Goal: Task Accomplishment & Management: Manage account settings

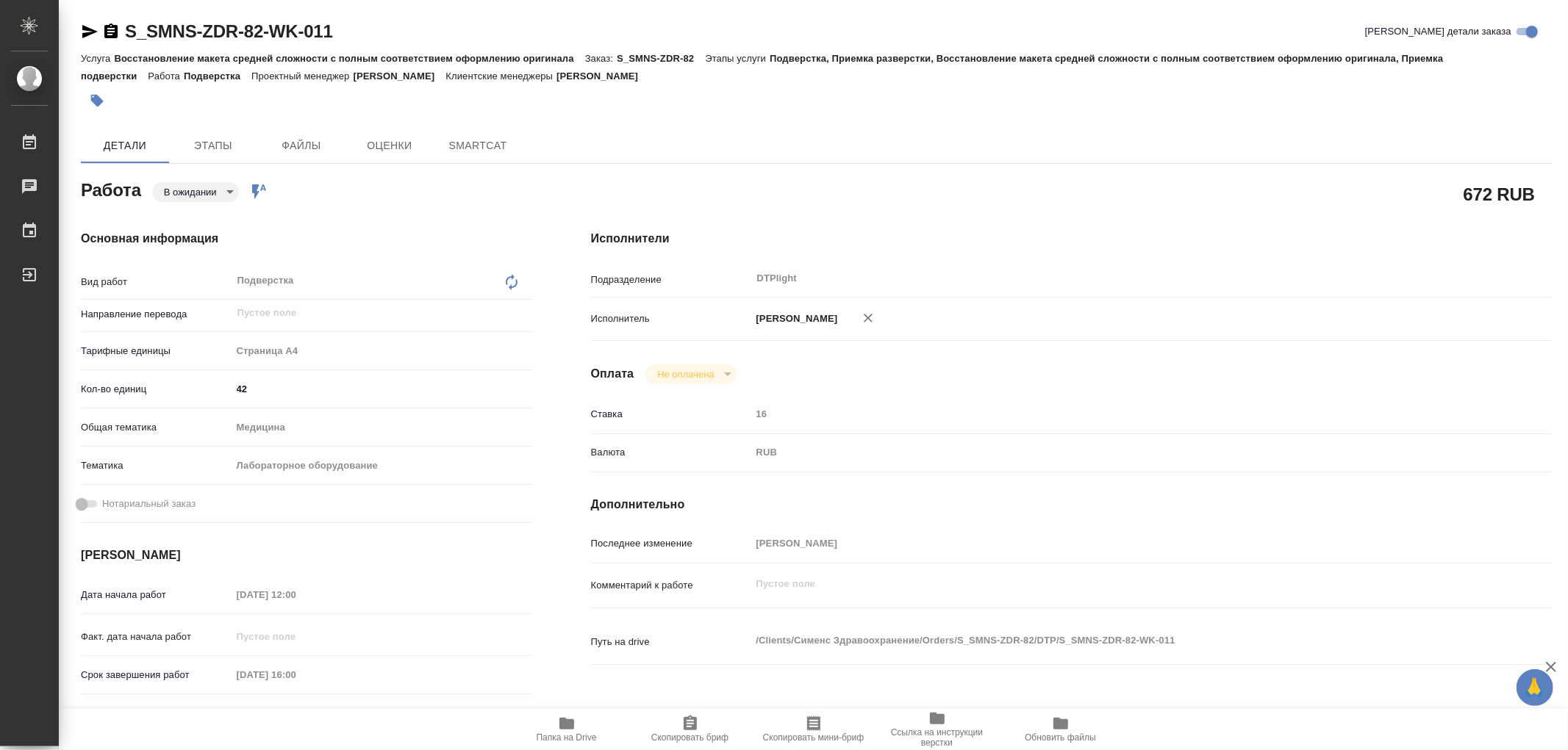
type textarea "x"
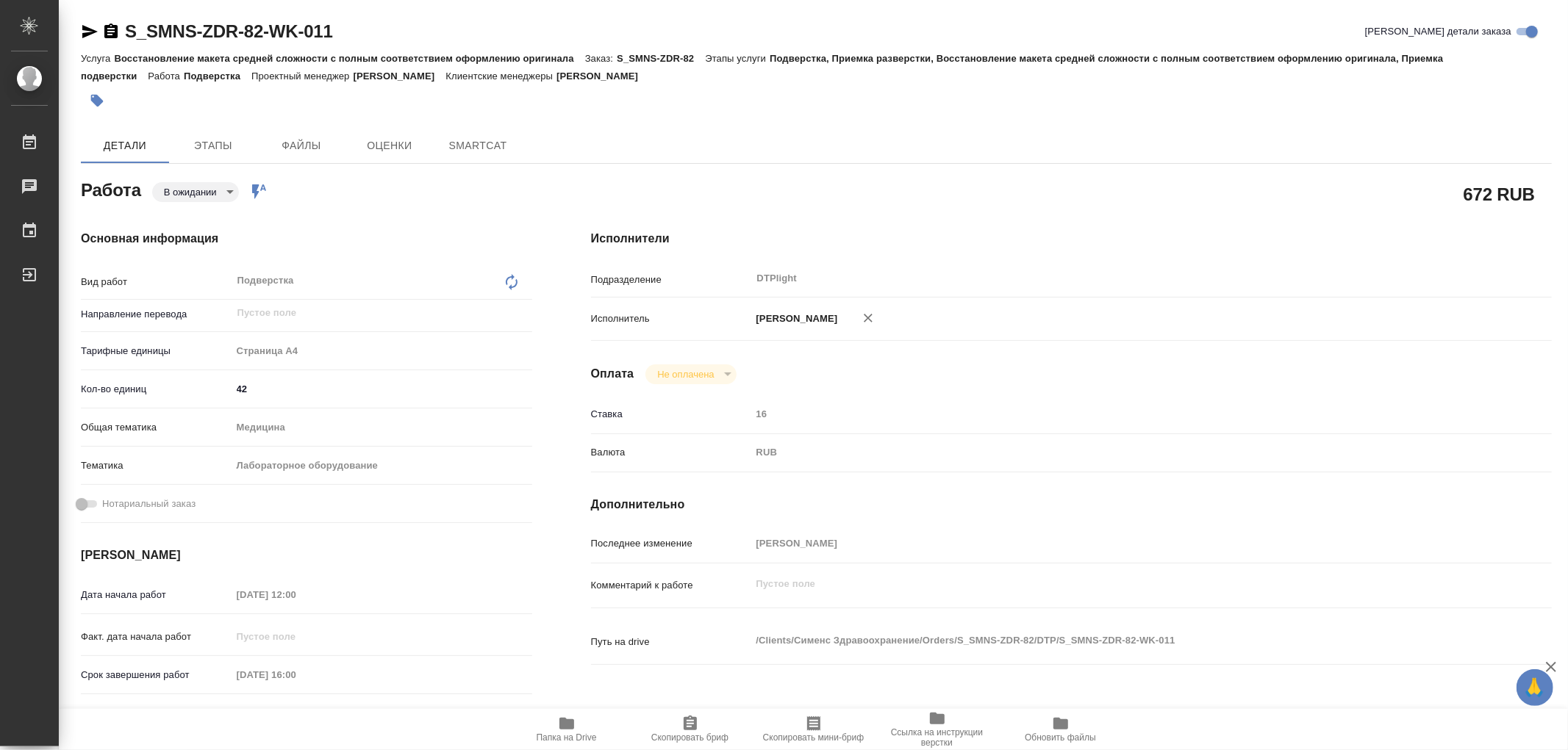
type textarea "x"
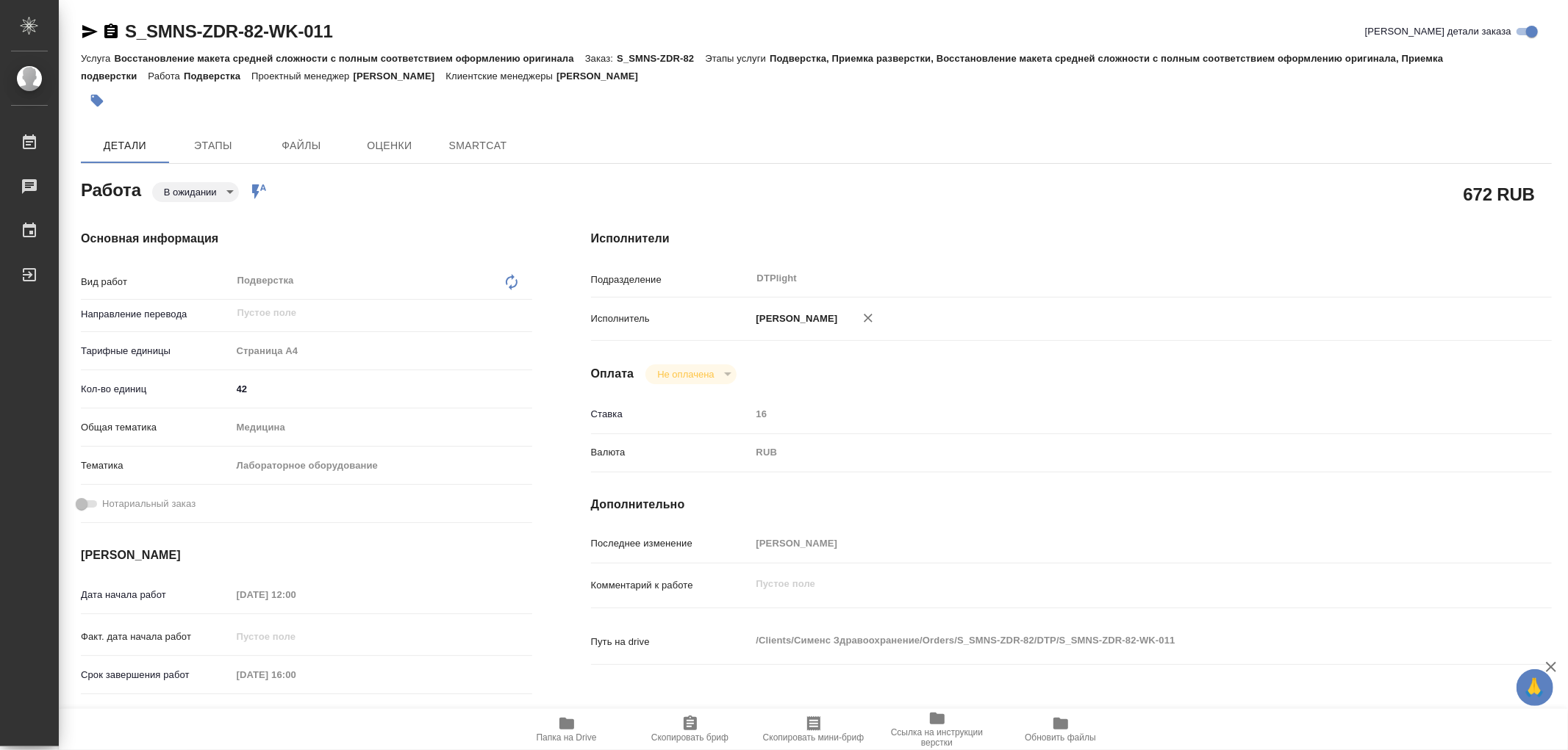
type textarea "x"
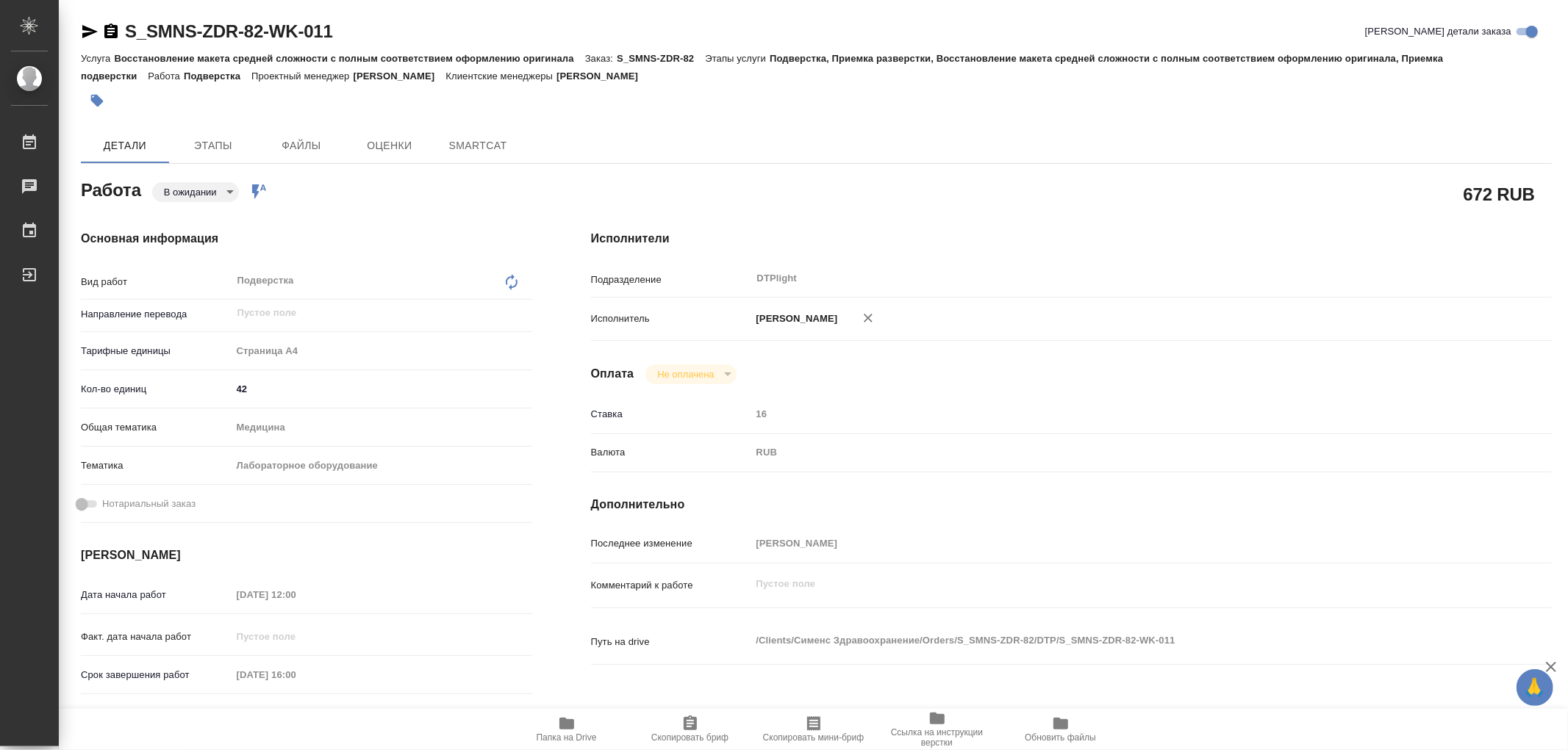
type textarea "x"
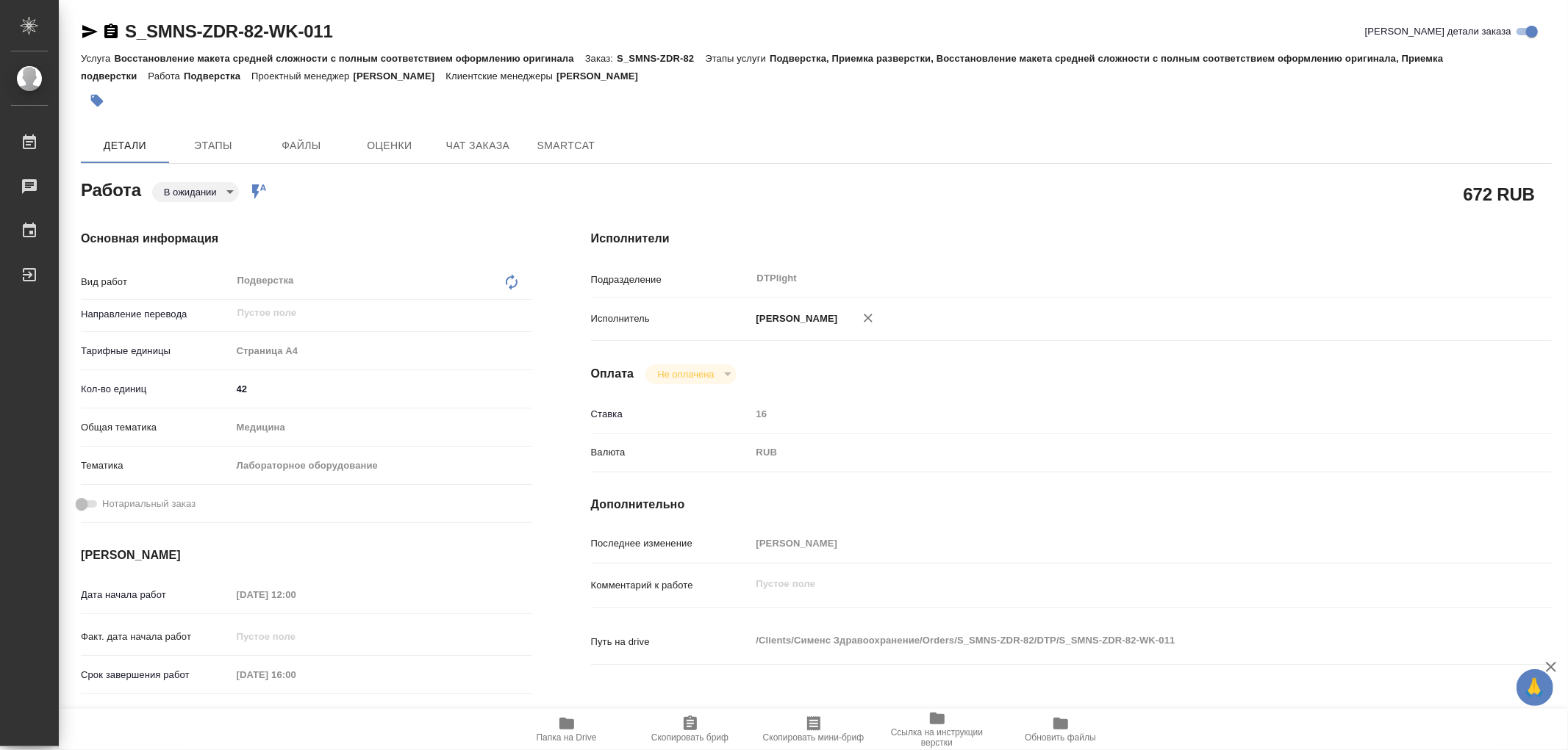
type textarea "x"
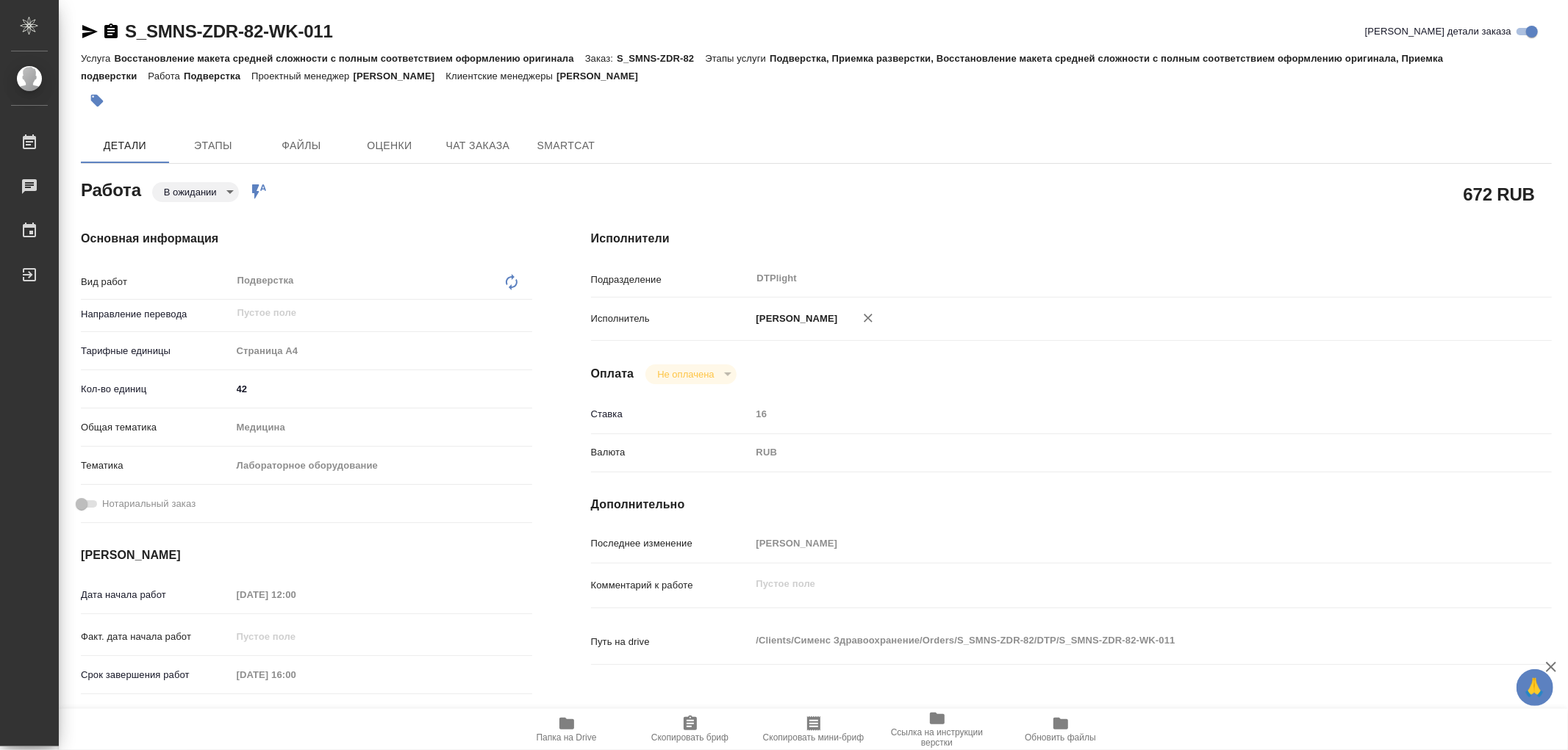
type textarea "x"
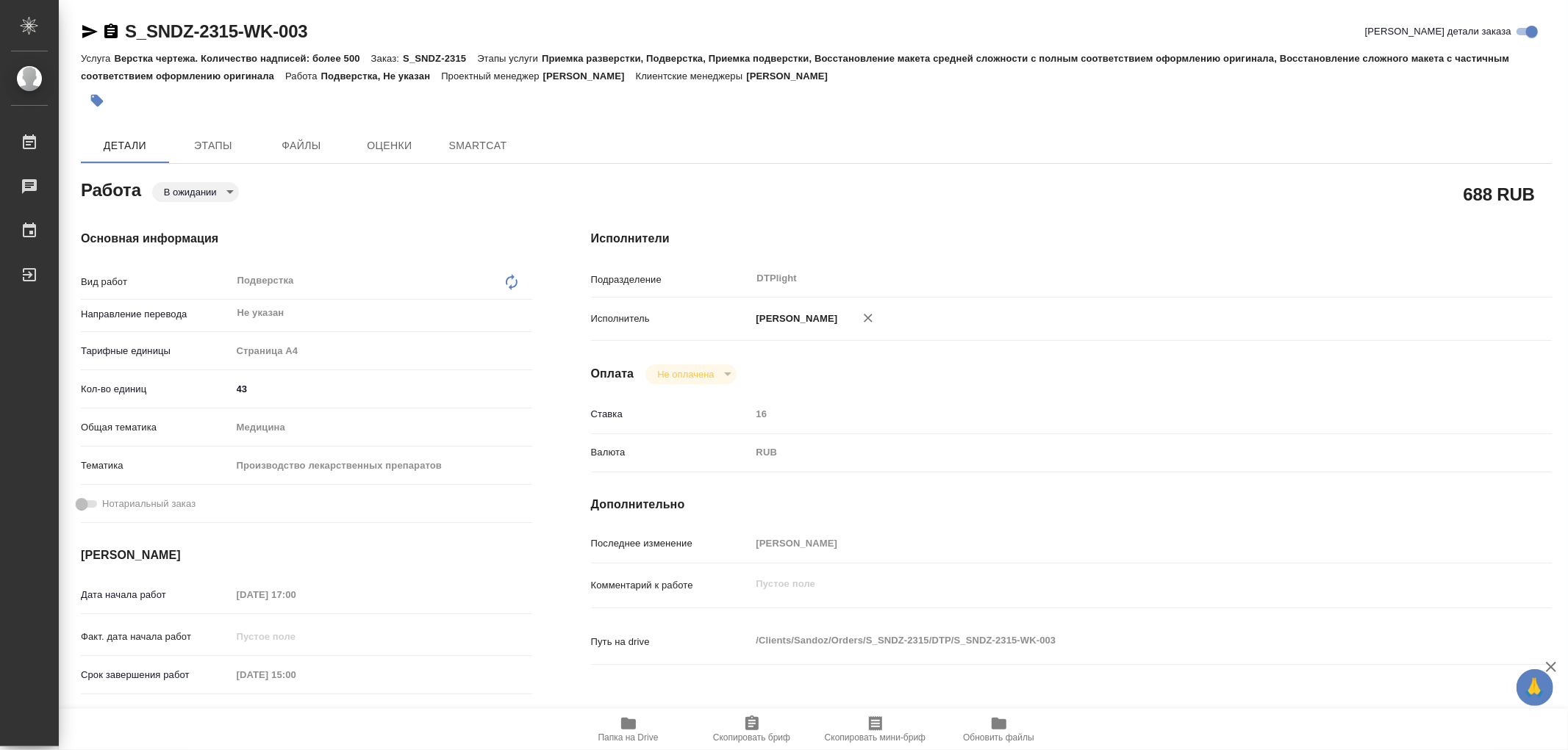
type textarea "x"
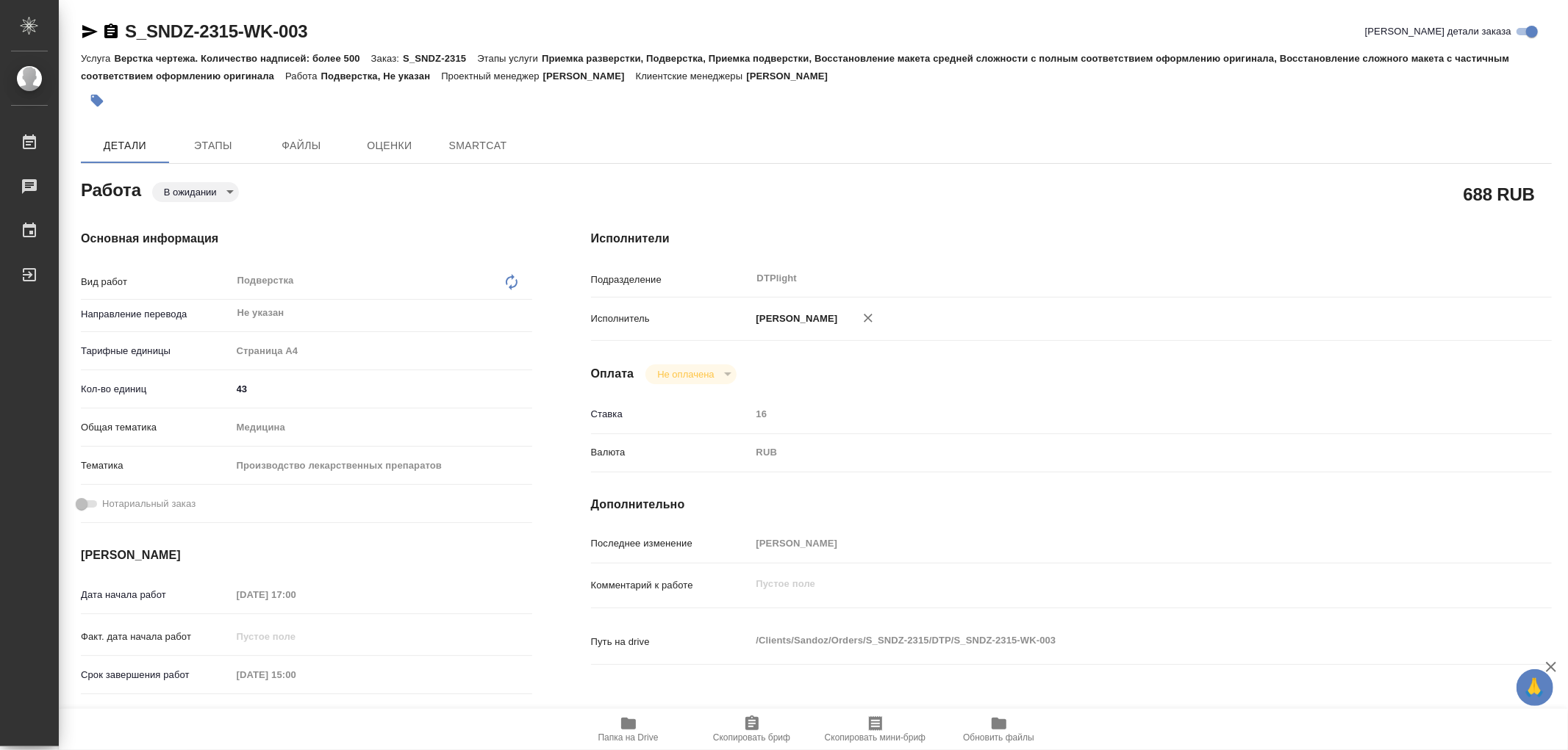
type textarea "x"
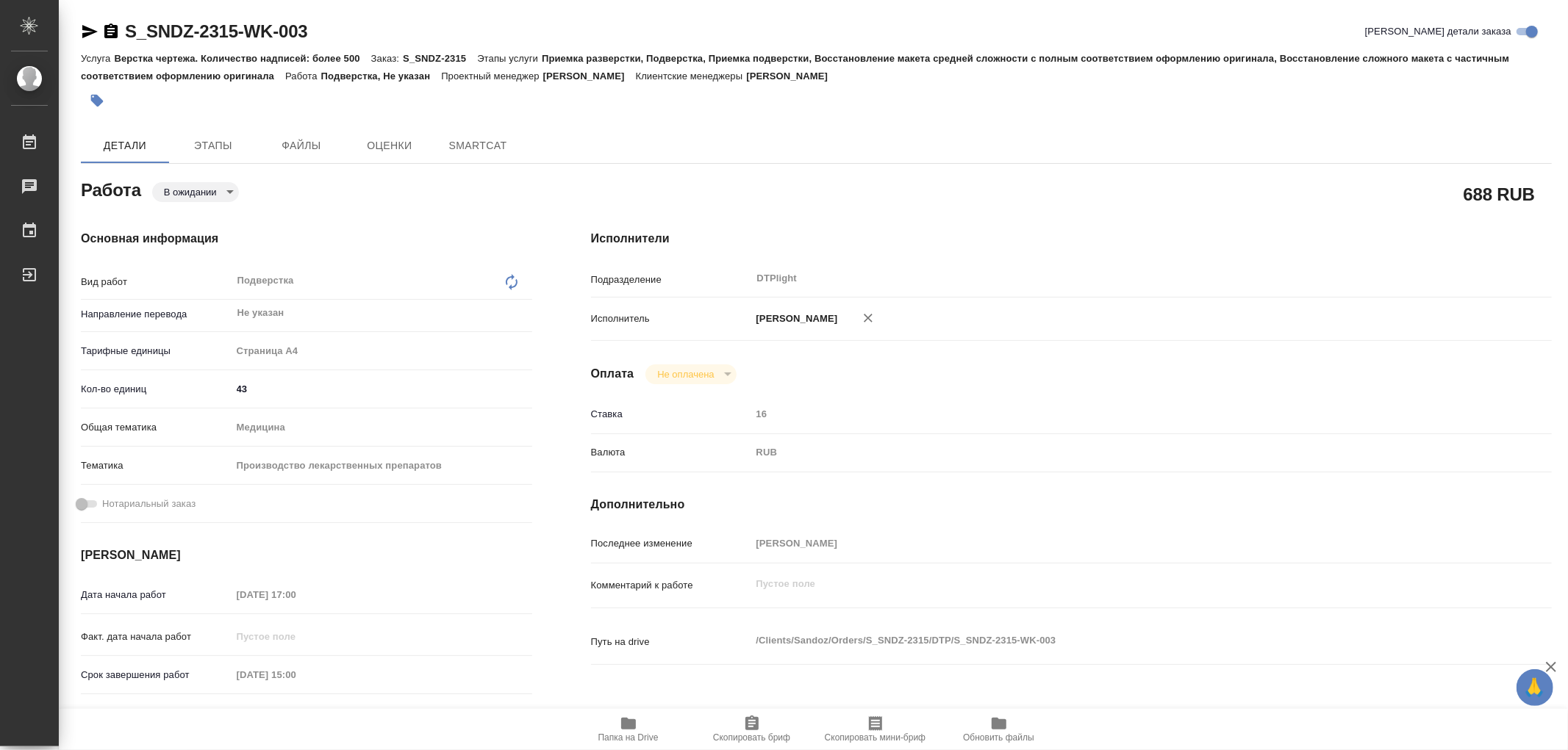
type textarea "x"
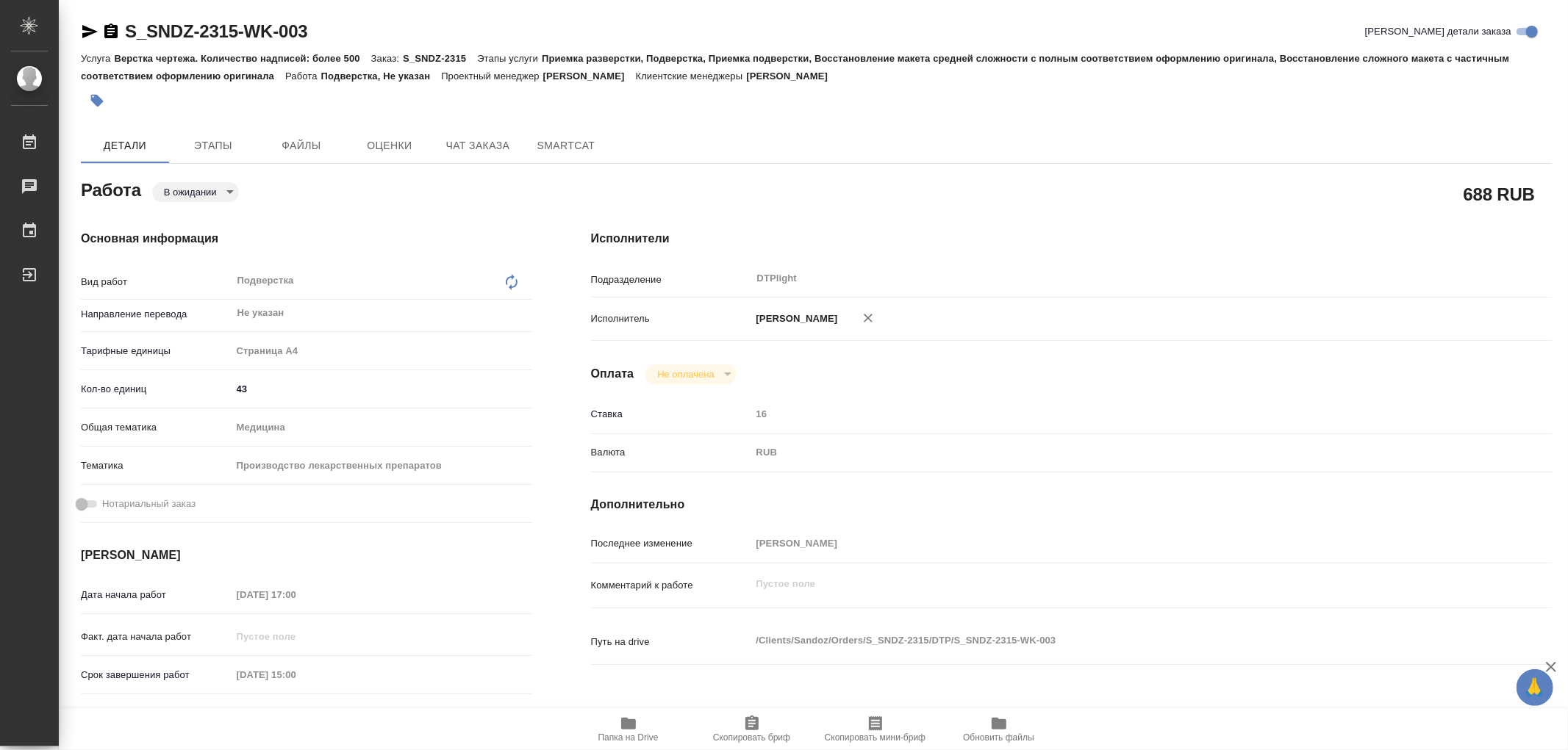
type textarea "x"
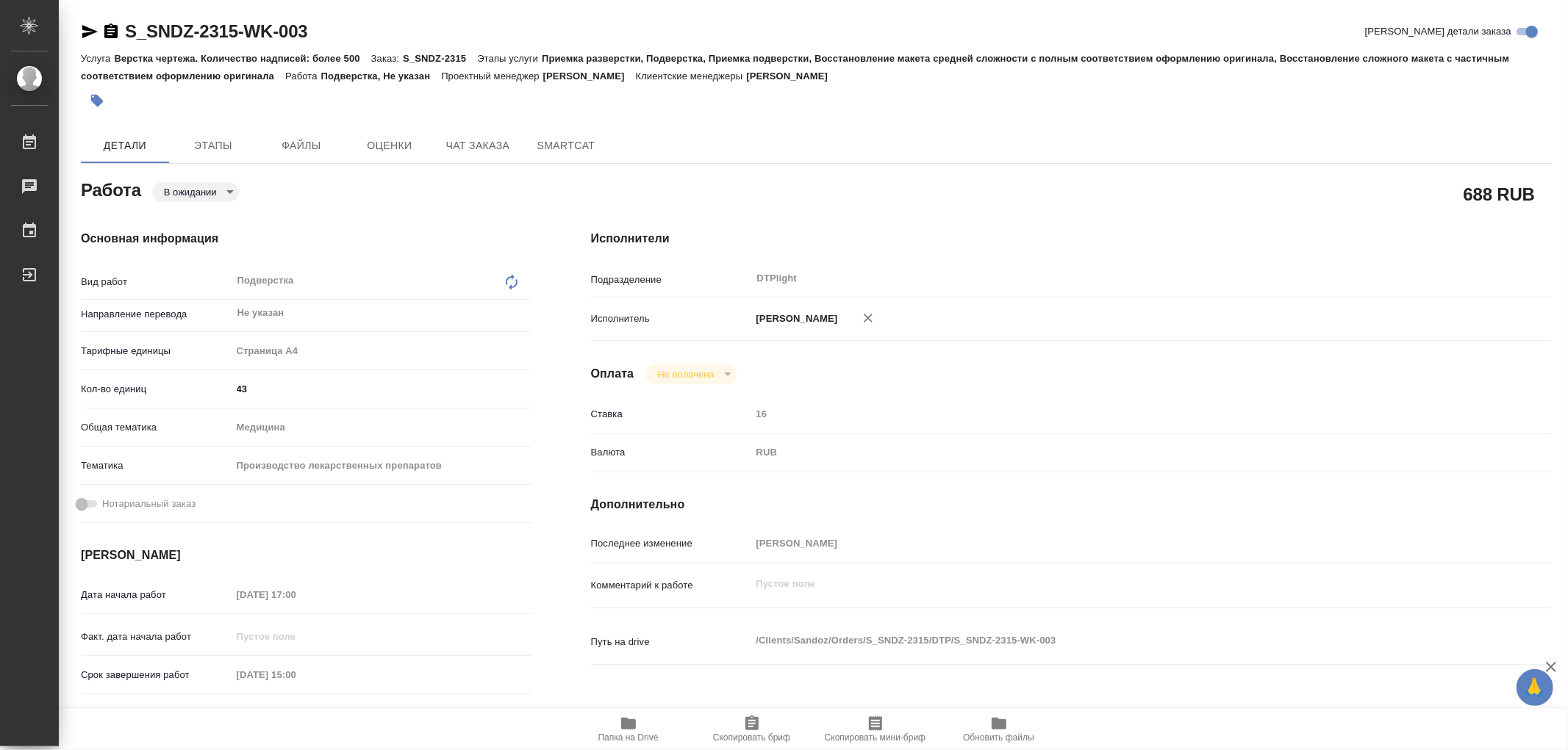
type textarea "x"
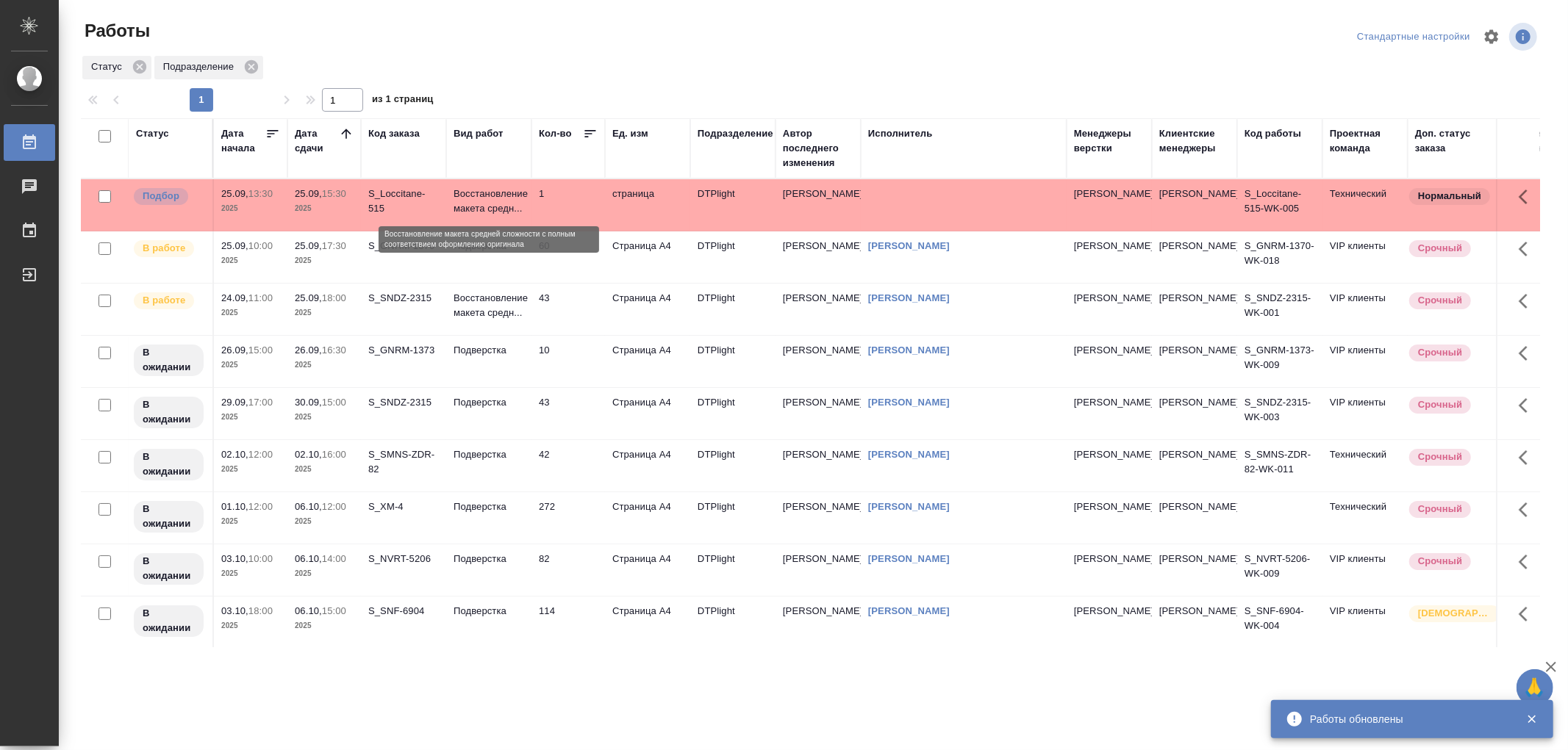
click at [469, 205] on p "Восстановление макета средн..." at bounding box center [489, 201] width 71 height 29
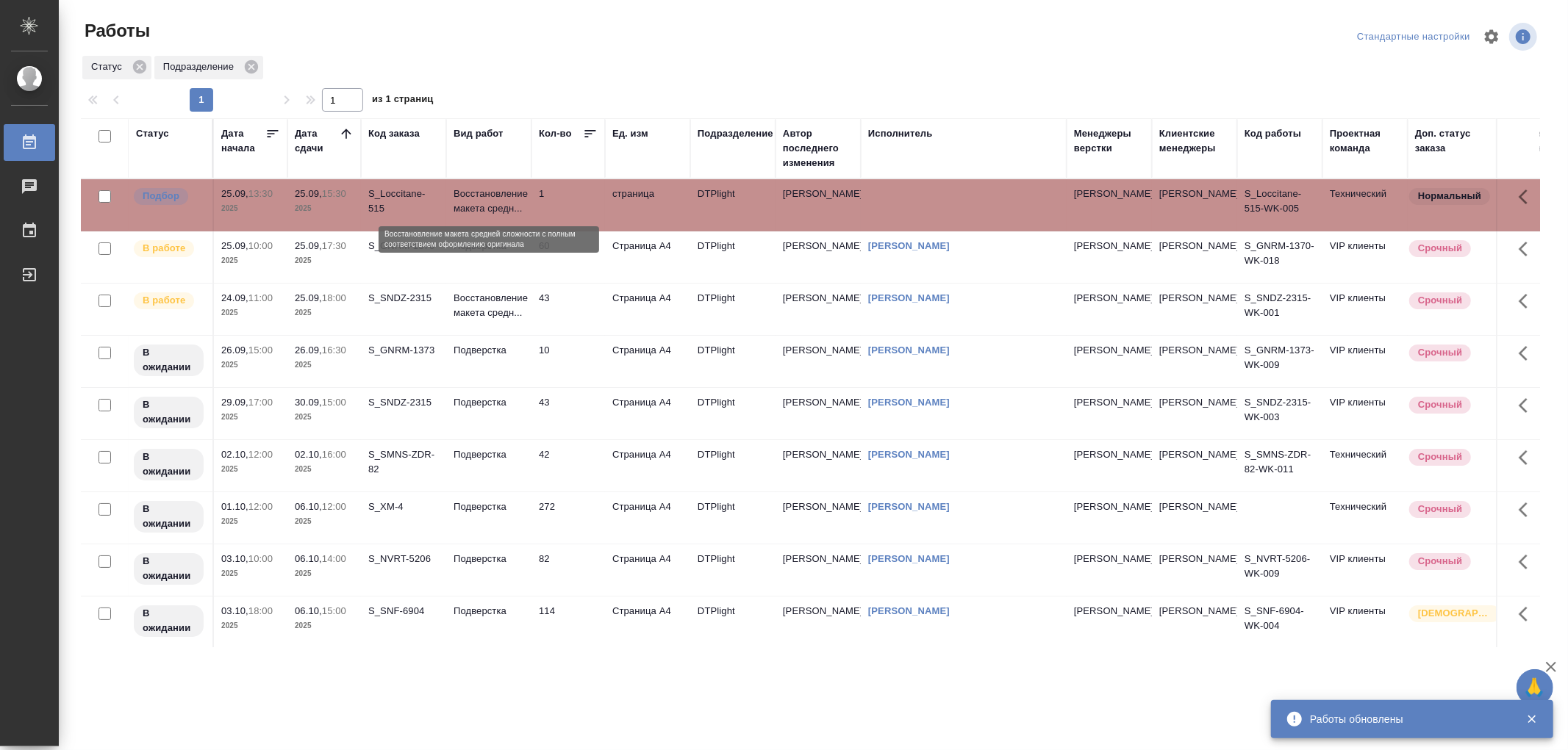
click at [469, 205] on p "Восстановление макета средн..." at bounding box center [489, 201] width 71 height 29
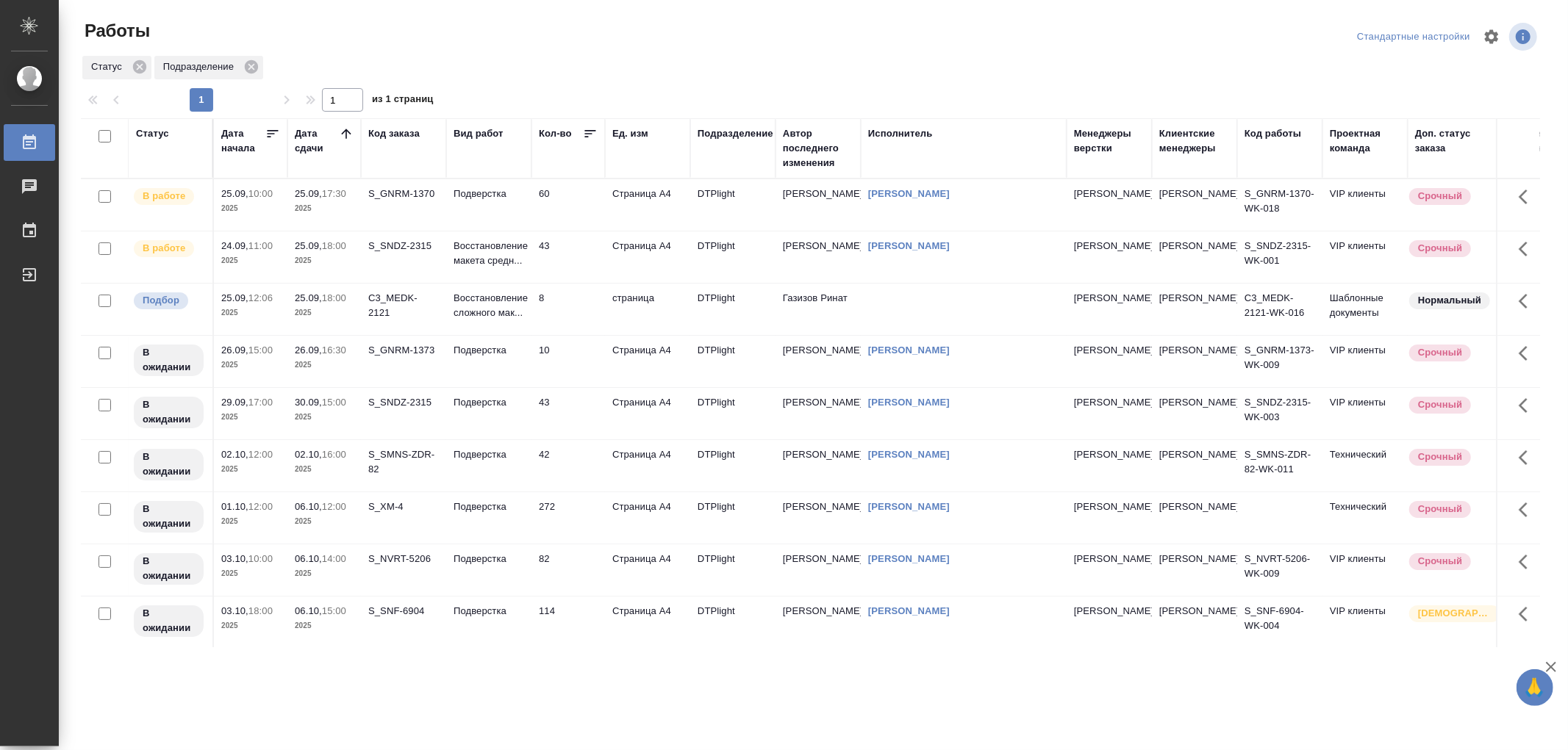
click at [469, 213] on td "Подверстка" at bounding box center [489, 205] width 85 height 52
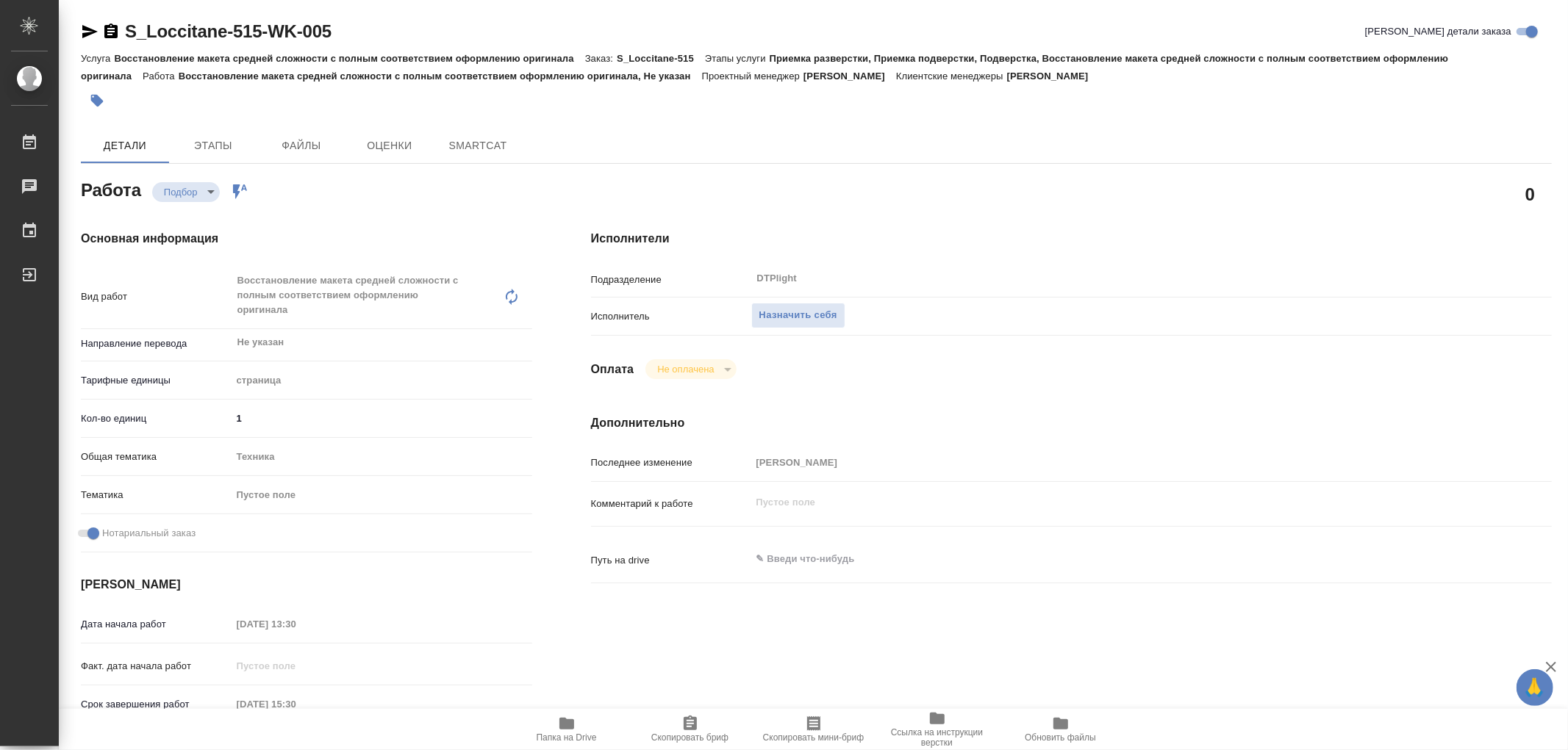
type textarea "x"
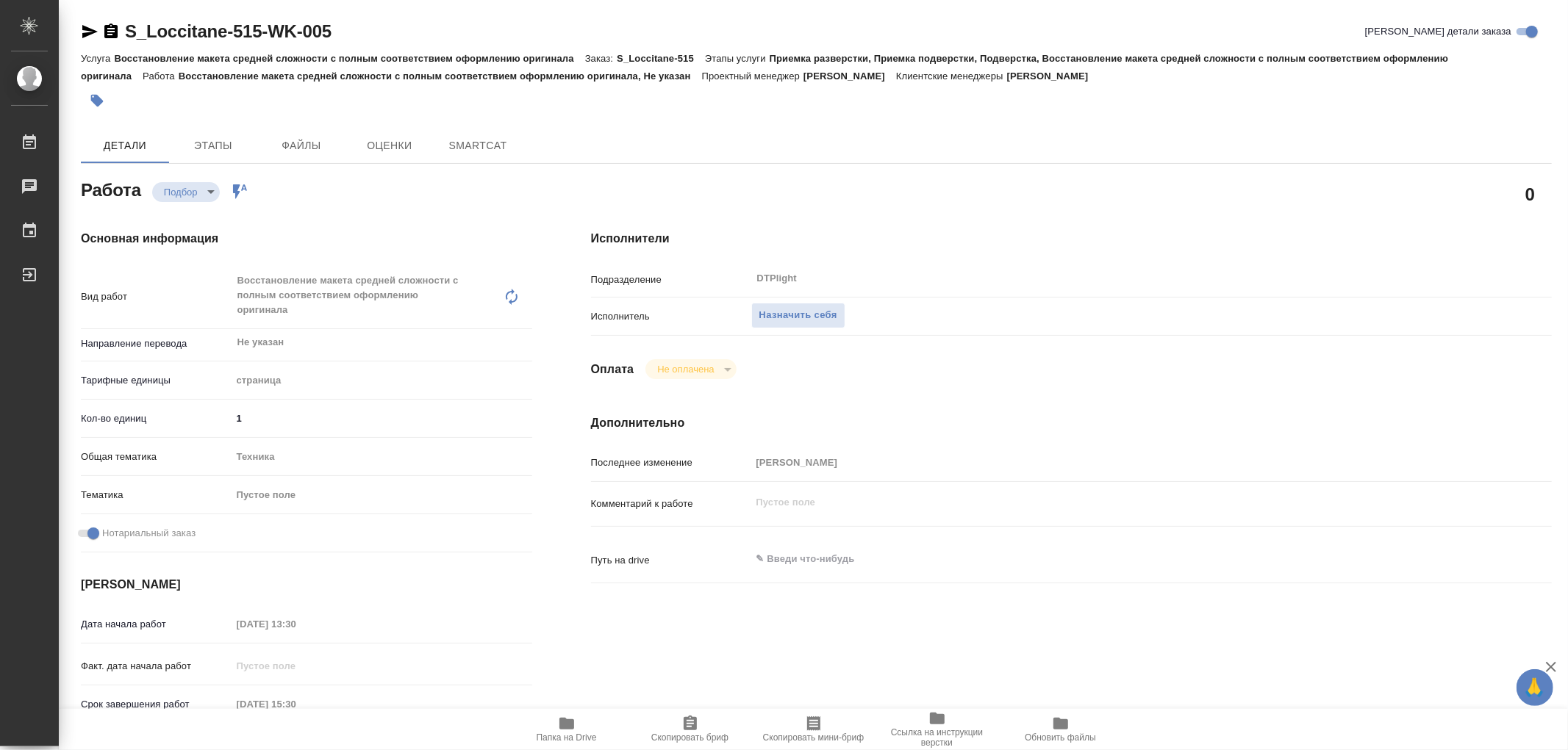
type textarea "x"
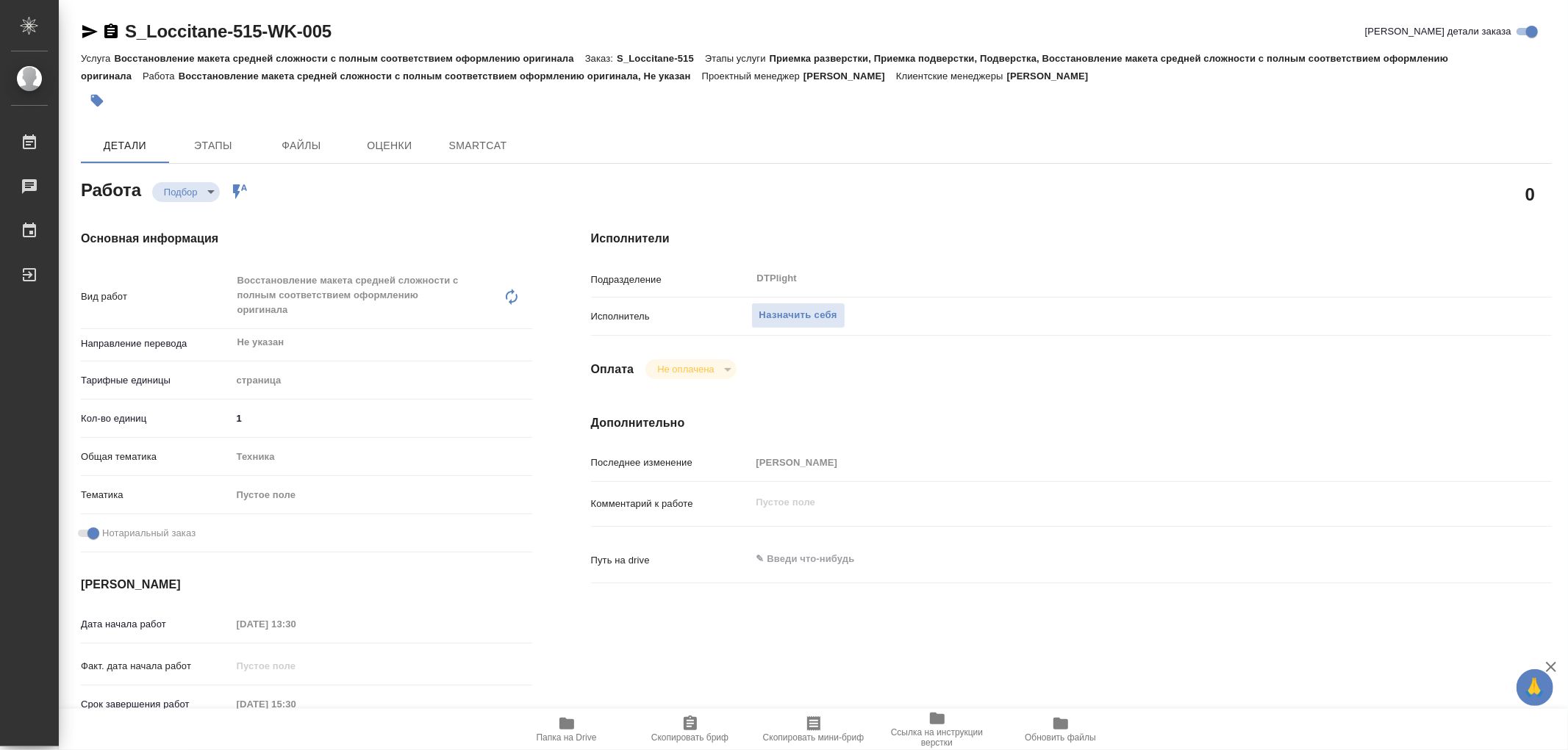
type textarea "x"
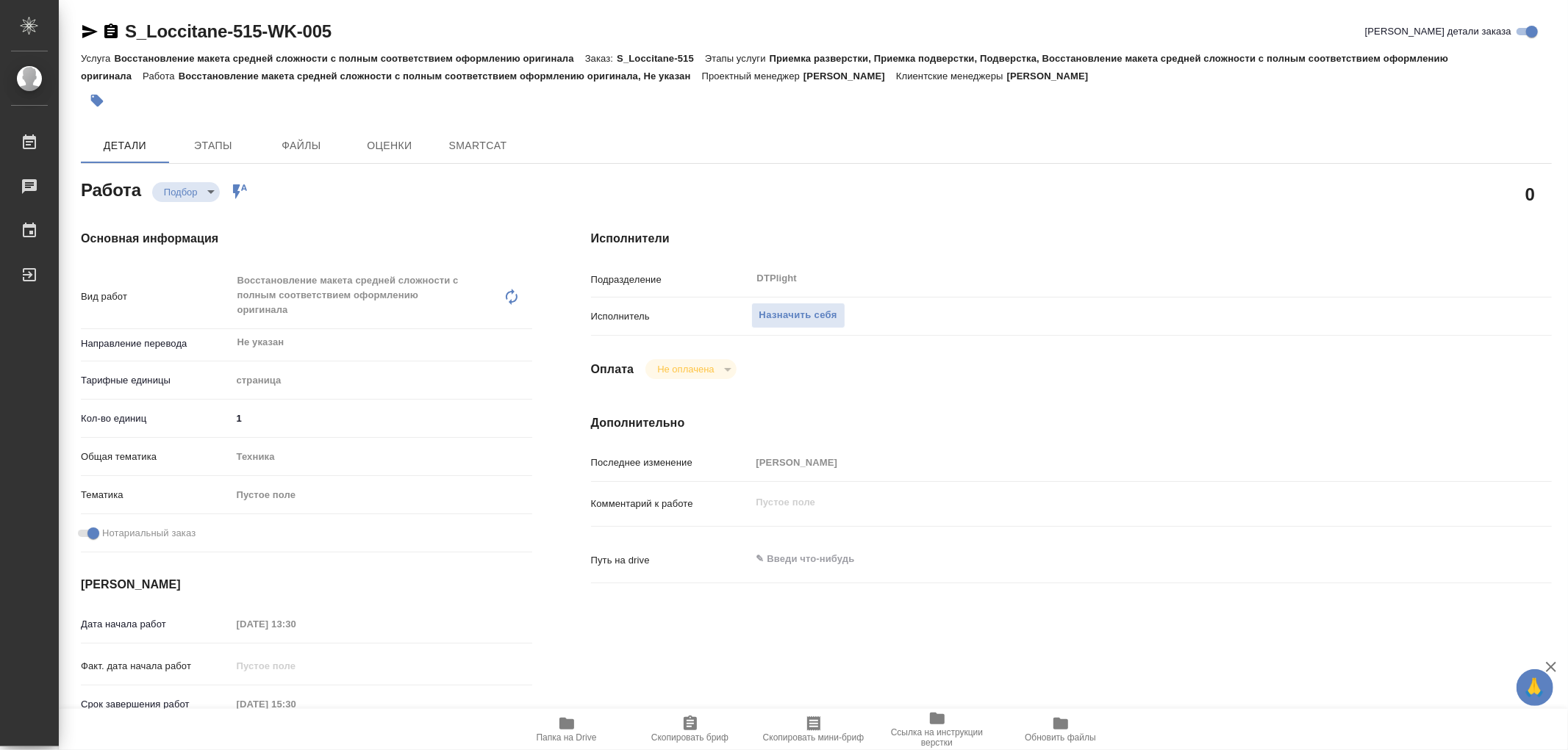
type textarea "x"
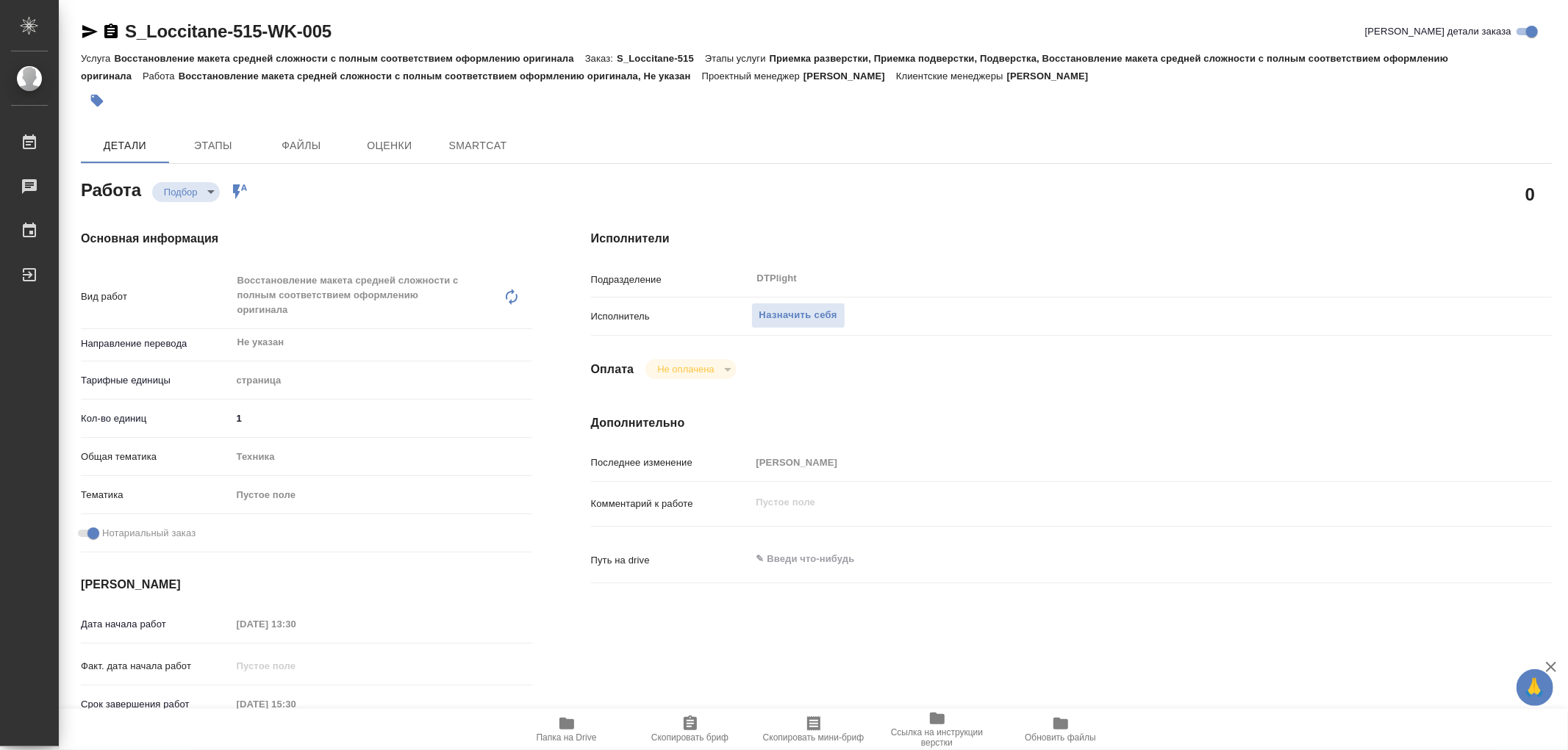
type textarea "x"
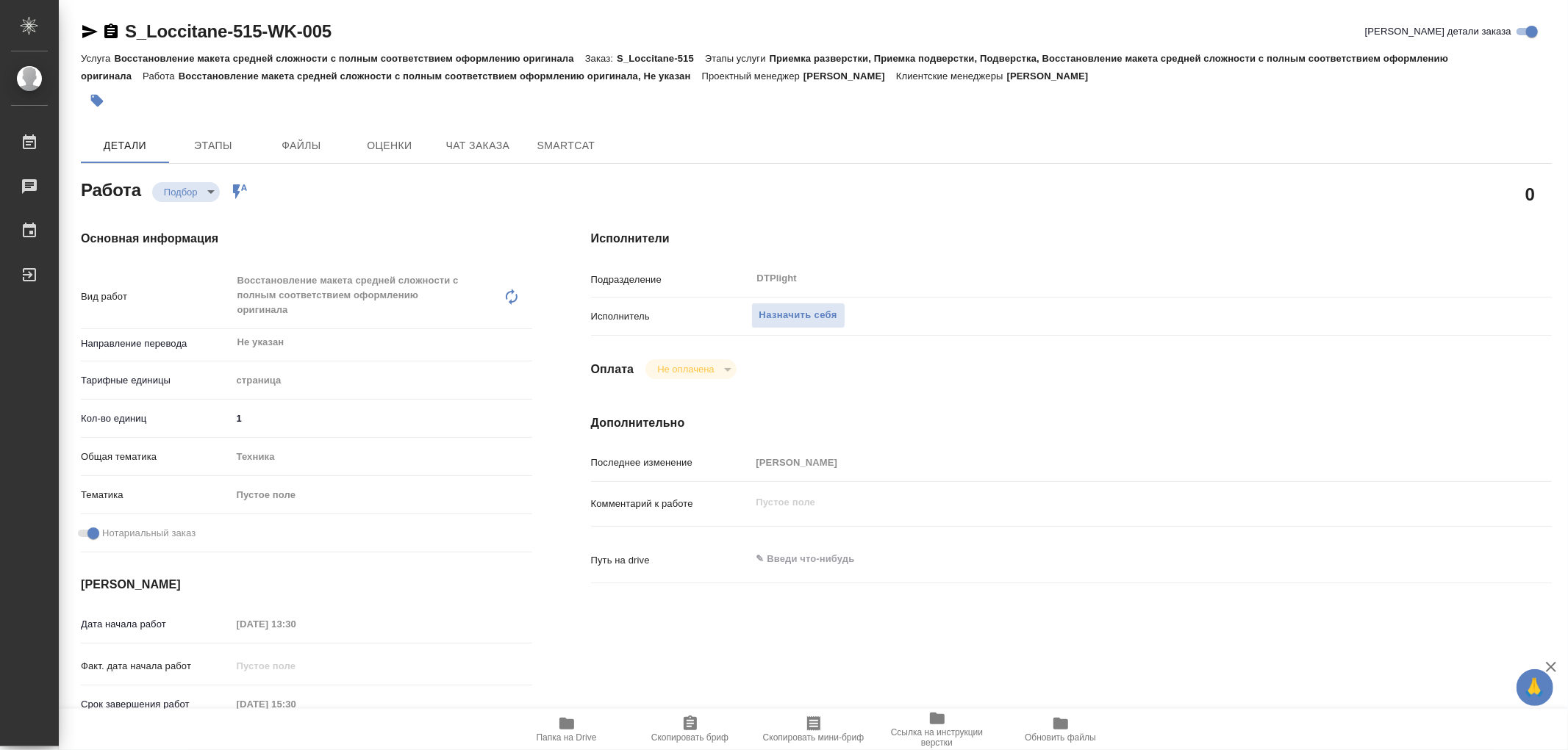
click at [571, 730] on icon "button" at bounding box center [566, 723] width 17 height 17
type textarea "x"
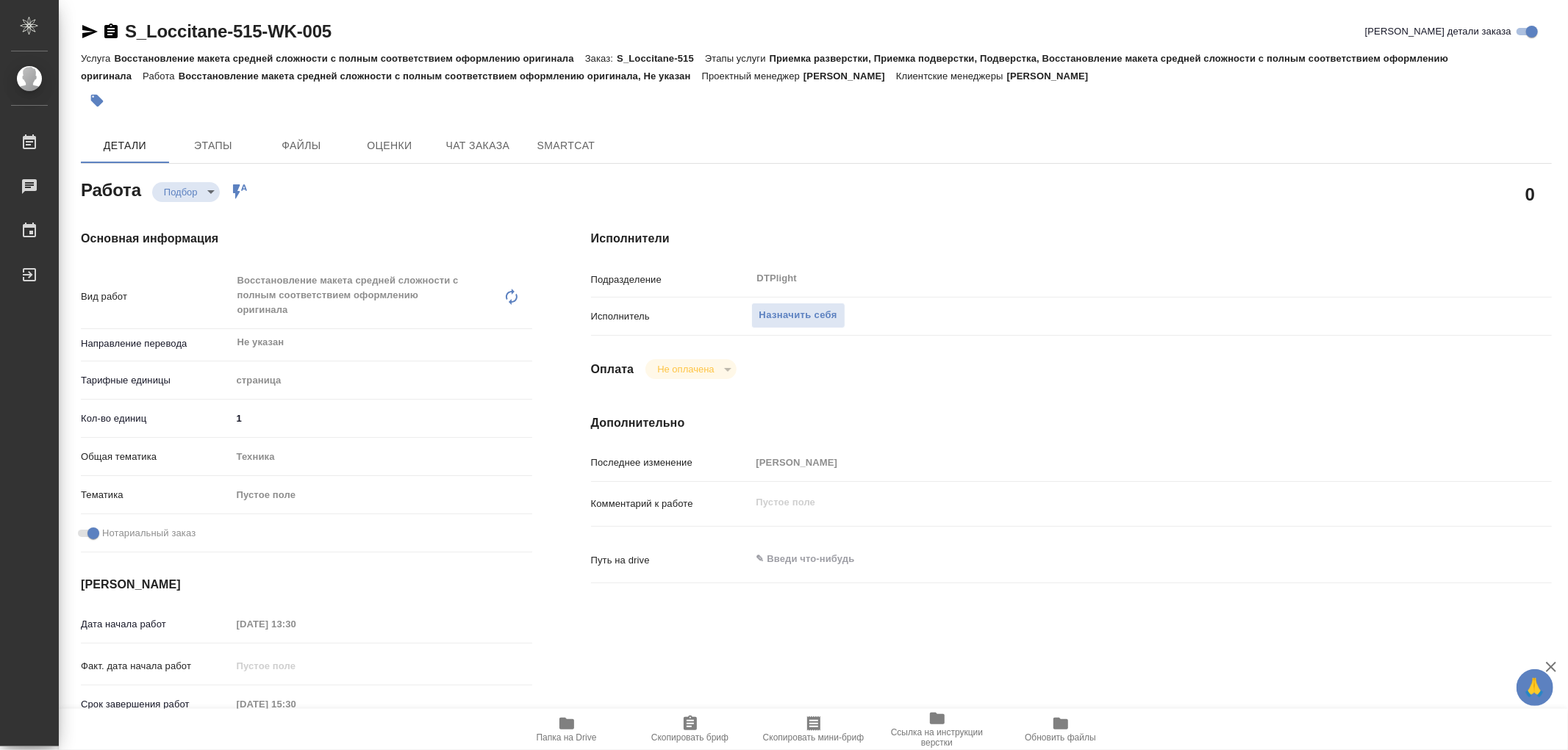
type textarea "x"
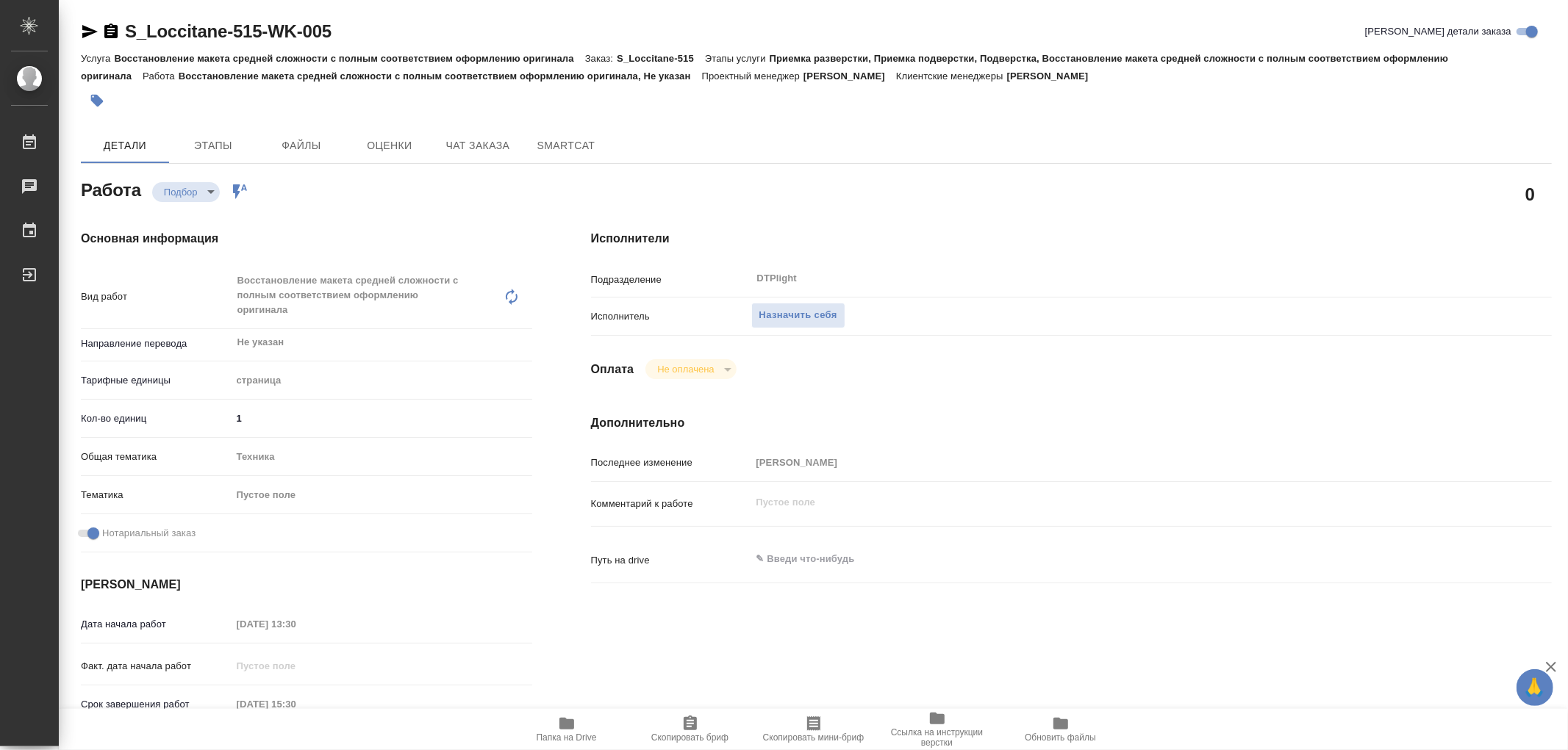
type textarea "x"
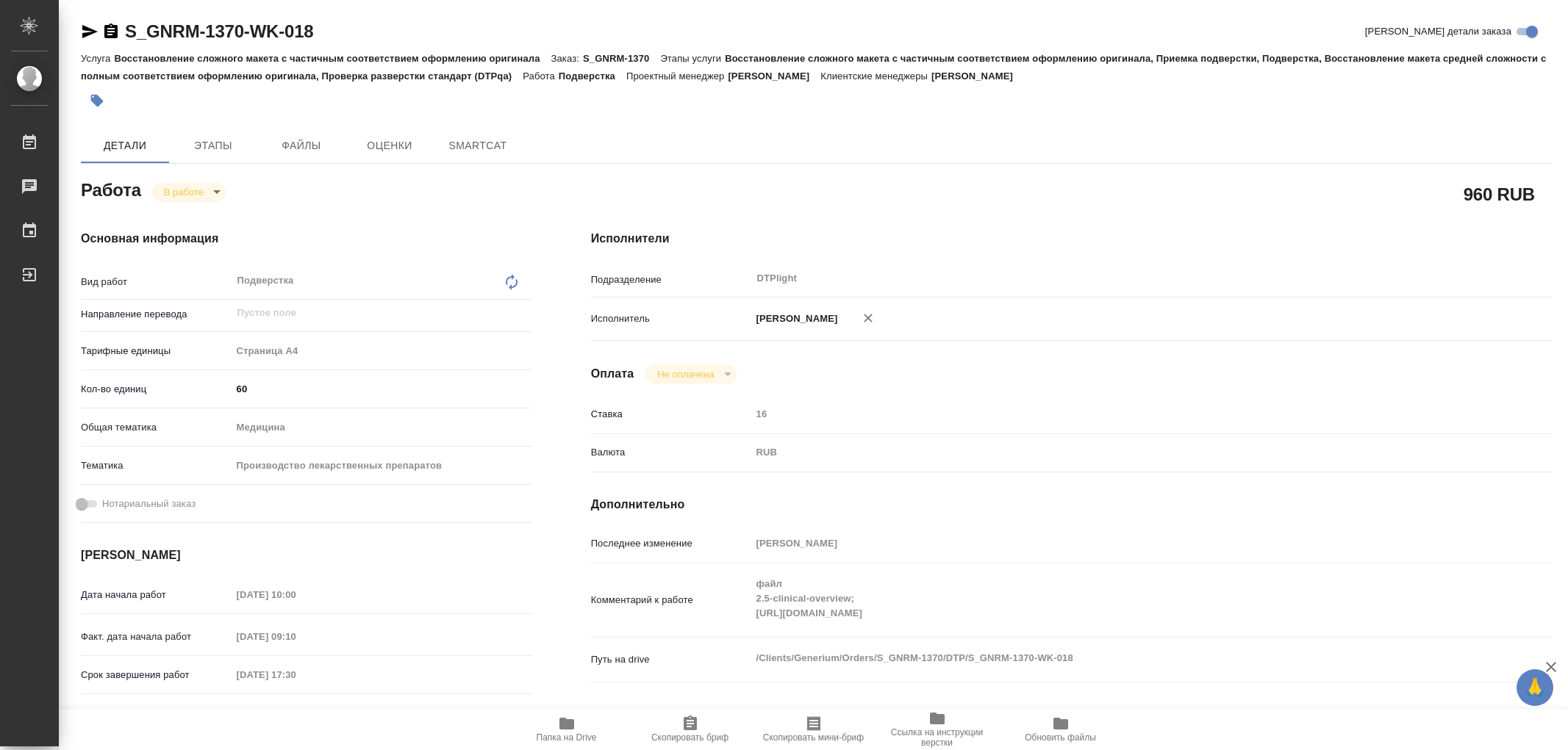
type textarea "x"
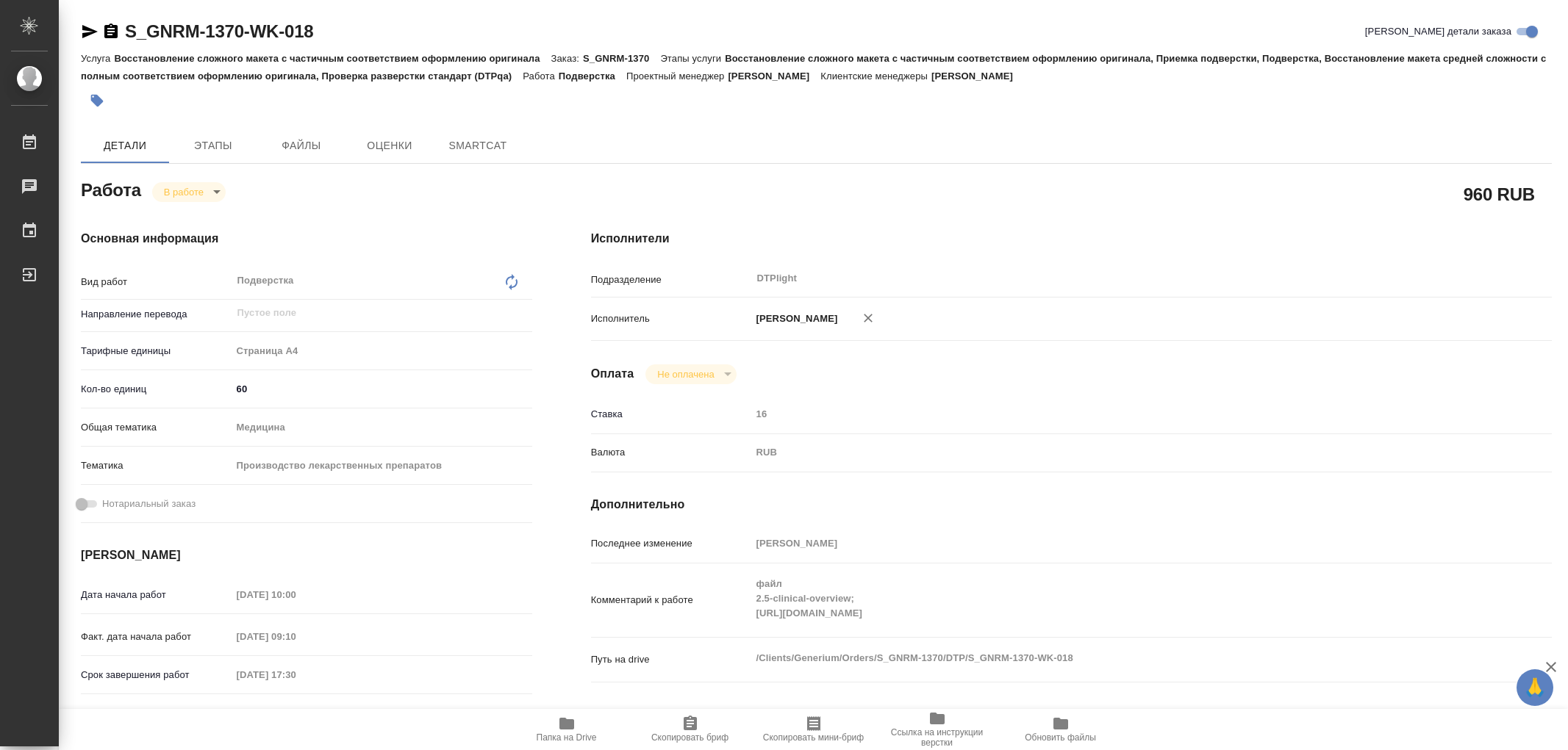
type textarea "x"
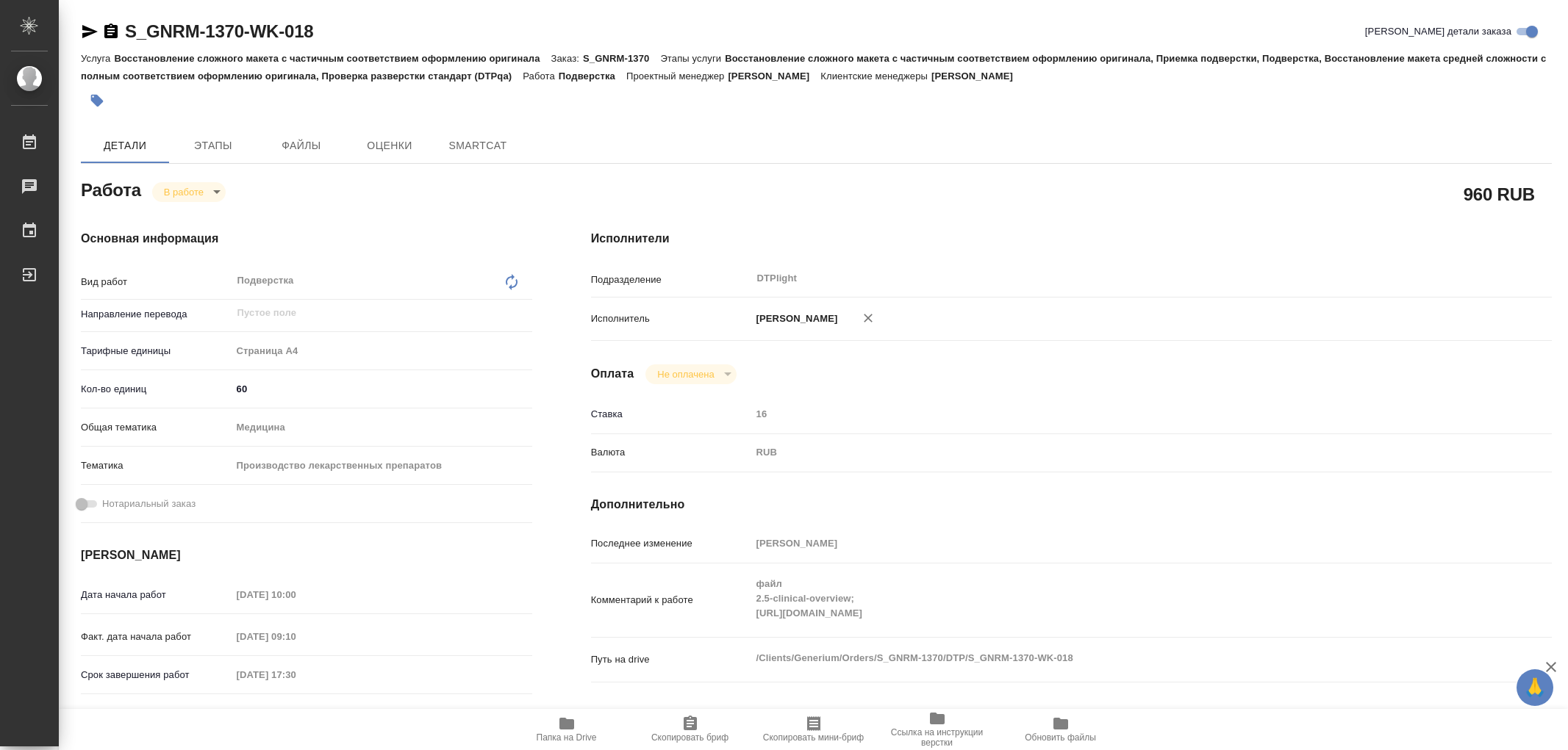
type textarea "x"
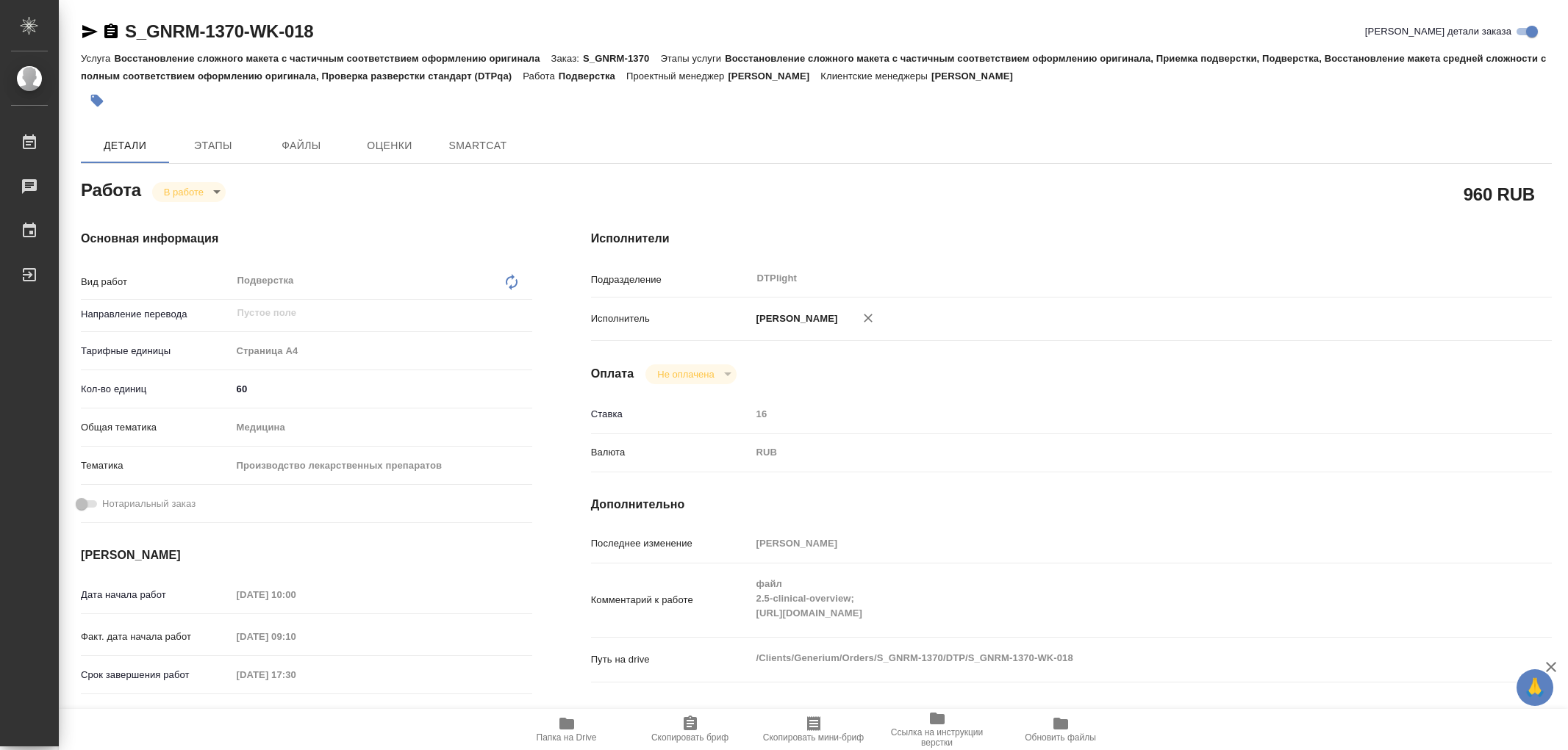
type textarea "x"
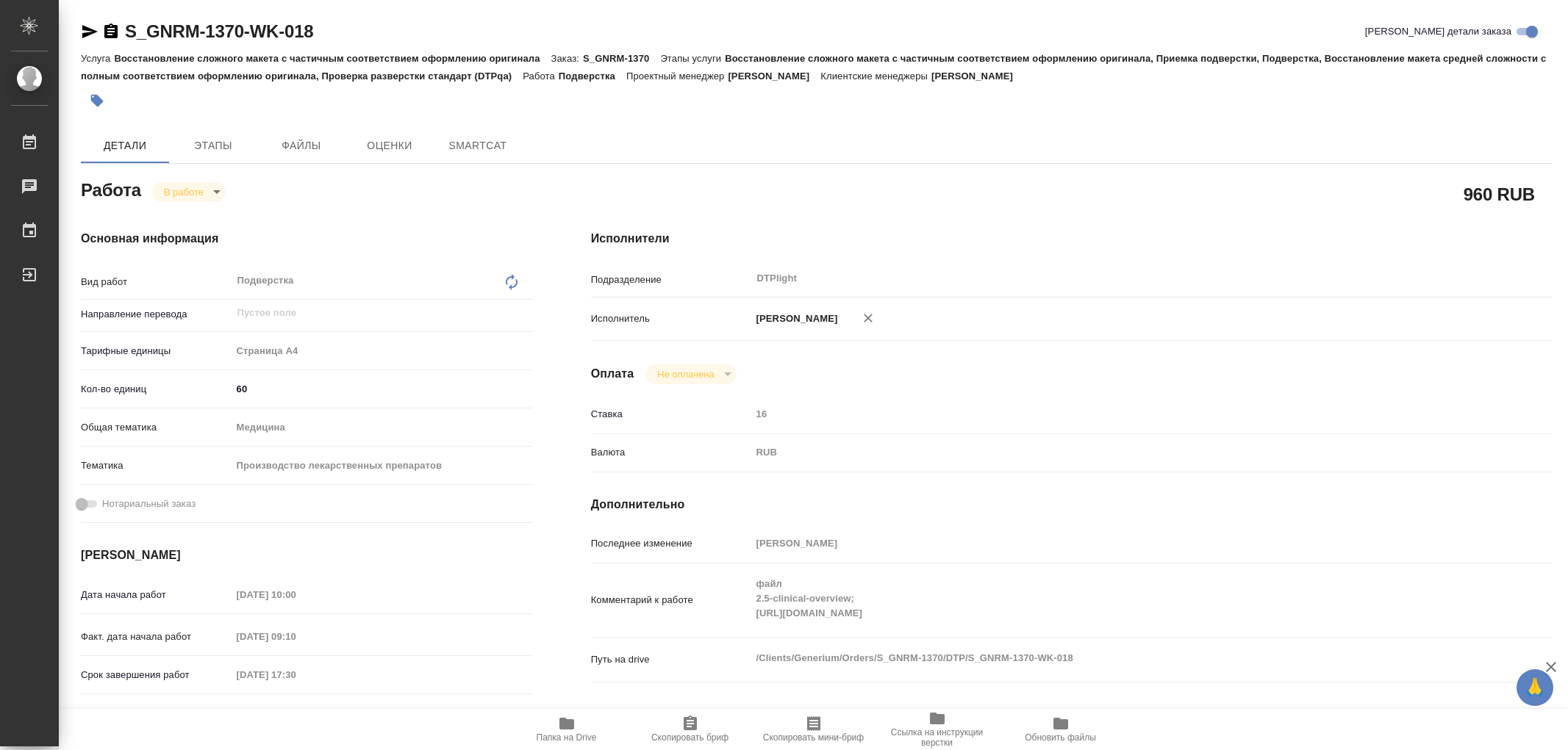
type textarea "x"
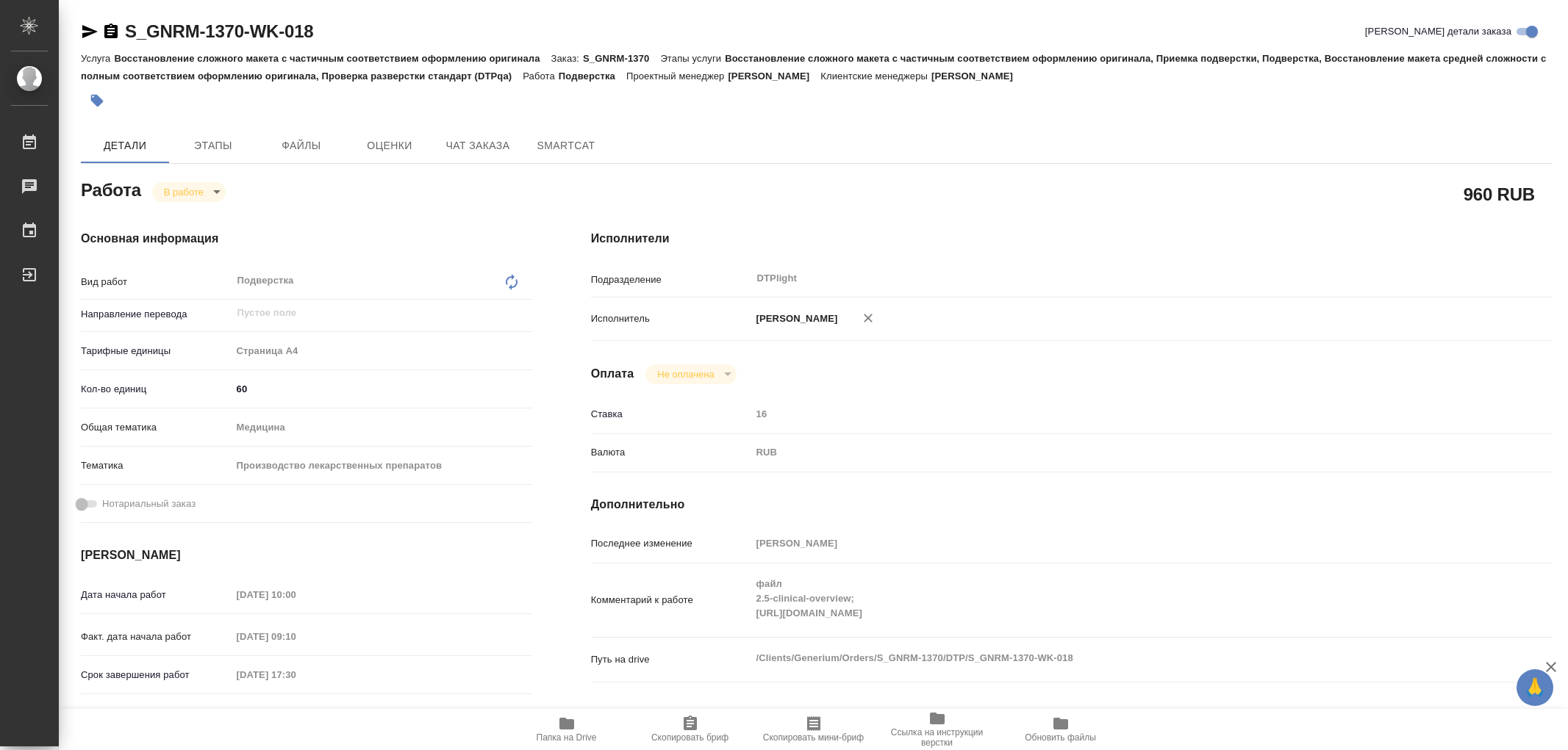
type textarea "x"
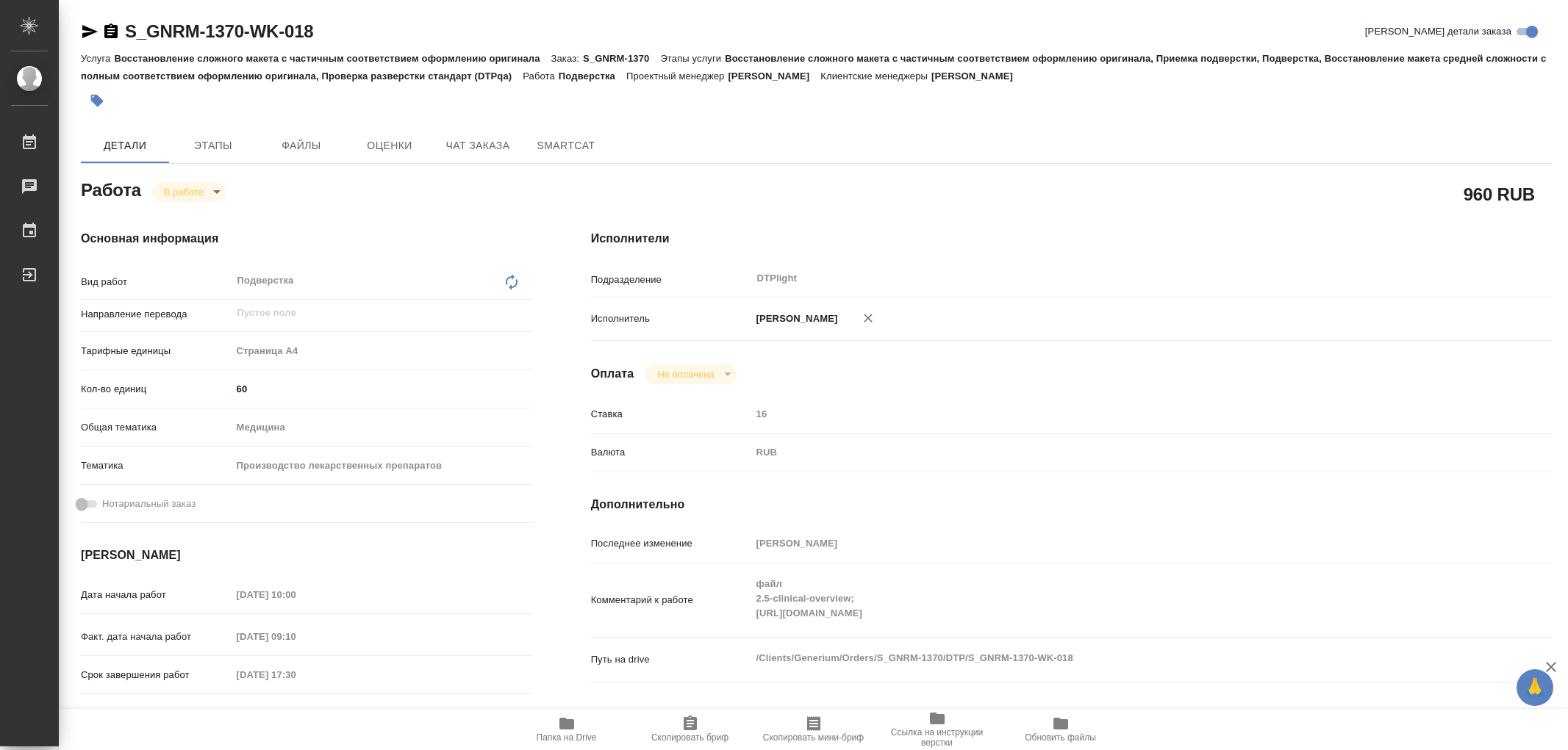
type textarea "x"
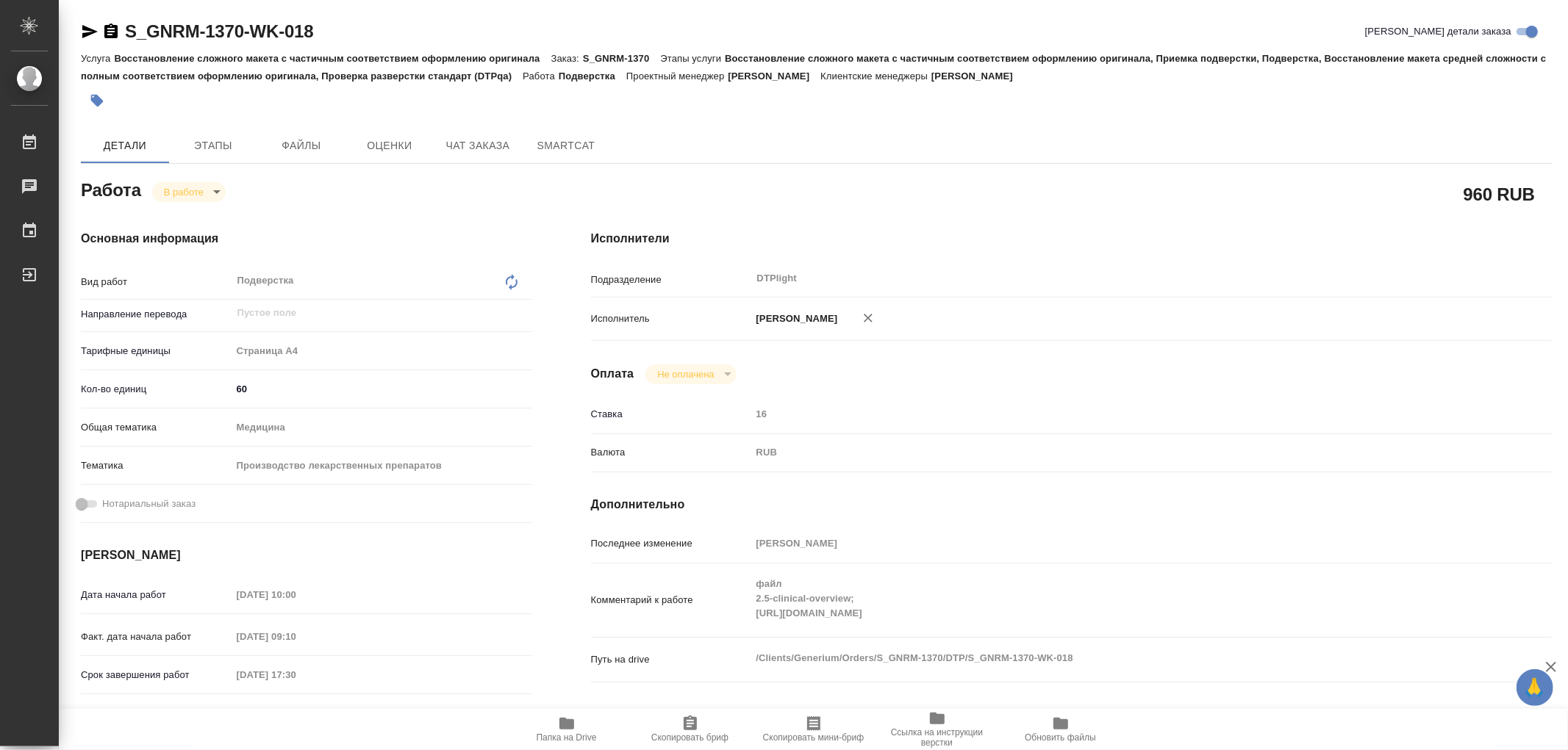
click at [571, 728] on icon "button" at bounding box center [566, 724] width 15 height 12
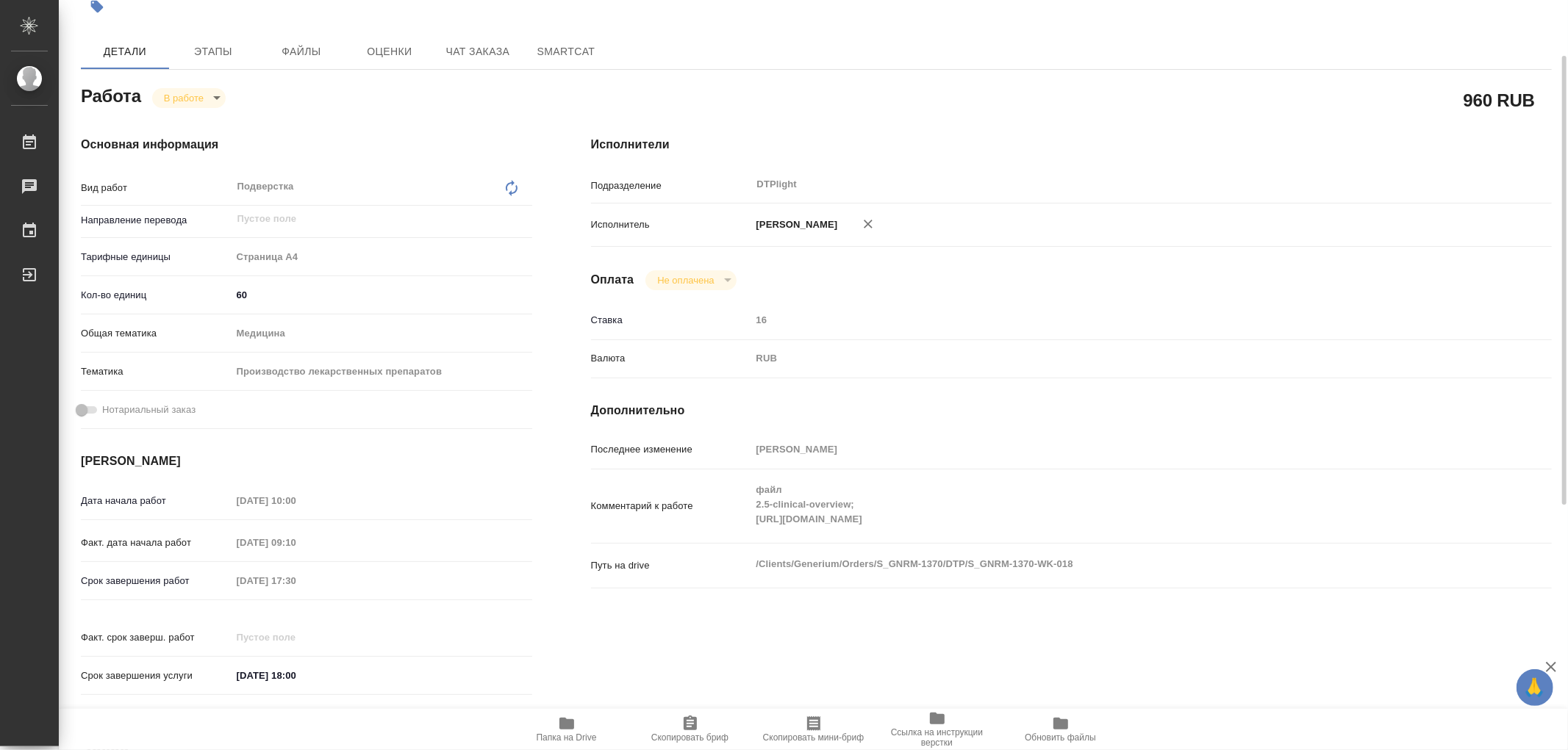
scroll to position [12, 0]
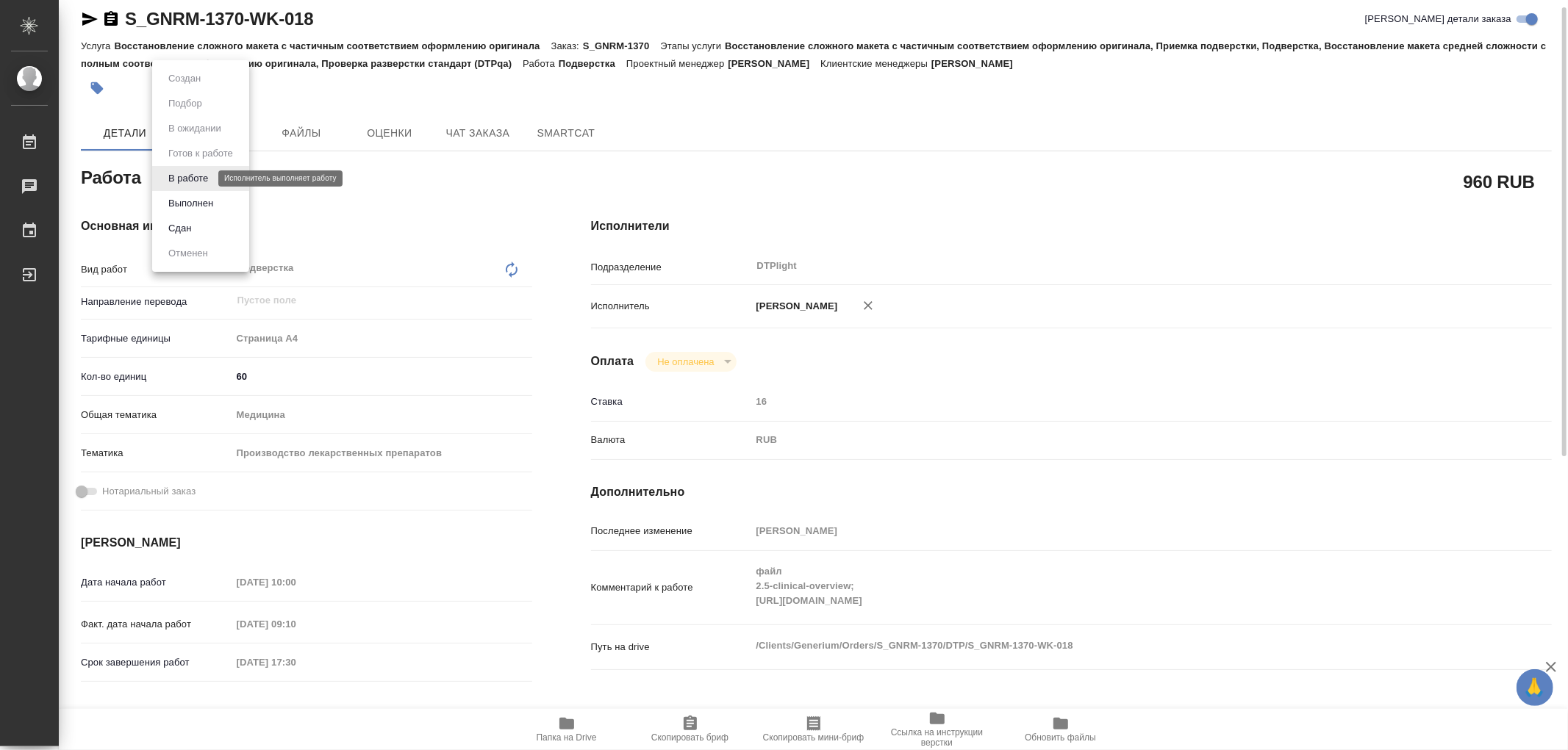
click at [176, 180] on body "🙏 .cls-1 fill:#fff; AWATERA Работы 0 Чаты График Выйти S_GNRM-1370-WK-018 Кратк…" at bounding box center [784, 375] width 1568 height 750
click at [180, 200] on button "Выполнен" at bounding box center [191, 203] width 54 height 16
type textarea "x"
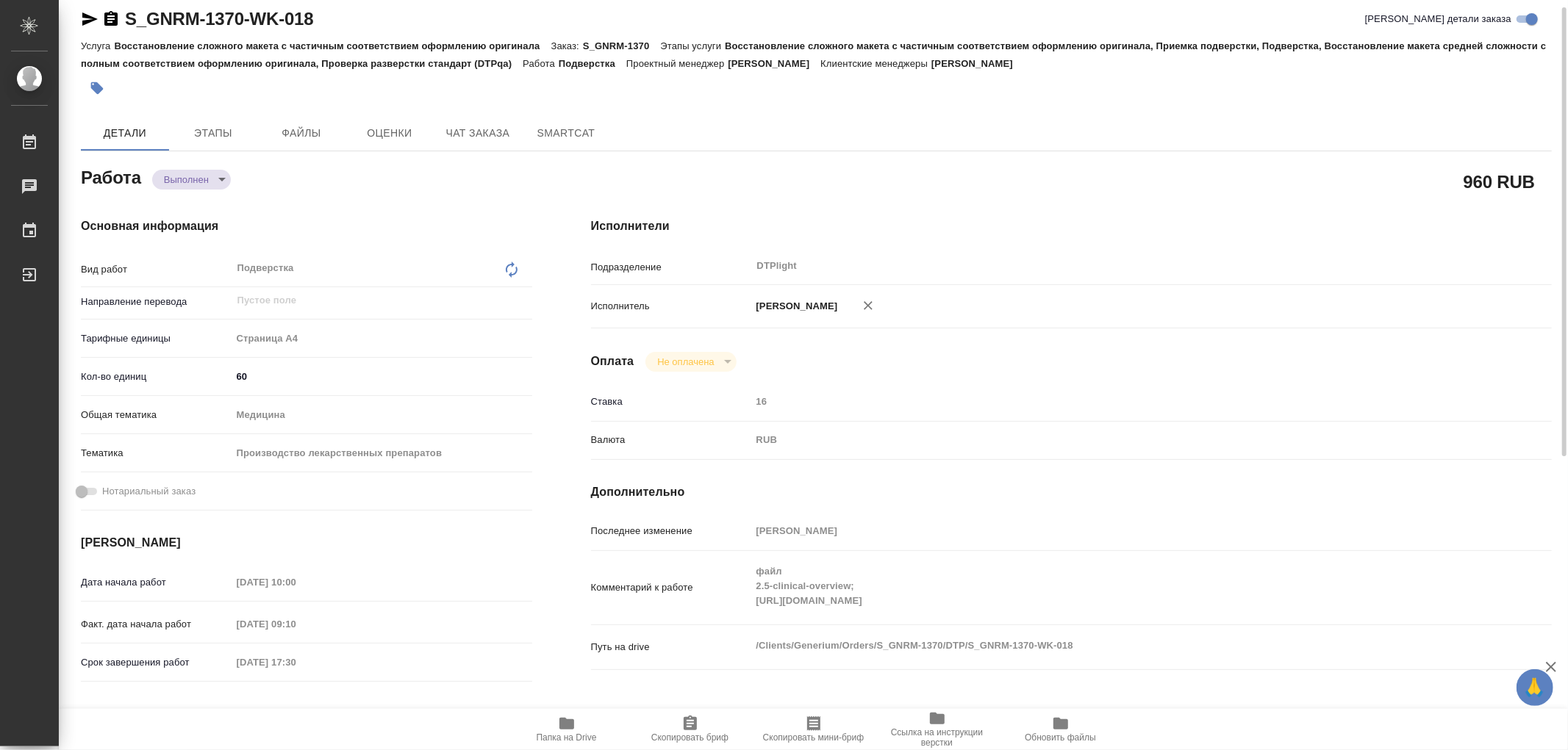
type textarea "x"
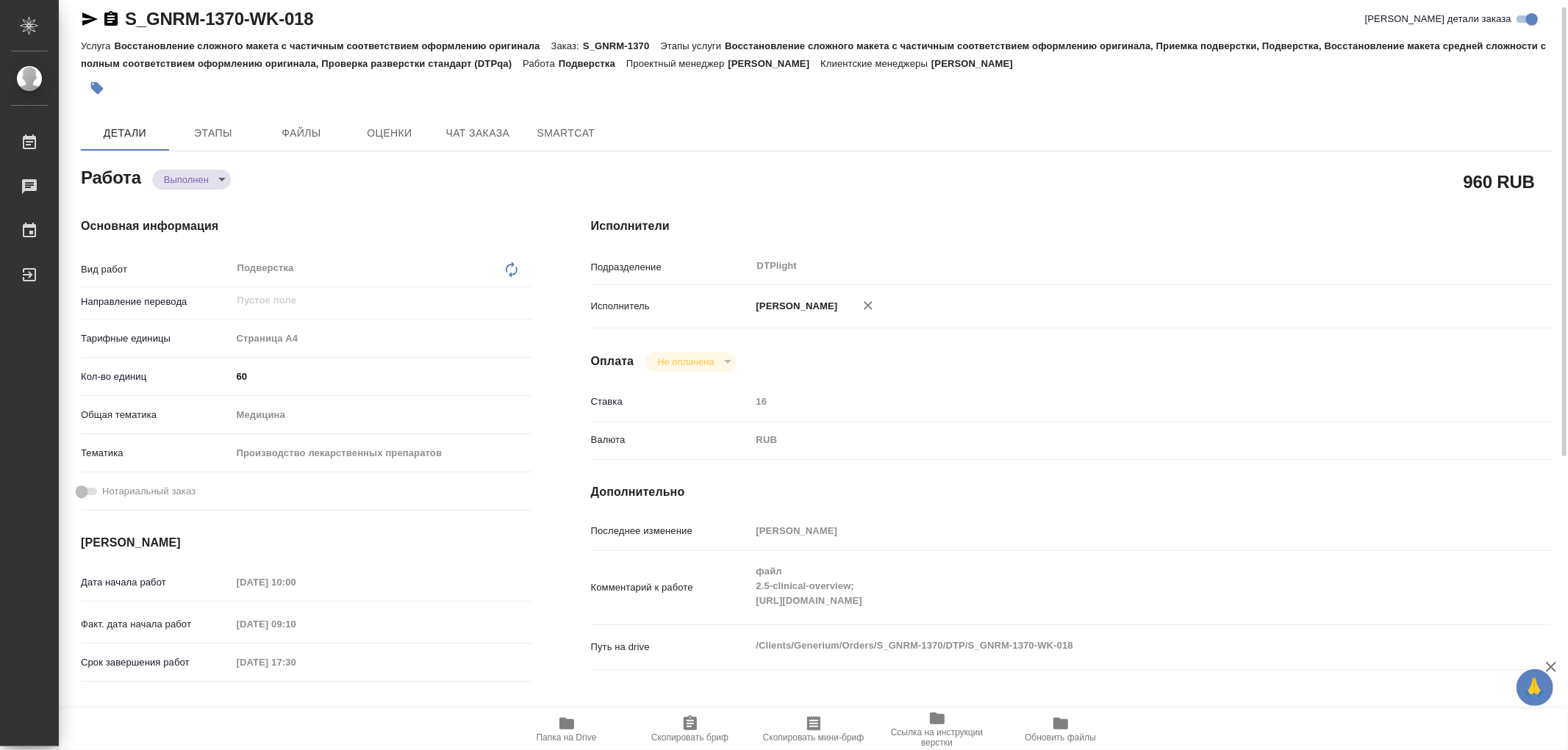
type textarea "x"
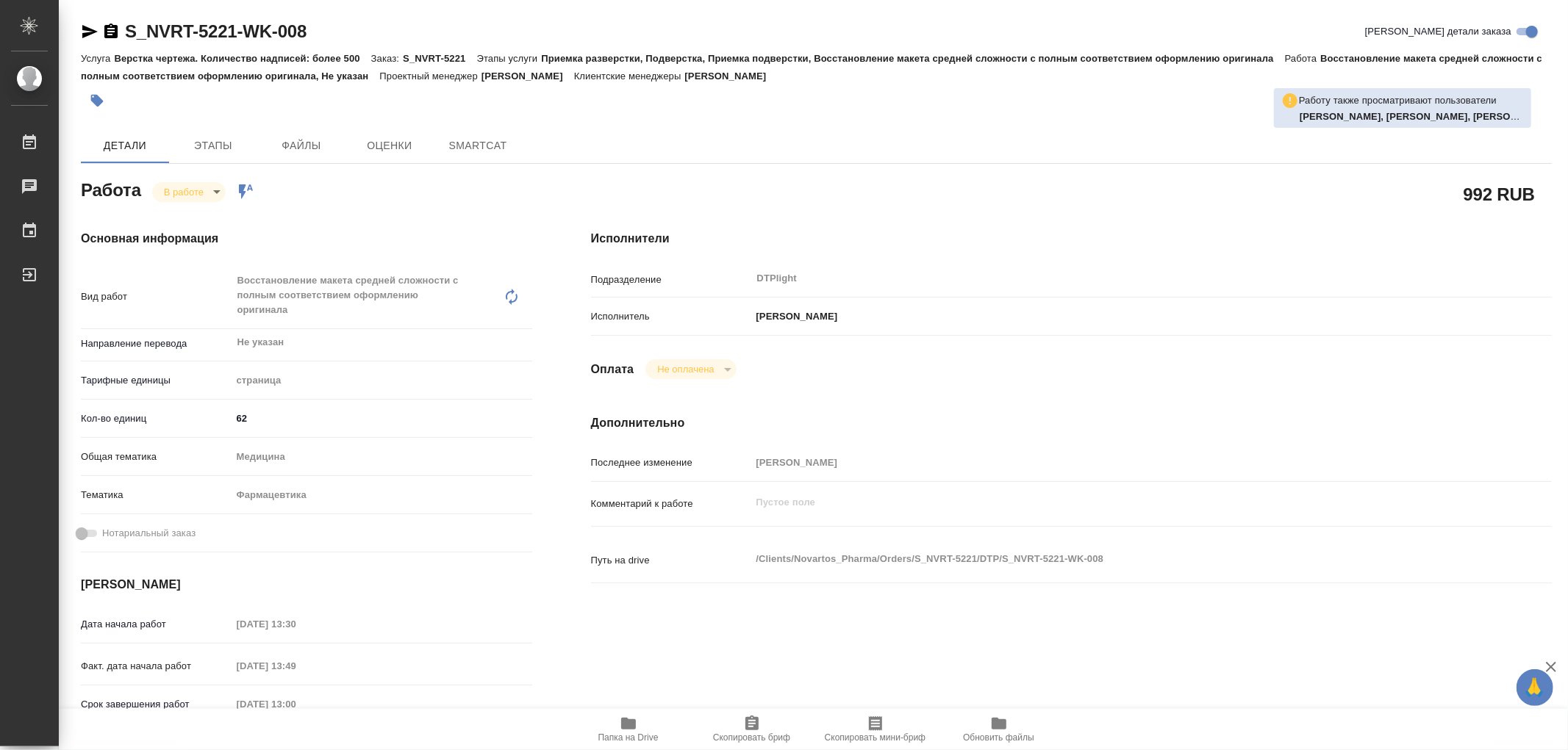
type textarea "x"
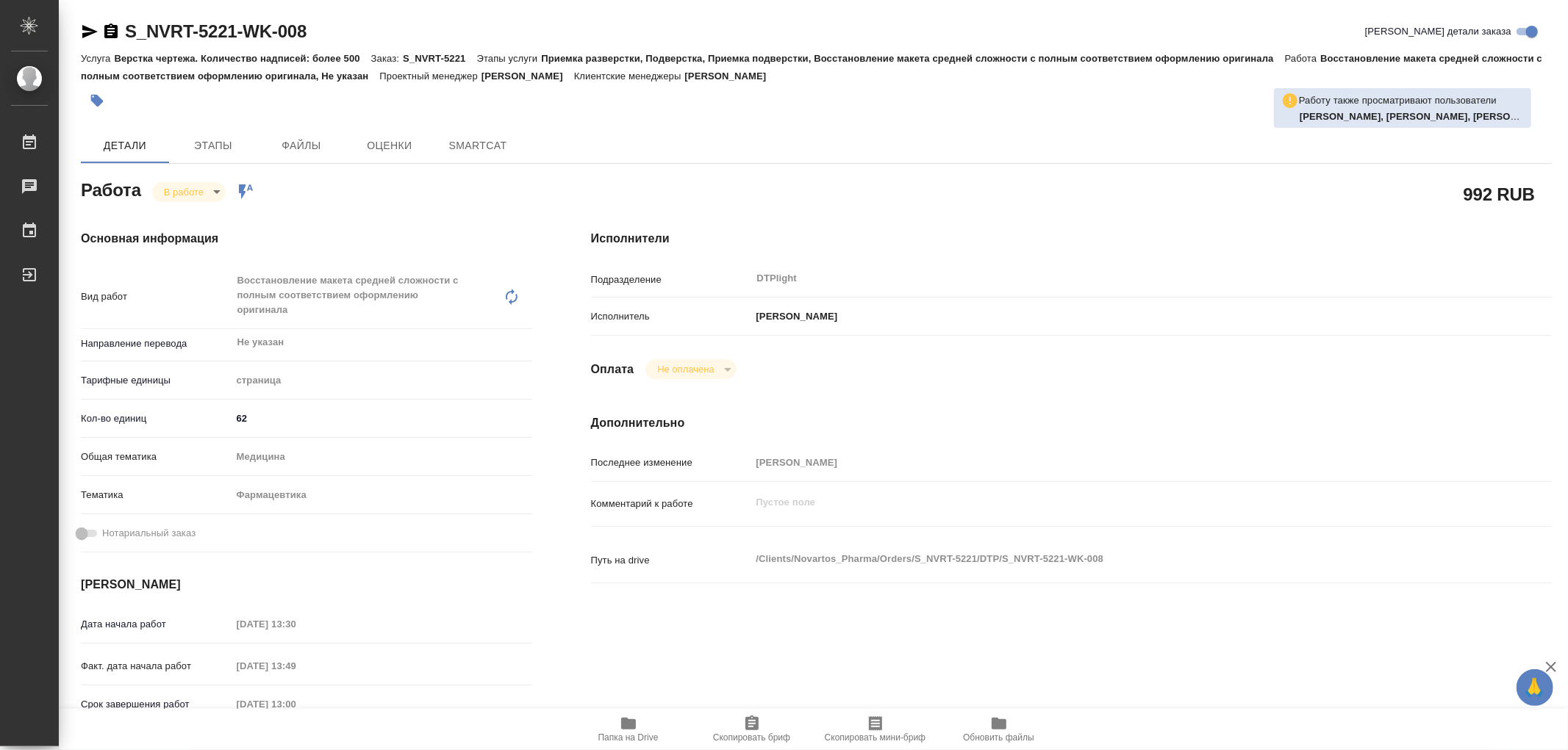
type textarea "x"
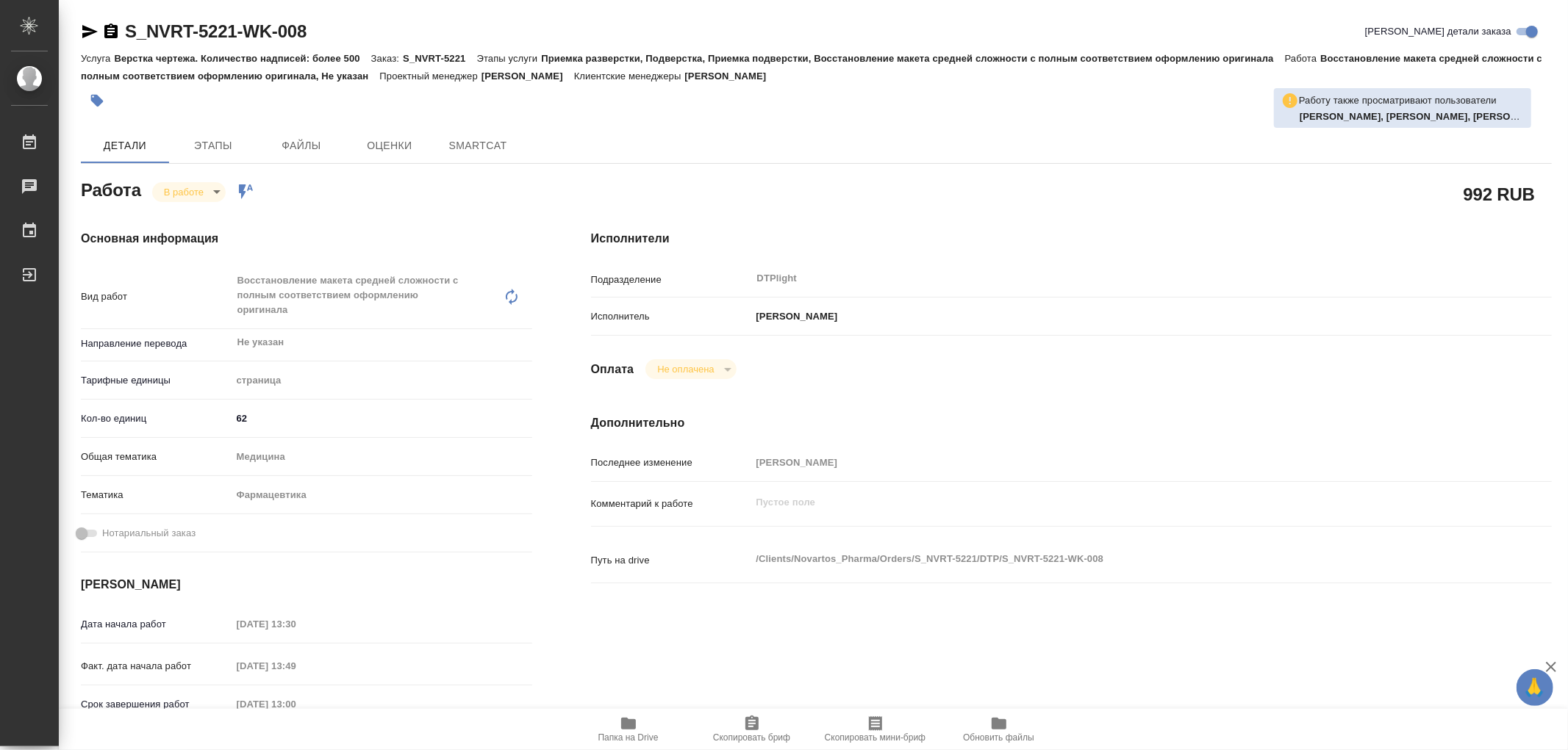
type textarea "x"
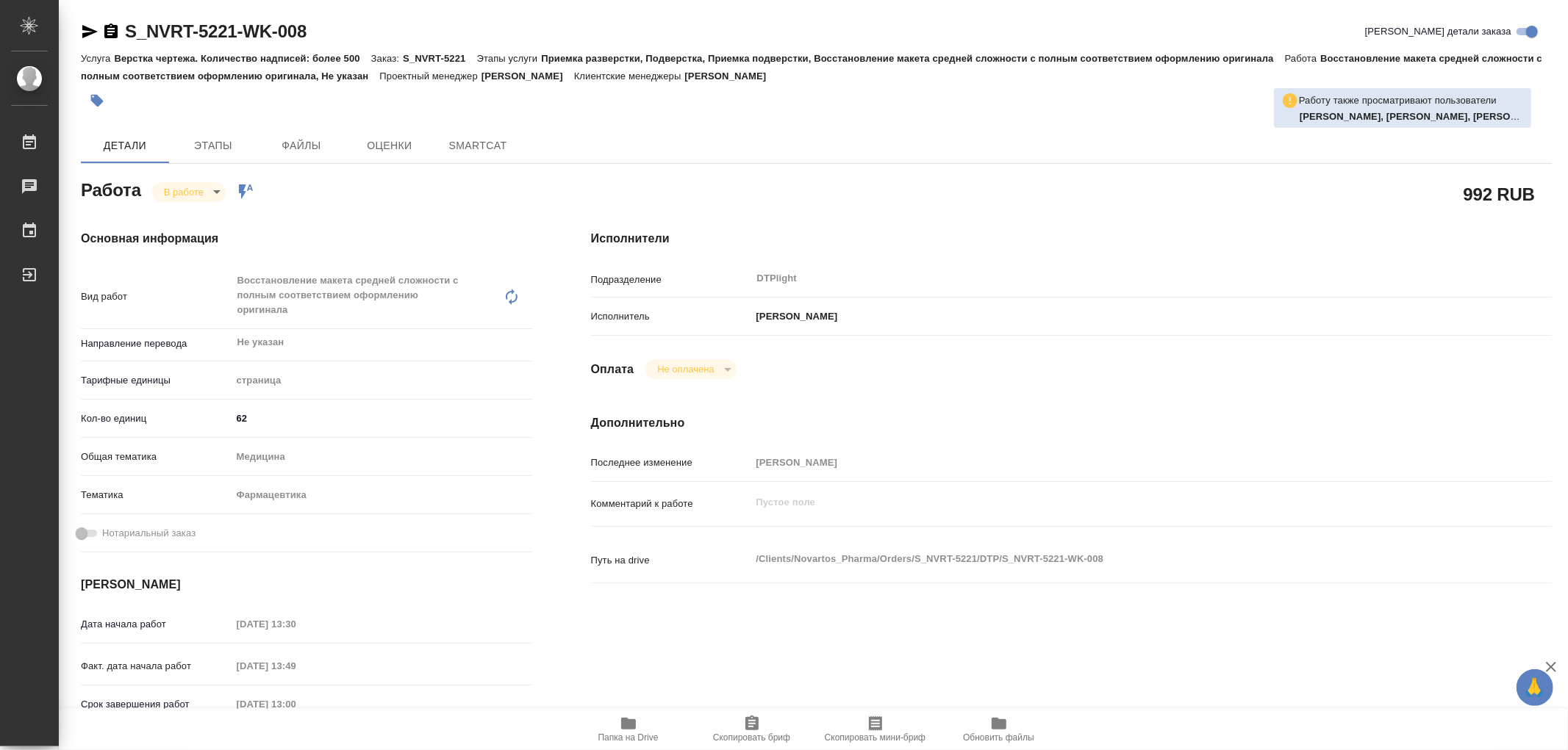
type textarea "x"
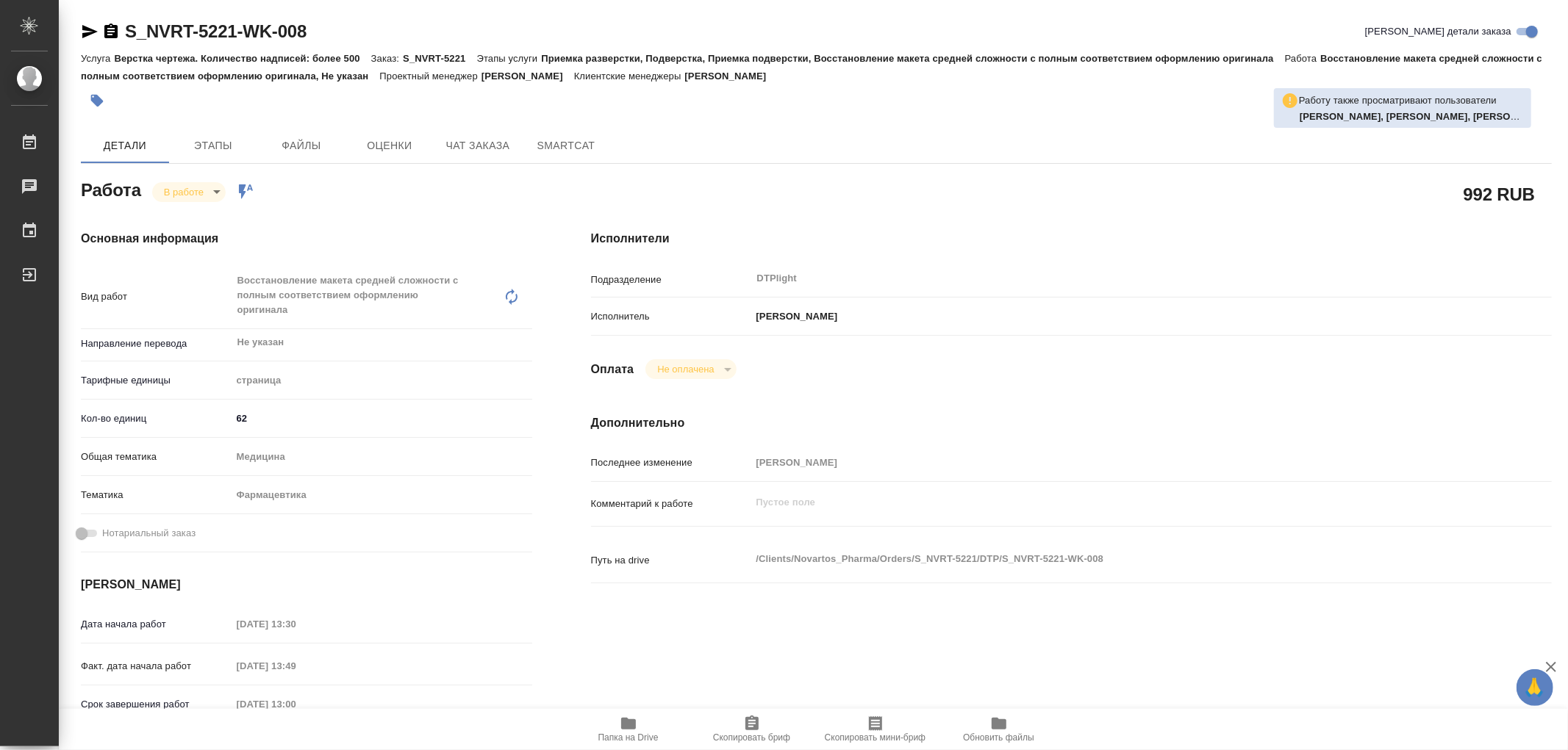
type textarea "x"
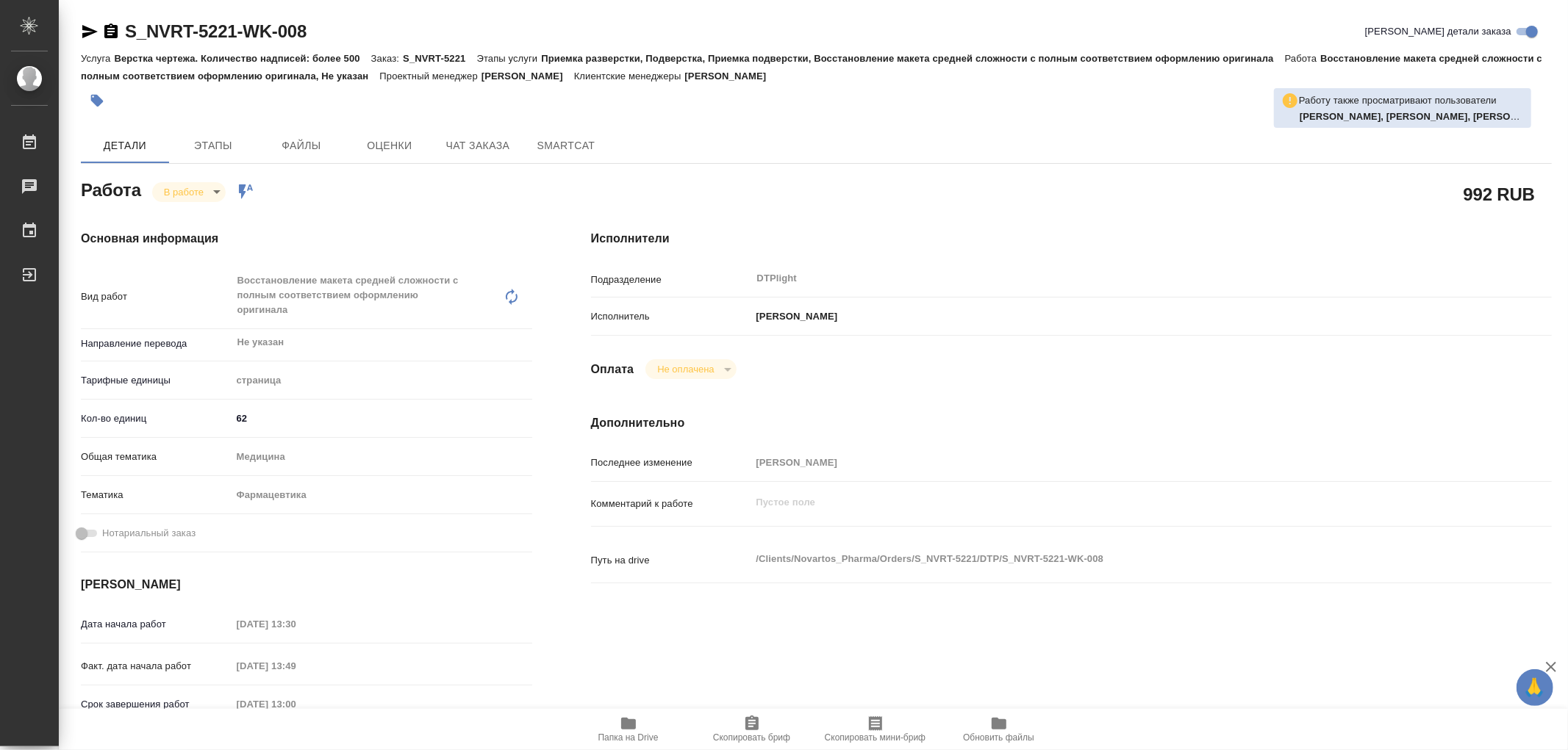
type textarea "x"
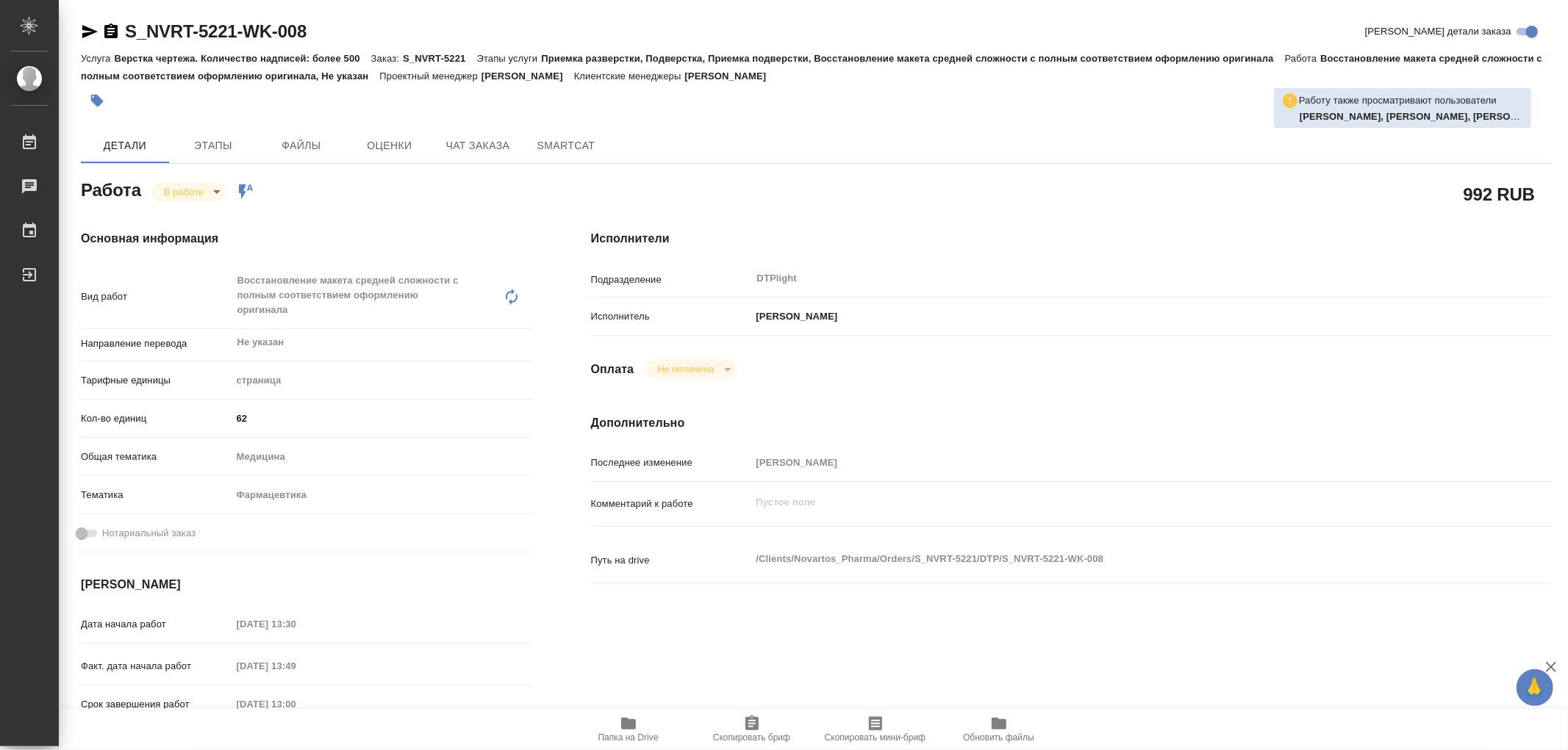
click at [629, 723] on icon "button" at bounding box center [628, 724] width 15 height 12
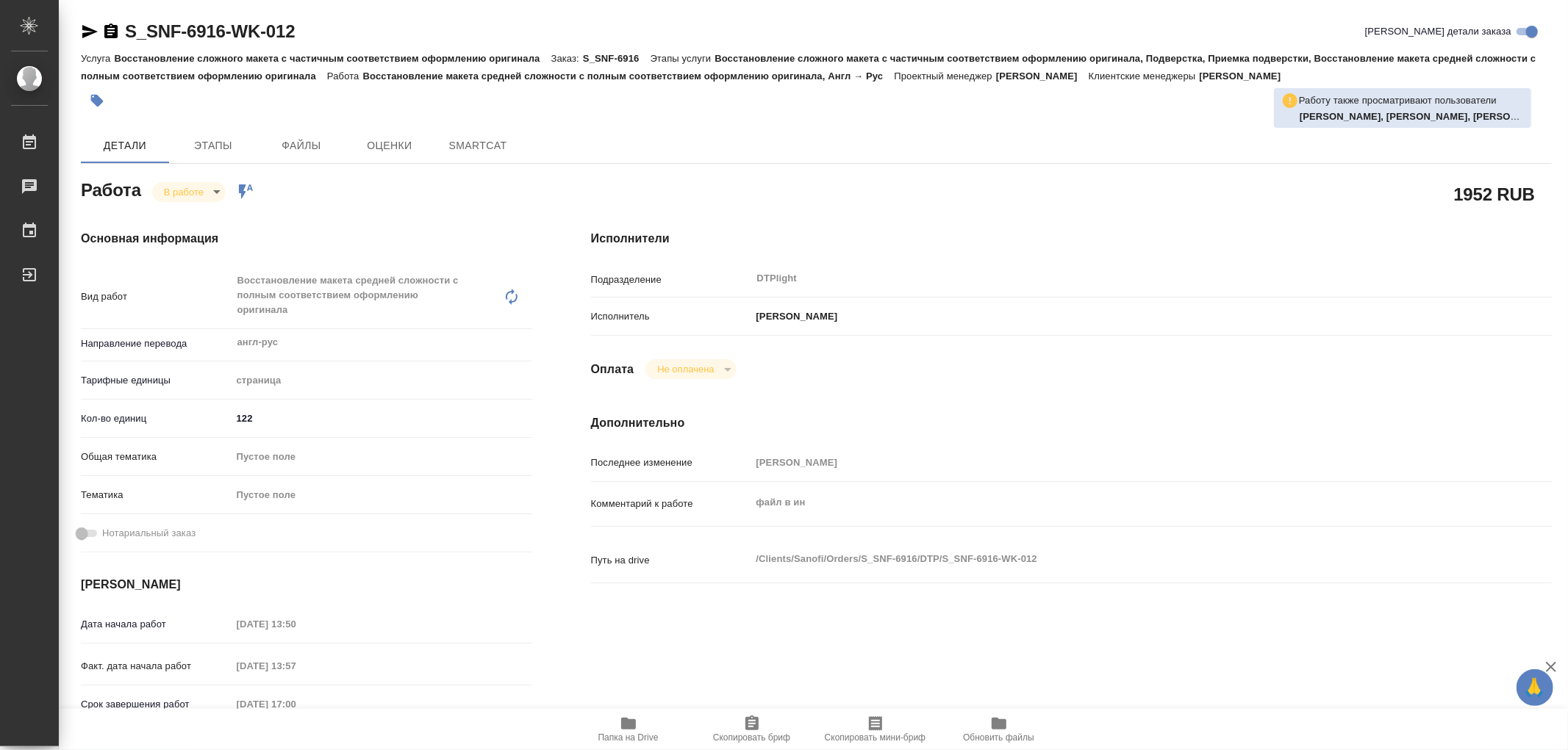
type textarea "x"
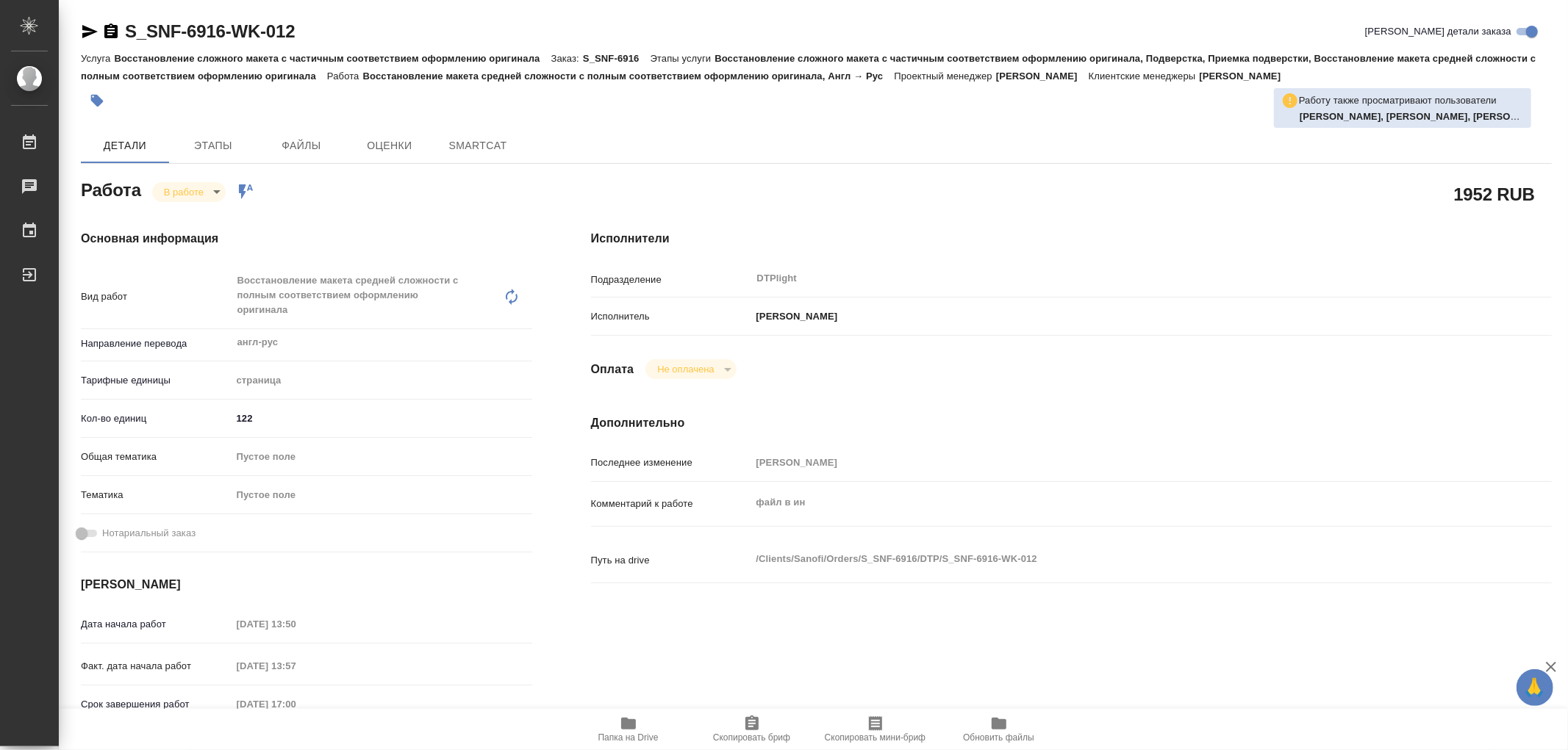
type textarea "x"
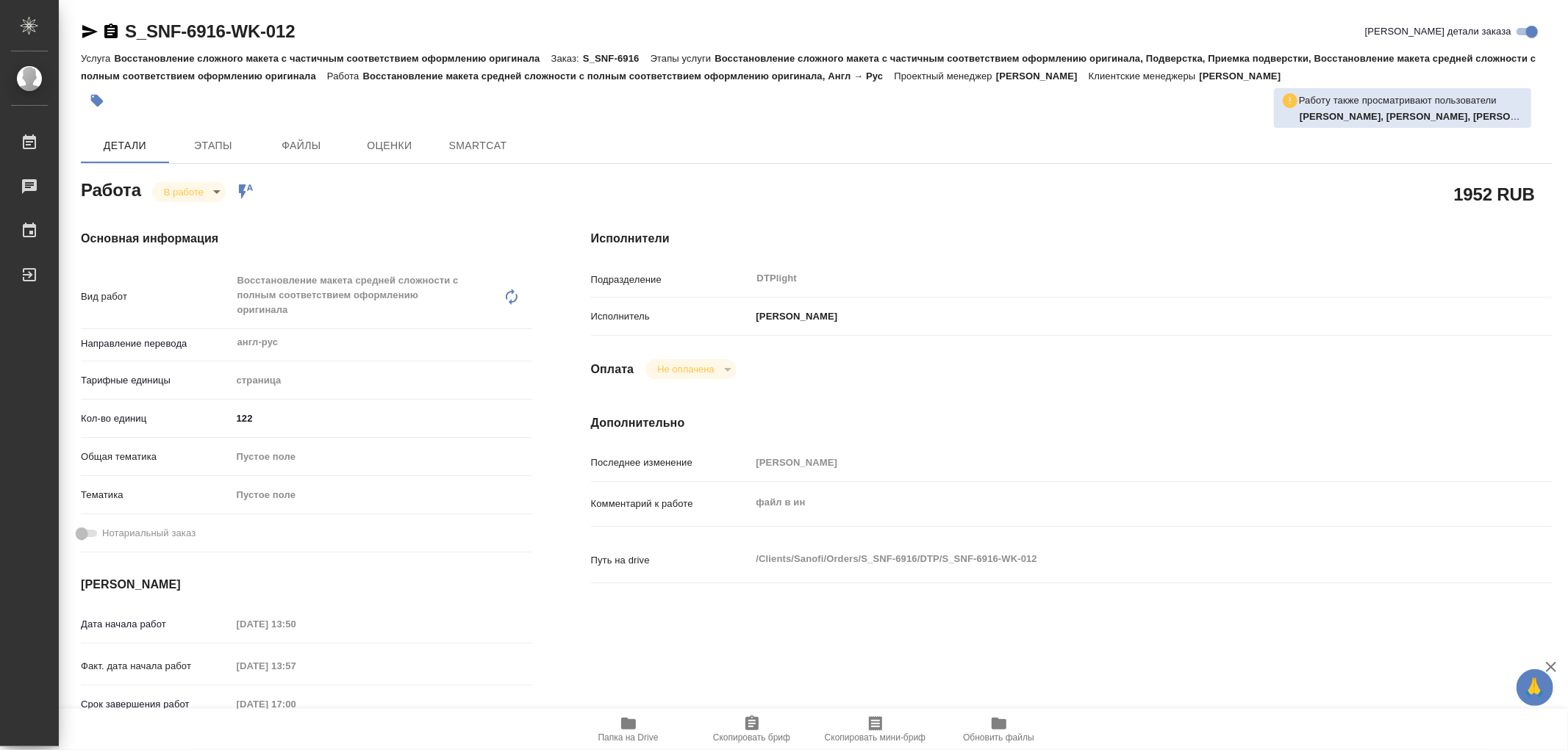
type textarea "x"
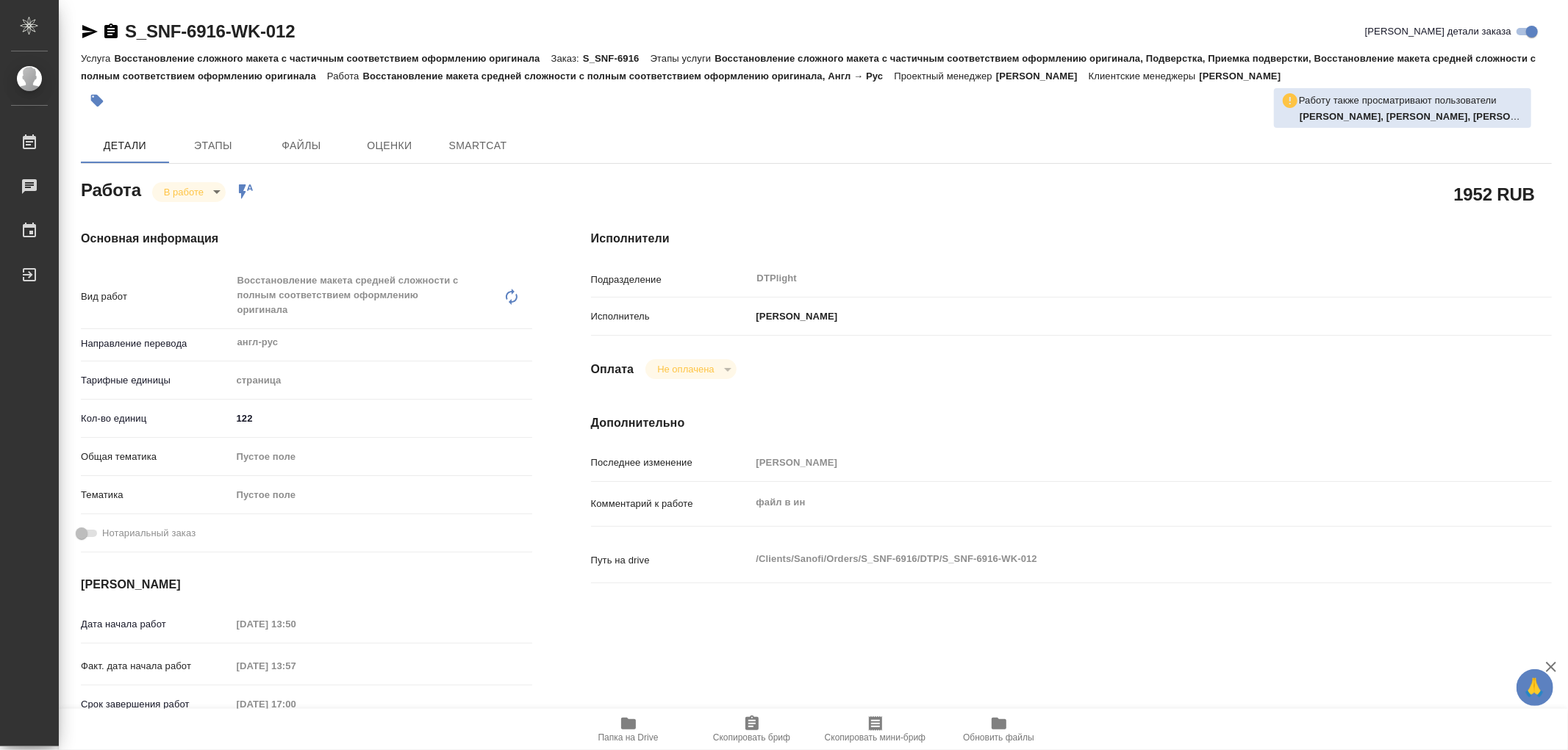
type textarea "x"
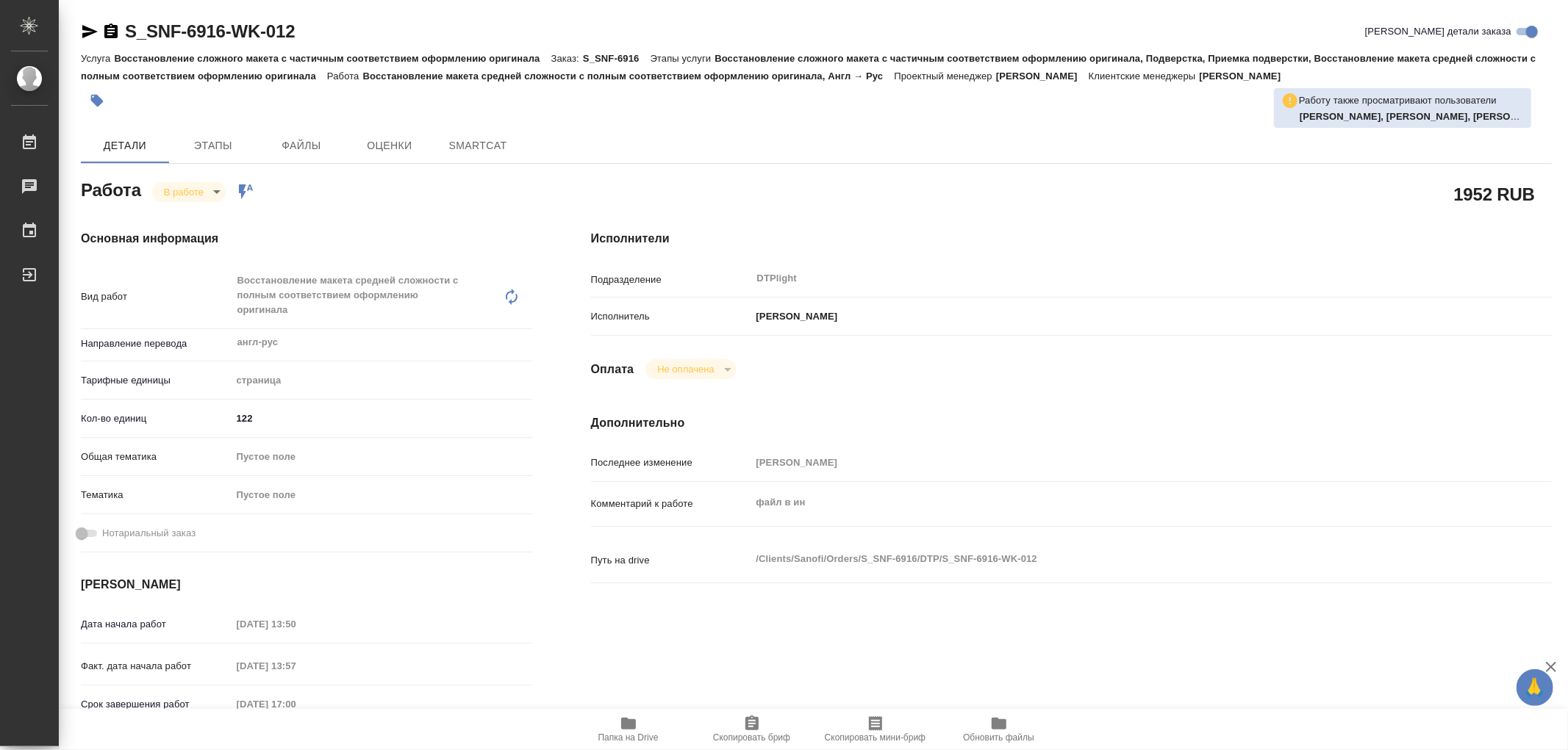
type textarea "x"
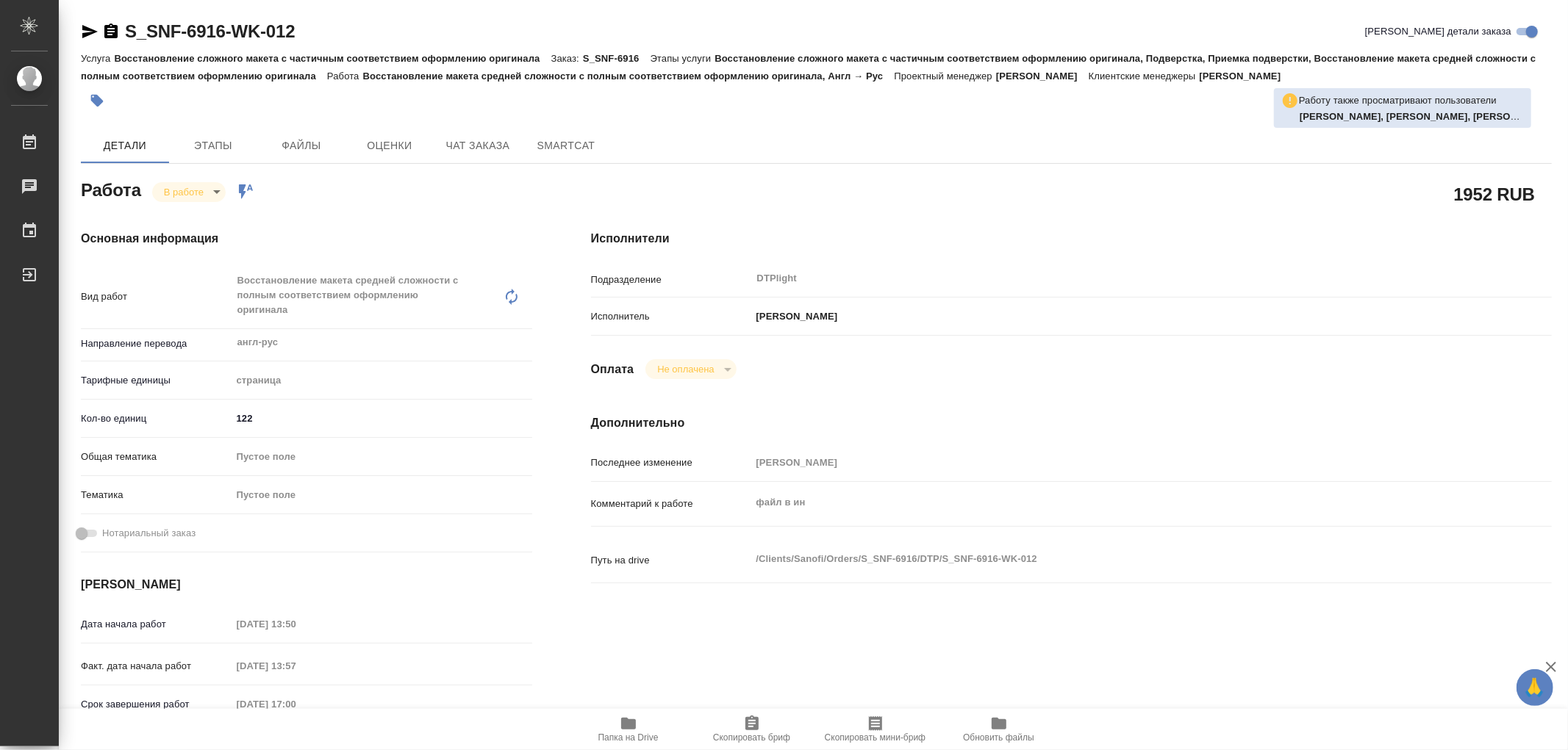
type textarea "x"
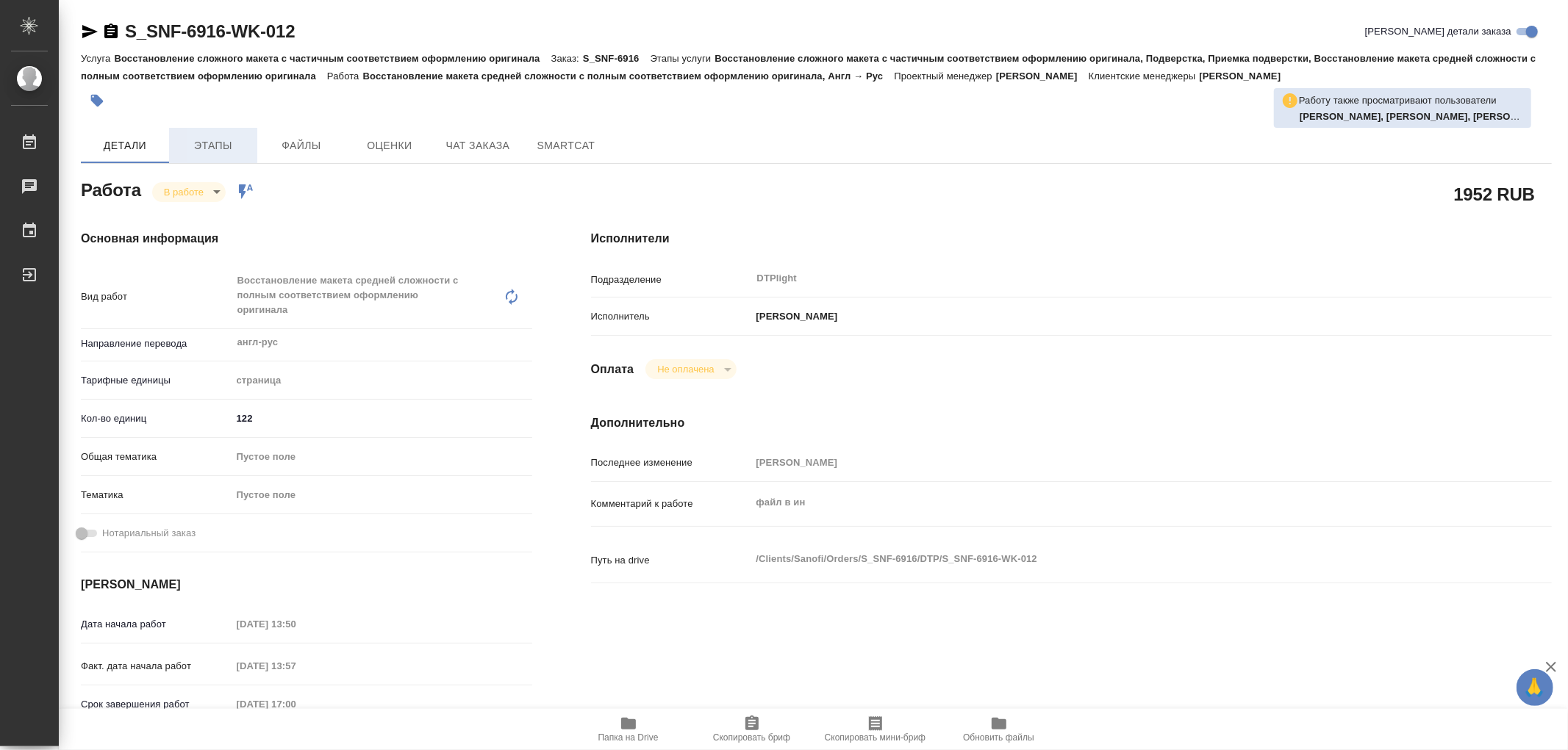
click at [218, 143] on span "Этапы" at bounding box center [213, 145] width 71 height 18
type textarea "x"
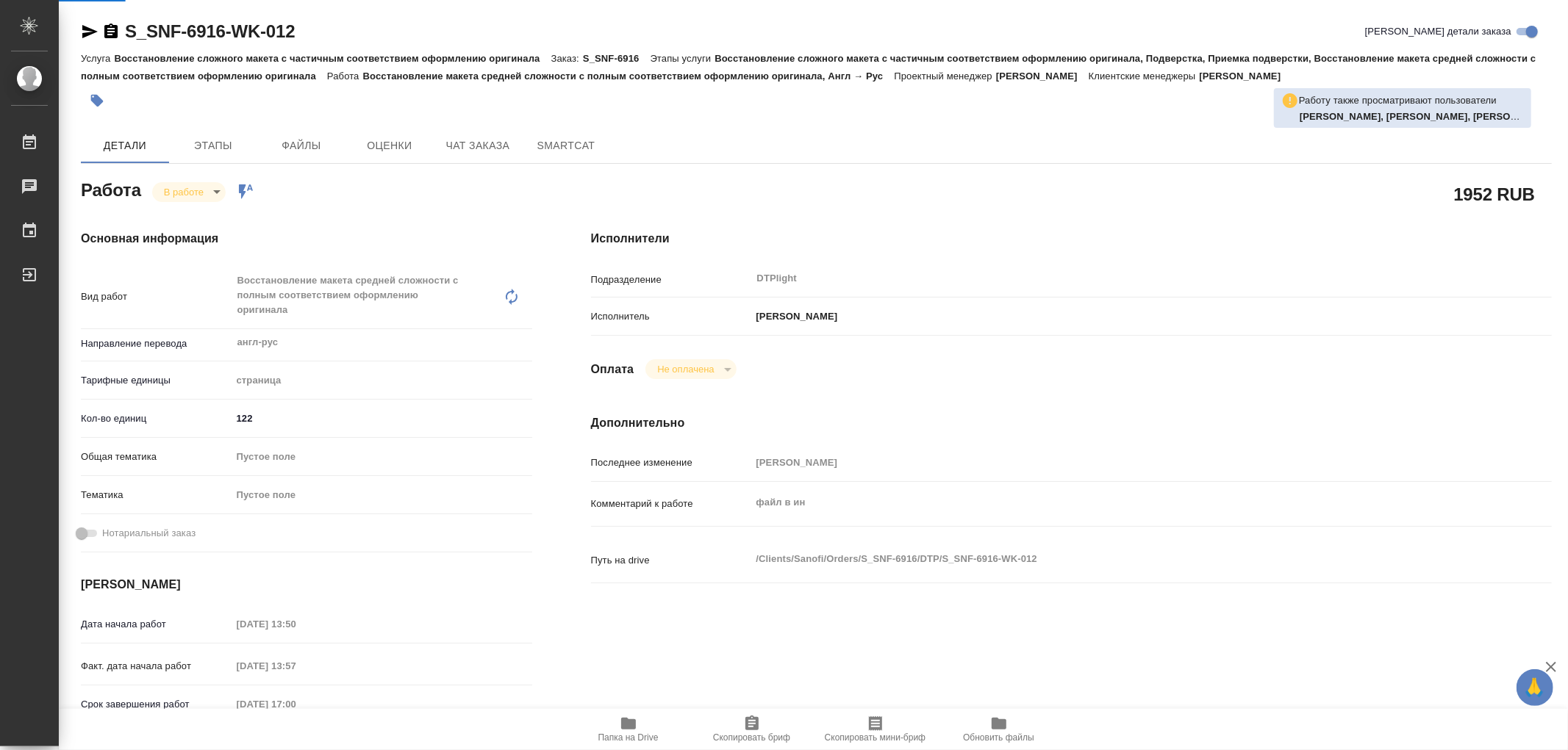
type textarea "x"
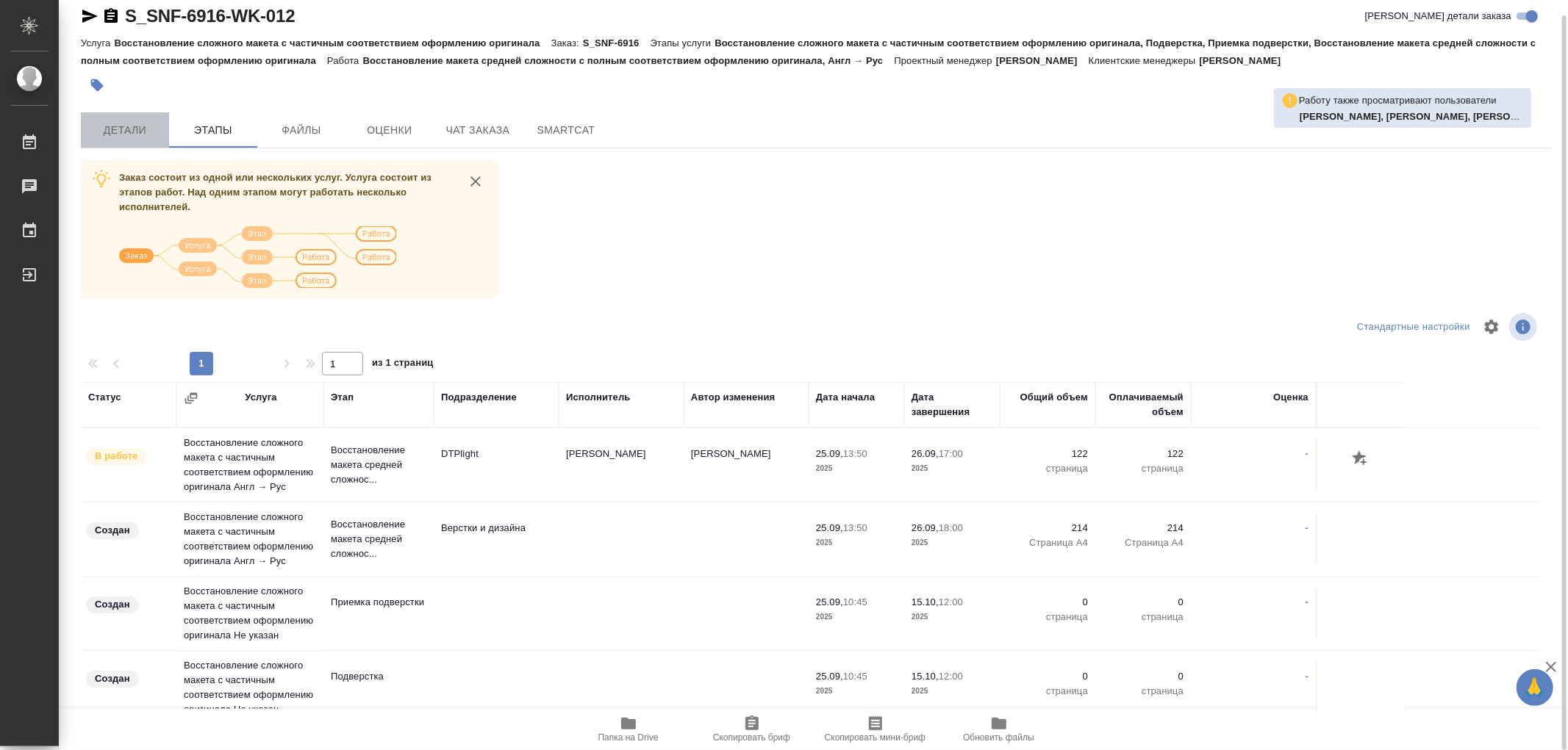
click at [123, 129] on span "Детали" at bounding box center [125, 129] width 71 height 18
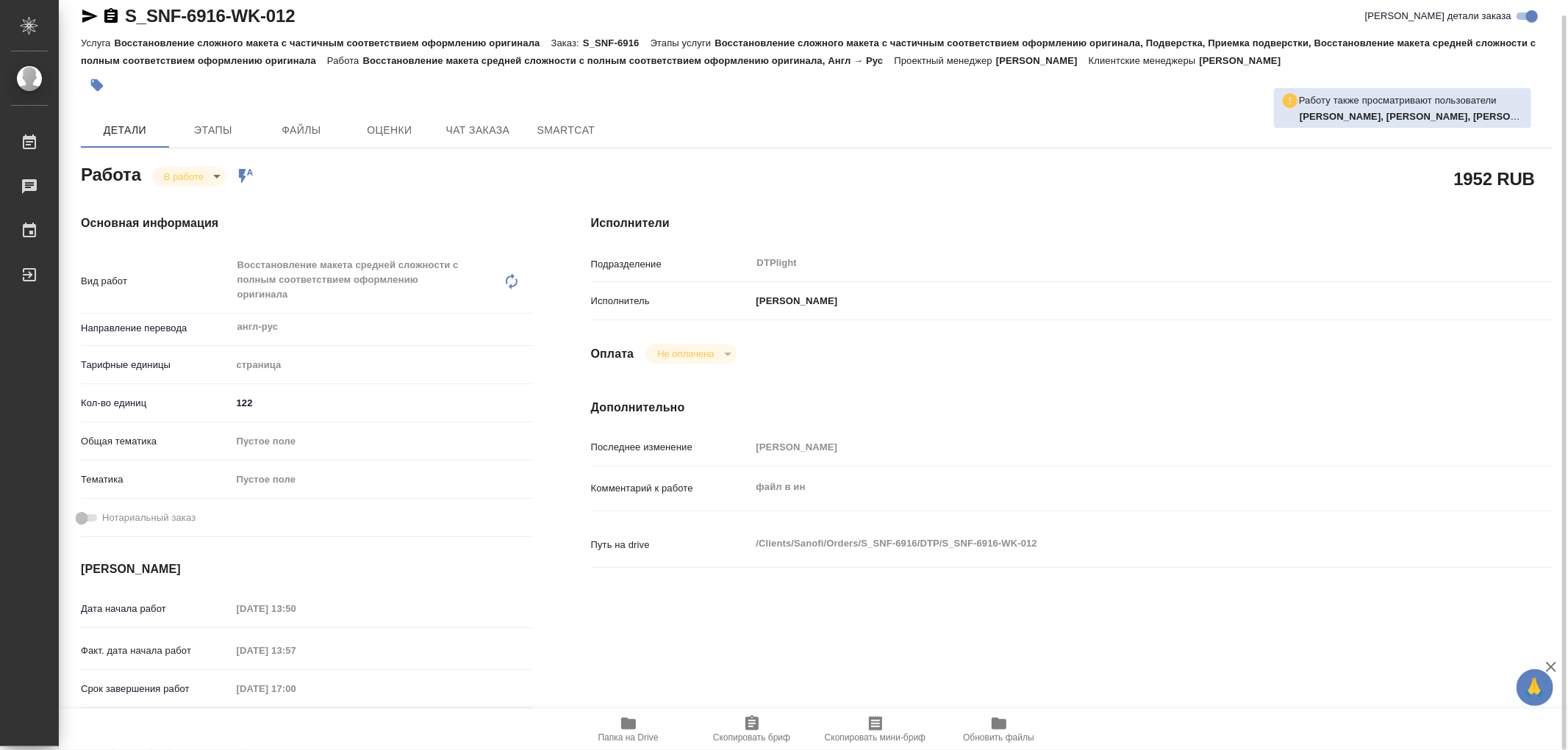
type textarea "x"
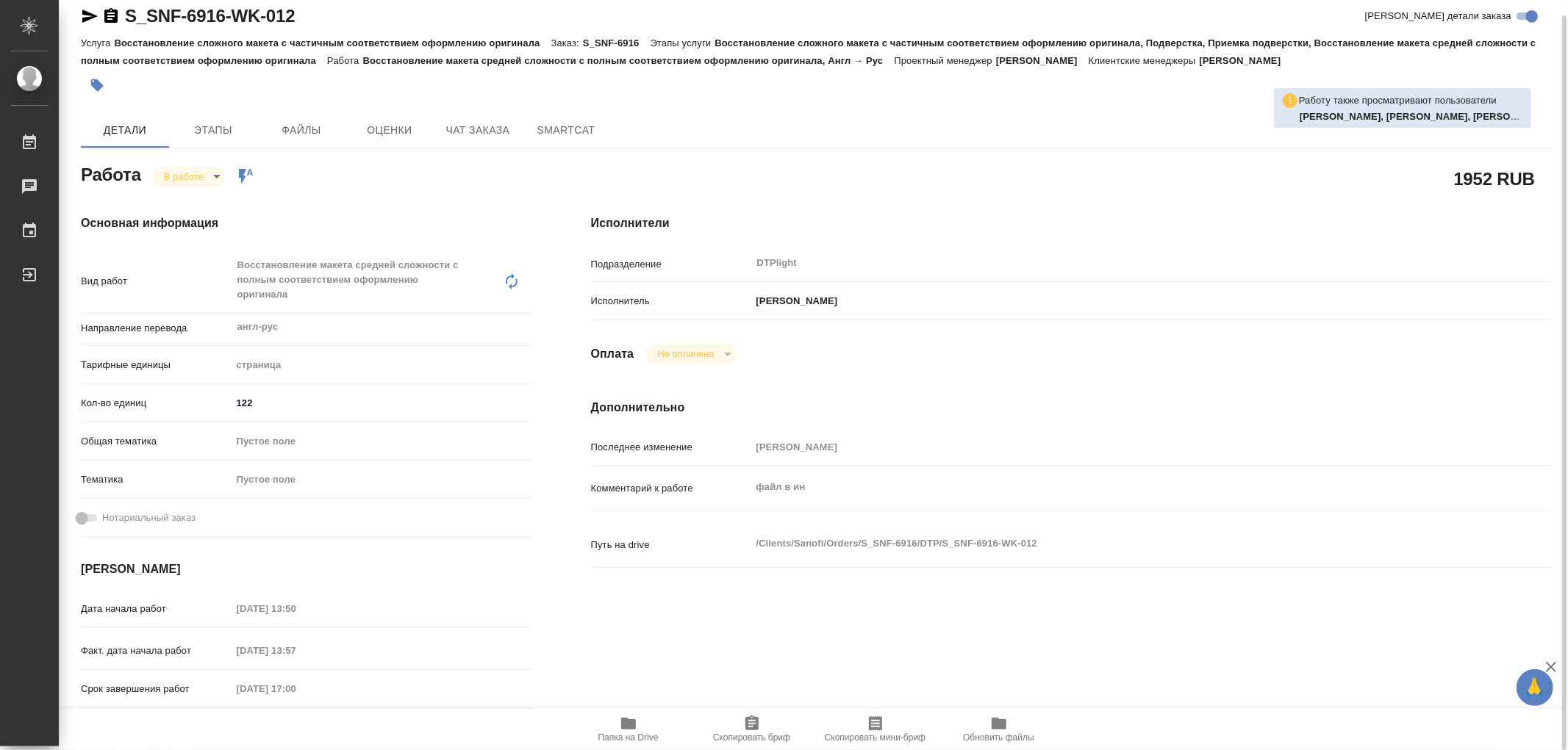
type textarea "x"
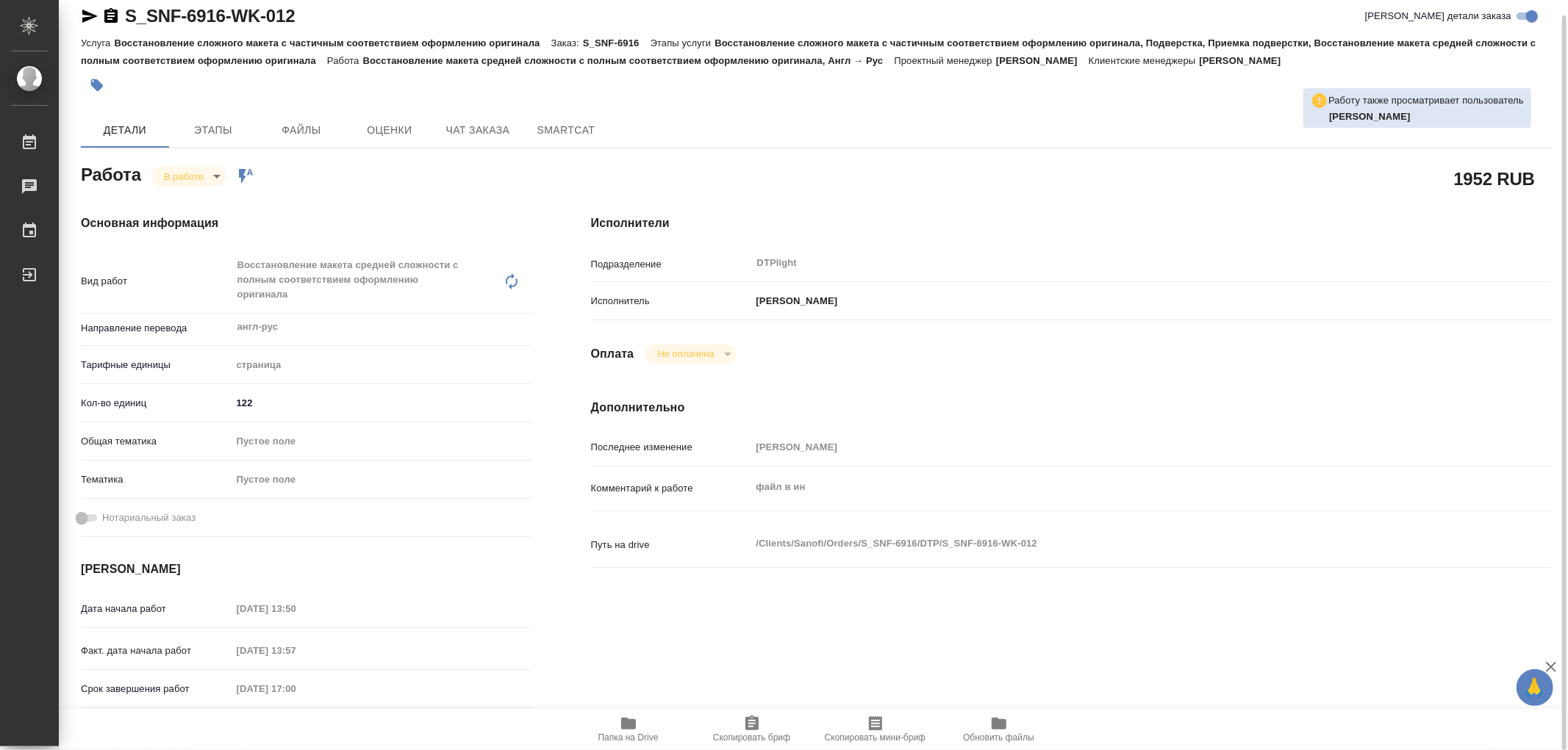
type textarea "x"
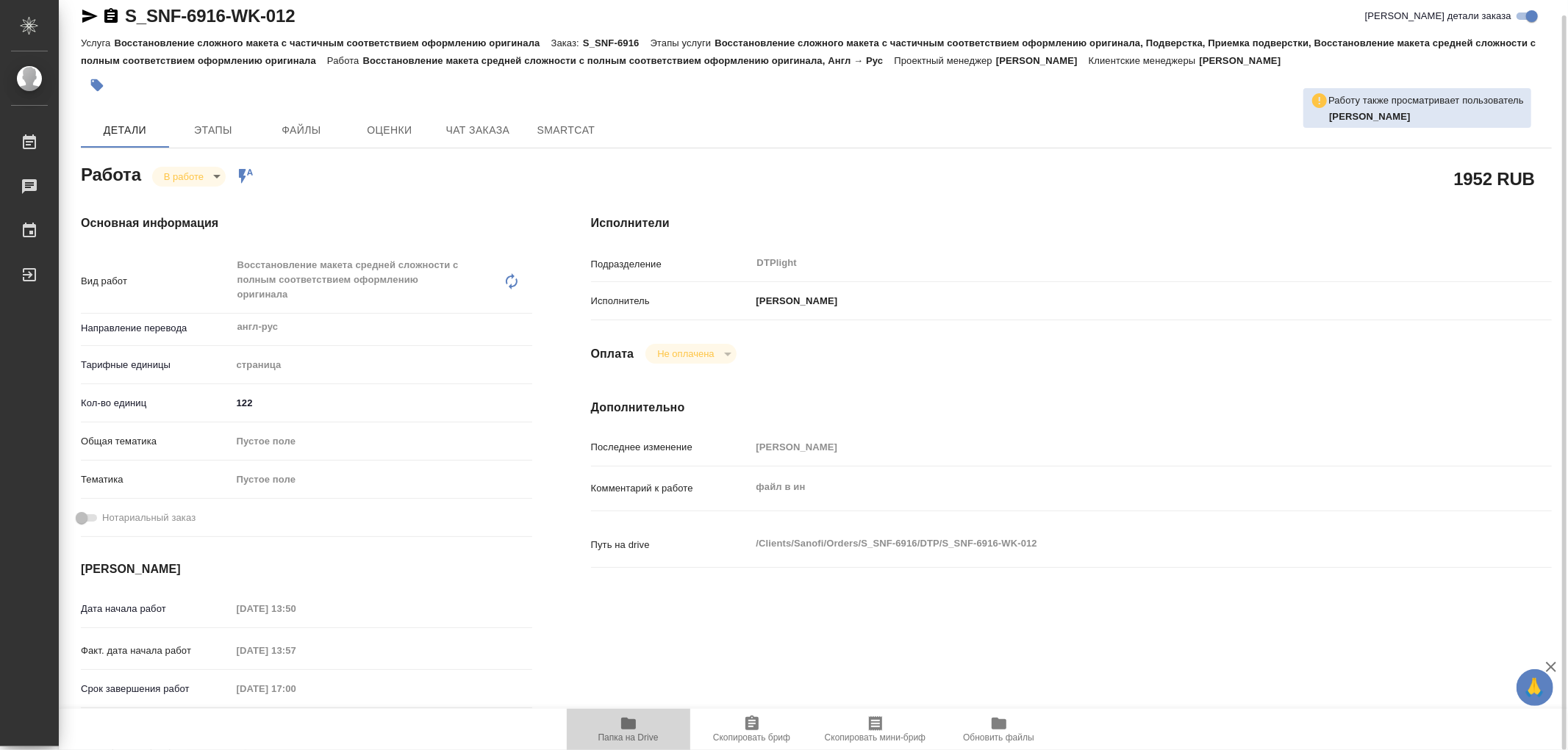
click at [629, 726] on icon "button" at bounding box center [628, 724] width 15 height 12
click at [636, 717] on icon "button" at bounding box center [629, 723] width 17 height 17
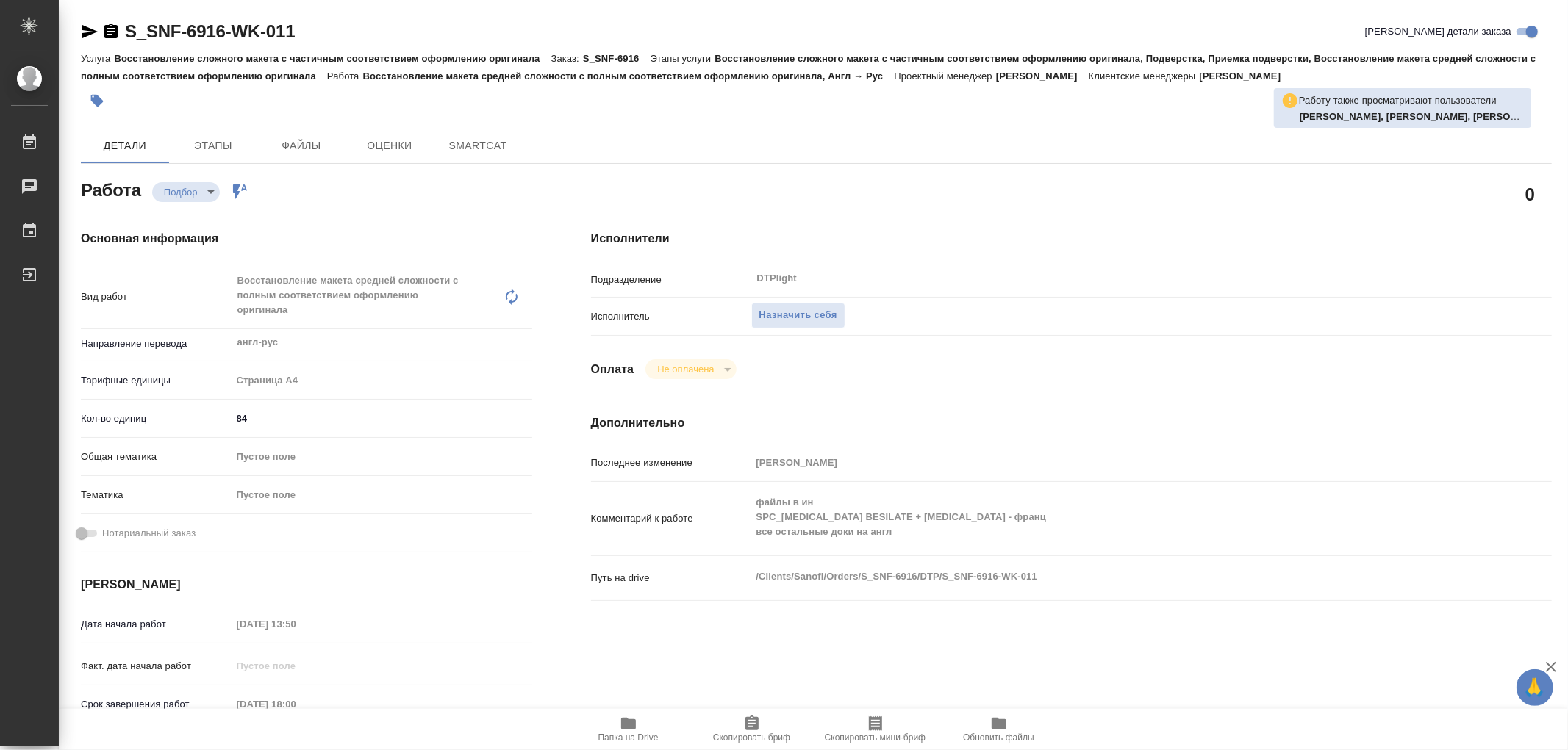
type textarea "x"
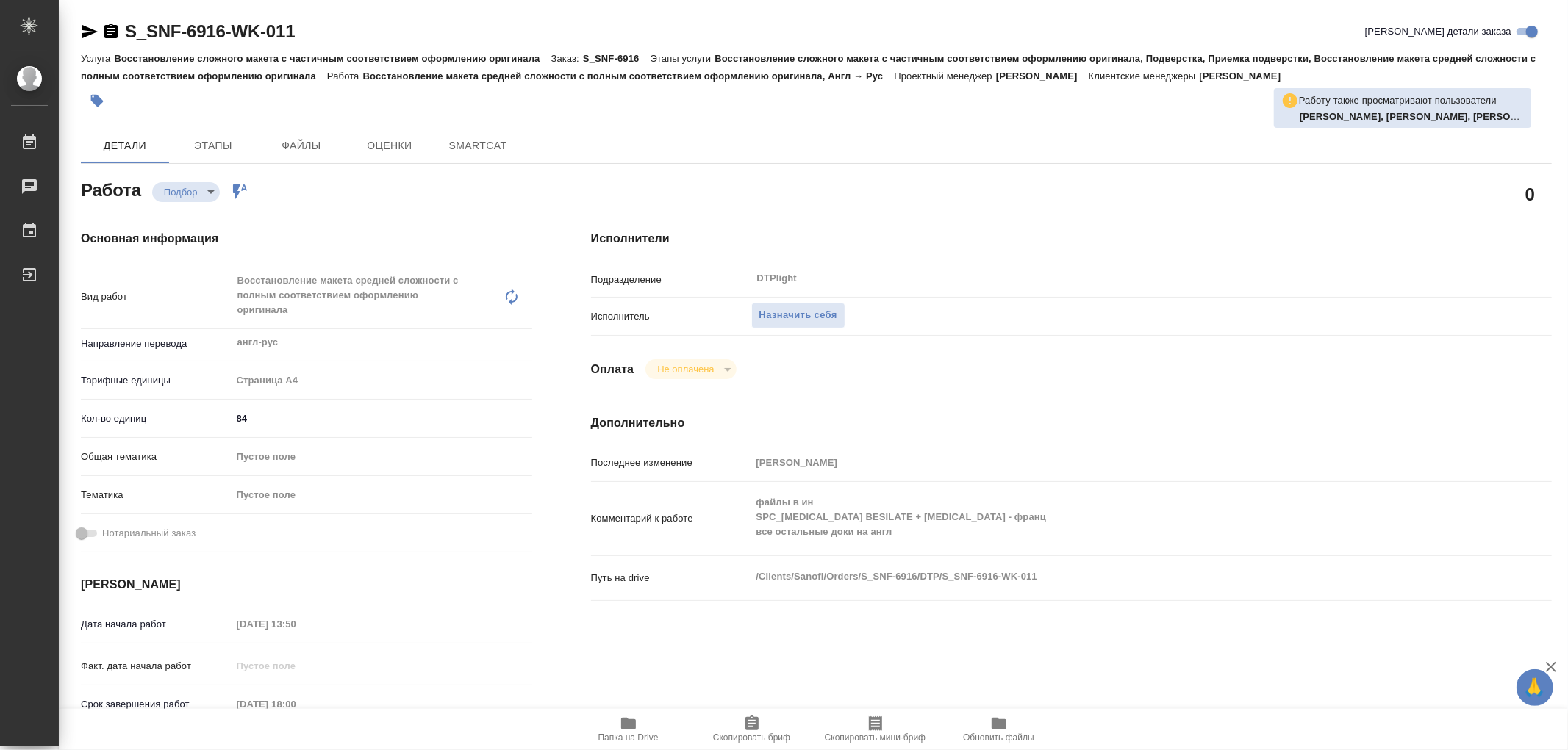
type textarea "x"
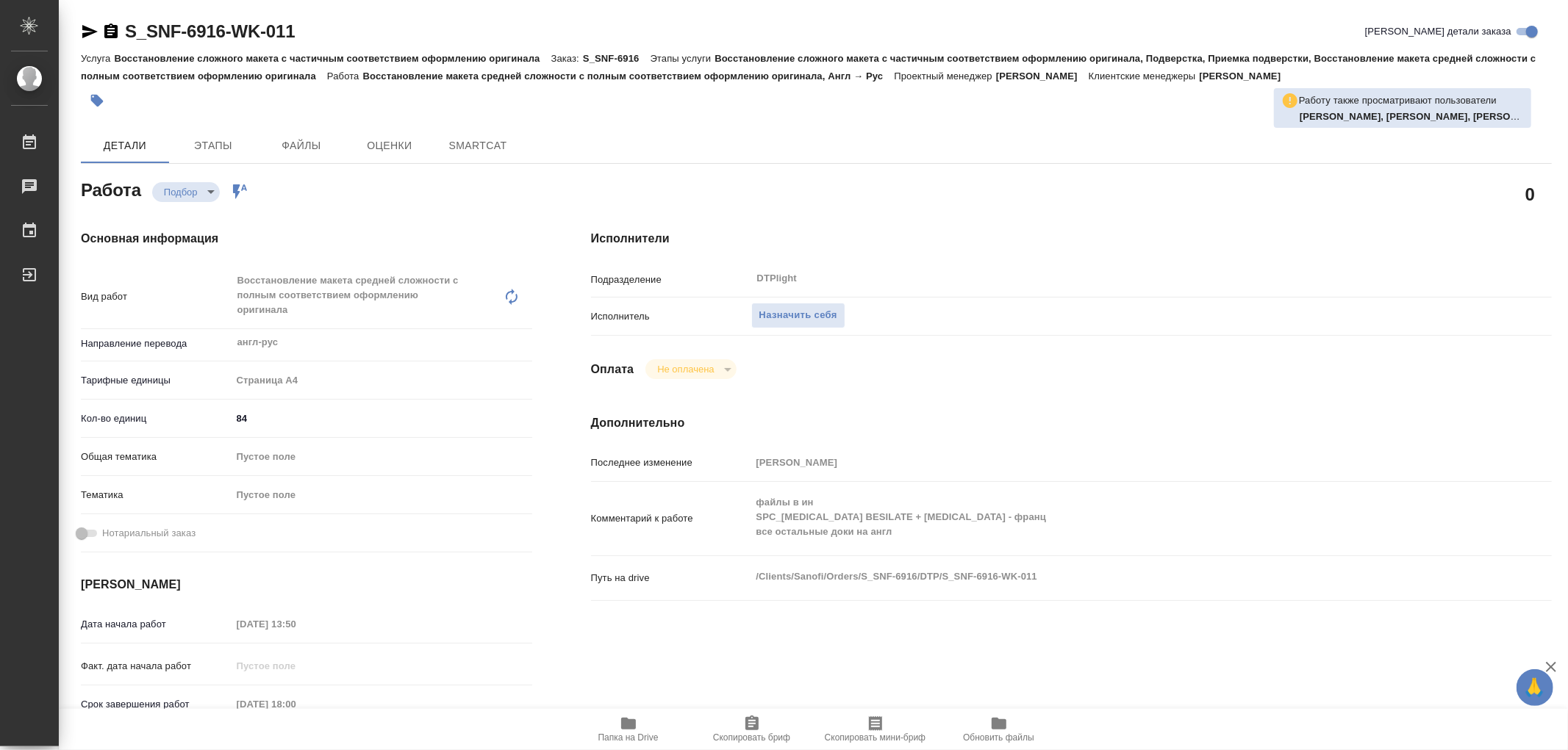
type textarea "x"
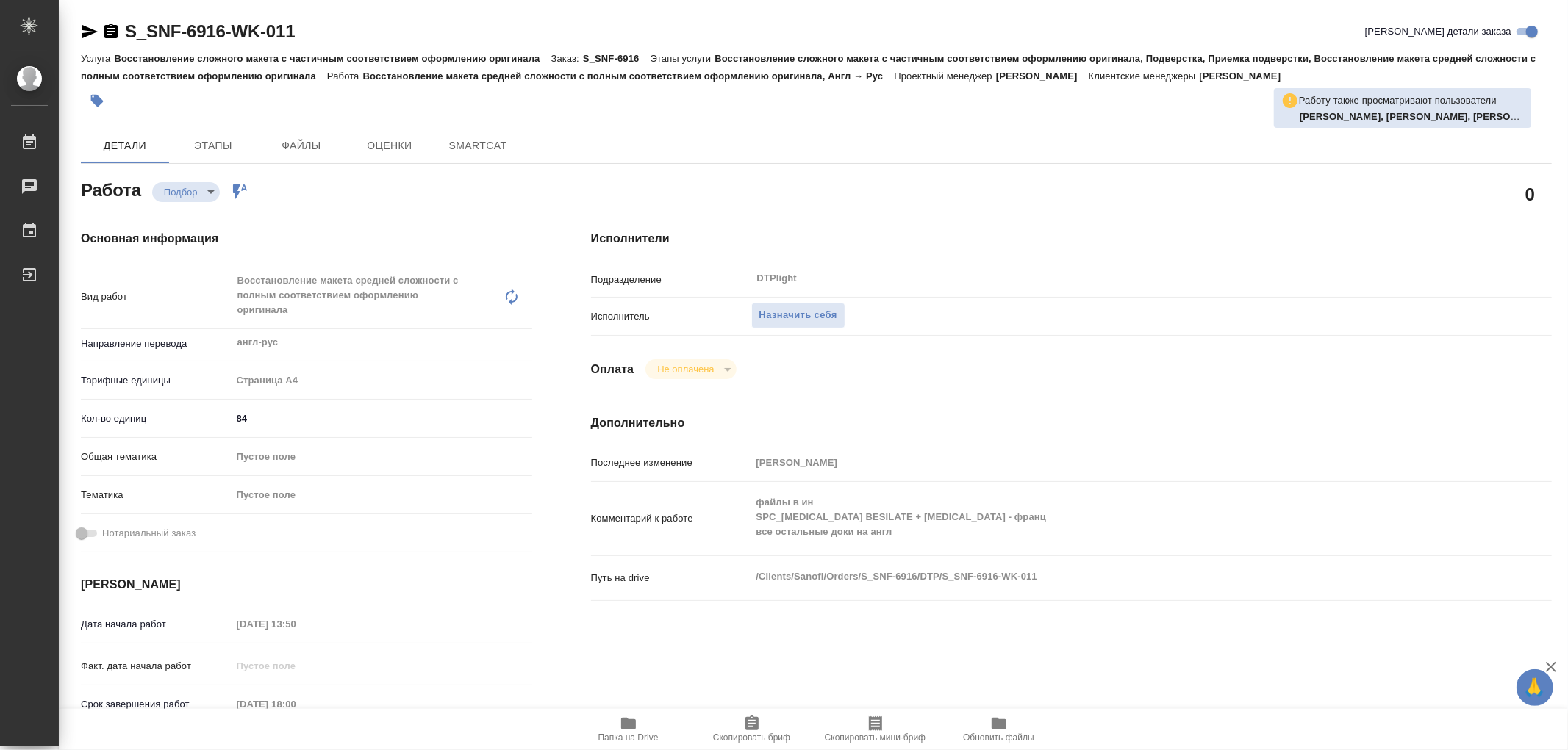
type textarea "x"
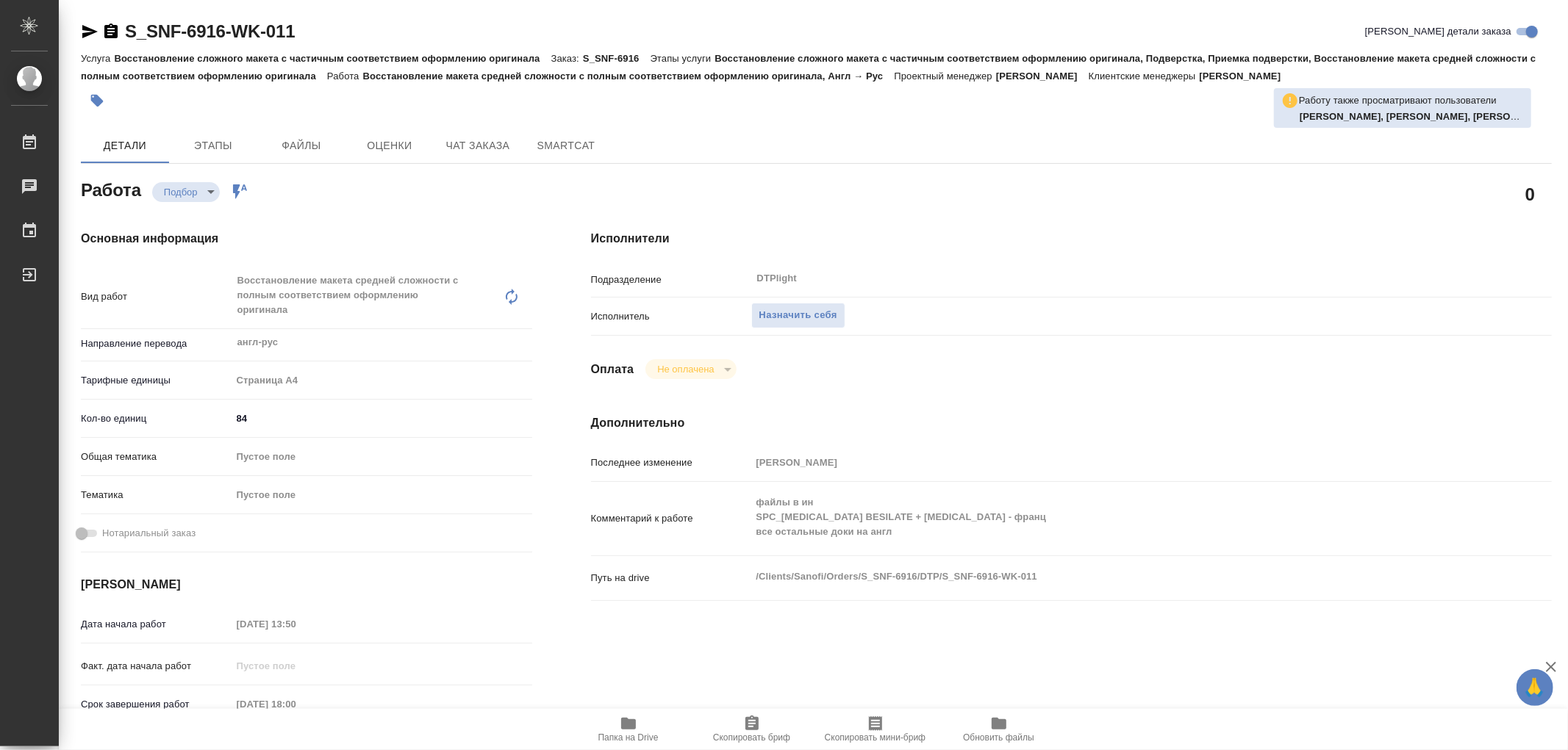
type textarea "x"
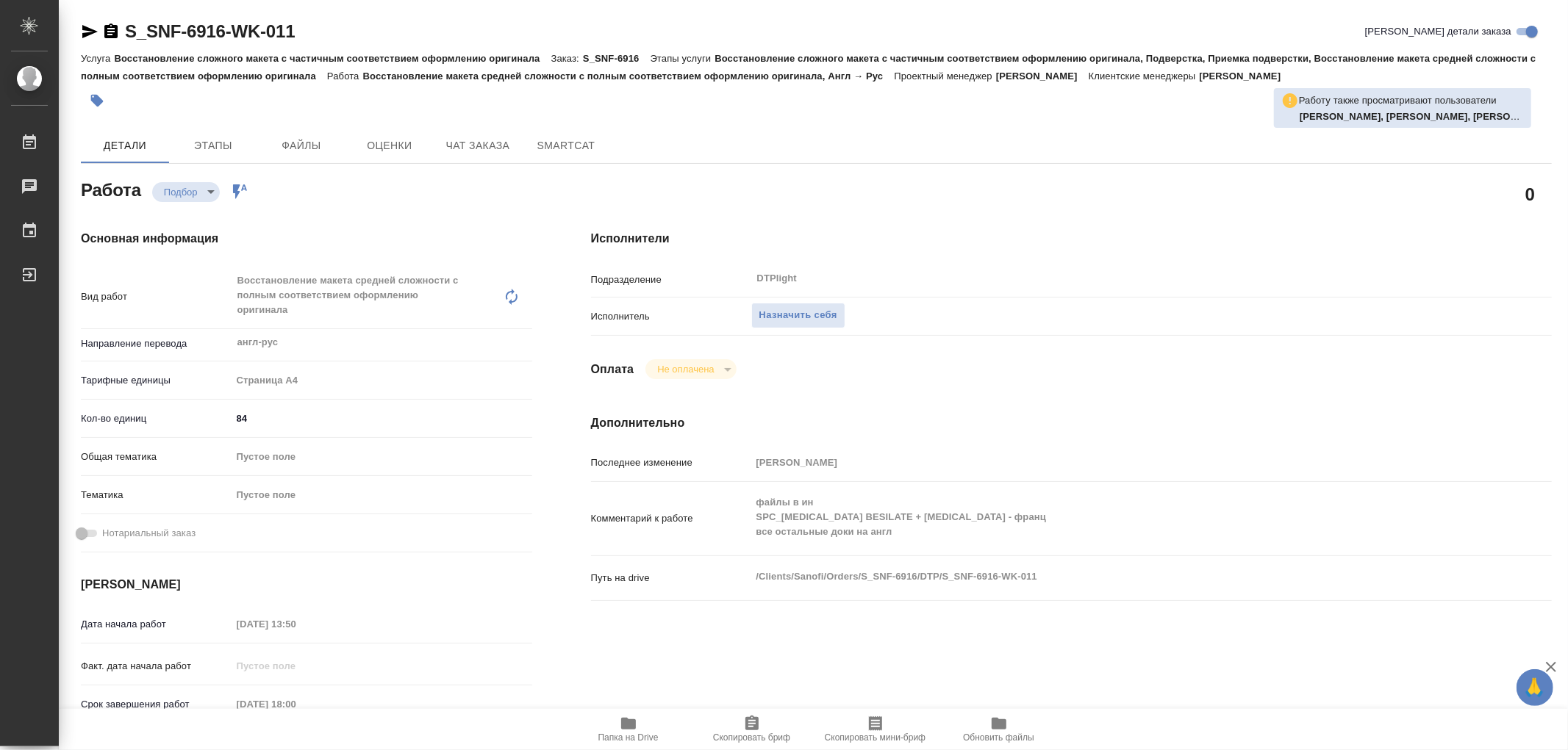
type textarea "x"
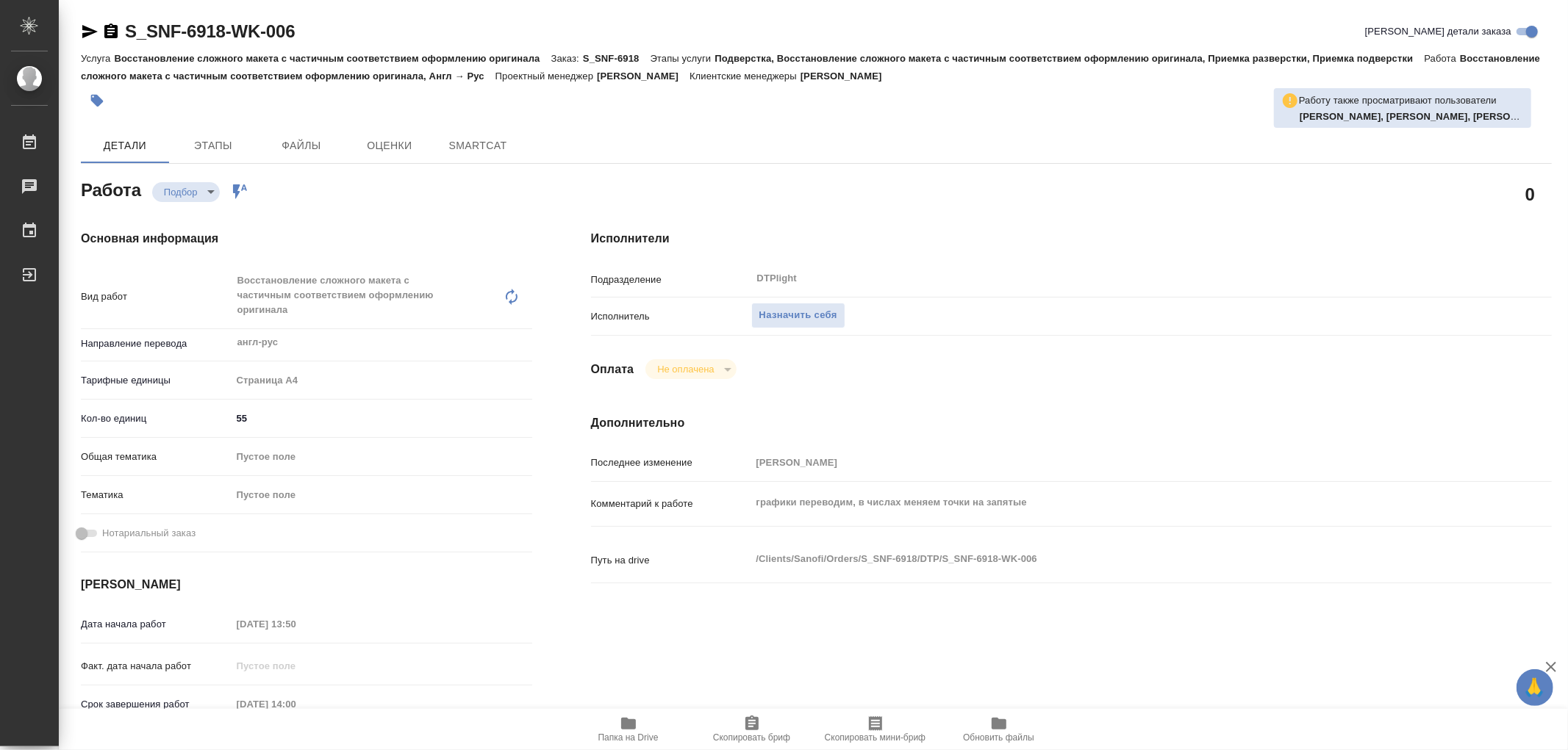
type textarea "x"
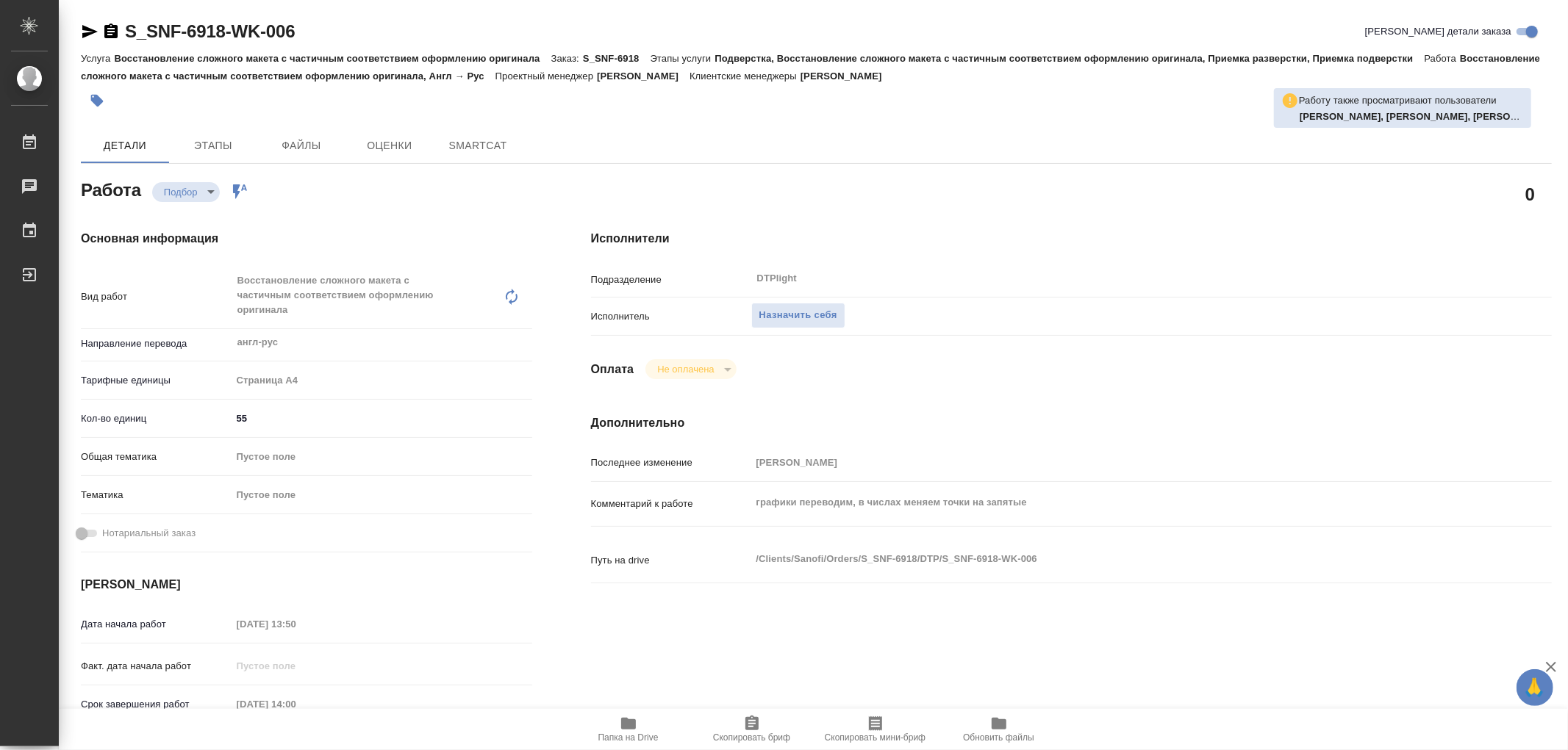
type textarea "x"
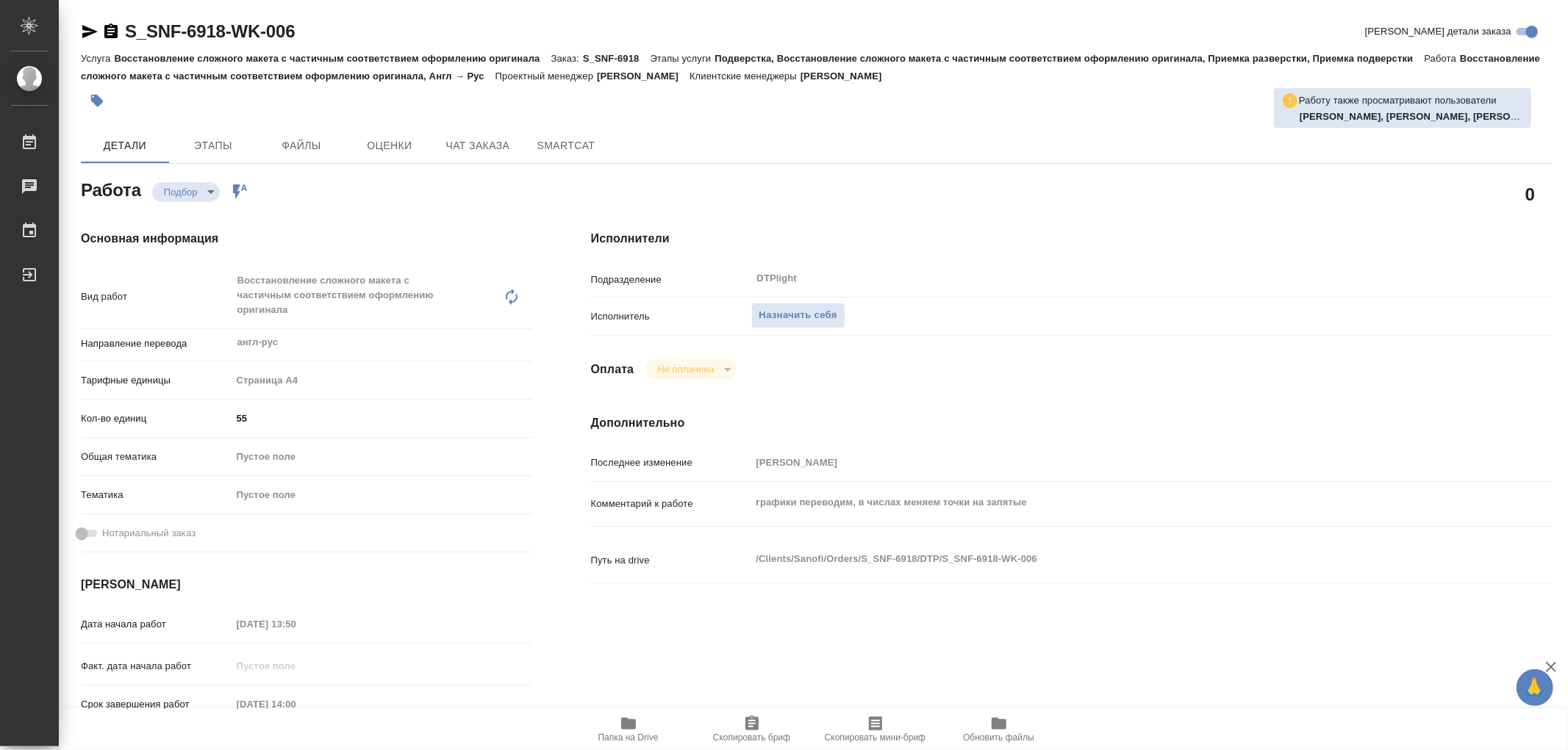
type textarea "x"
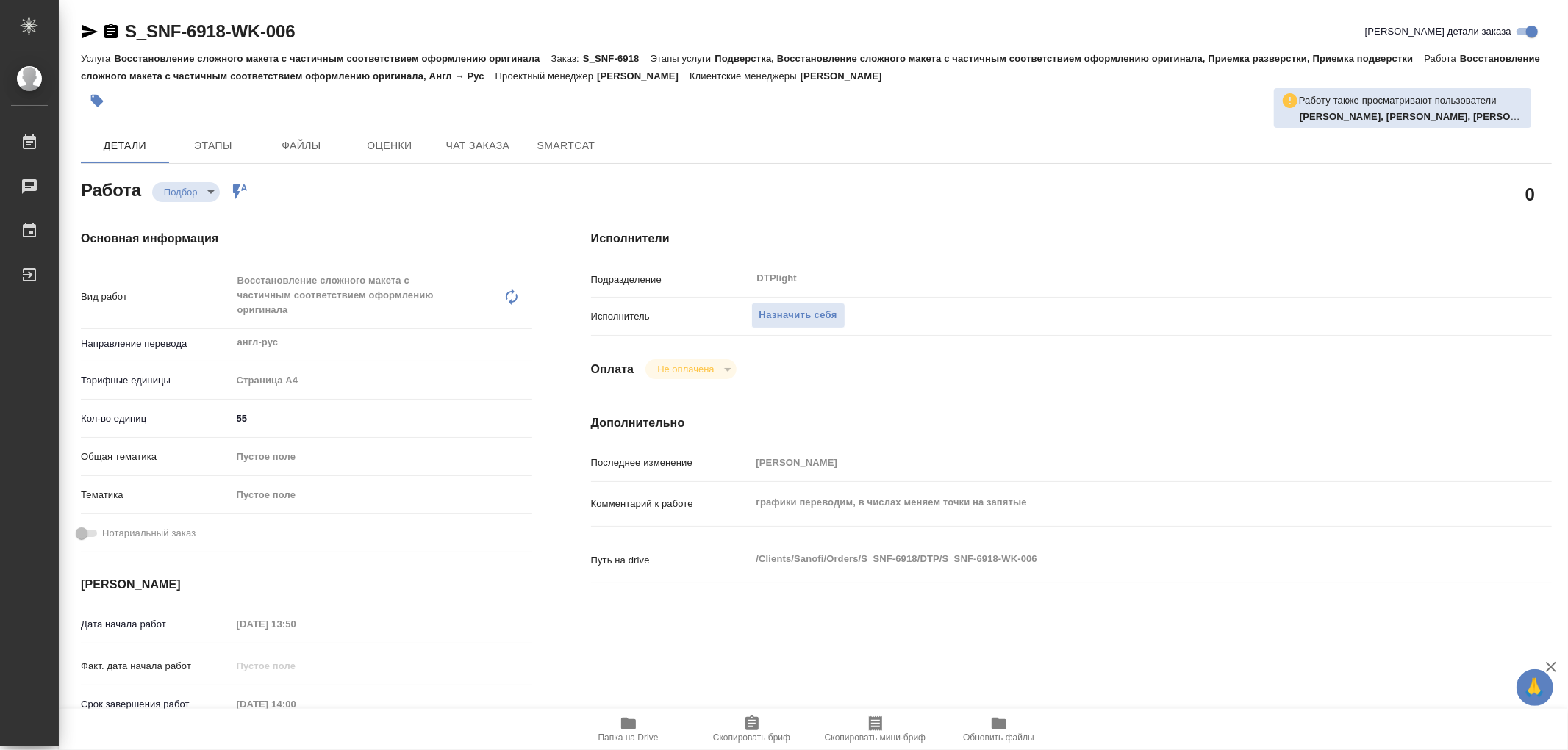
type textarea "x"
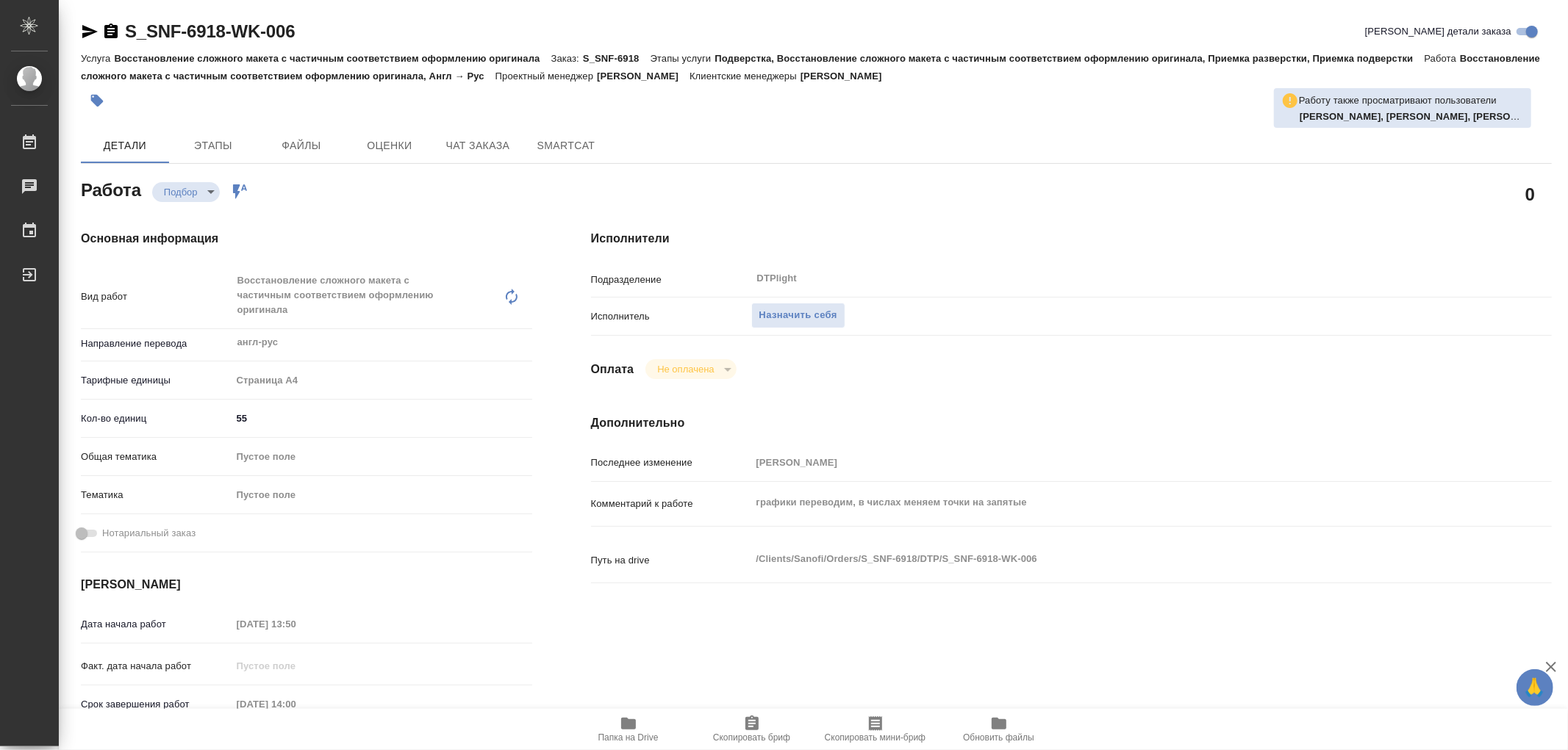
type textarea "x"
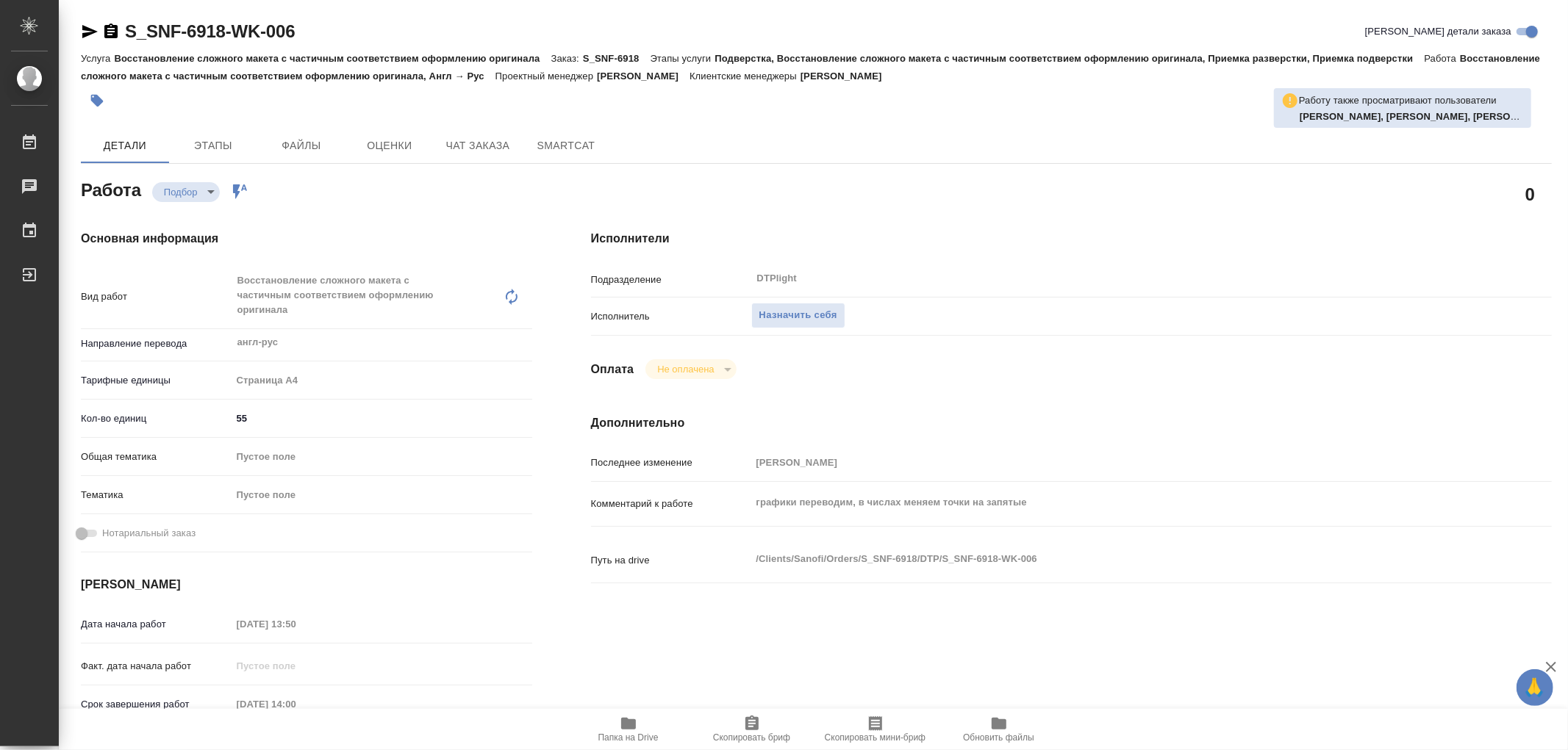
type textarea "x"
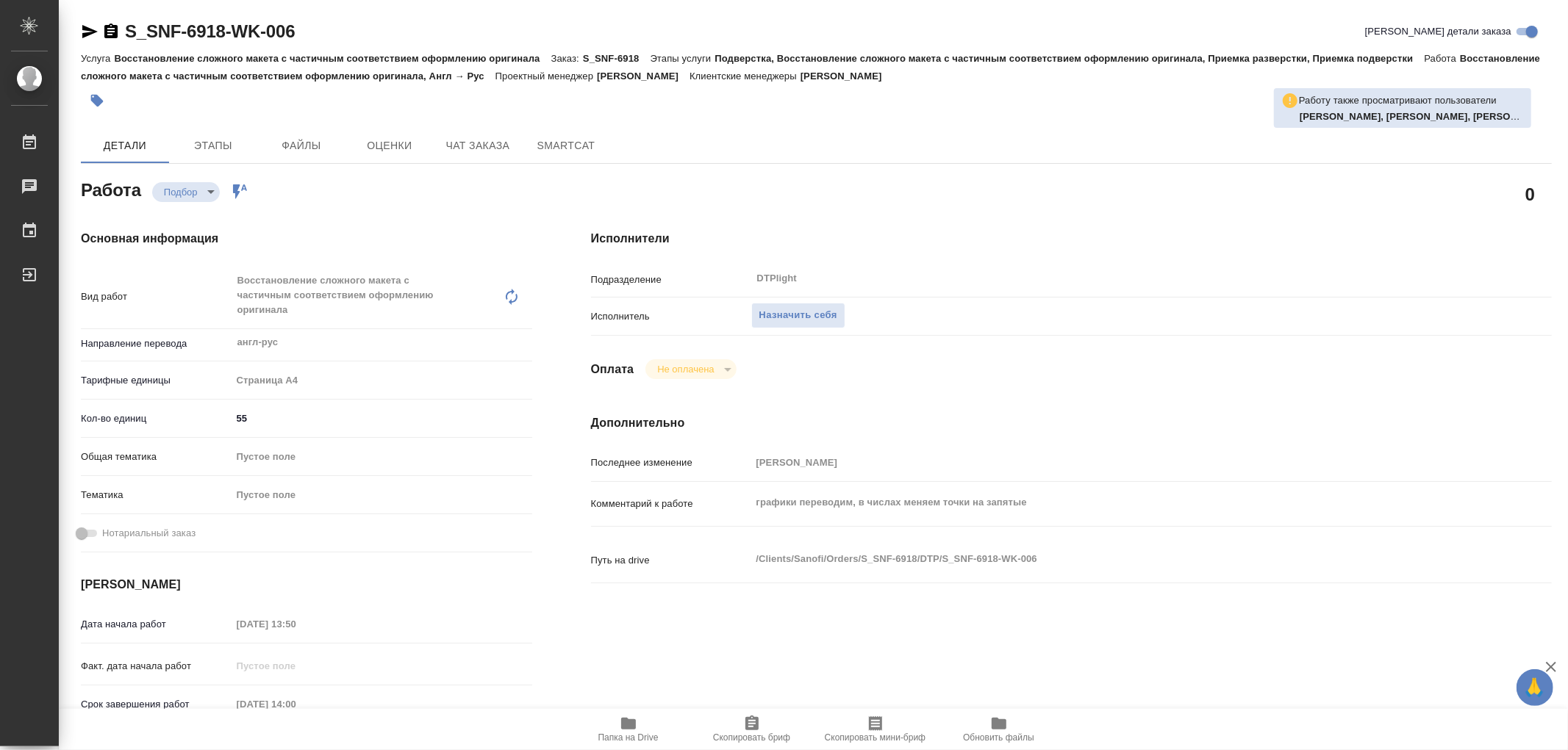
type textarea "x"
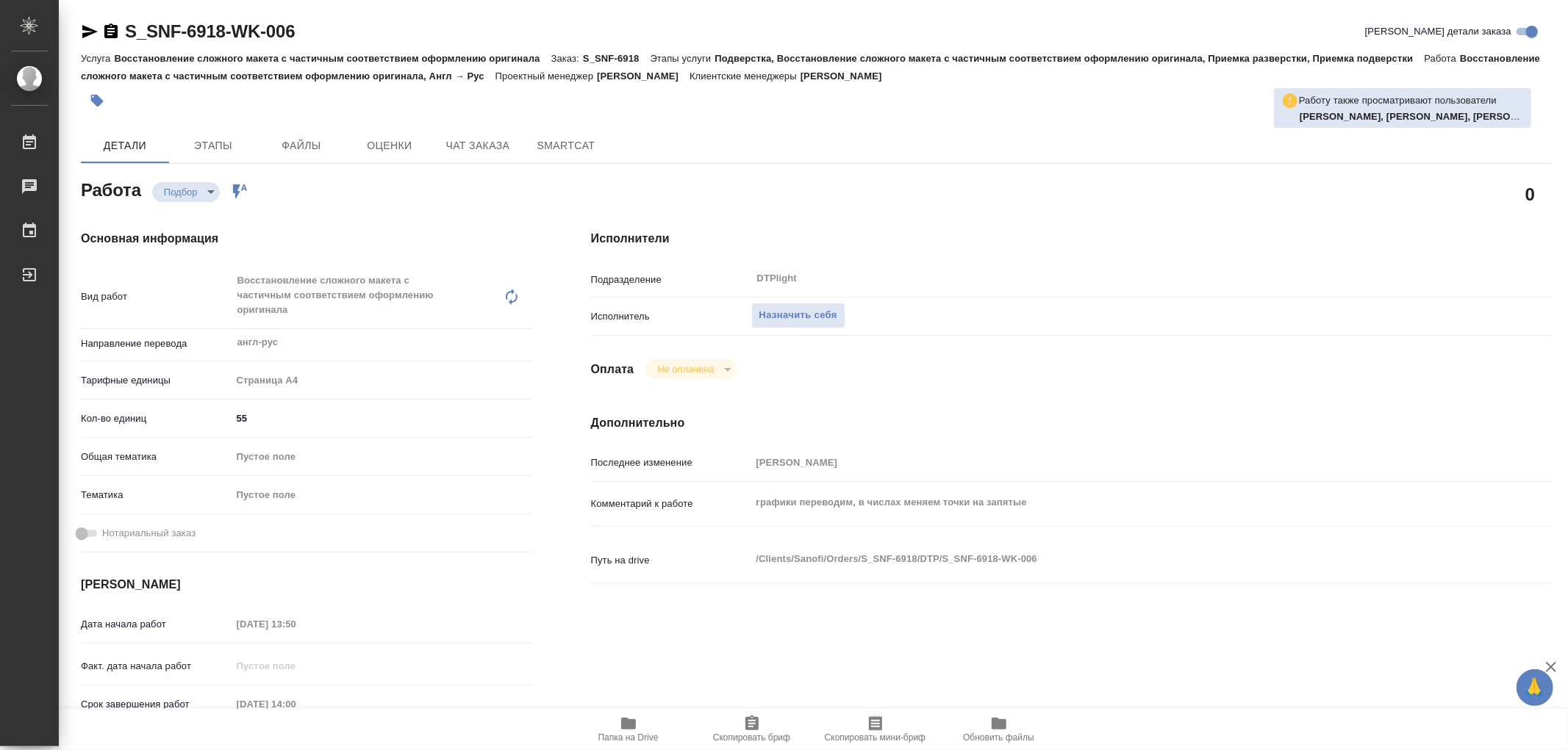
type textarea "x"
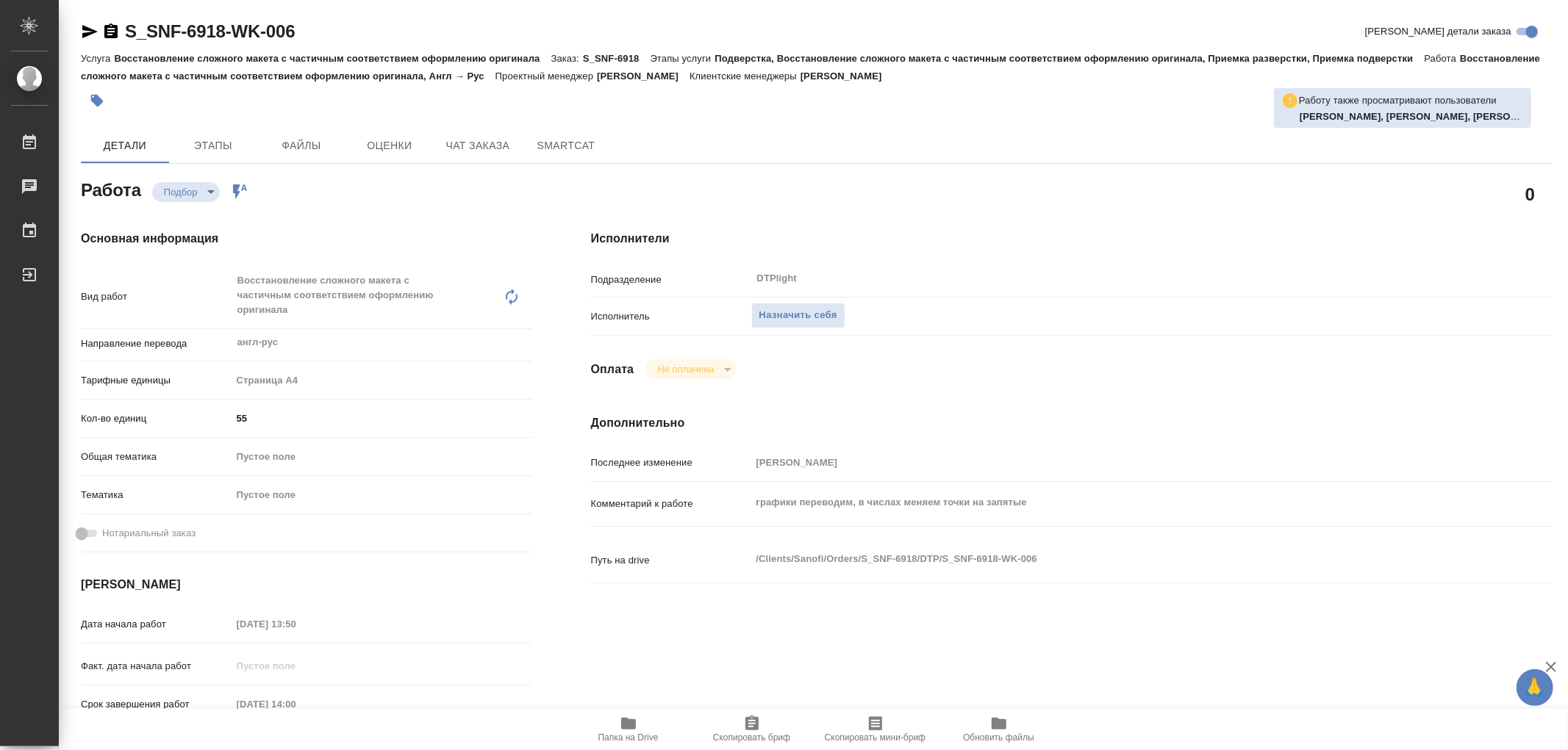
type textarea "x"
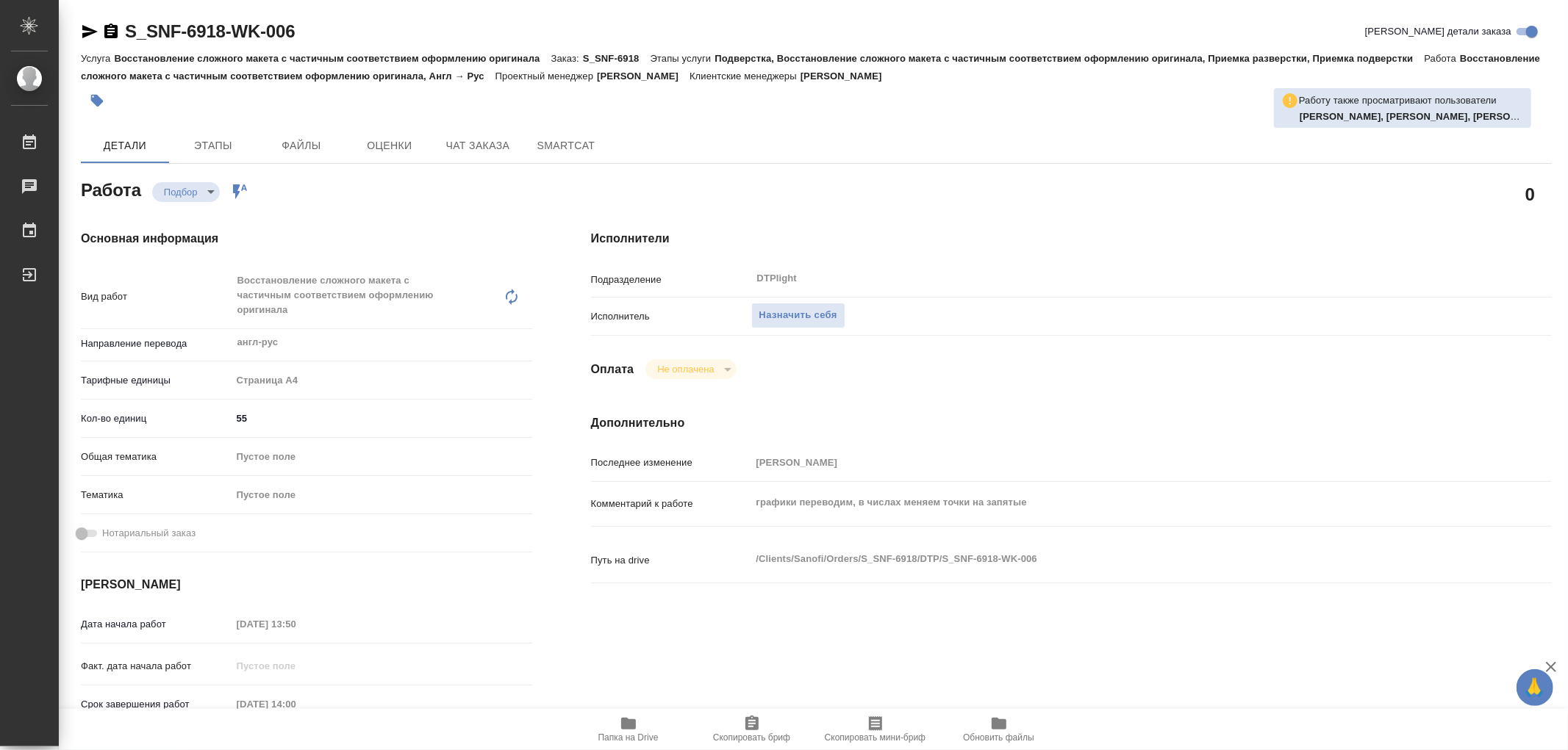
click at [620, 722] on icon "button" at bounding box center [629, 723] width 17 height 17
type textarea "x"
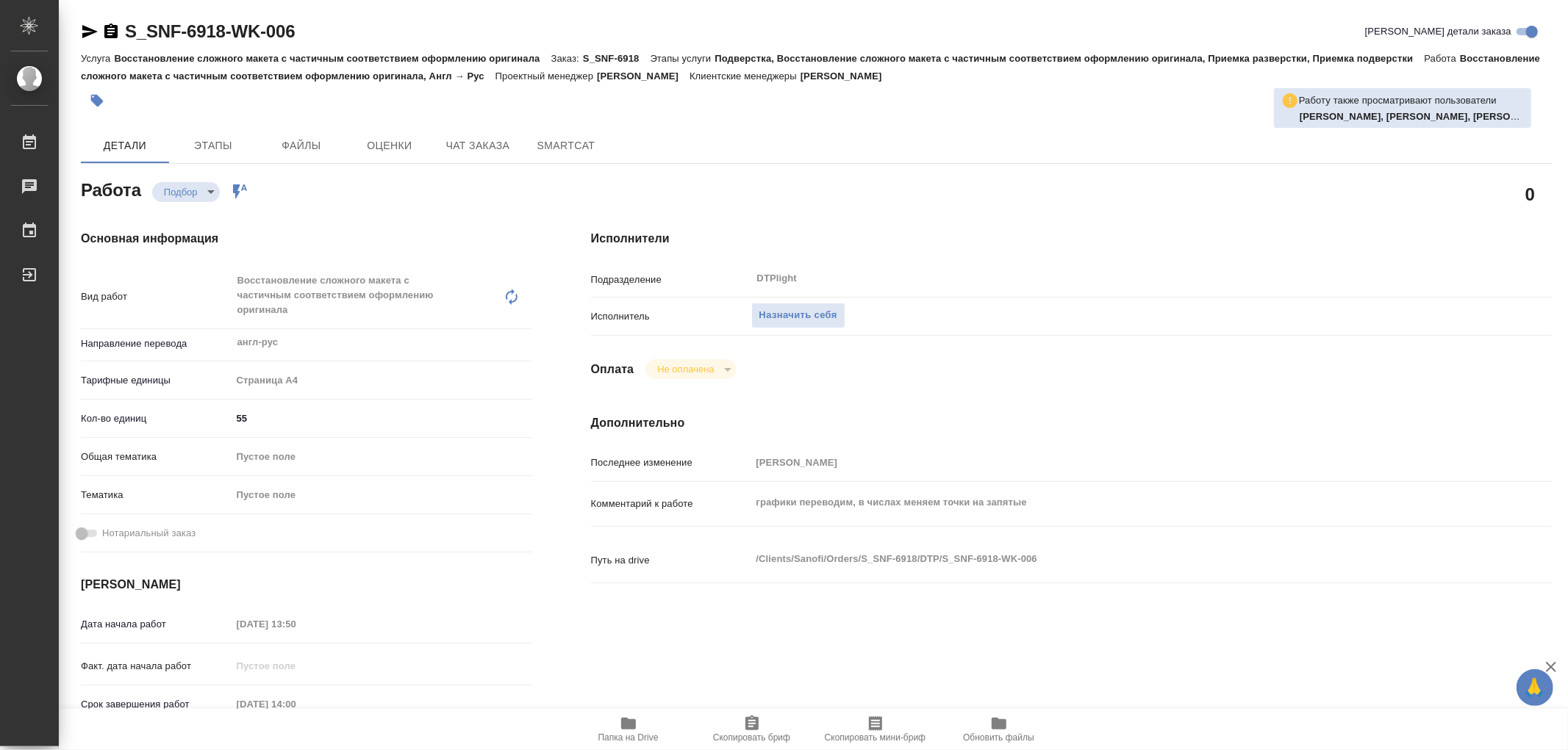
type textarea "x"
click at [626, 722] on icon "button" at bounding box center [628, 724] width 15 height 12
type textarea "x"
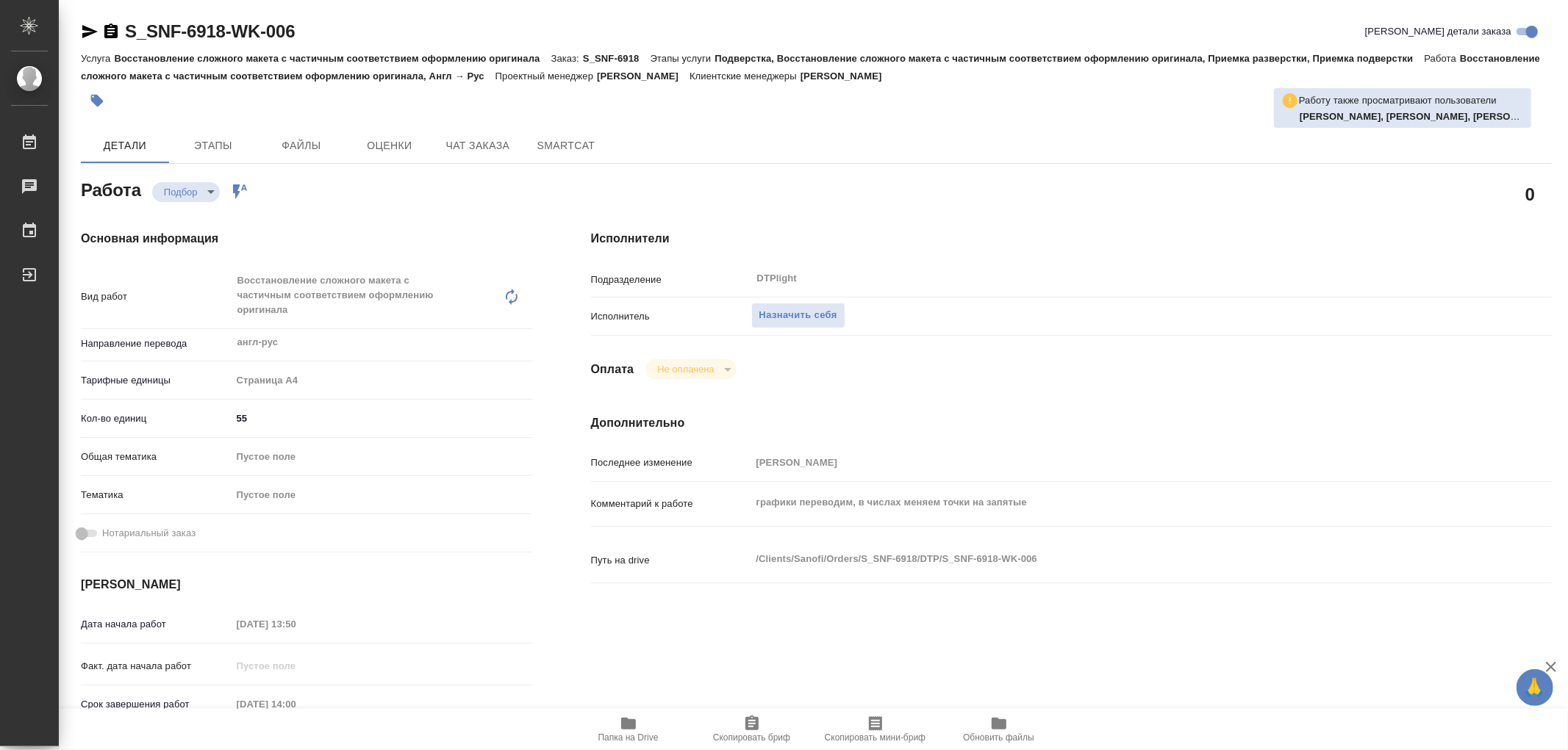
type textarea "x"
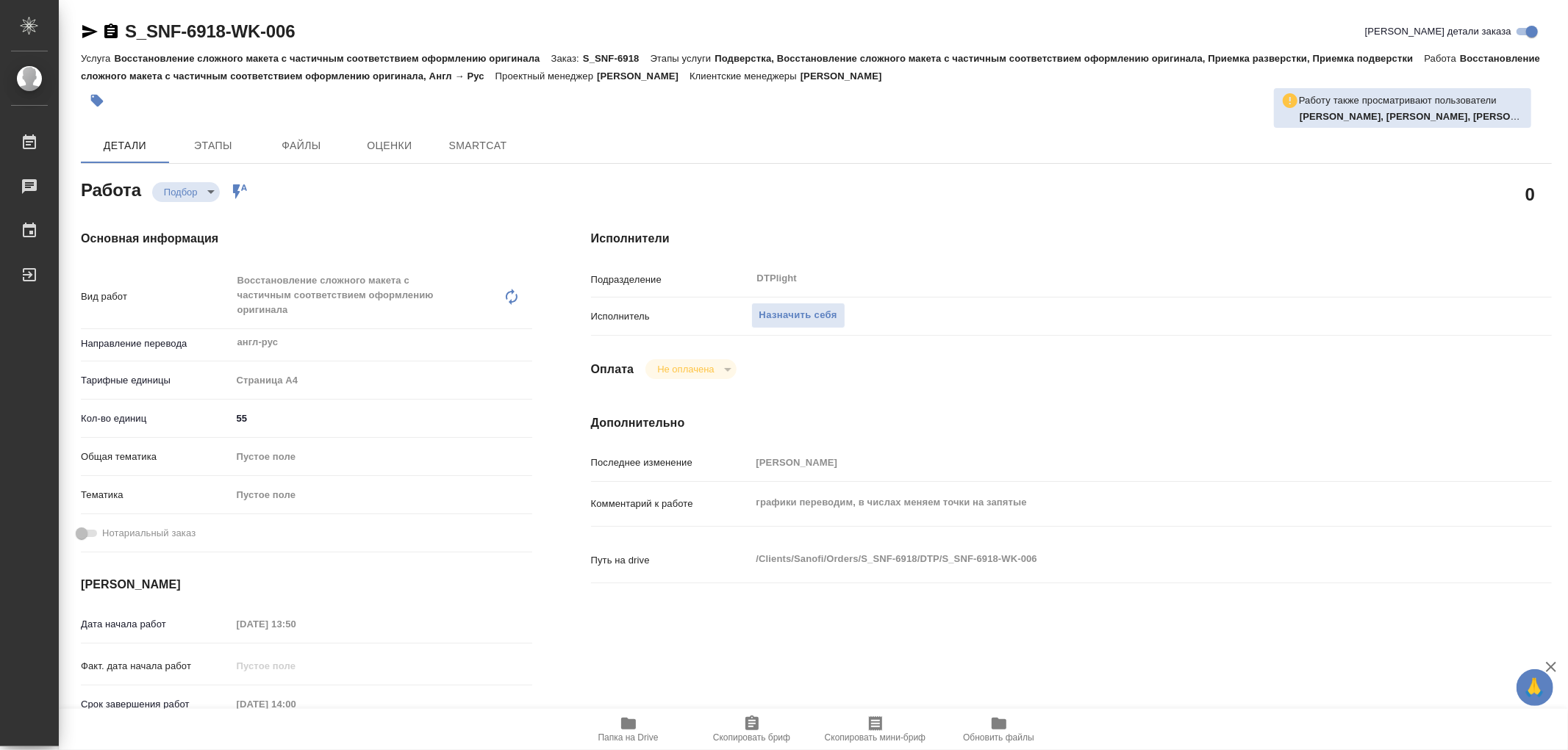
type textarea "x"
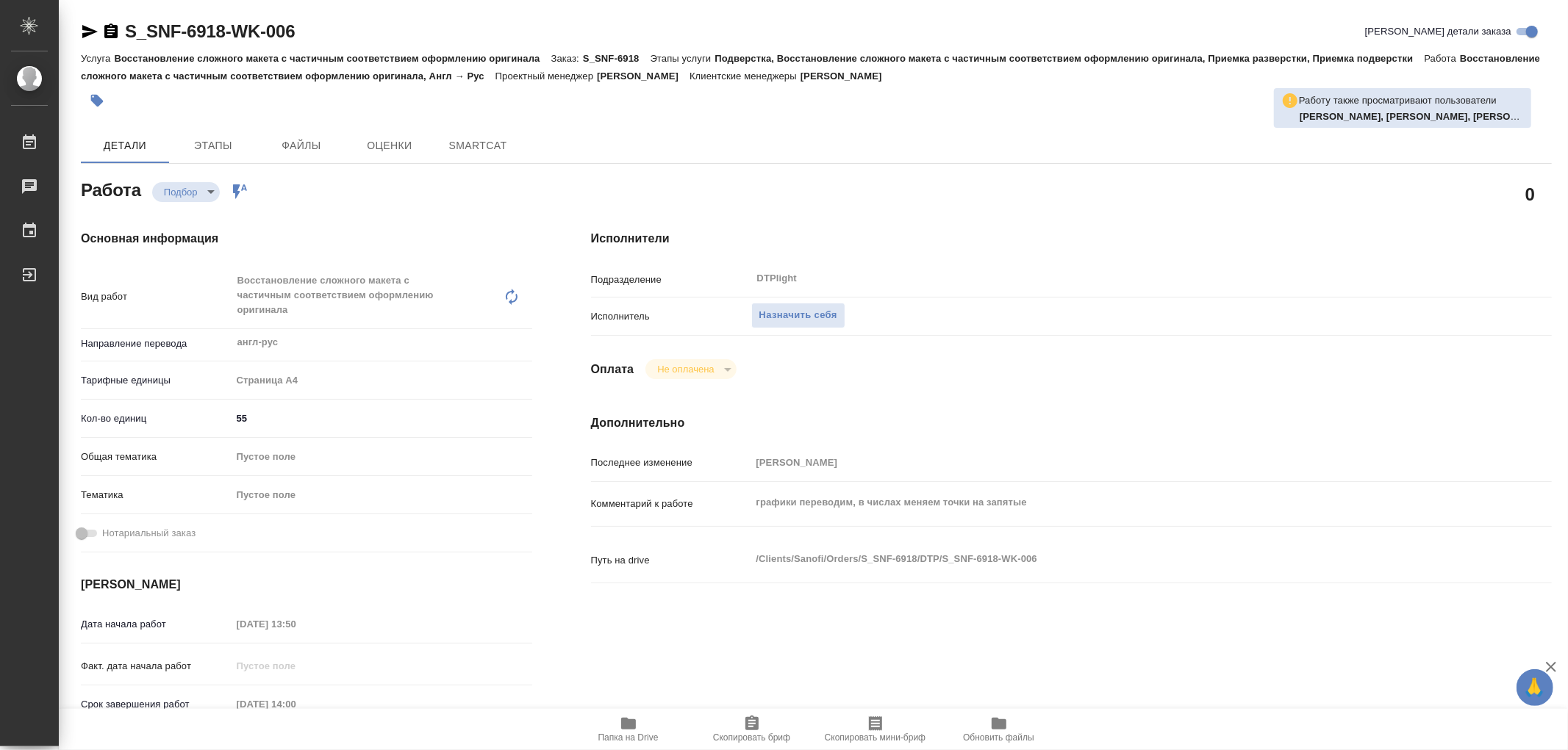
type textarea "x"
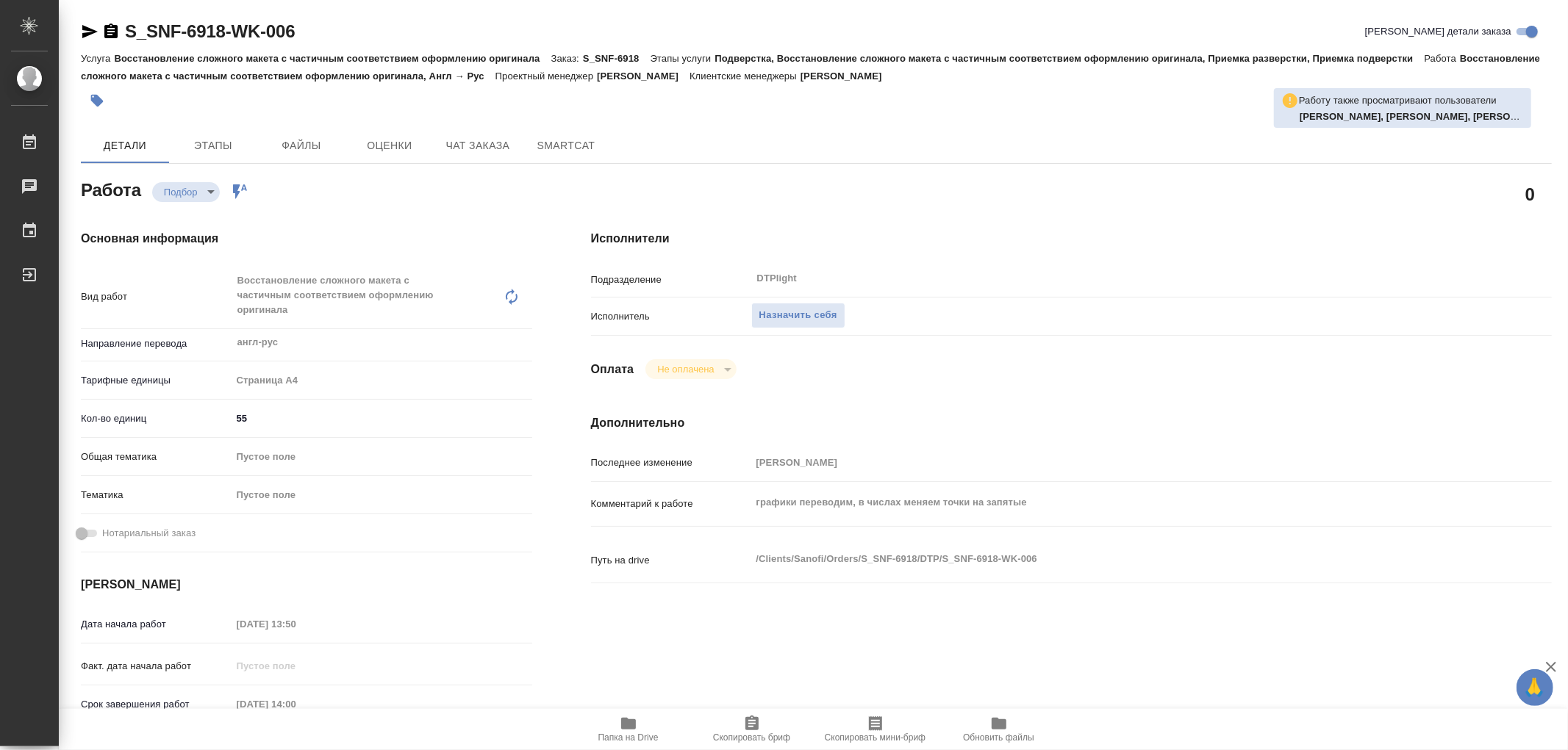
type textarea "x"
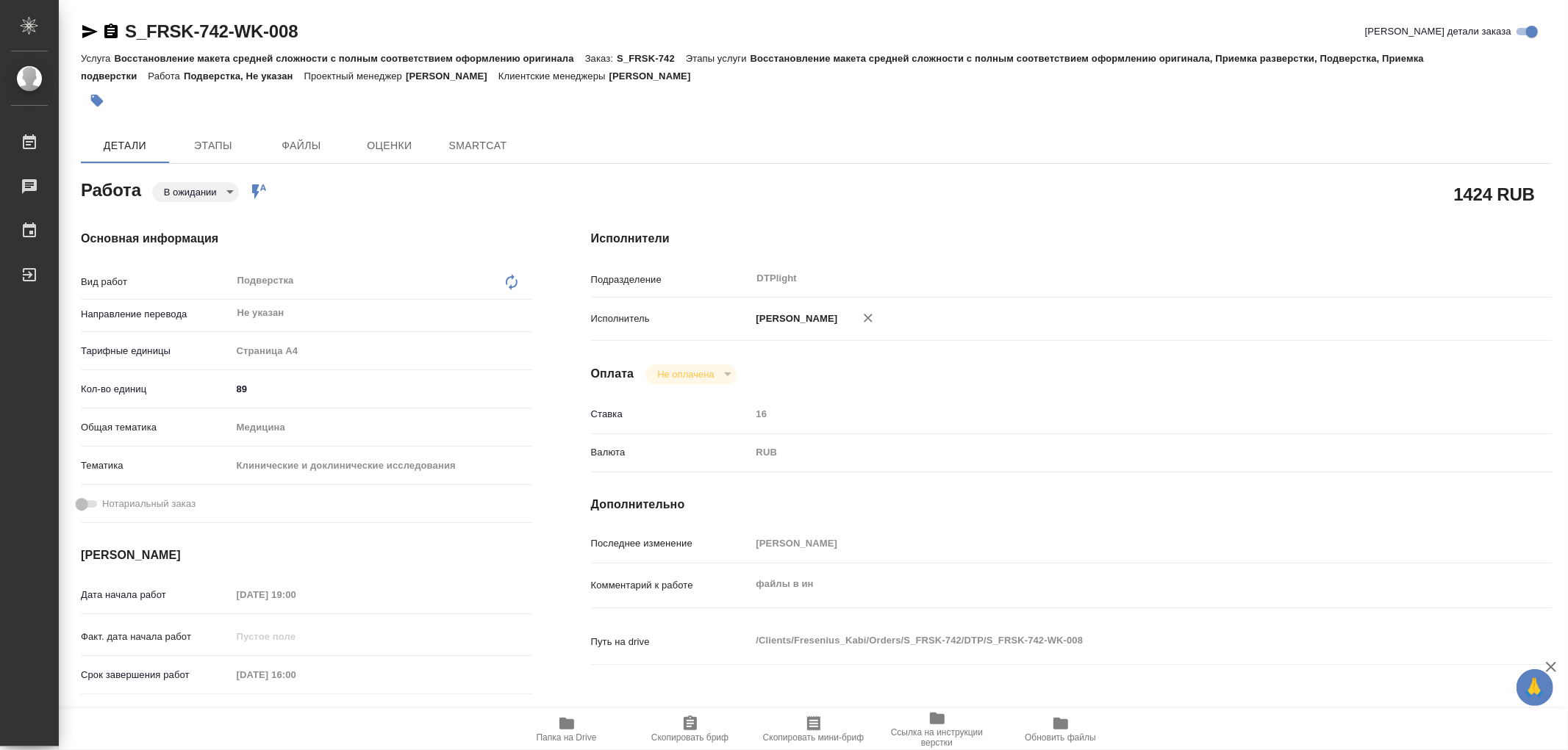
type textarea "x"
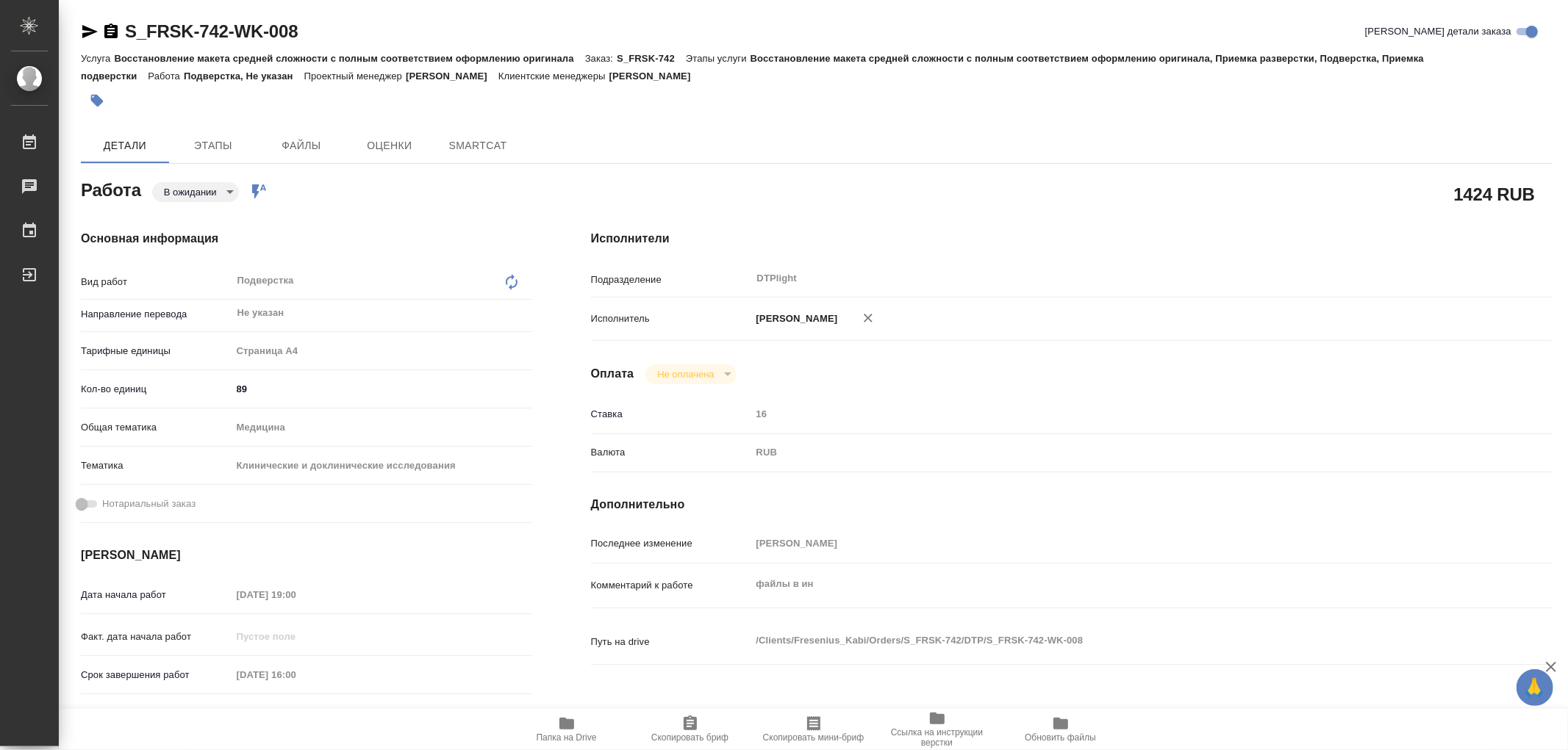
type textarea "x"
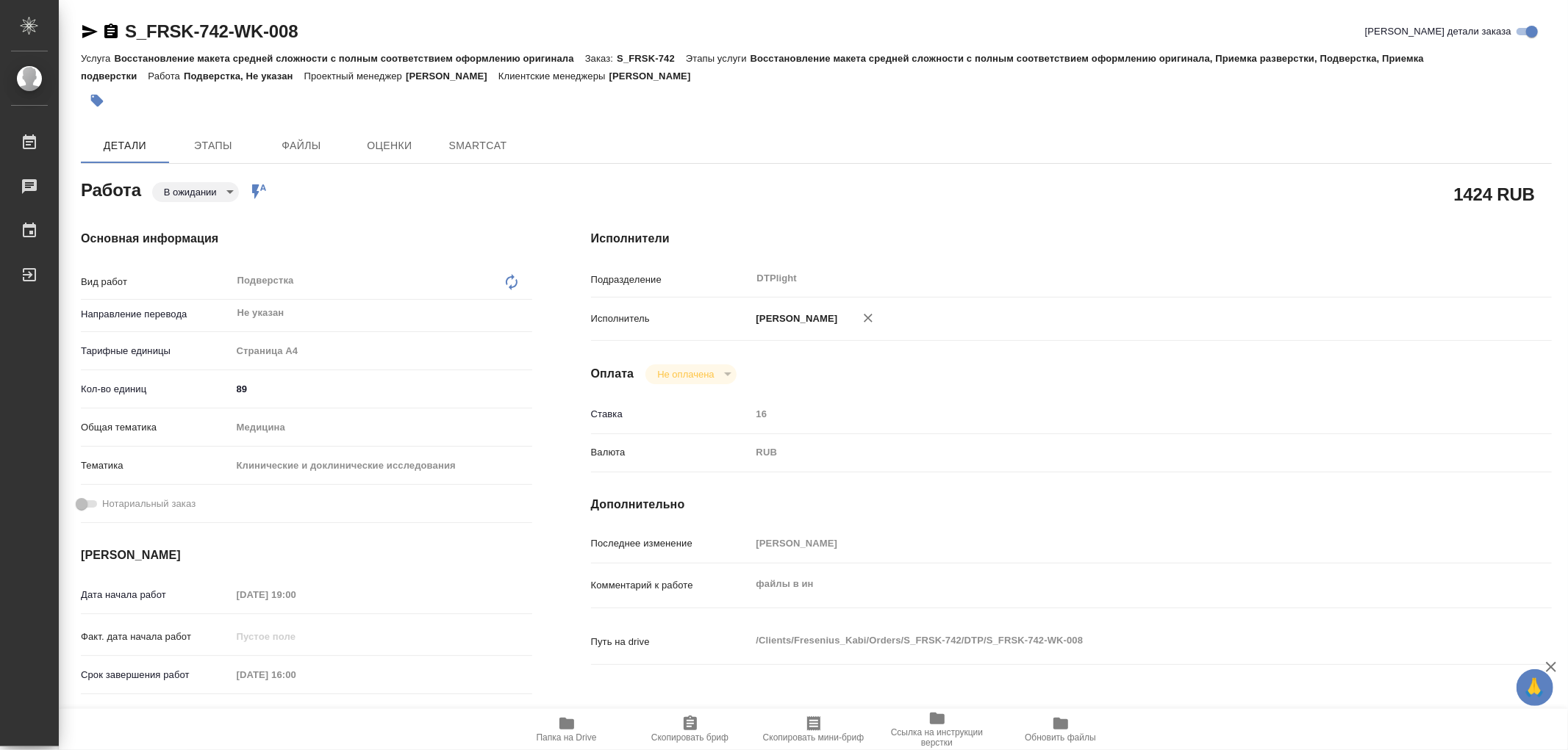
type textarea "x"
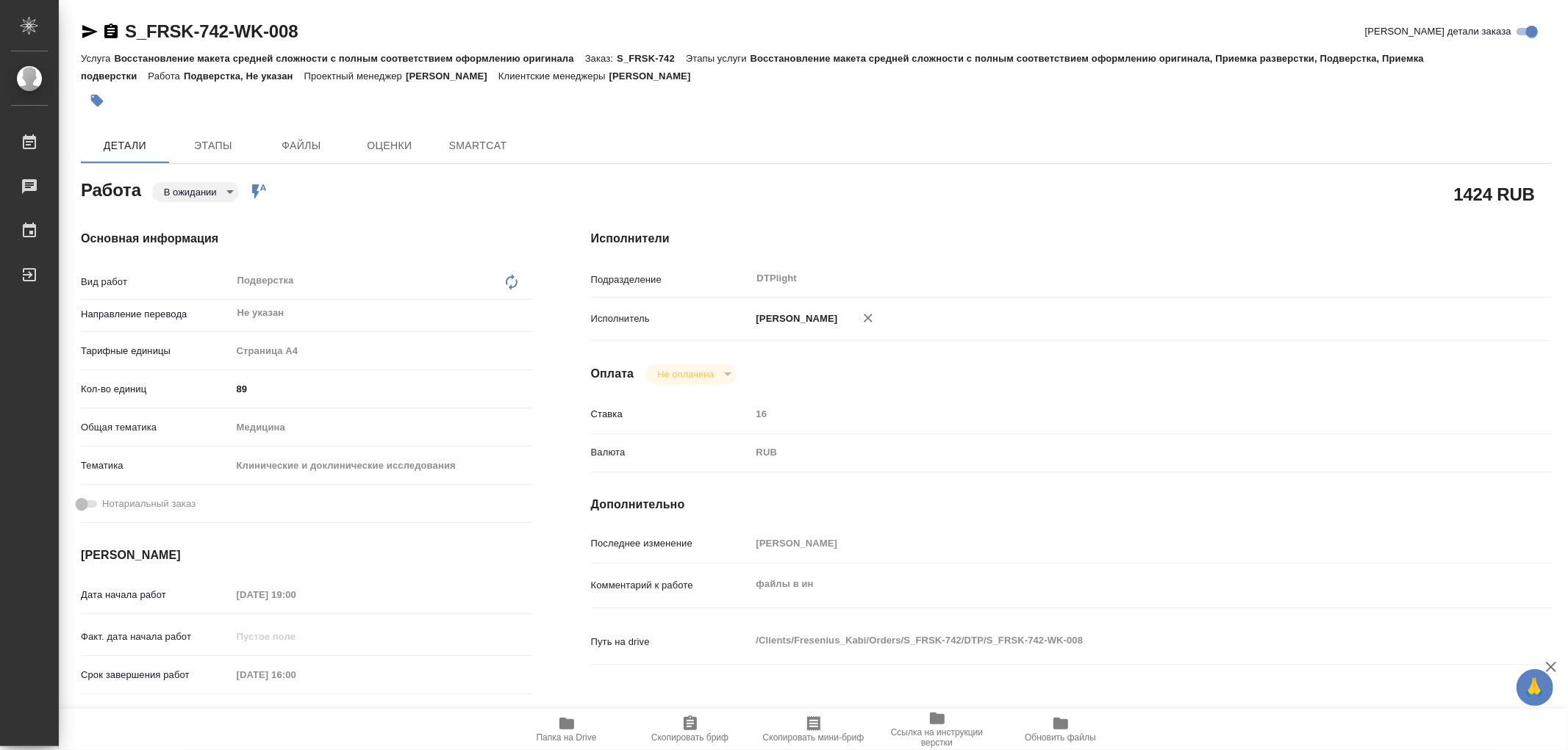
type textarea "x"
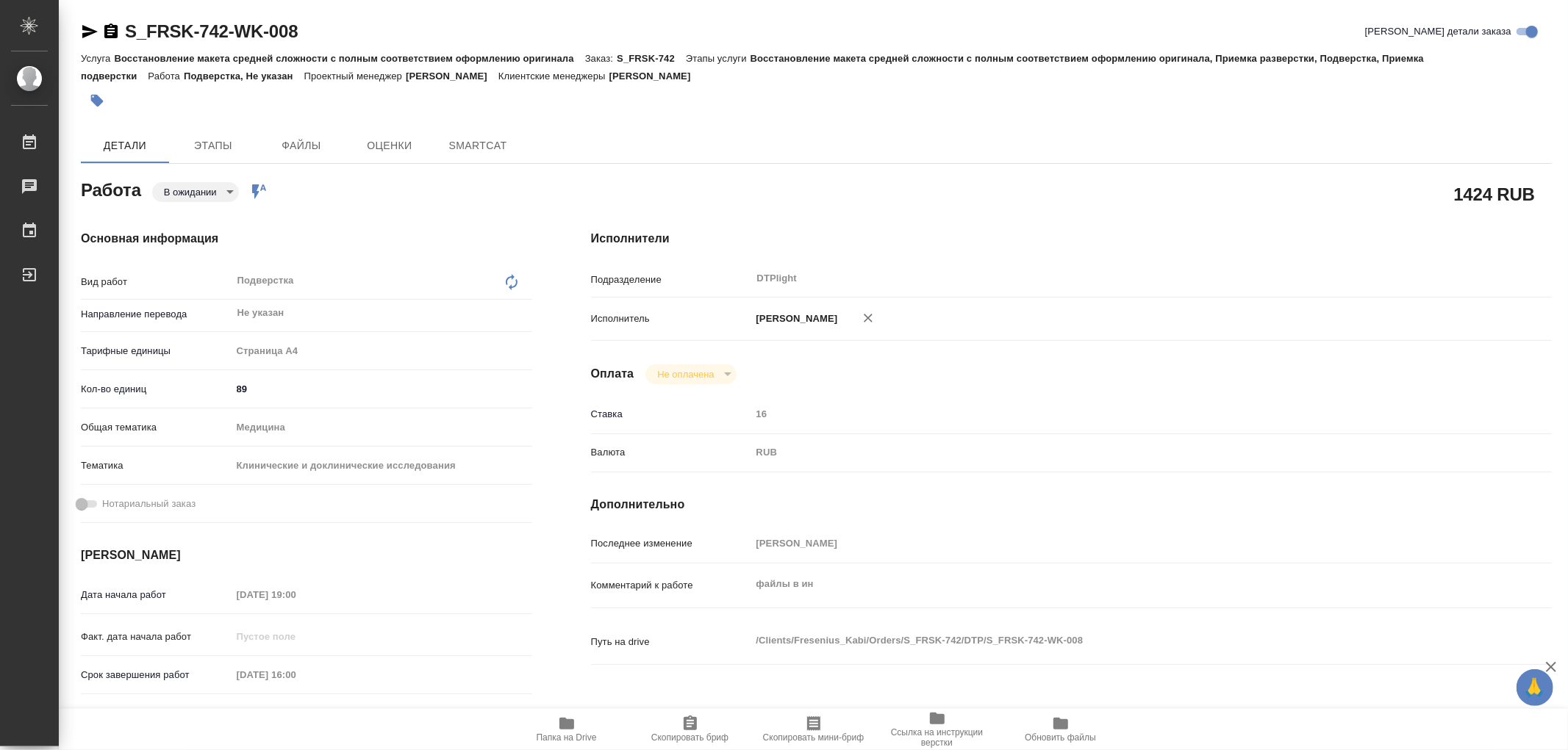
type textarea "x"
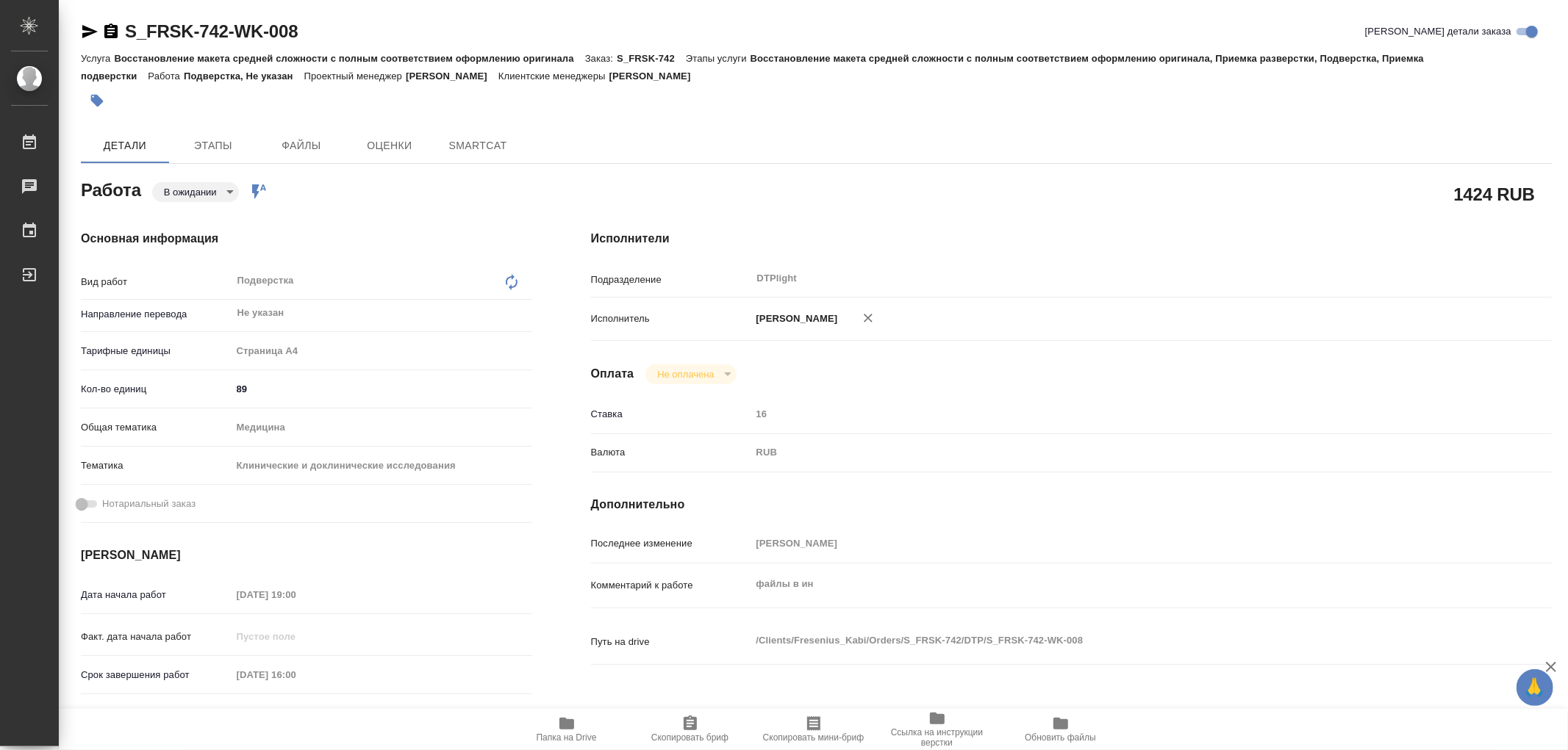
type textarea "x"
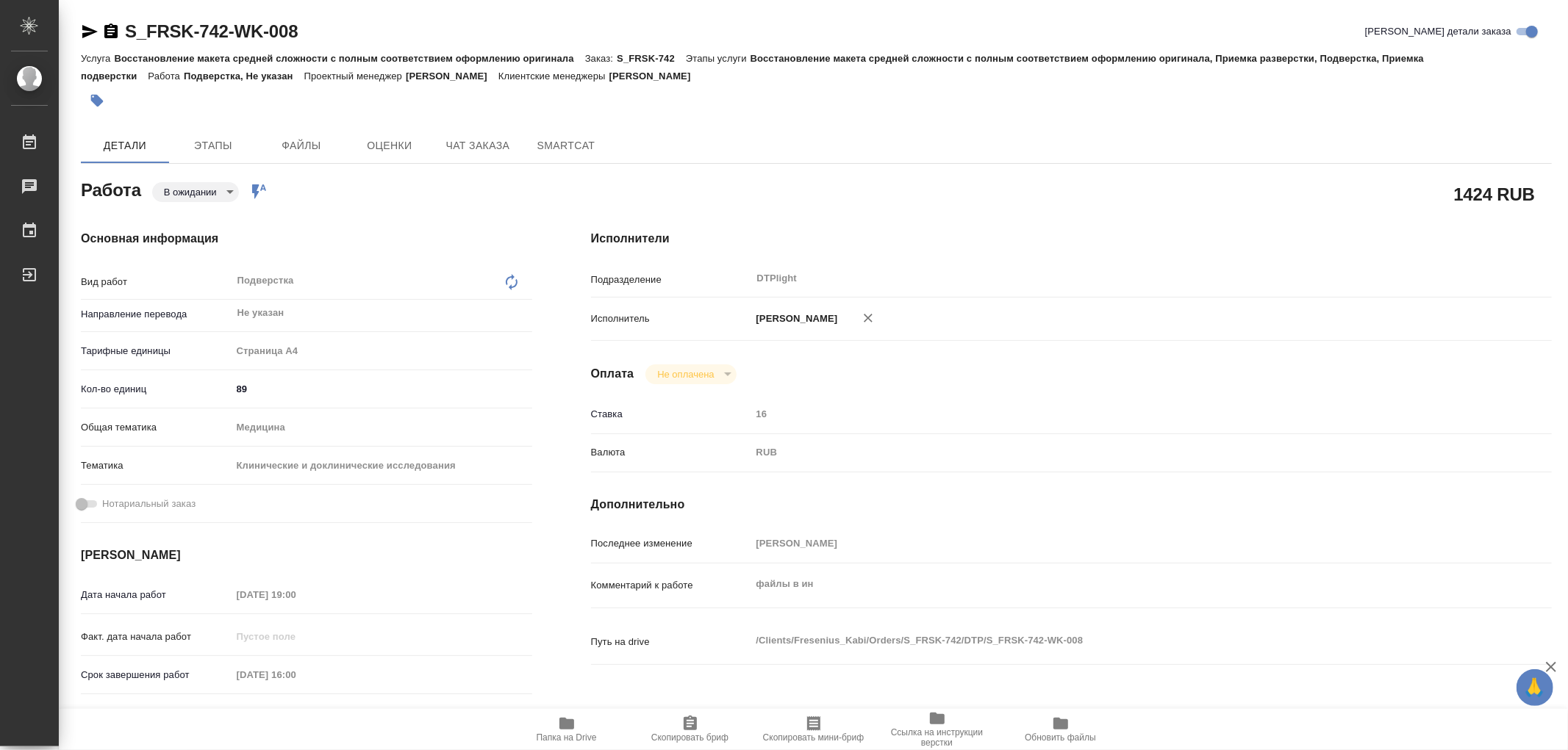
type textarea "x"
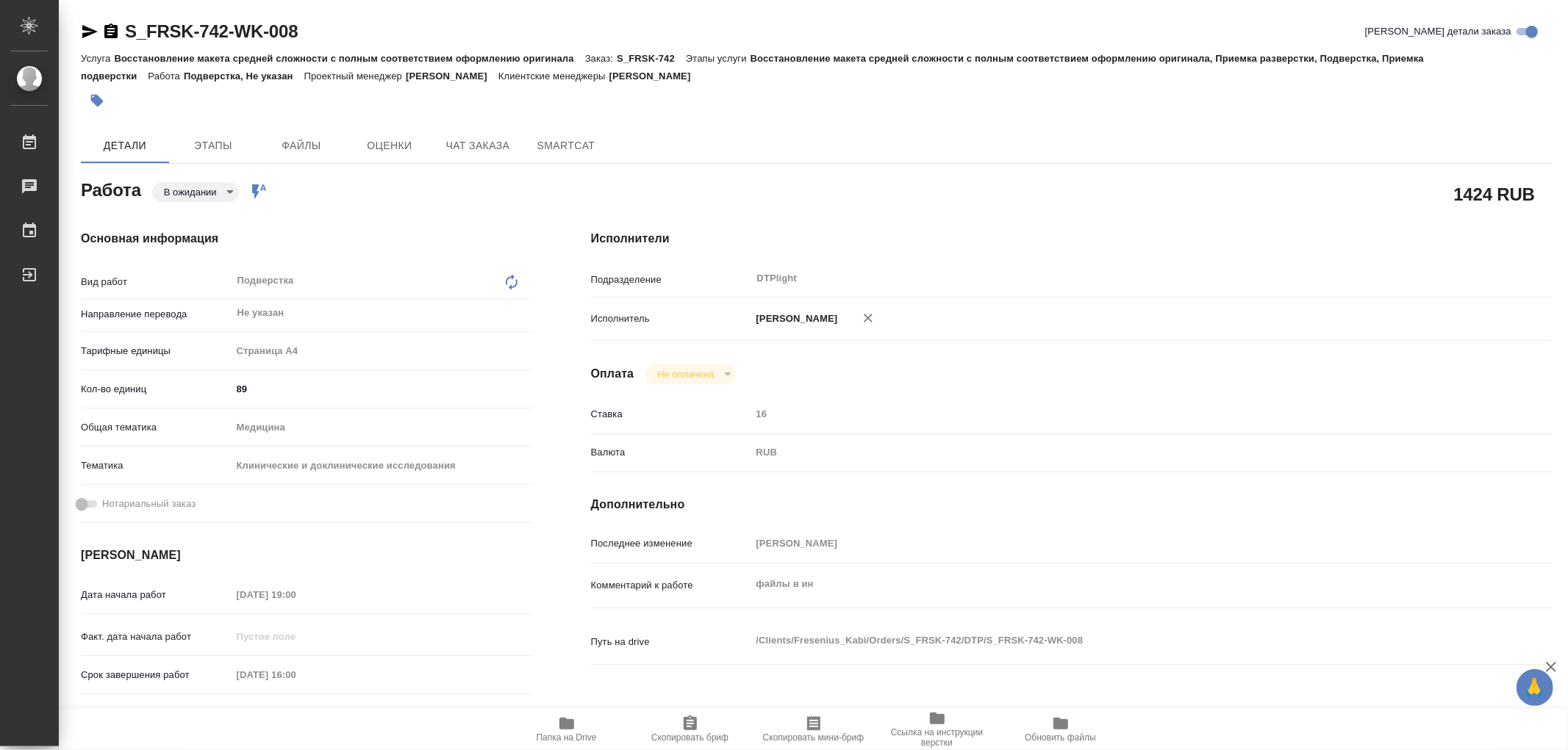
type textarea "x"
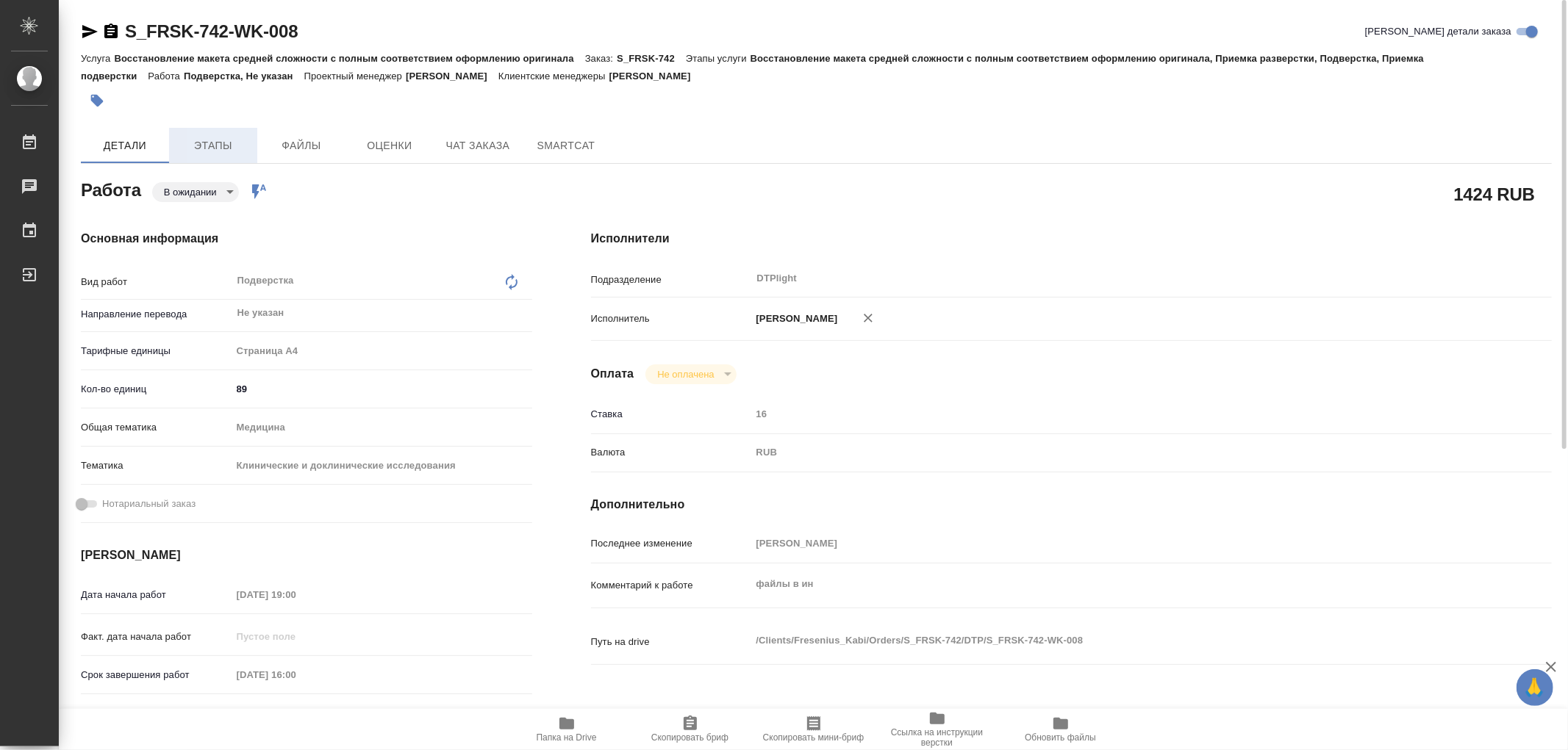
click at [232, 143] on span "Этапы" at bounding box center [213, 145] width 71 height 18
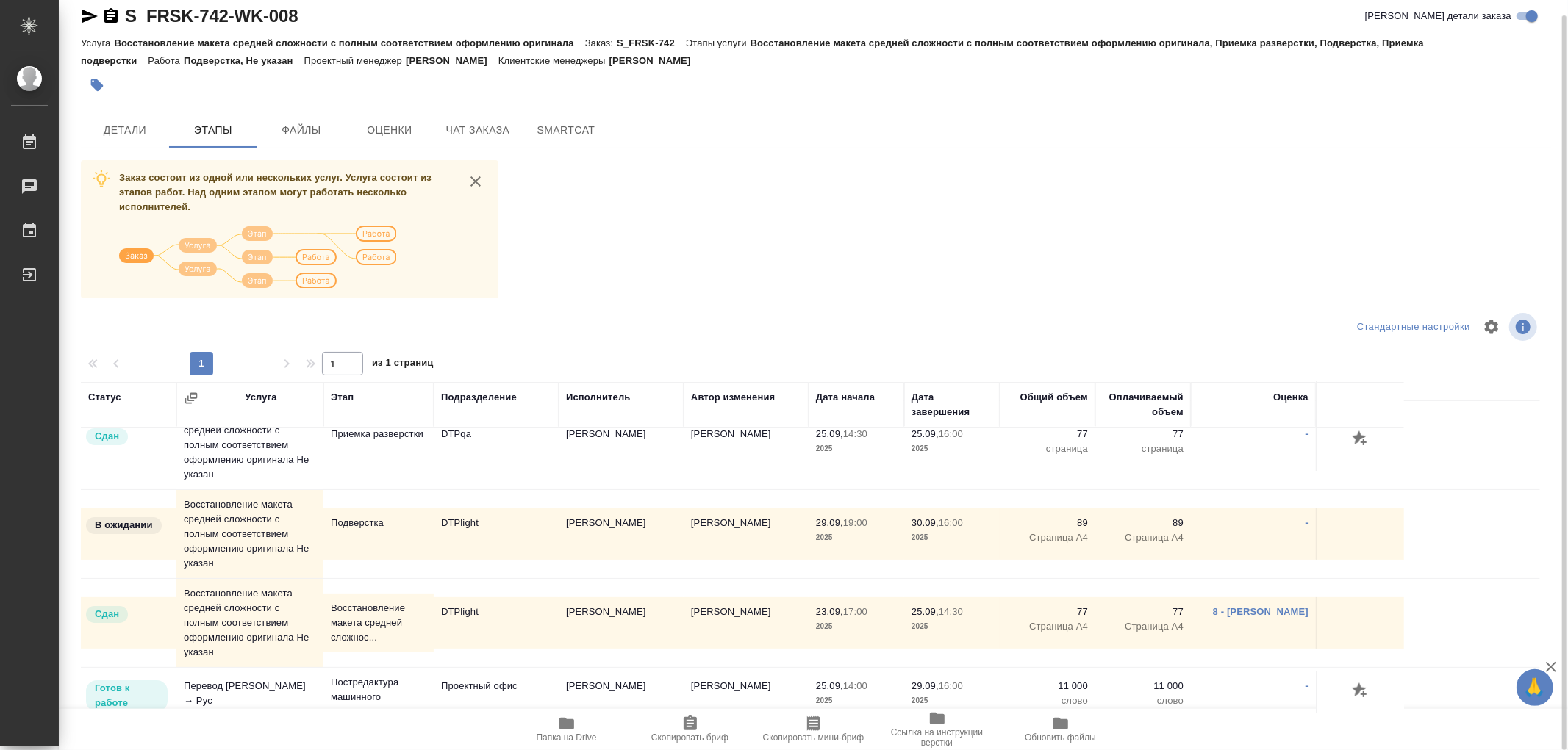
scroll to position [280, 0]
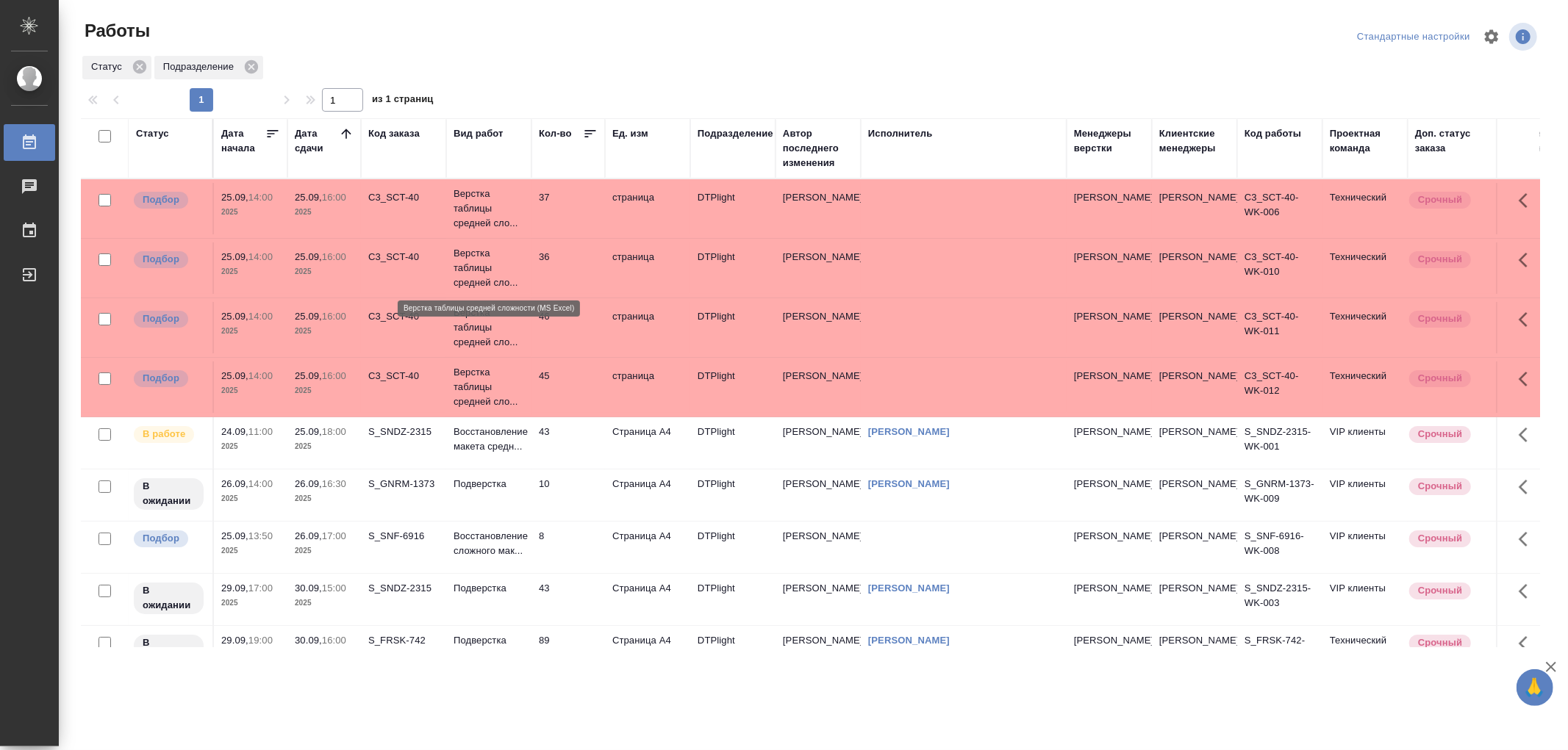
click at [515, 263] on p "Верстка таблицы средней сло..." at bounding box center [489, 268] width 71 height 44
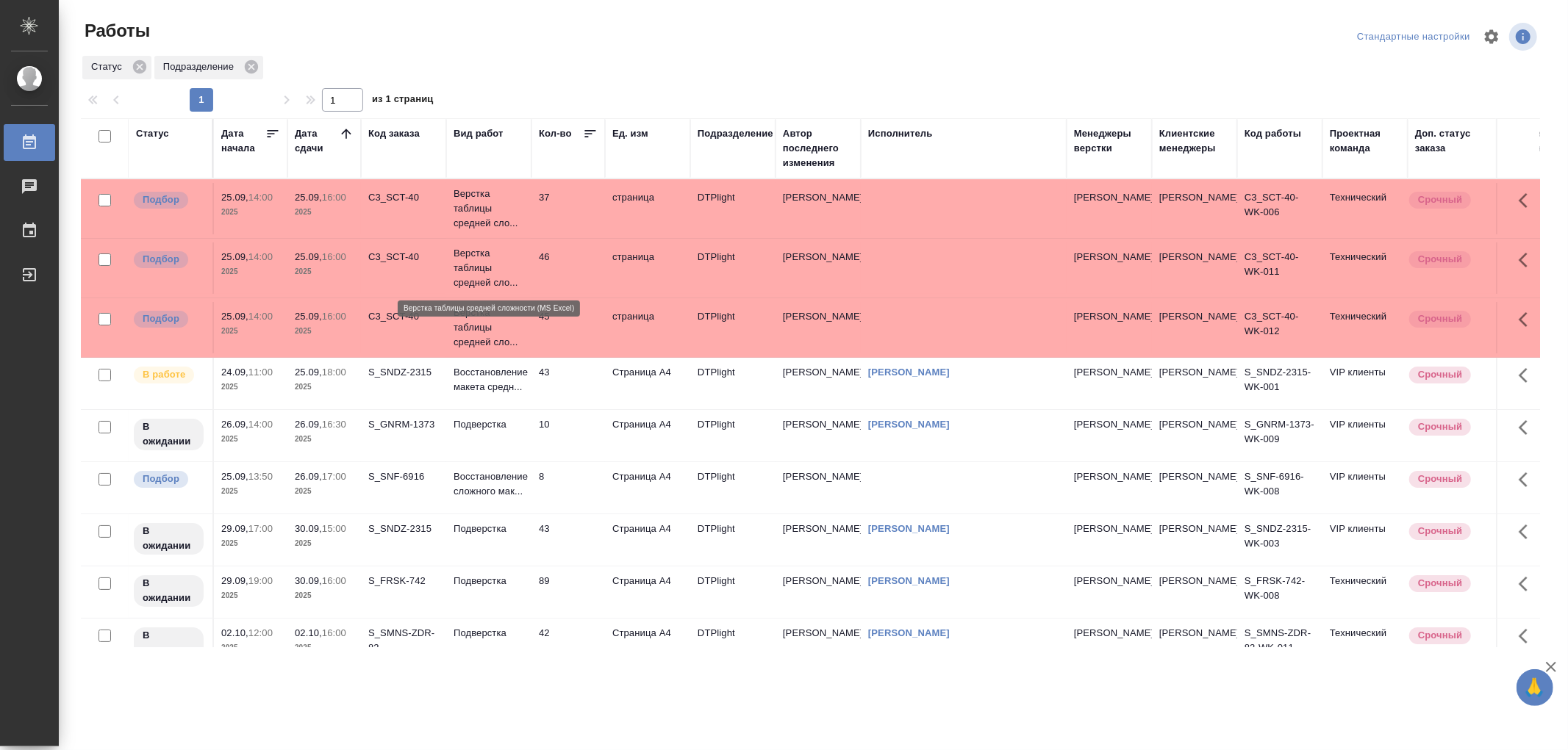
click at [496, 281] on p "Верстка таблицы средней сло..." at bounding box center [489, 268] width 71 height 44
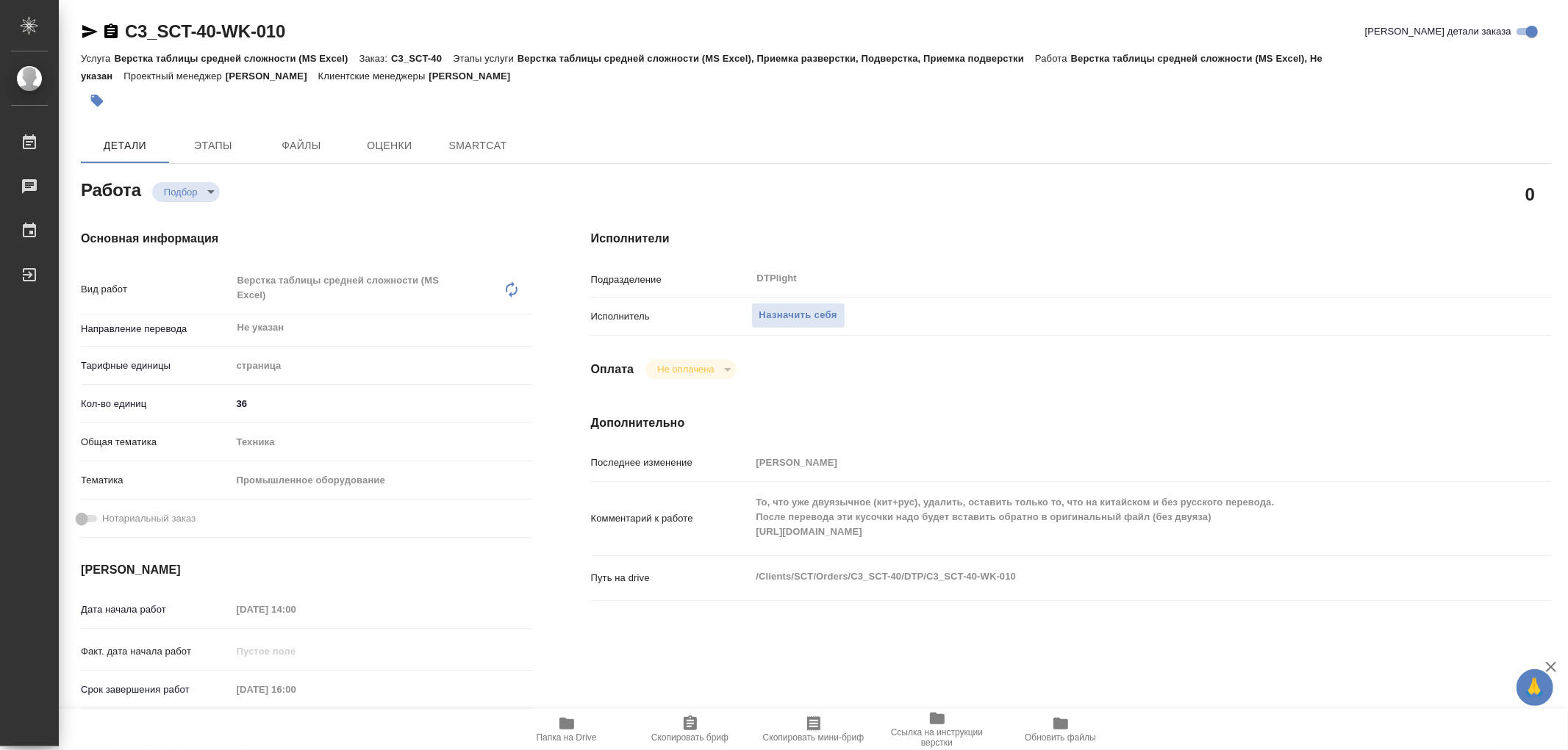
type textarea "x"
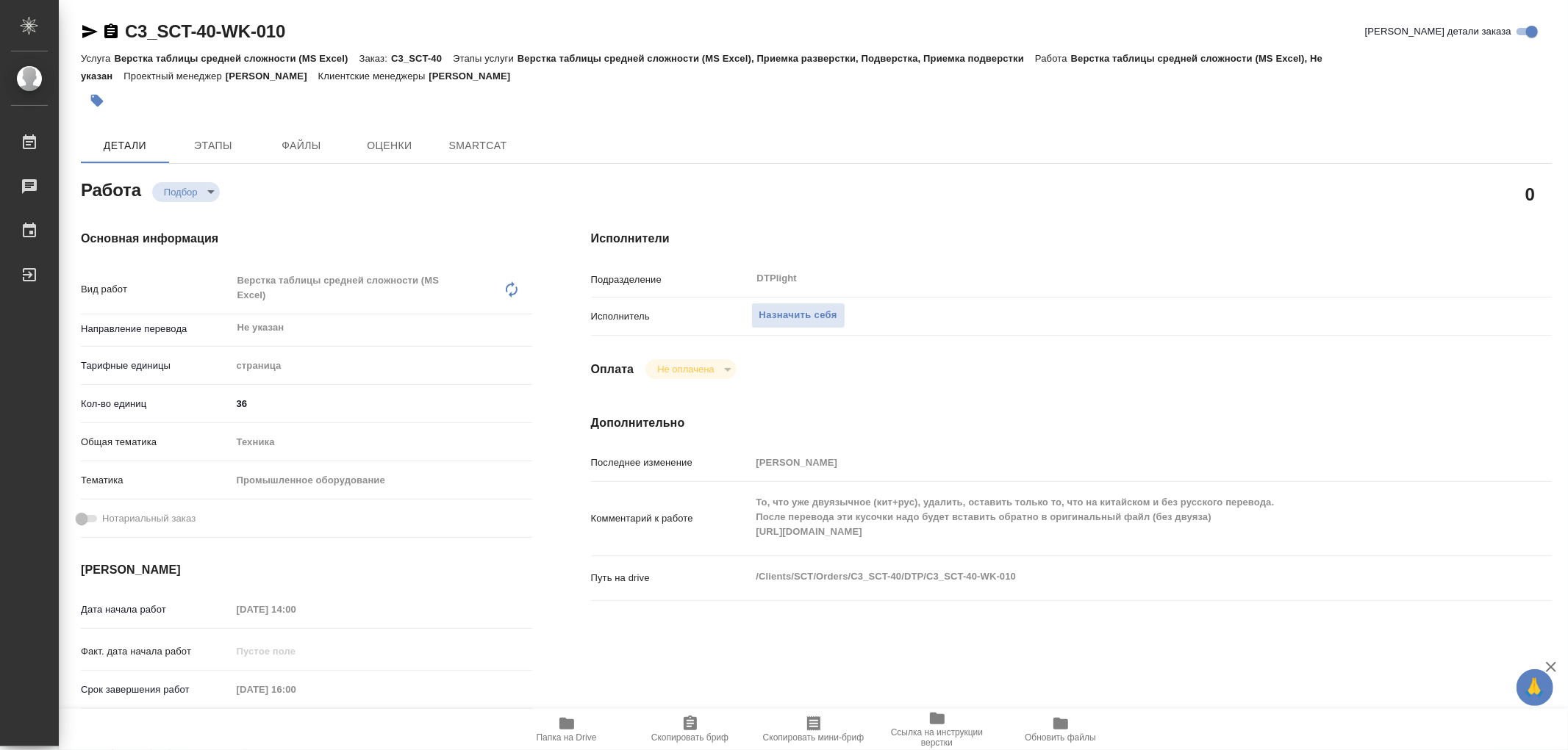
type textarea "x"
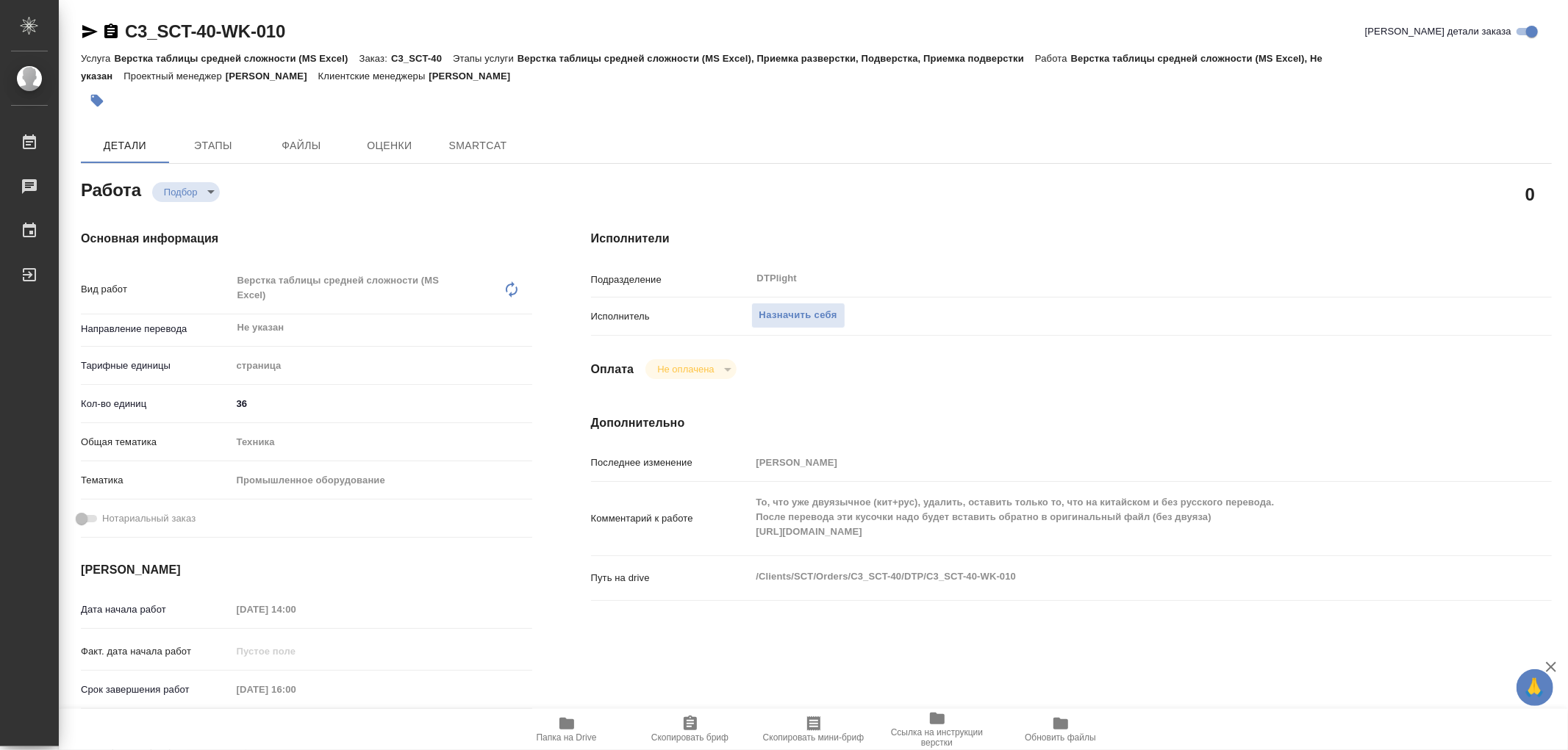
type textarea "x"
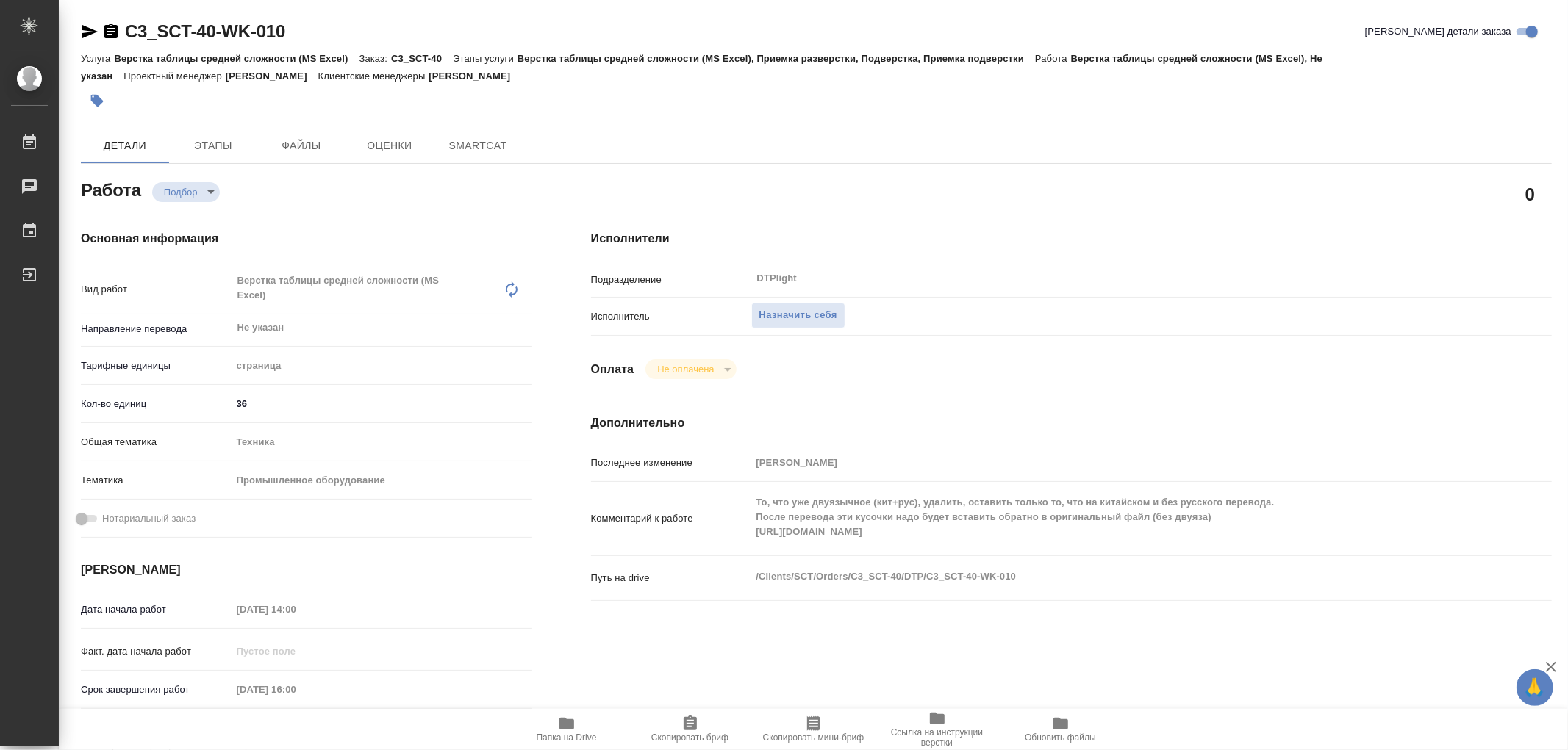
type textarea "x"
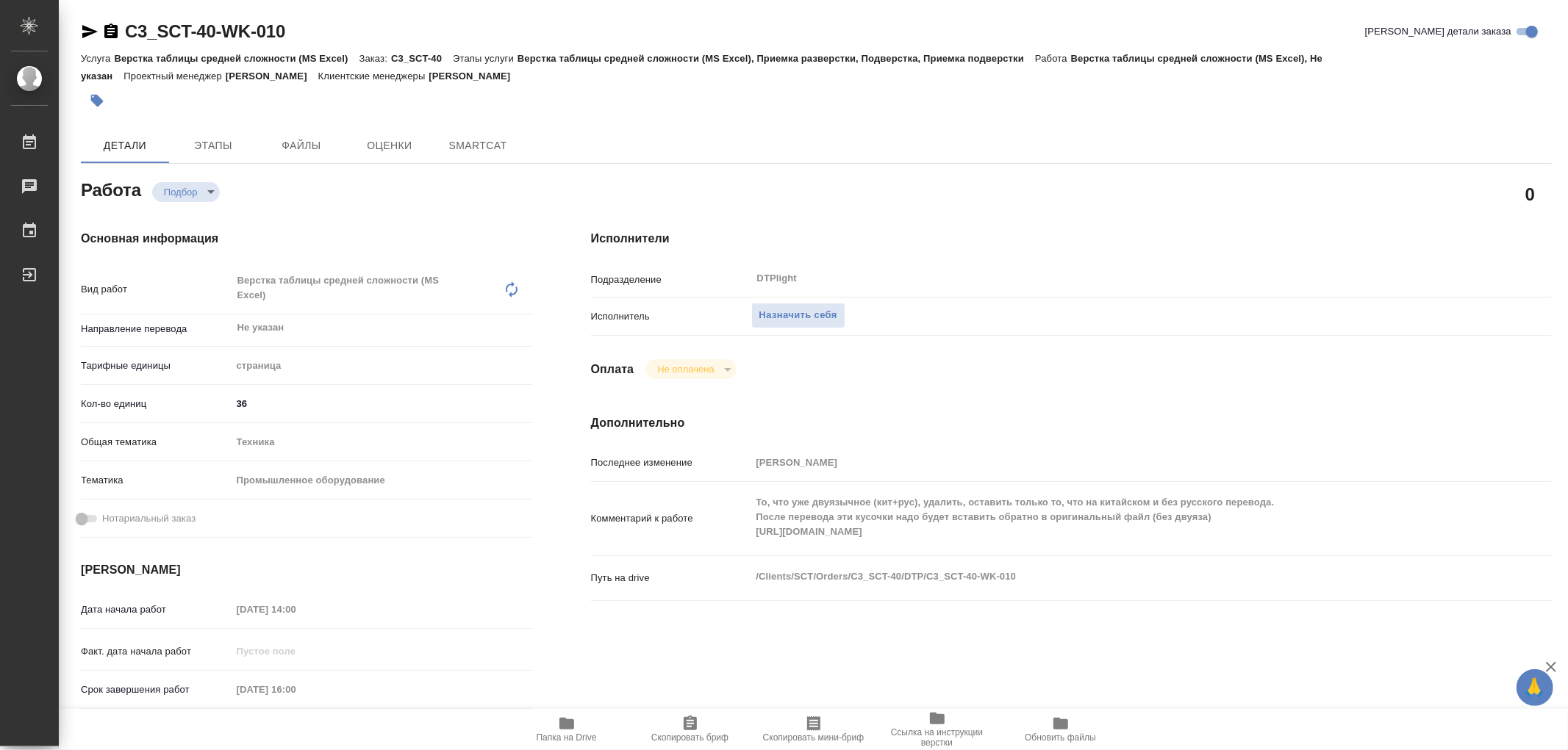
type textarea "x"
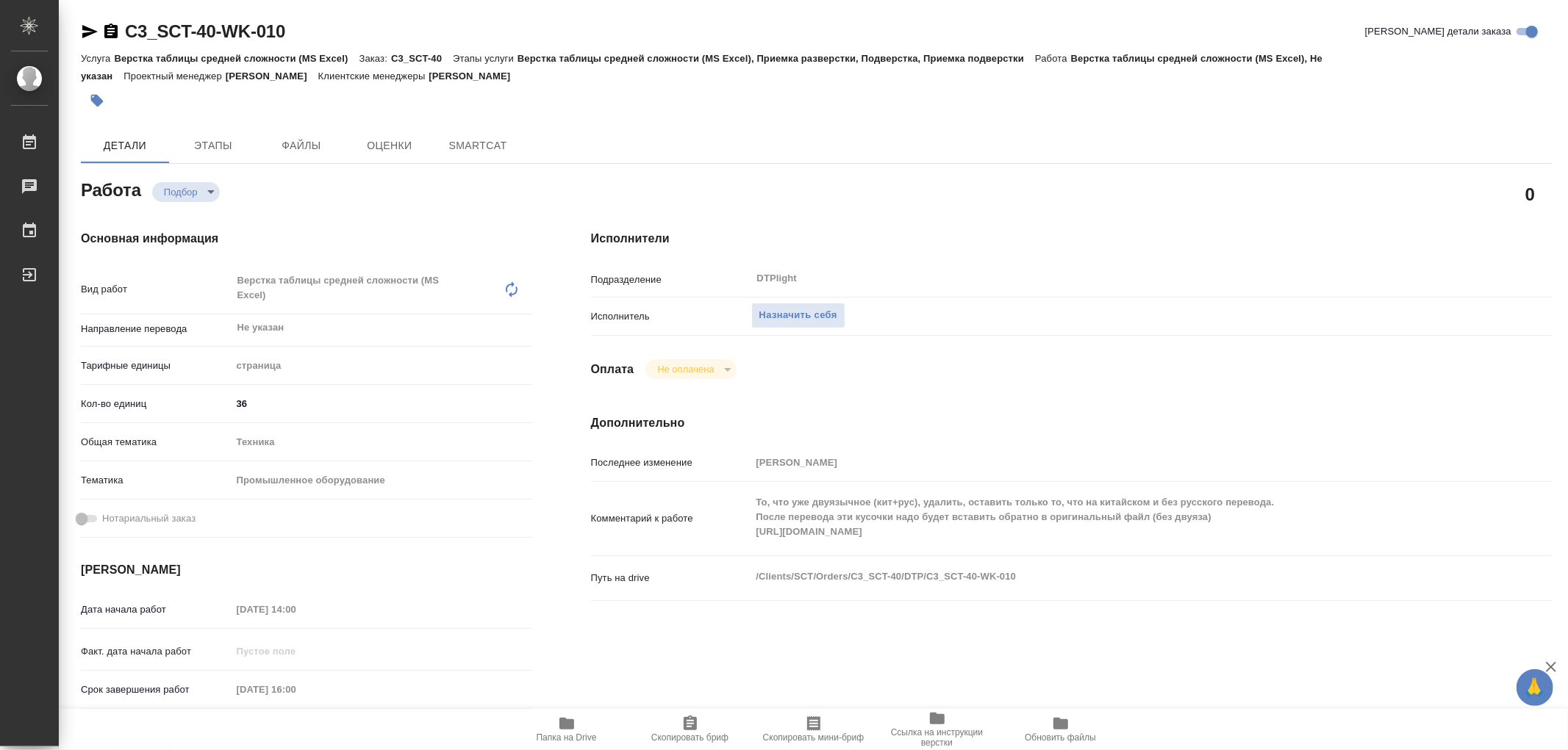
type textarea "x"
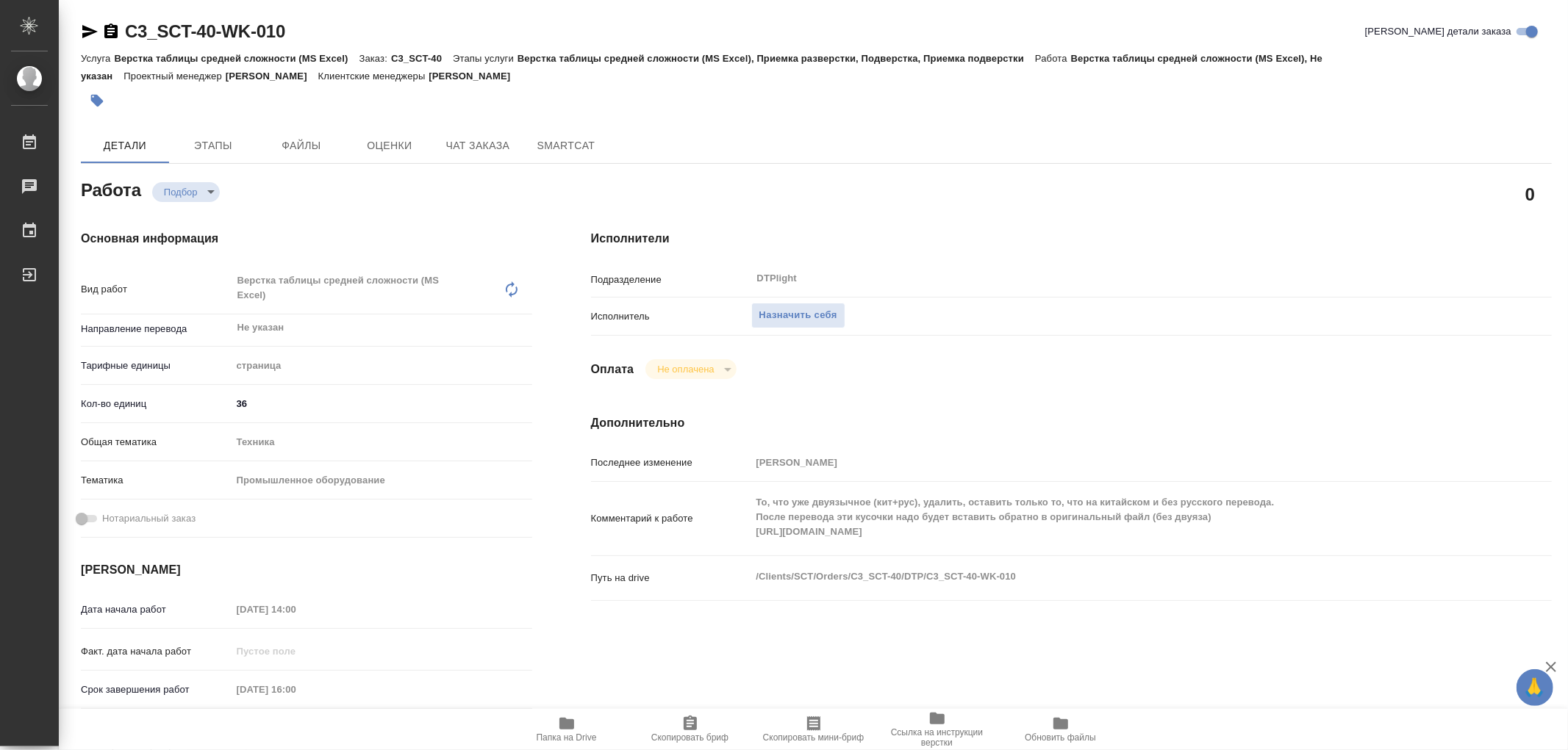
type textarea "x"
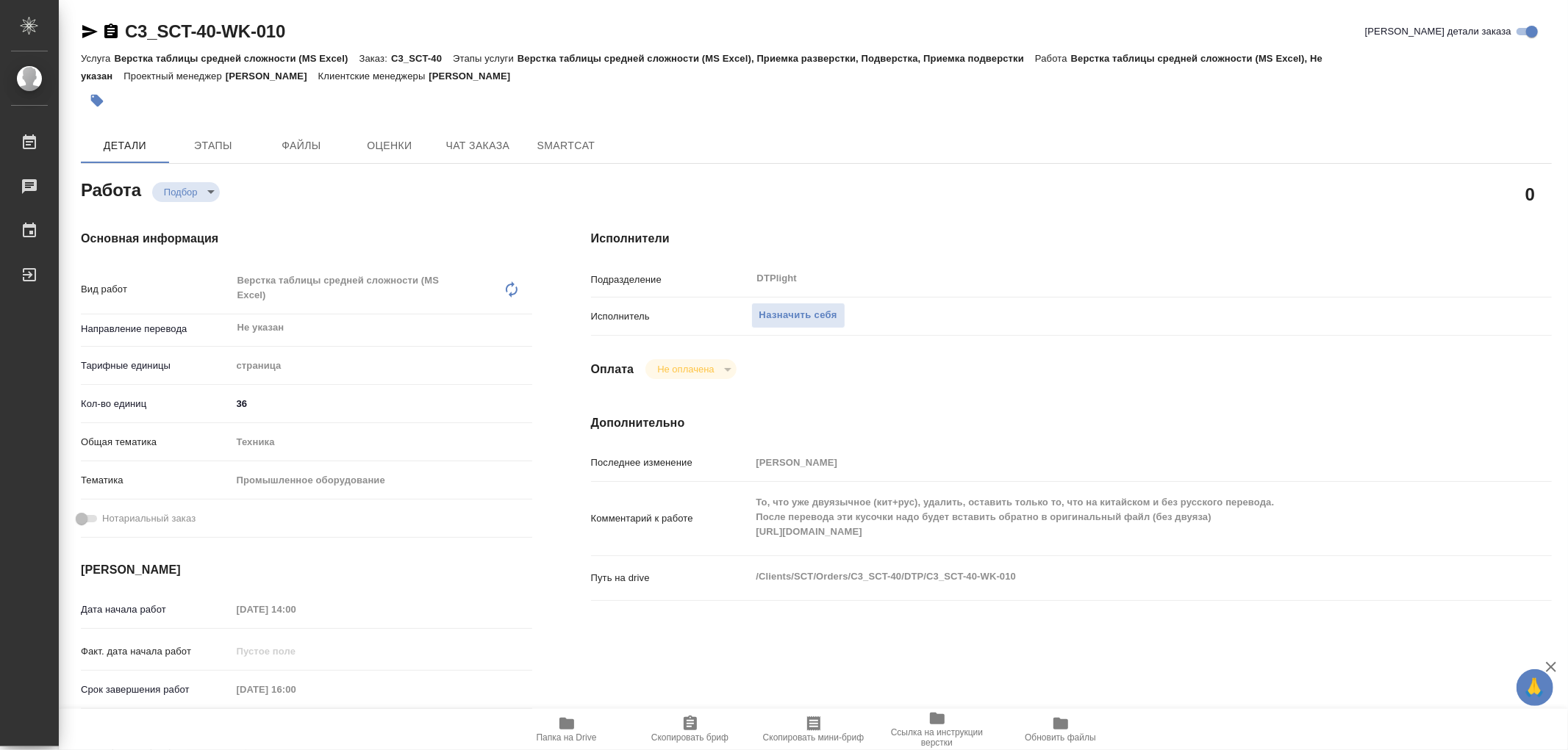
type textarea "x"
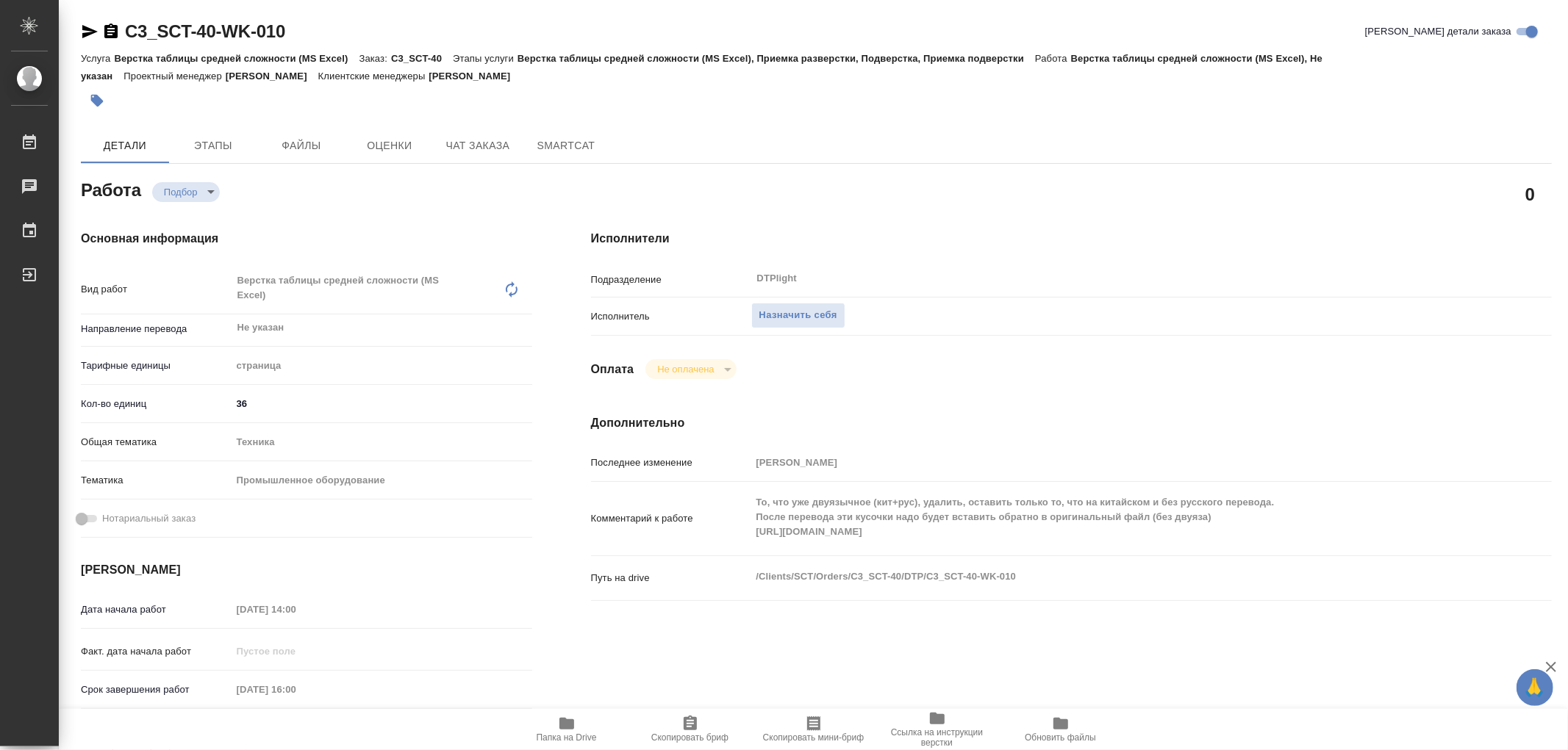
click at [979, 554] on div "Комментарий к работе То, что уже двуязычное (кит+рус), удалить, оставить только…" at bounding box center [1071, 525] width 960 height 74
type textarea "x"
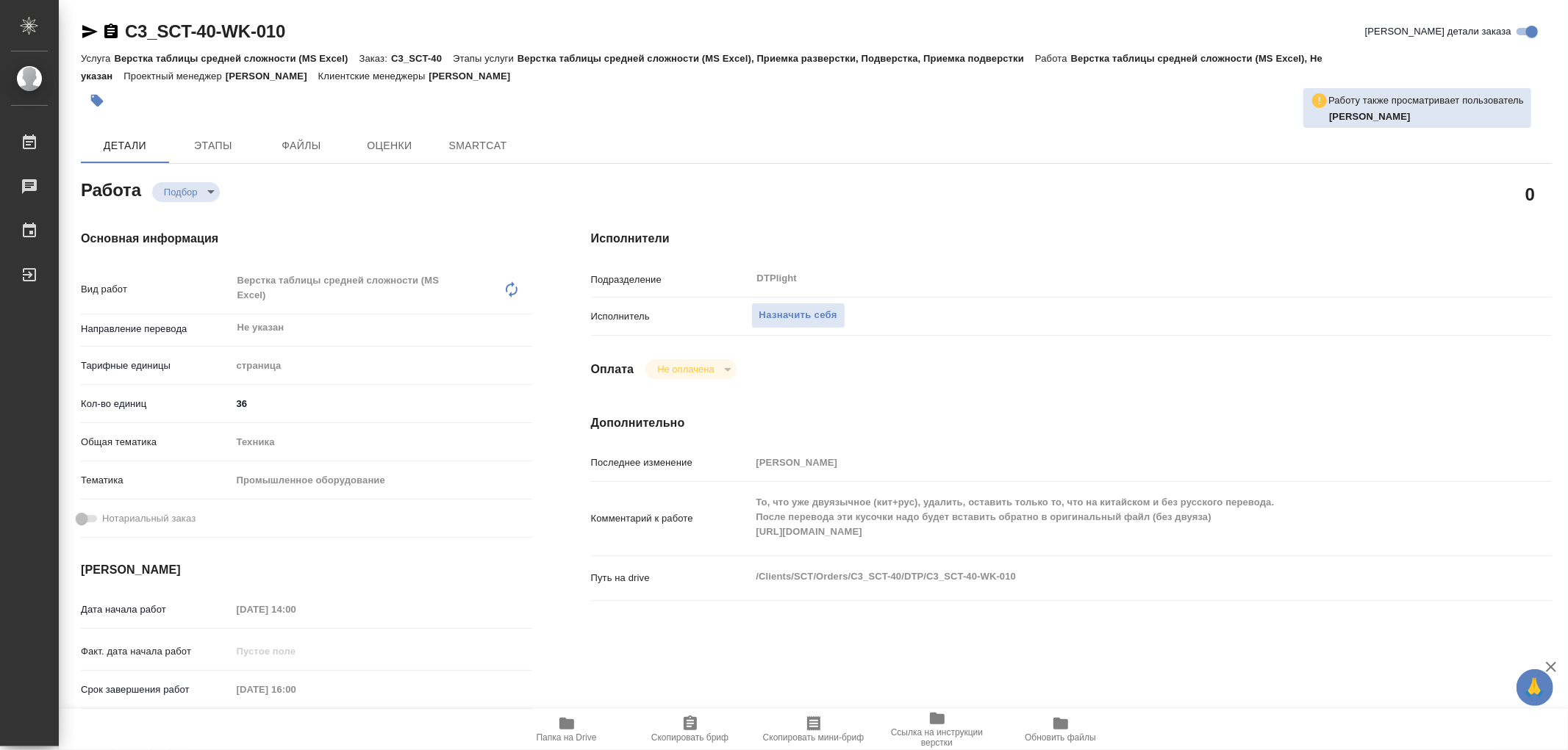
type textarea "x"
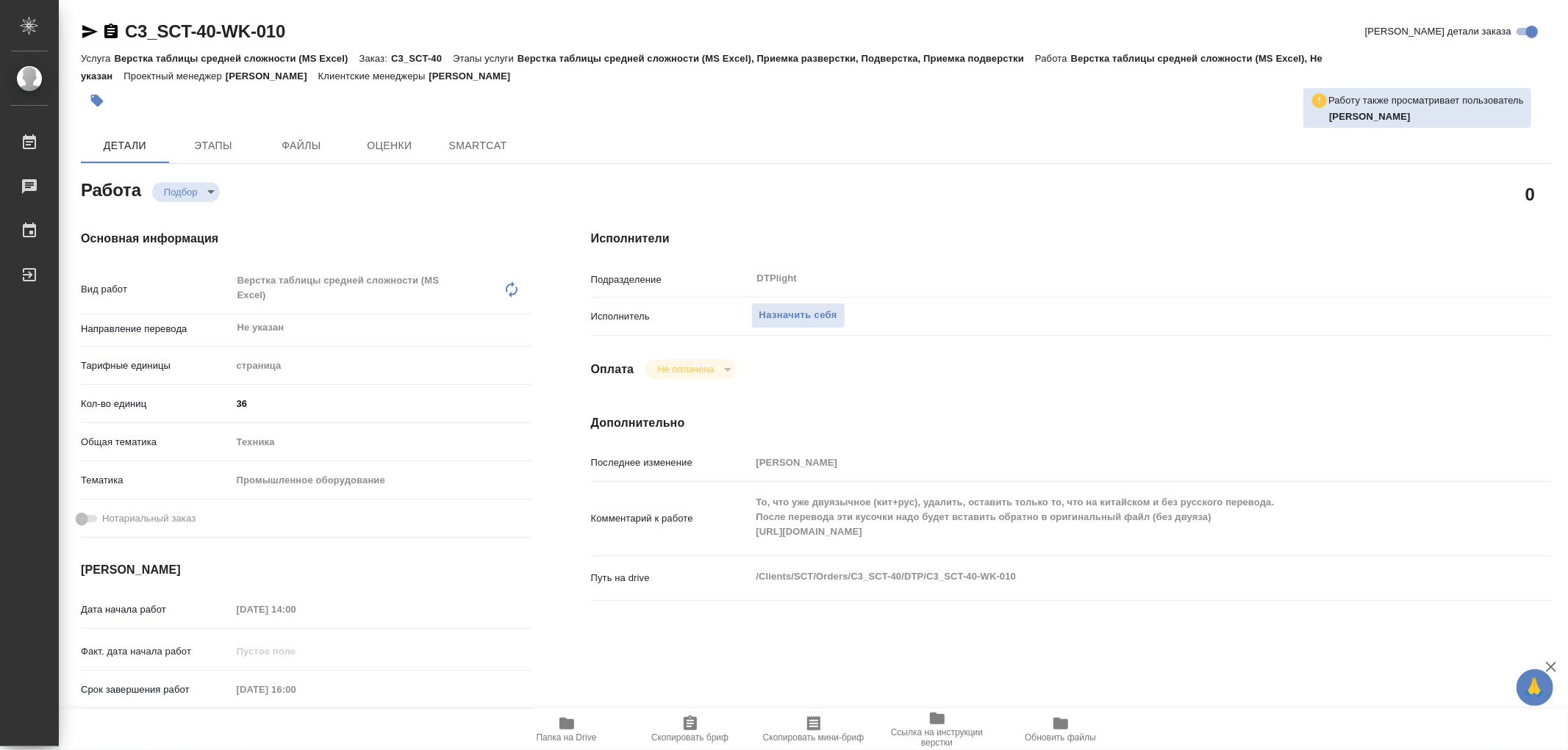
type textarea "x"
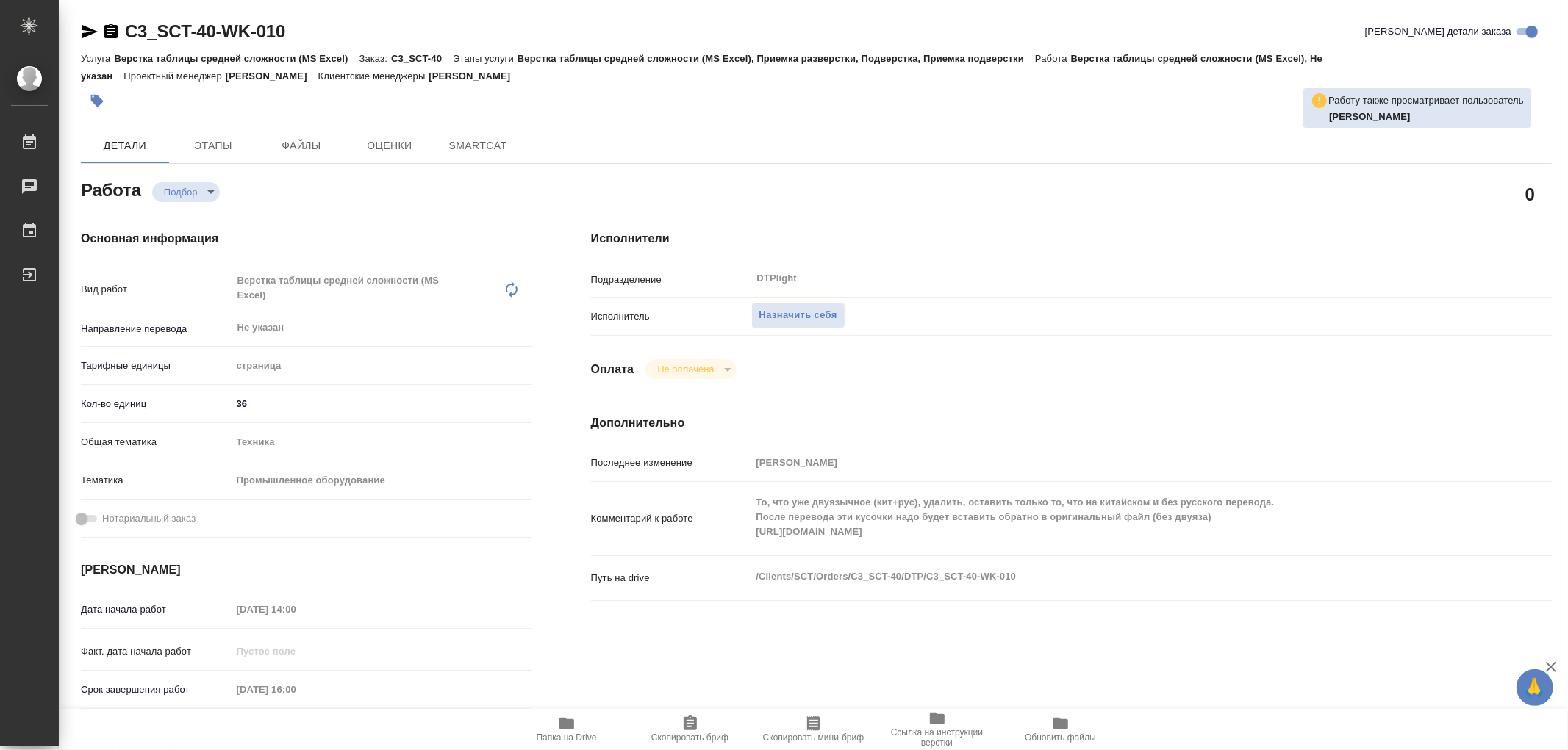
type textarea "x"
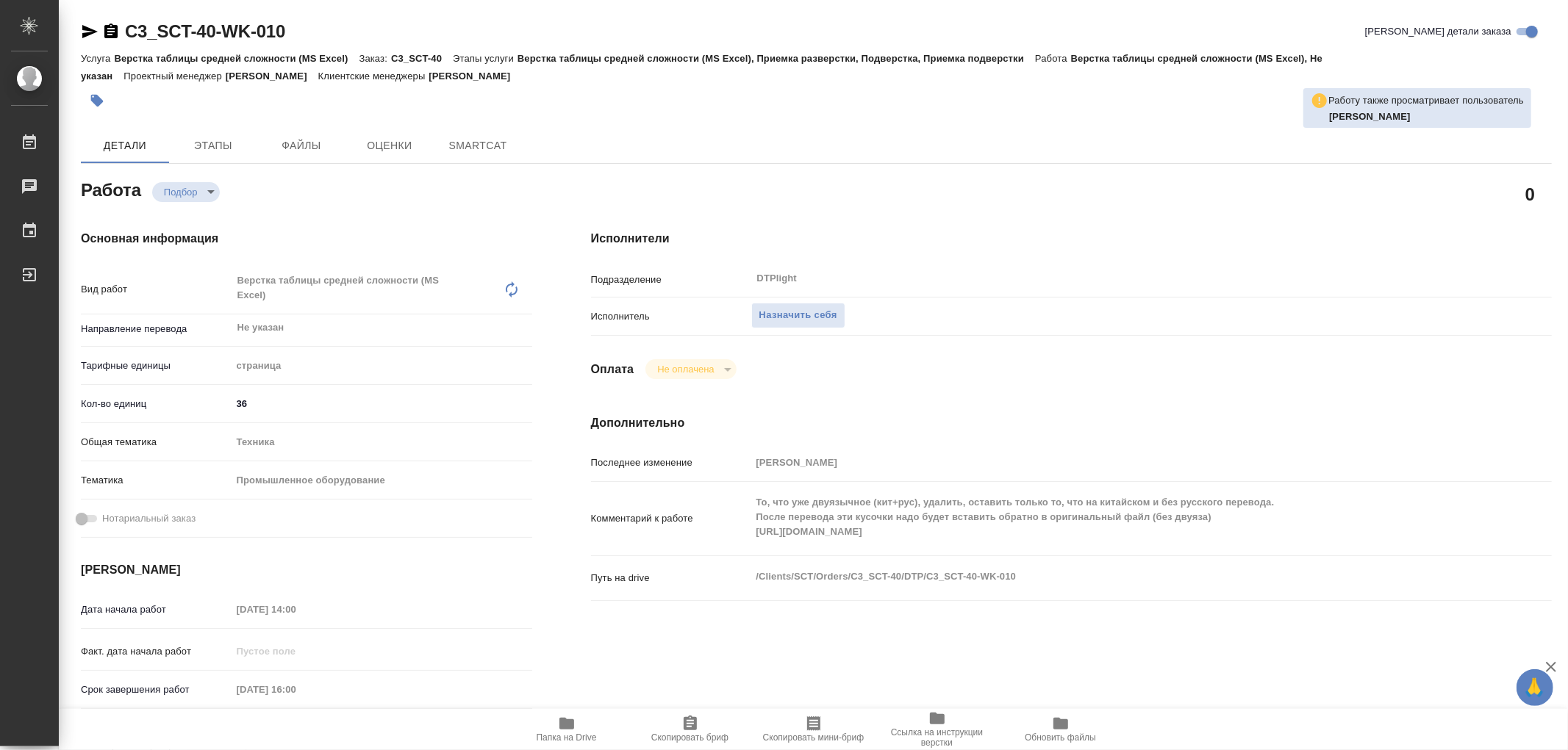
type textarea "x"
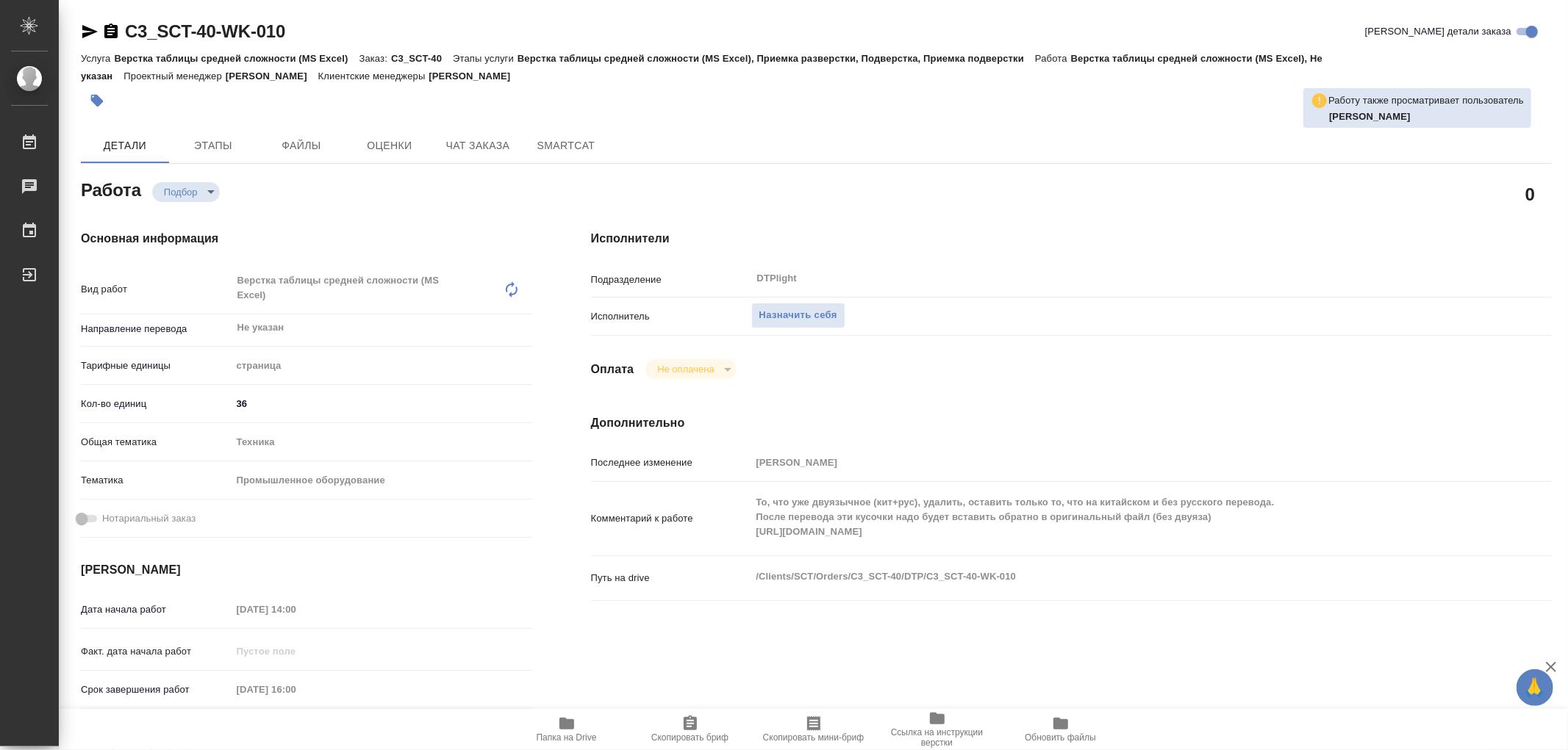
type textarea "x"
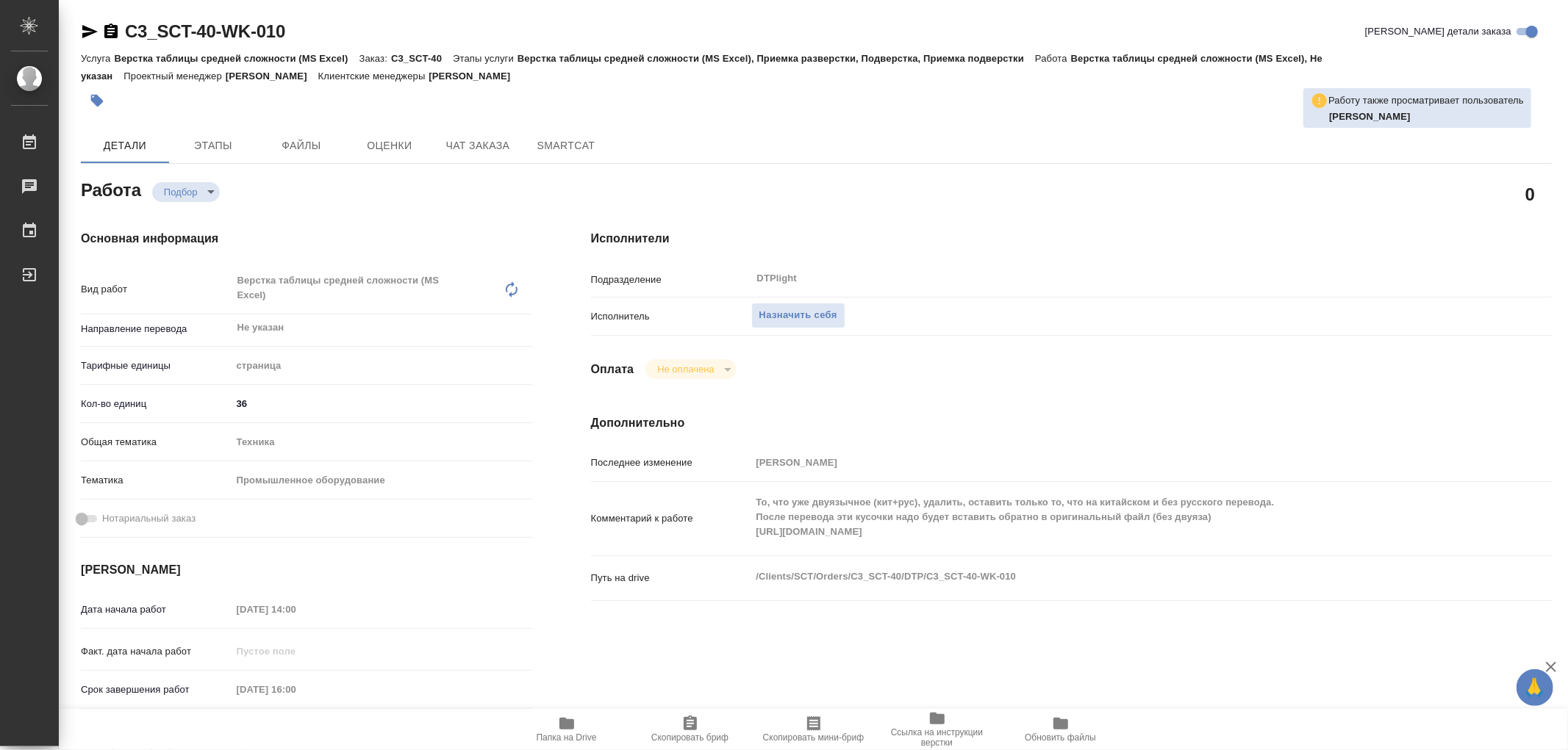
type textarea "x"
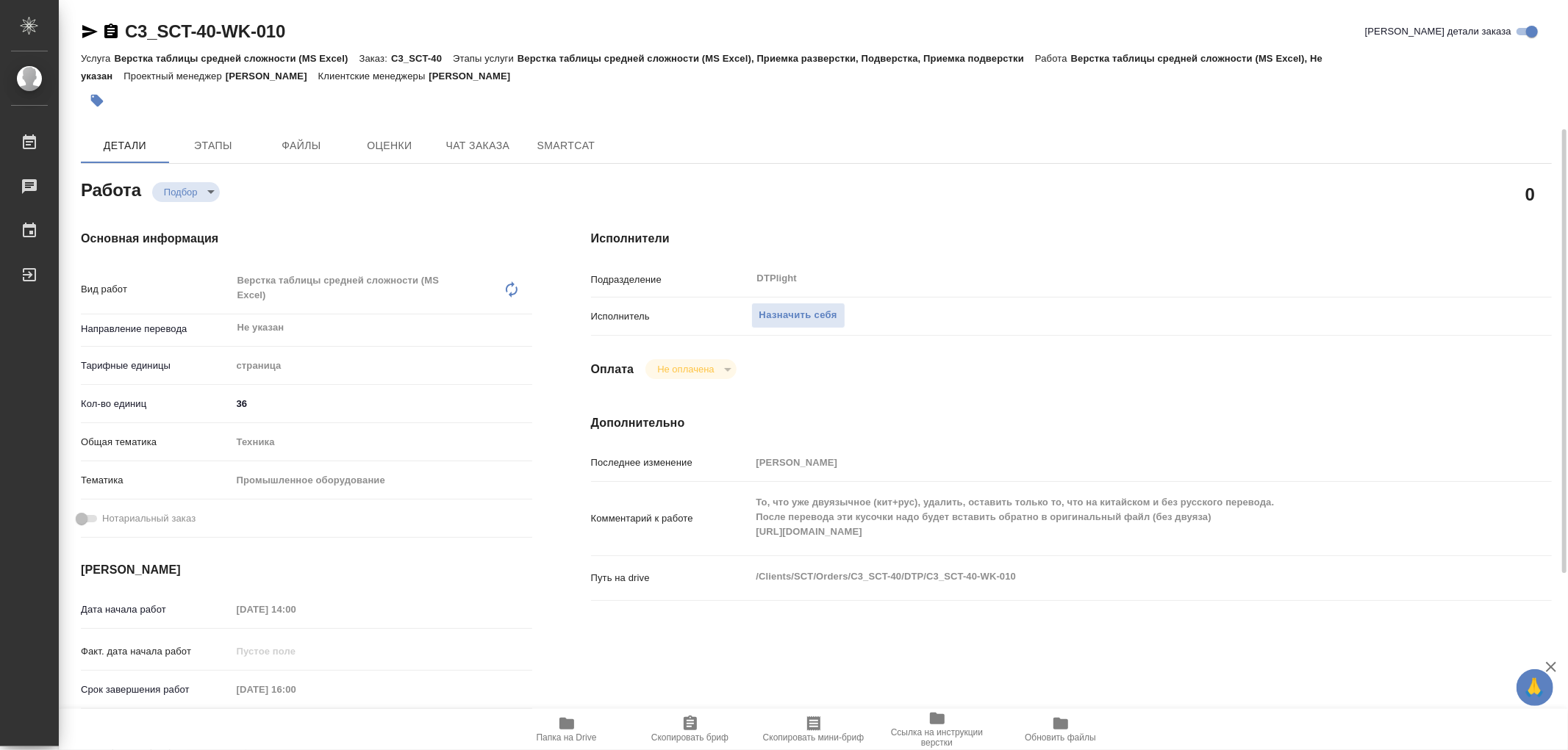
scroll to position [81, 0]
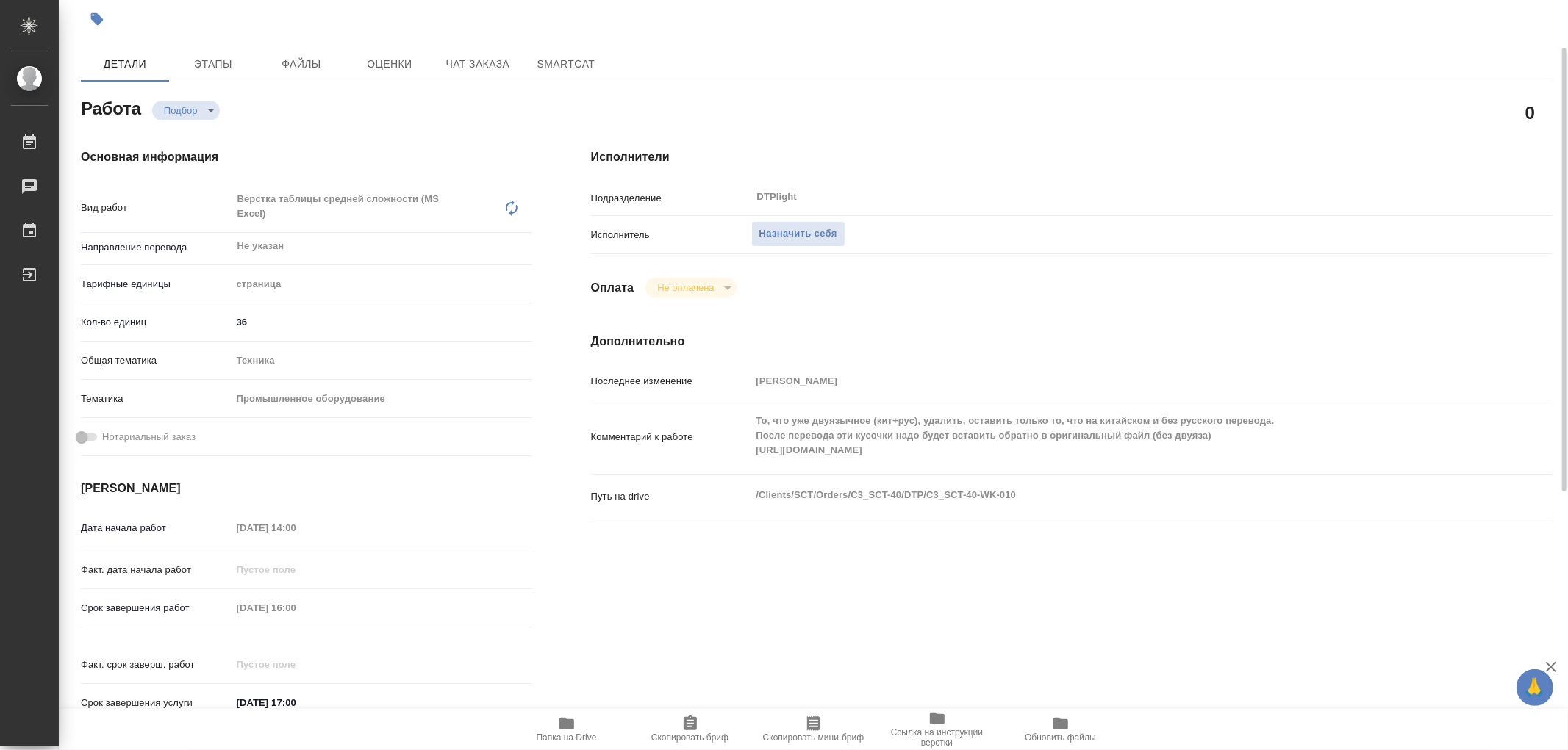
click at [569, 729] on icon "button" at bounding box center [566, 724] width 15 height 12
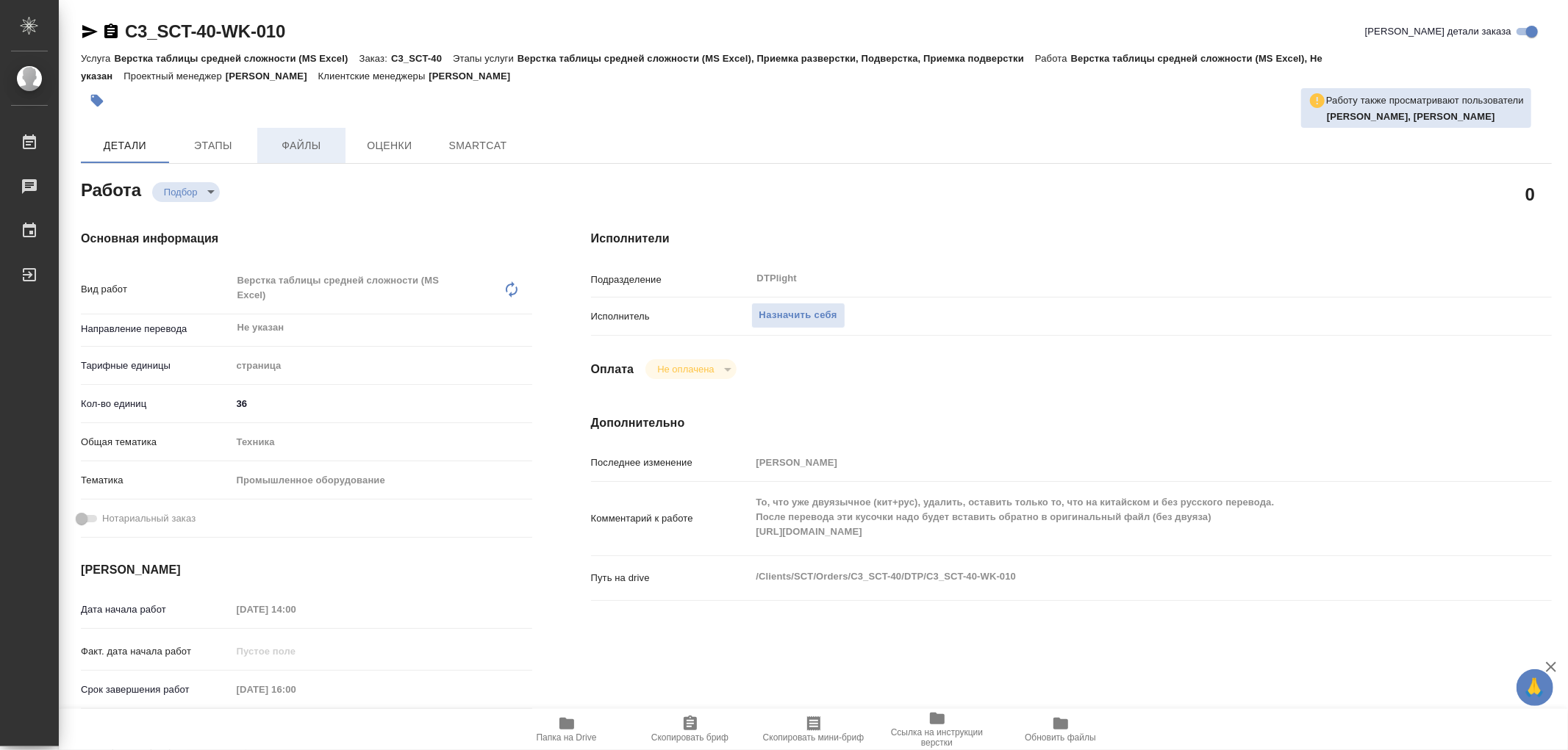
type textarea "x"
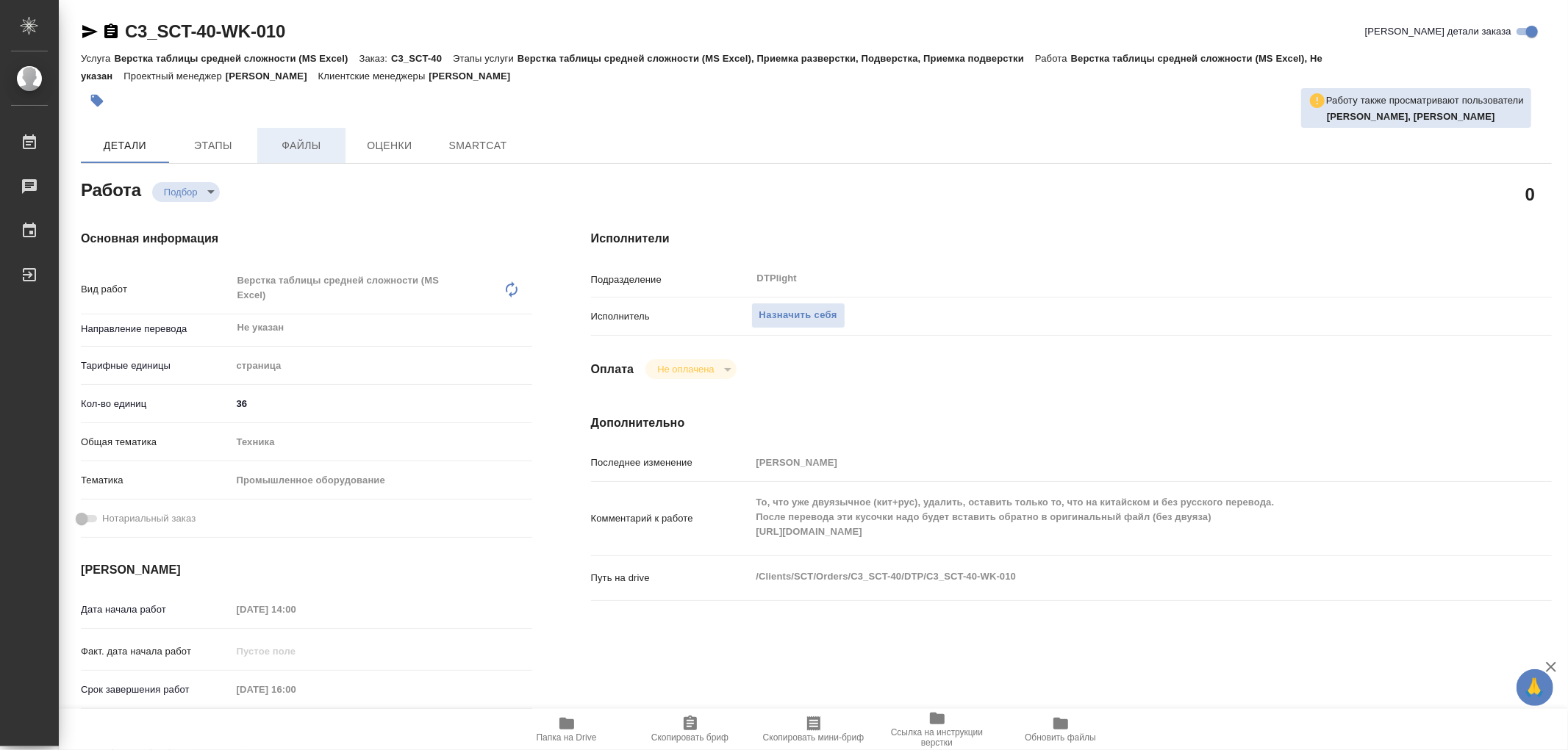
type textarea "x"
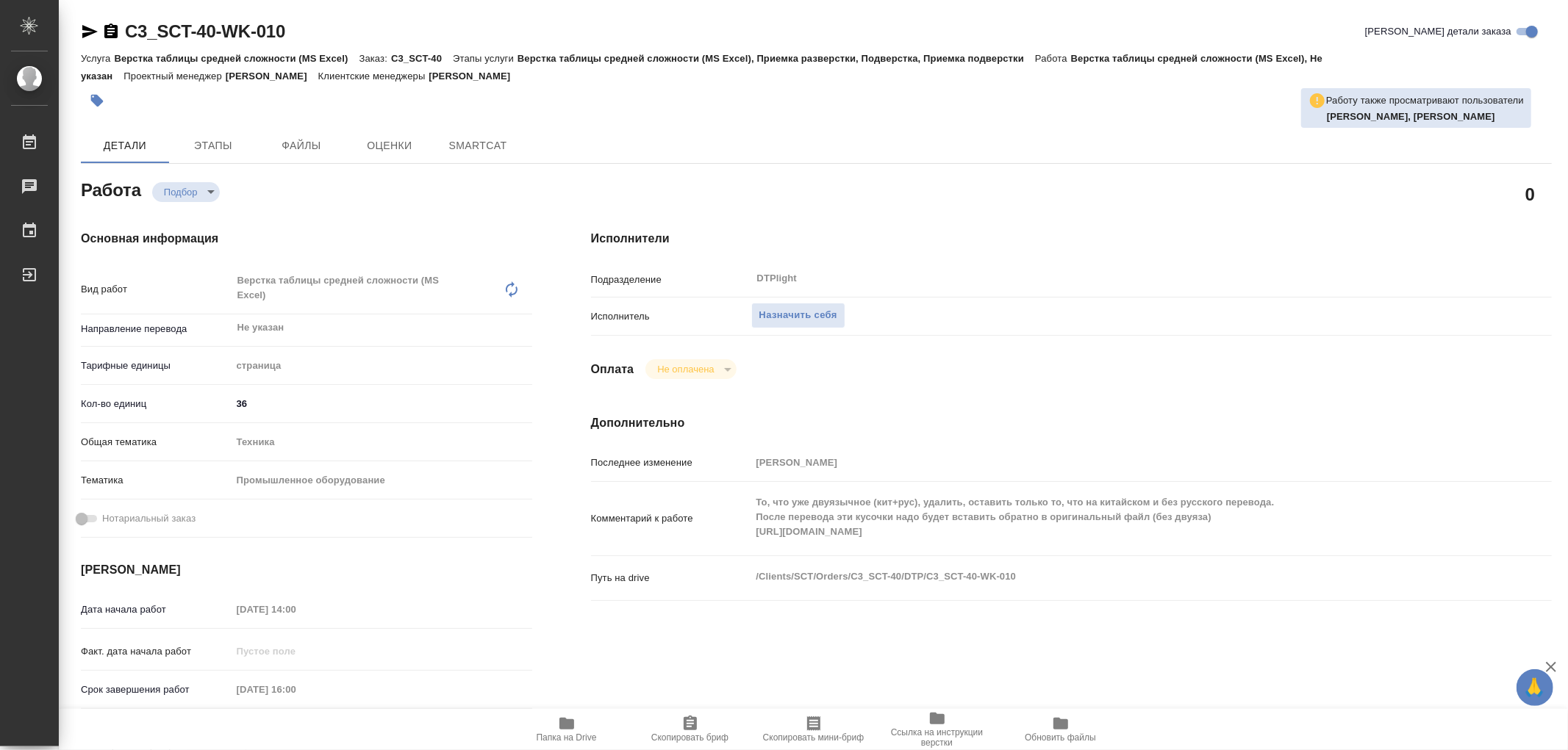
type textarea "x"
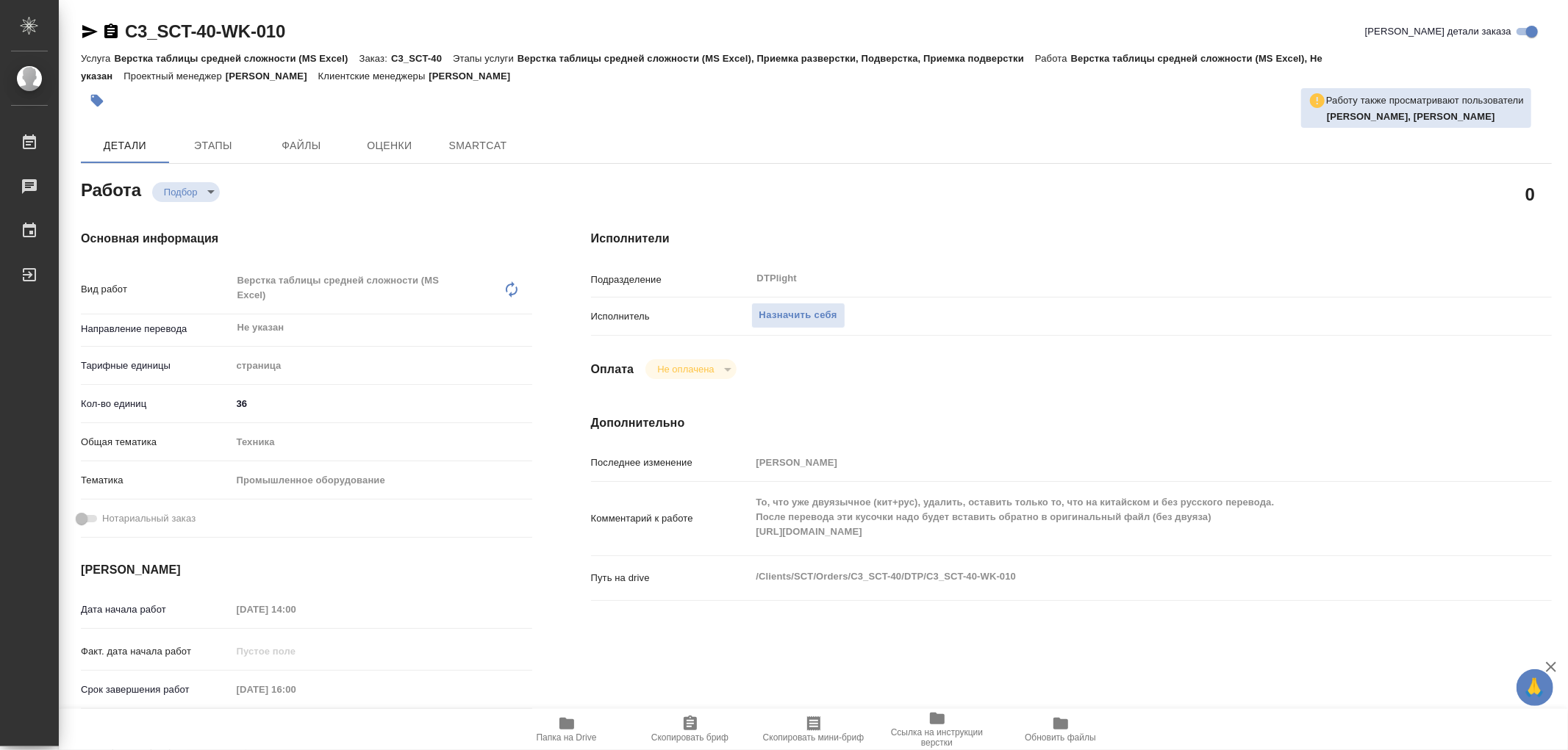
type textarea "x"
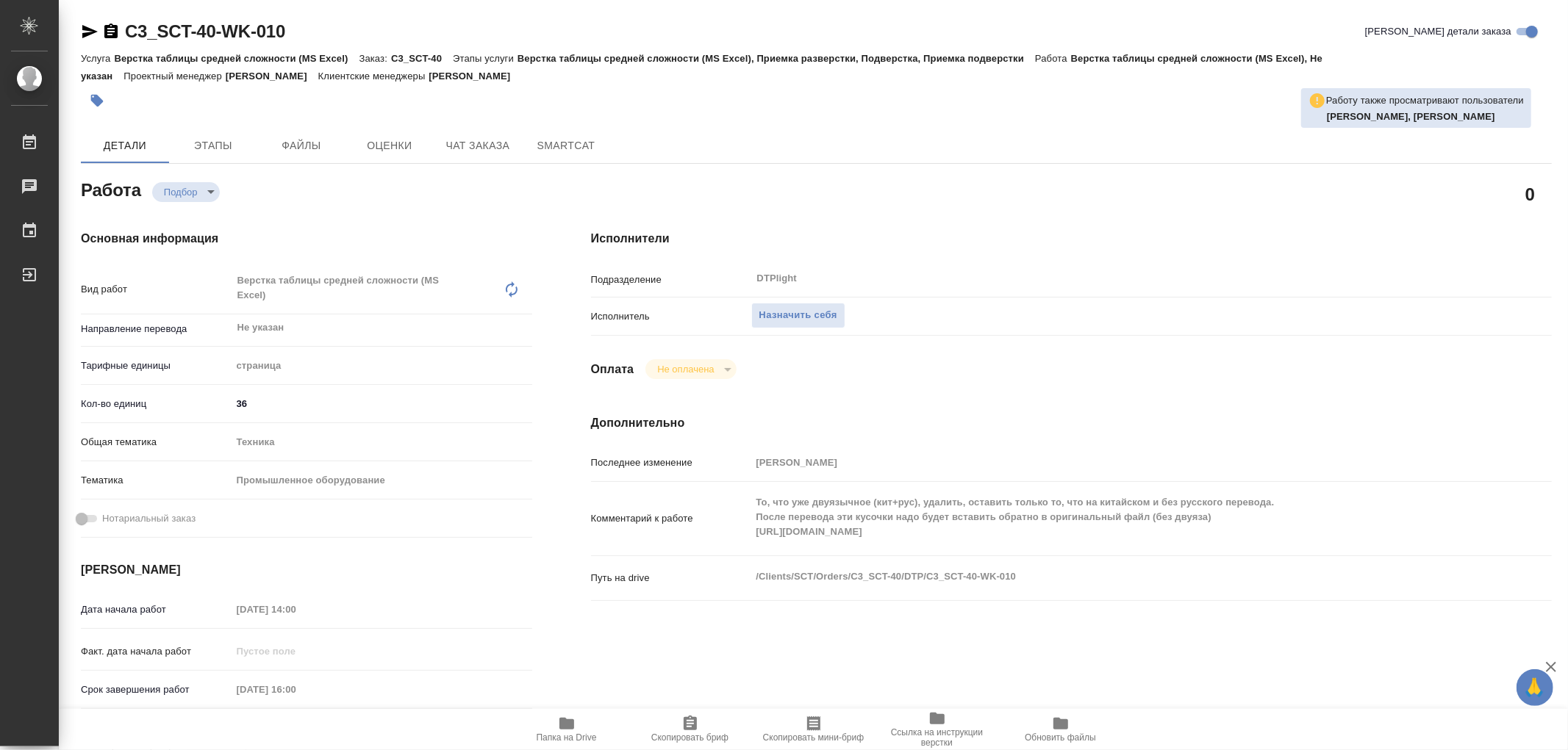
type textarea "x"
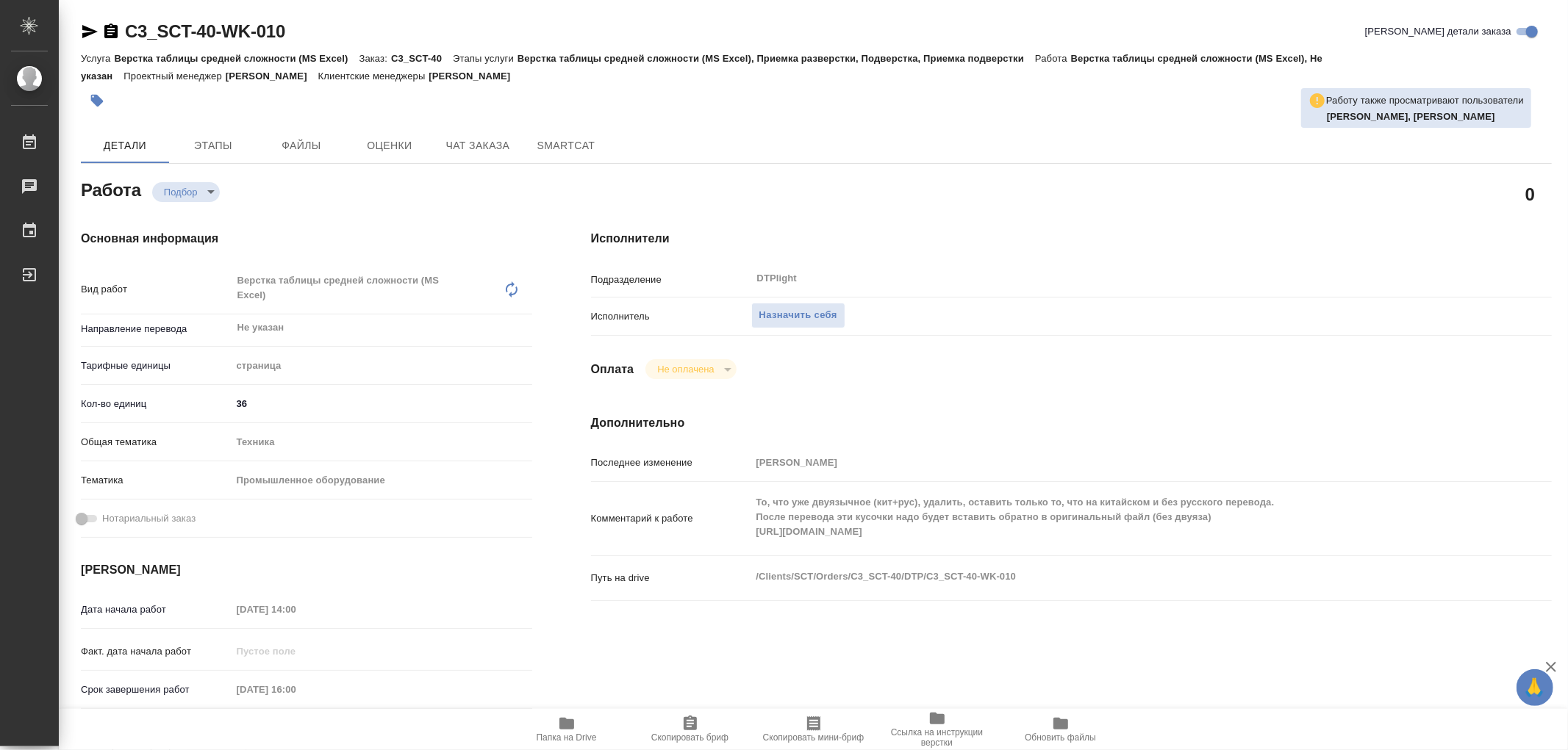
type textarea "x"
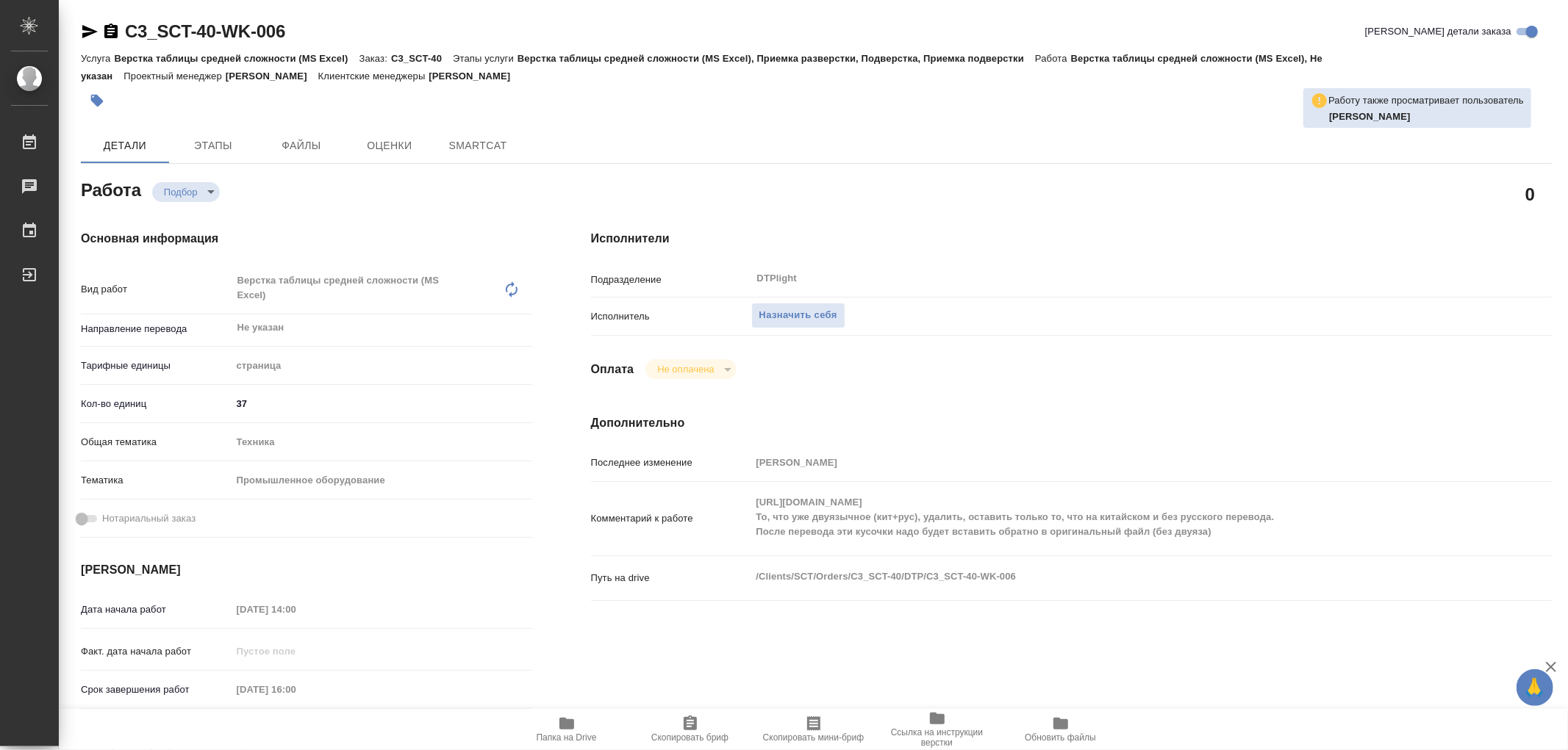
type textarea "x"
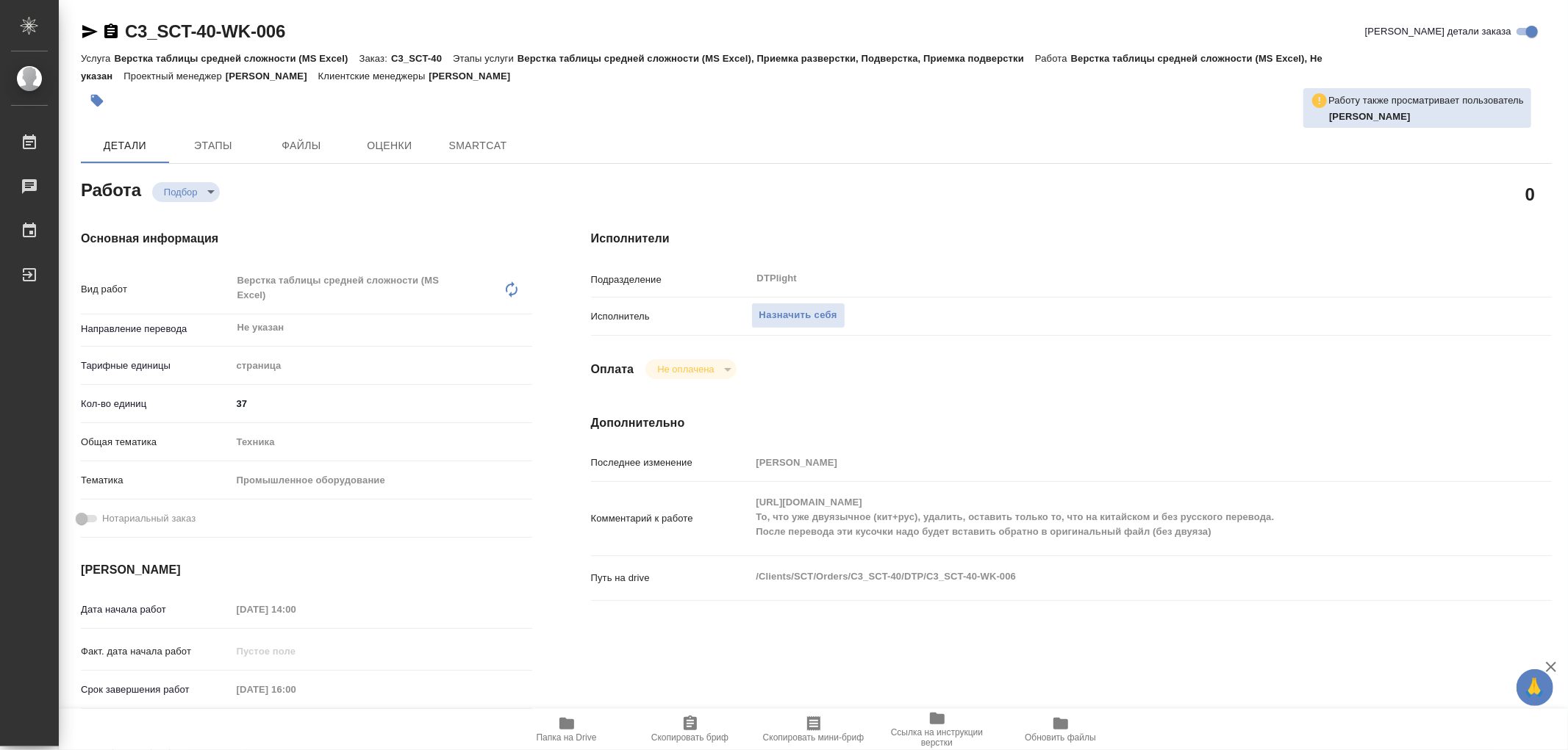
type textarea "x"
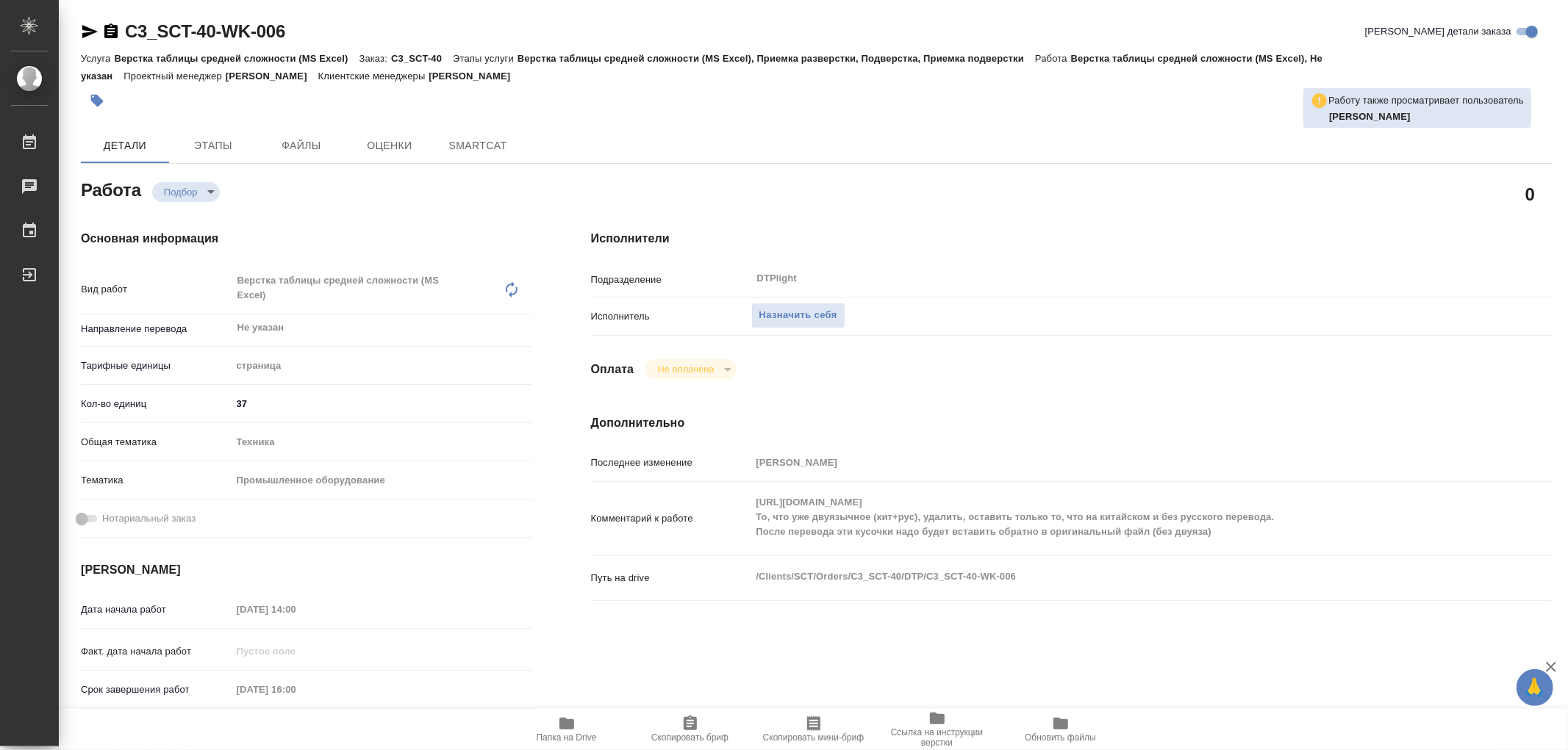
type textarea "x"
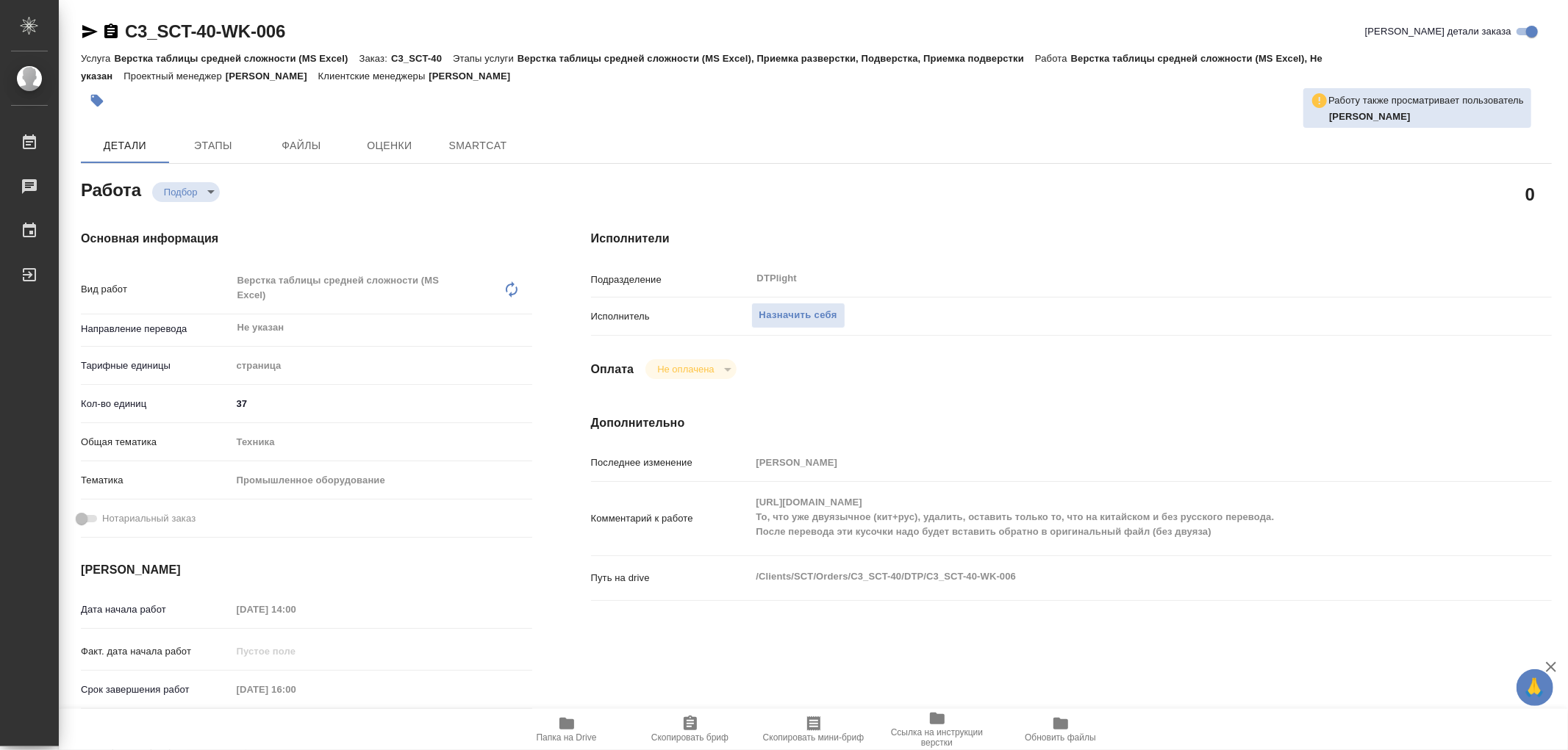
type textarea "x"
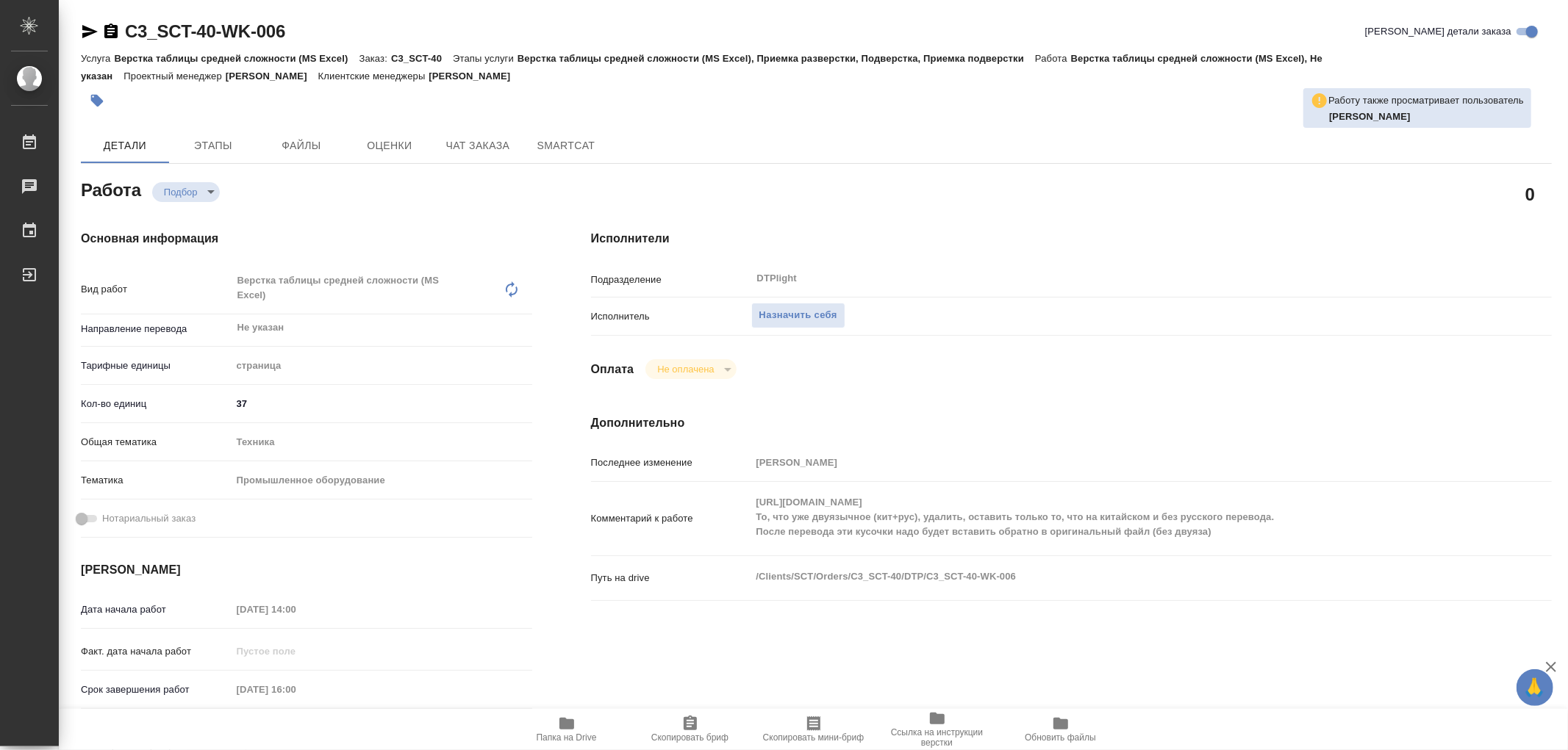
type textarea "x"
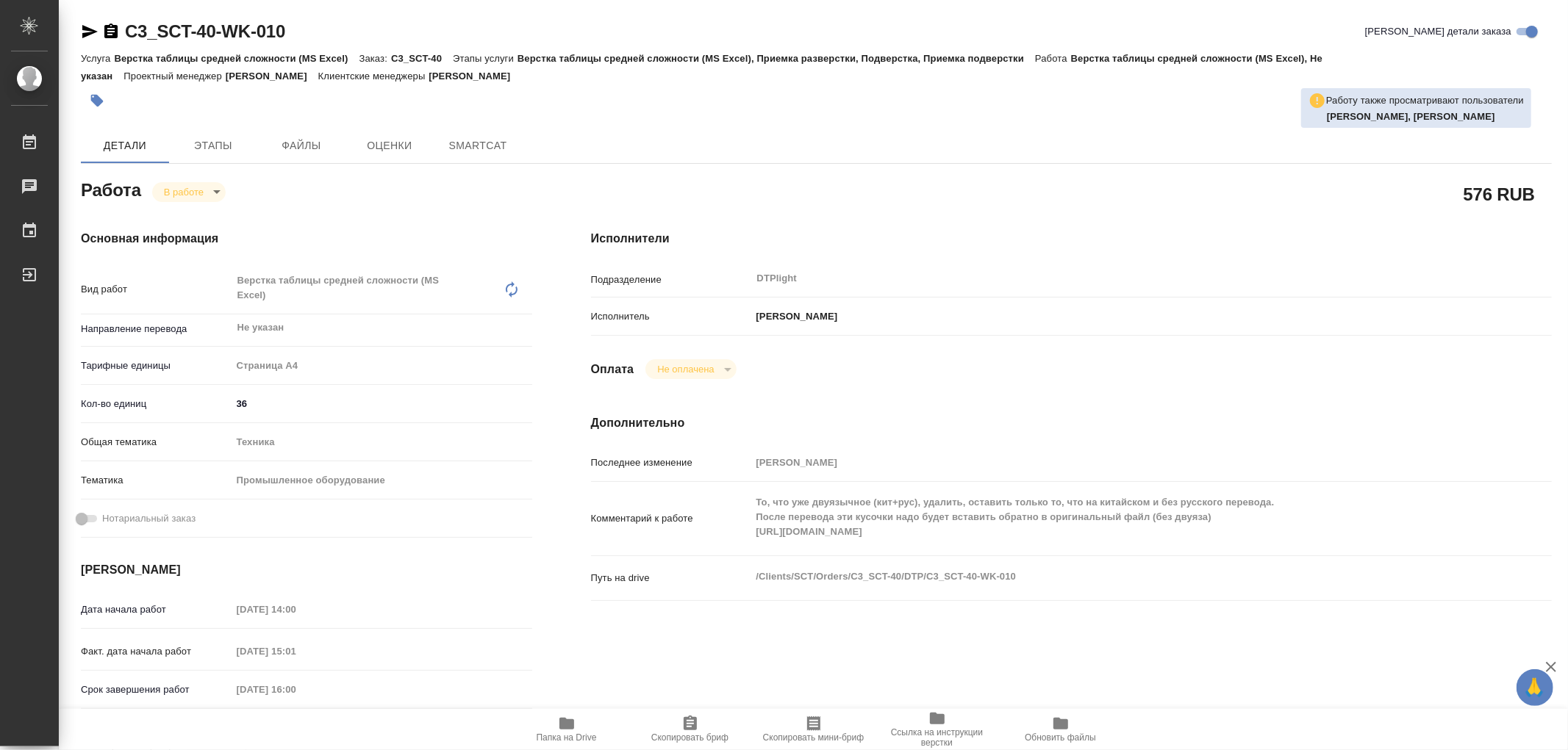
type textarea "x"
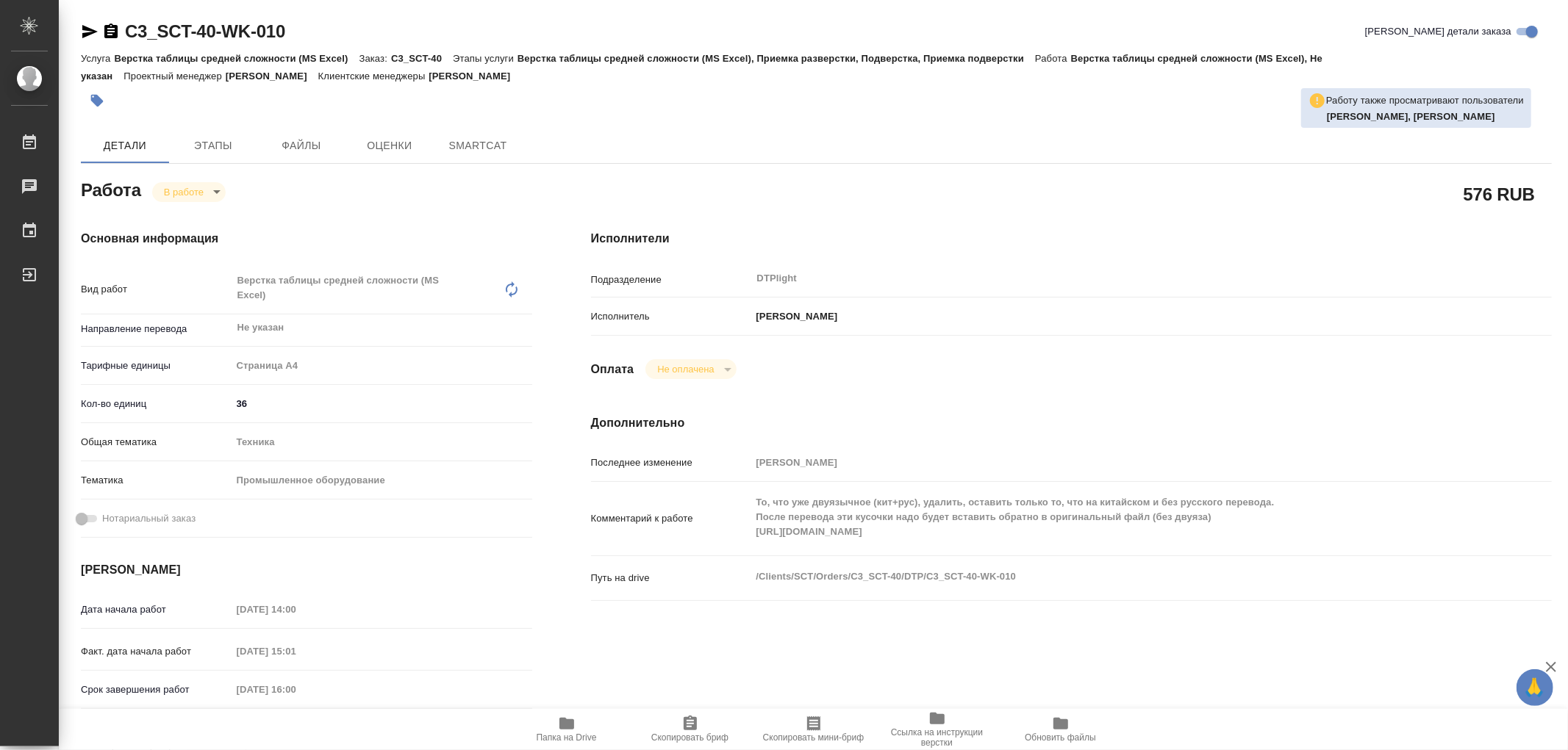
type textarea "x"
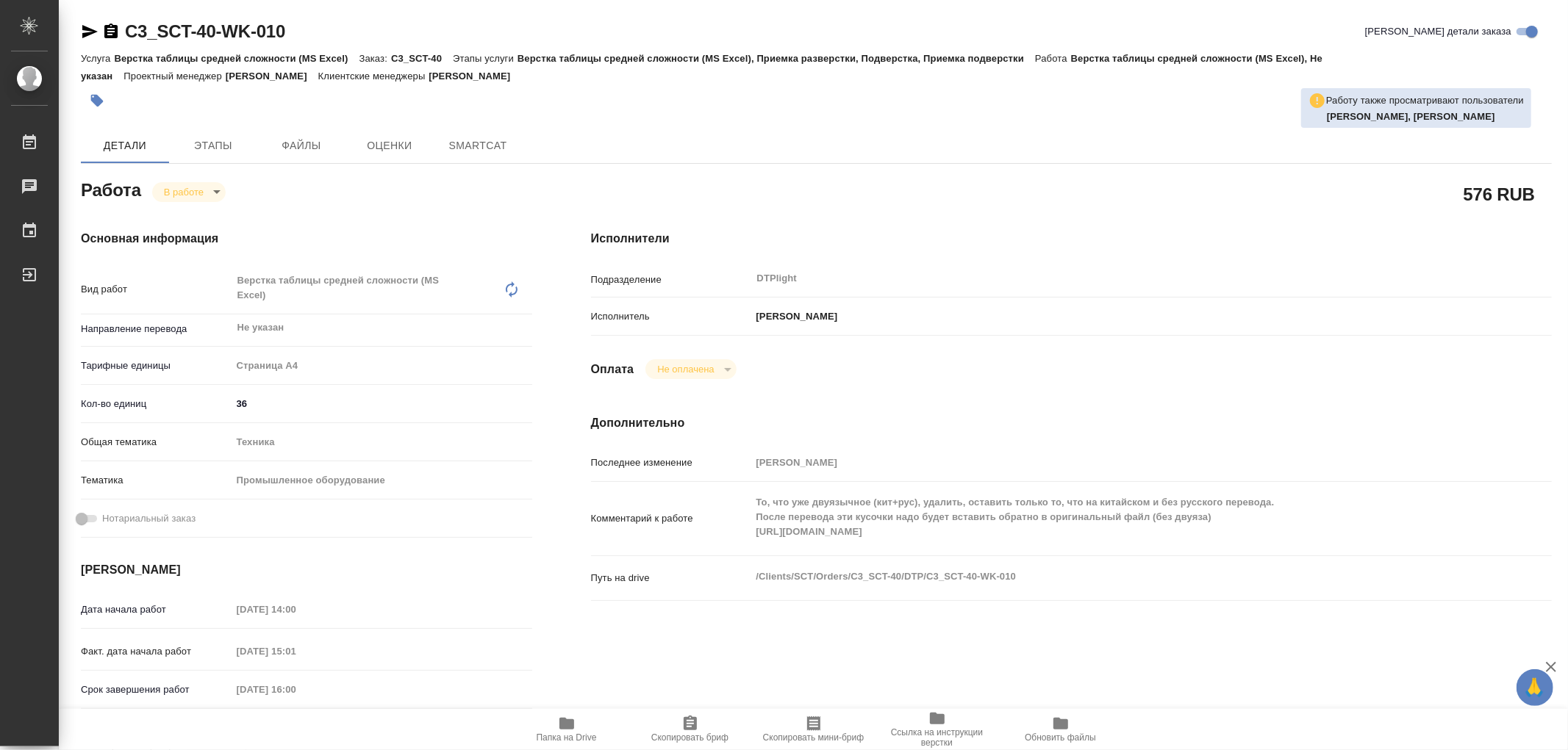
type textarea "x"
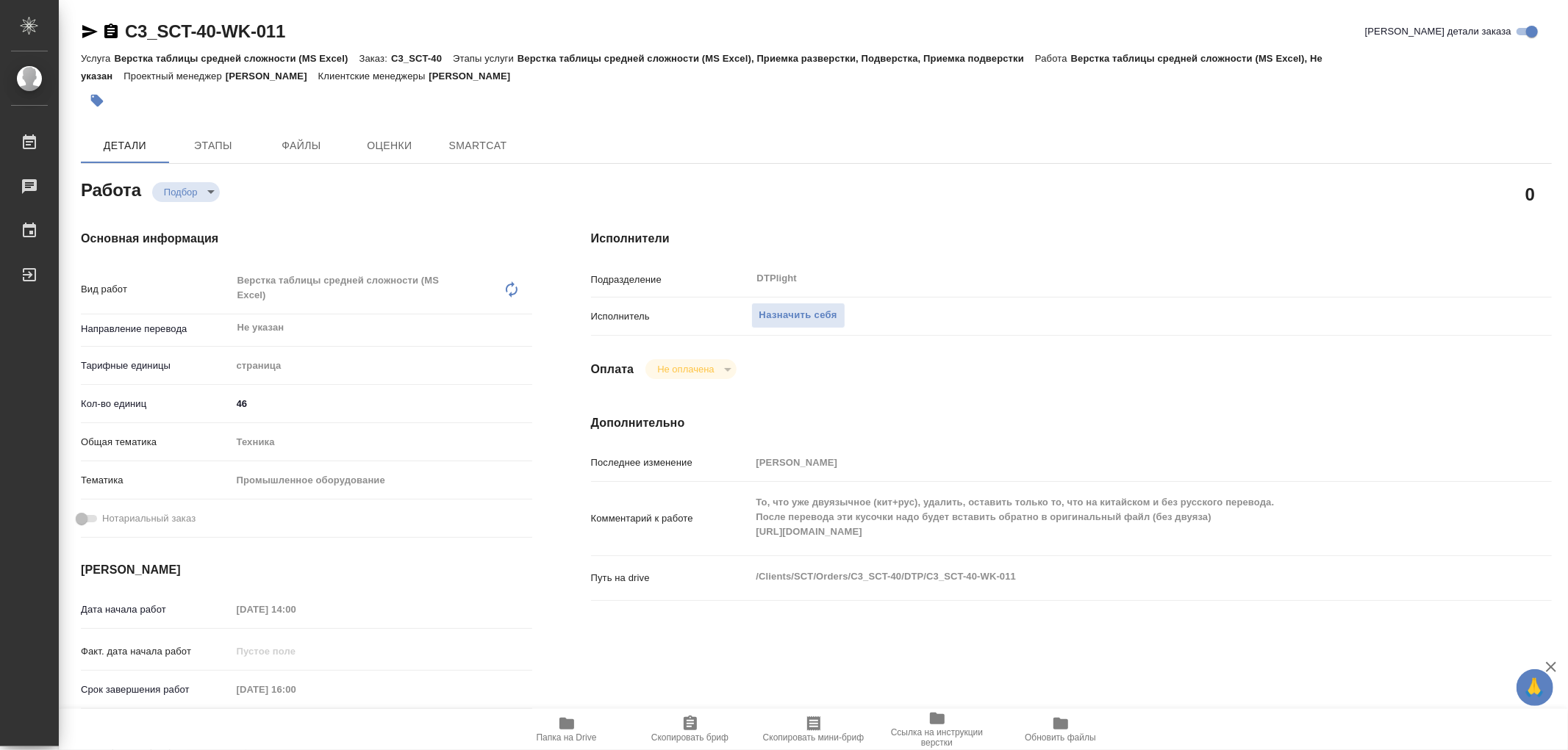
type textarea "x"
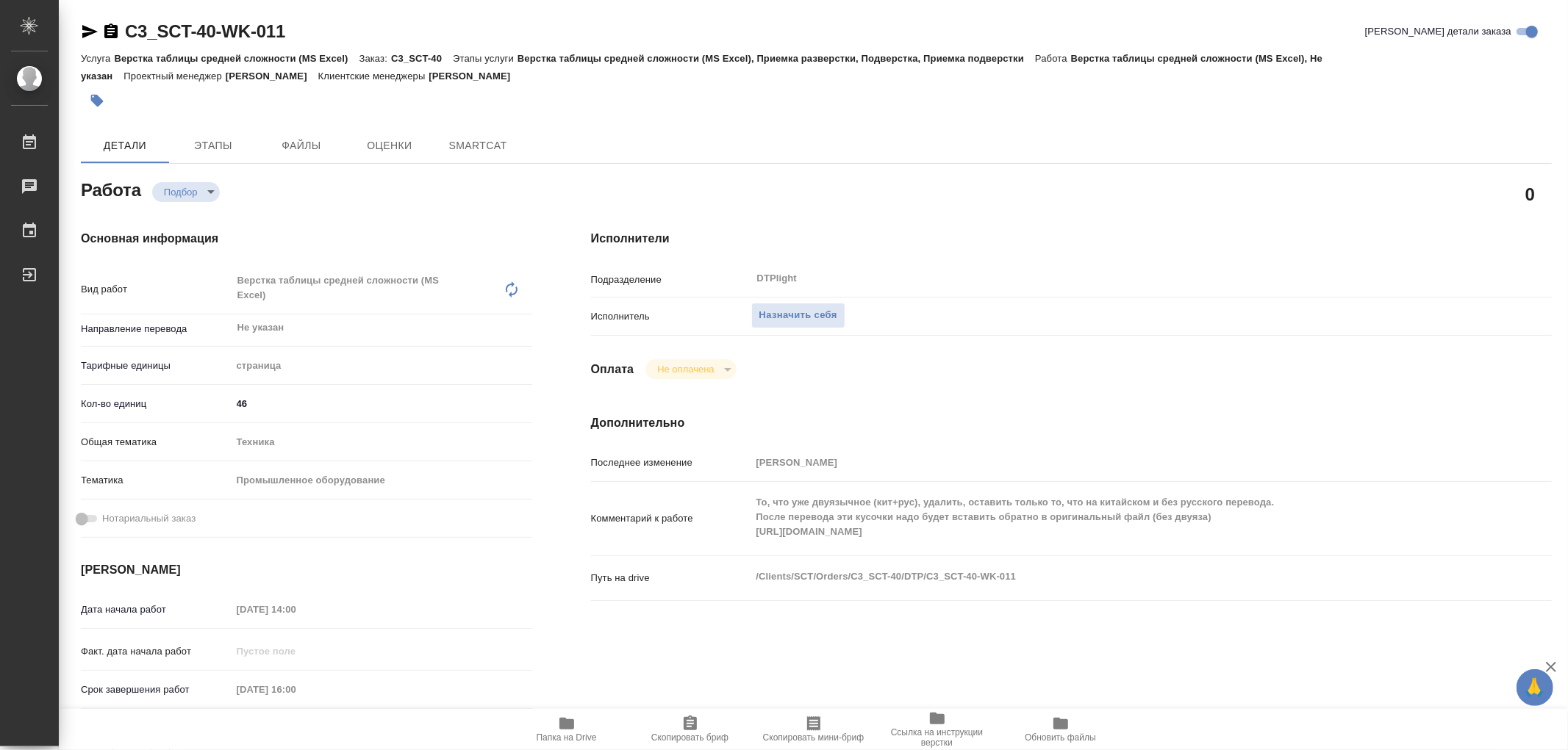
type textarea "x"
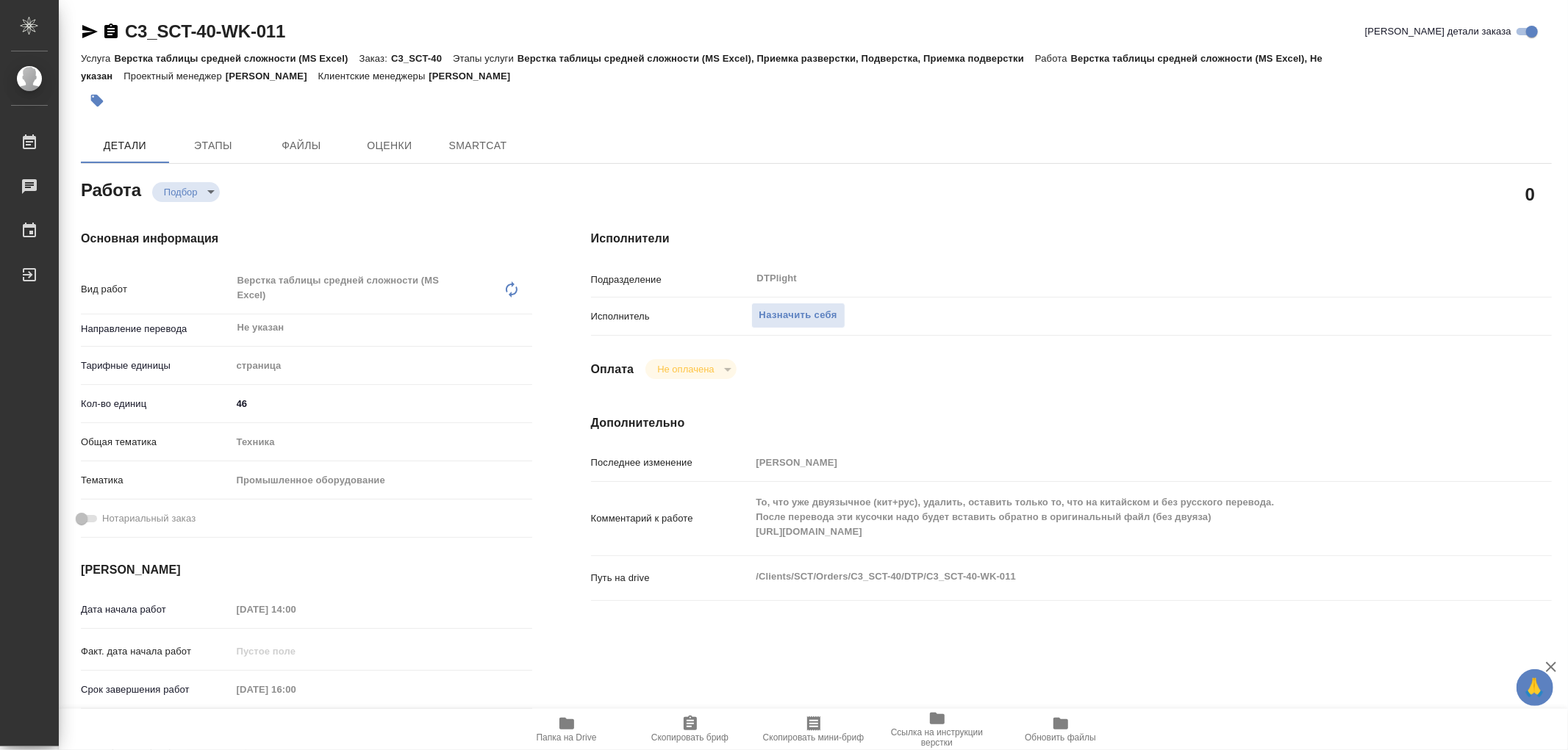
type textarea "x"
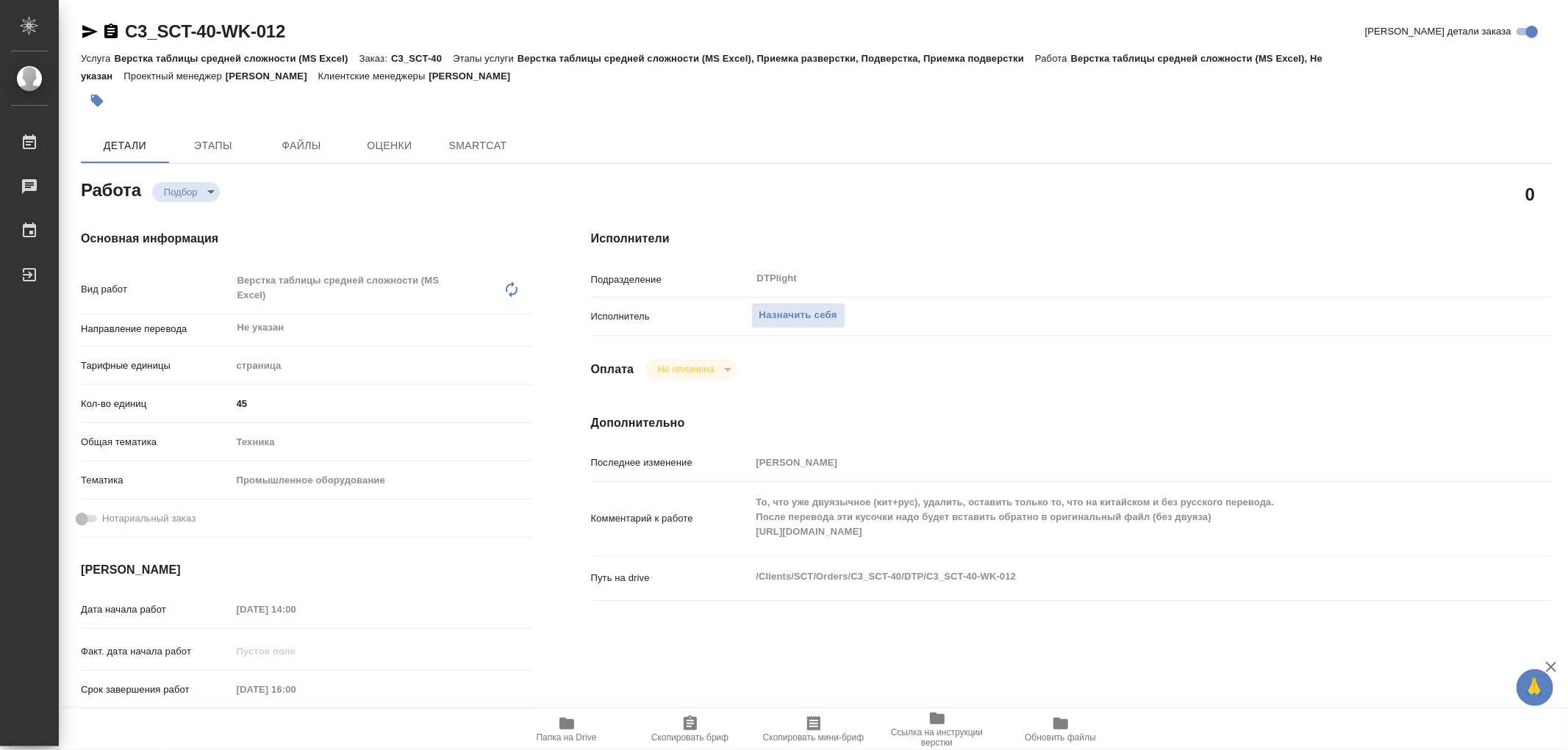
type textarea "x"
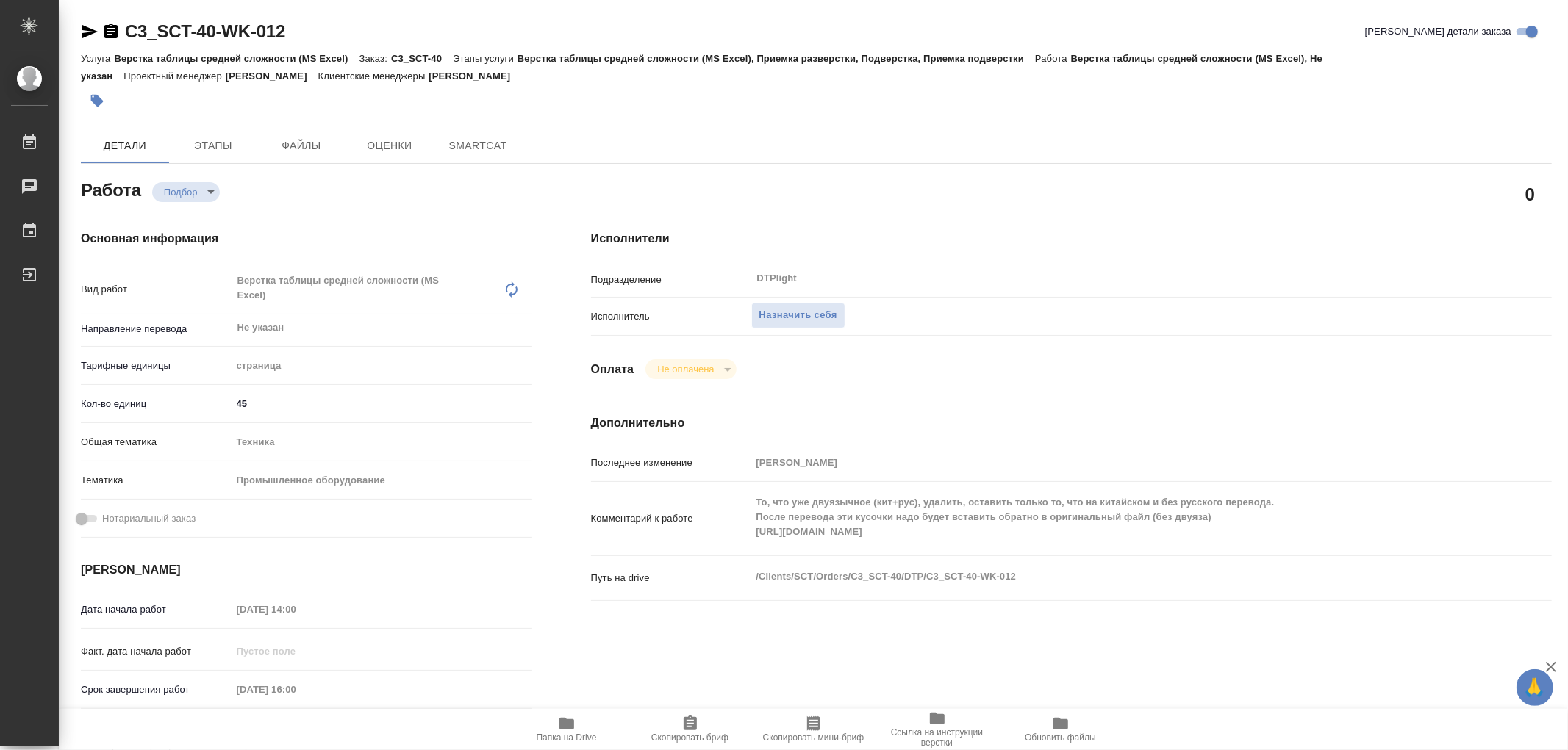
type textarea "x"
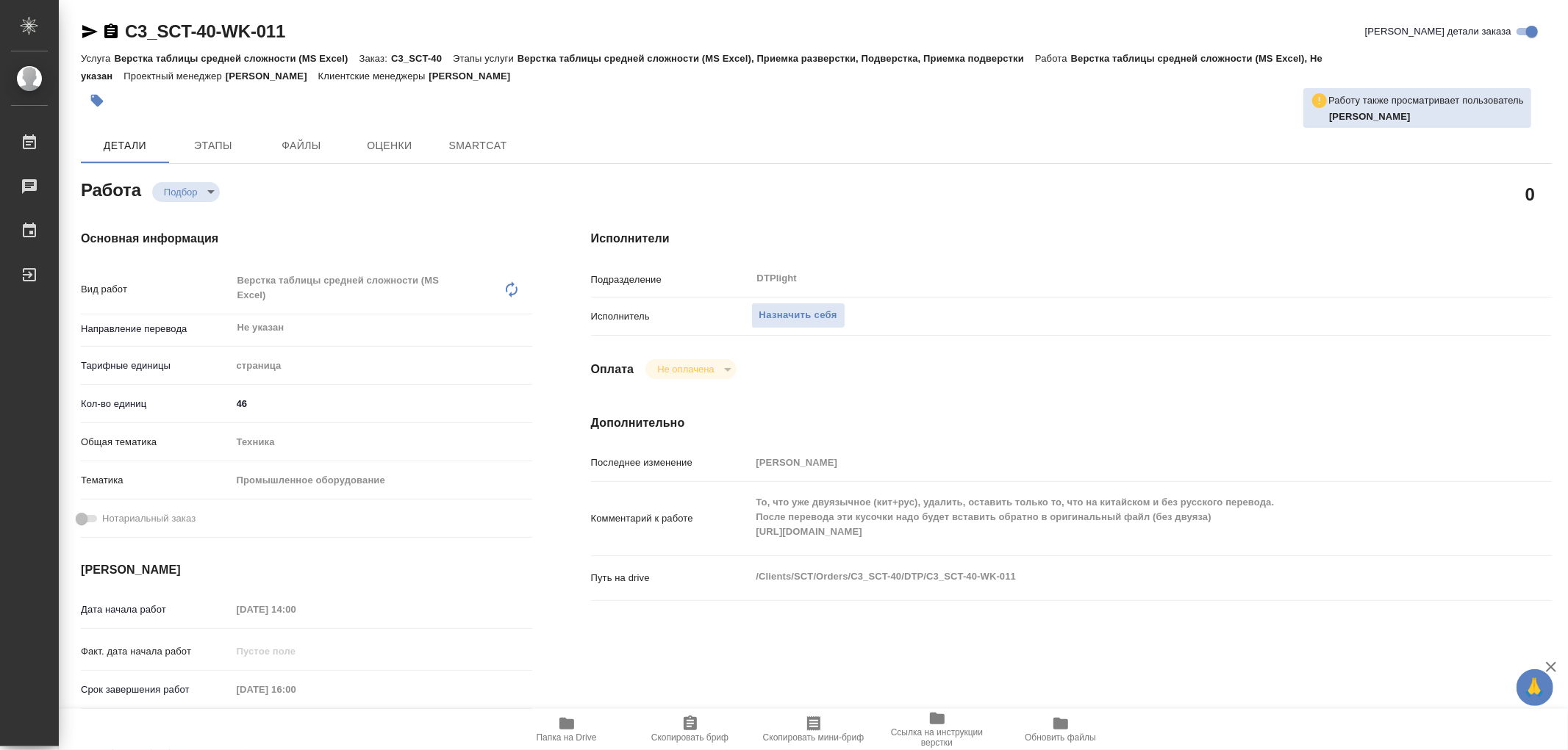
type textarea "x"
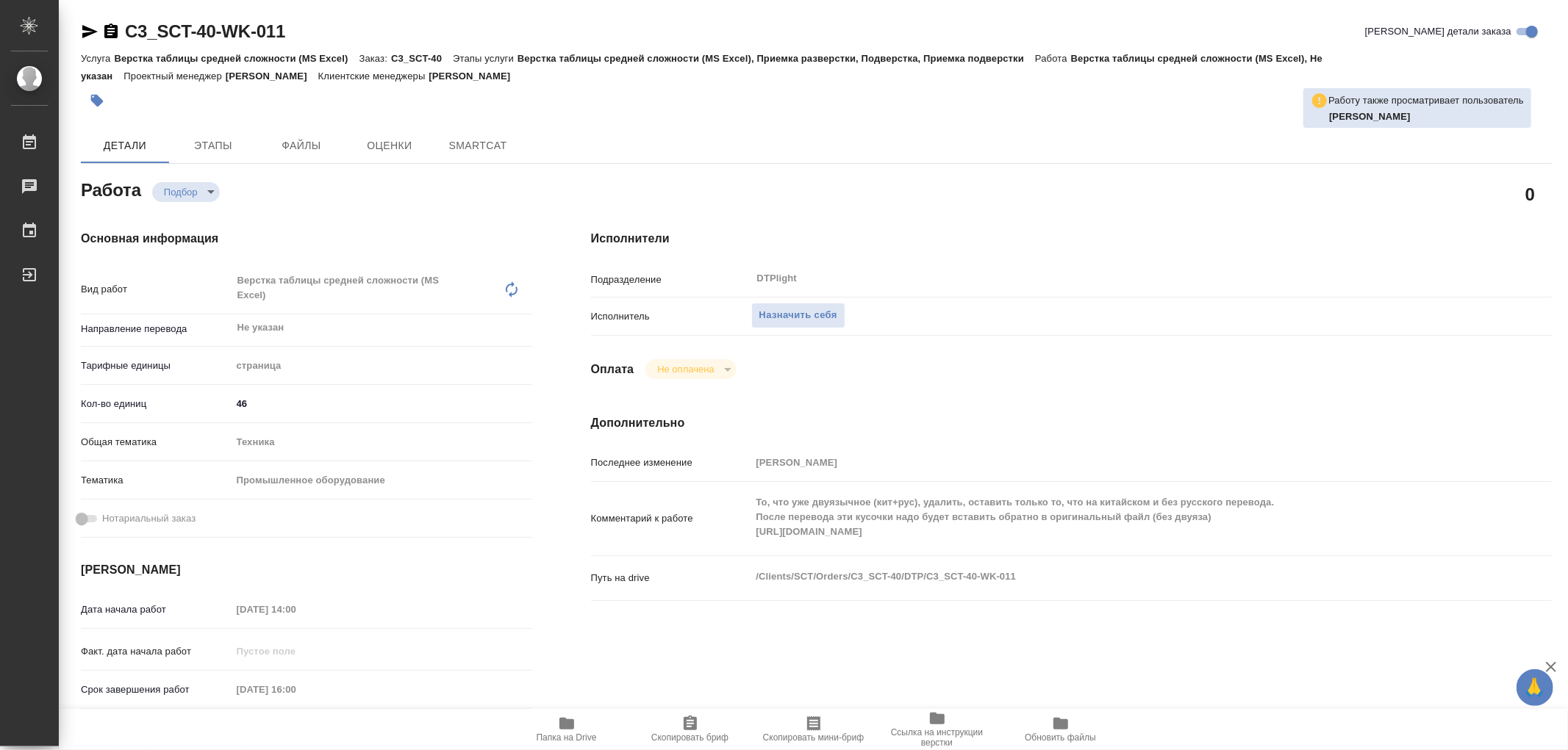
type textarea "x"
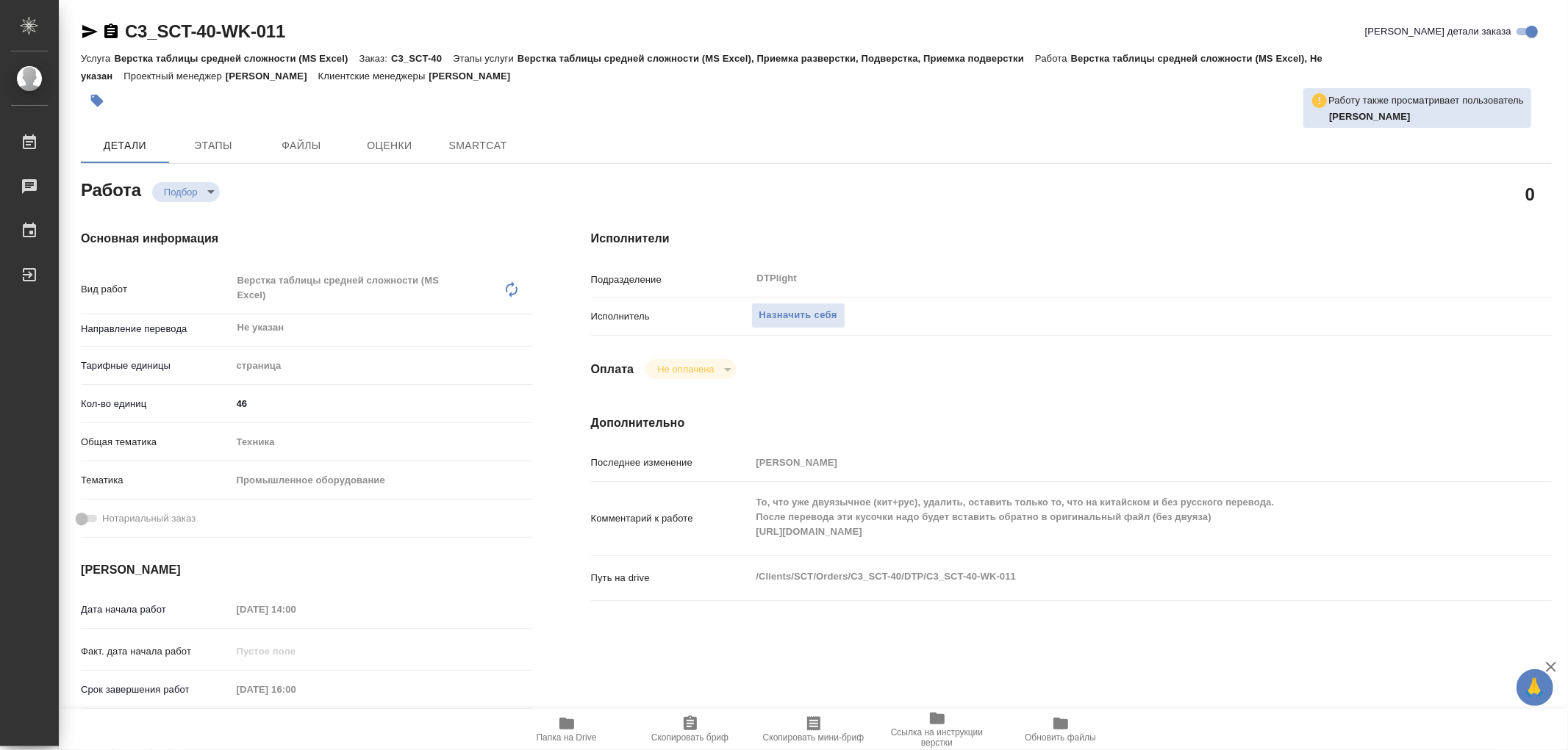
type textarea "x"
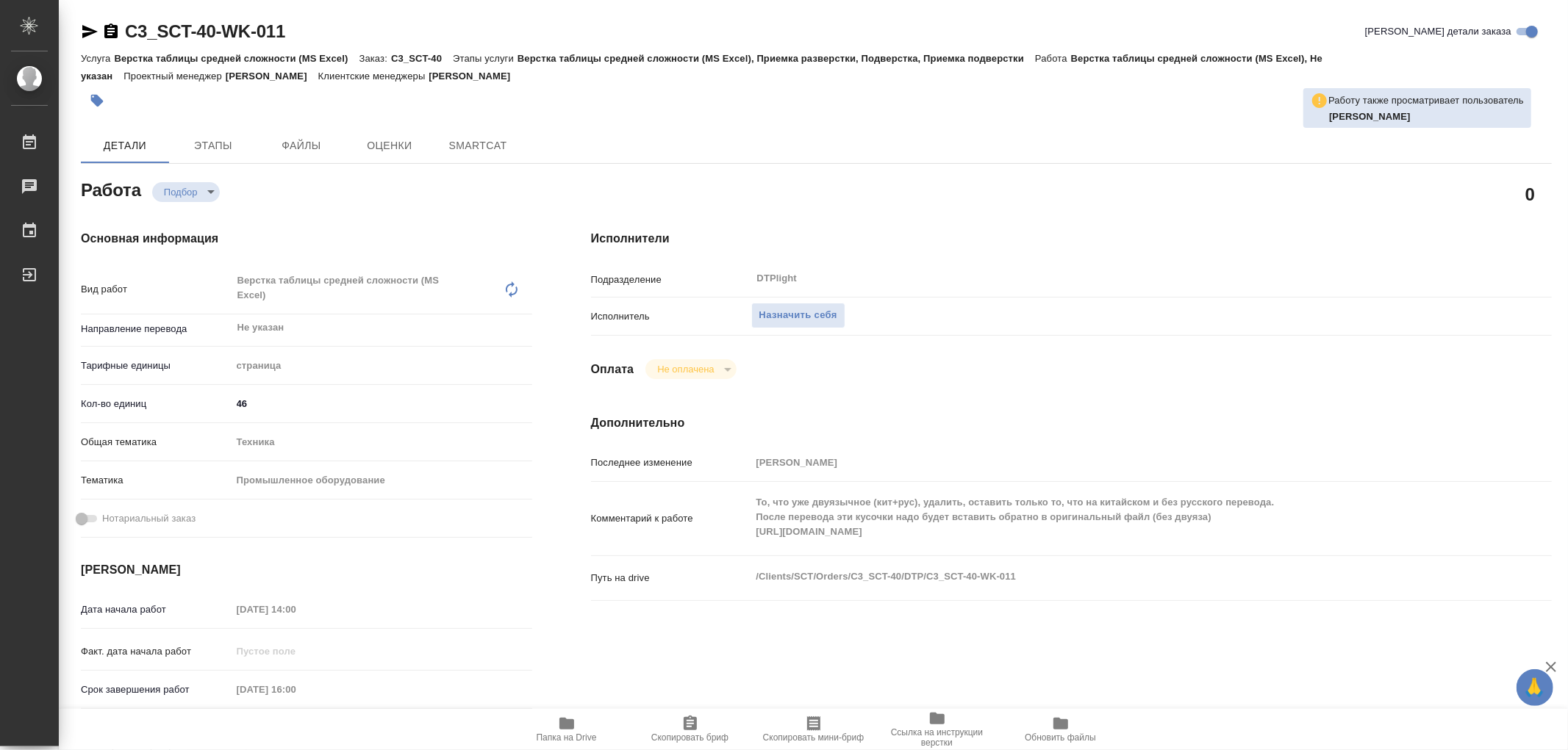
type textarea "x"
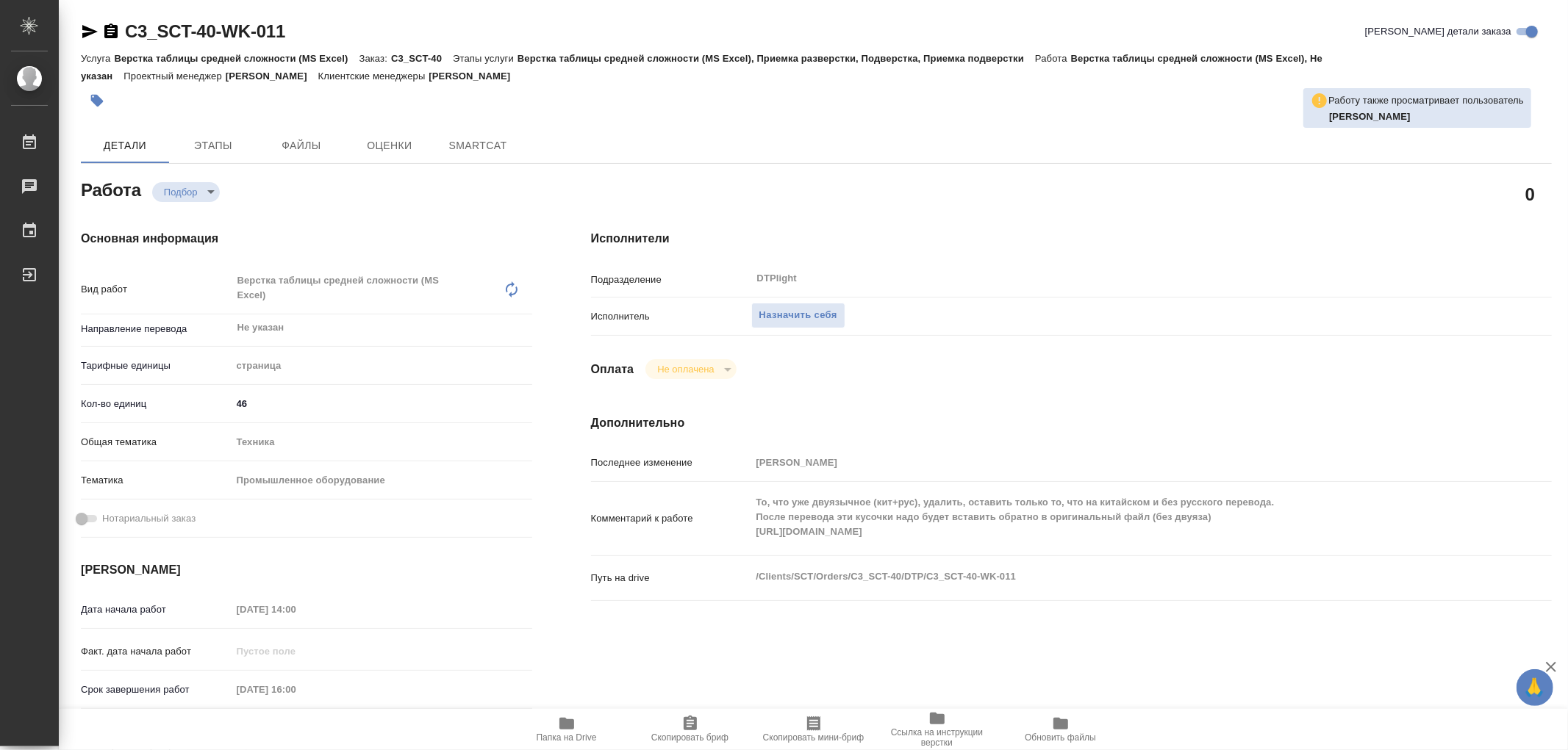
type textarea "x"
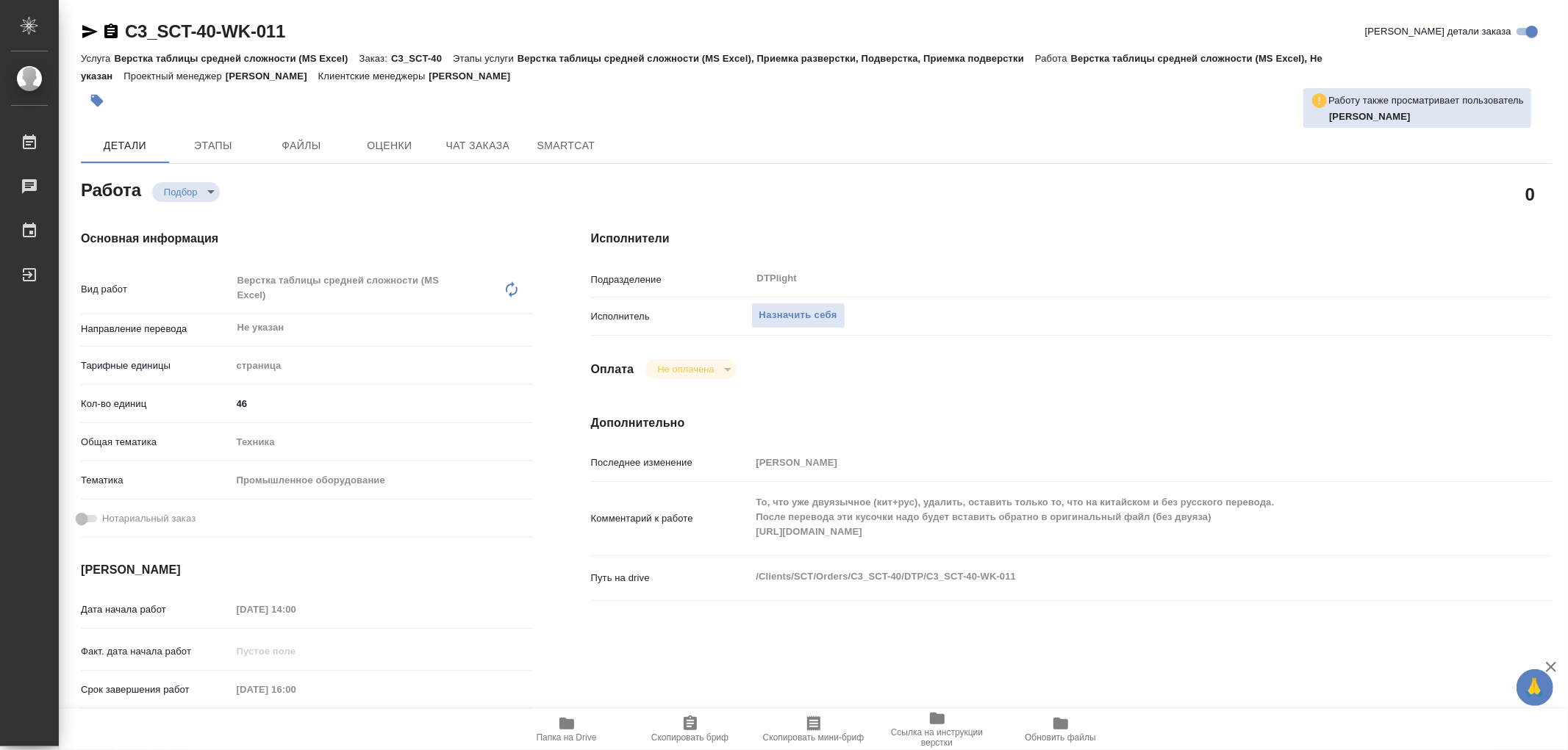
type textarea "x"
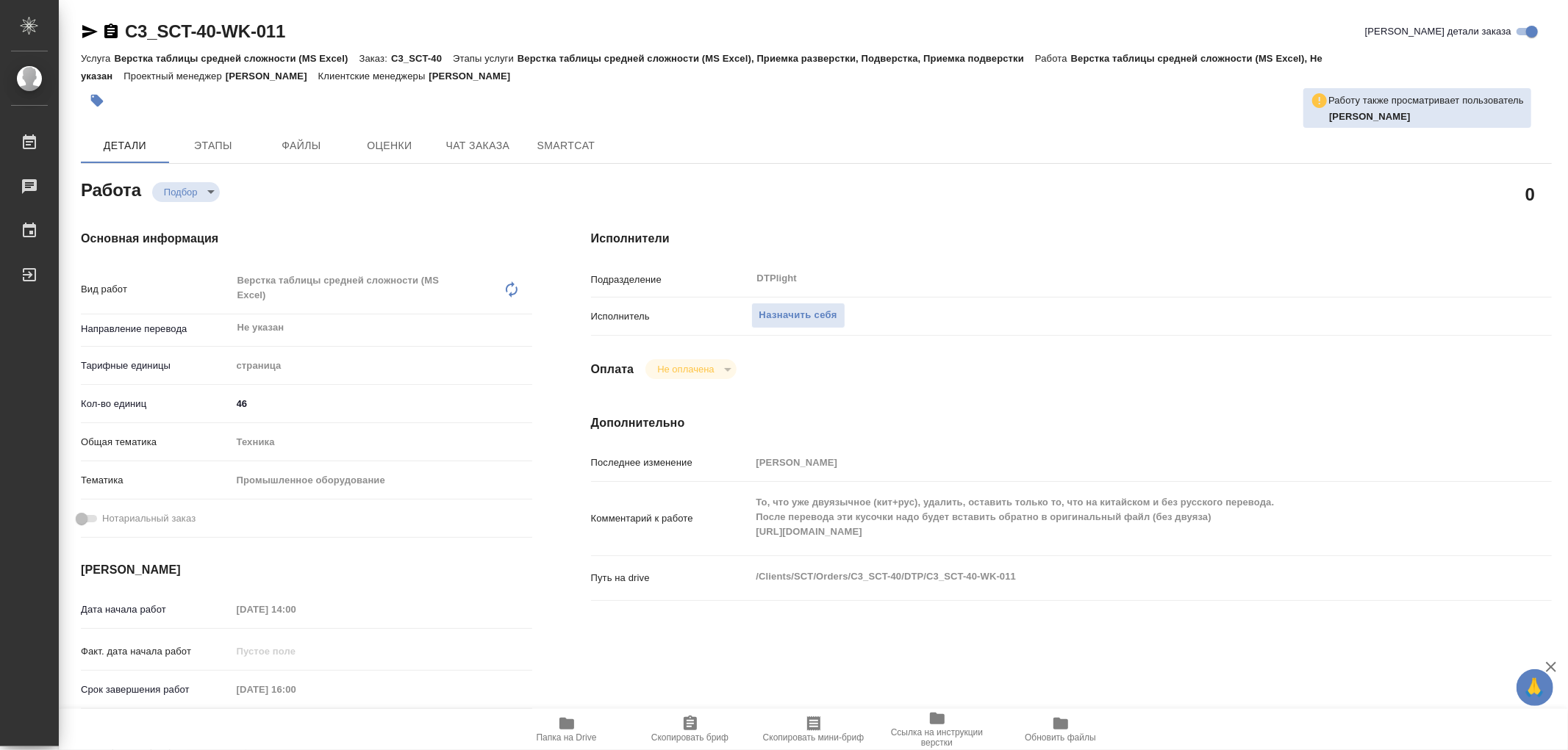
type textarea "x"
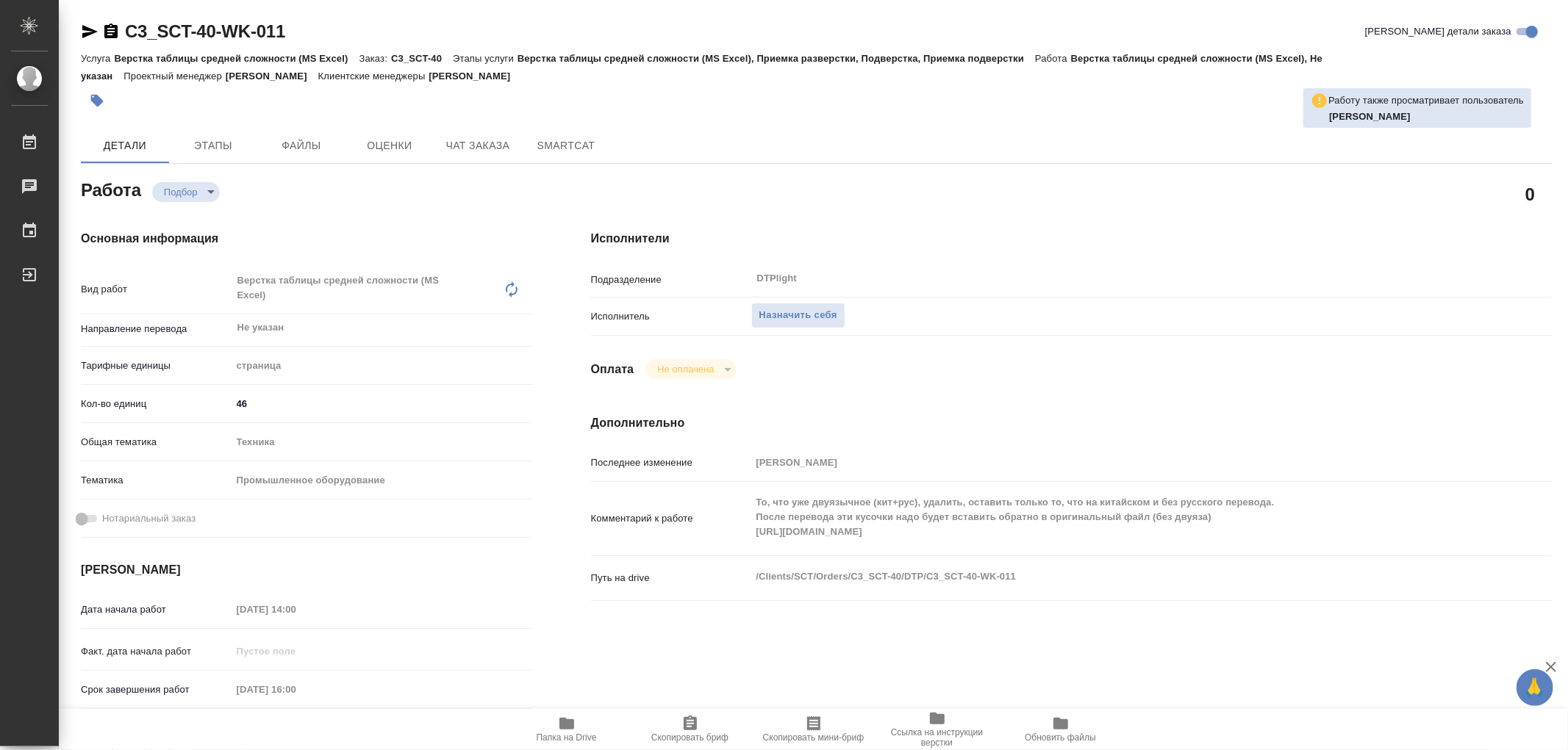
type textarea "x"
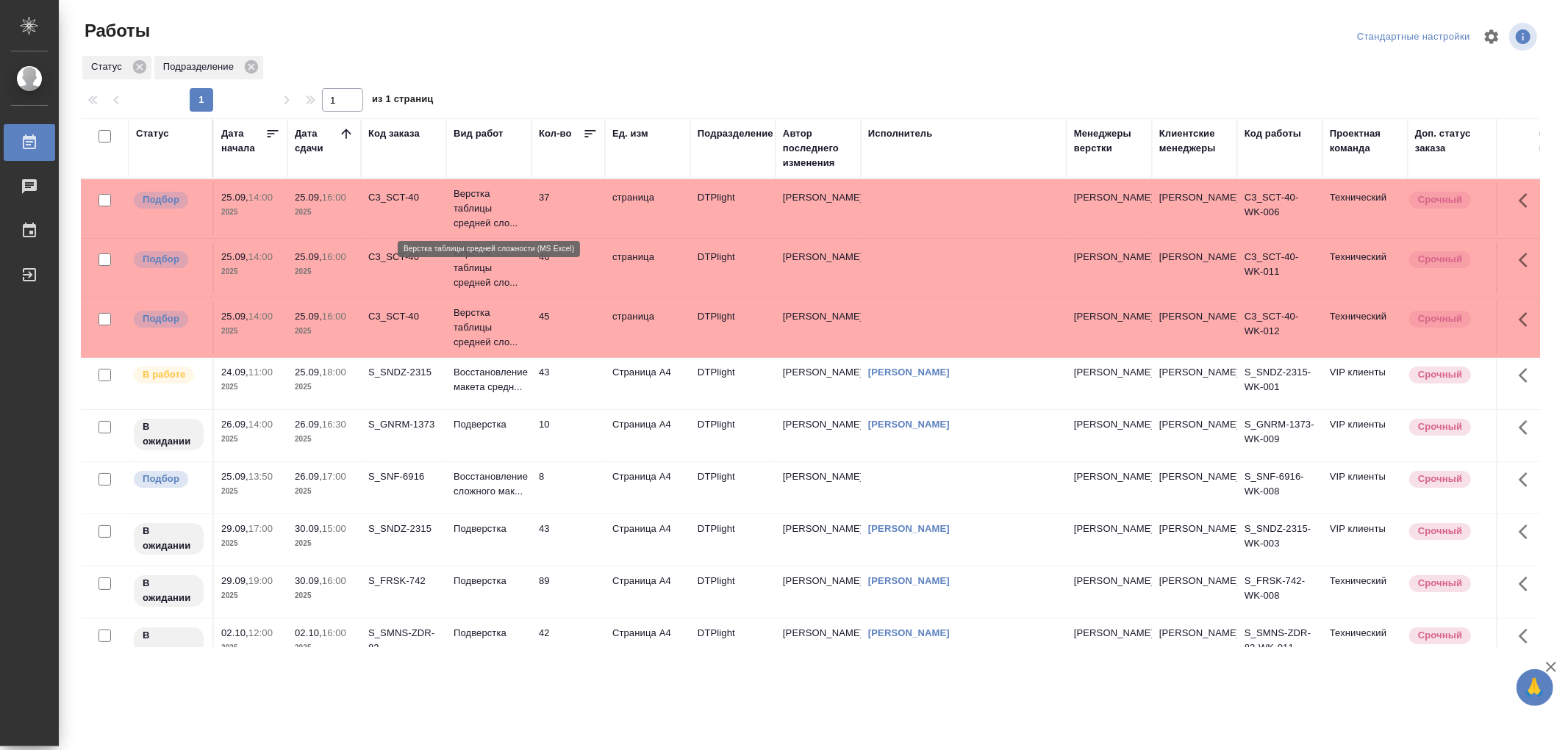
click at [505, 216] on p "Верстка таблицы средней сло..." at bounding box center [489, 208] width 71 height 44
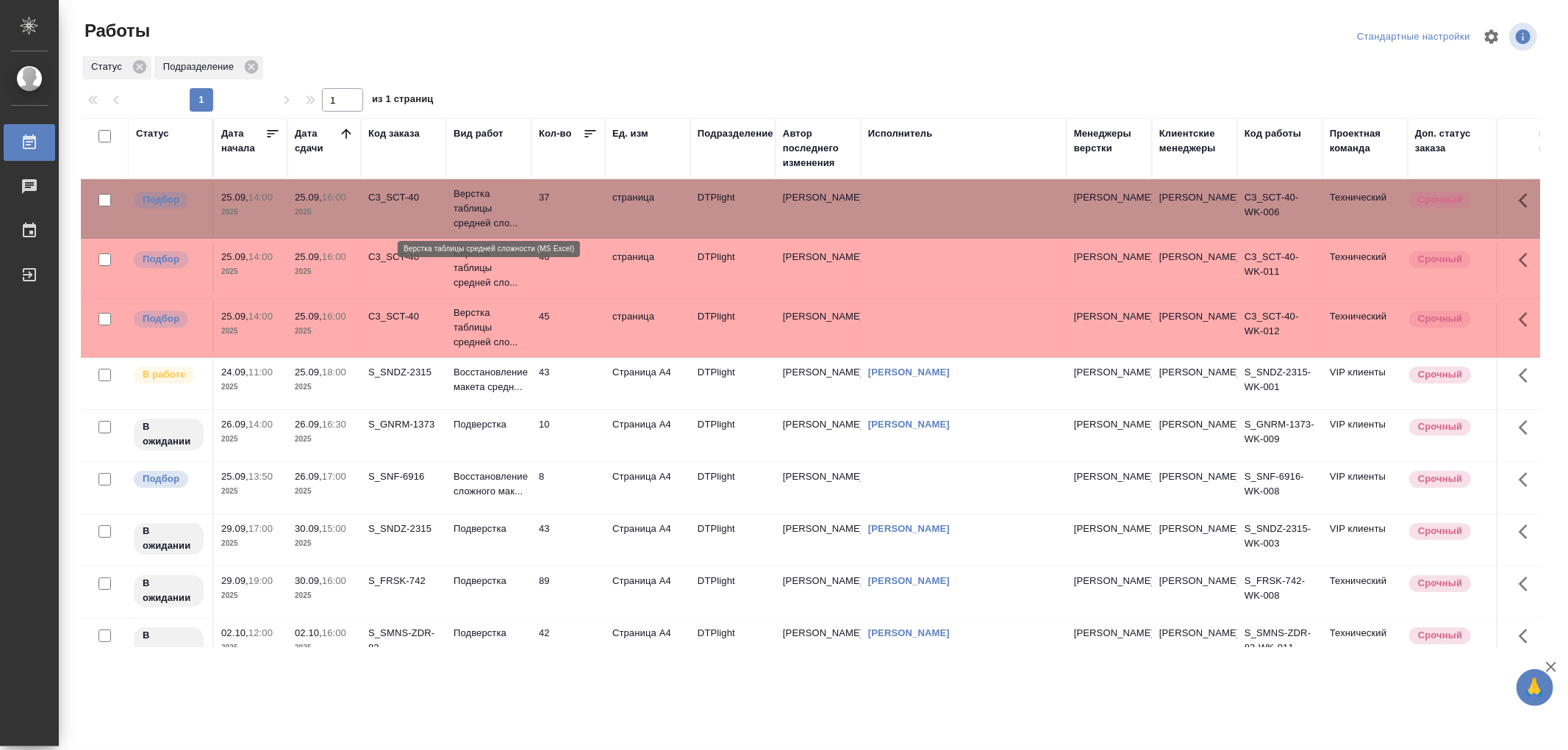
click at [497, 215] on p "Верстка таблицы средней сло..." at bounding box center [489, 208] width 71 height 44
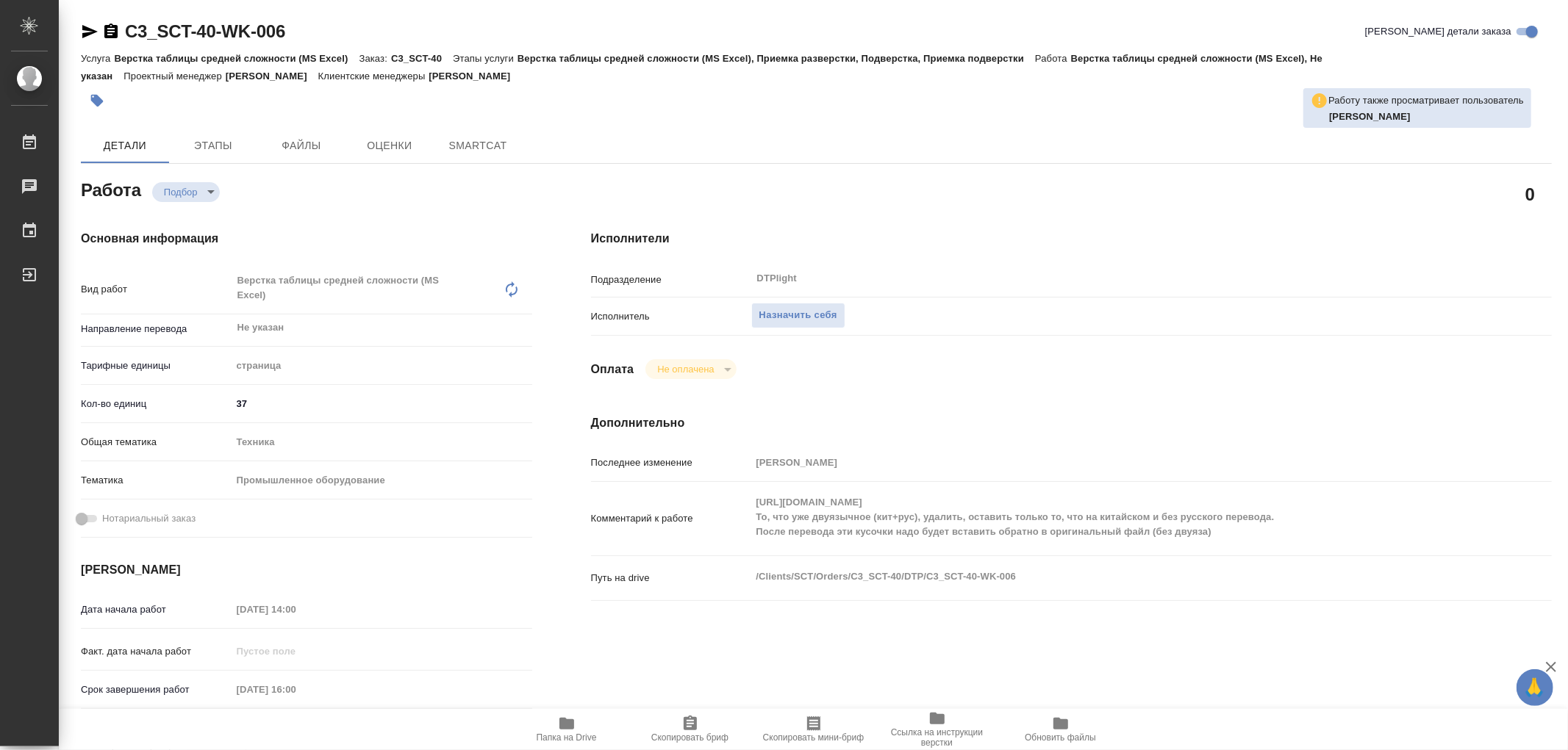
type textarea "x"
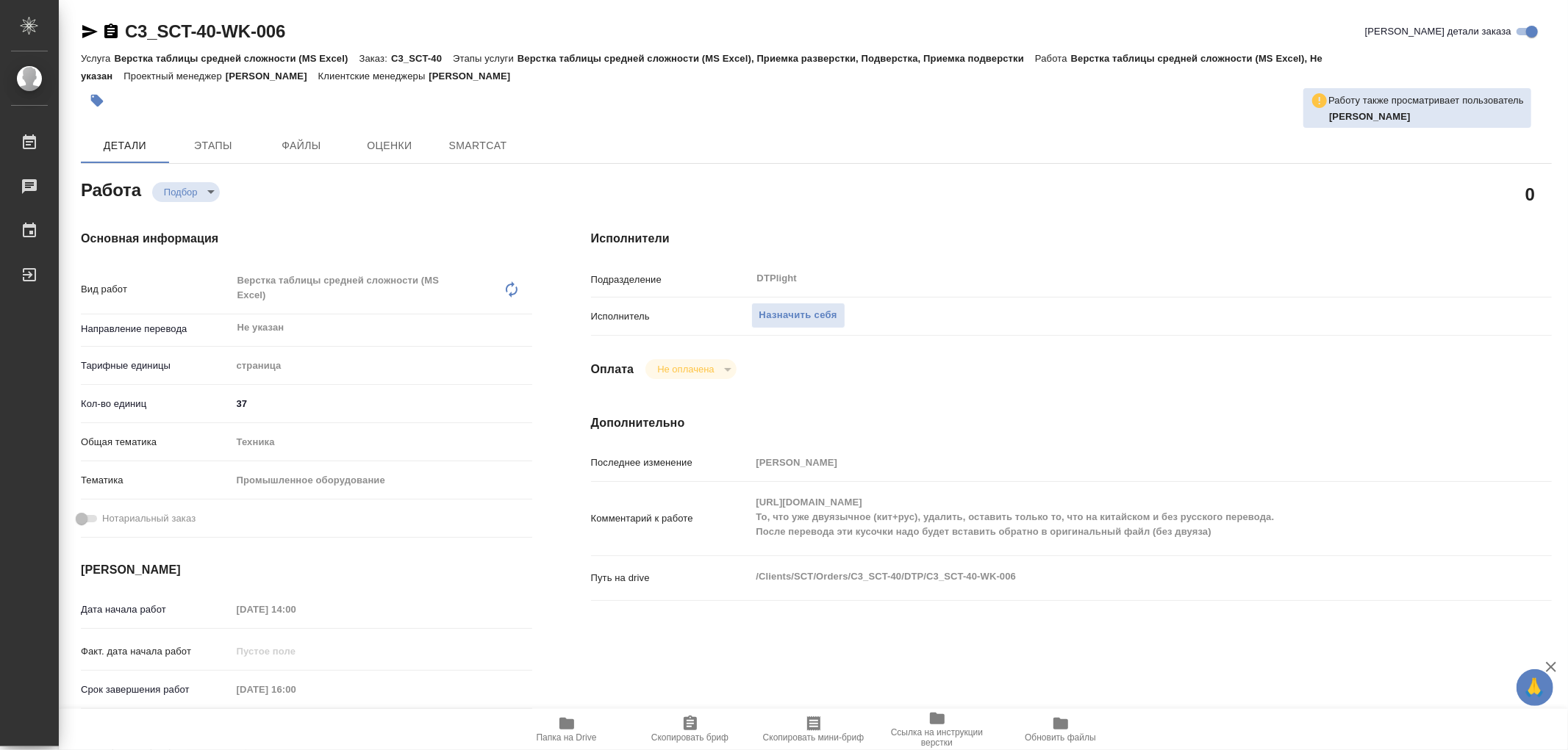
type textarea "x"
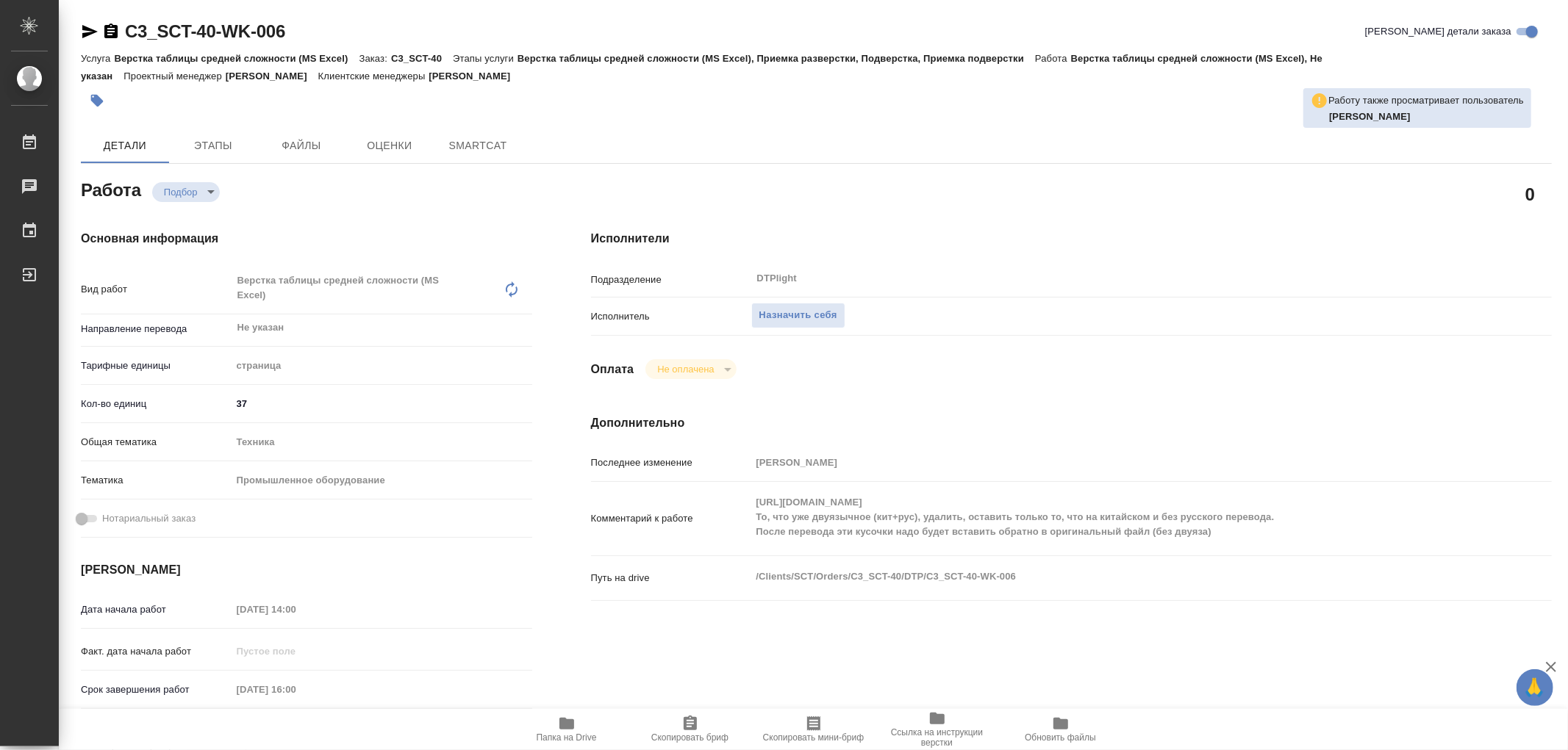
type textarea "x"
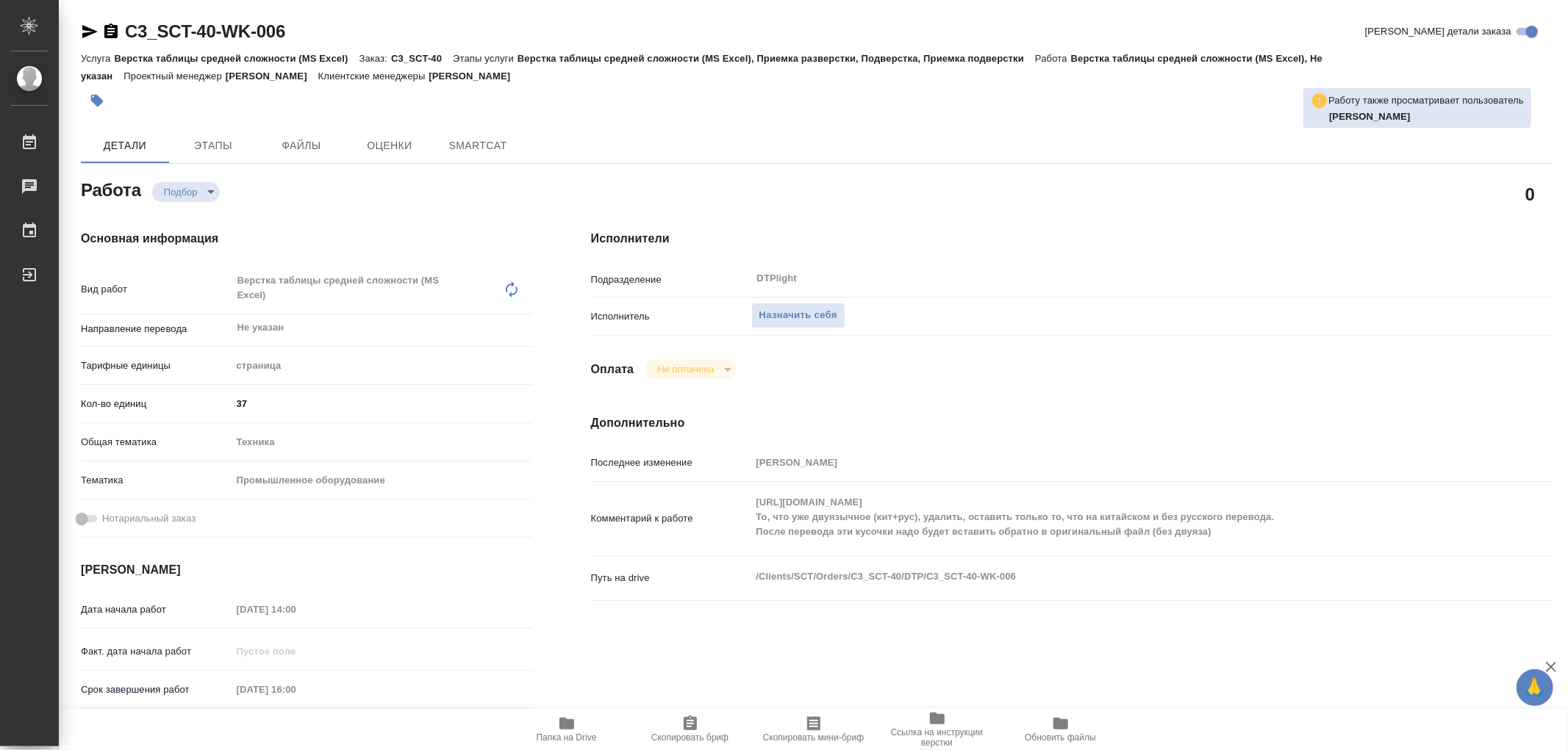
type textarea "x"
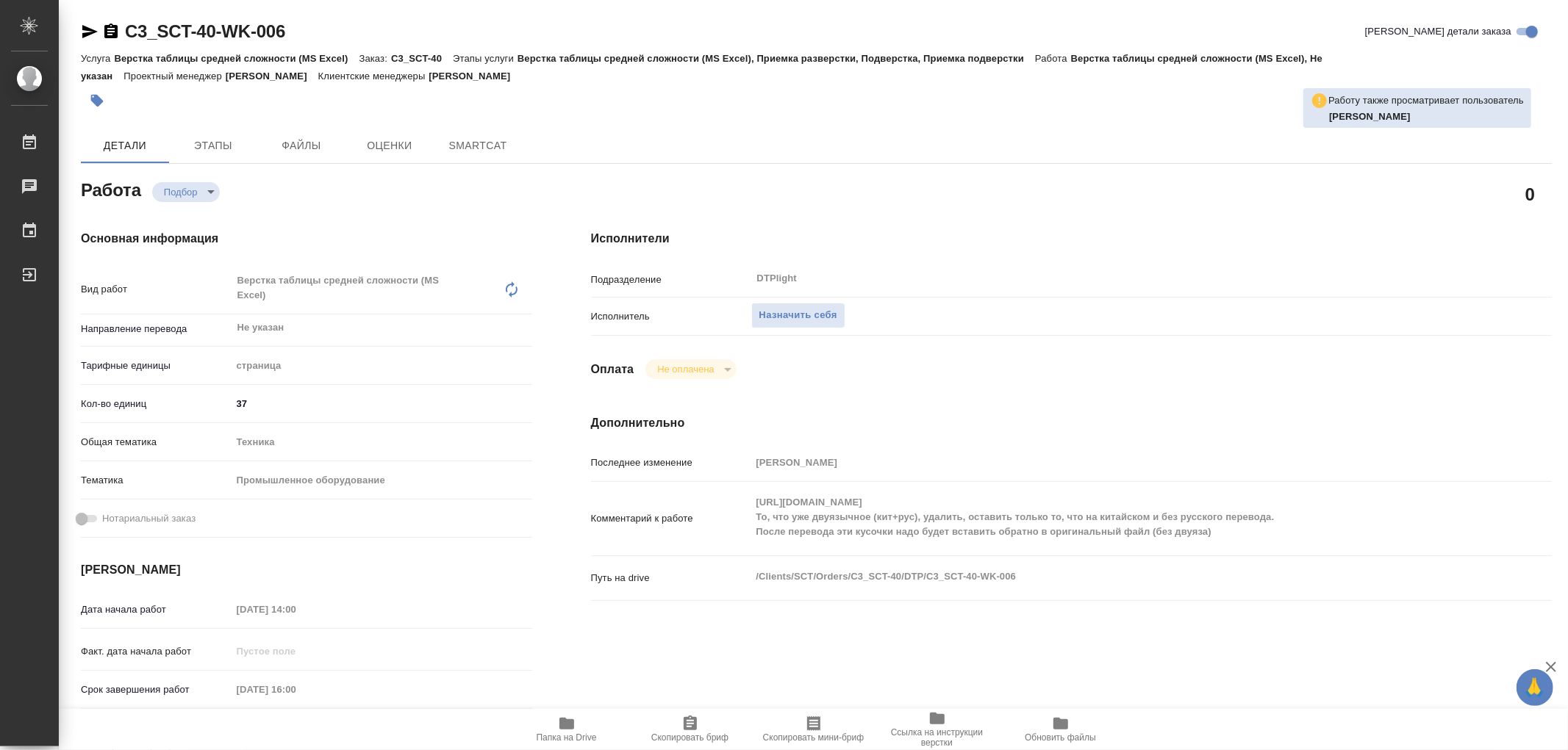
type textarea "x"
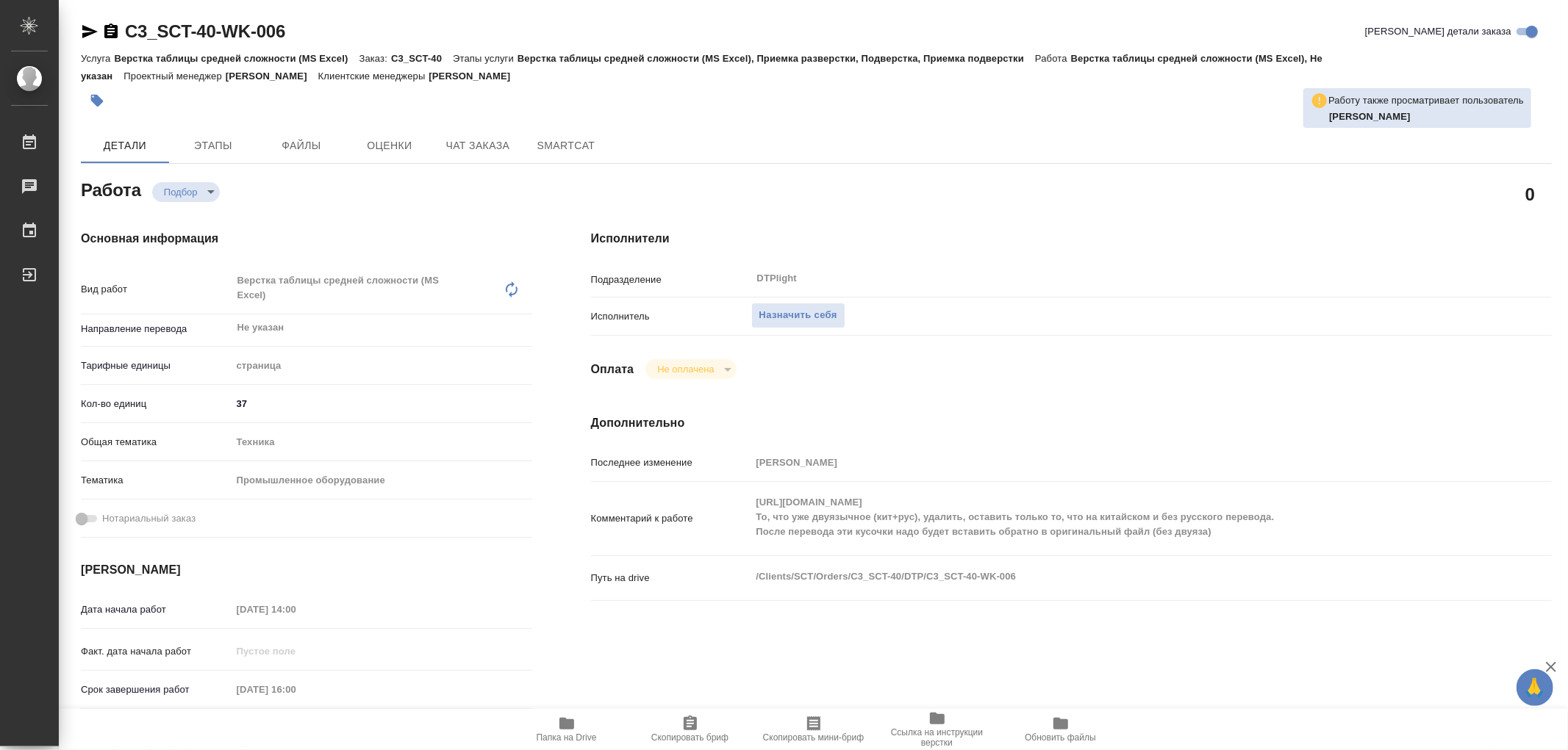
type textarea "x"
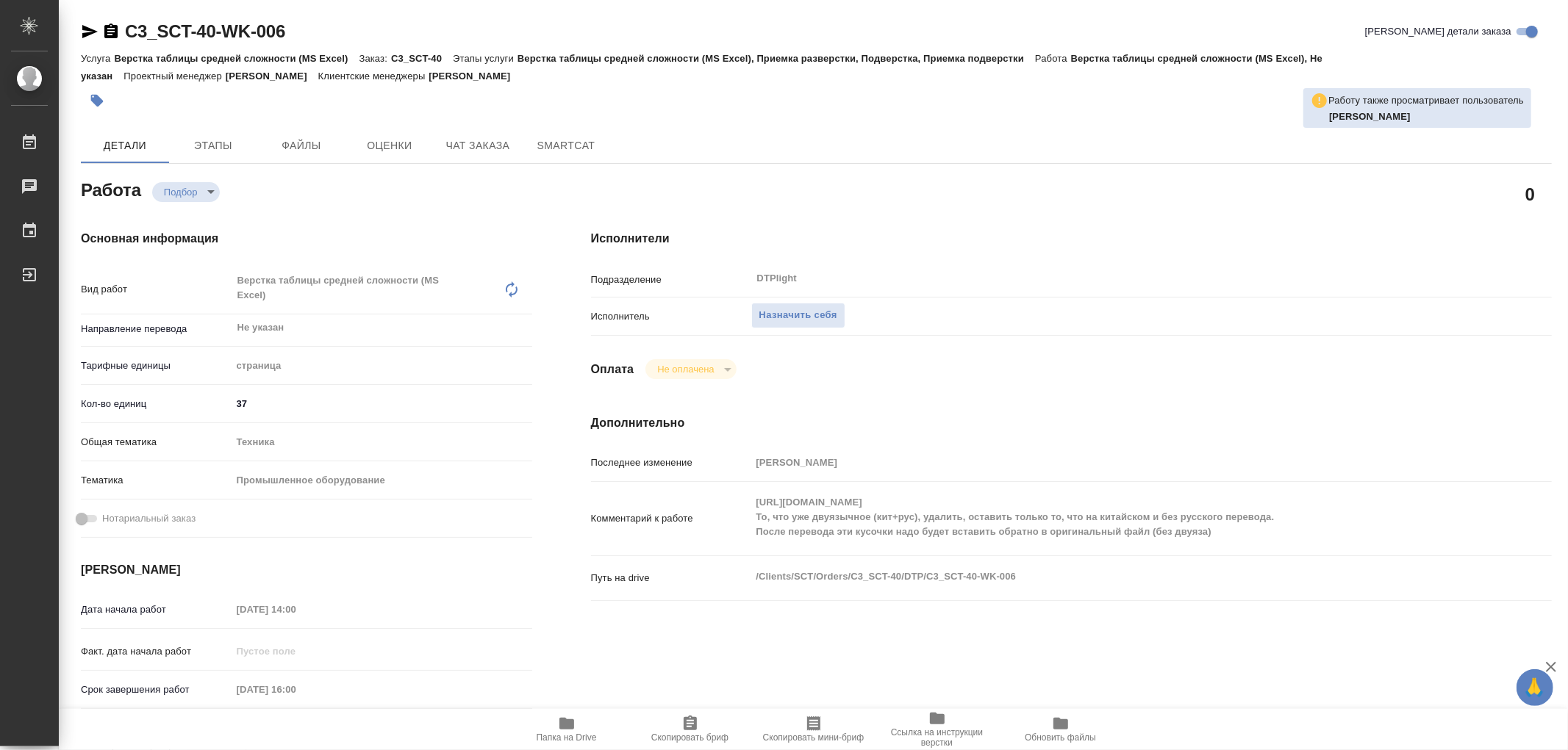
type textarea "x"
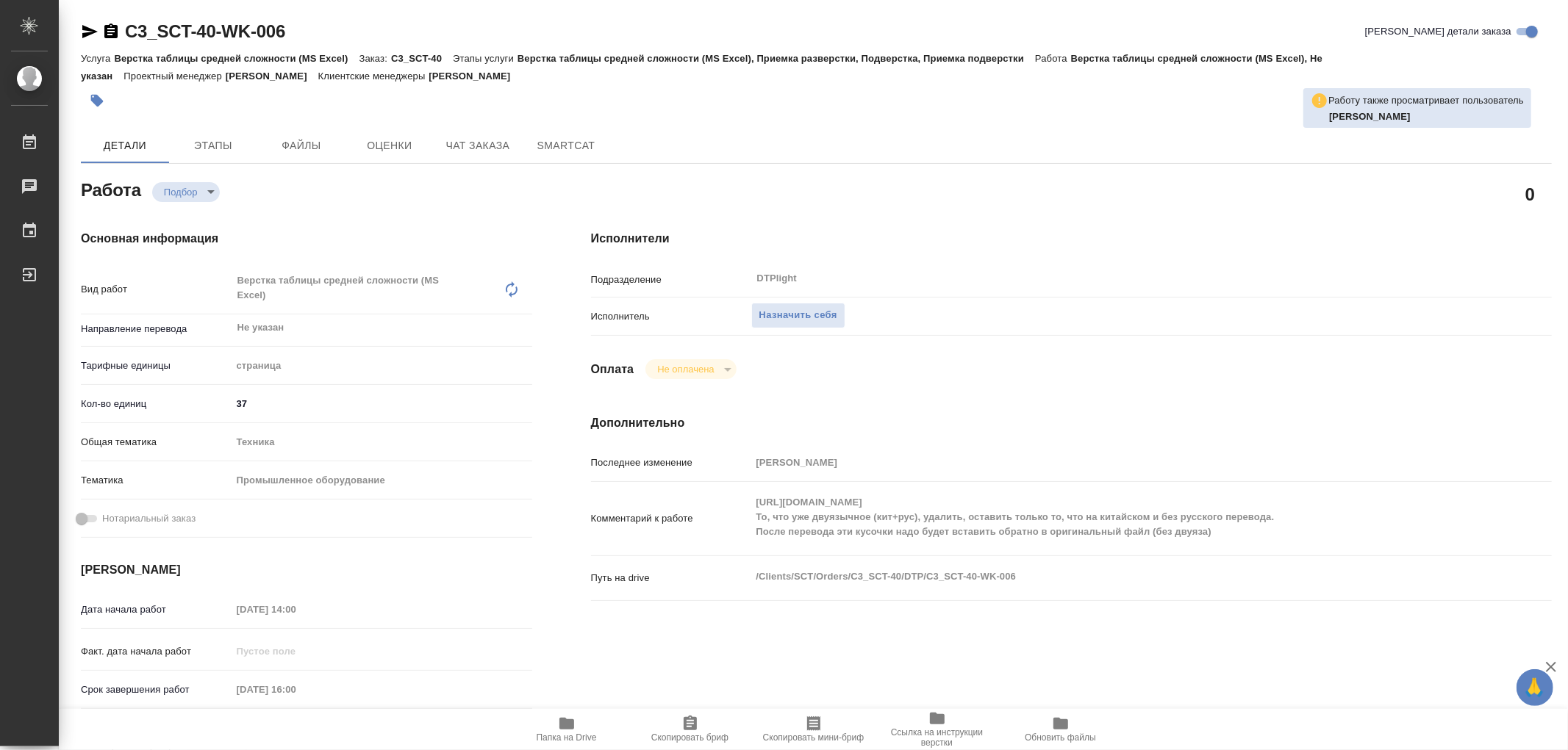
click at [924, 505] on div "Комментарий к работе [URL][DOMAIN_NAME] То, что уже двуязычное (кит+рус), удали…" at bounding box center [1071, 518] width 960 height 61
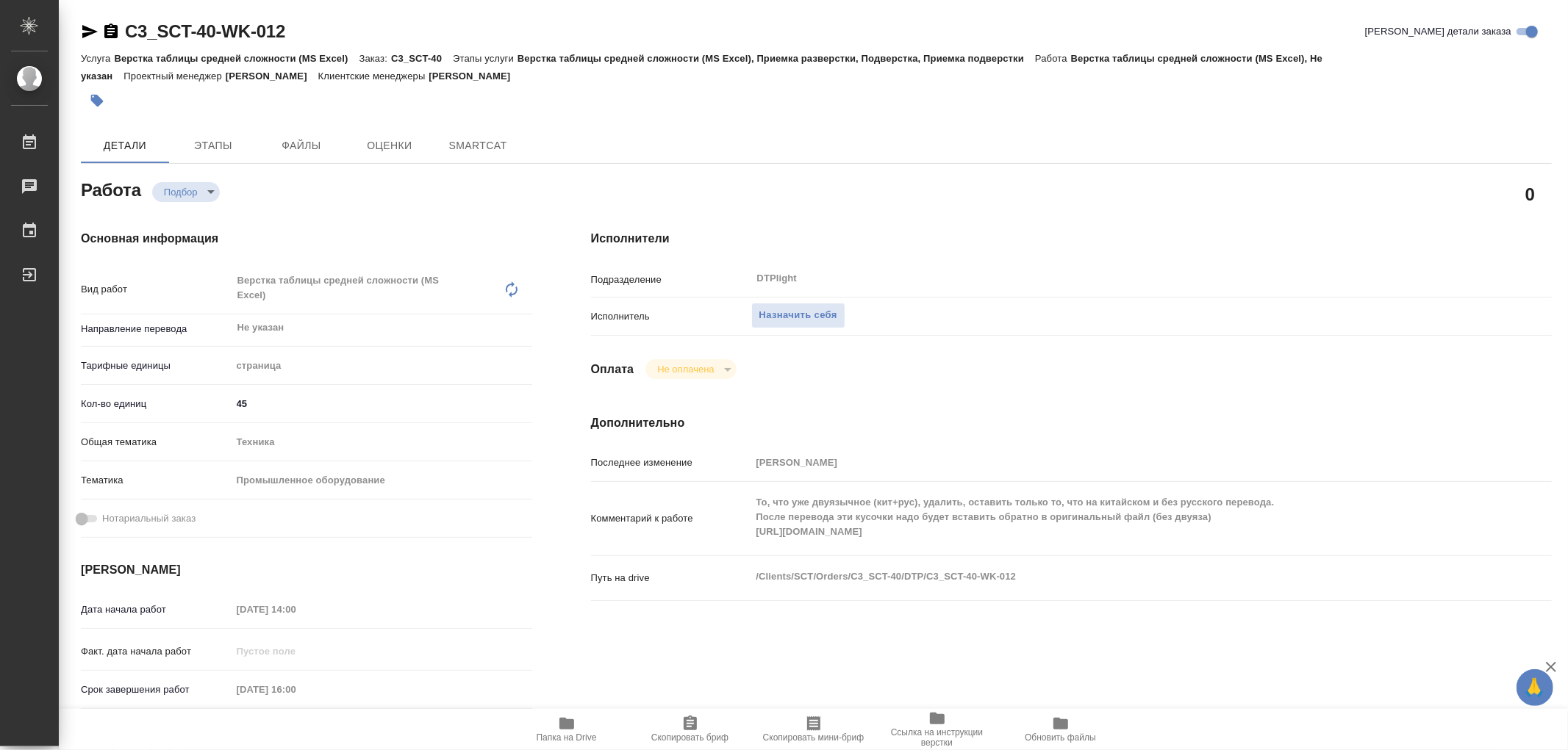
type textarea "x"
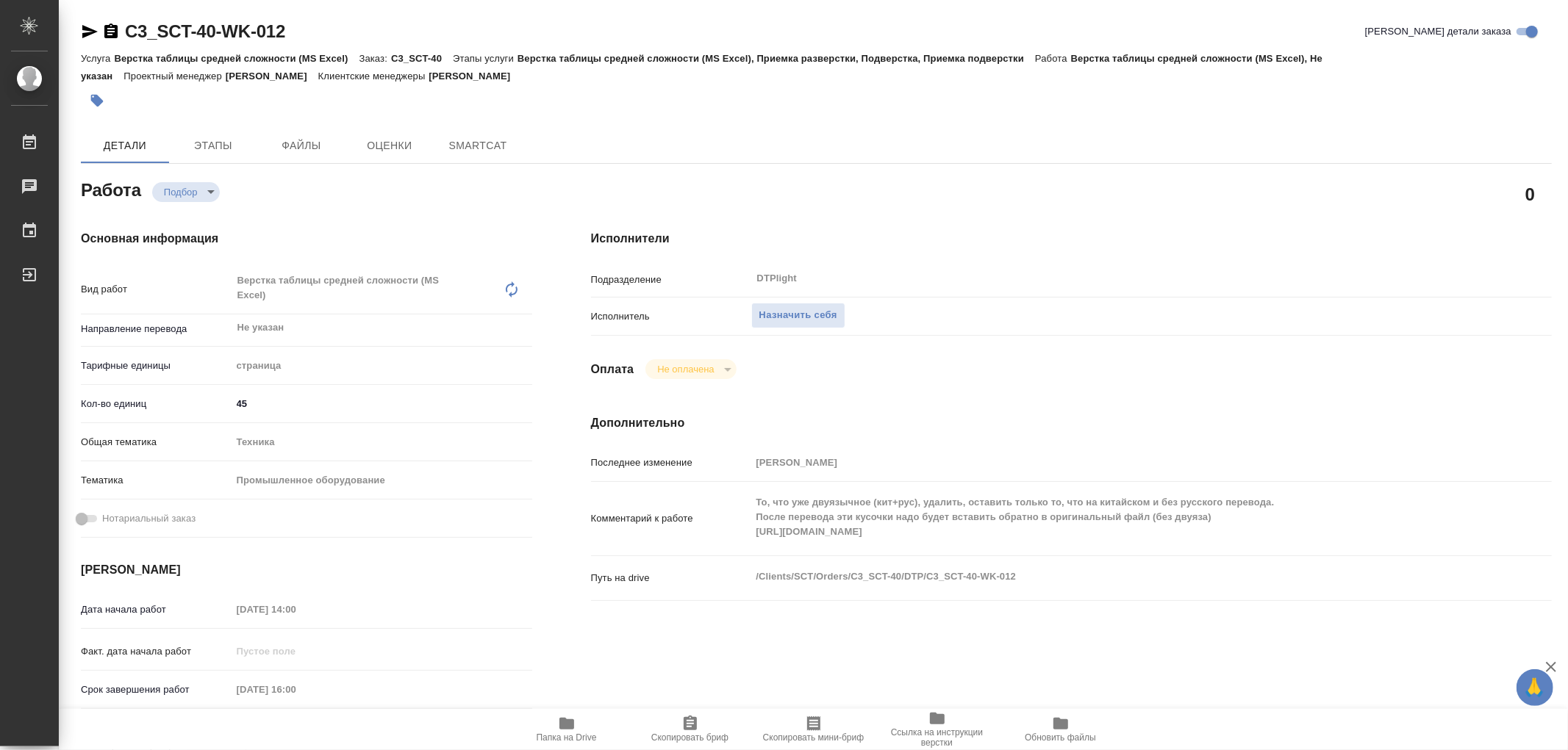
type textarea "x"
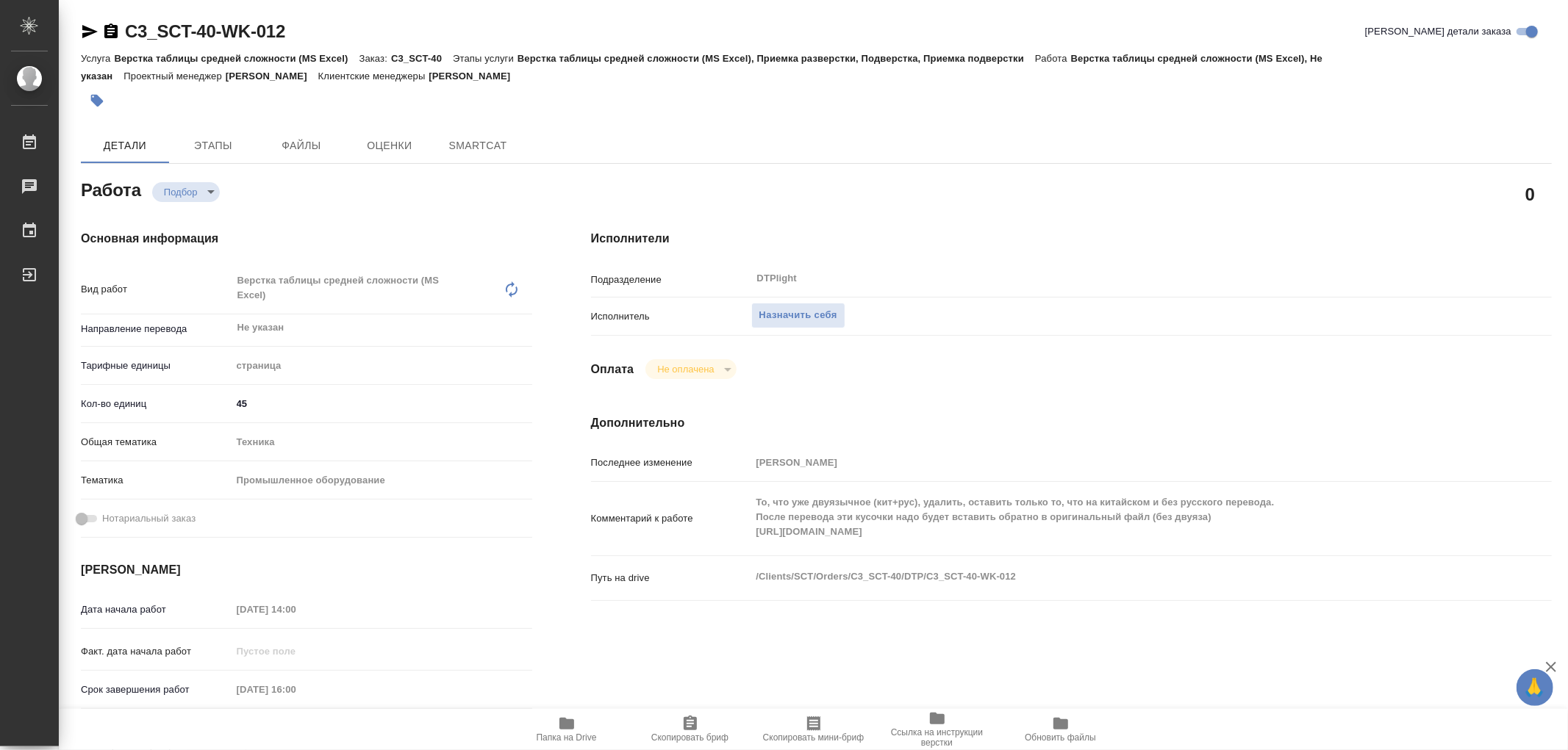
type textarea "x"
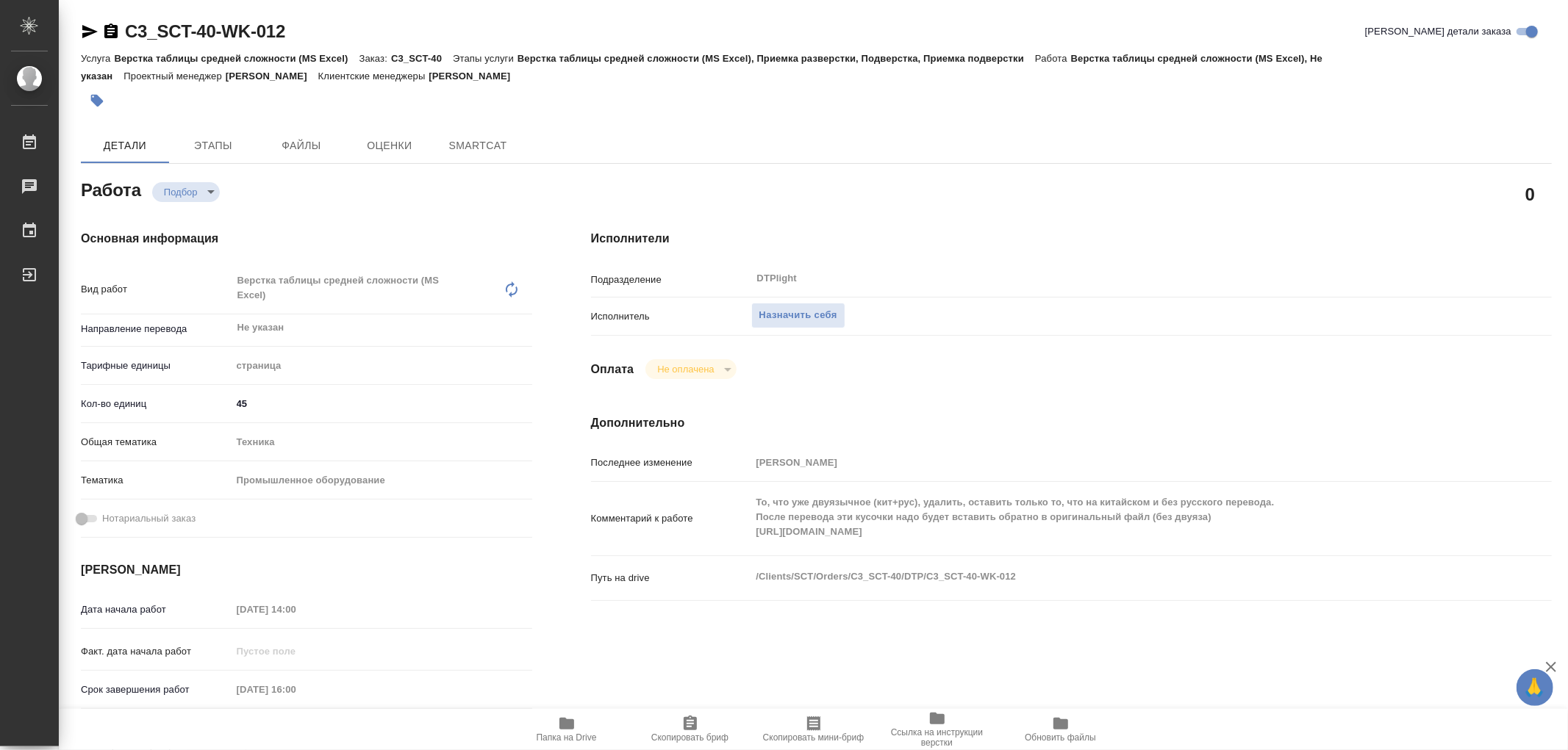
type textarea "x"
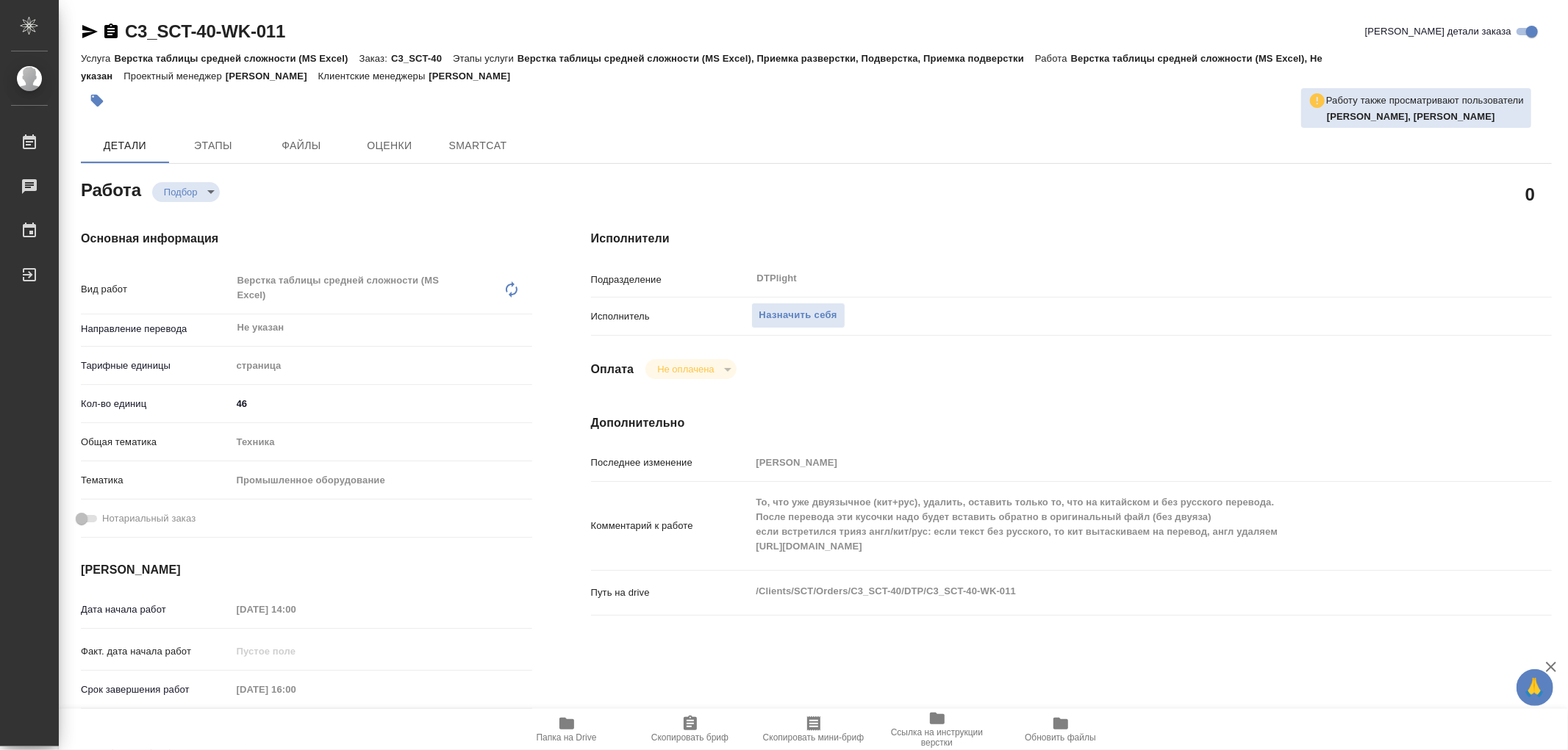
type textarea "x"
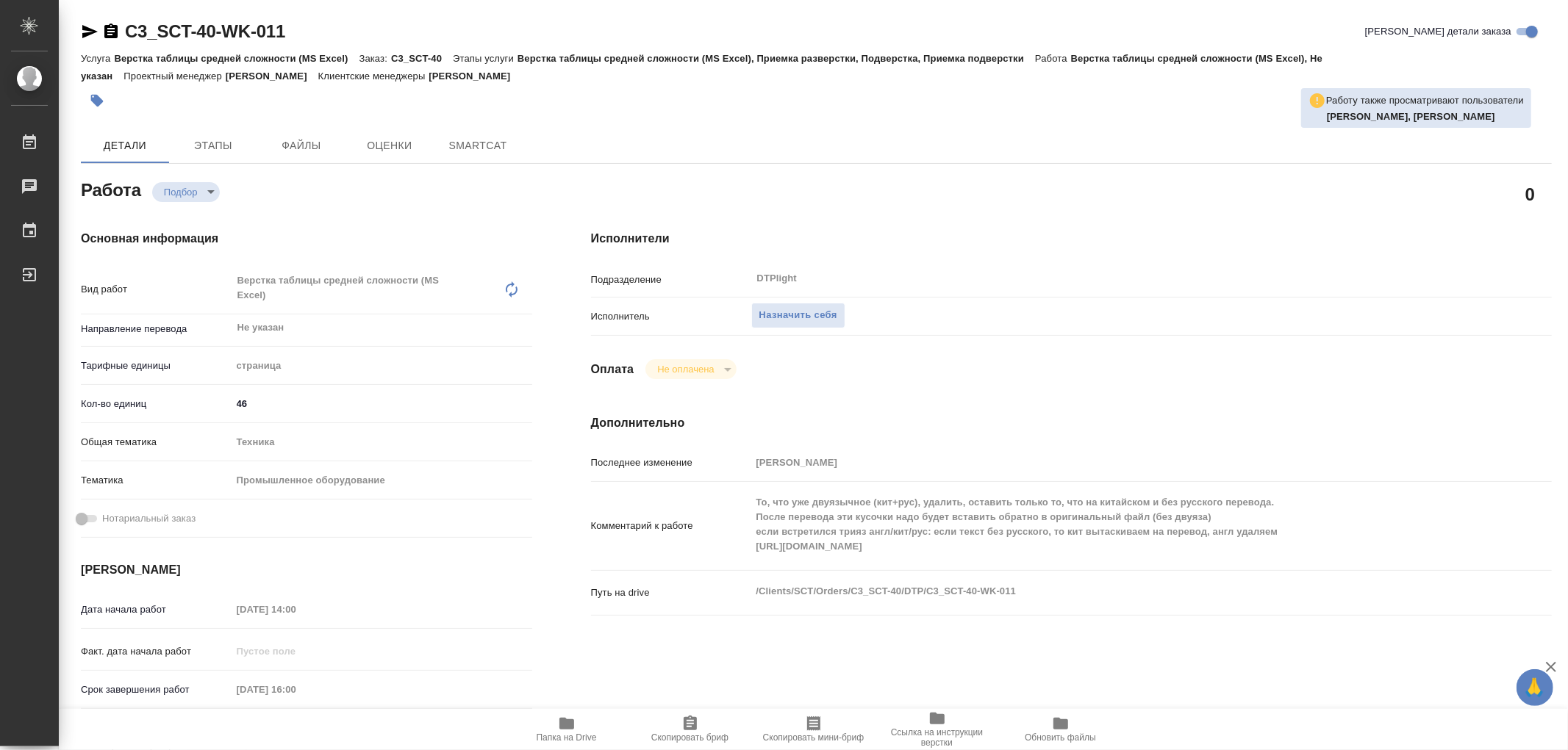
type textarea "x"
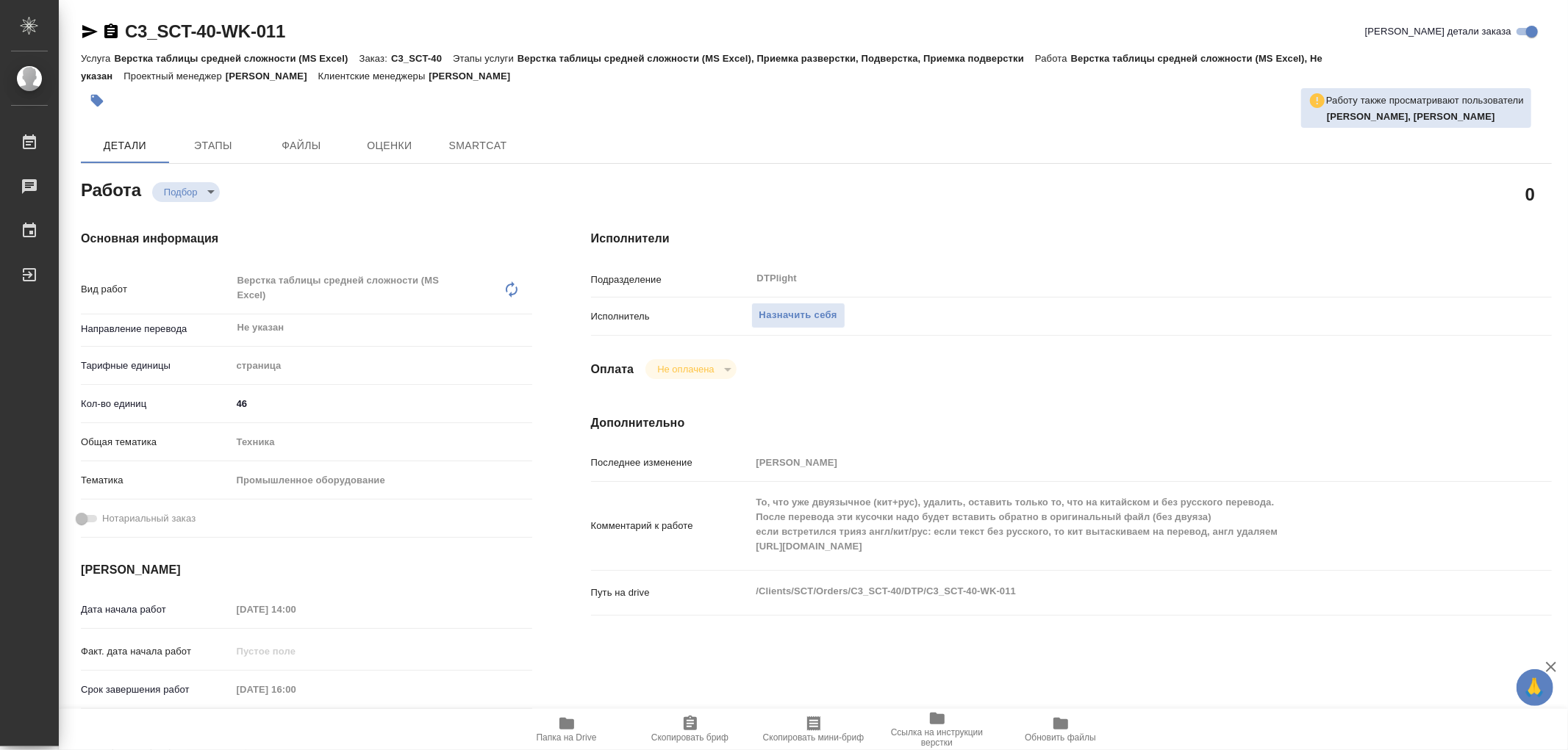
type textarea "x"
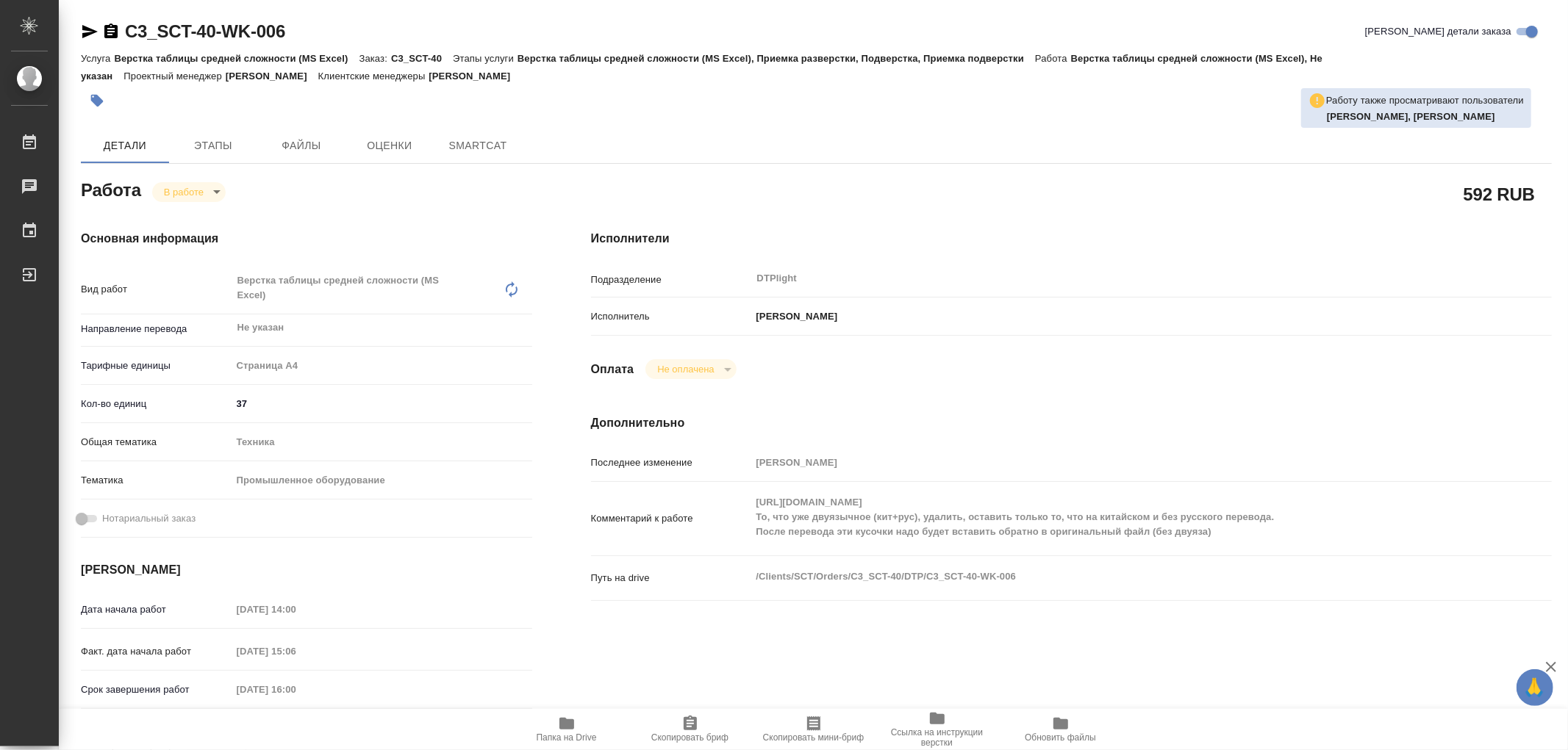
type textarea "x"
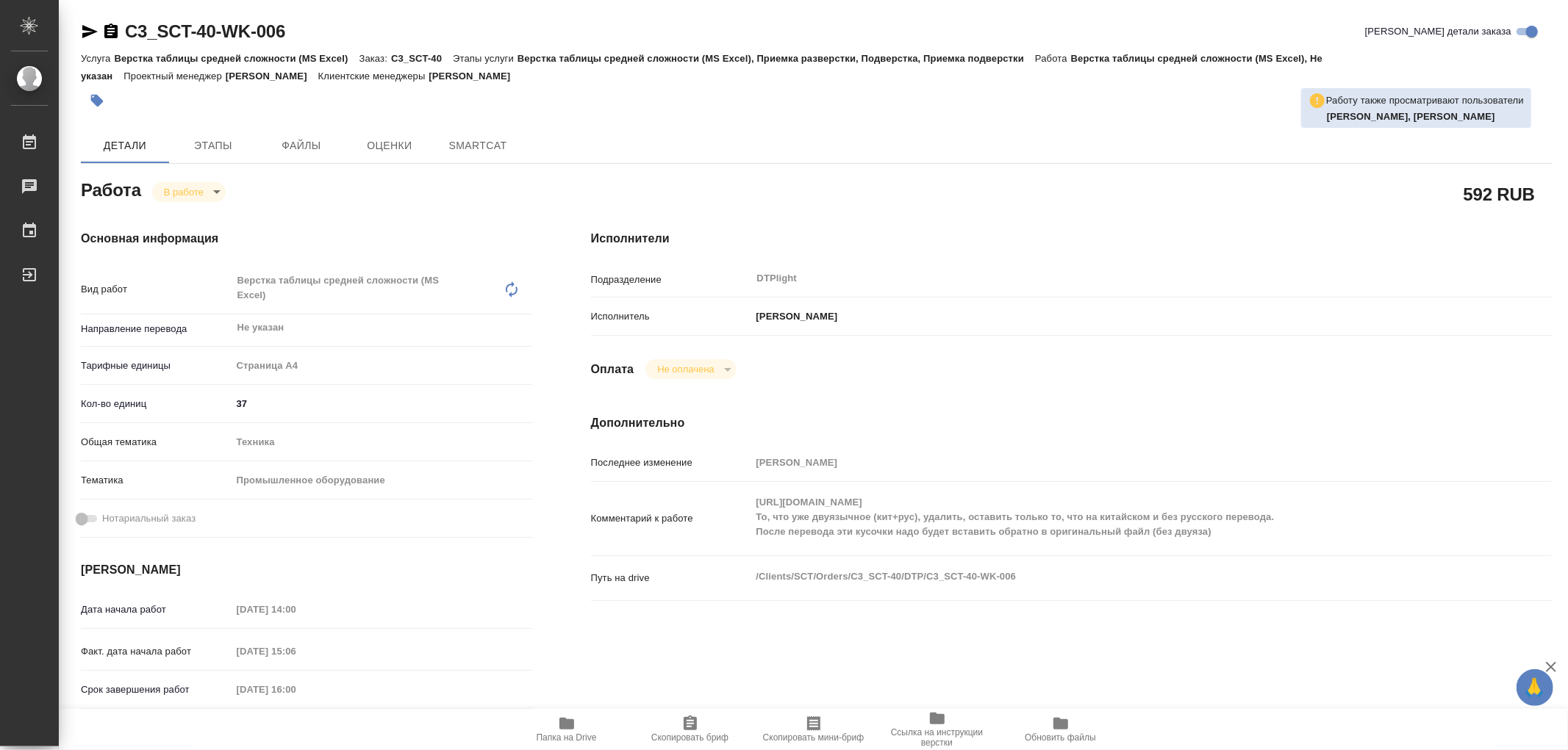
type textarea "x"
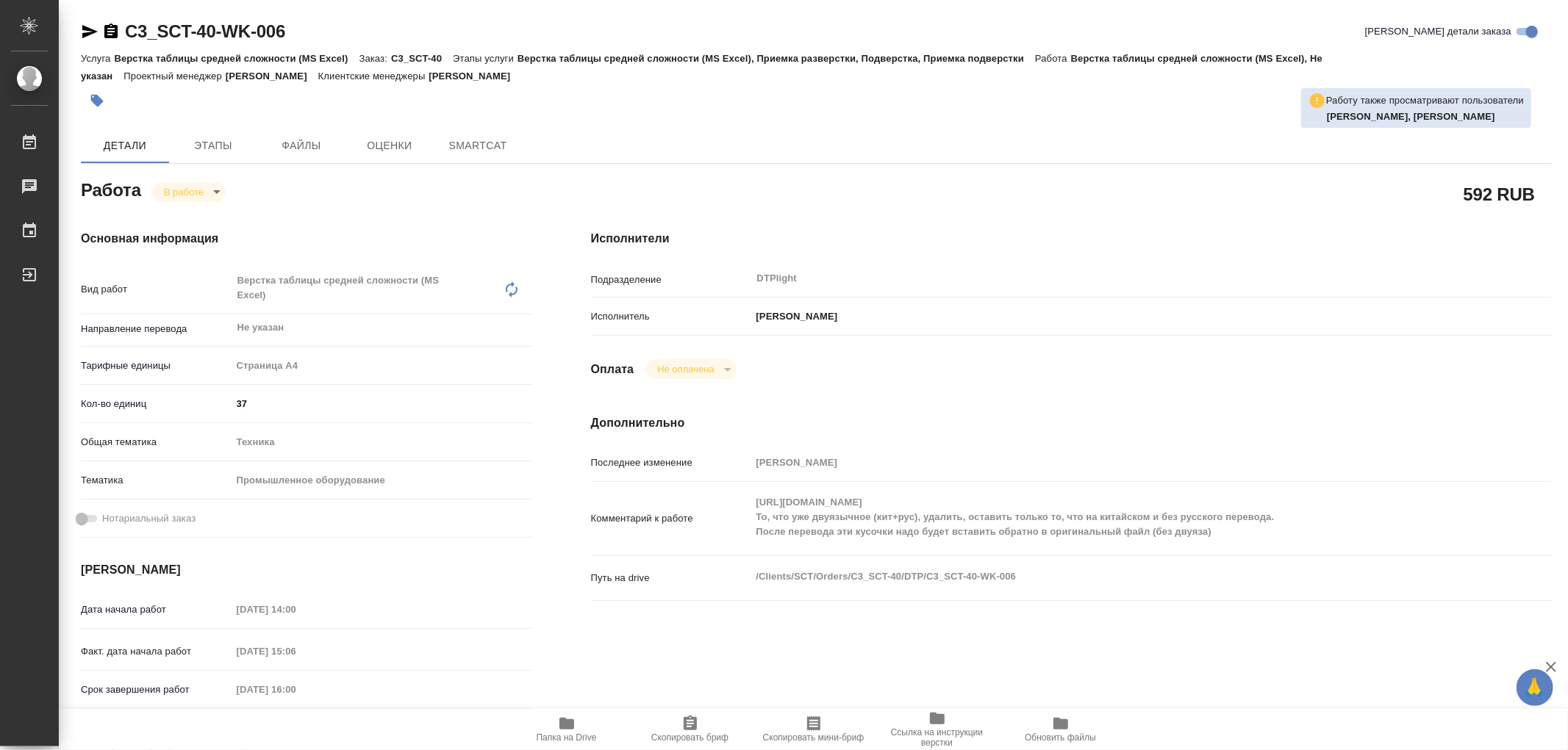
type textarea "x"
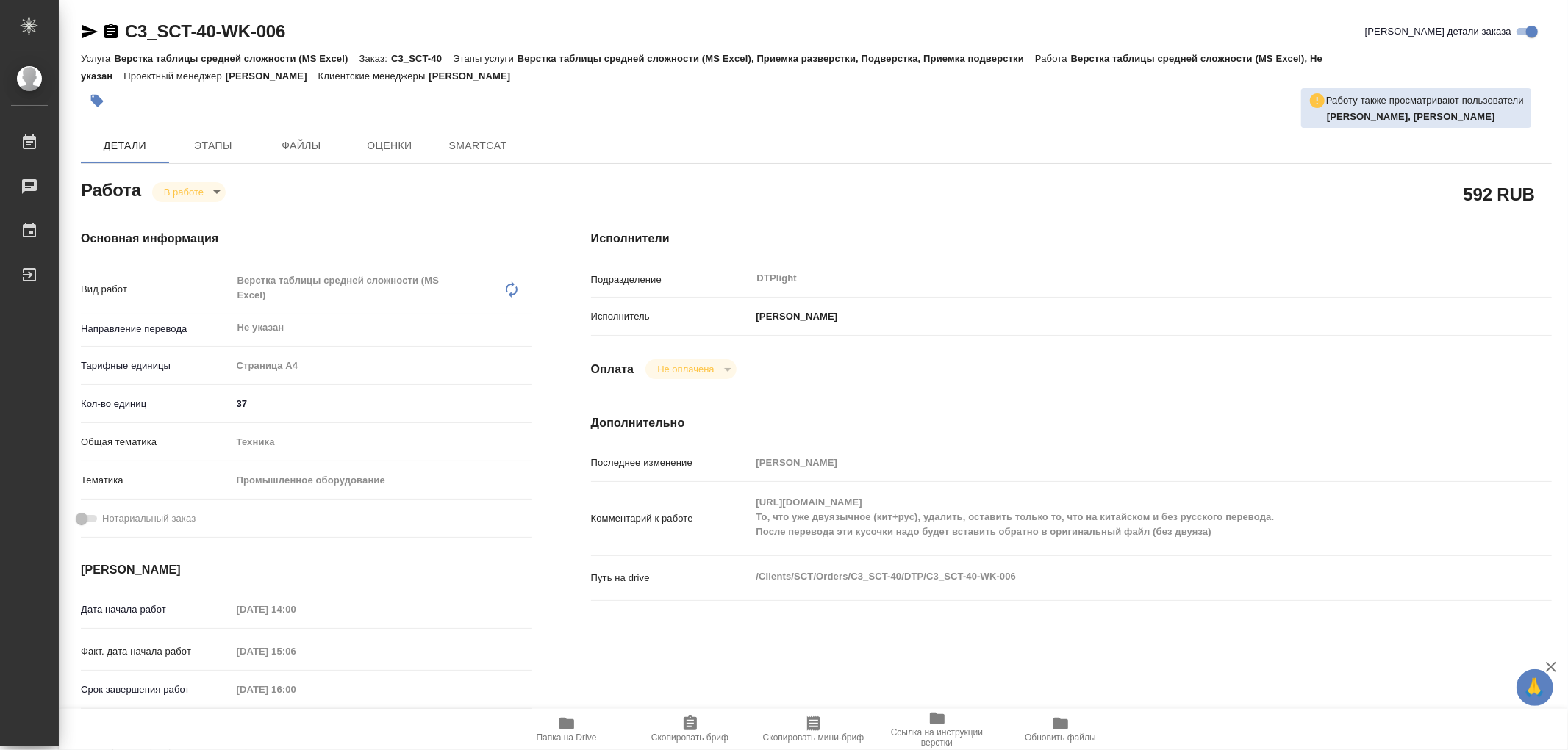
type textarea "x"
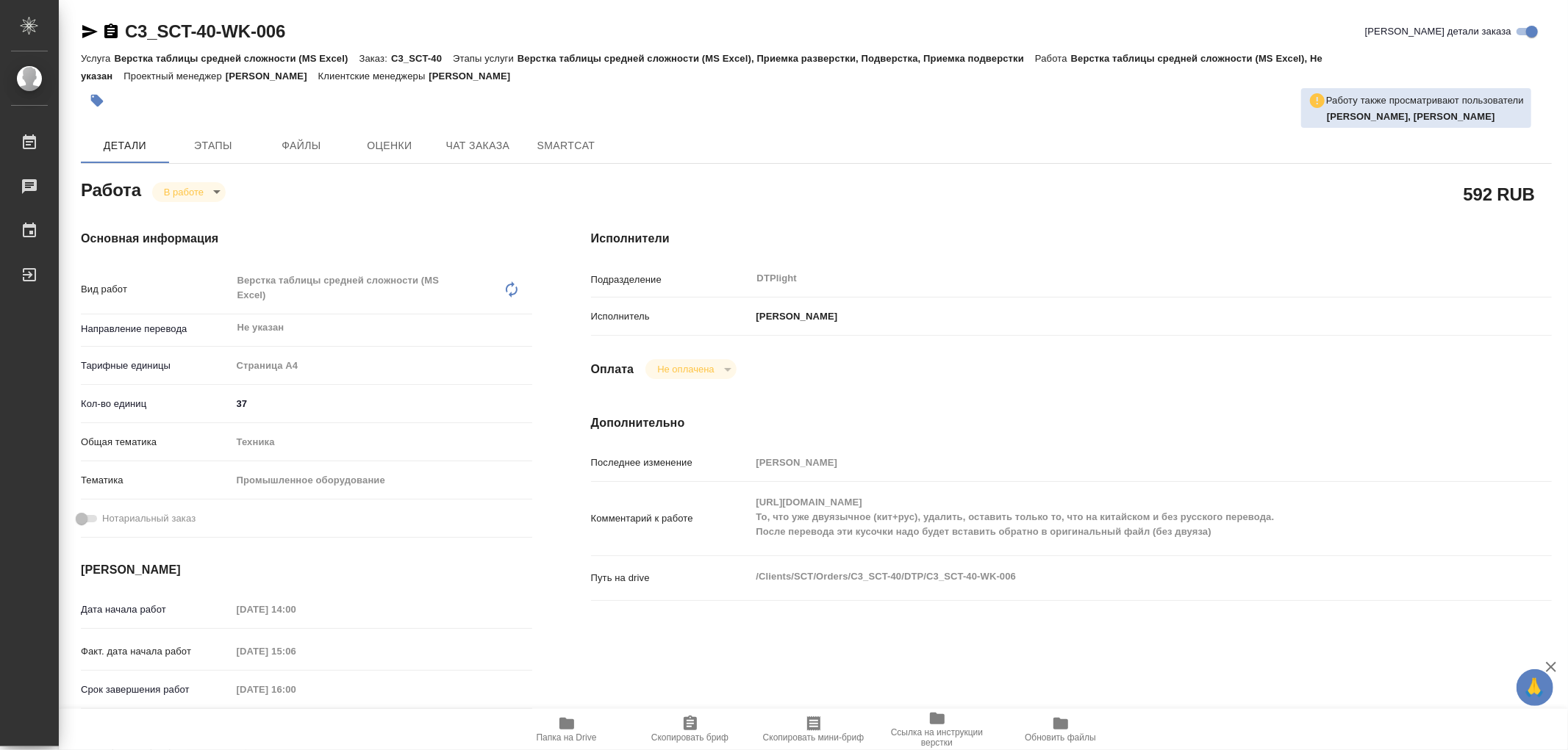
type textarea "x"
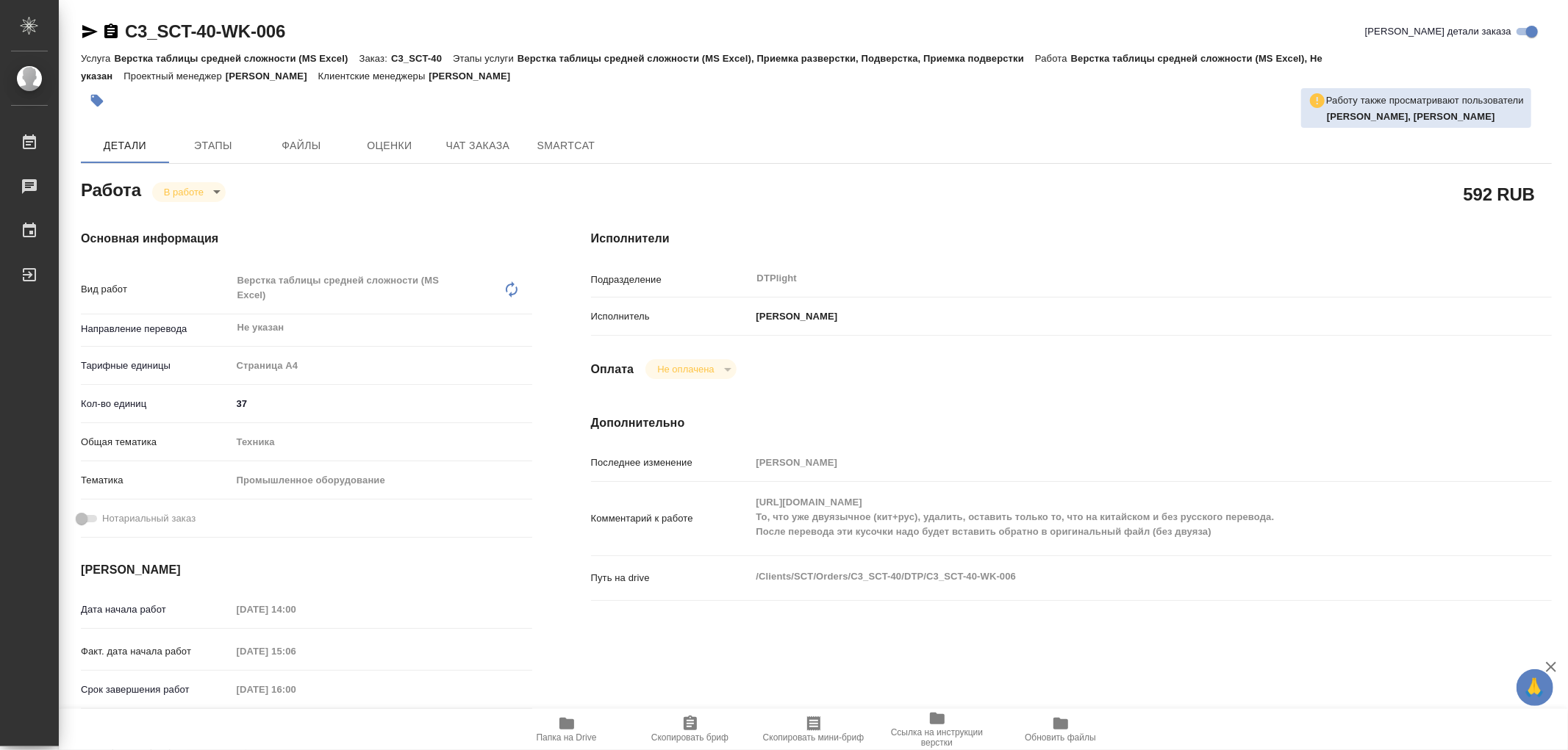
type textarea "x"
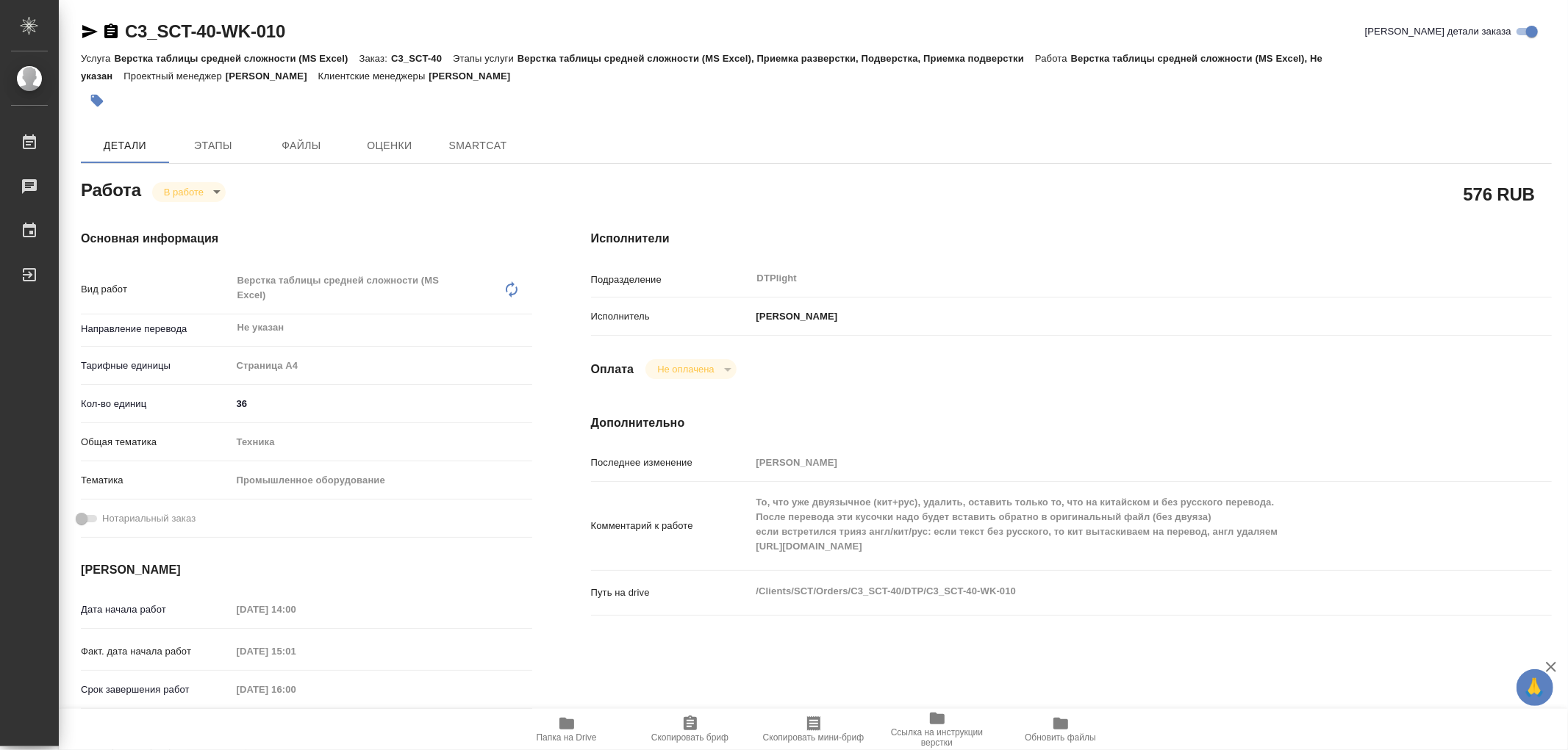
type textarea "x"
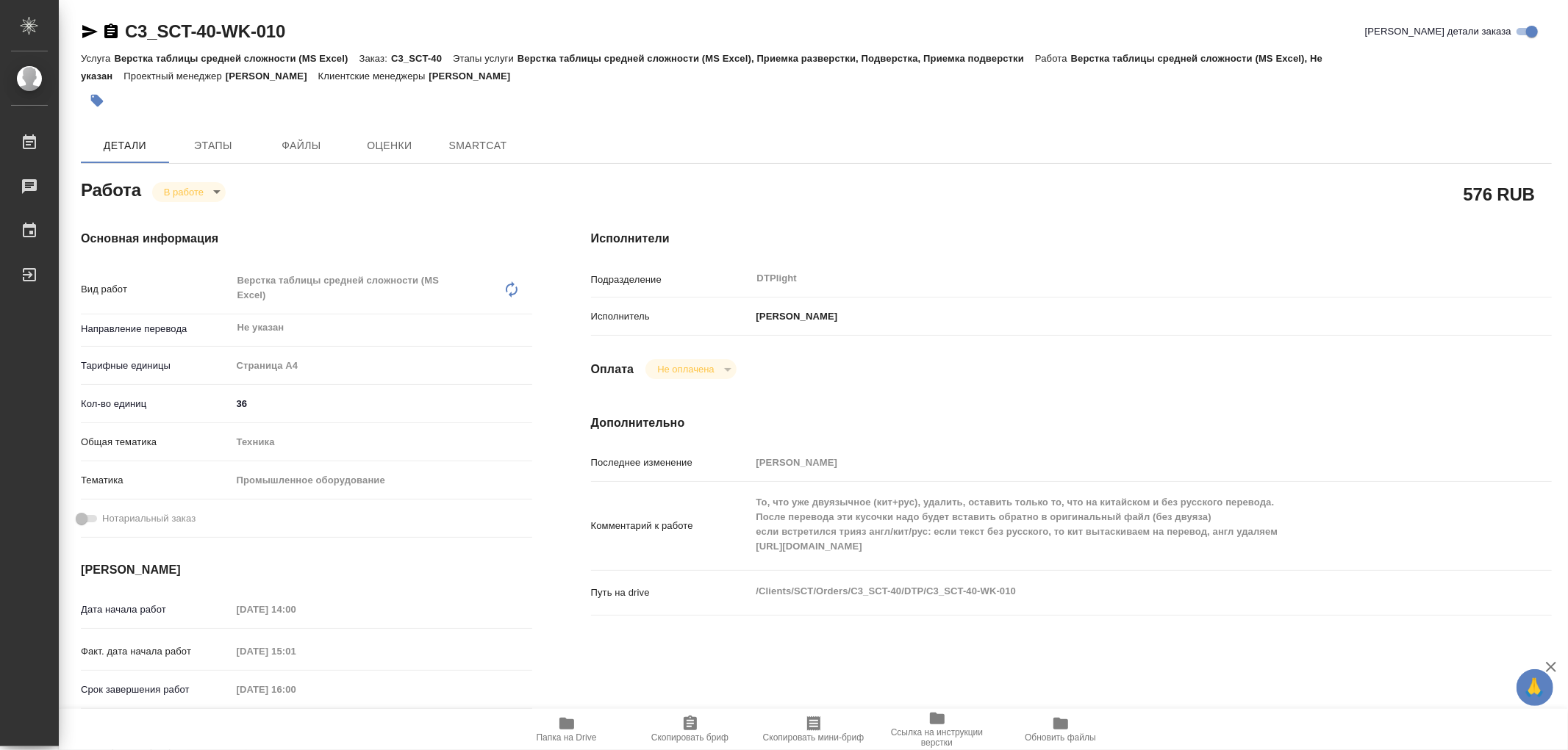
type textarea "x"
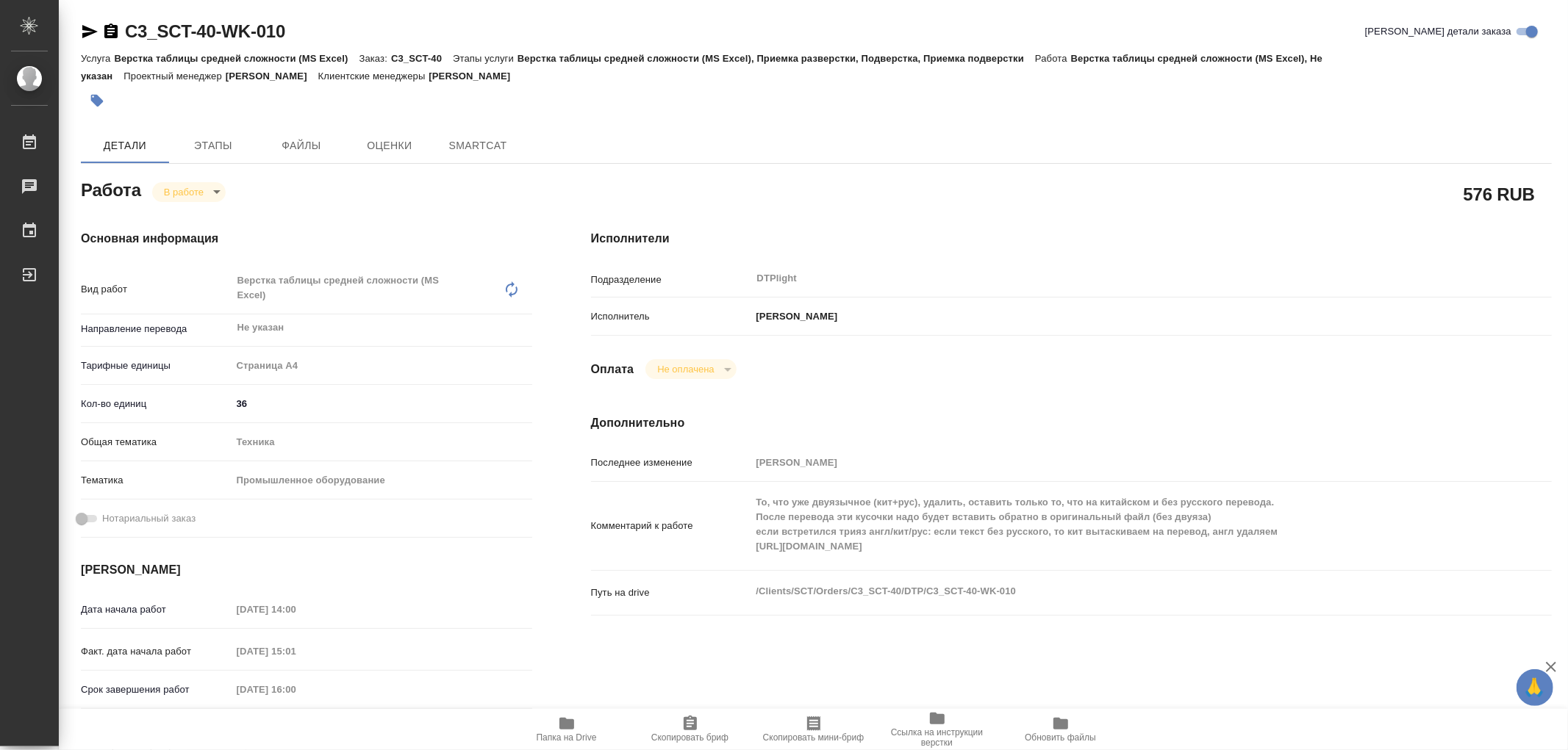
type textarea "x"
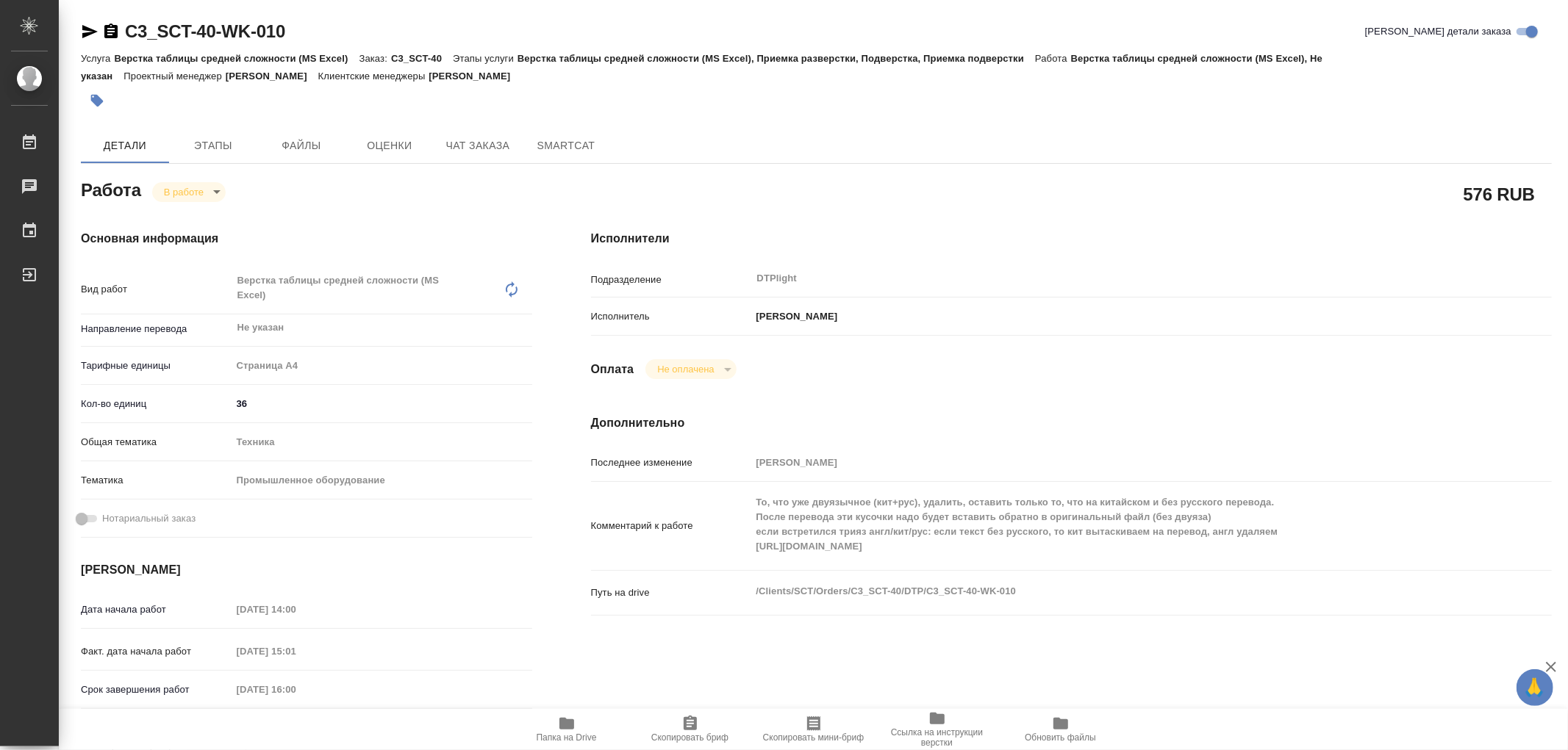
type textarea "x"
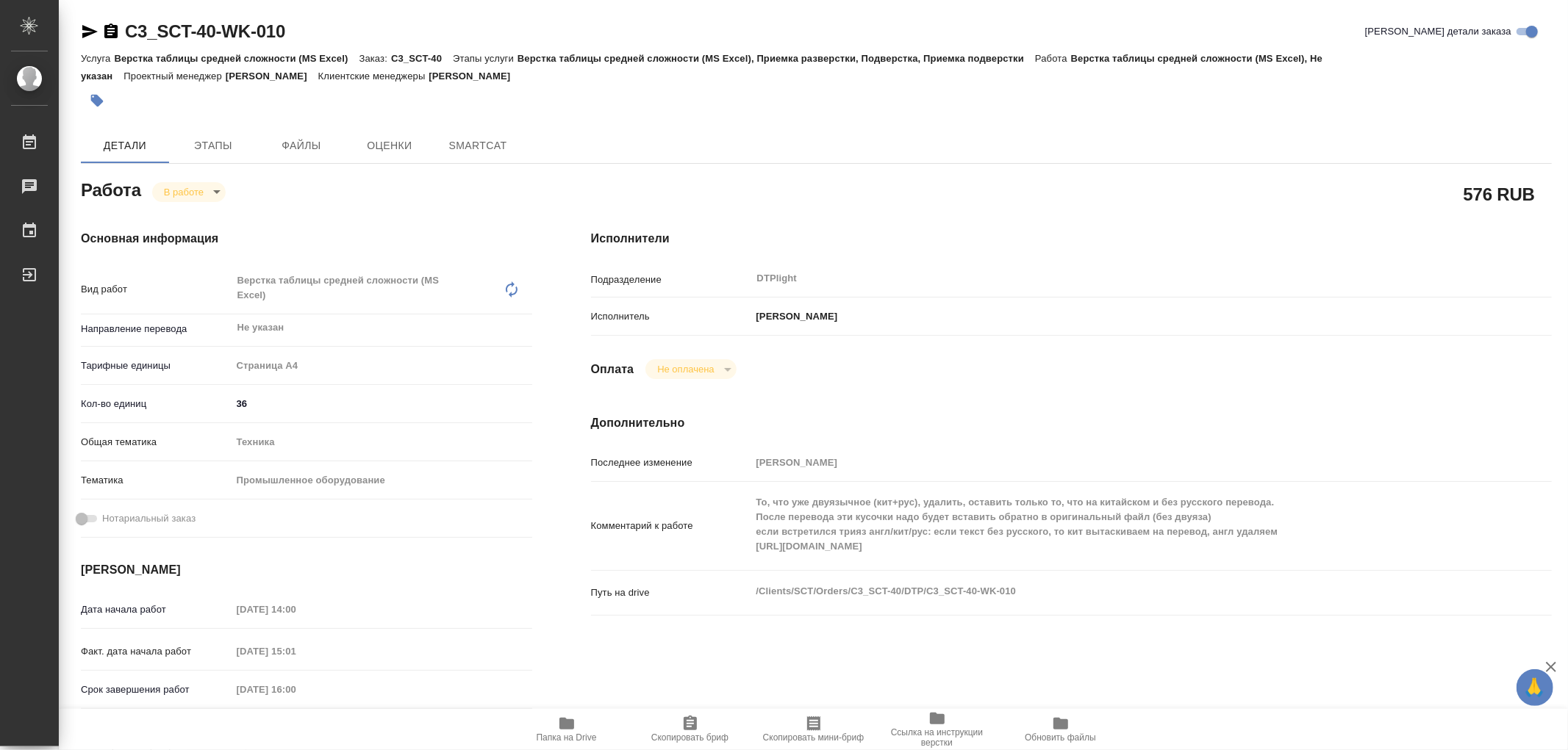
type textarea "x"
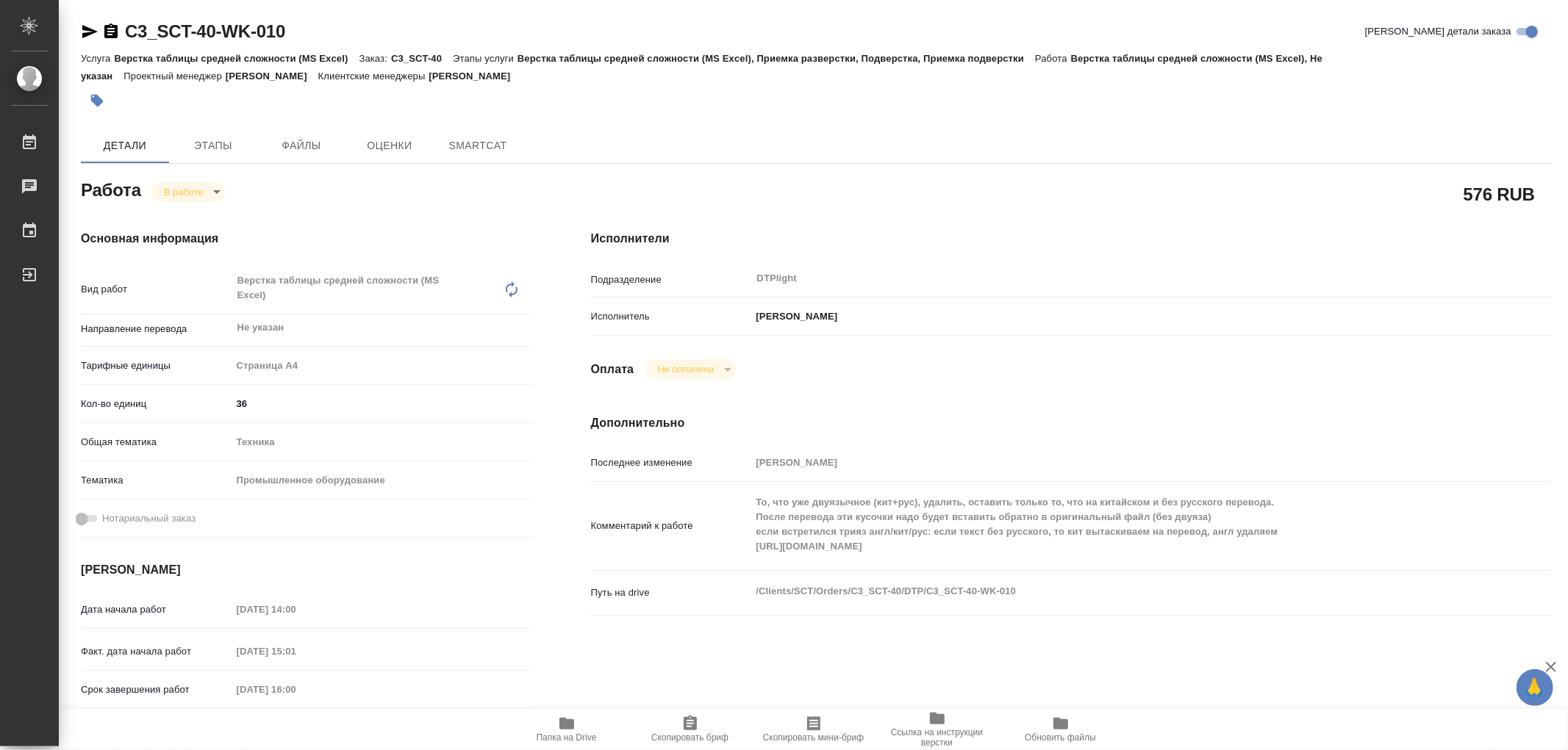
type textarea "x"
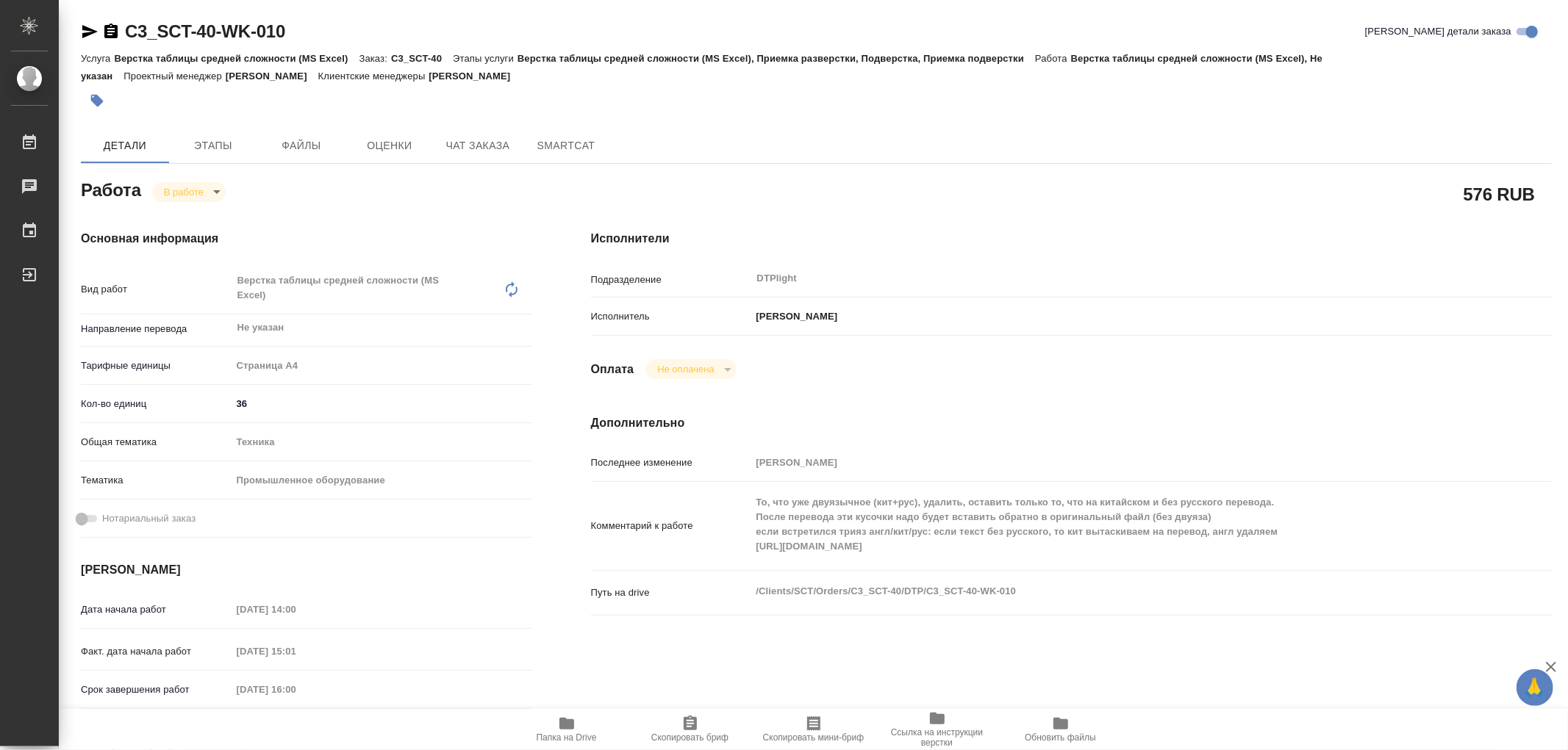
type textarea "x"
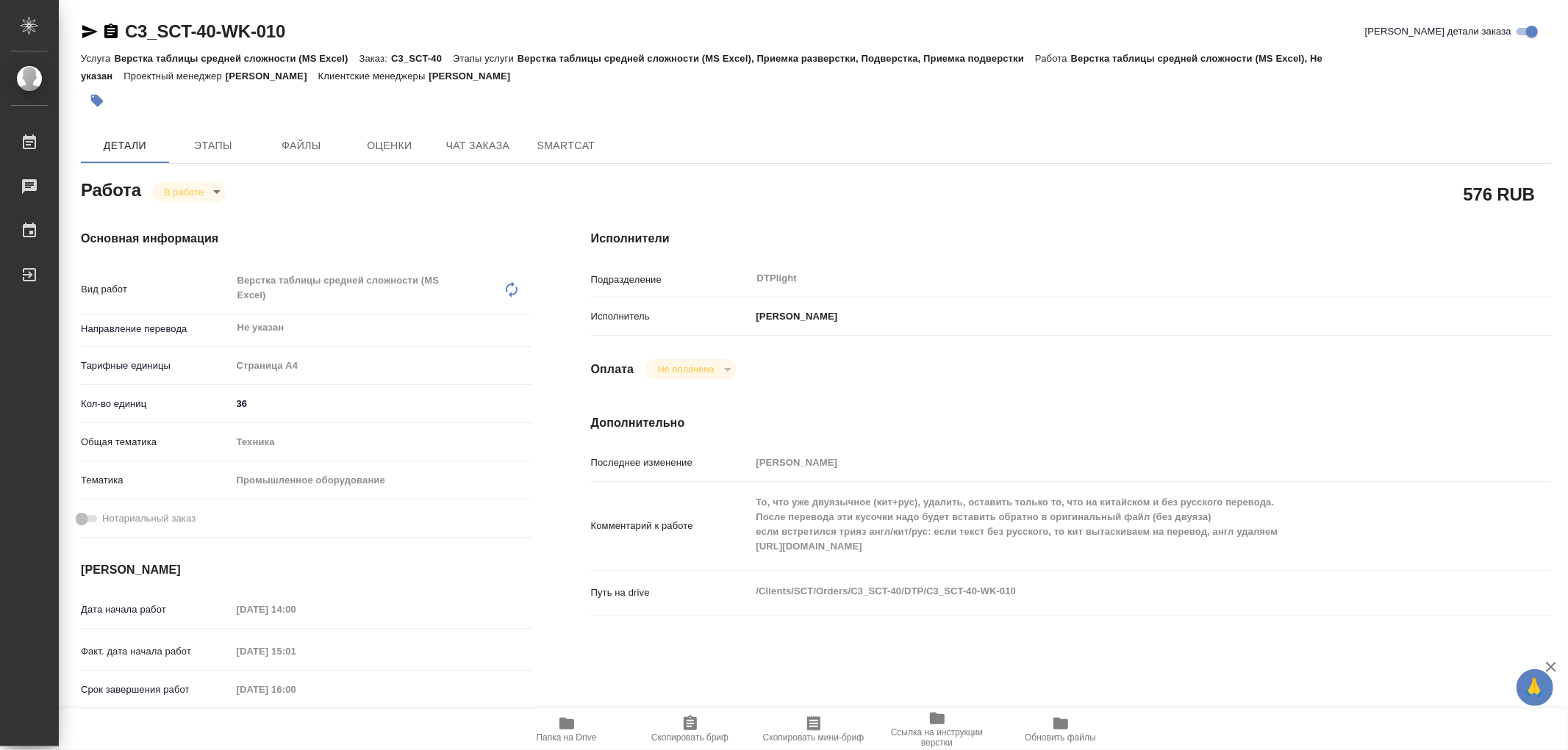
type textarea "x"
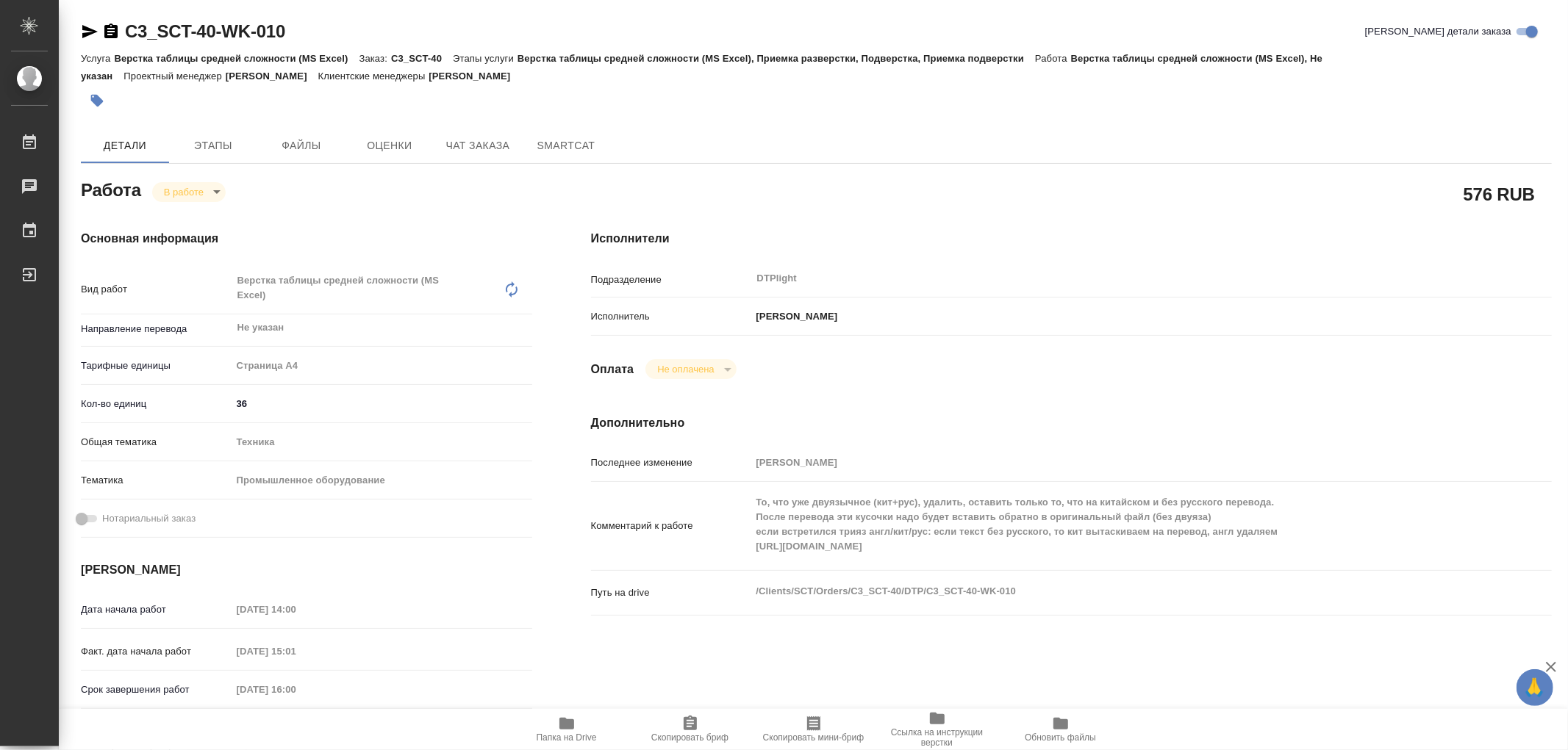
type textarea "x"
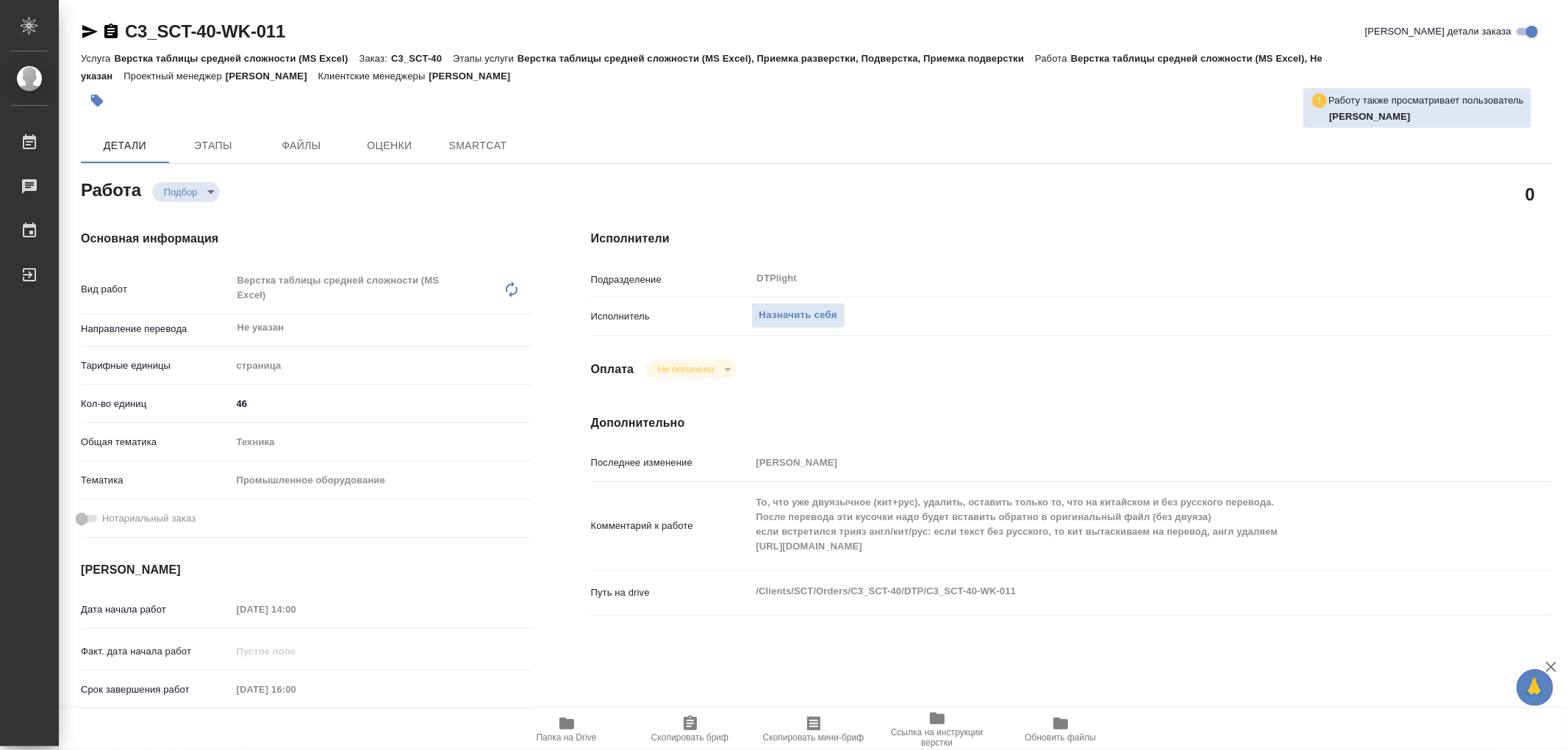
type textarea "x"
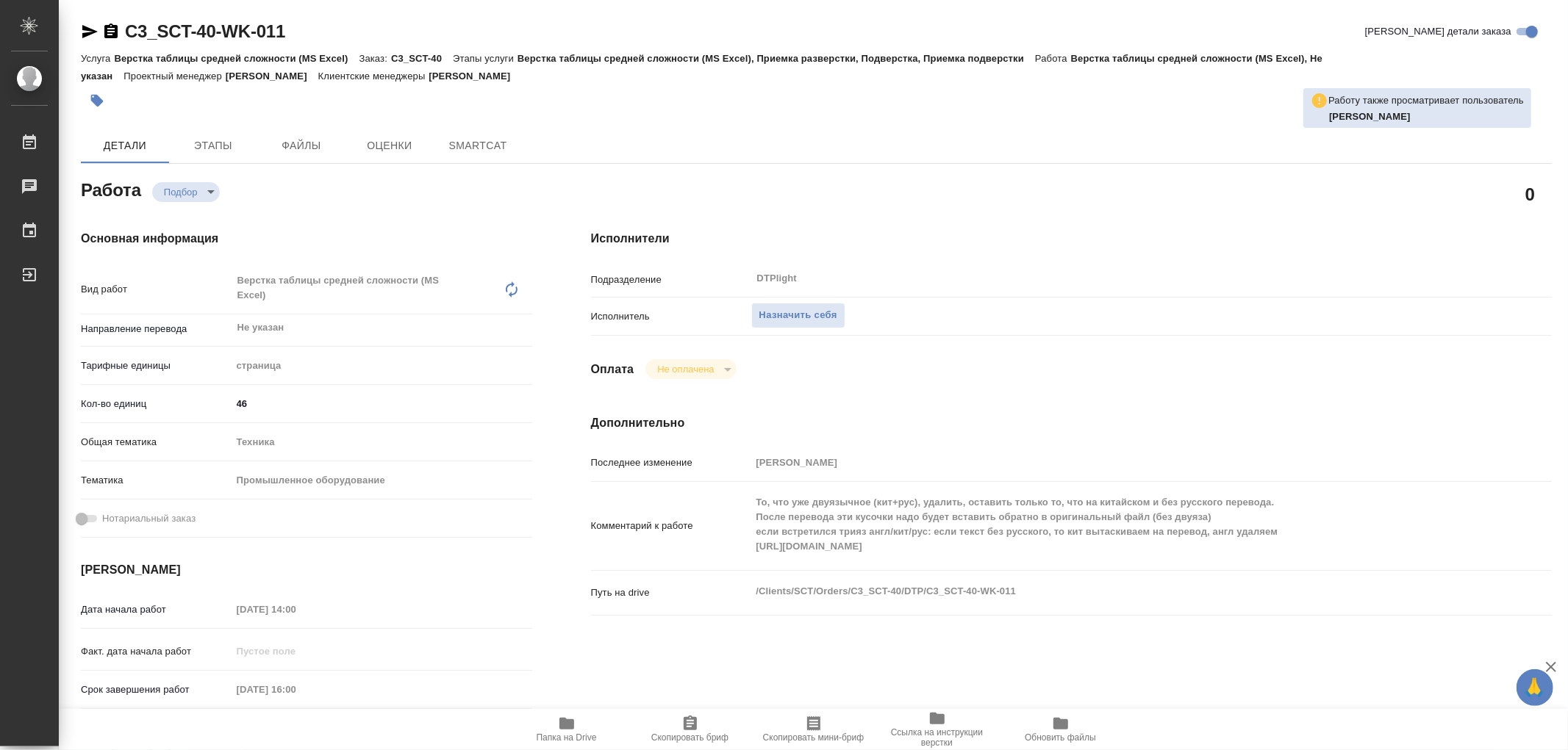
type textarea "x"
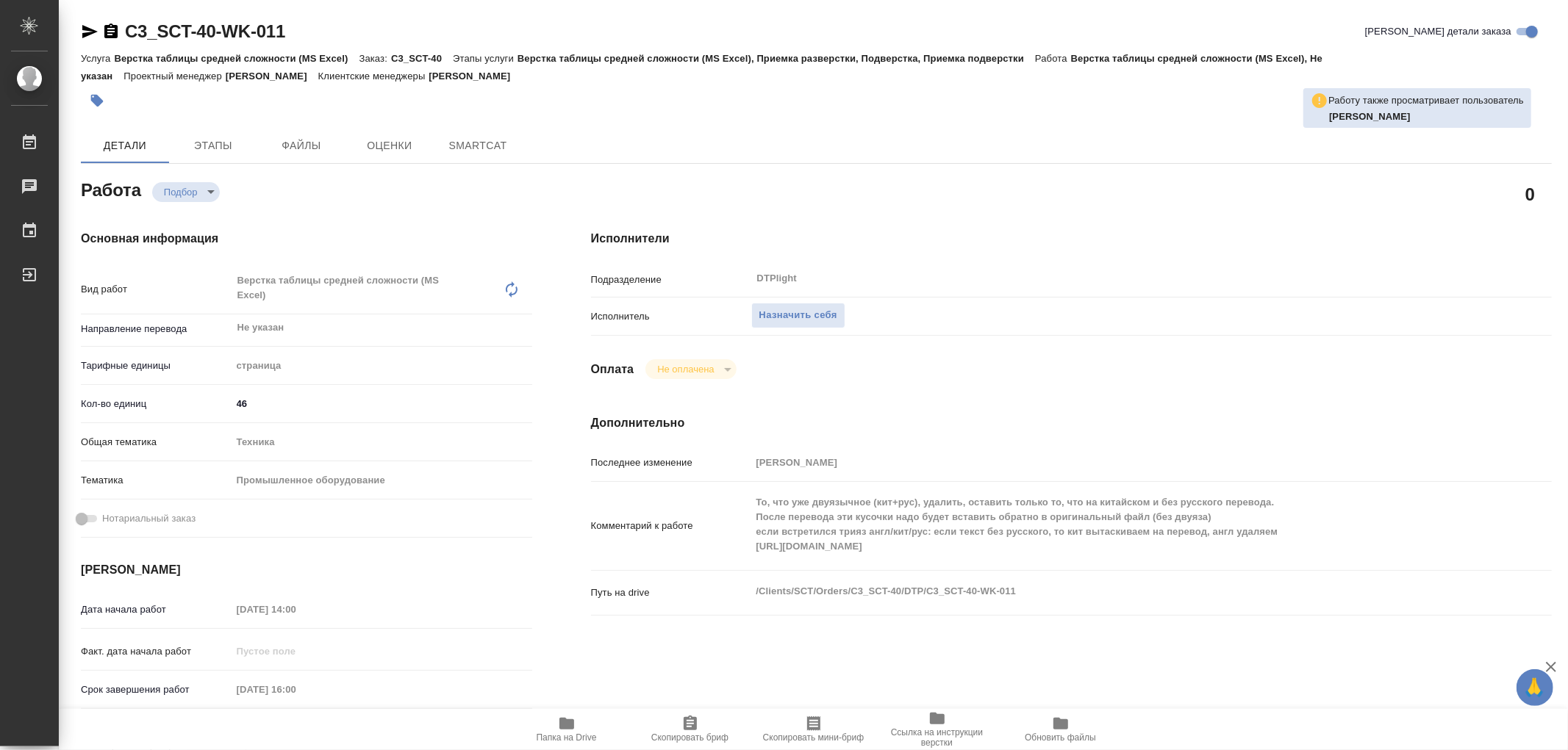
type textarea "x"
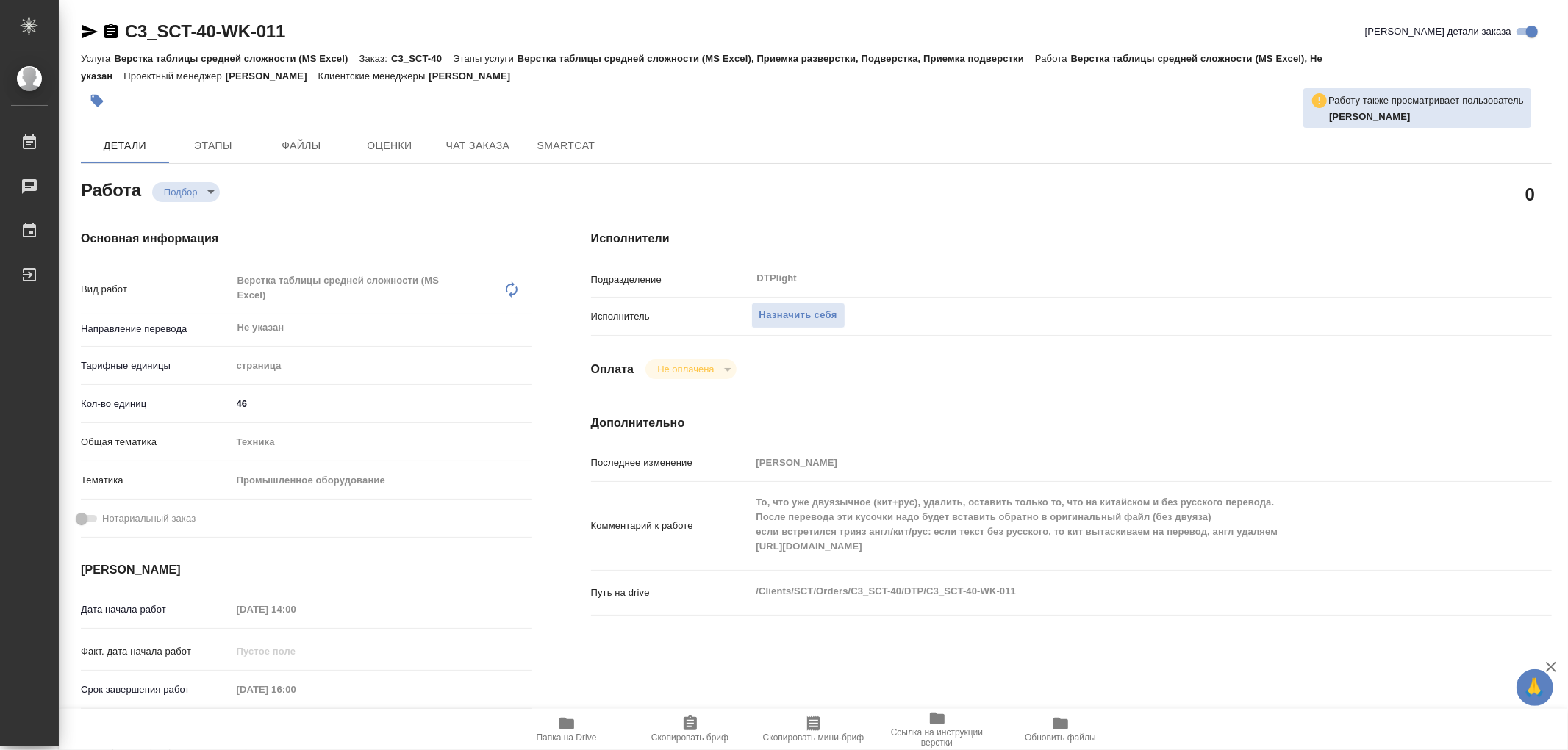
type textarea "x"
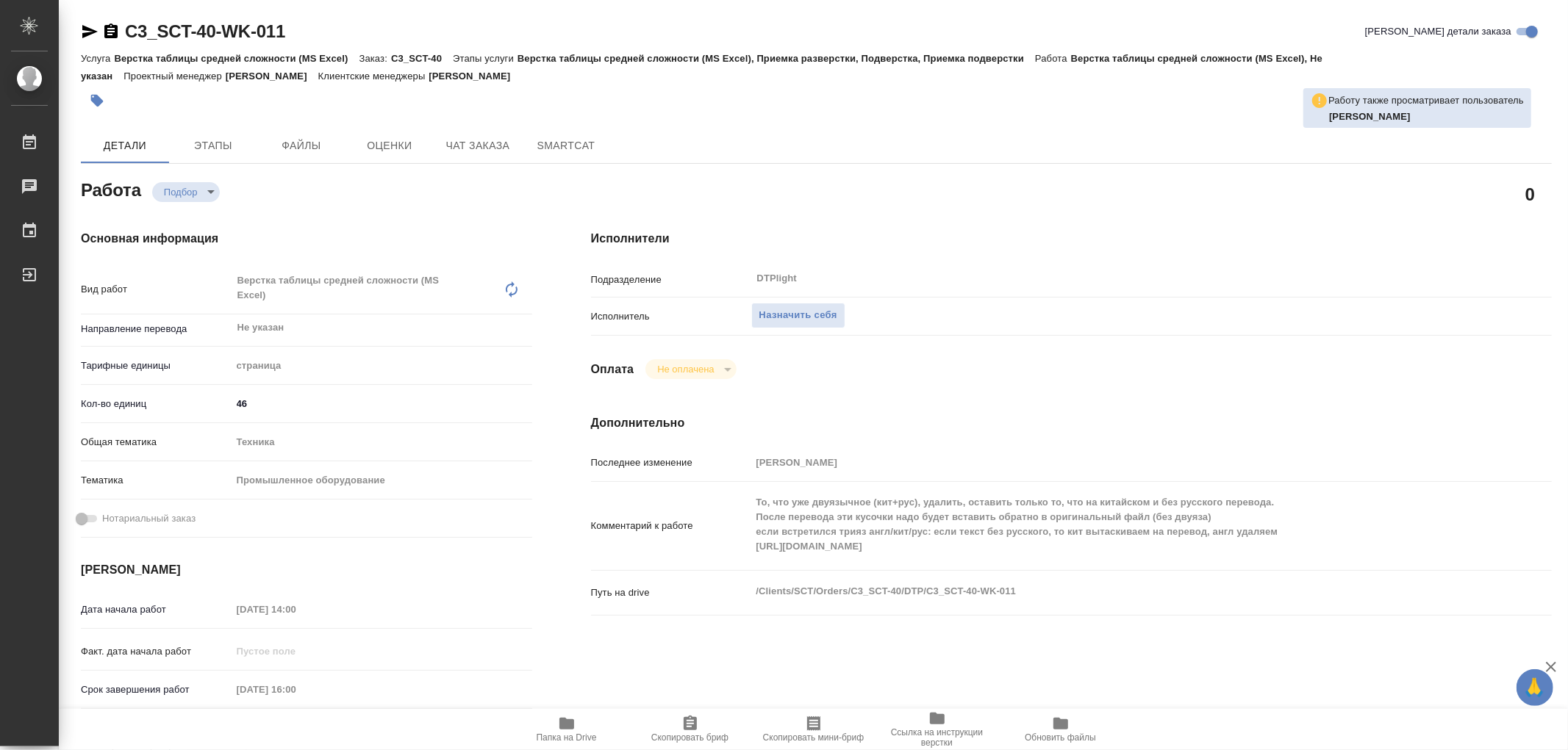
type textarea "x"
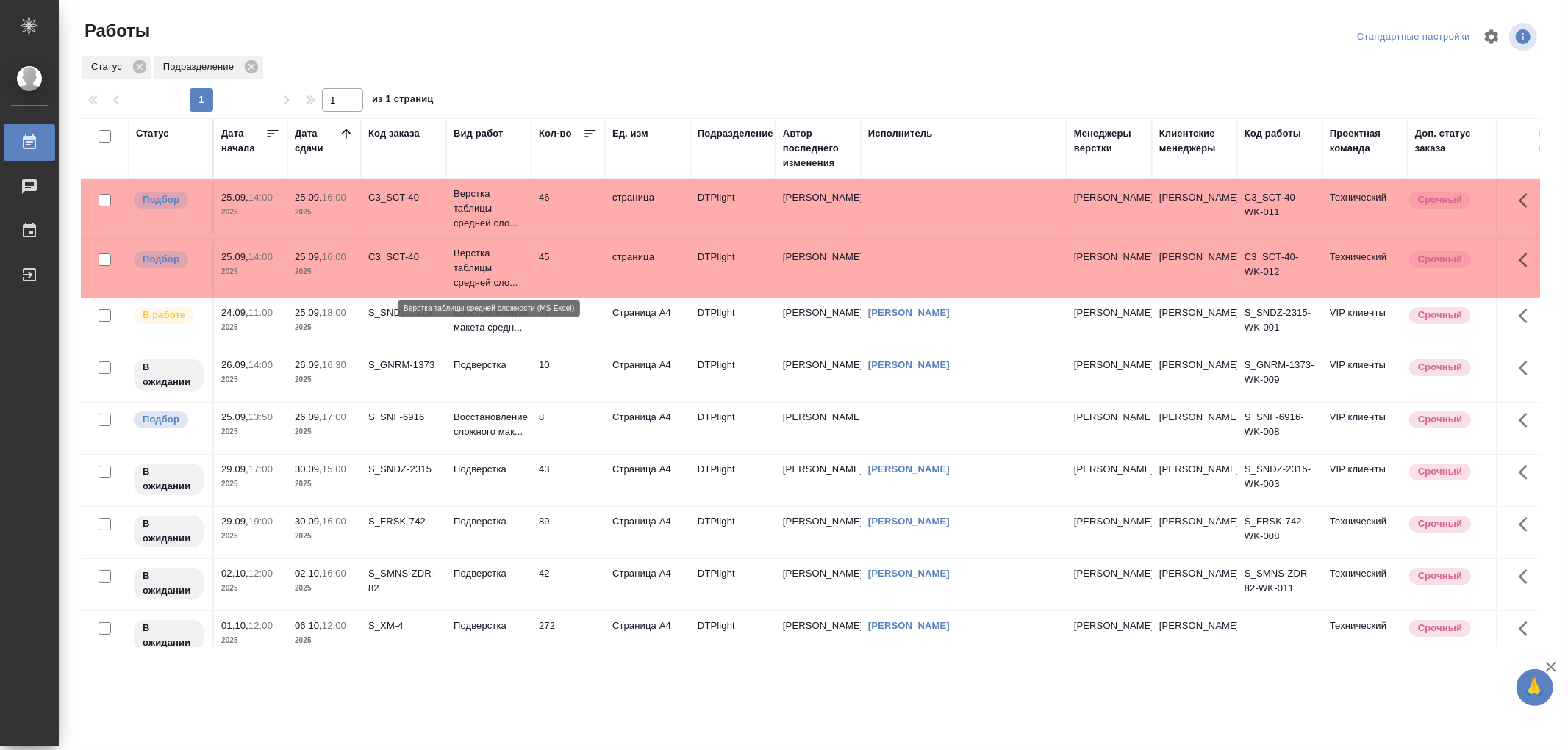
click at [490, 280] on p "Верстка таблицы средней сло..." at bounding box center [489, 268] width 71 height 44
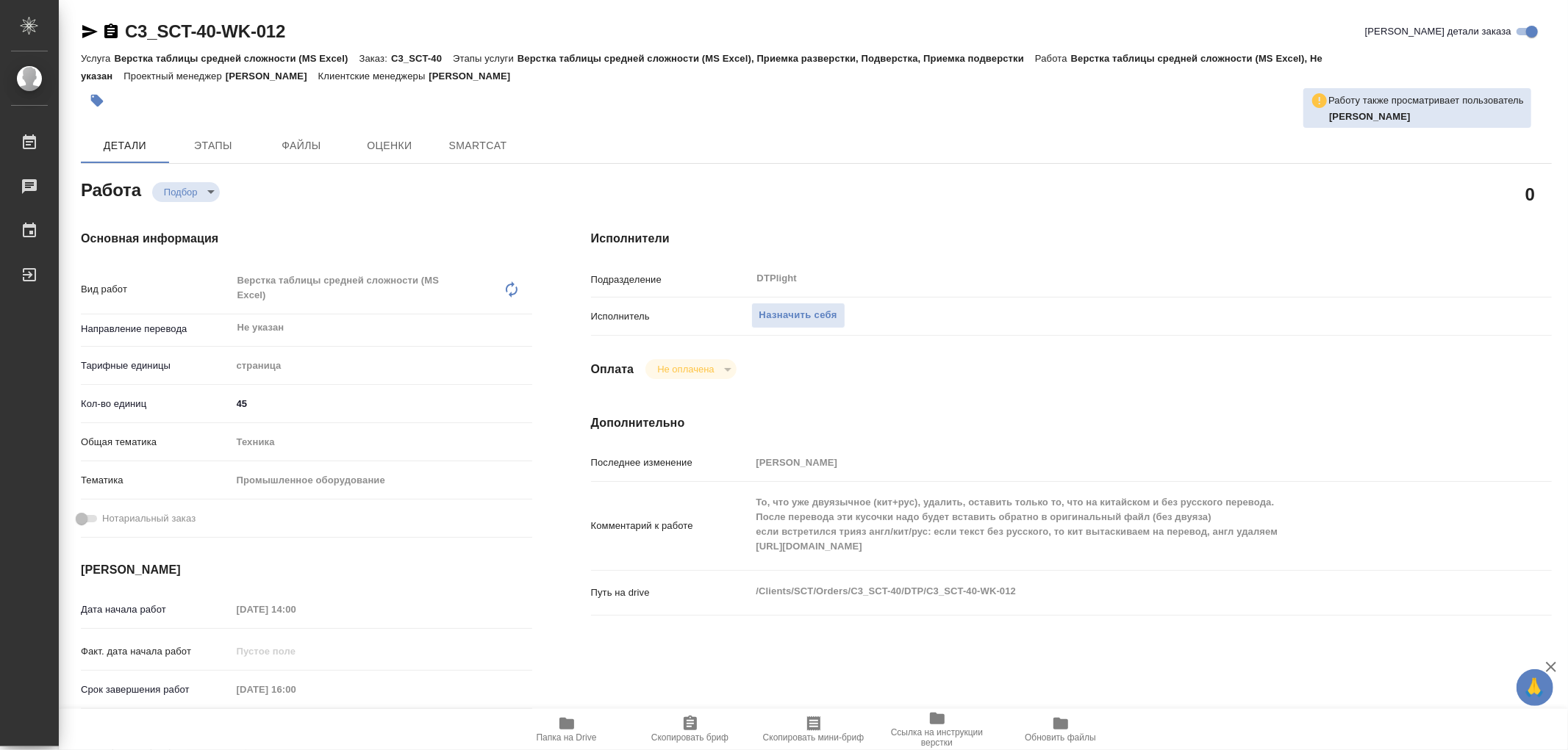
type textarea "x"
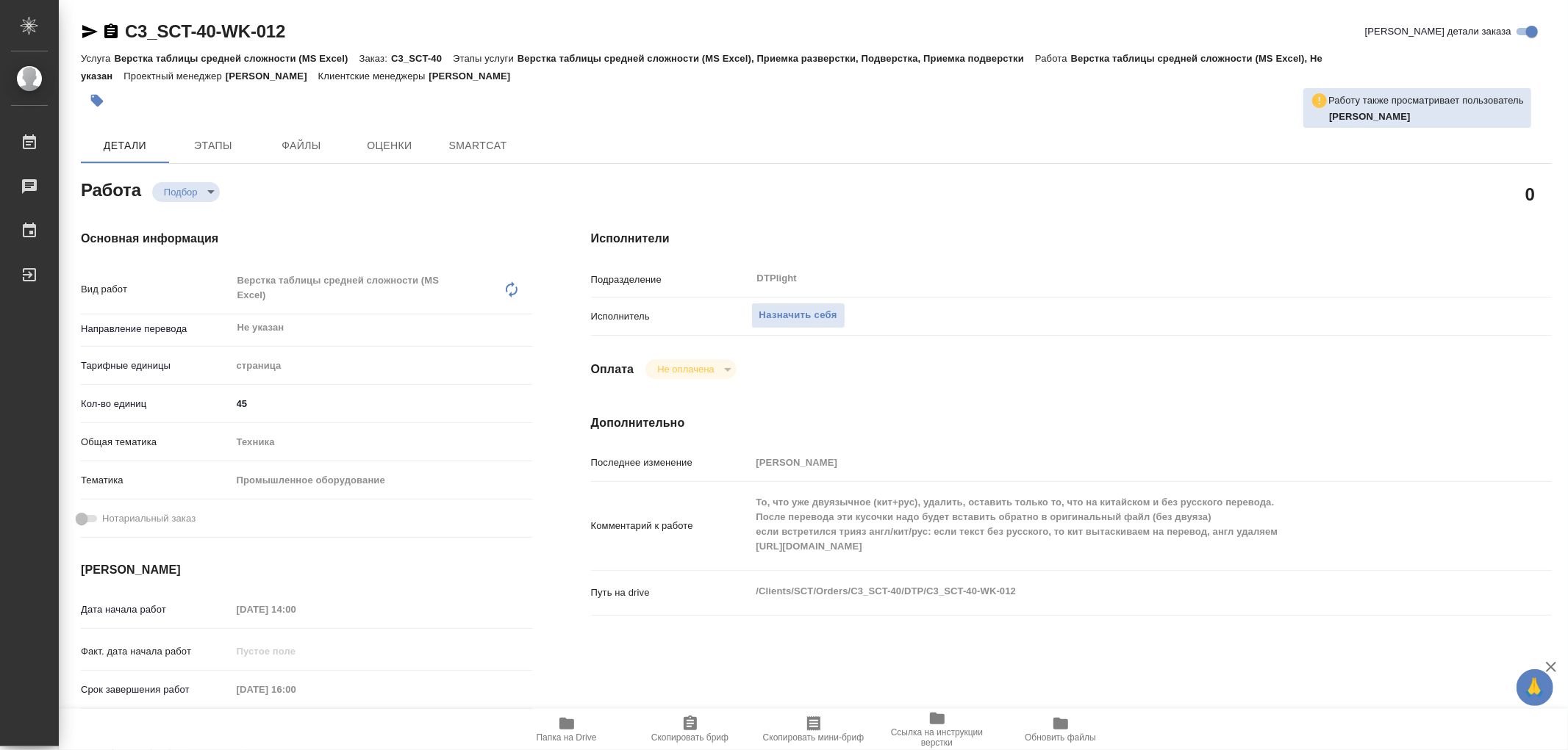
type textarea "x"
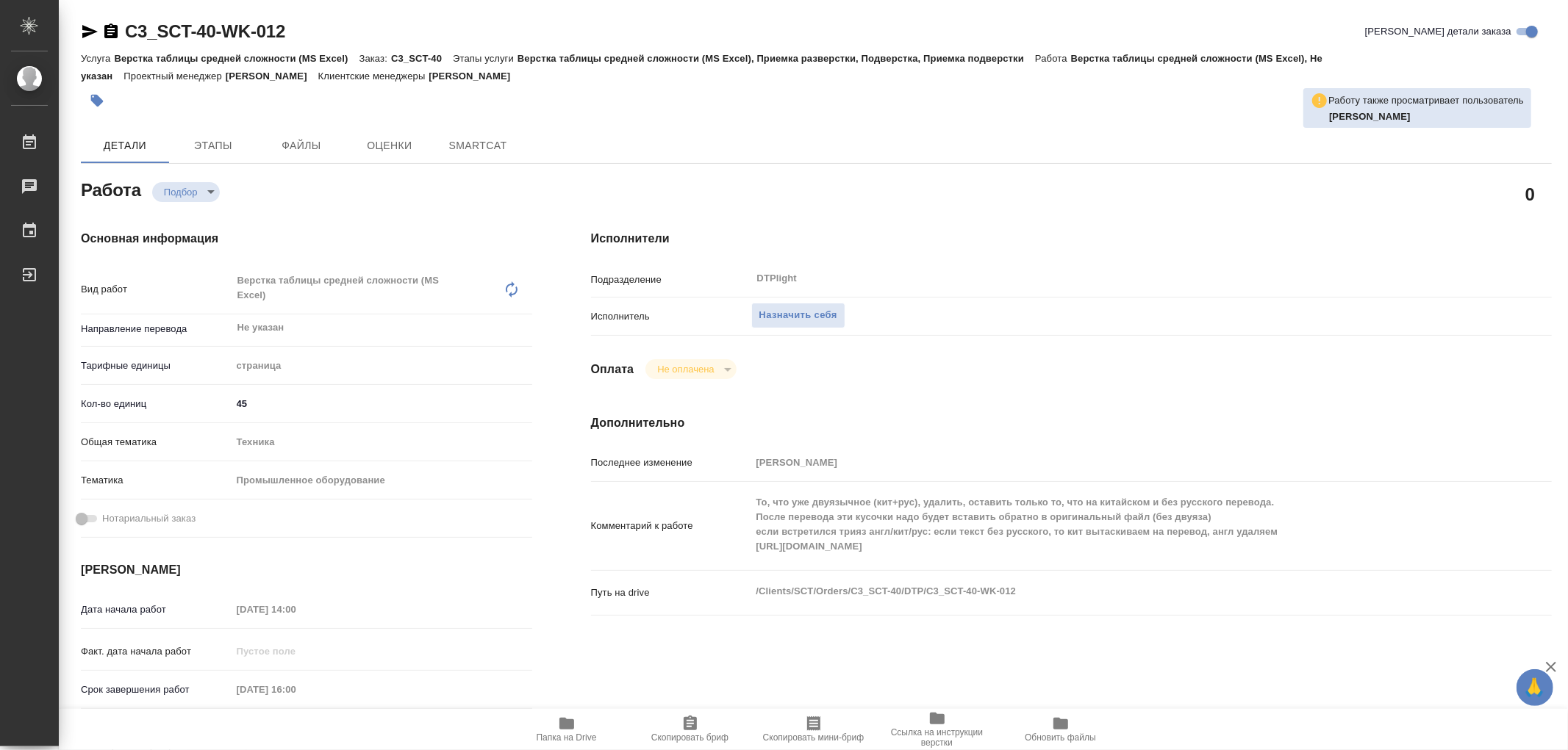
type textarea "x"
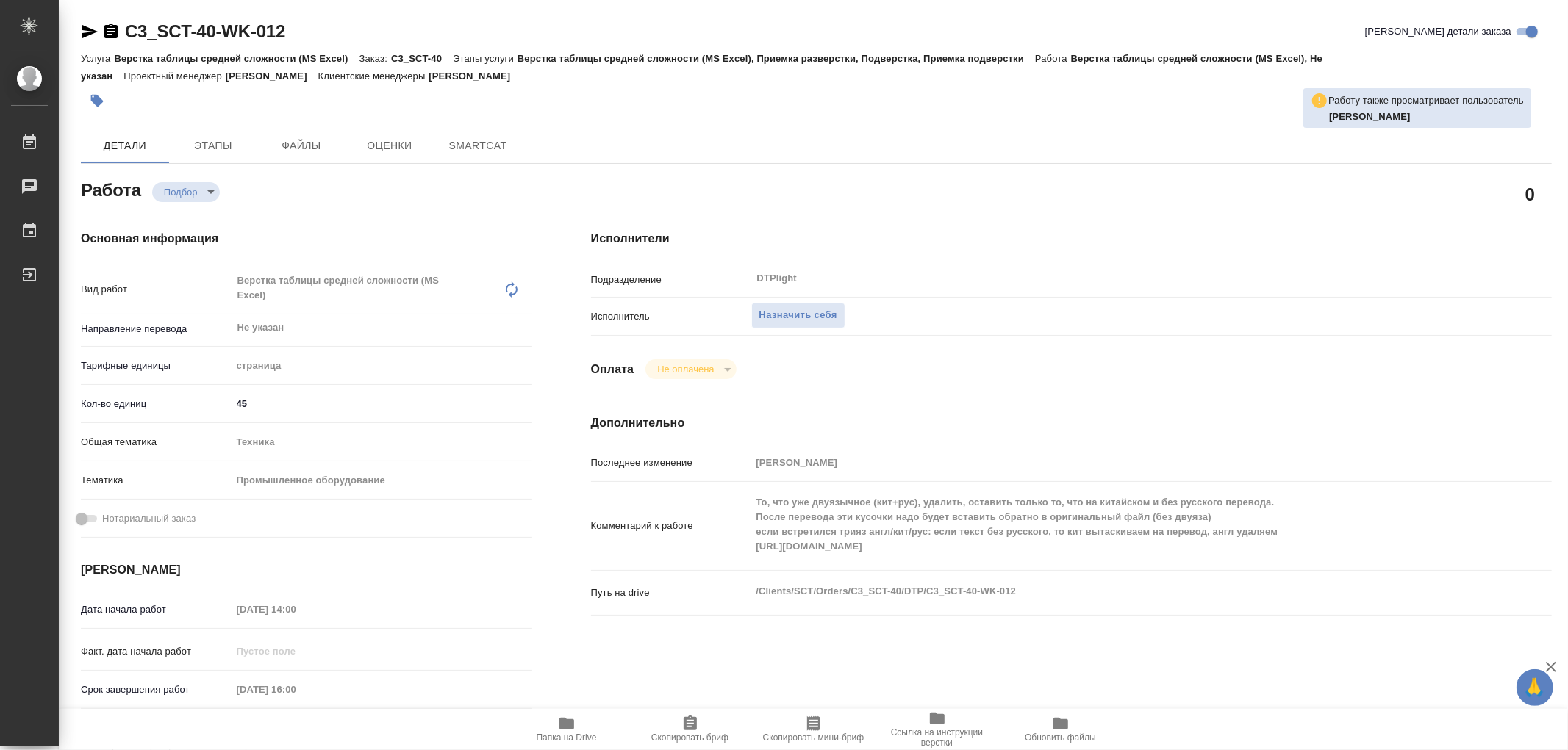
type textarea "x"
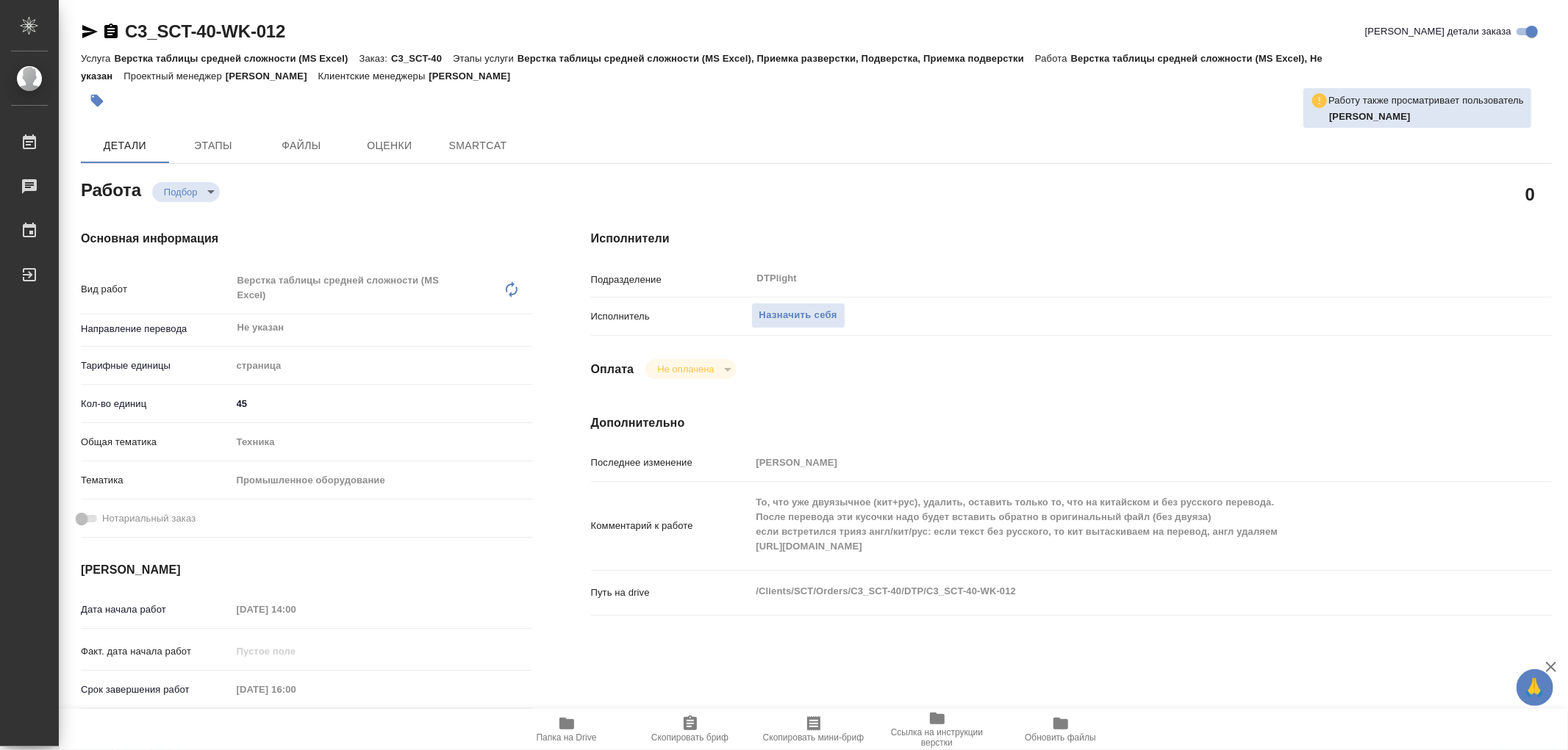
type textarea "x"
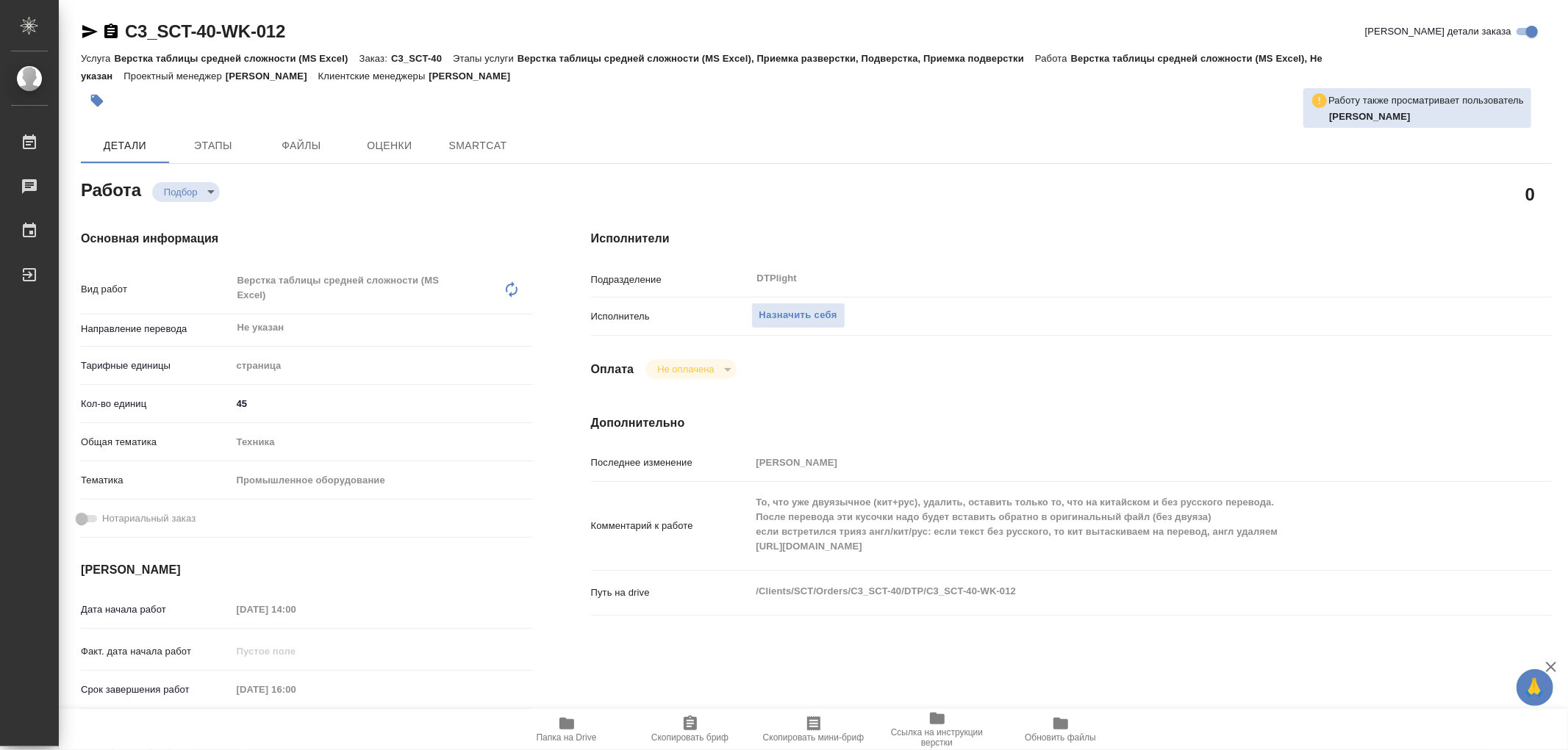
type textarea "x"
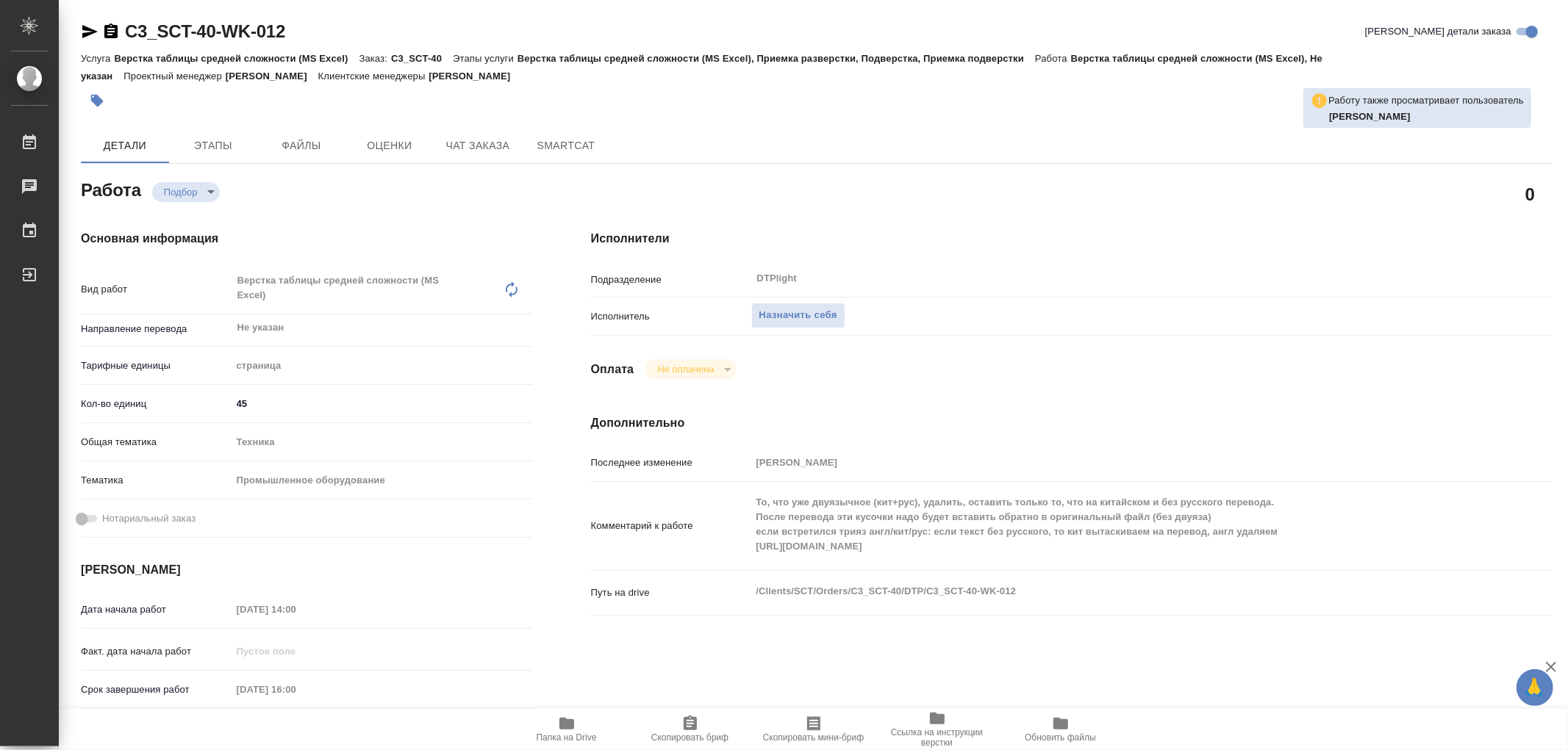
type textarea "x"
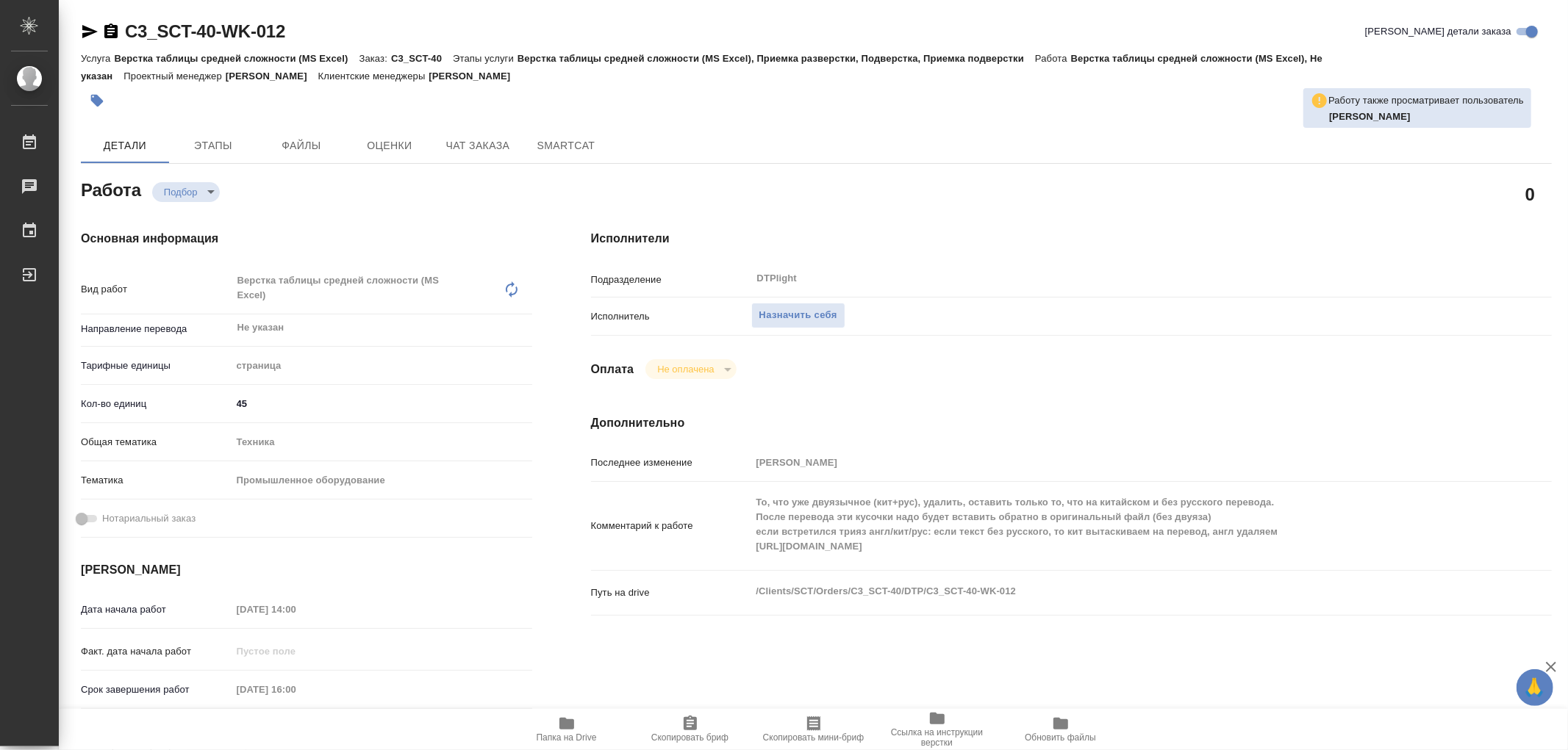
type textarea "x"
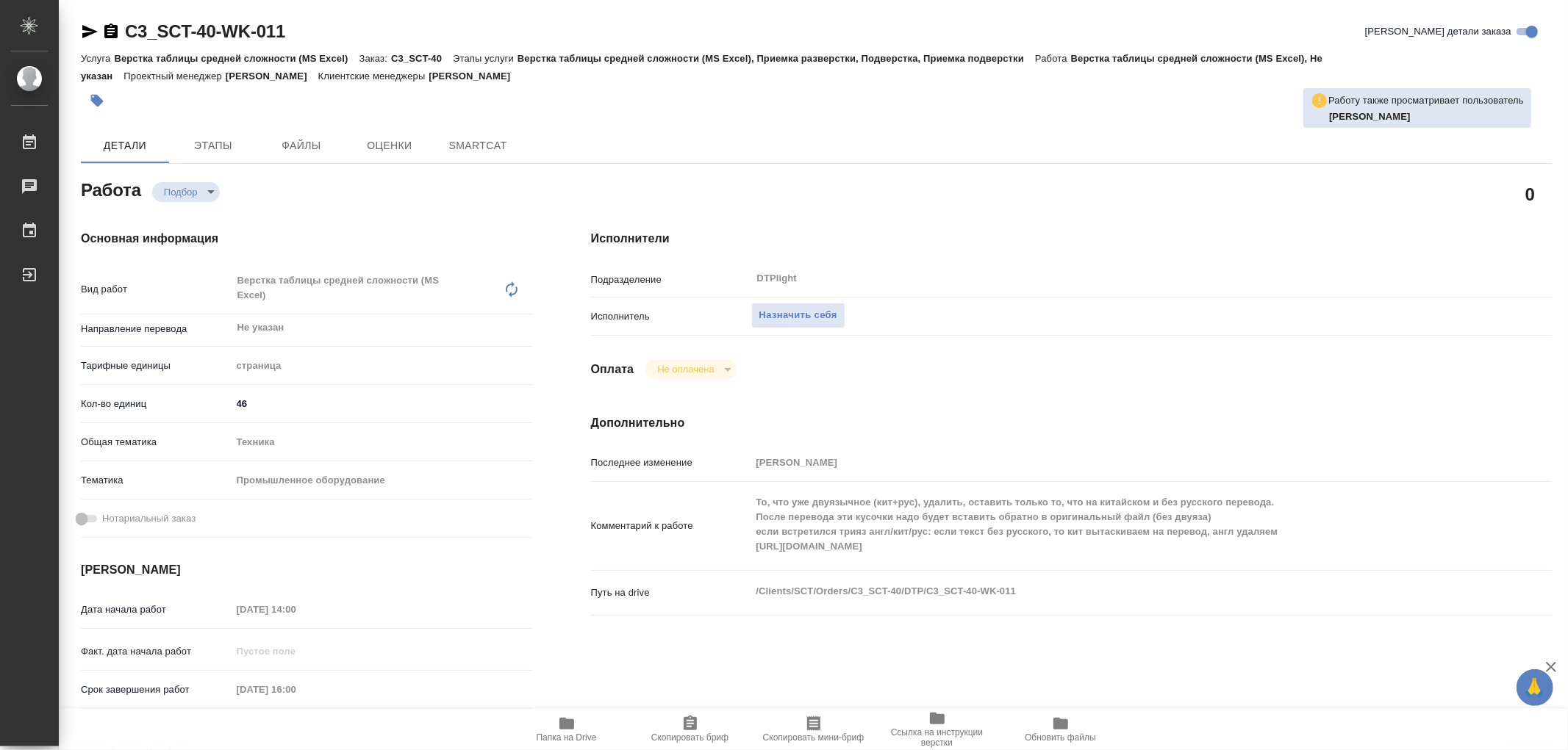
type textarea "x"
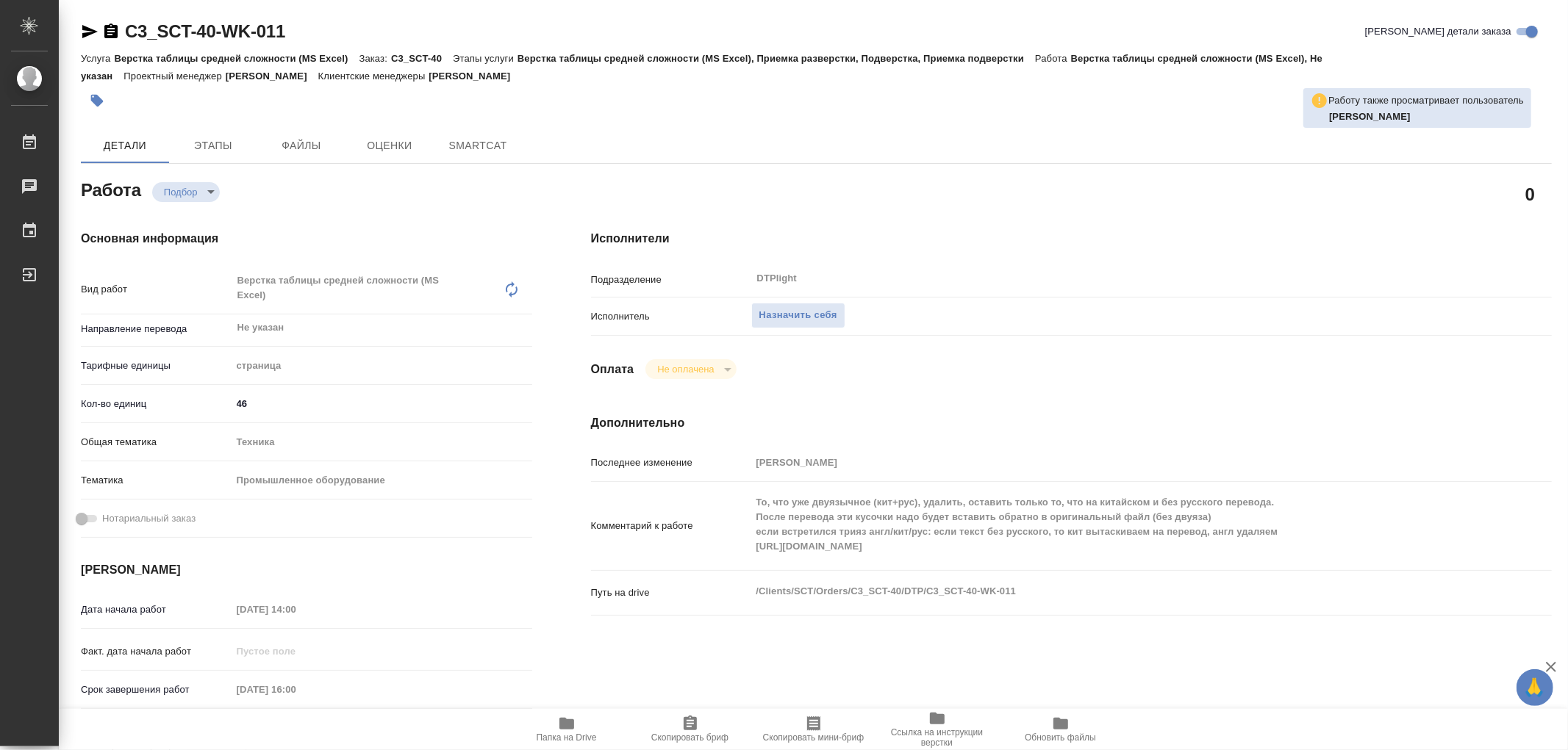
type textarea "x"
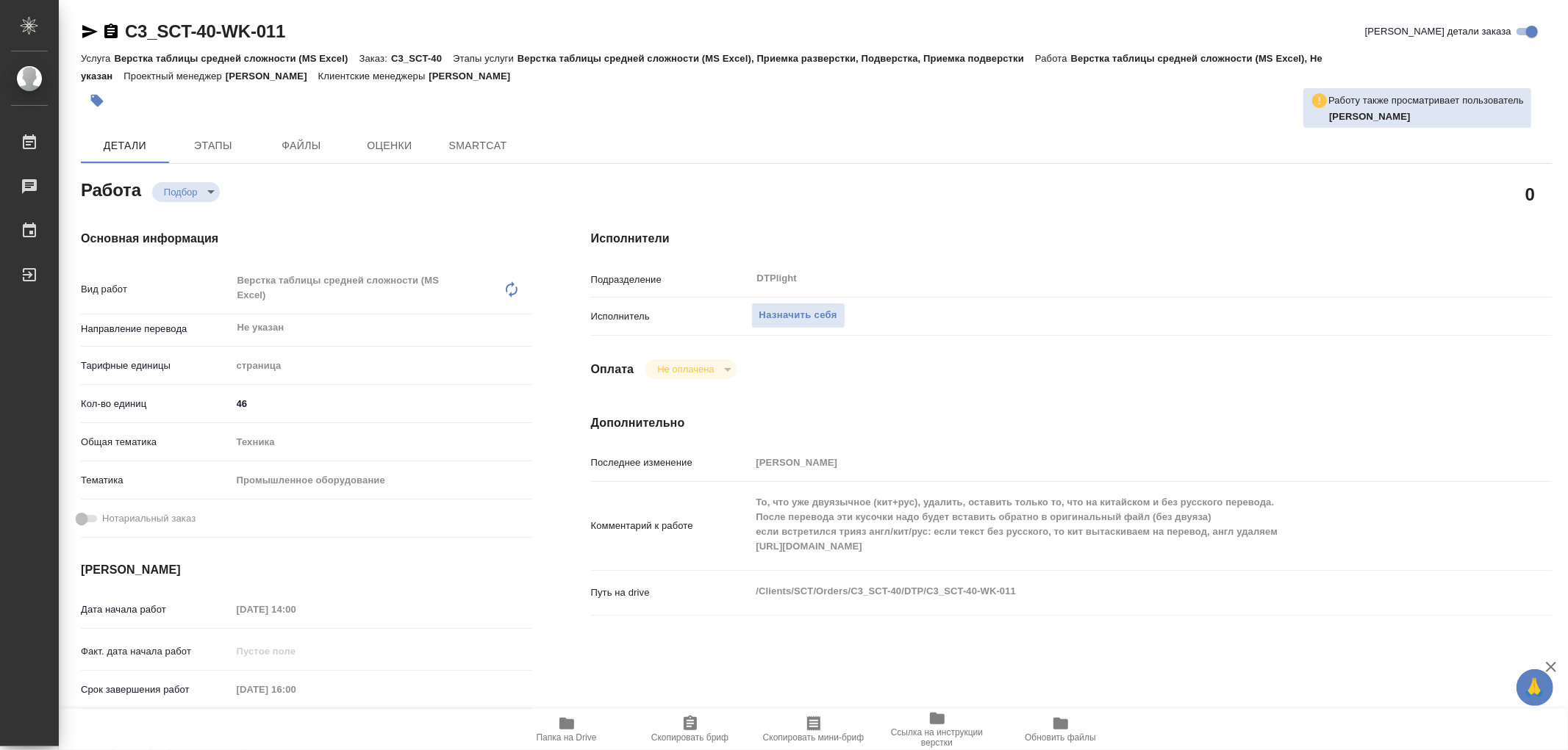
type textarea "x"
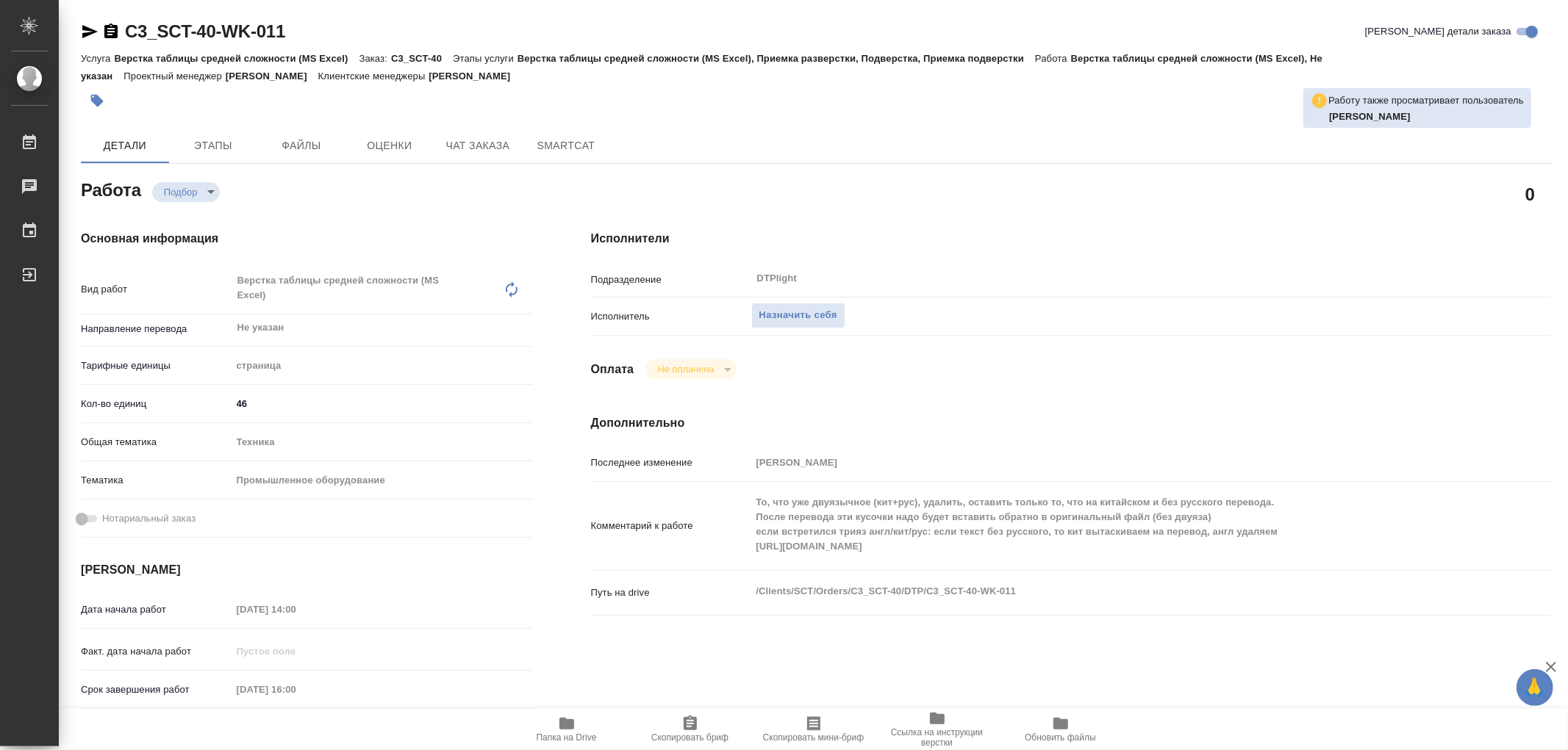
type textarea "x"
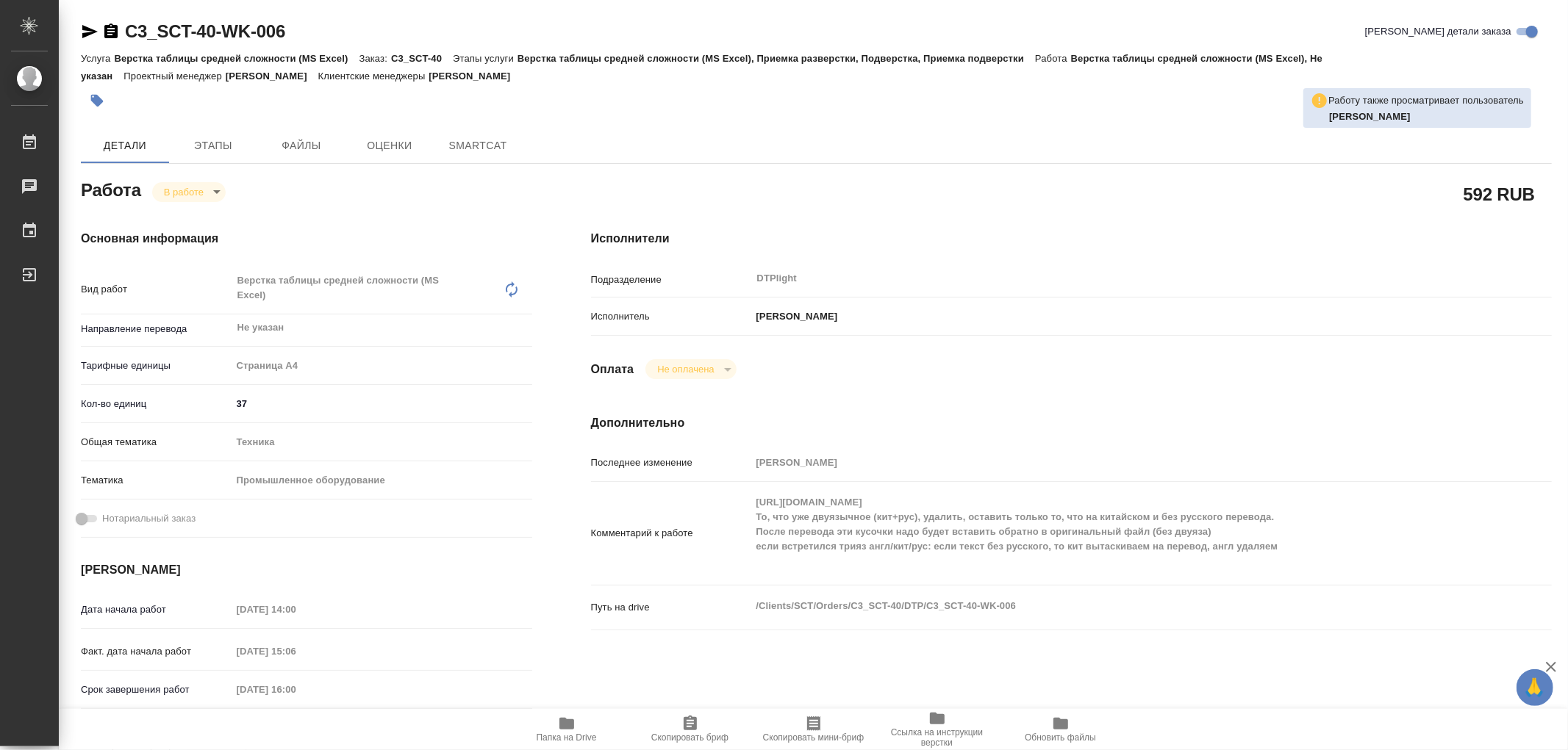
type textarea "x"
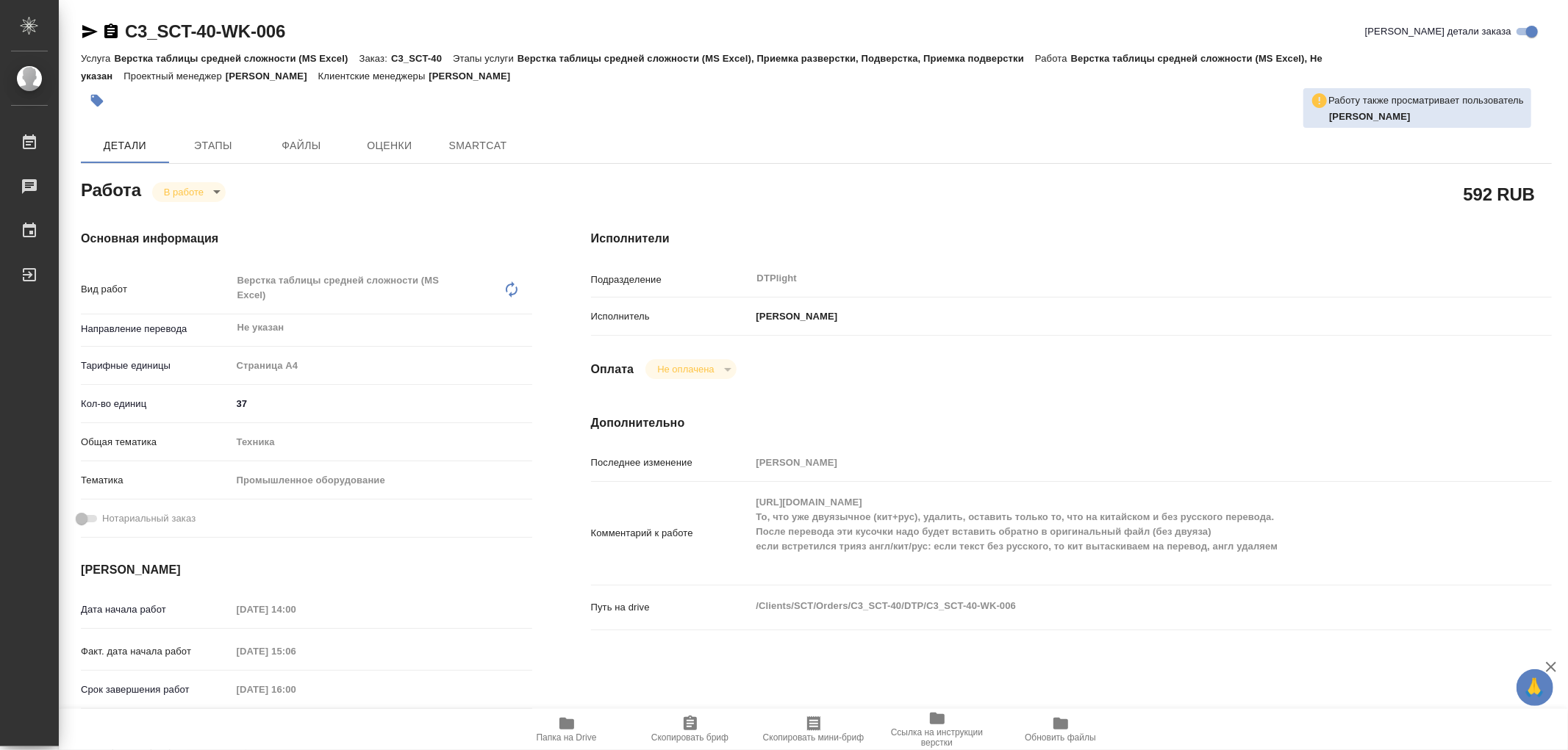
type textarea "x"
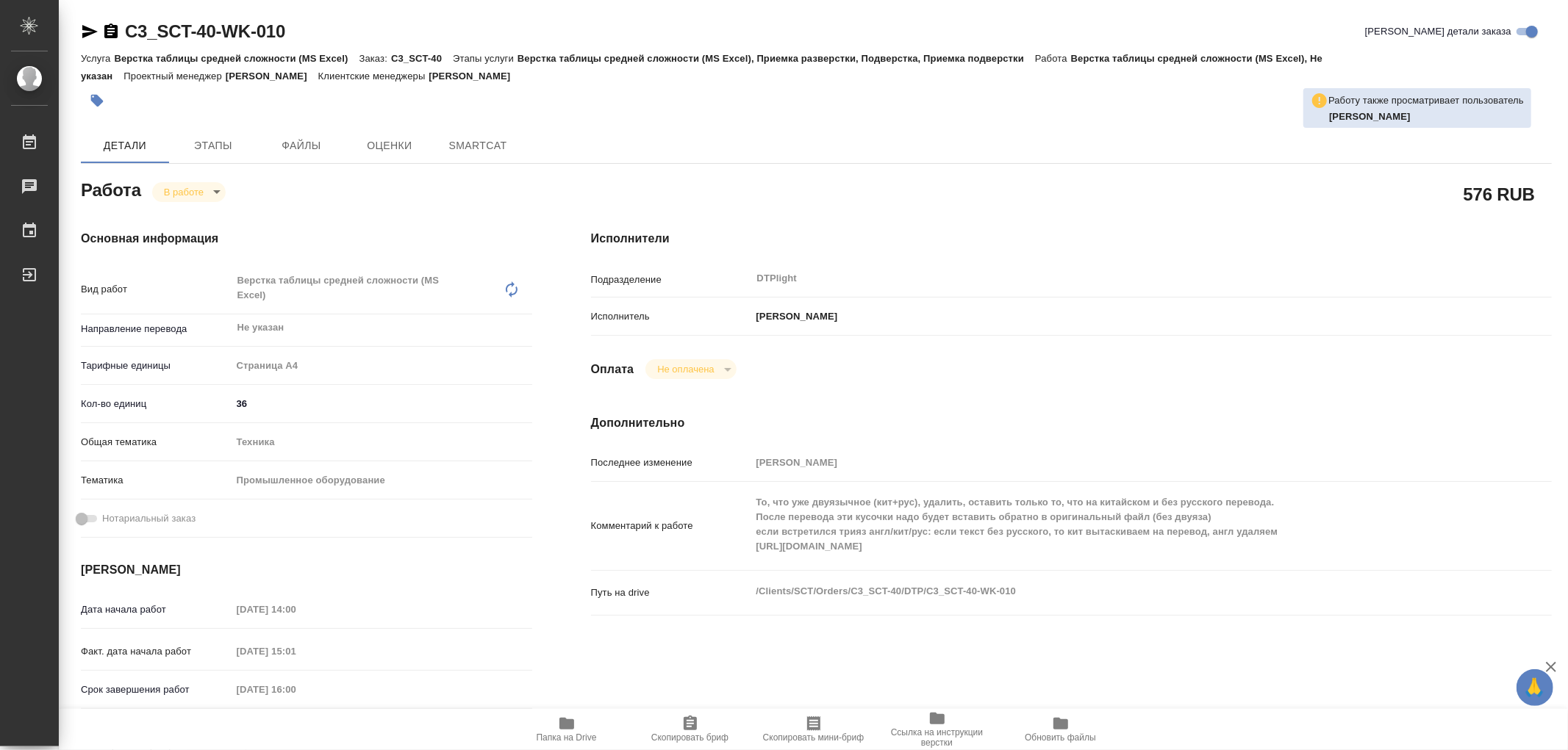
type textarea "x"
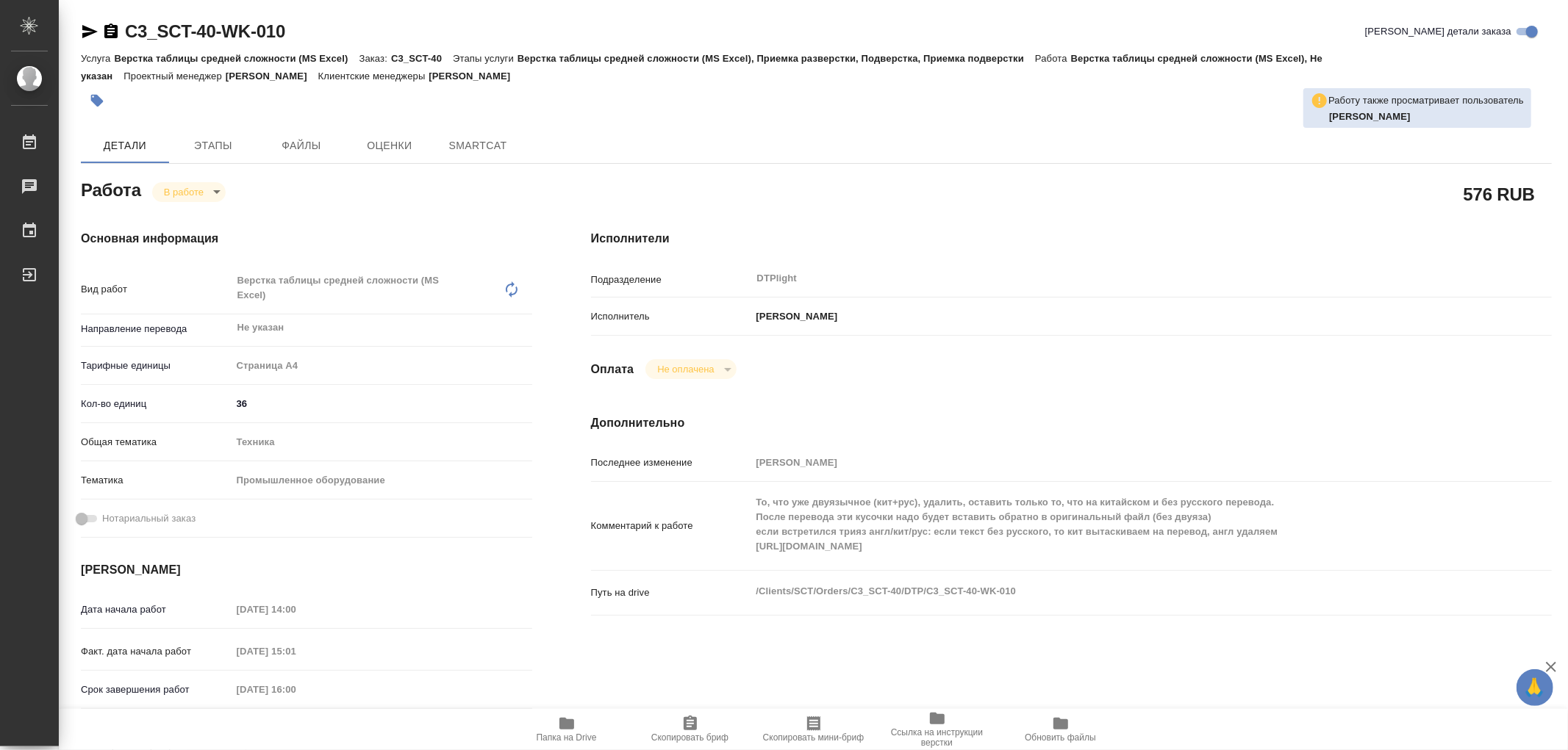
type textarea "x"
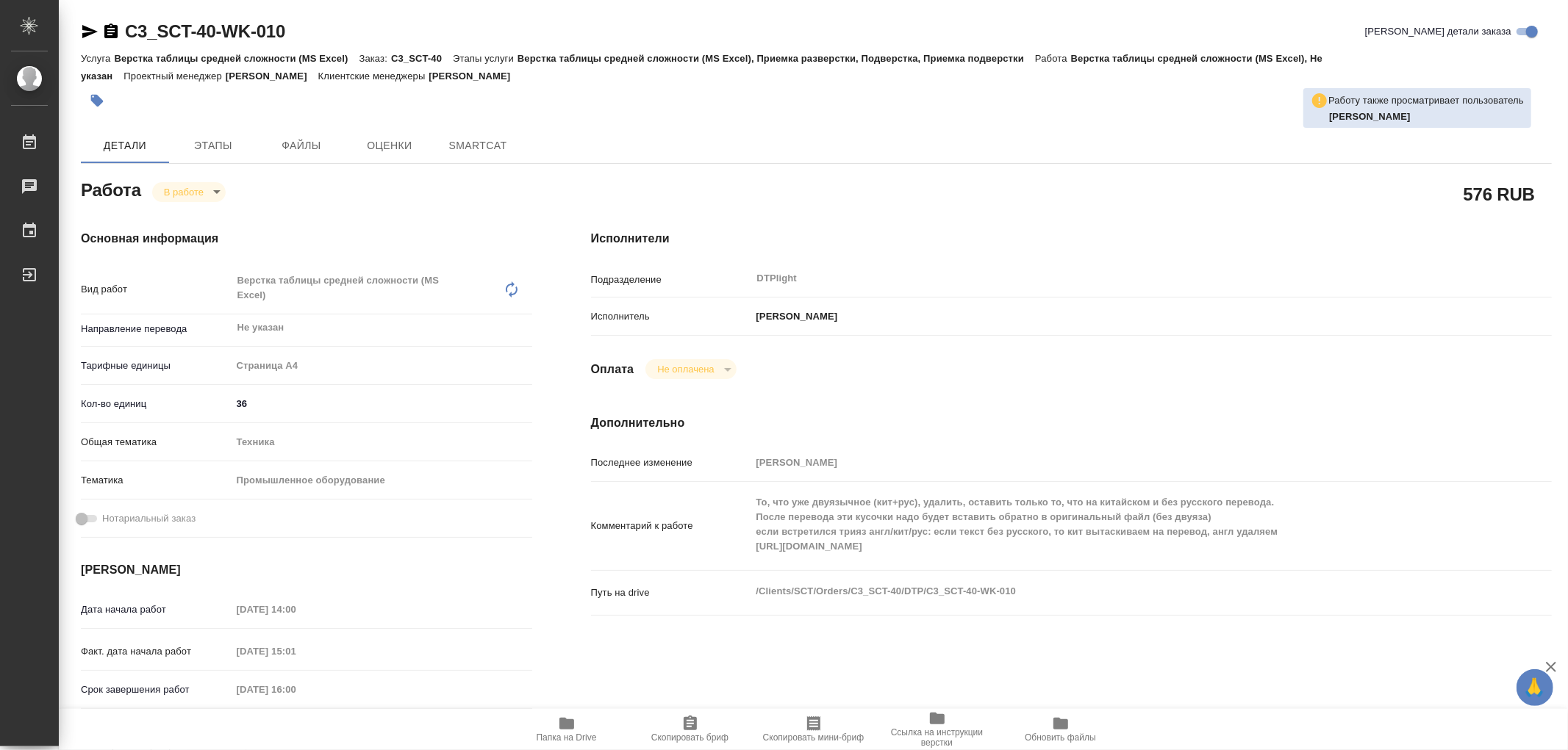
type textarea "x"
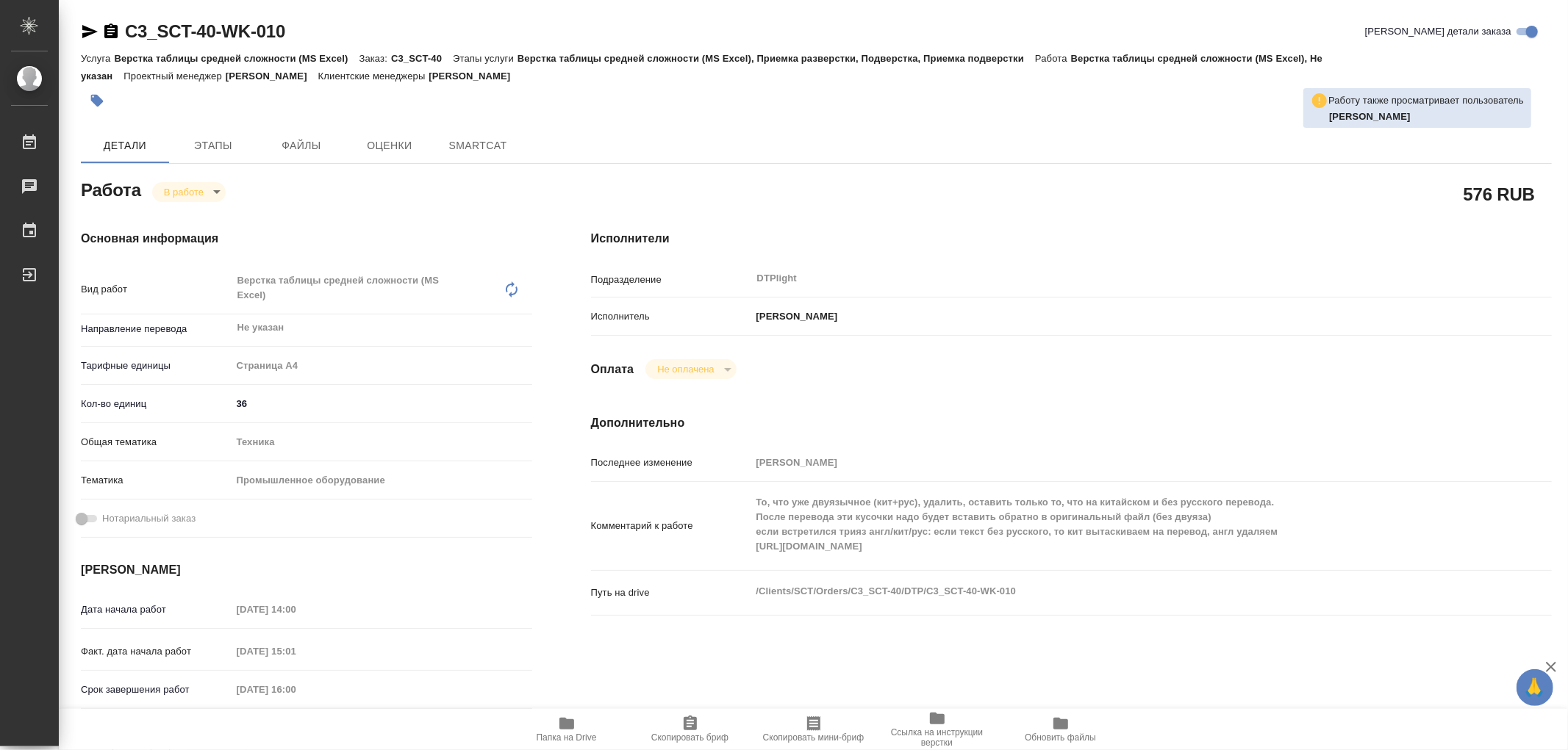
type textarea "x"
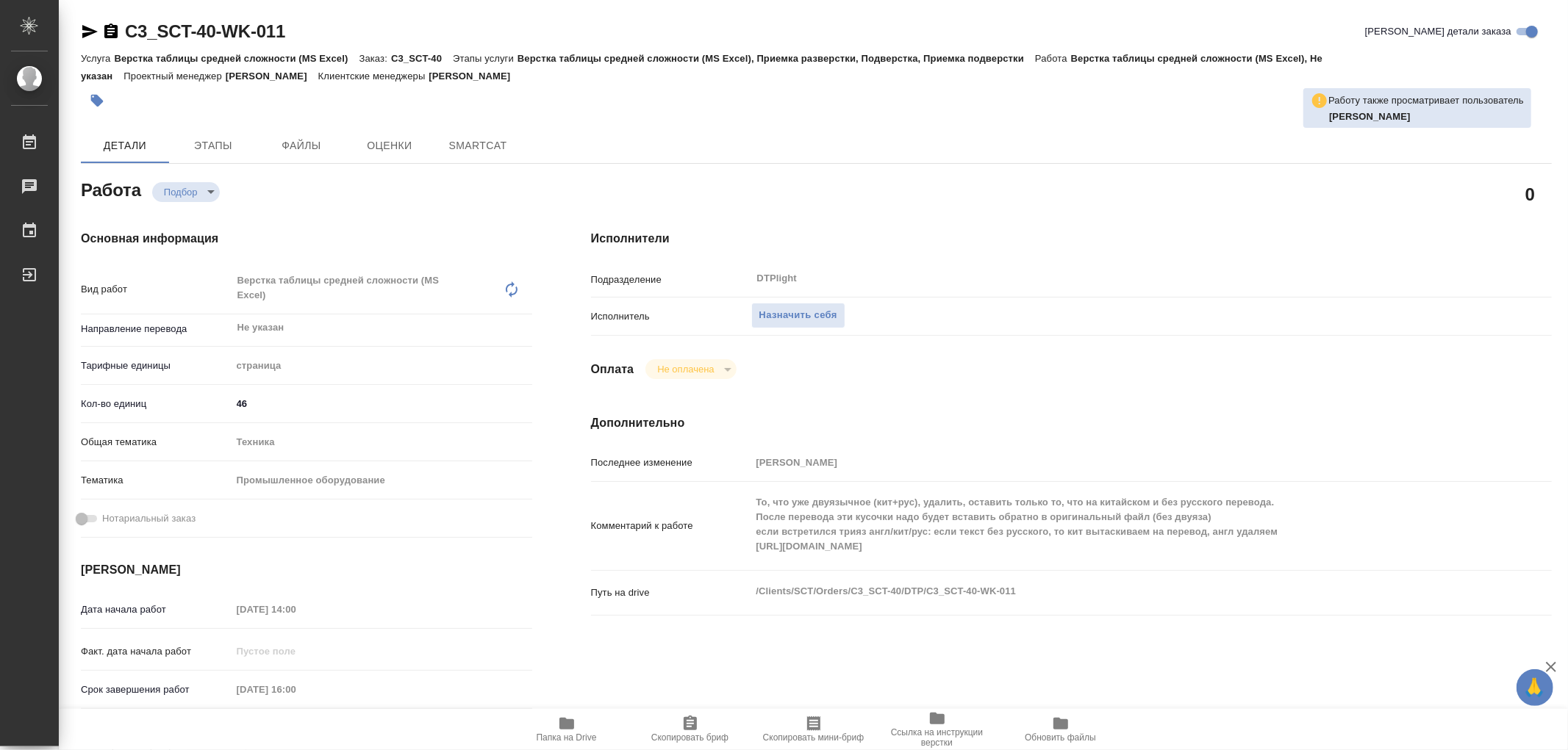
type textarea "x"
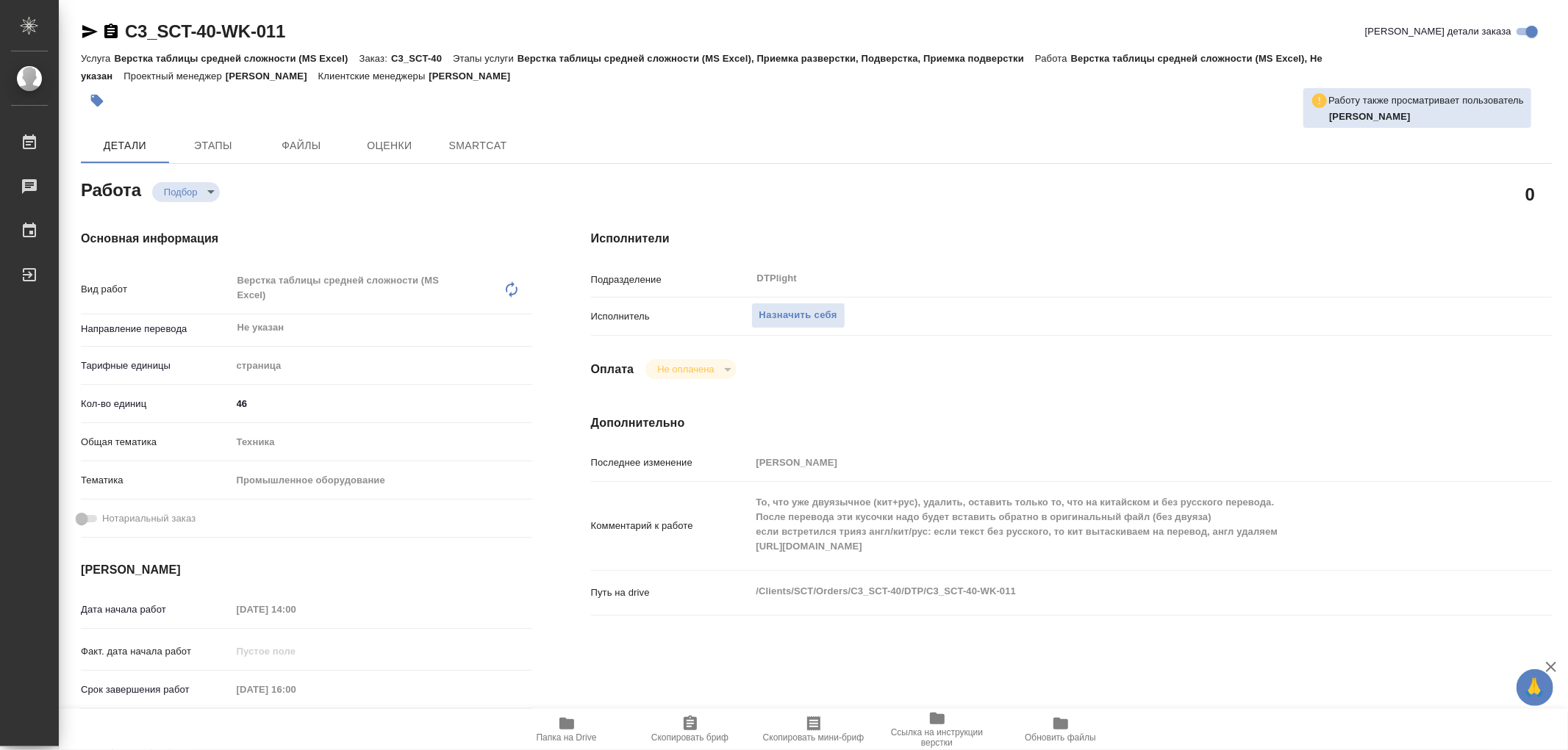
type textarea "x"
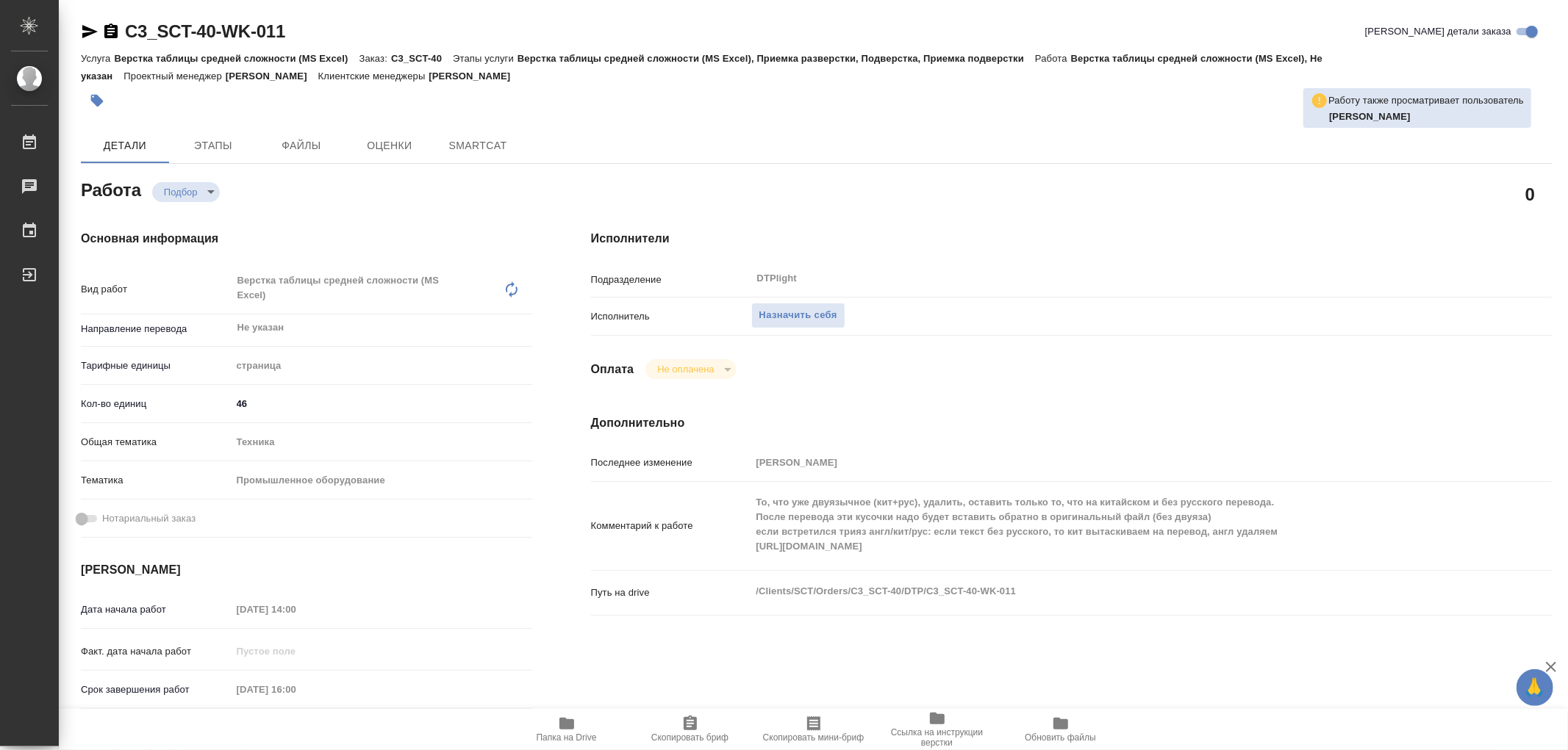
type textarea "x"
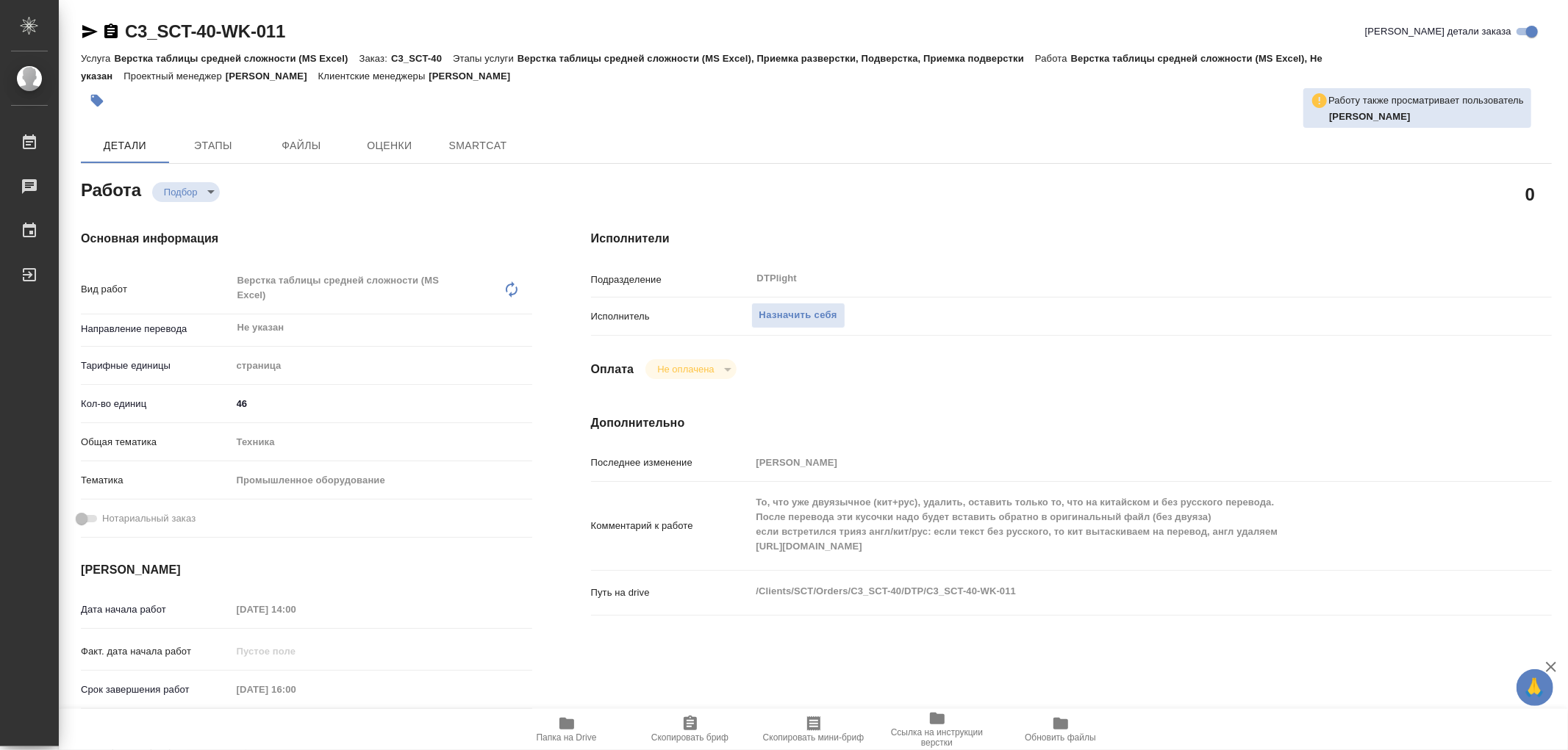
type textarea "x"
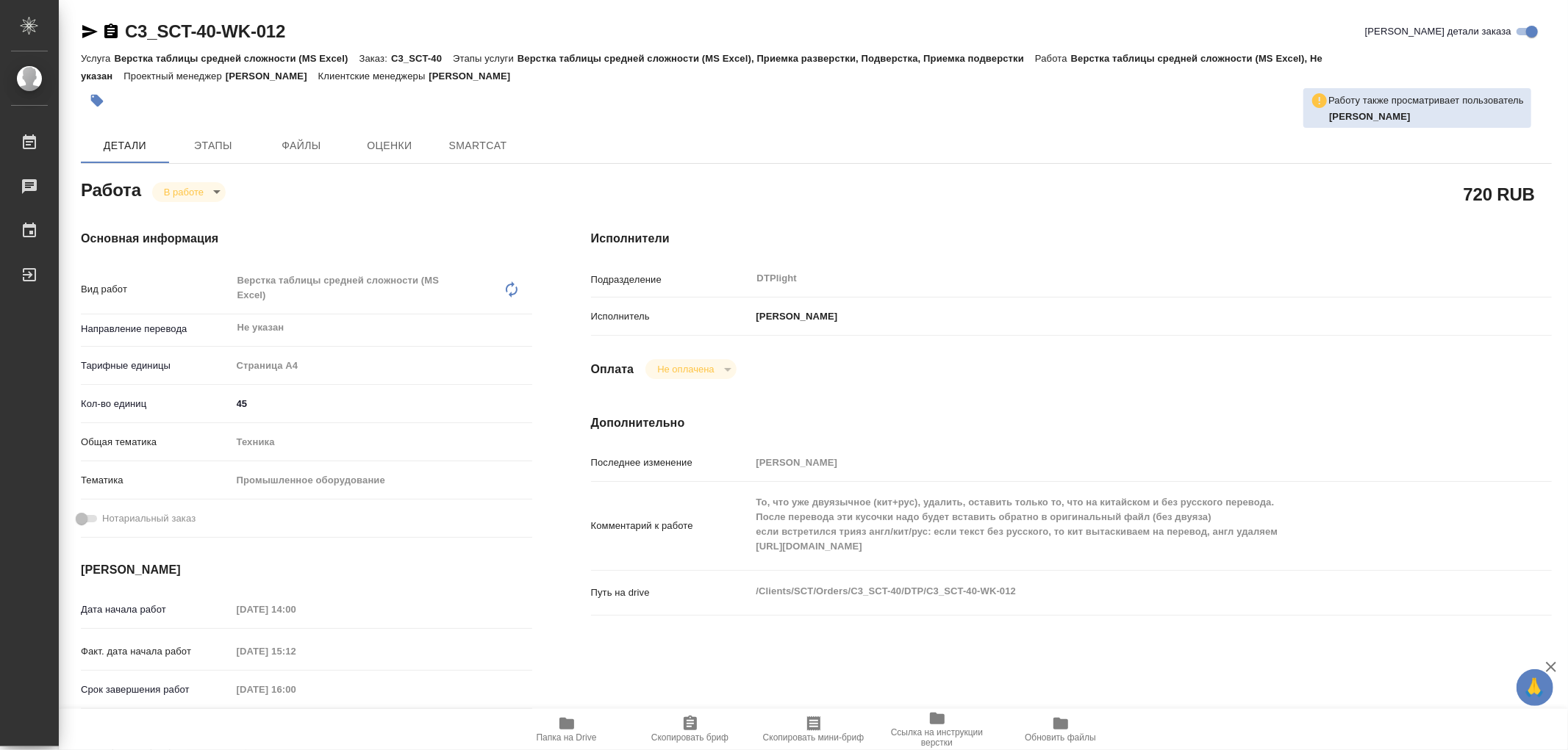
type textarea "x"
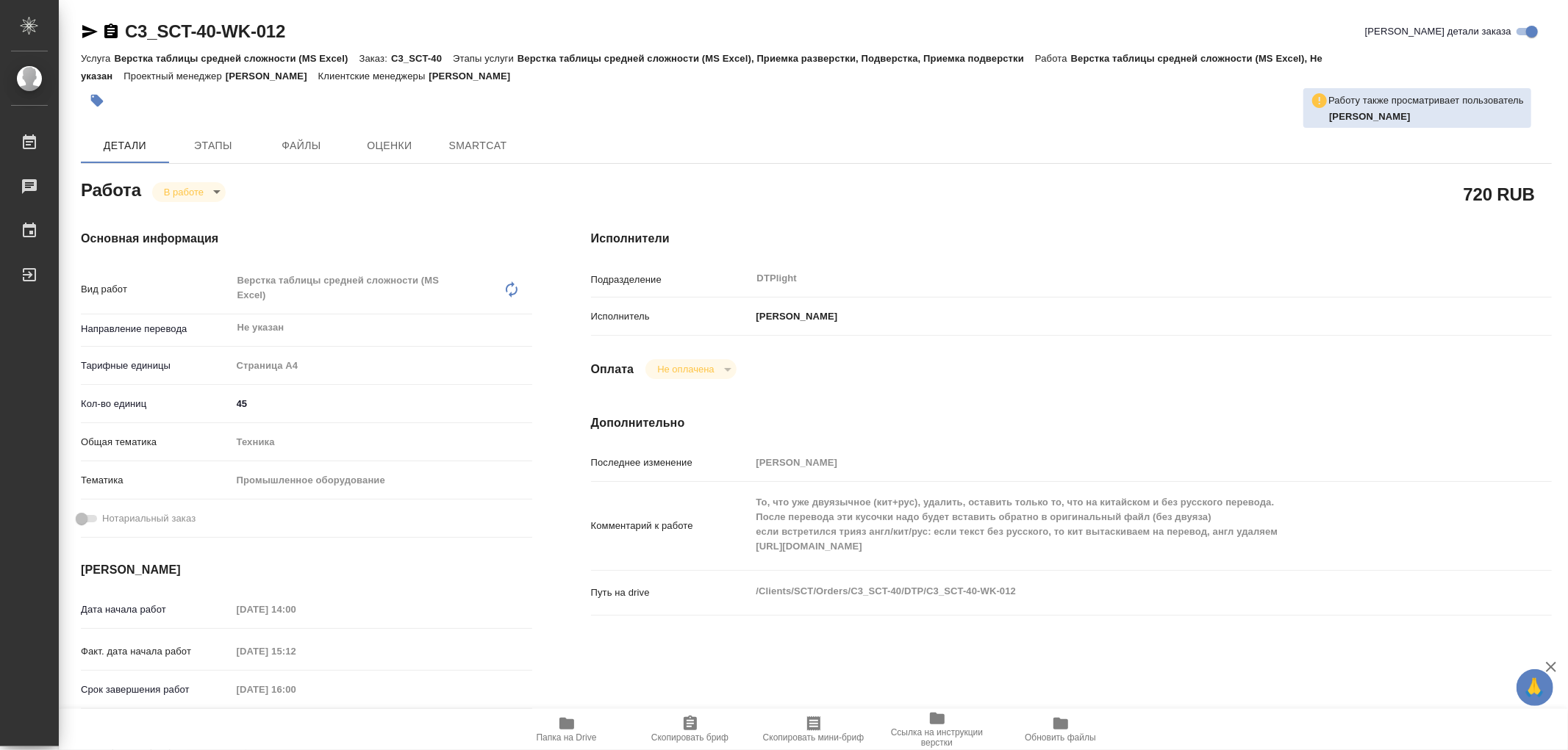
type textarea "x"
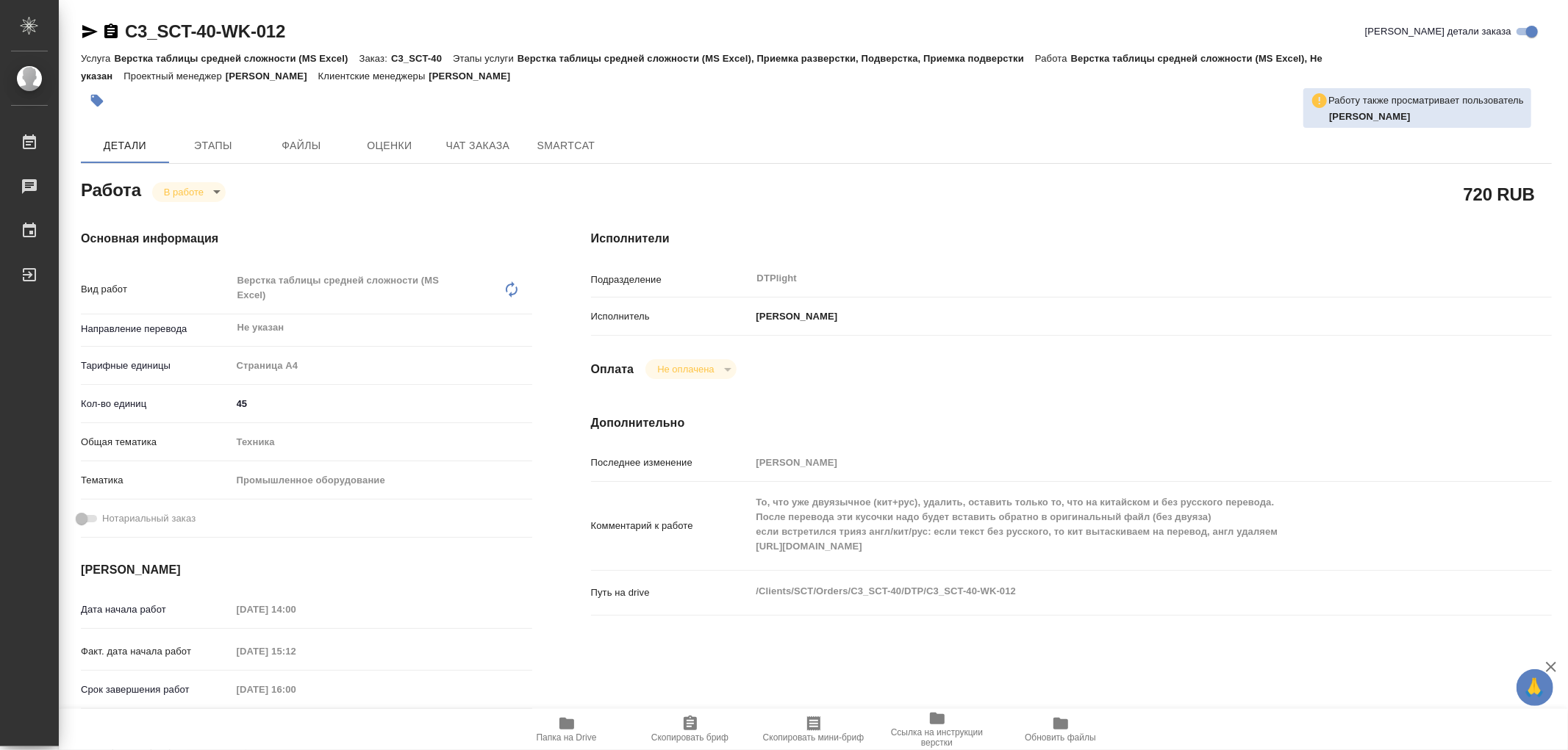
type textarea "x"
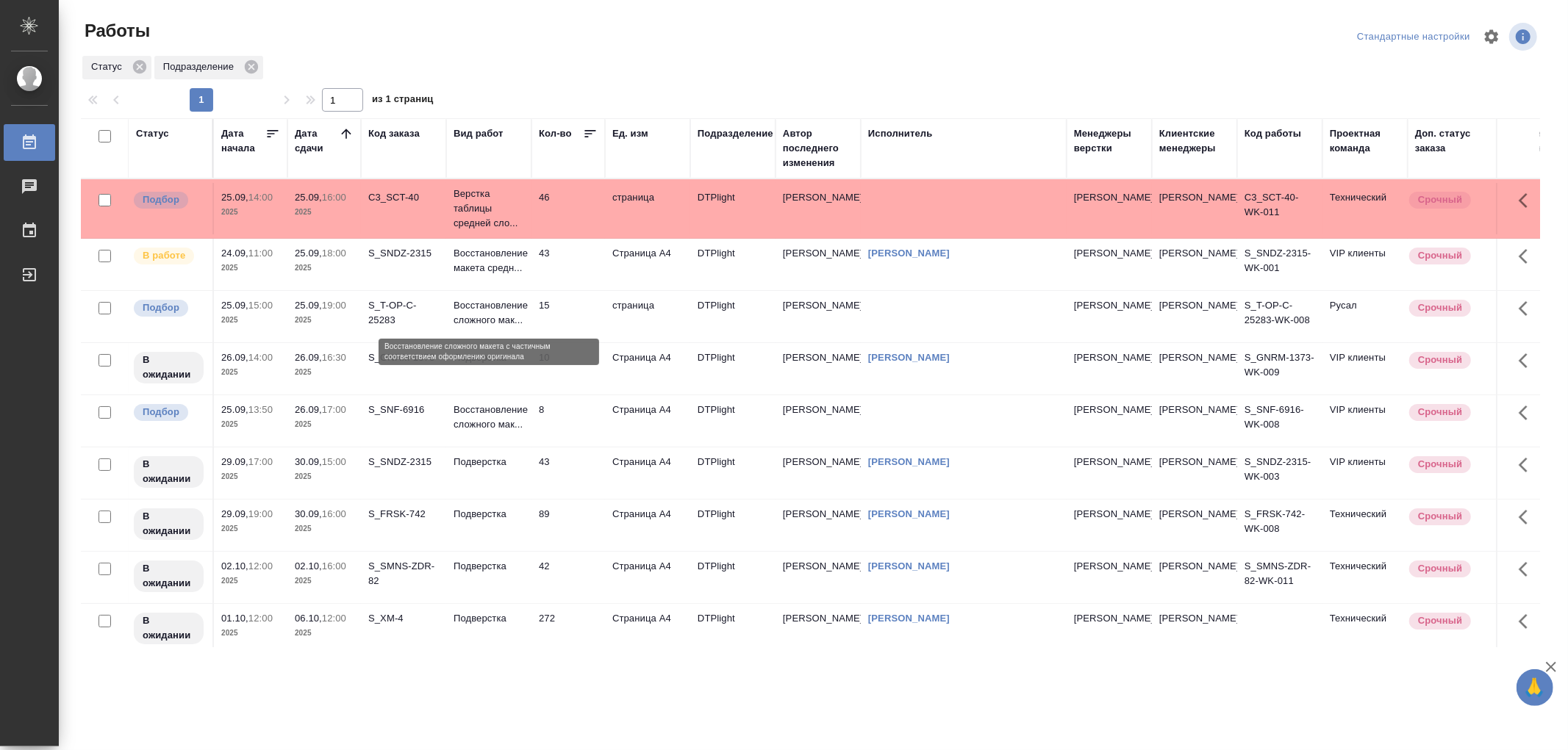
click at [503, 313] on p "Восстановление сложного мак..." at bounding box center [489, 313] width 71 height 29
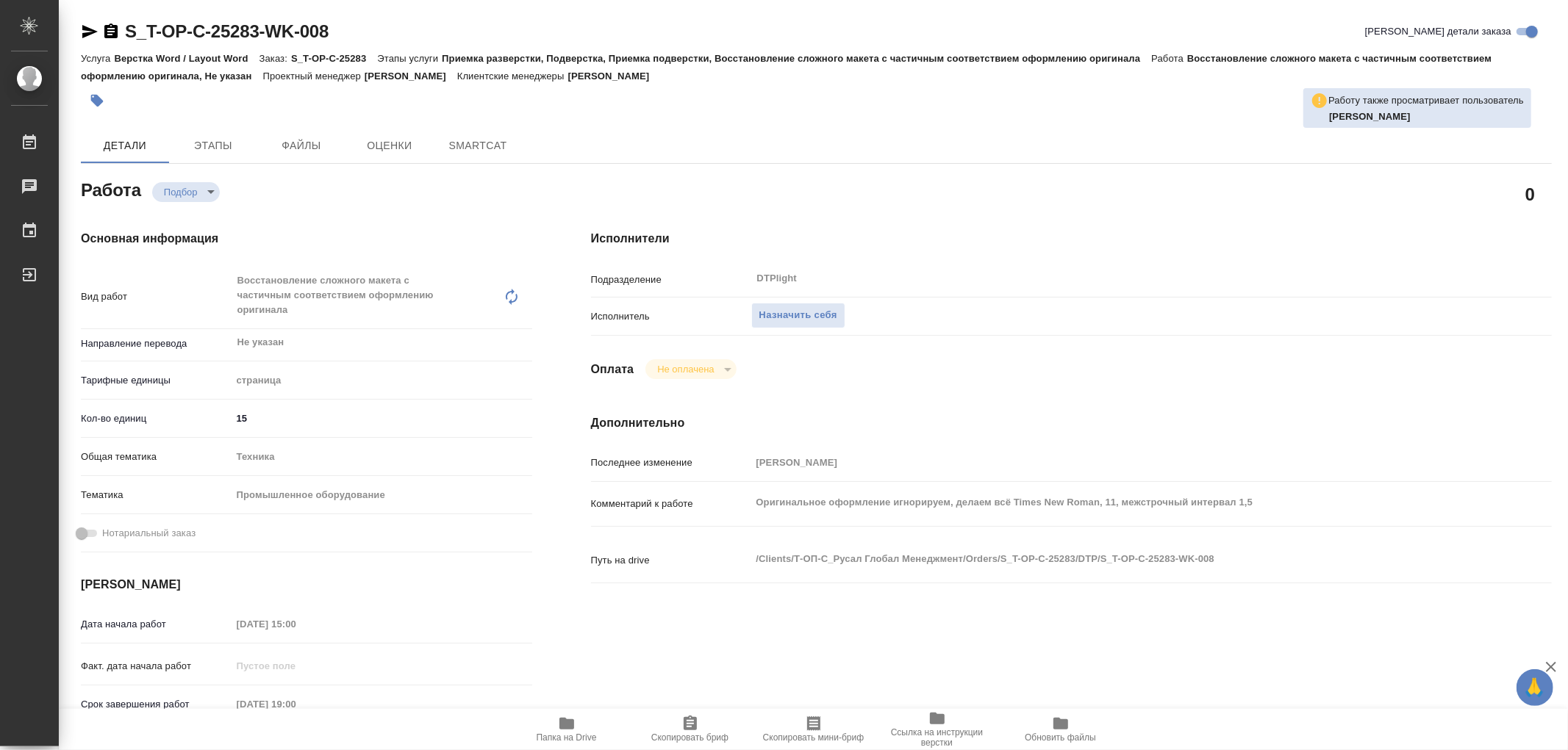
type textarea "x"
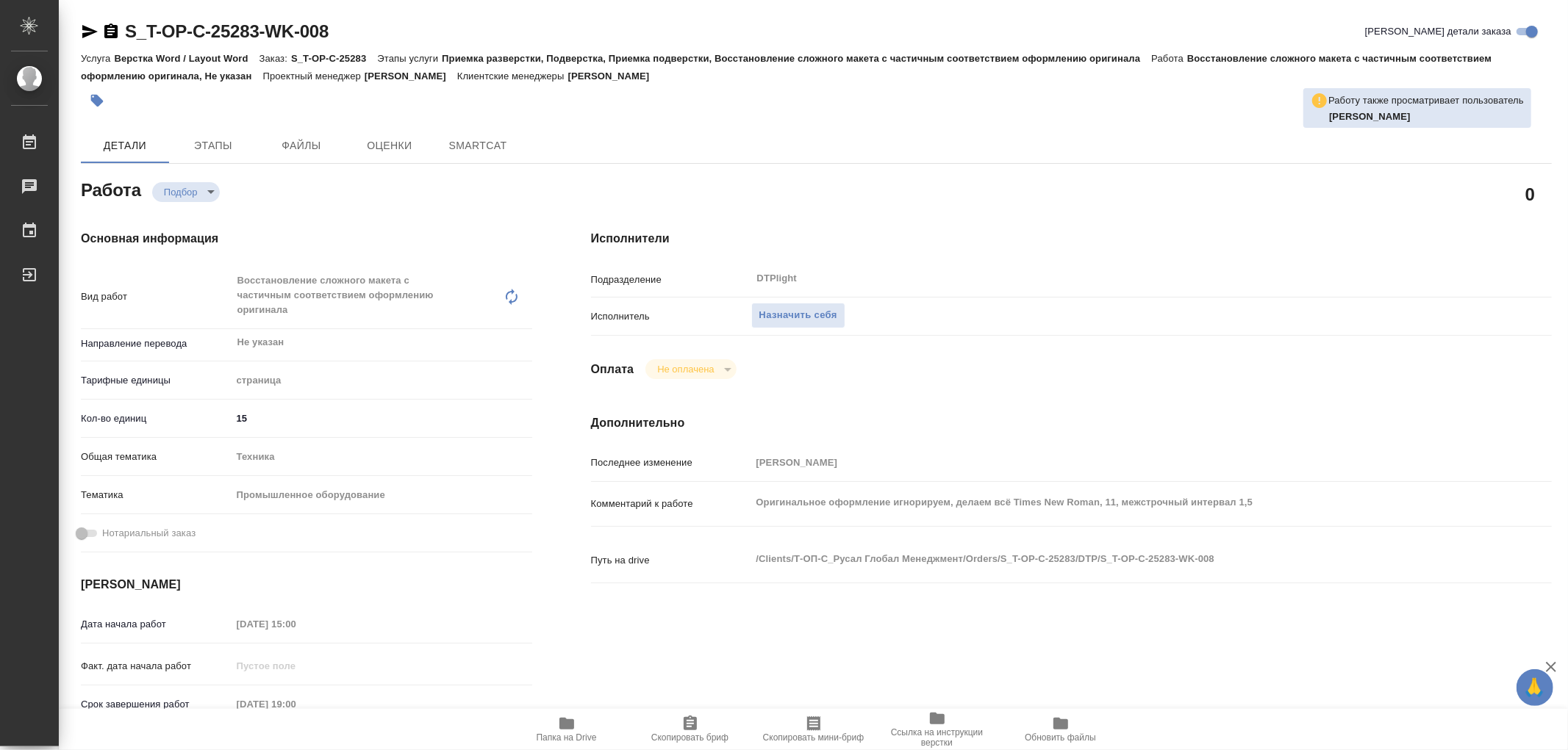
type textarea "x"
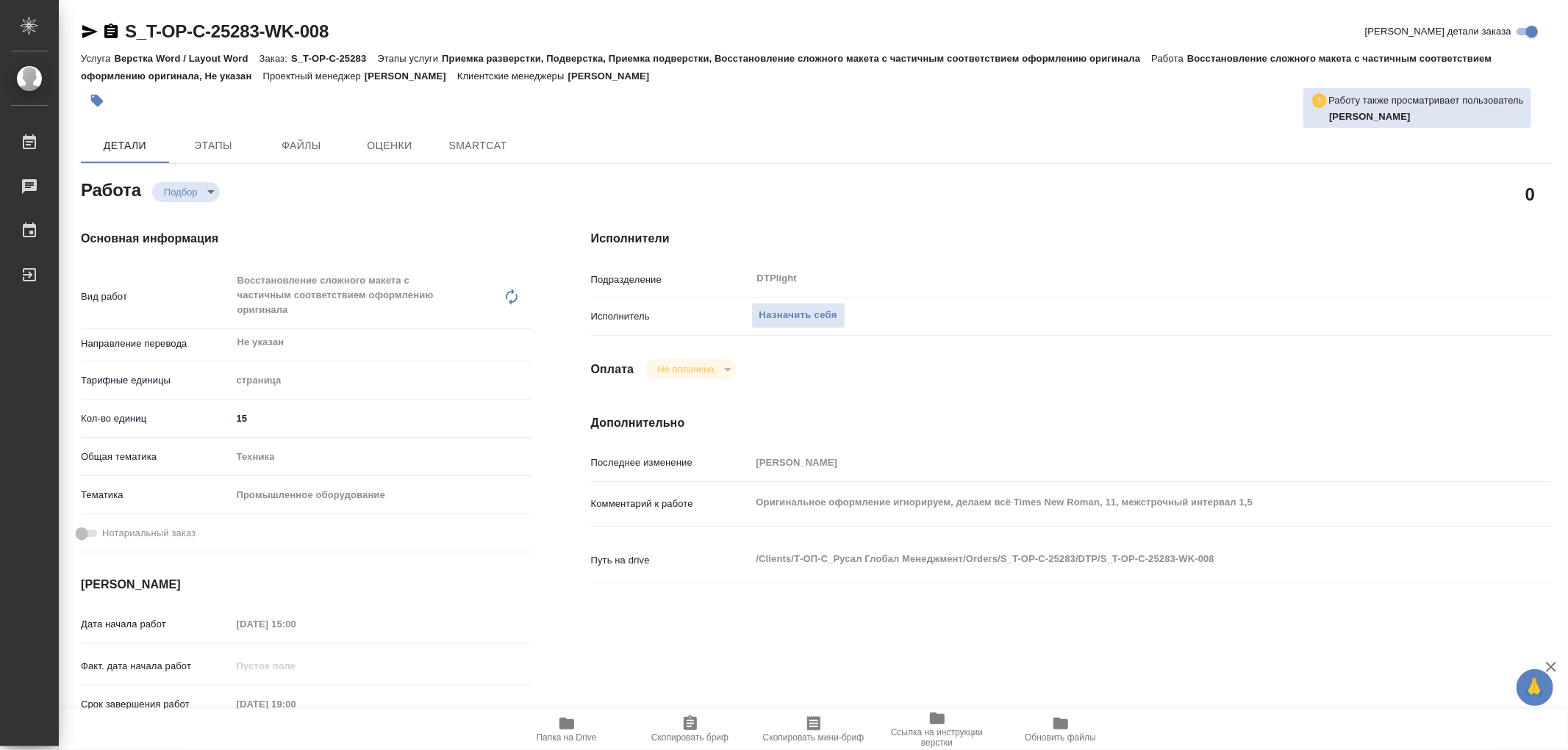
type textarea "x"
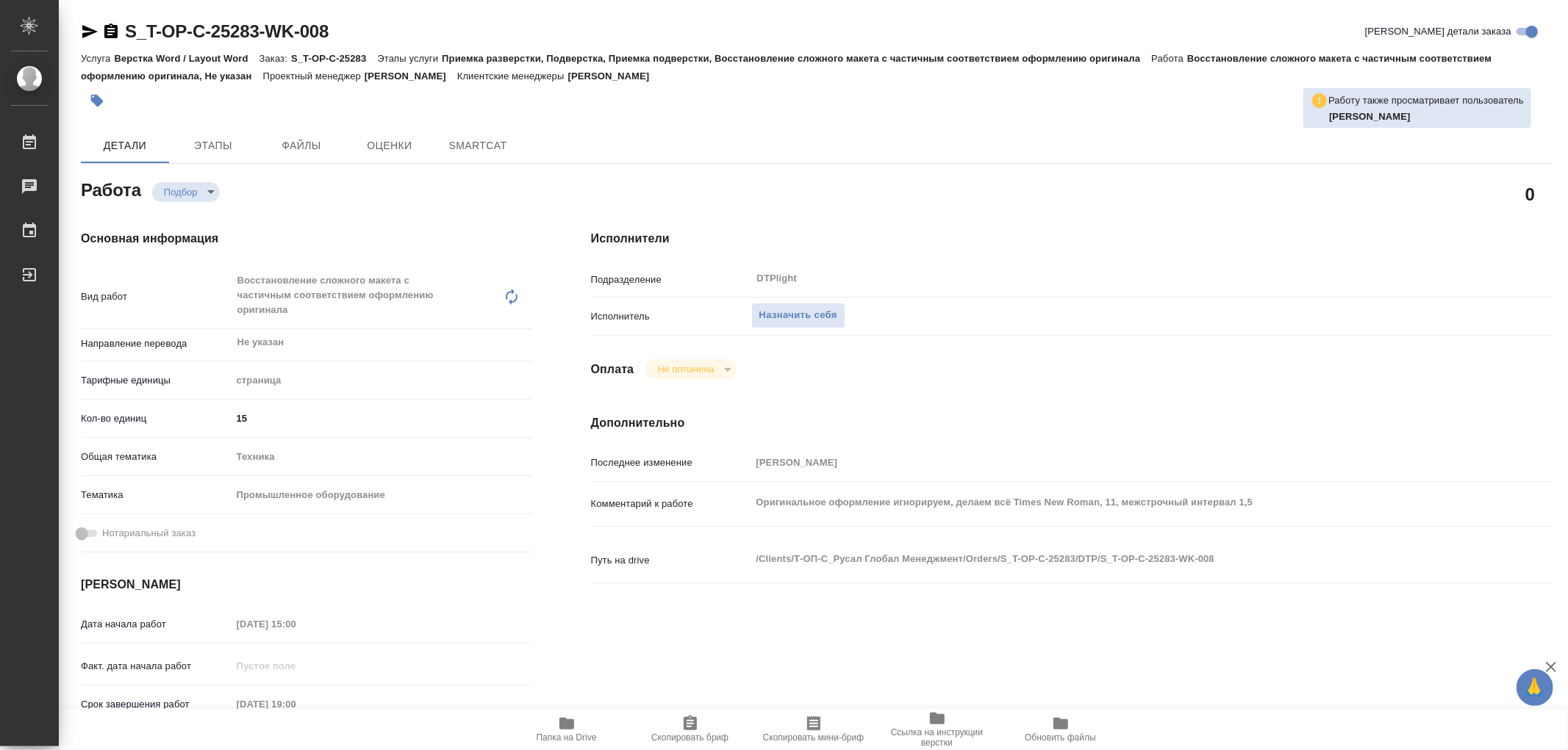
type textarea "x"
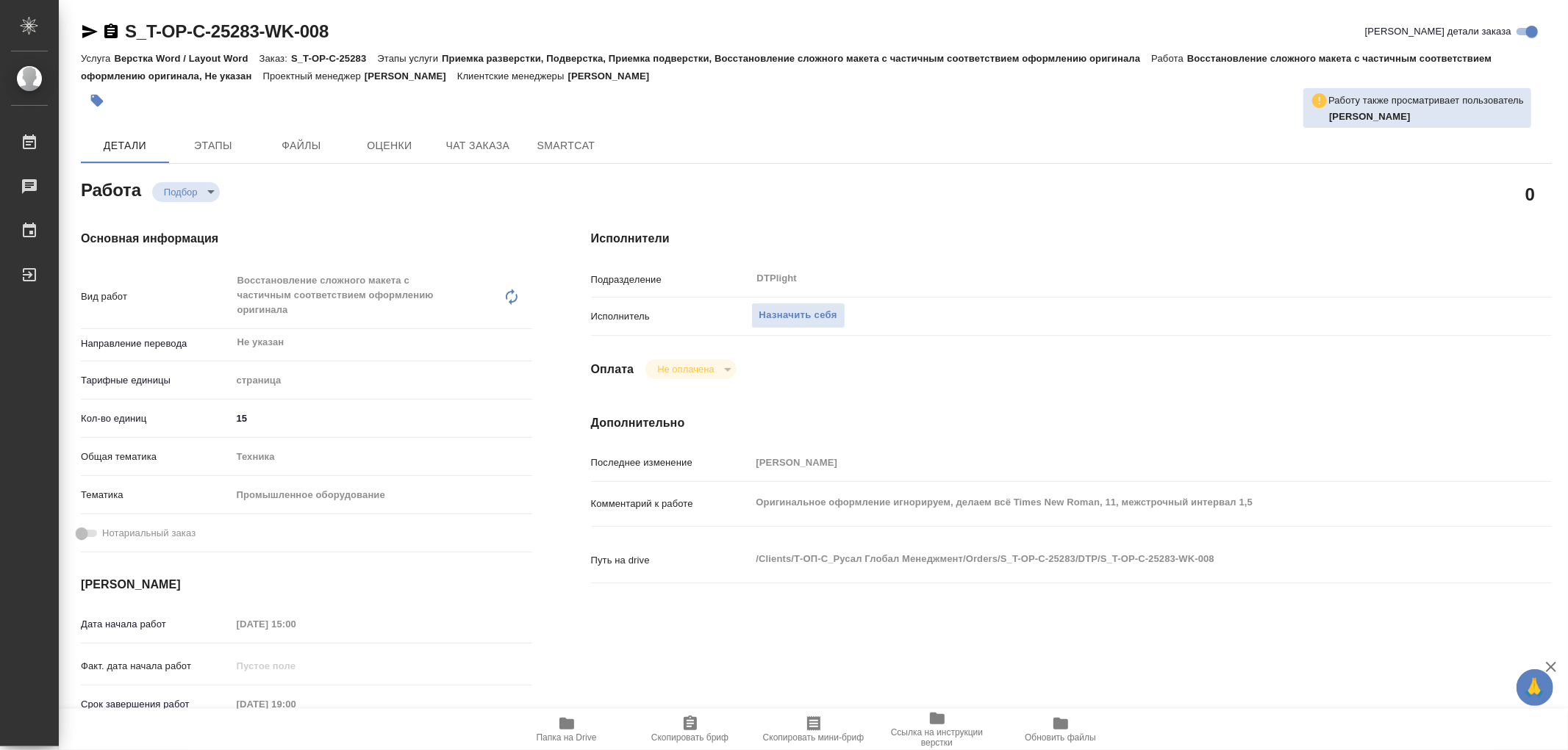
type textarea "x"
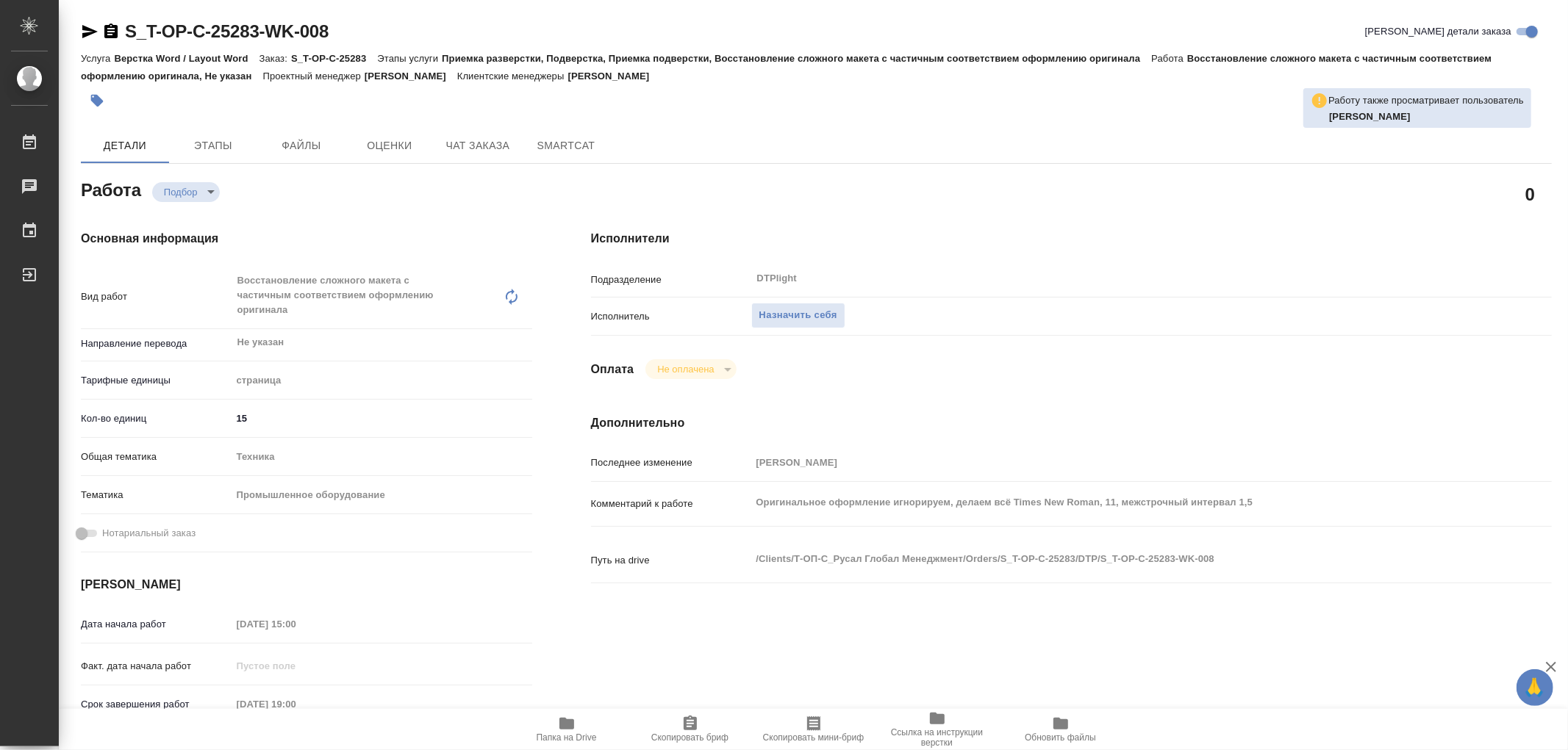
type textarea "x"
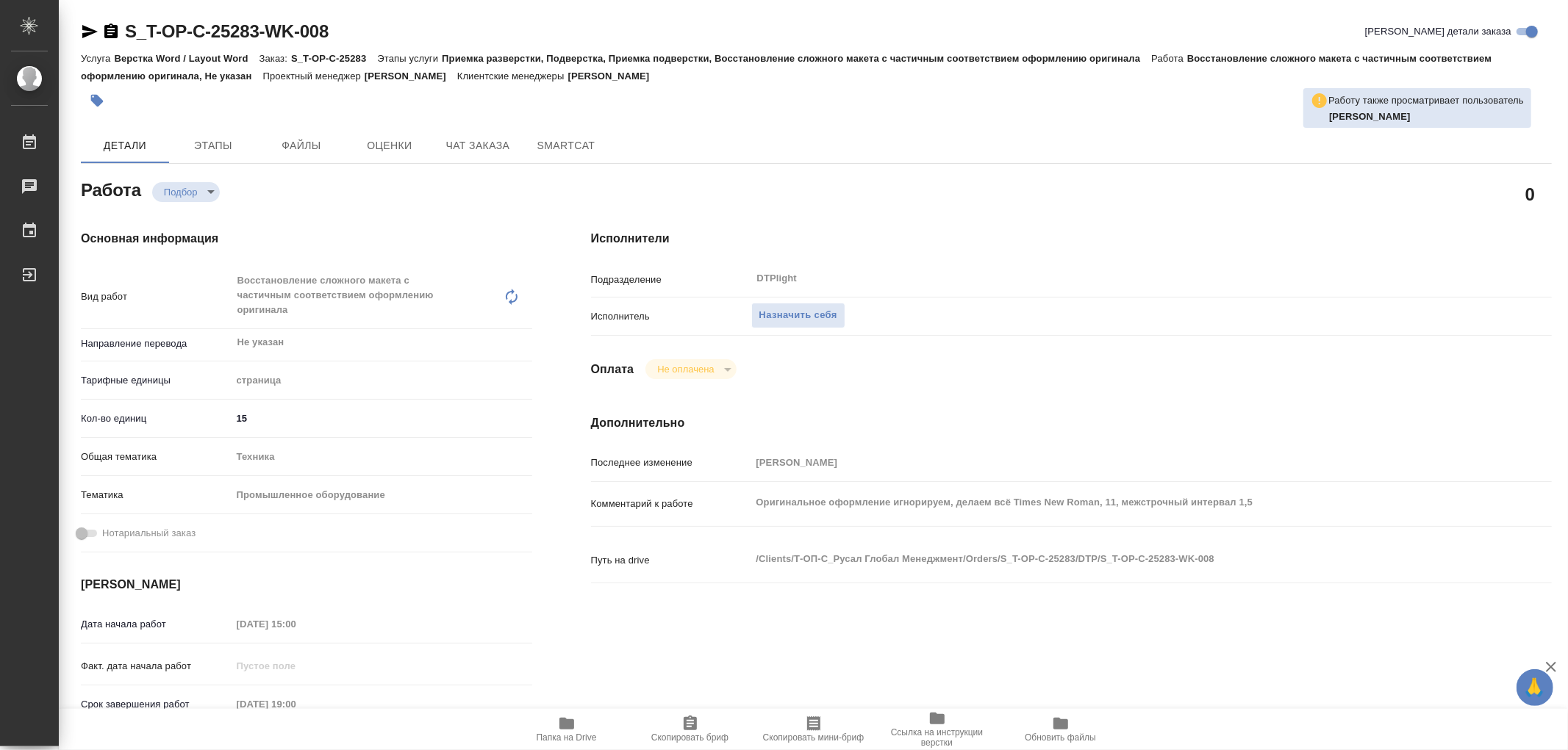
click at [572, 716] on icon "button" at bounding box center [566, 723] width 17 height 17
click at [802, 313] on span "Назначить себя" at bounding box center [798, 316] width 78 height 17
type textarea "x"
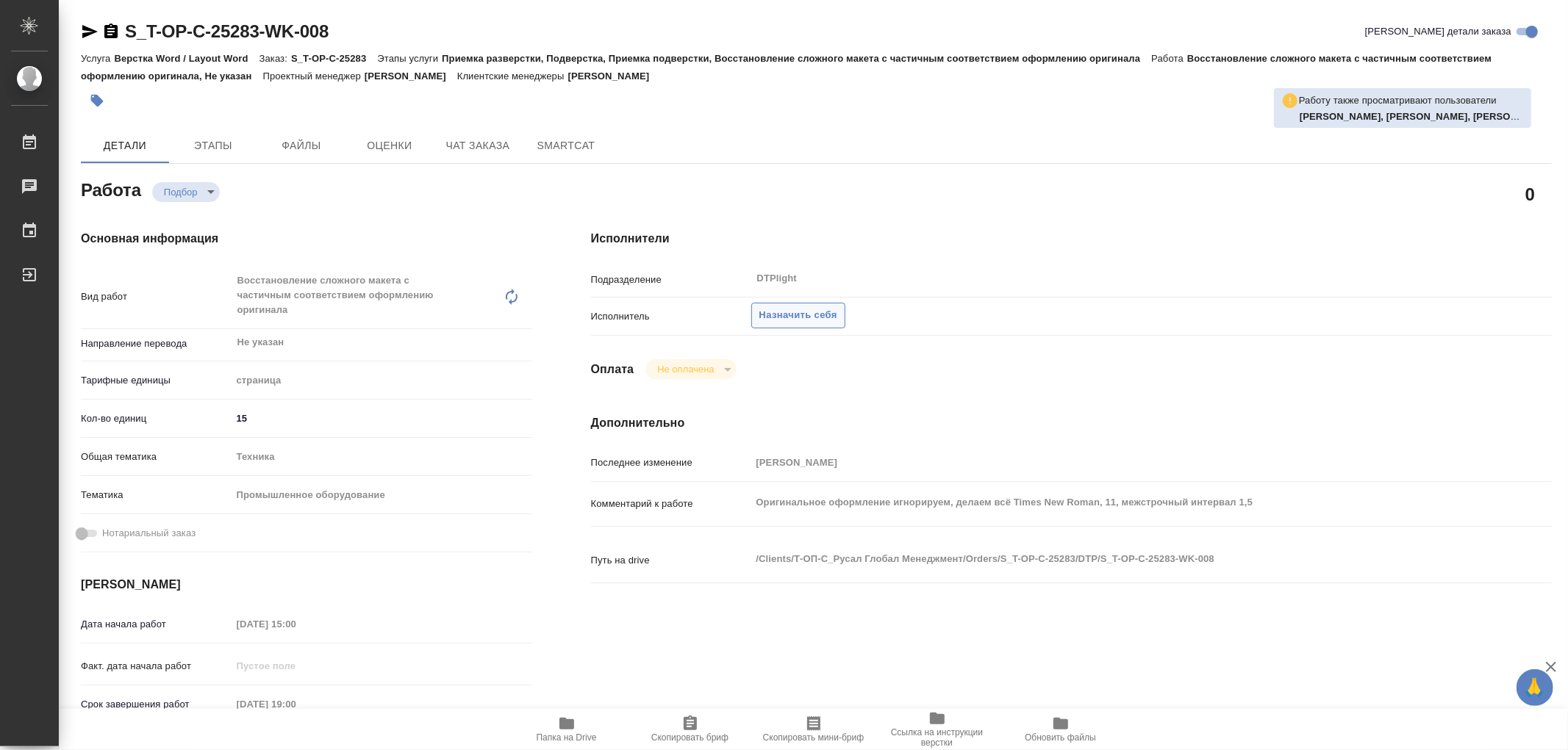
type textarea "x"
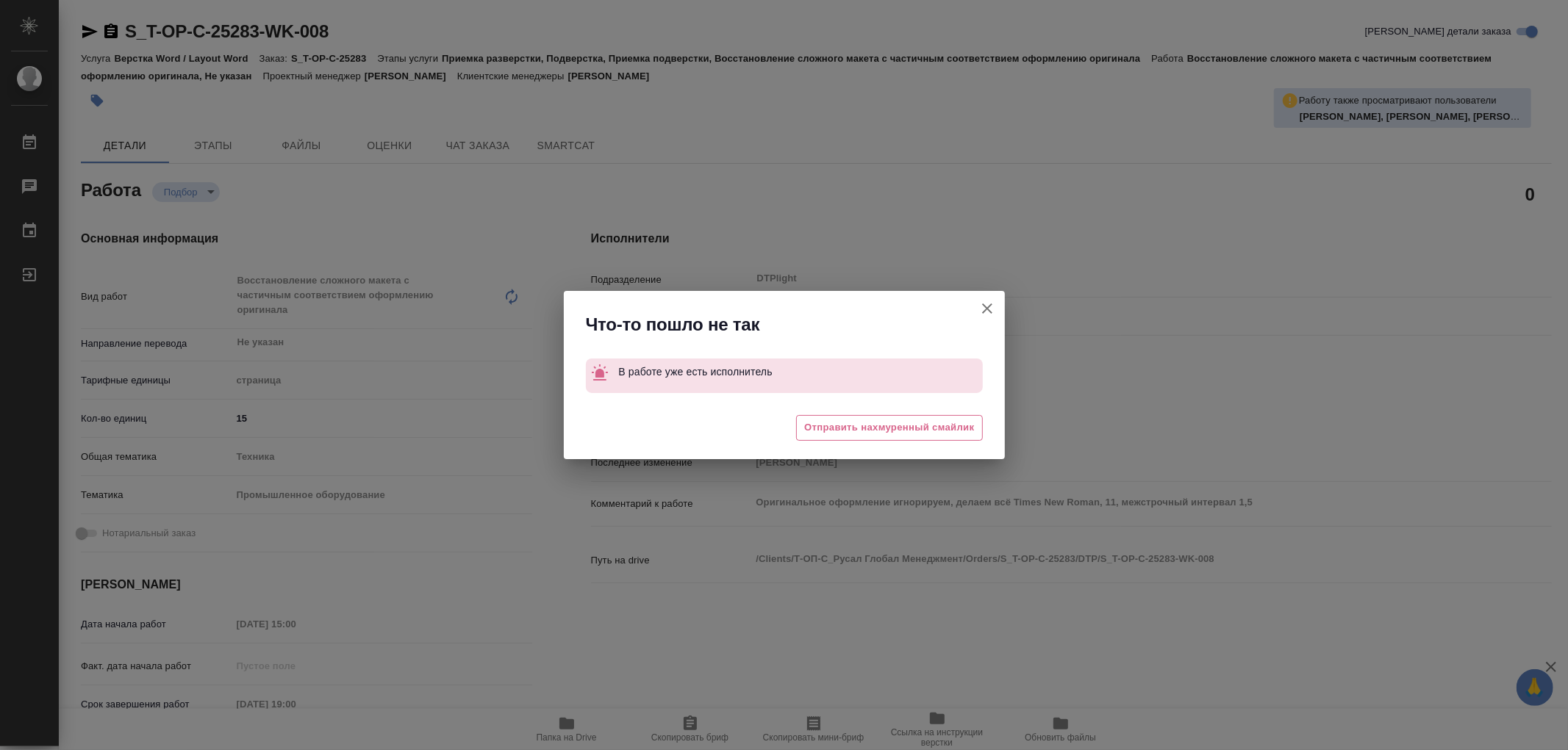
click at [982, 310] on icon "button" at bounding box center [987, 308] width 17 height 17
type textarea "x"
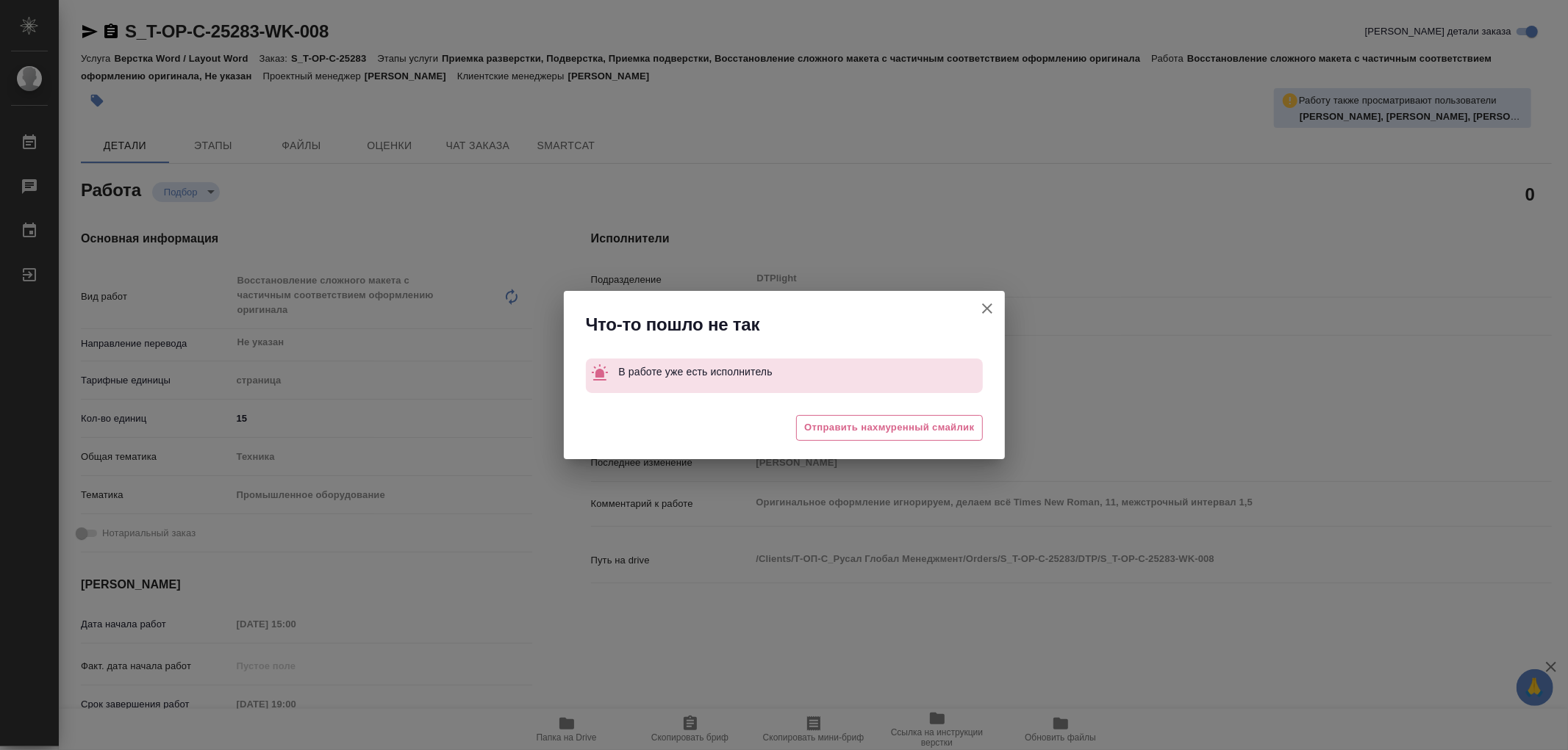
type textarea "x"
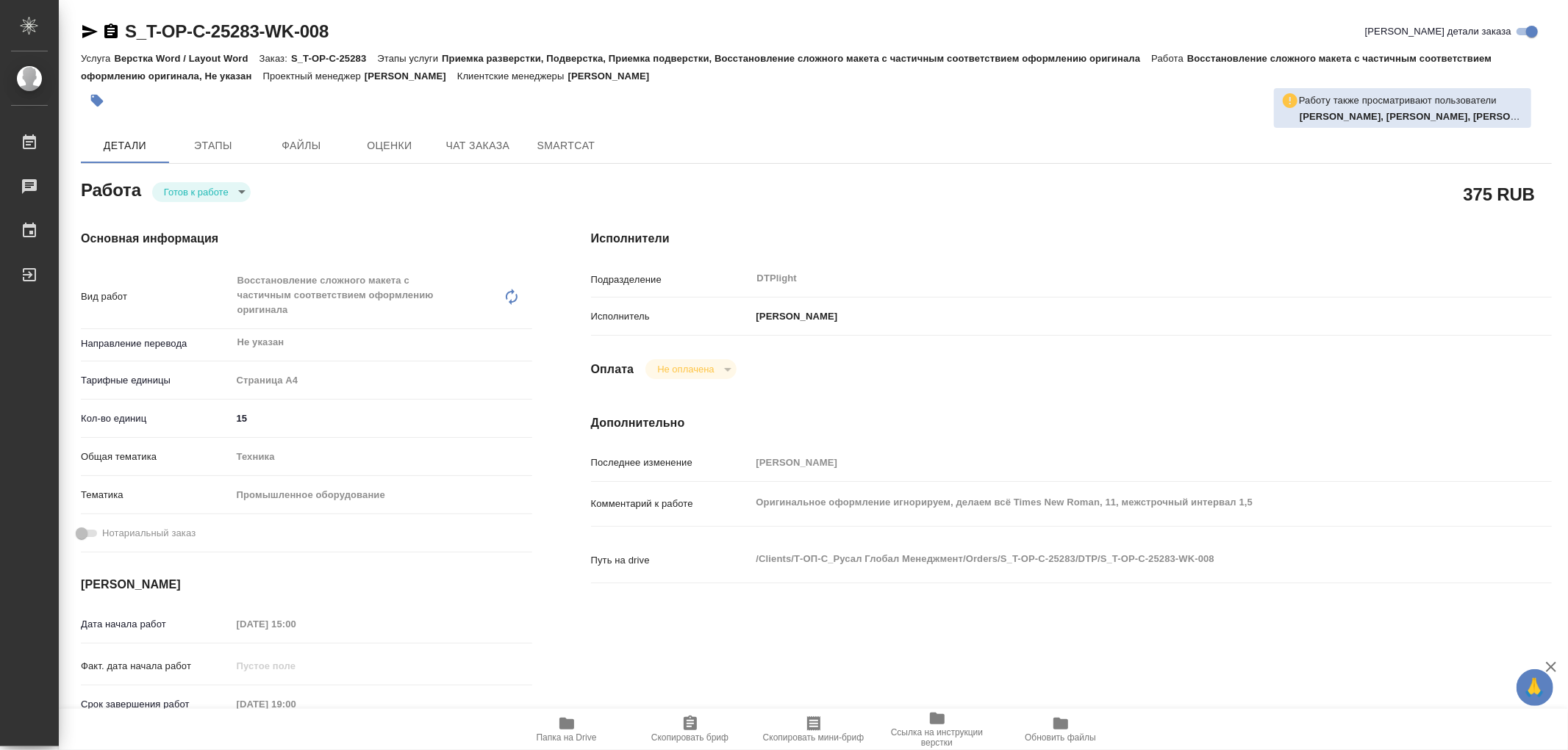
type textarea "x"
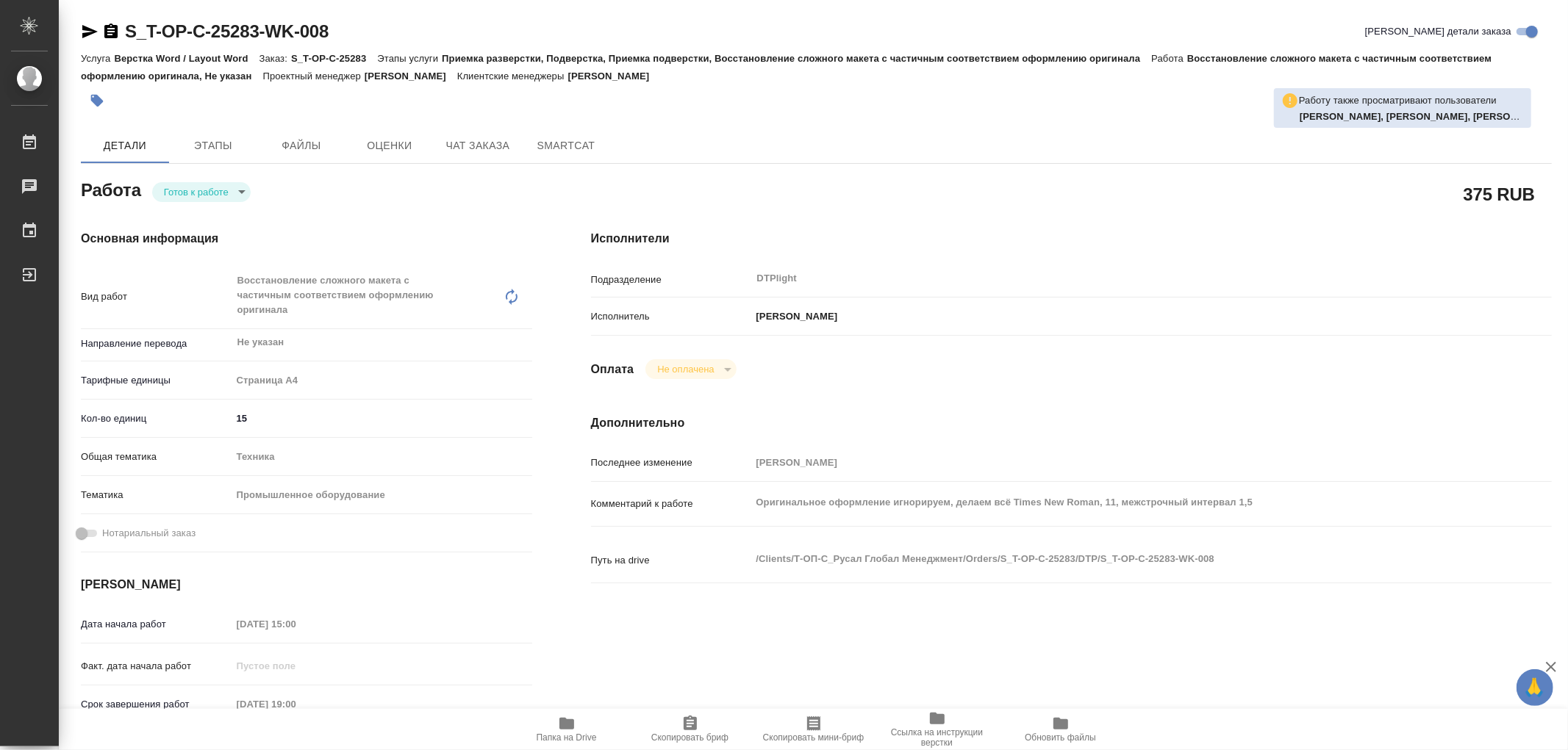
type textarea "x"
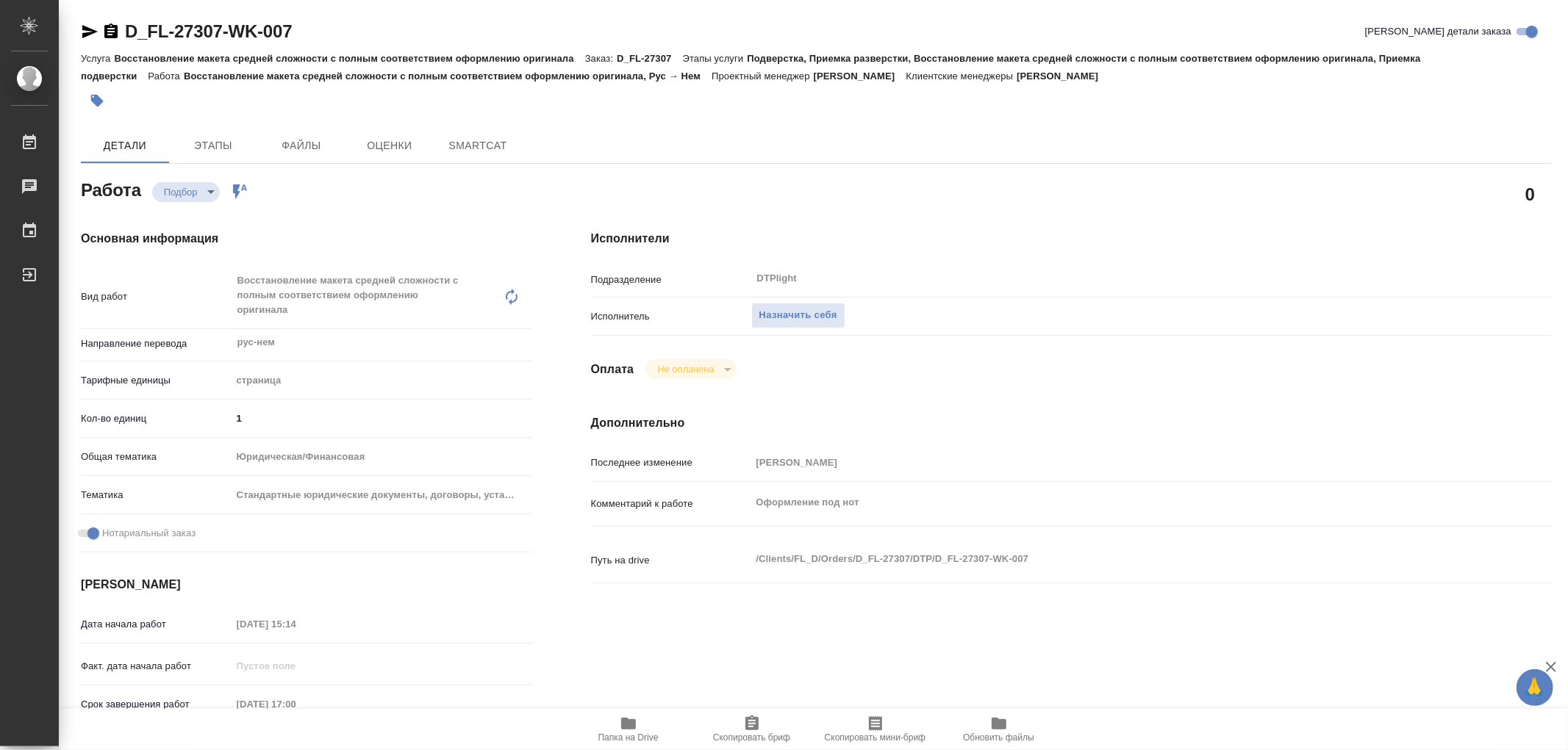
type textarea "x"
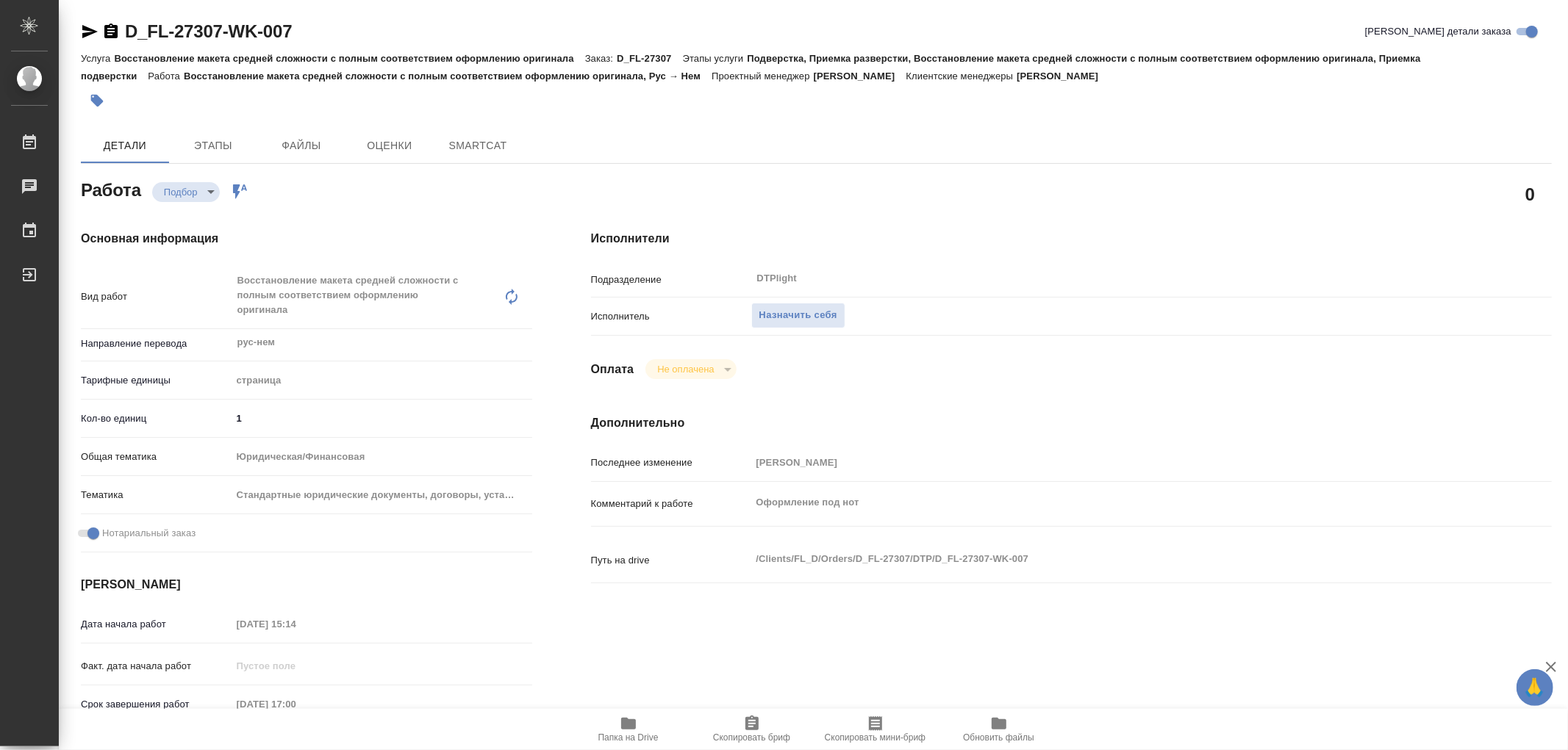
type textarea "x"
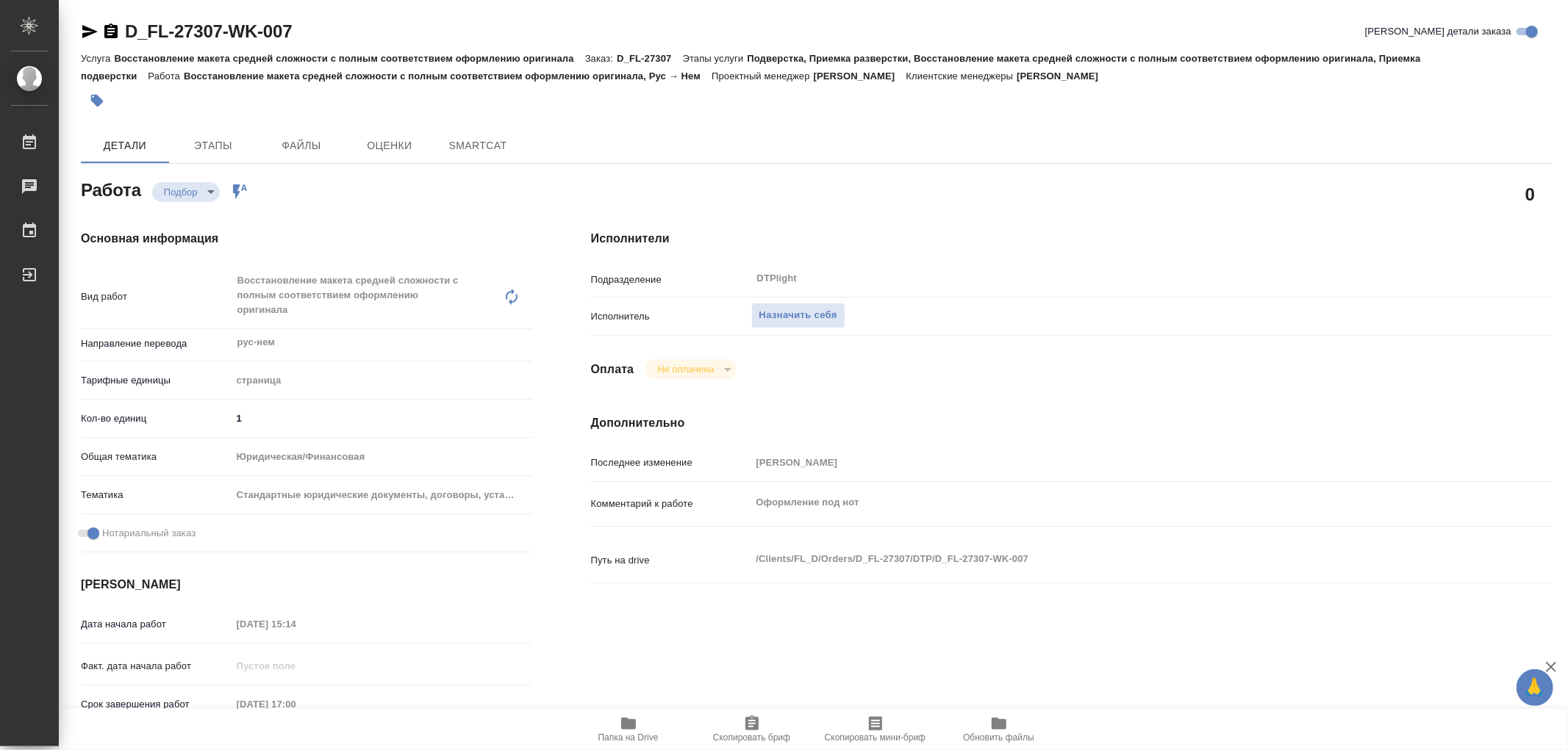
type textarea "x"
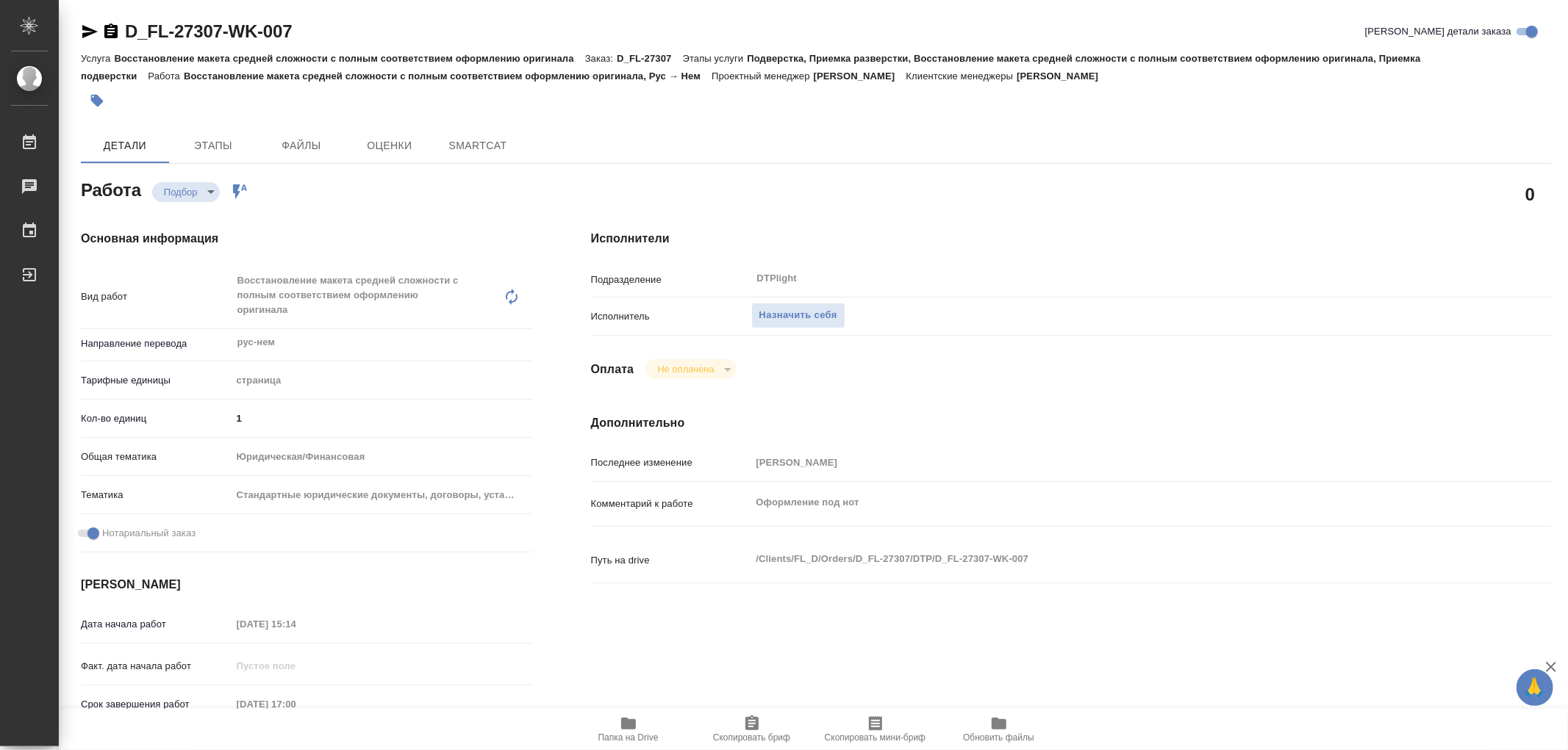
type textarea "x"
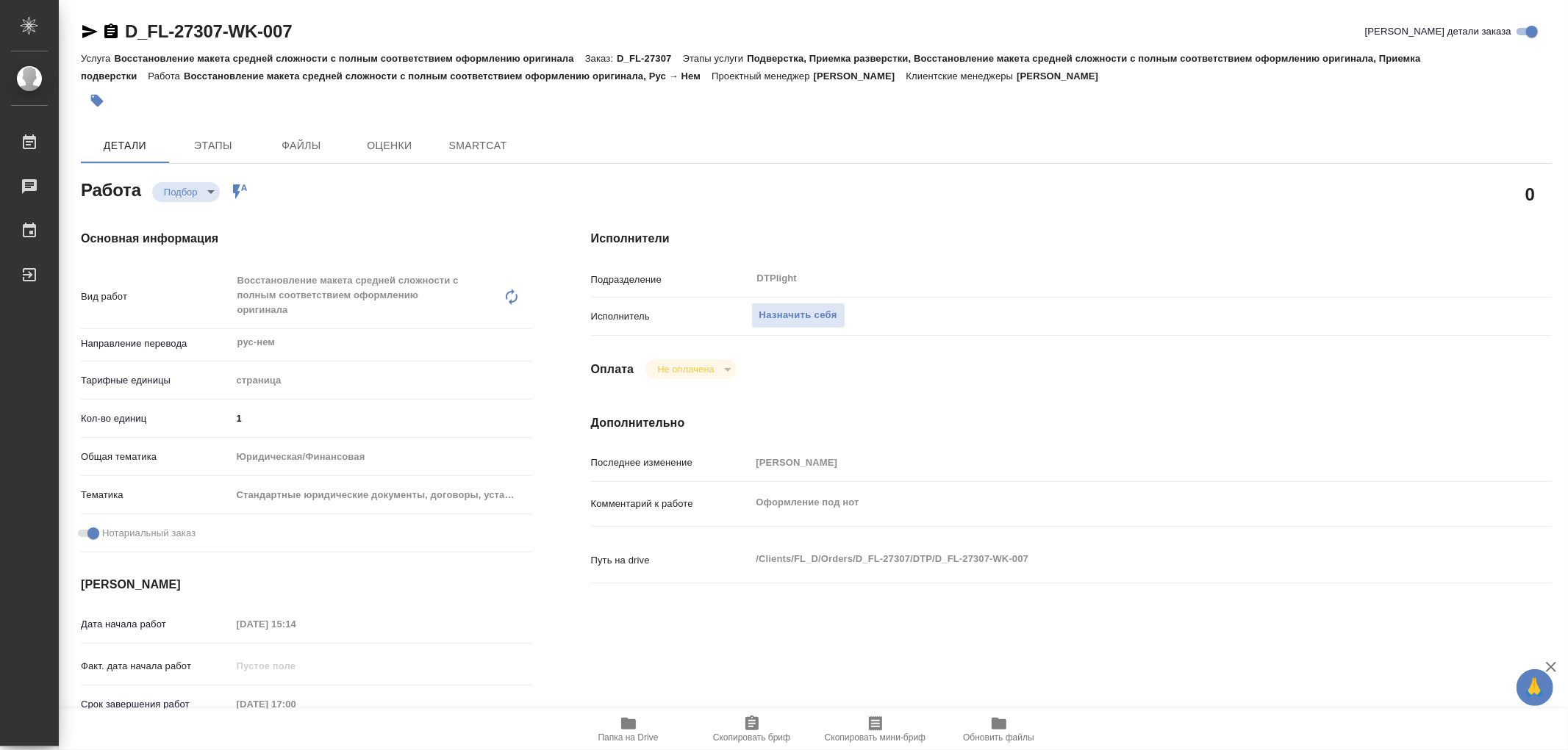
type textarea "x"
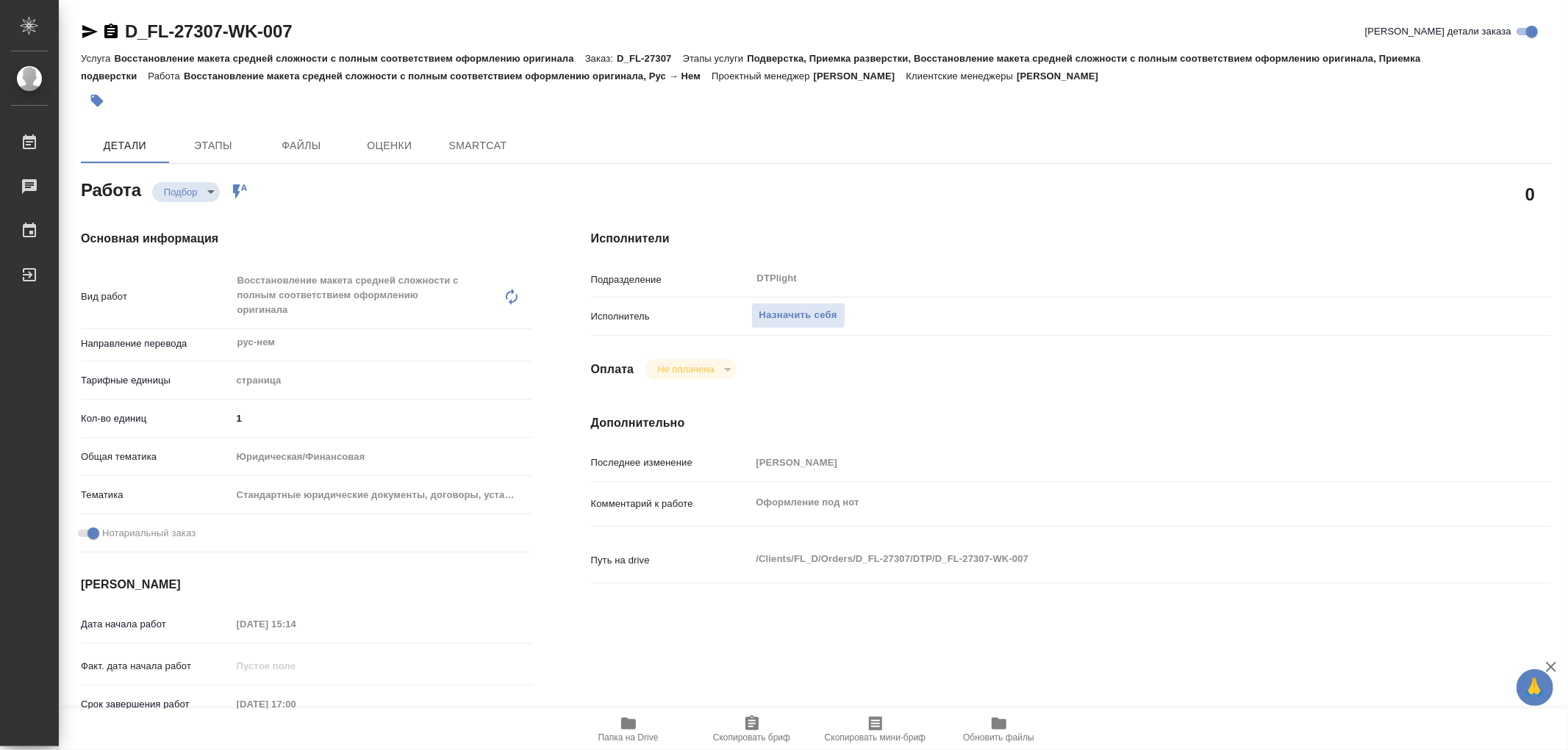
type textarea "x"
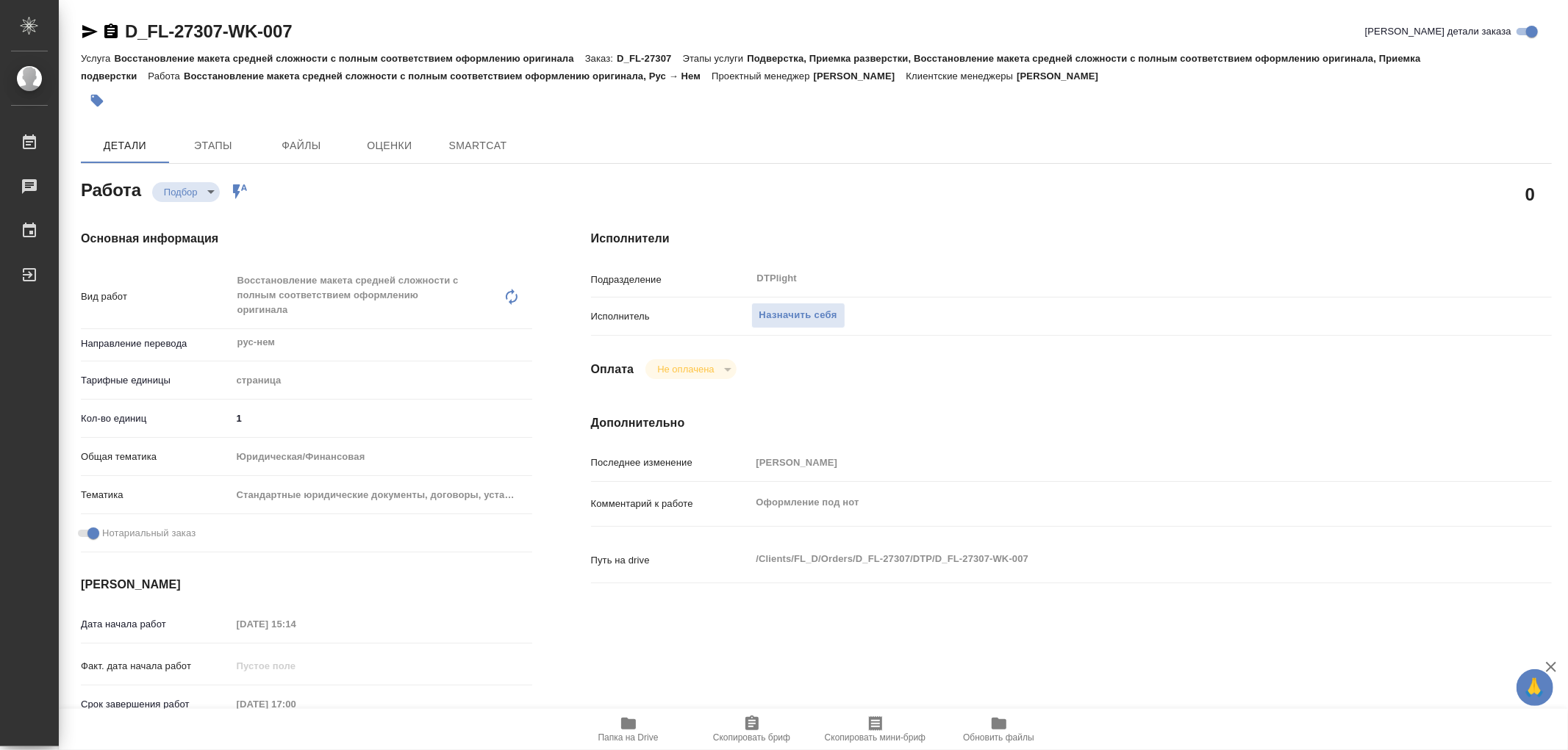
type textarea "x"
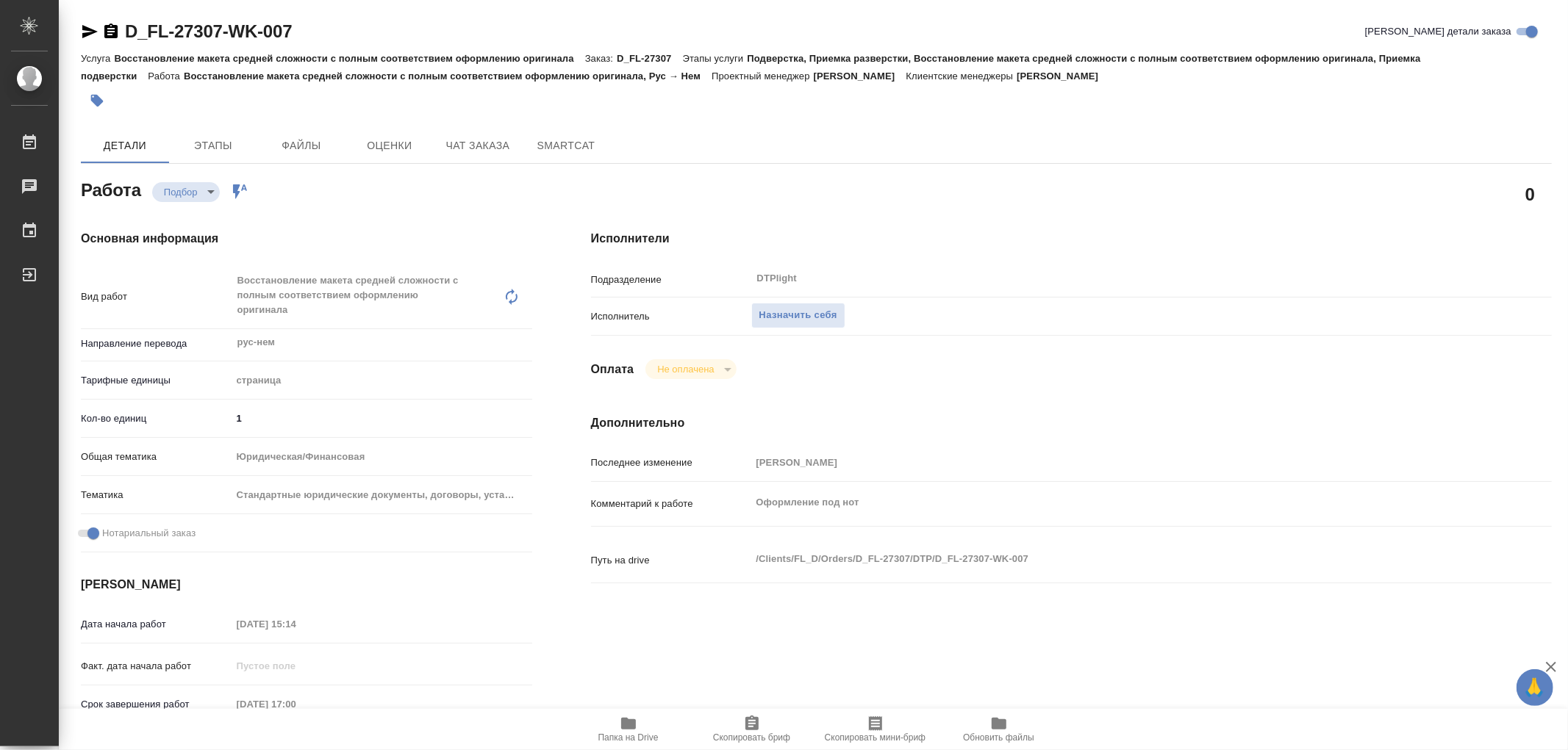
type textarea "x"
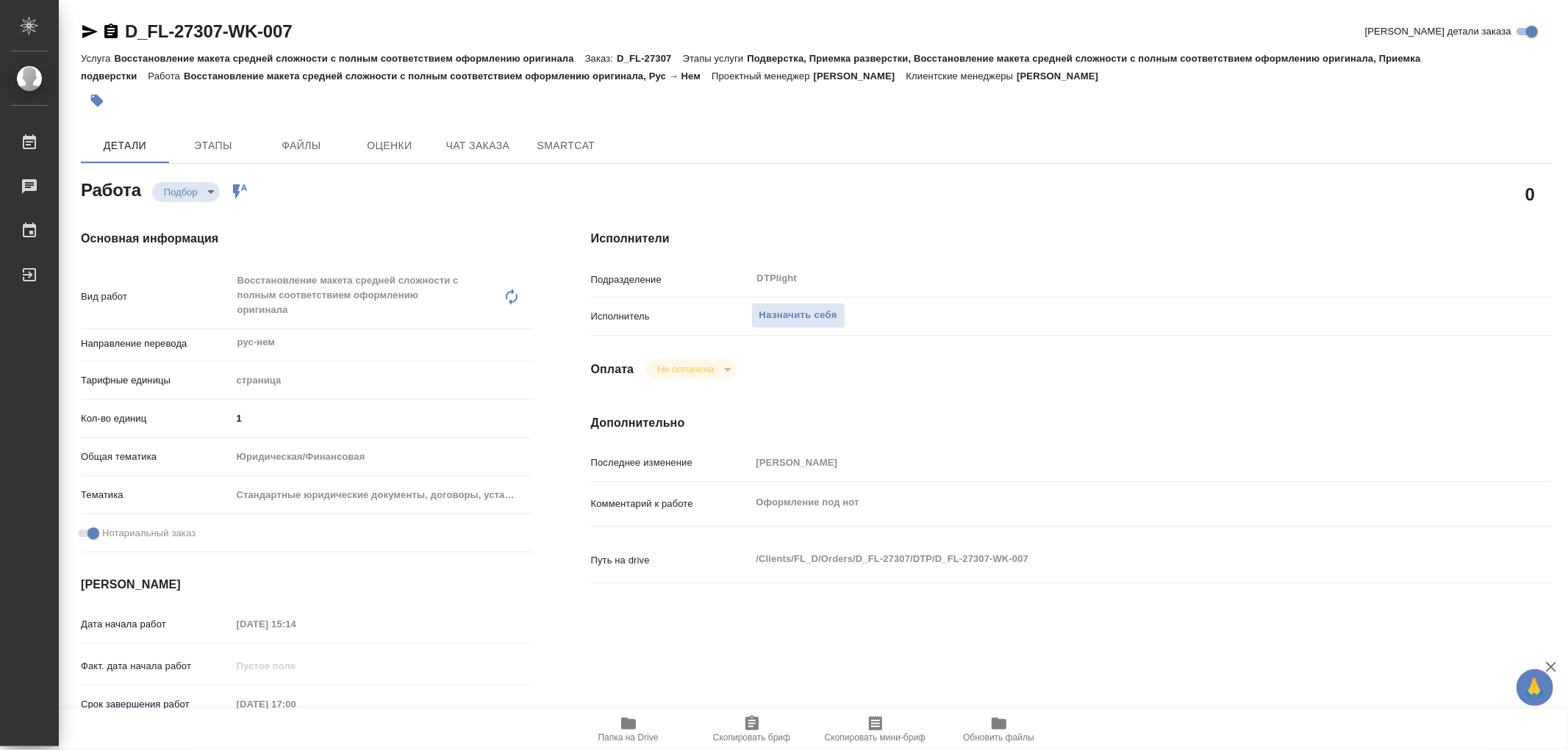
click at [634, 716] on icon "button" at bounding box center [629, 723] width 17 height 17
type textarea "x"
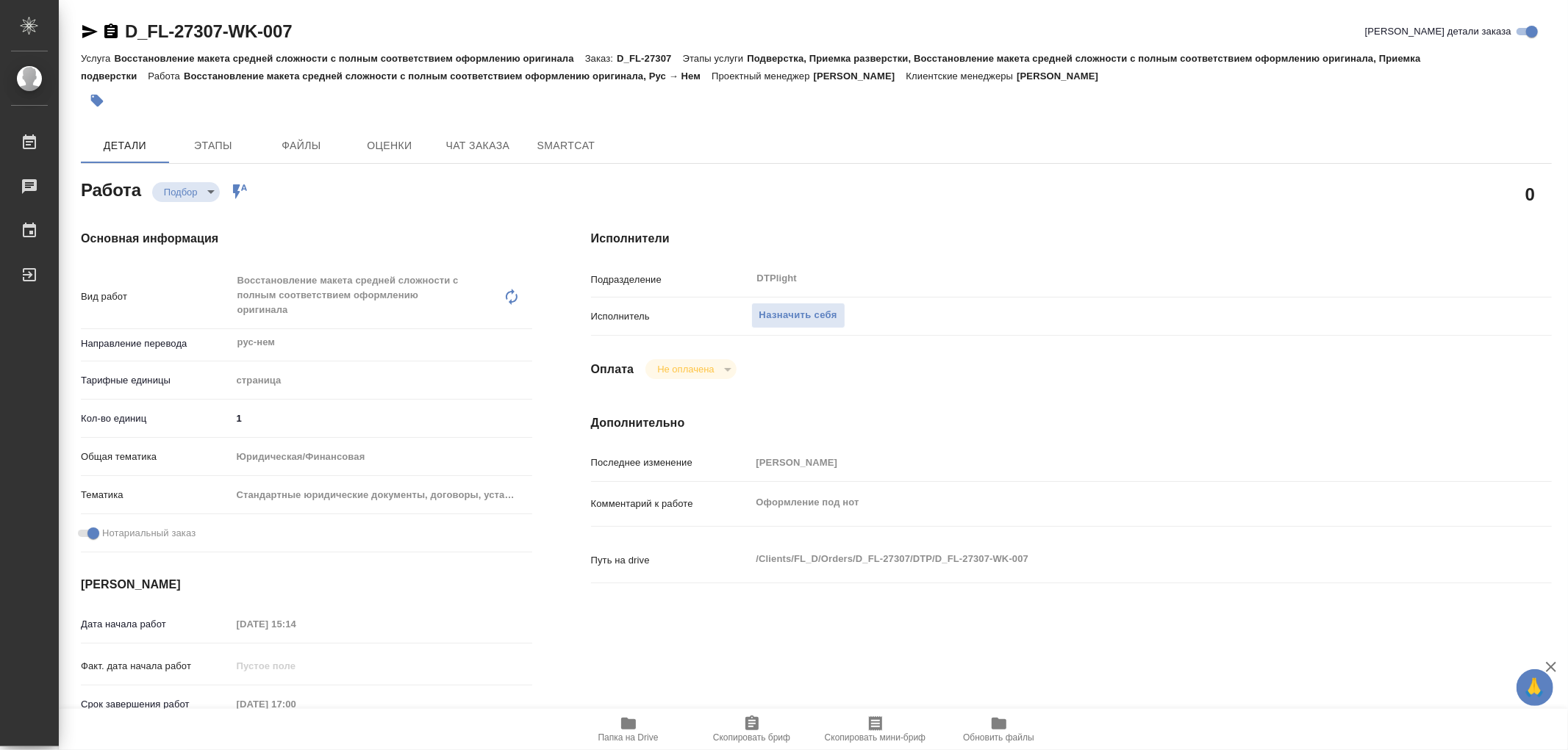
type textarea "x"
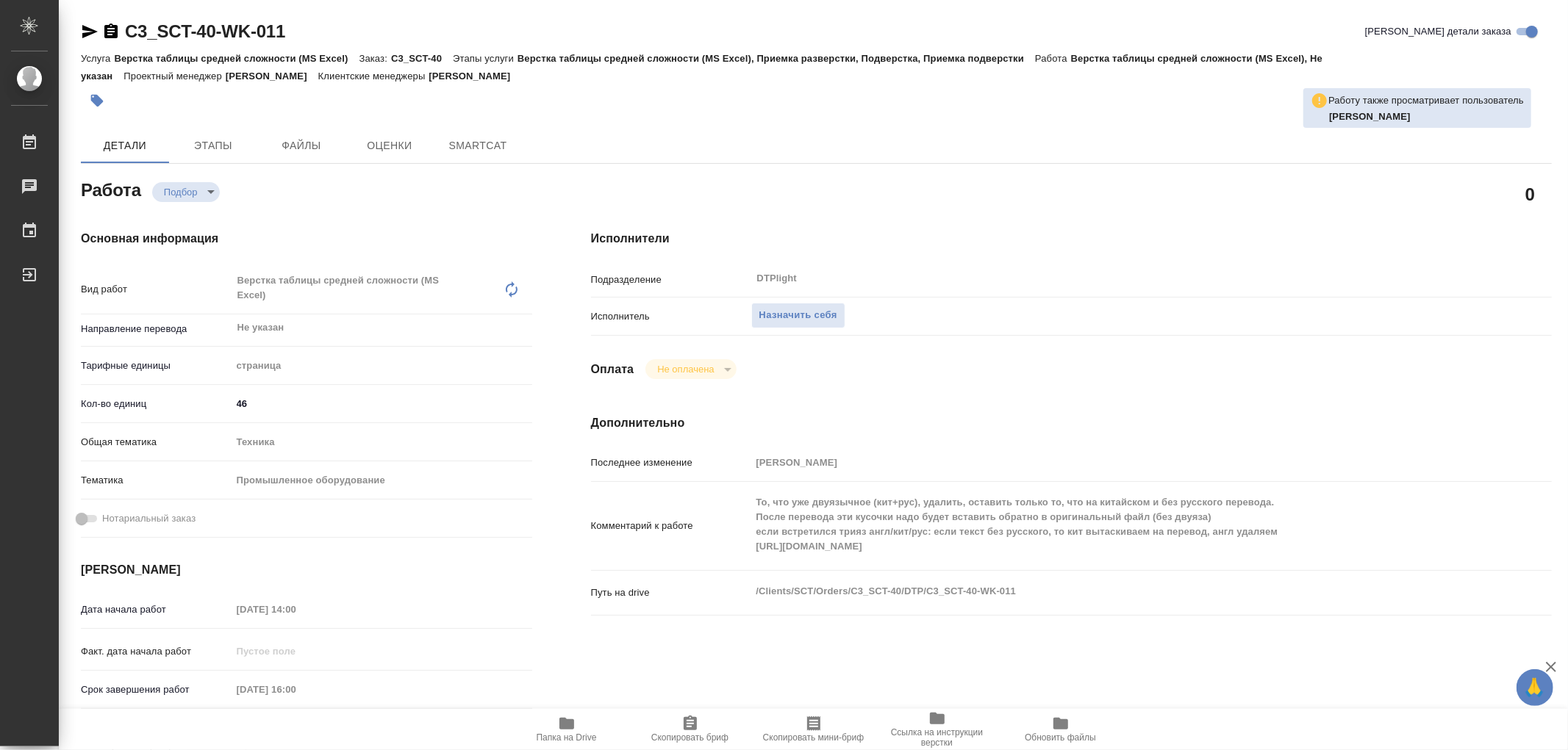
type textarea "x"
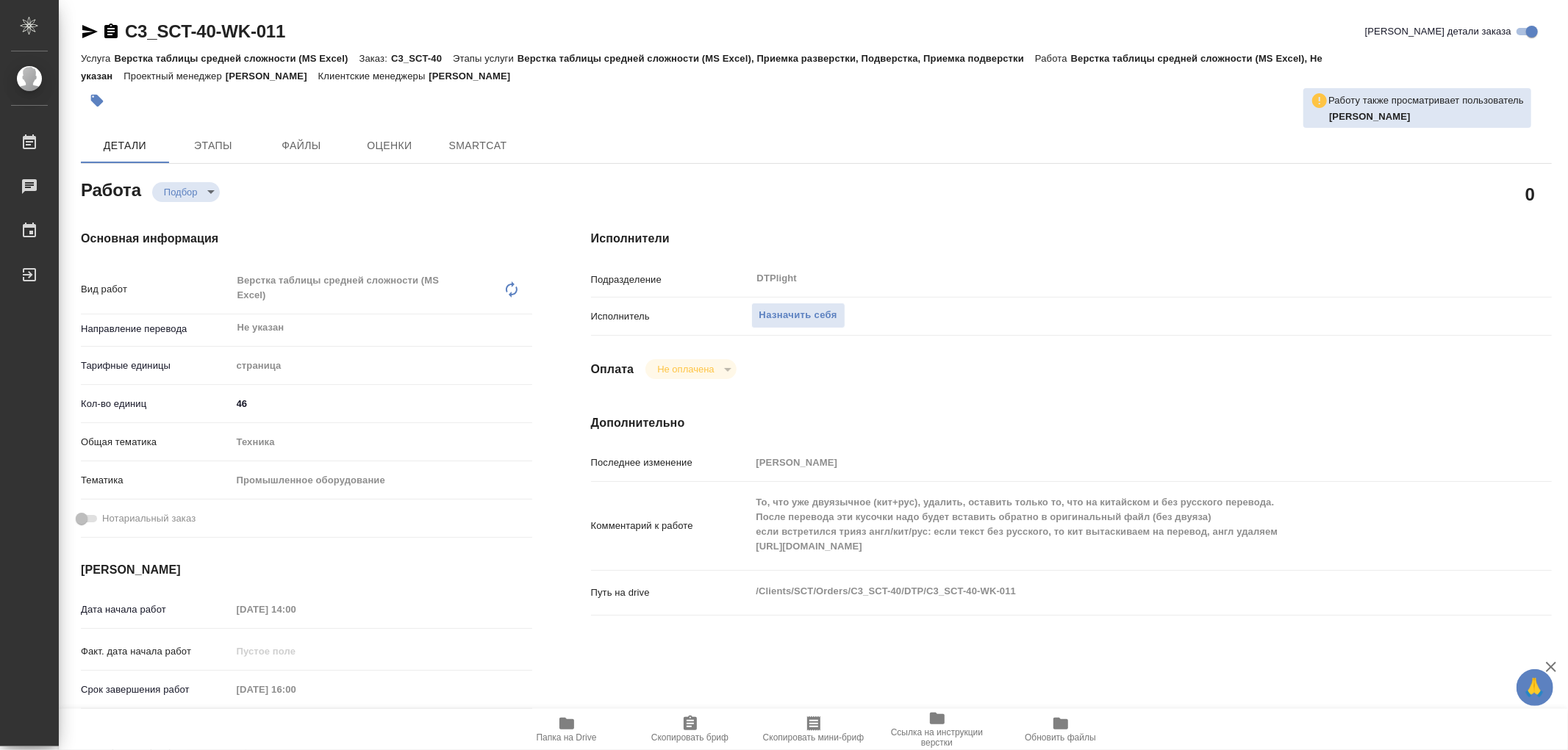
type textarea "x"
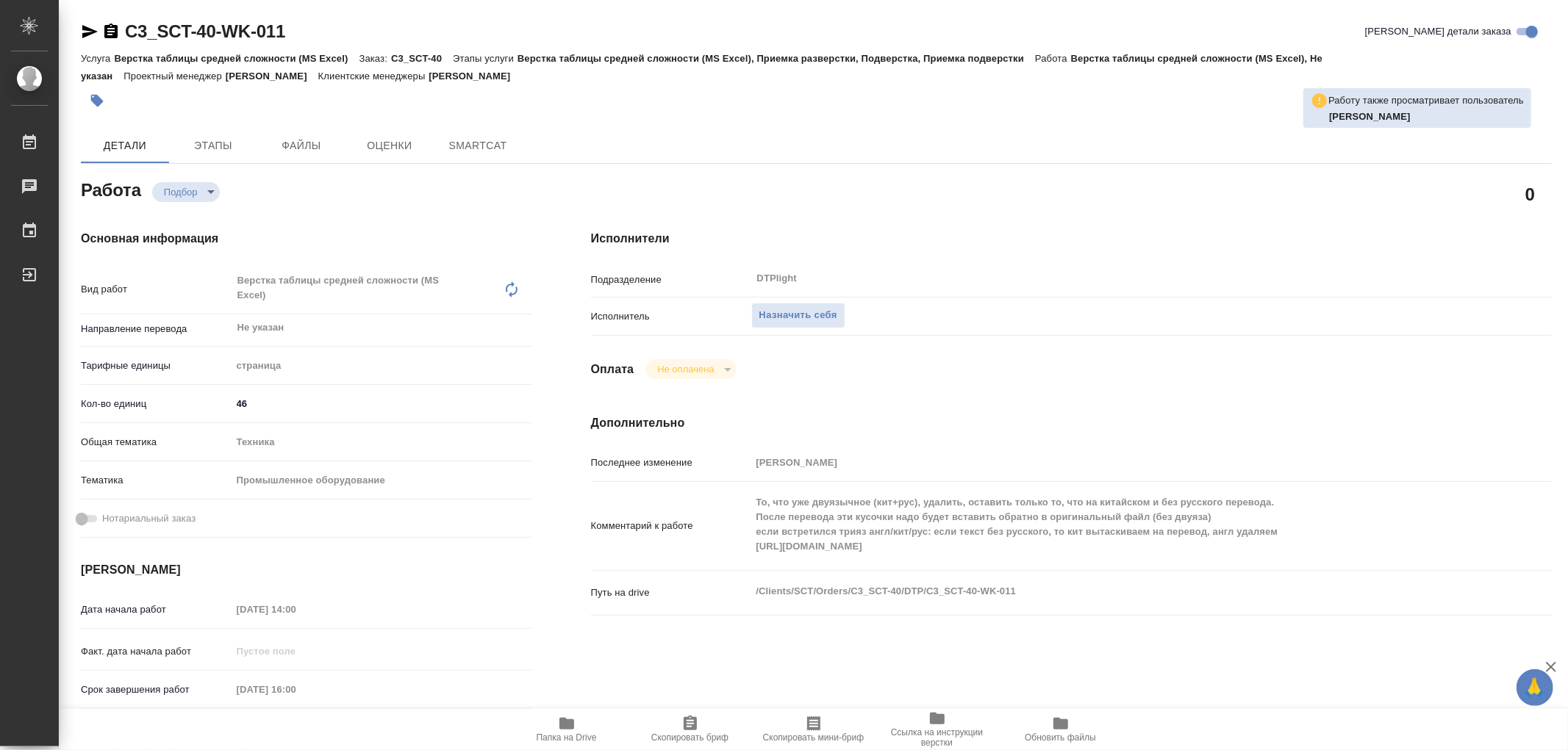
type textarea "x"
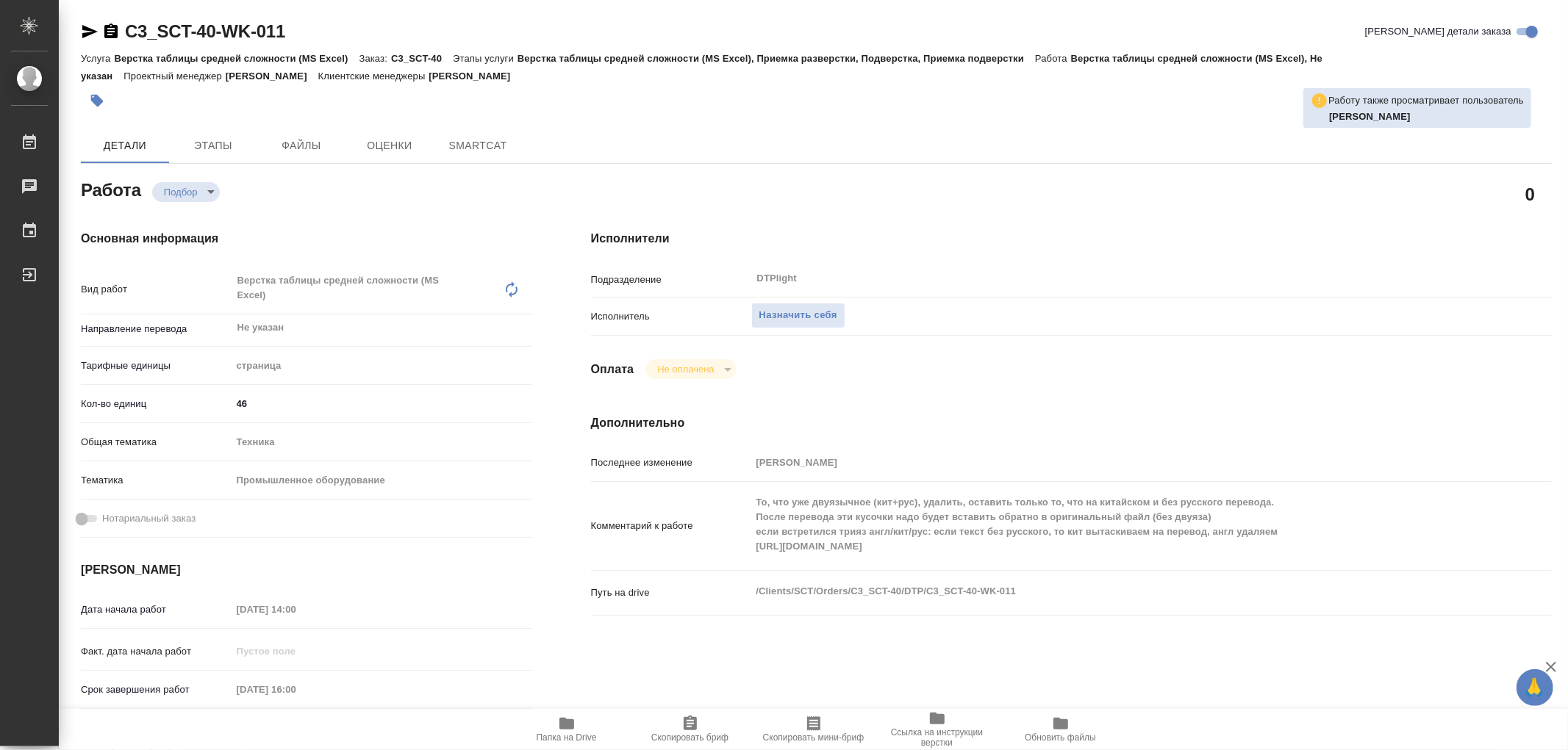
type textarea "x"
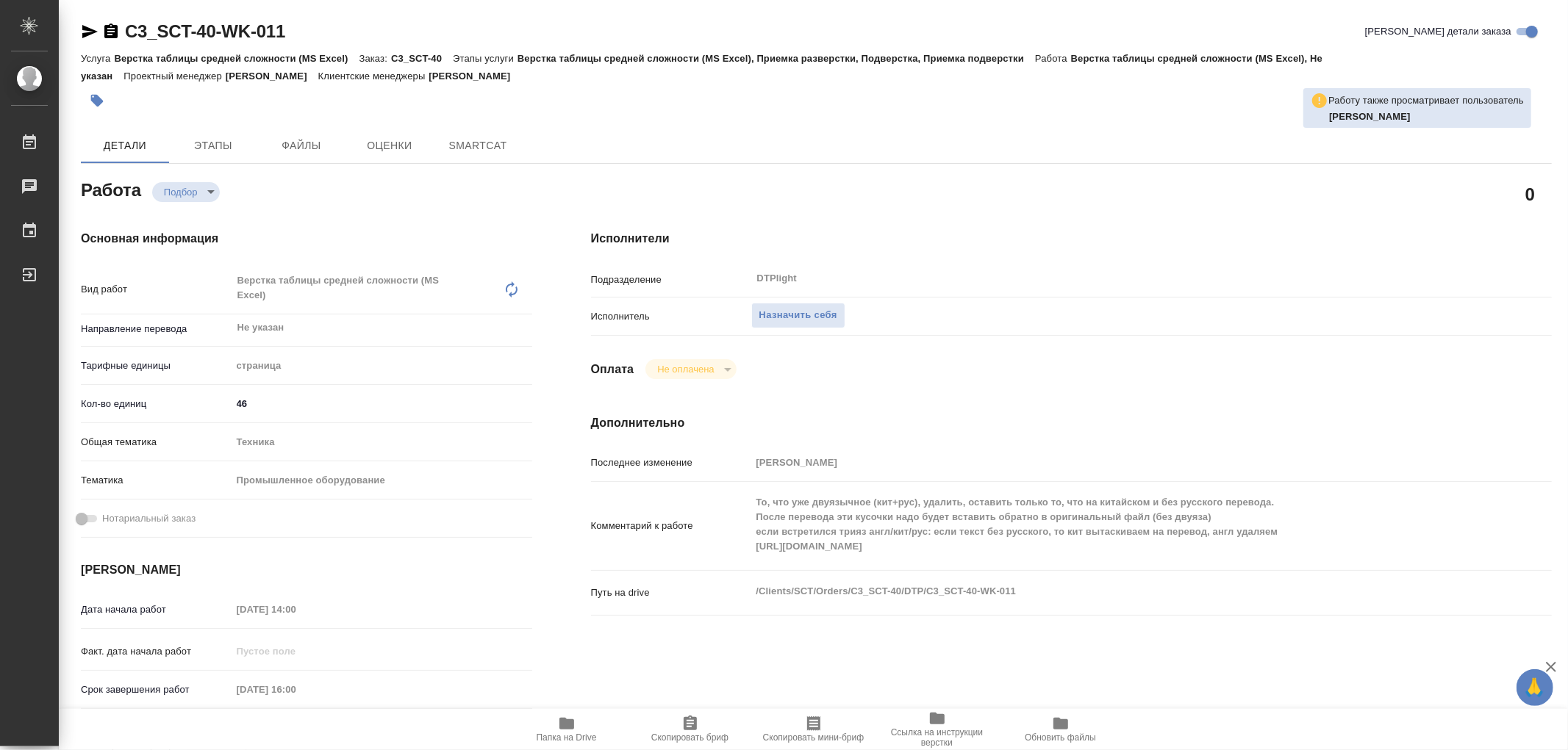
type textarea "x"
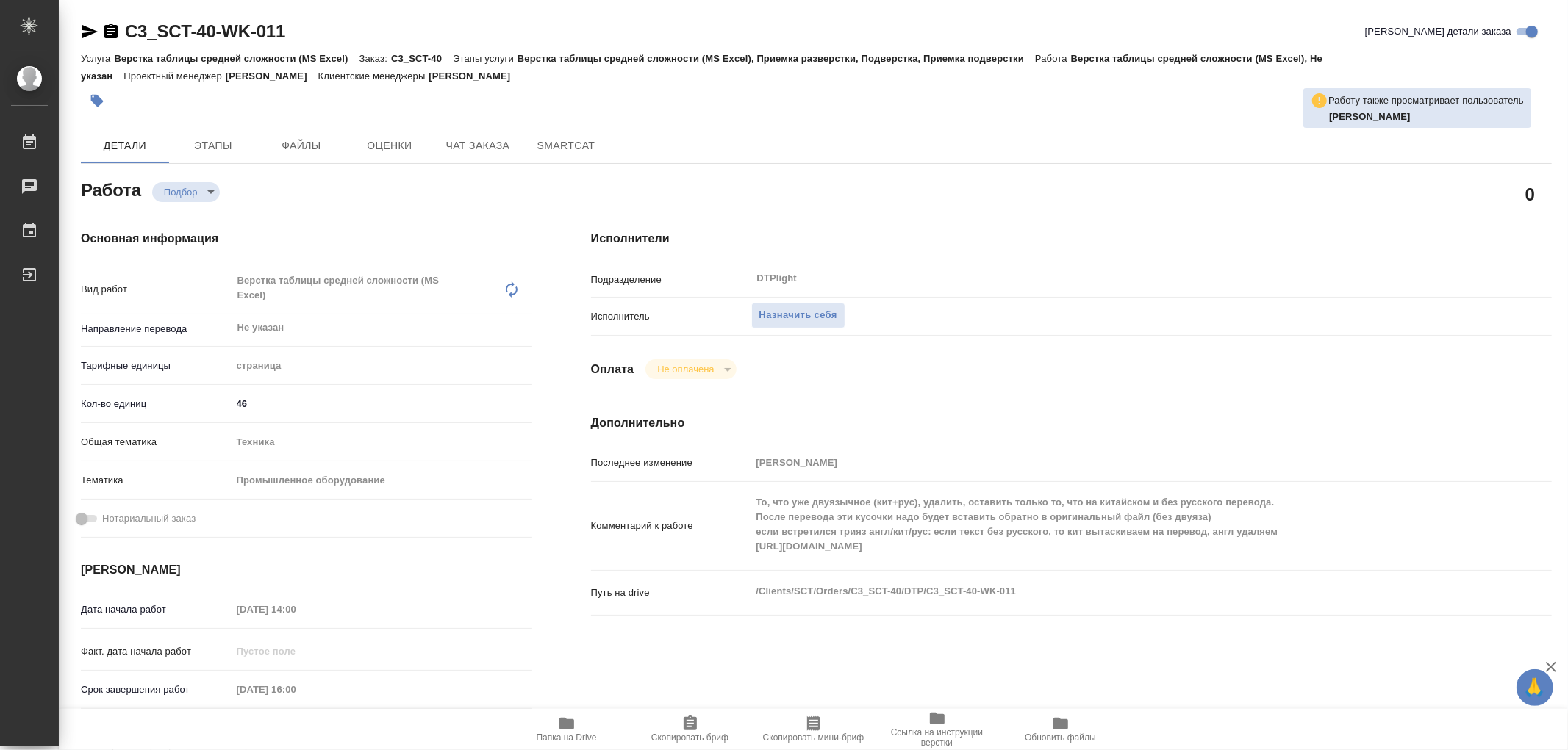
type textarea "x"
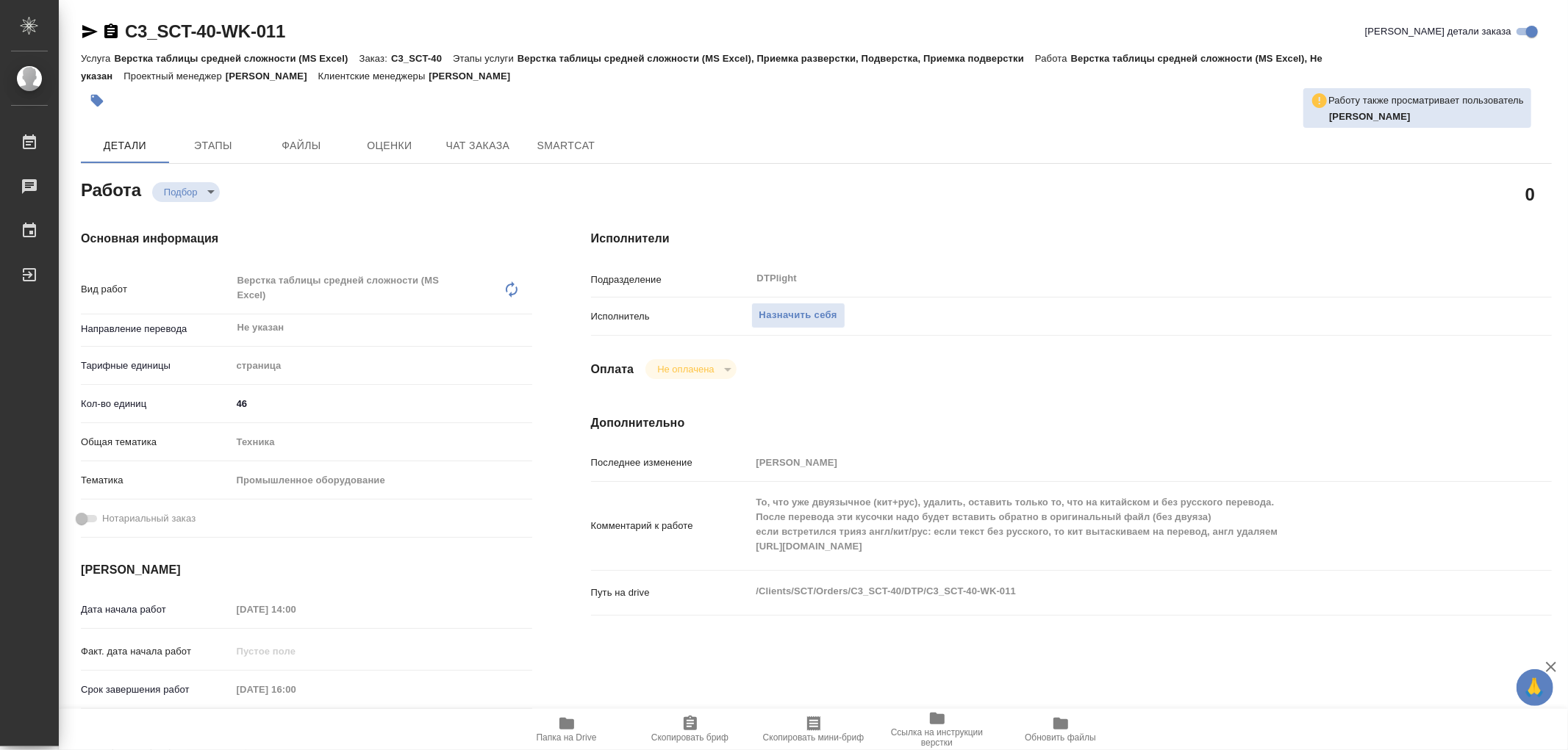
type textarea "x"
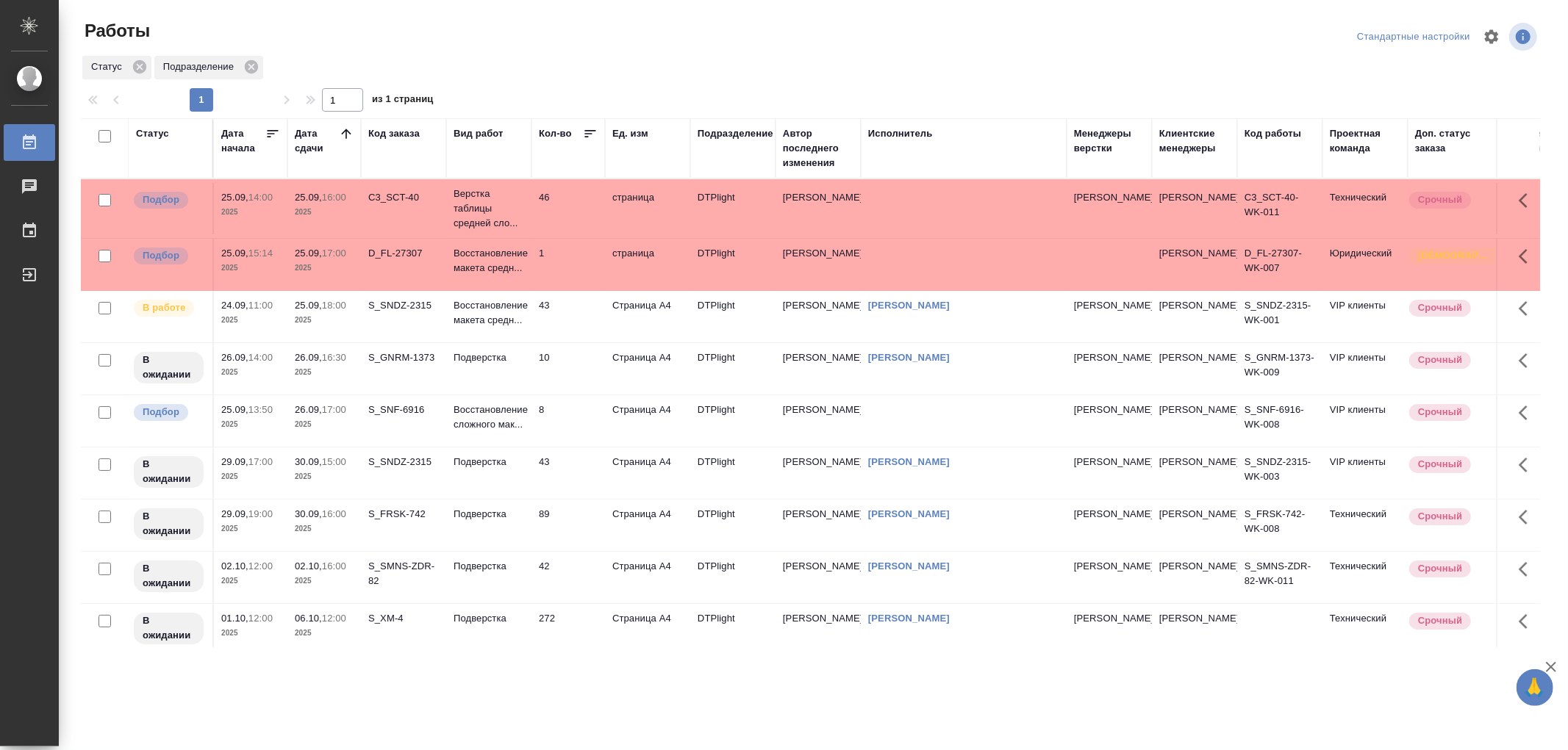
click at [513, 281] on td "Восстановление макета средн..." at bounding box center [489, 265] width 85 height 52
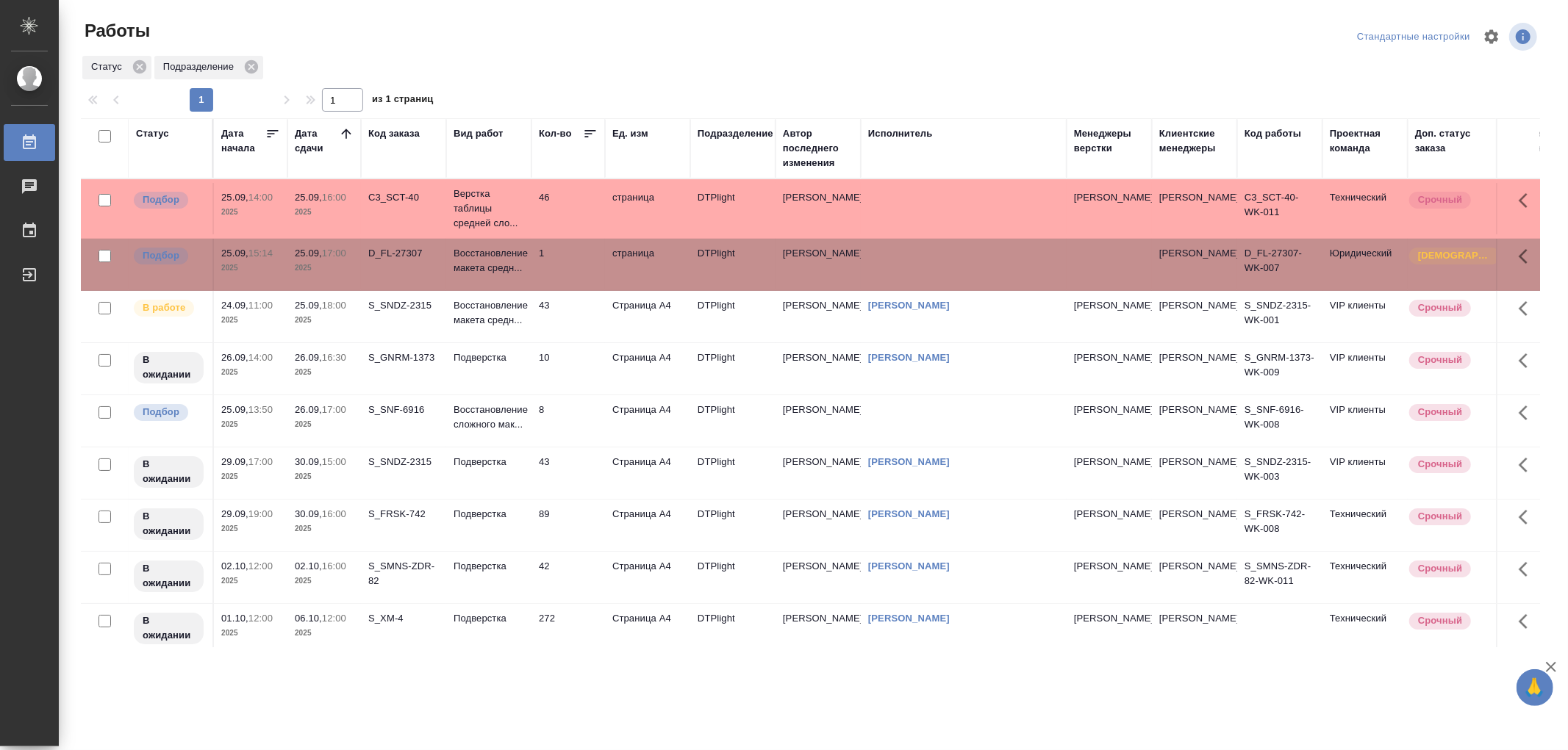
click at [513, 281] on td "Восстановление макета средн..." at bounding box center [489, 265] width 85 height 52
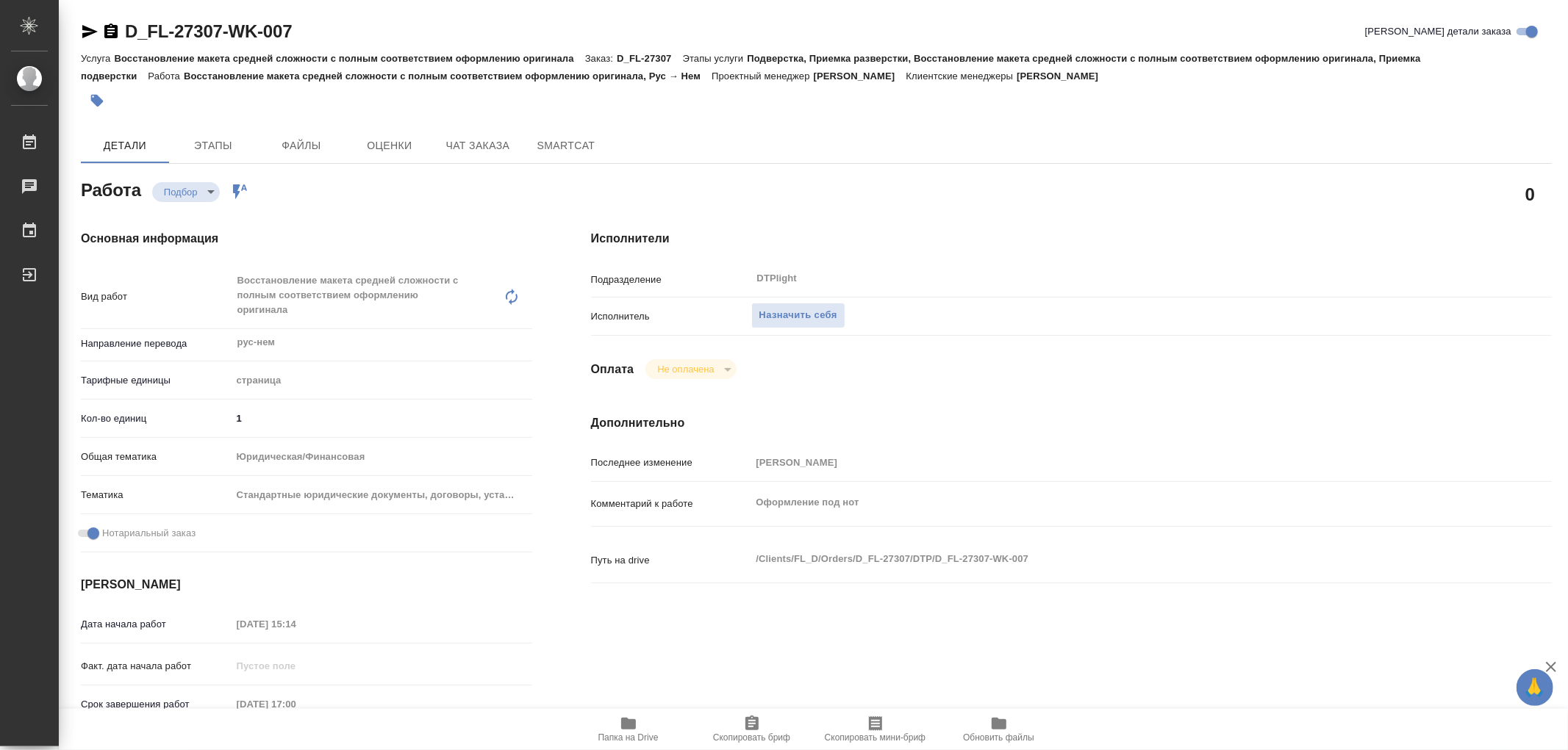
type textarea "x"
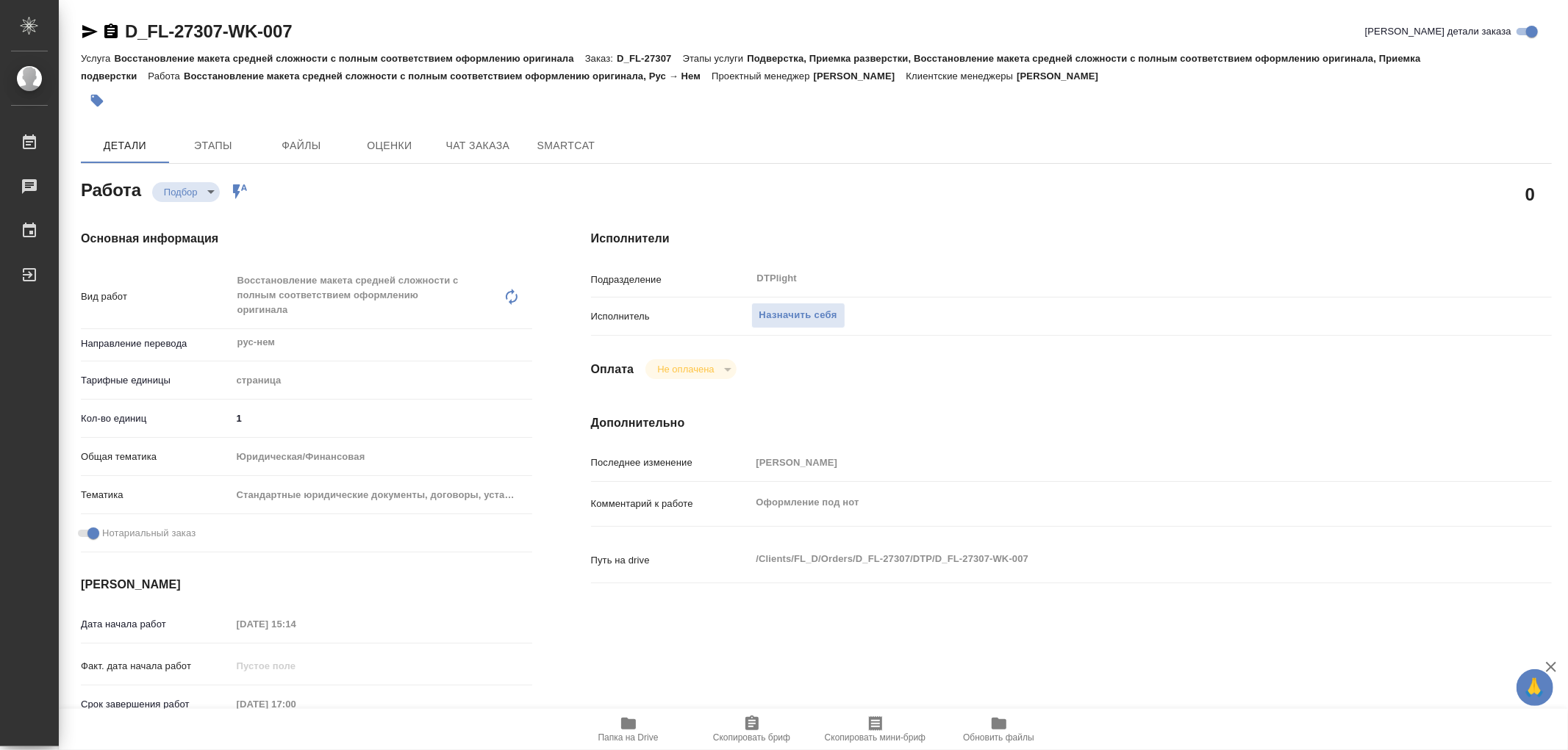
type textarea "x"
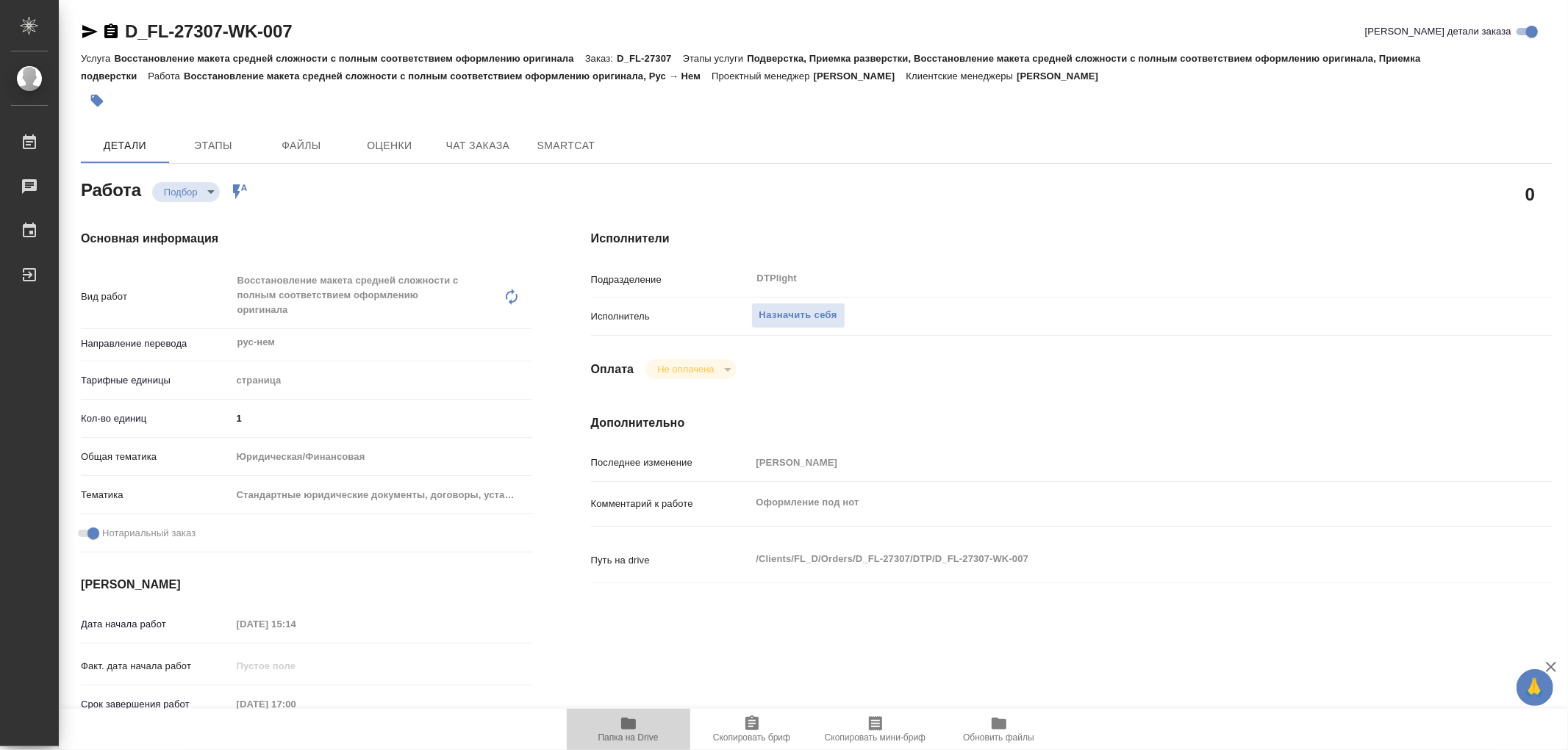
click at [635, 723] on icon "button" at bounding box center [628, 724] width 15 height 12
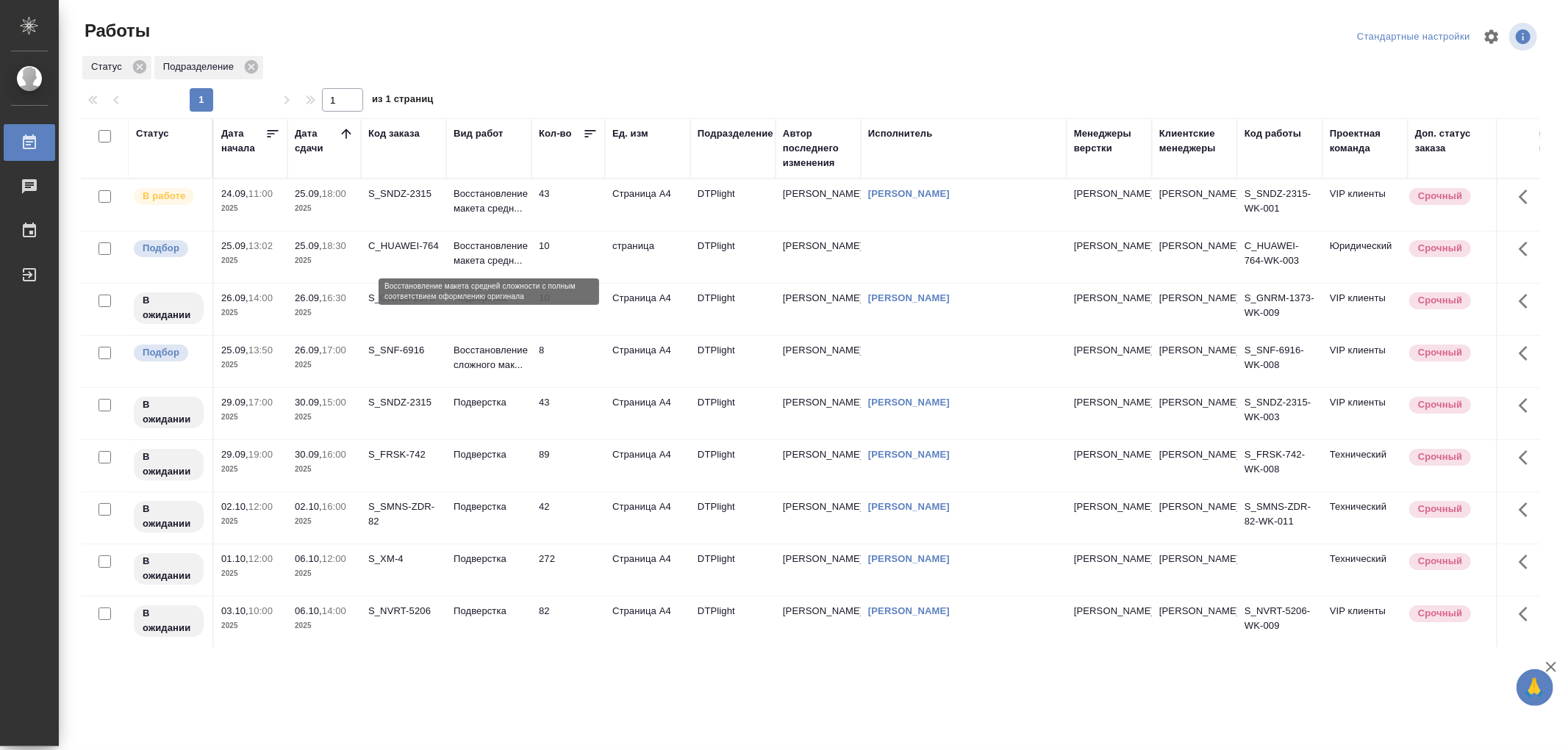
click at [501, 255] on p "Восстановление макета средн..." at bounding box center [489, 254] width 71 height 29
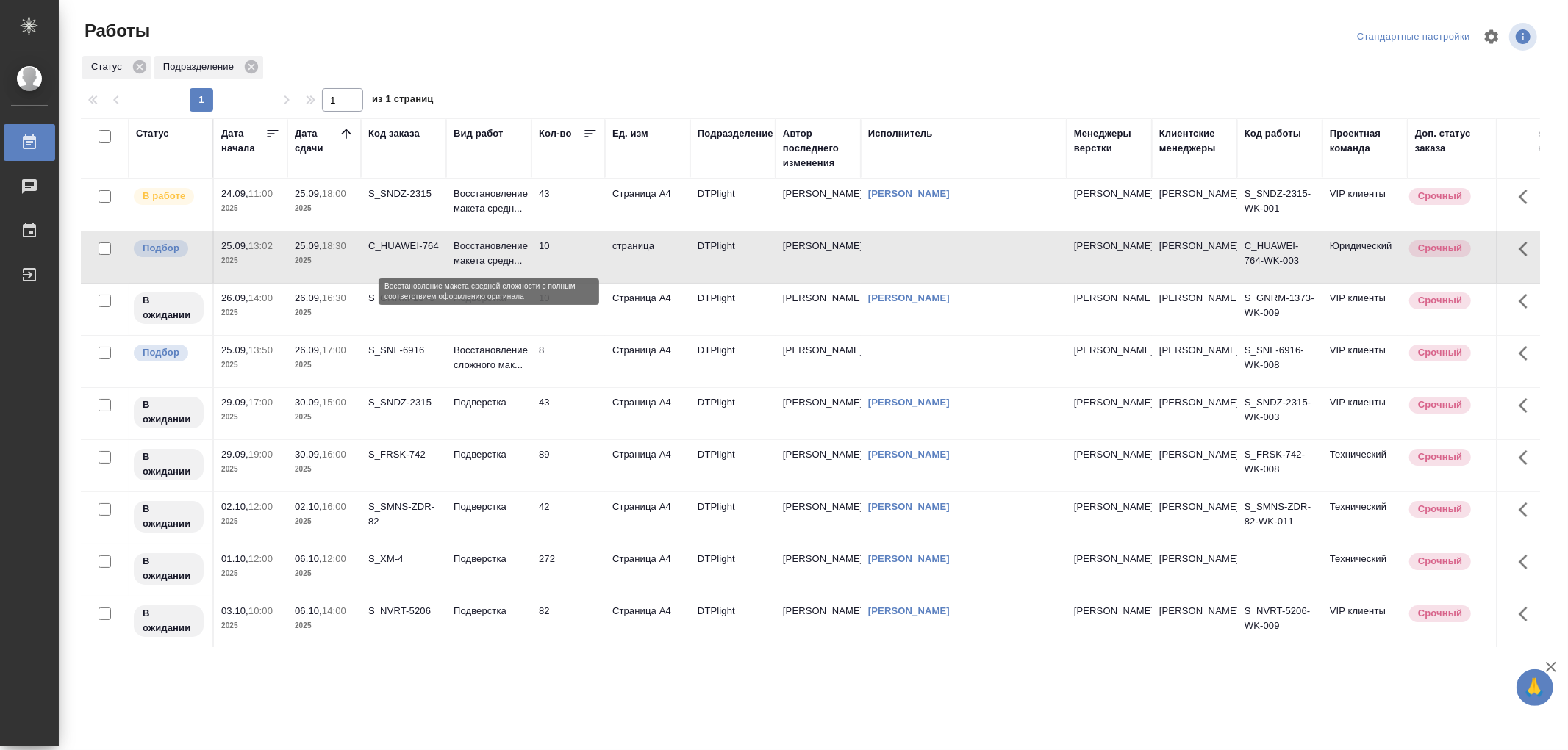
click at [501, 255] on p "Восстановление макета средн..." at bounding box center [489, 254] width 71 height 29
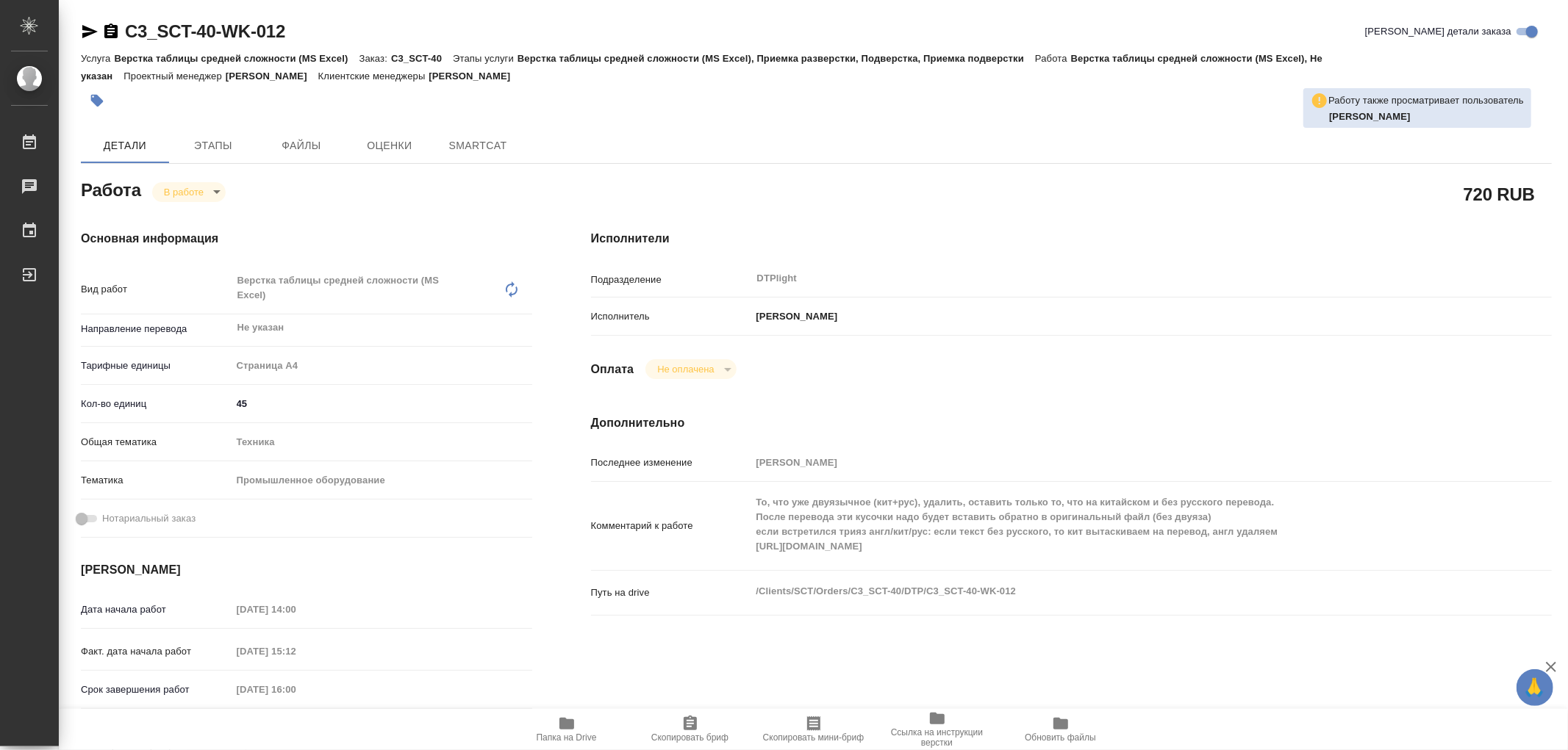
type textarea "x"
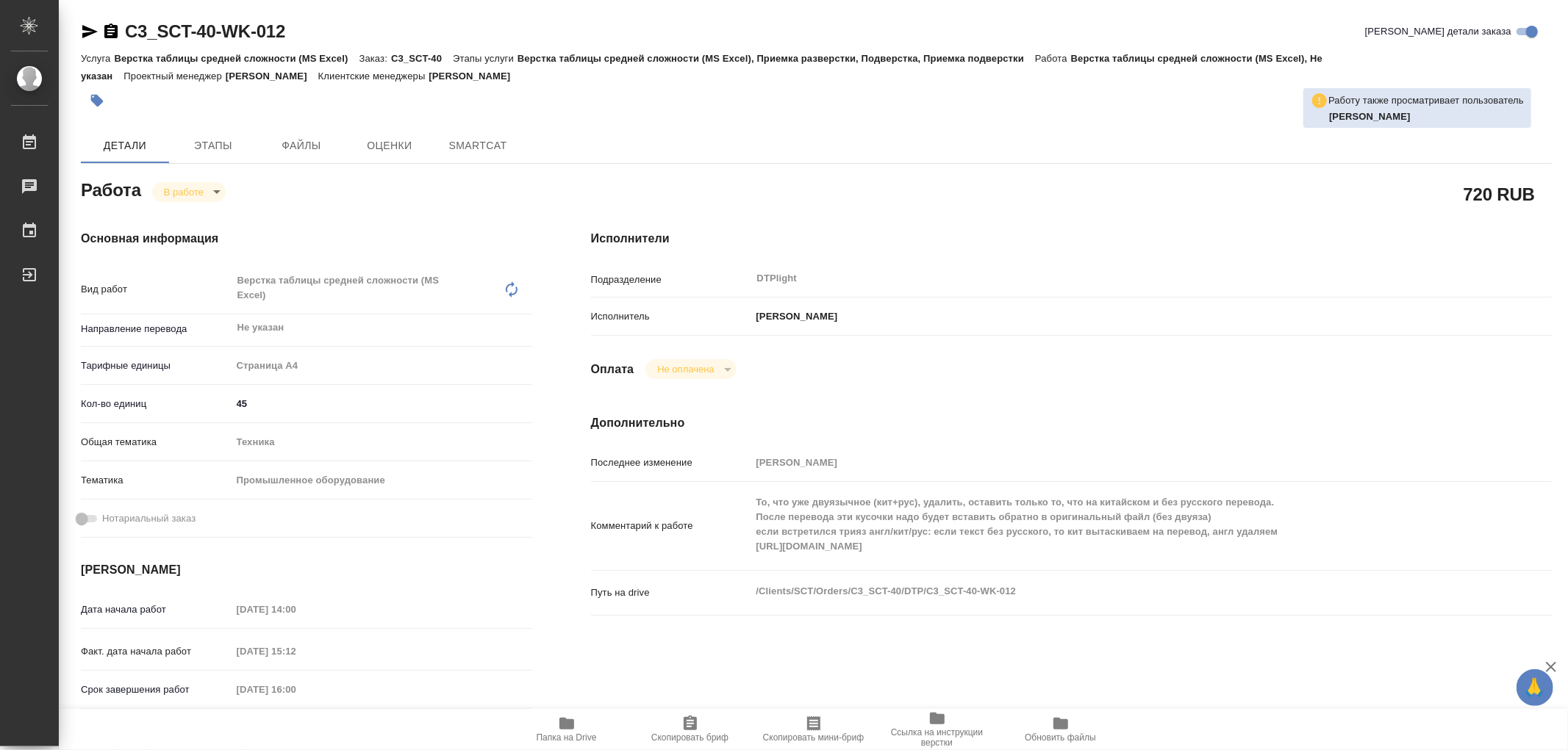
type textarea "x"
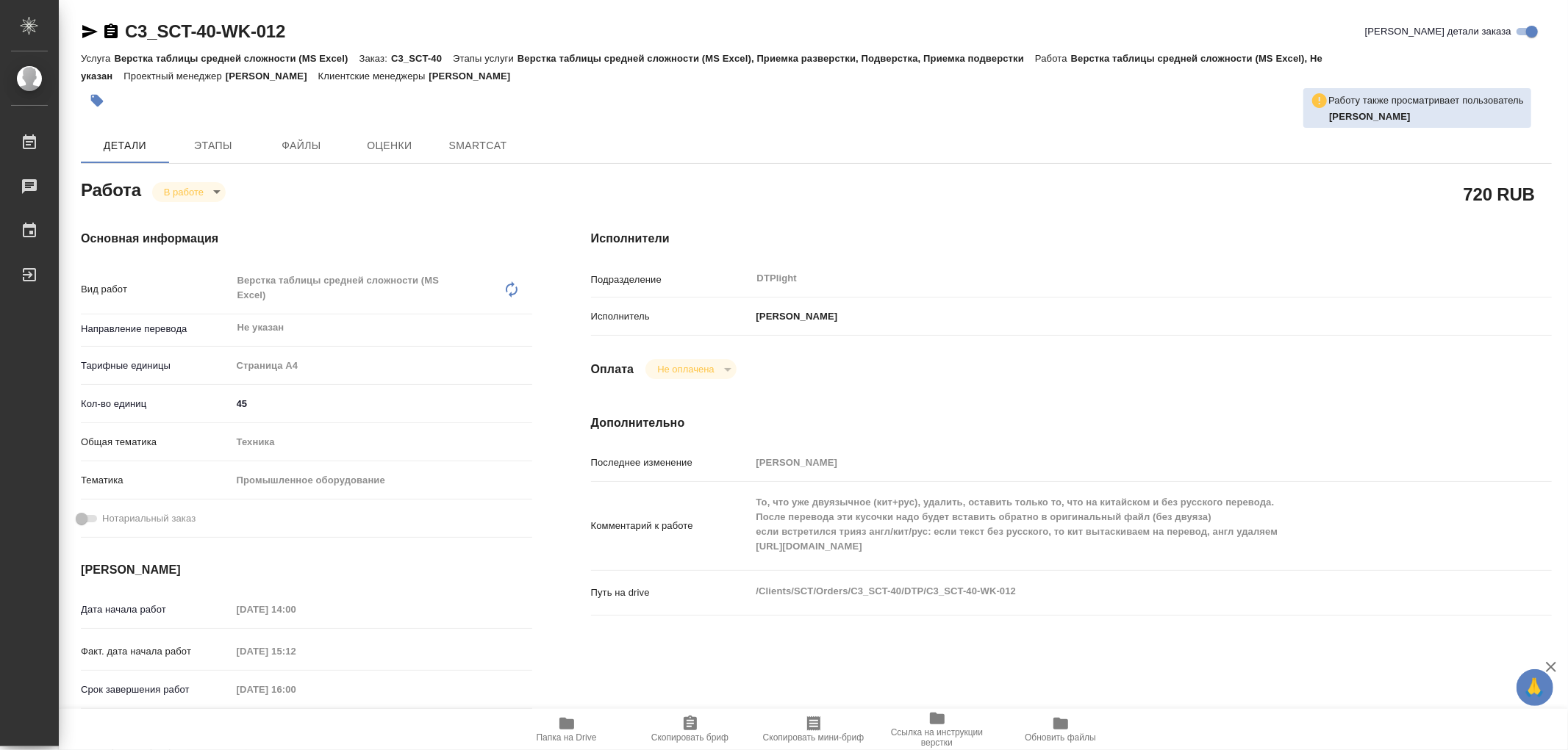
type textarea "x"
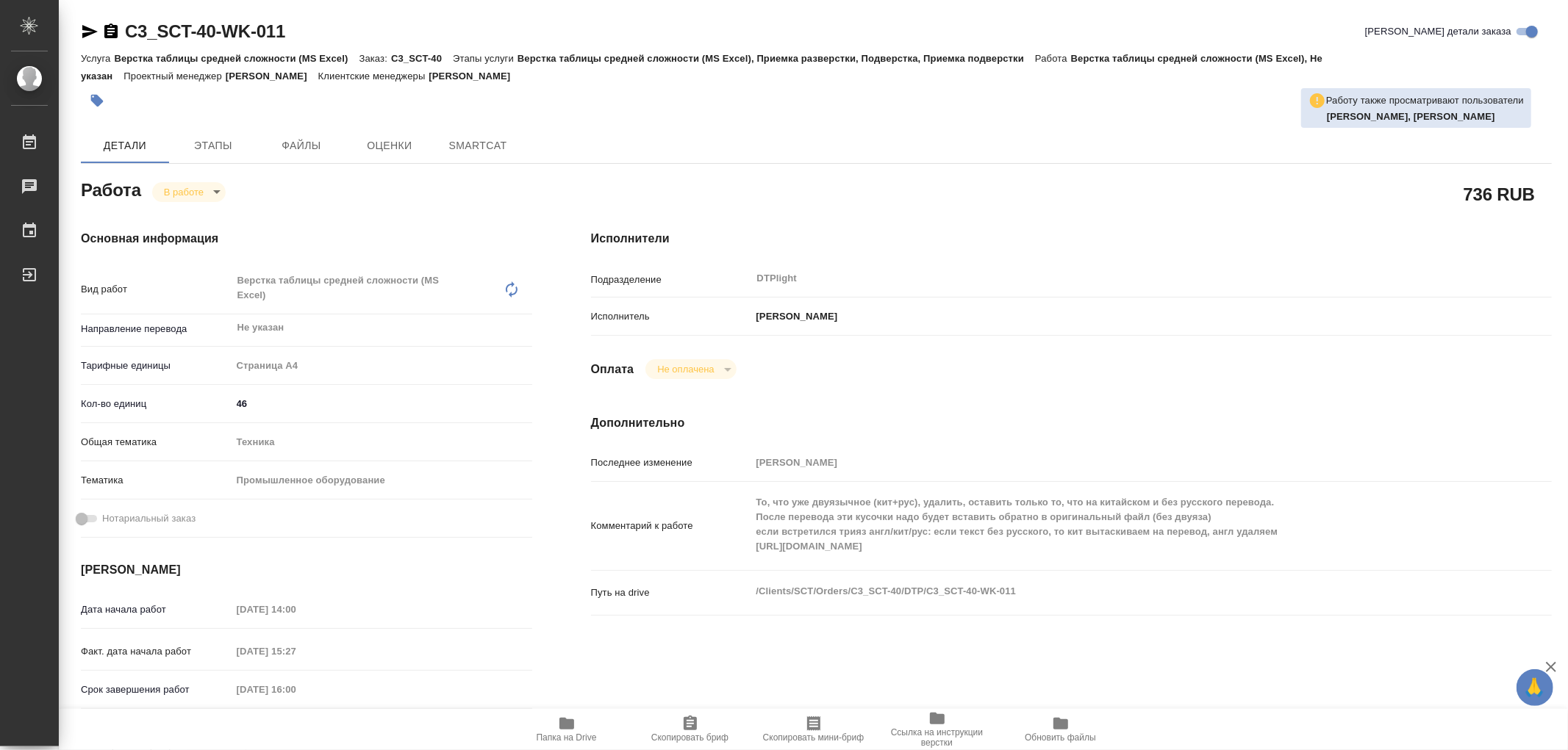
type textarea "x"
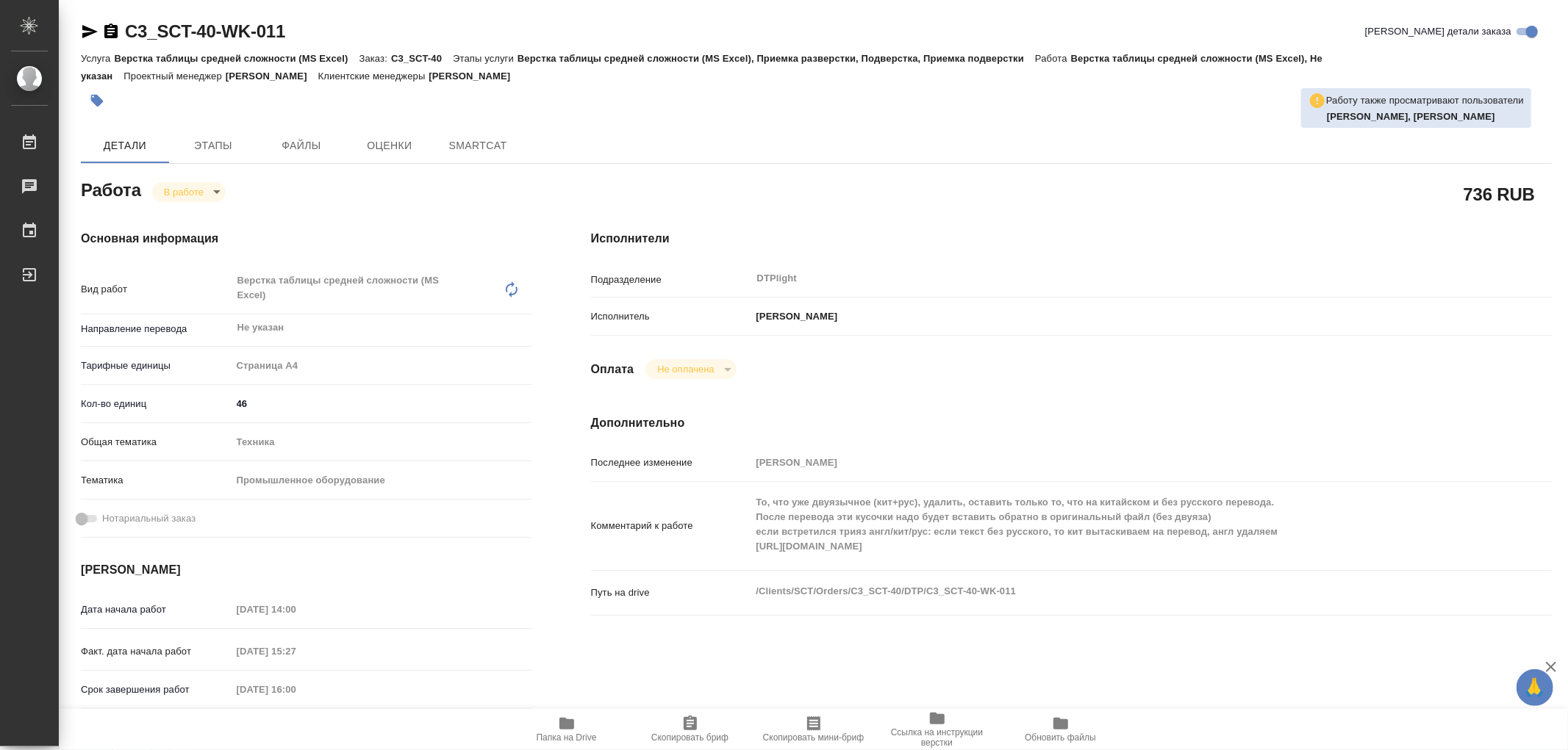
type textarea "x"
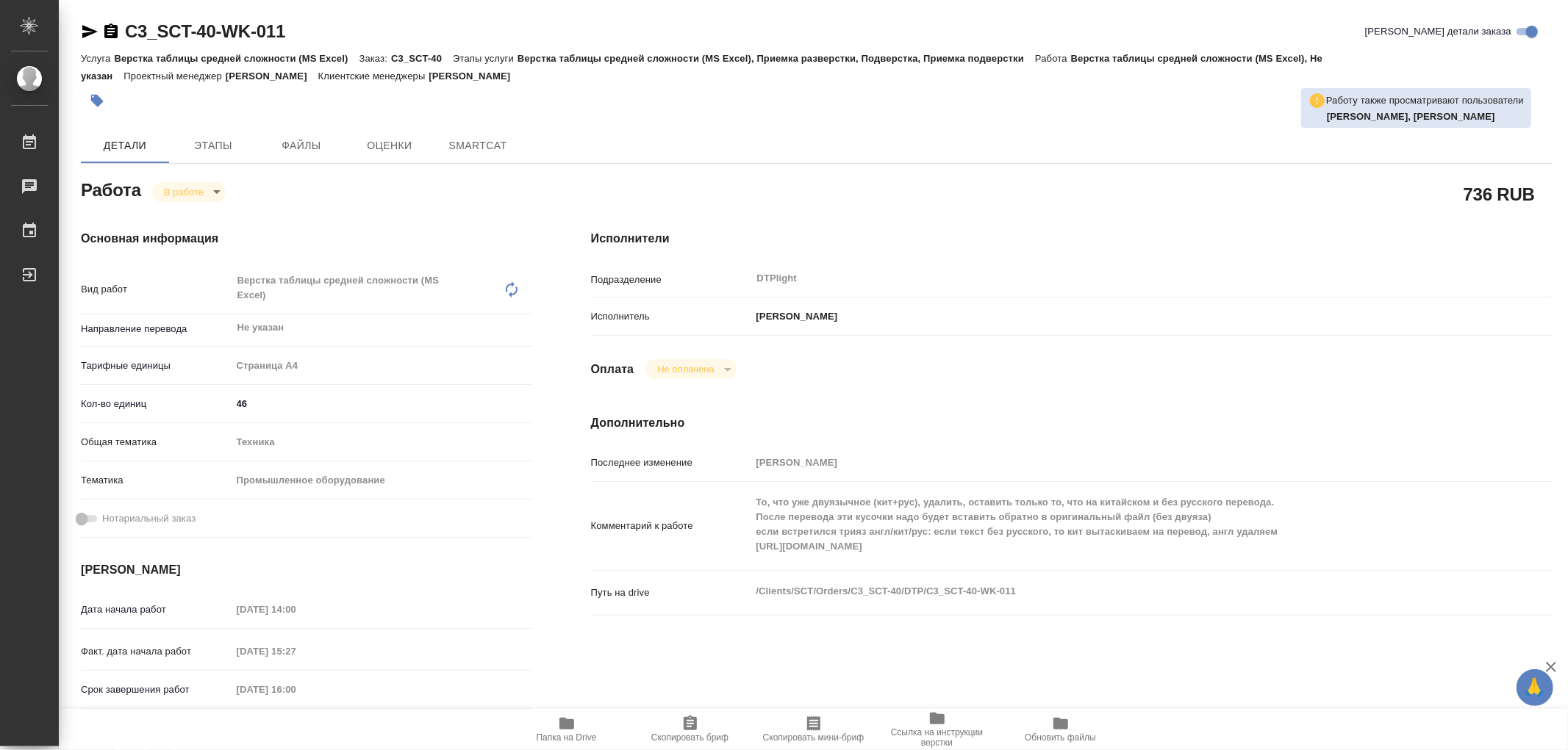
type textarea "x"
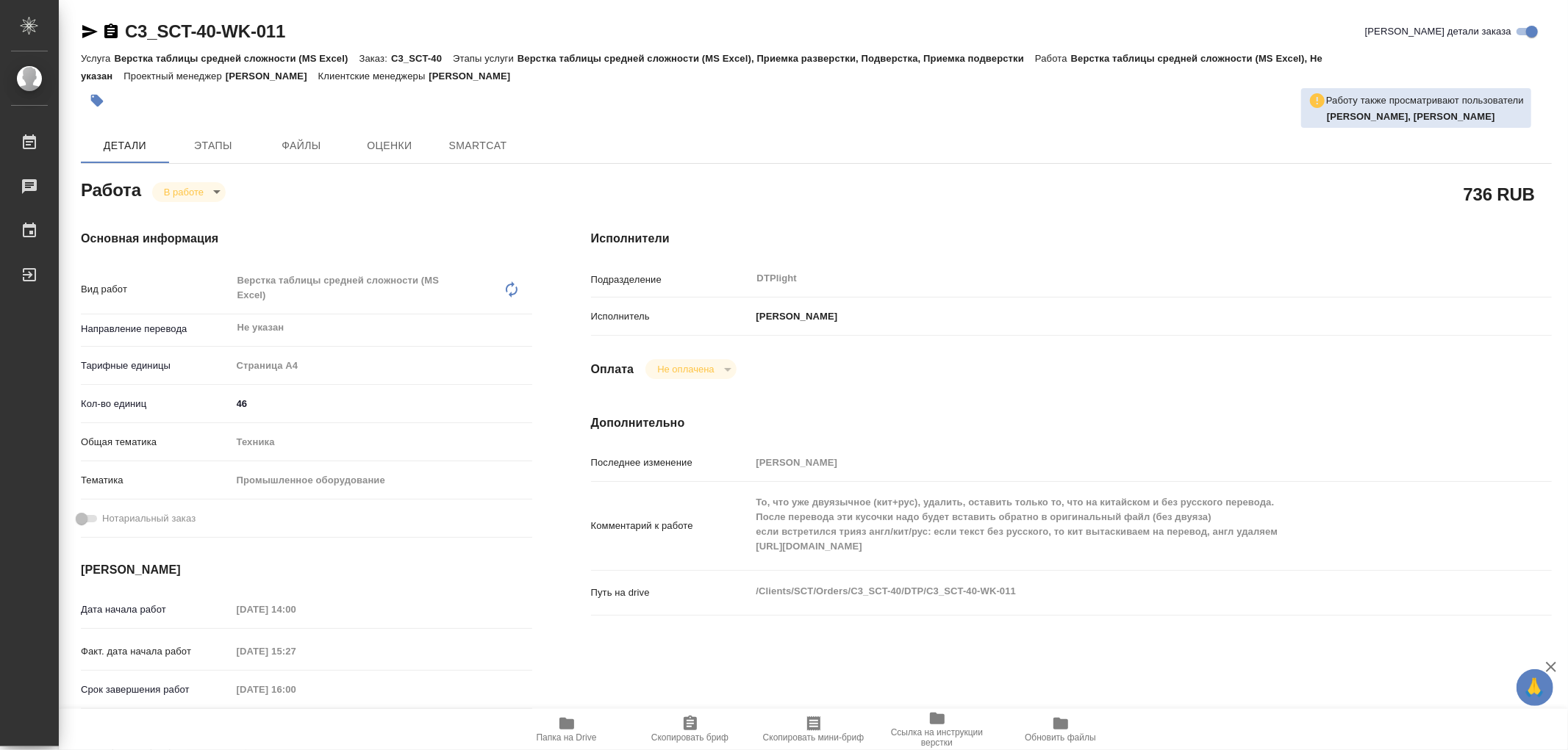
type textarea "x"
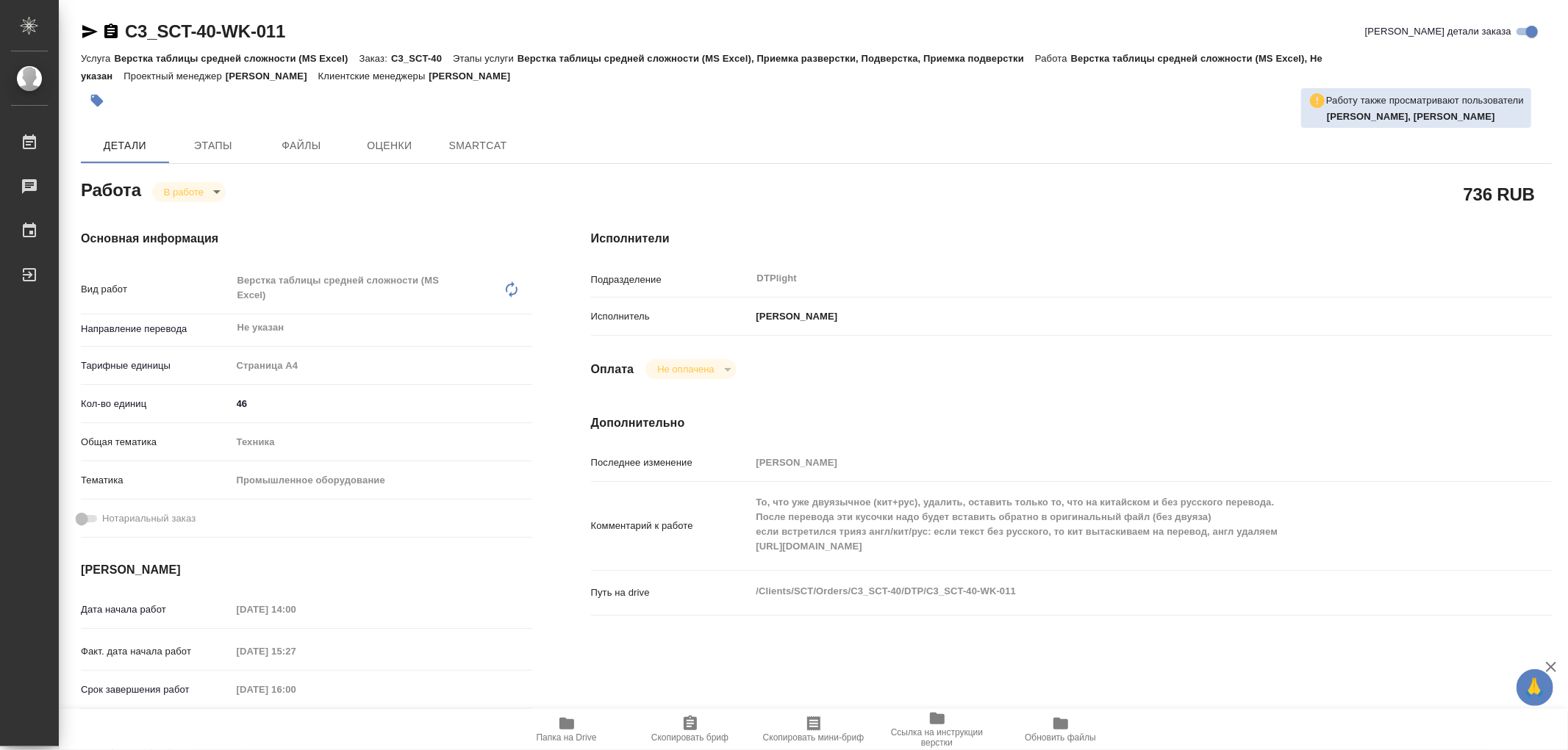
type textarea "x"
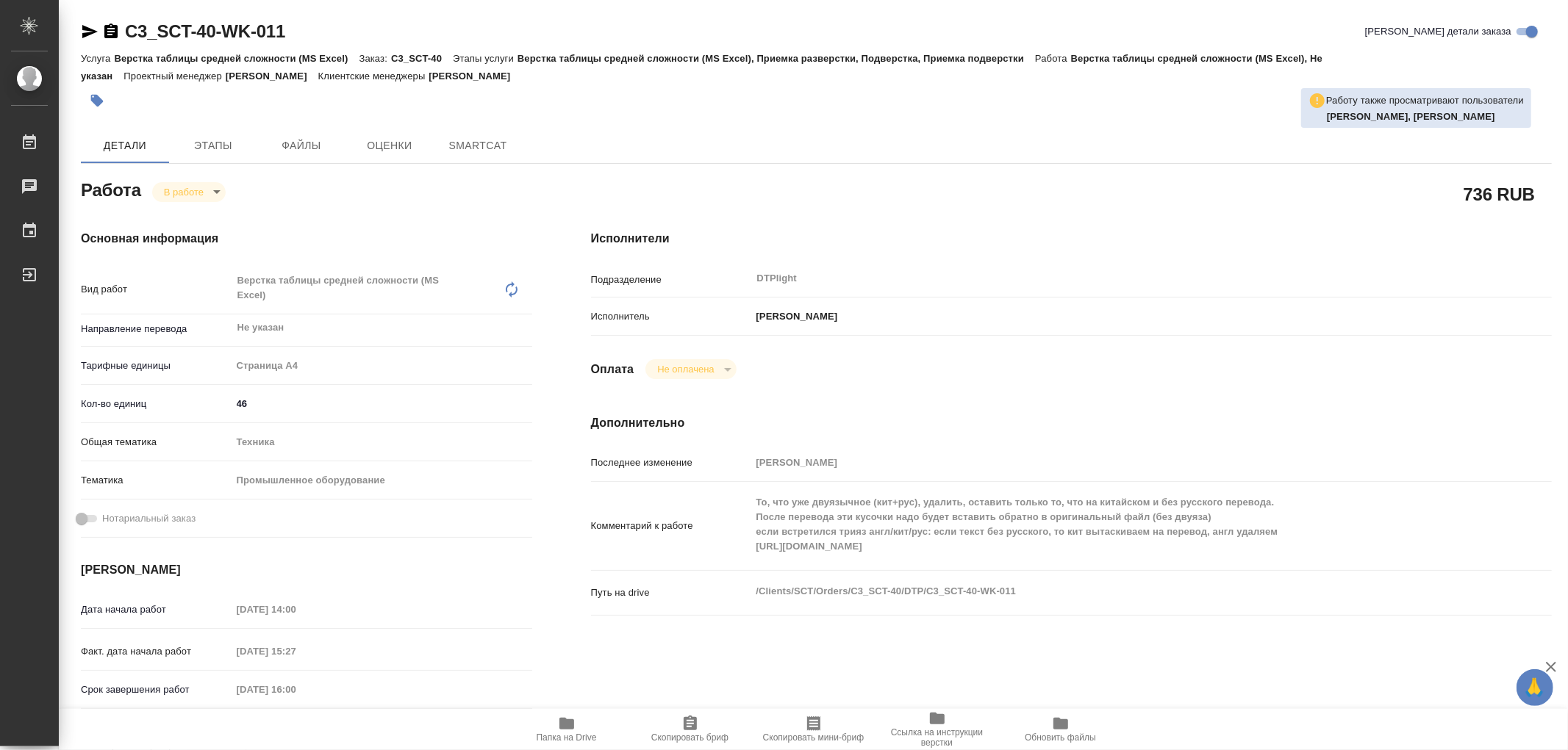
type textarea "x"
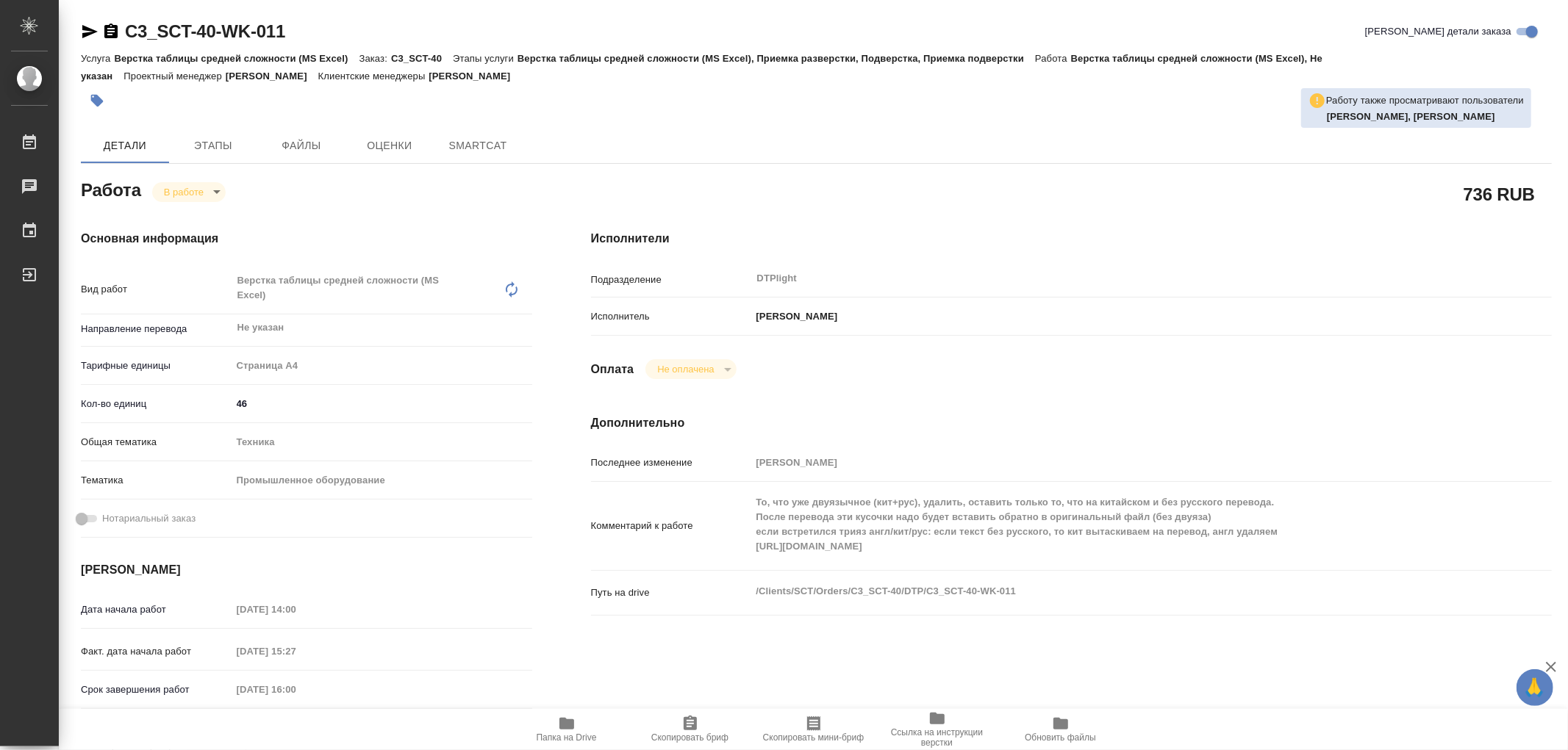
type textarea "x"
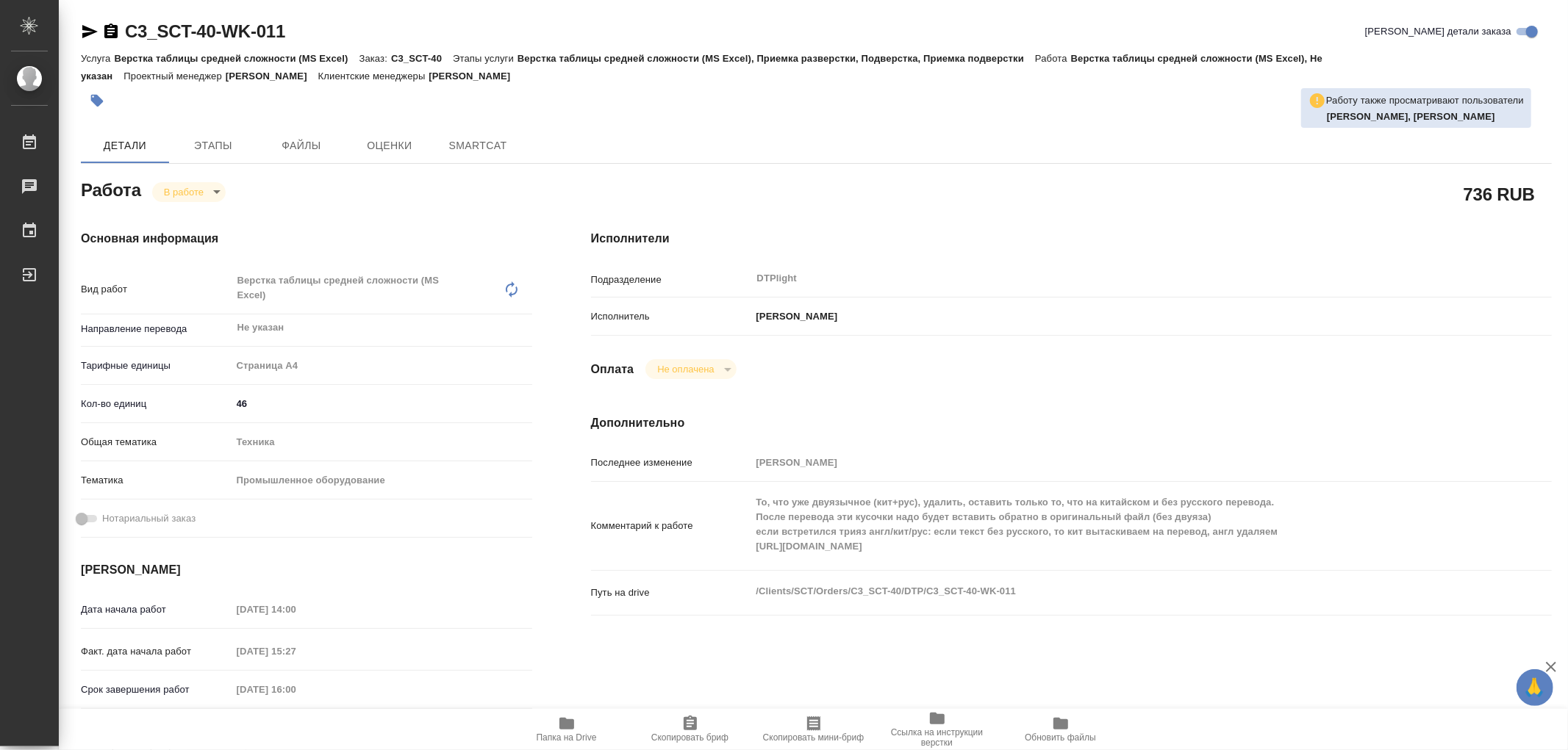
type textarea "x"
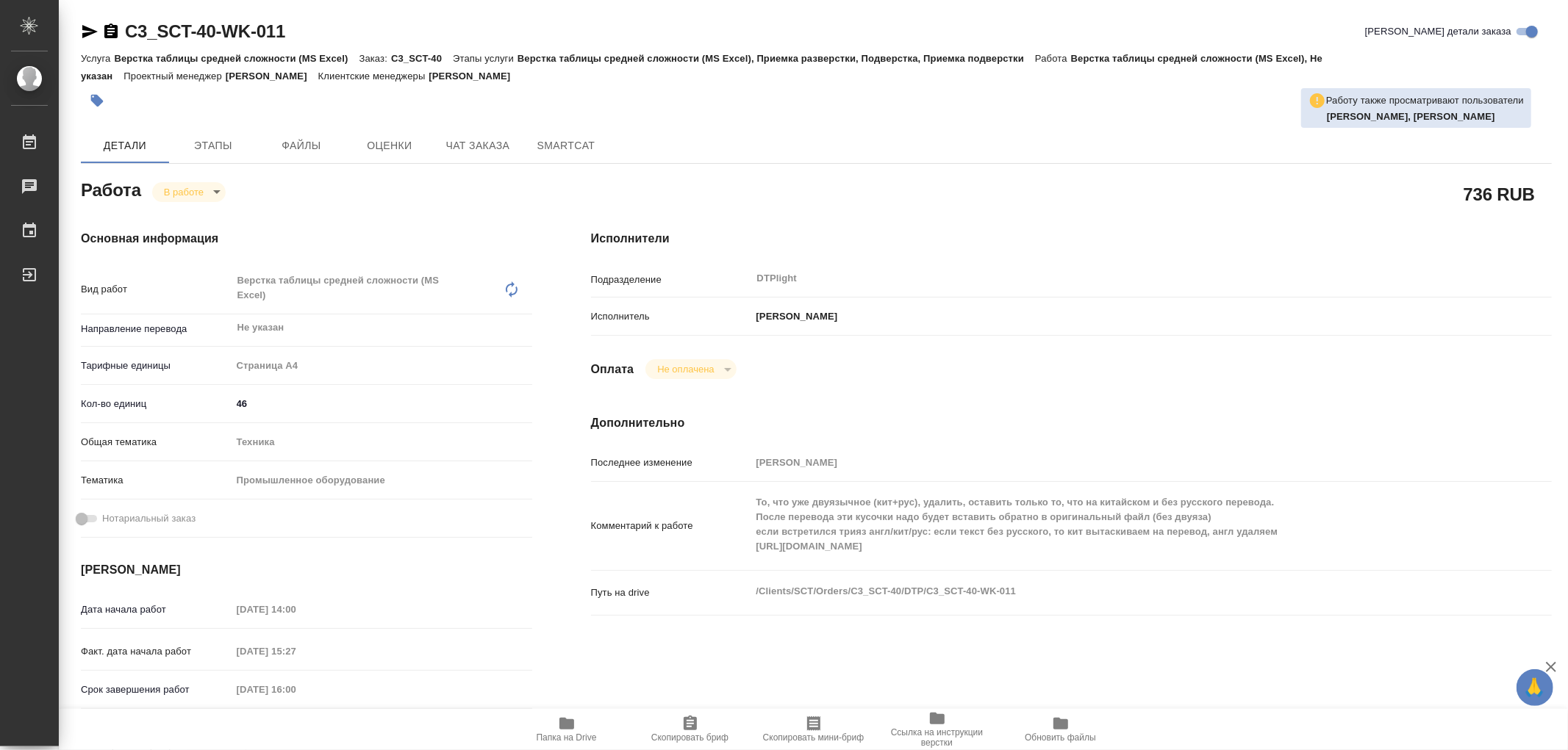
type textarea "x"
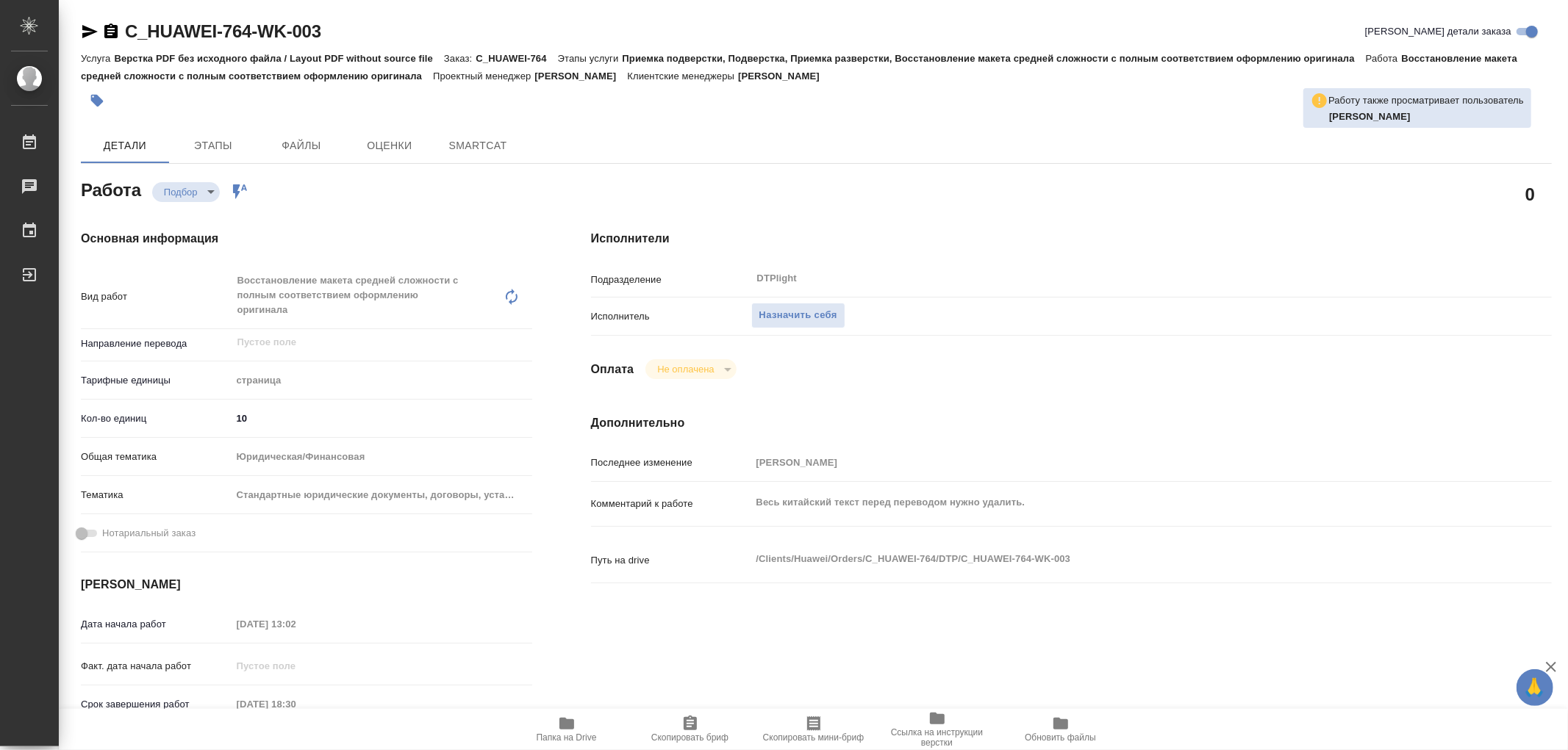
type textarea "x"
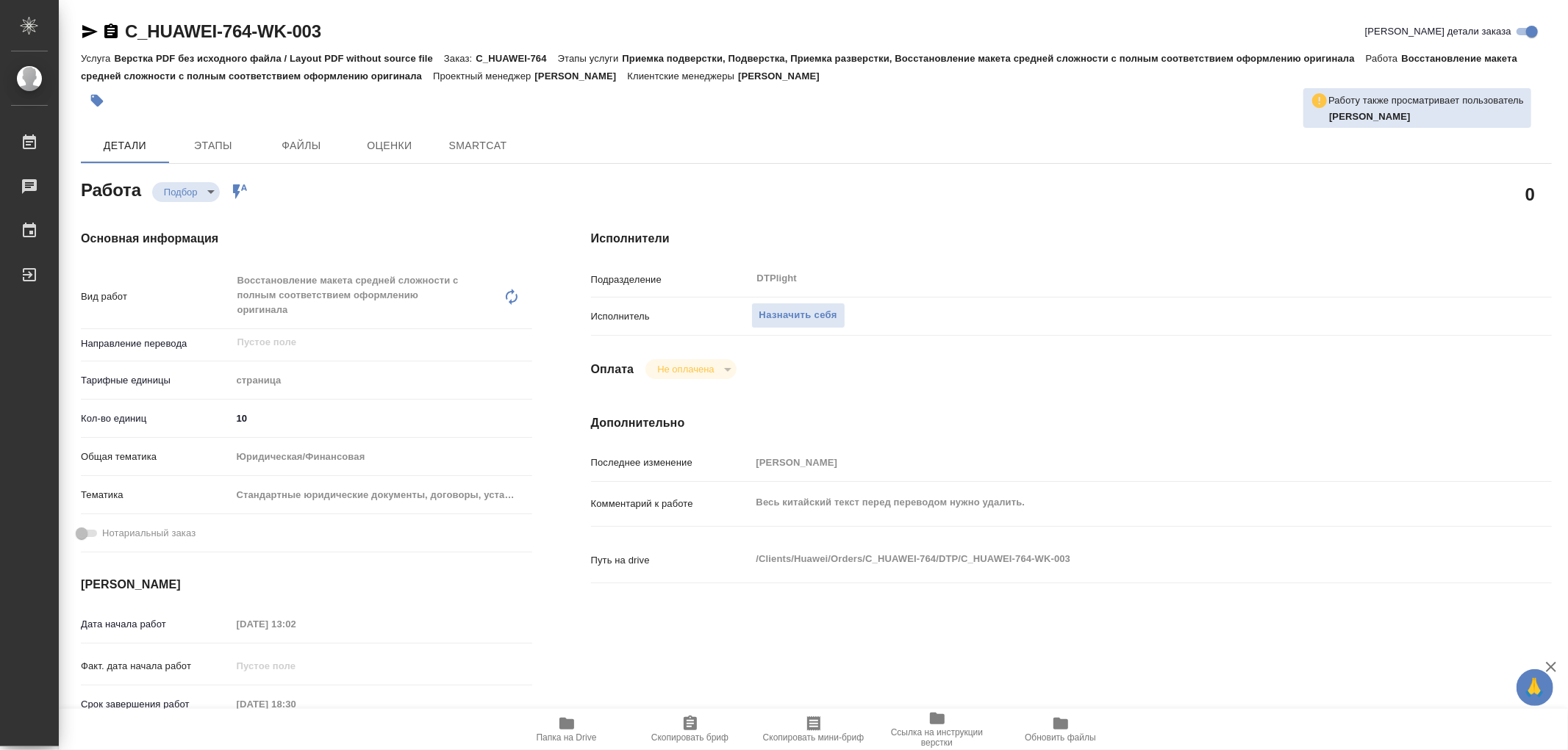
type textarea "x"
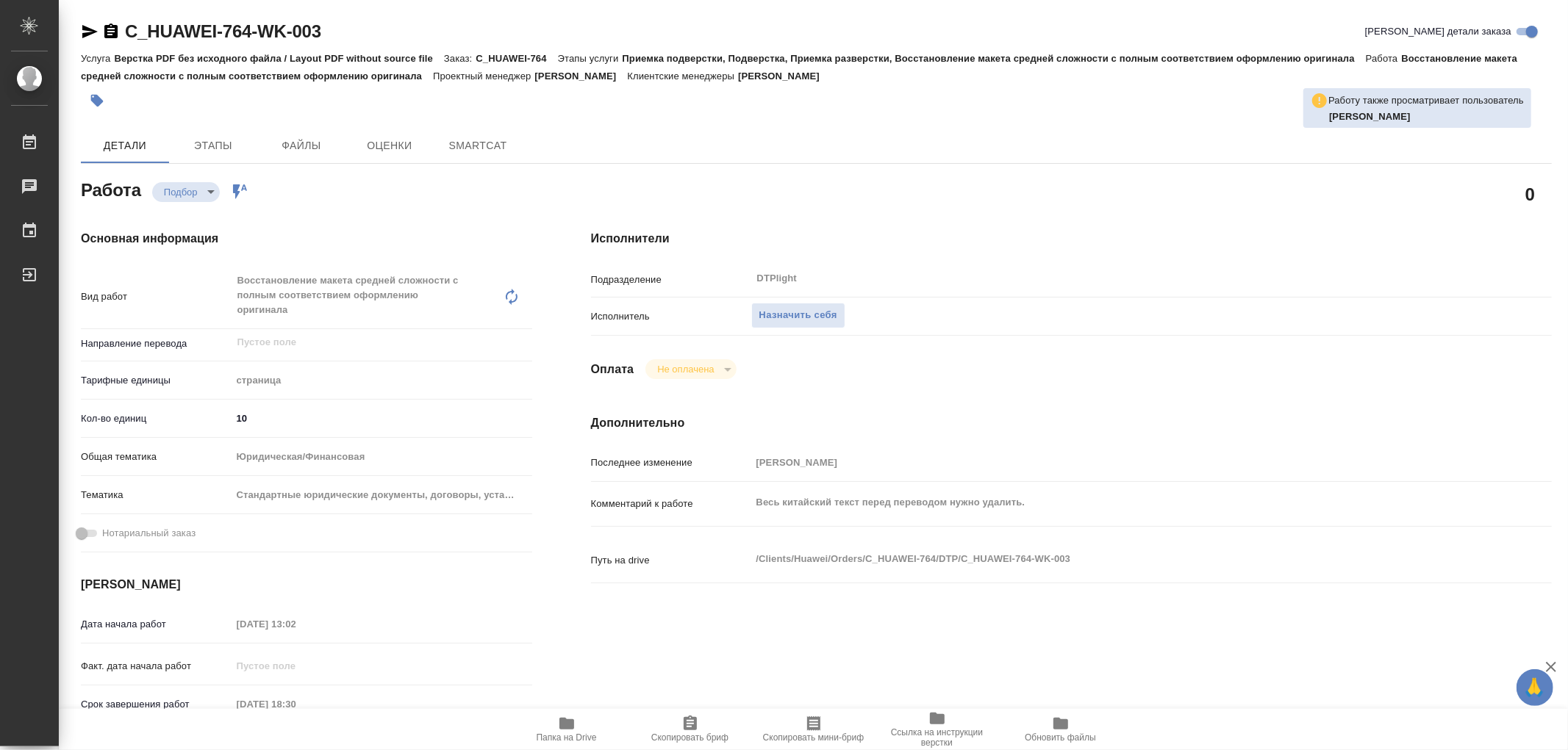
type textarea "x"
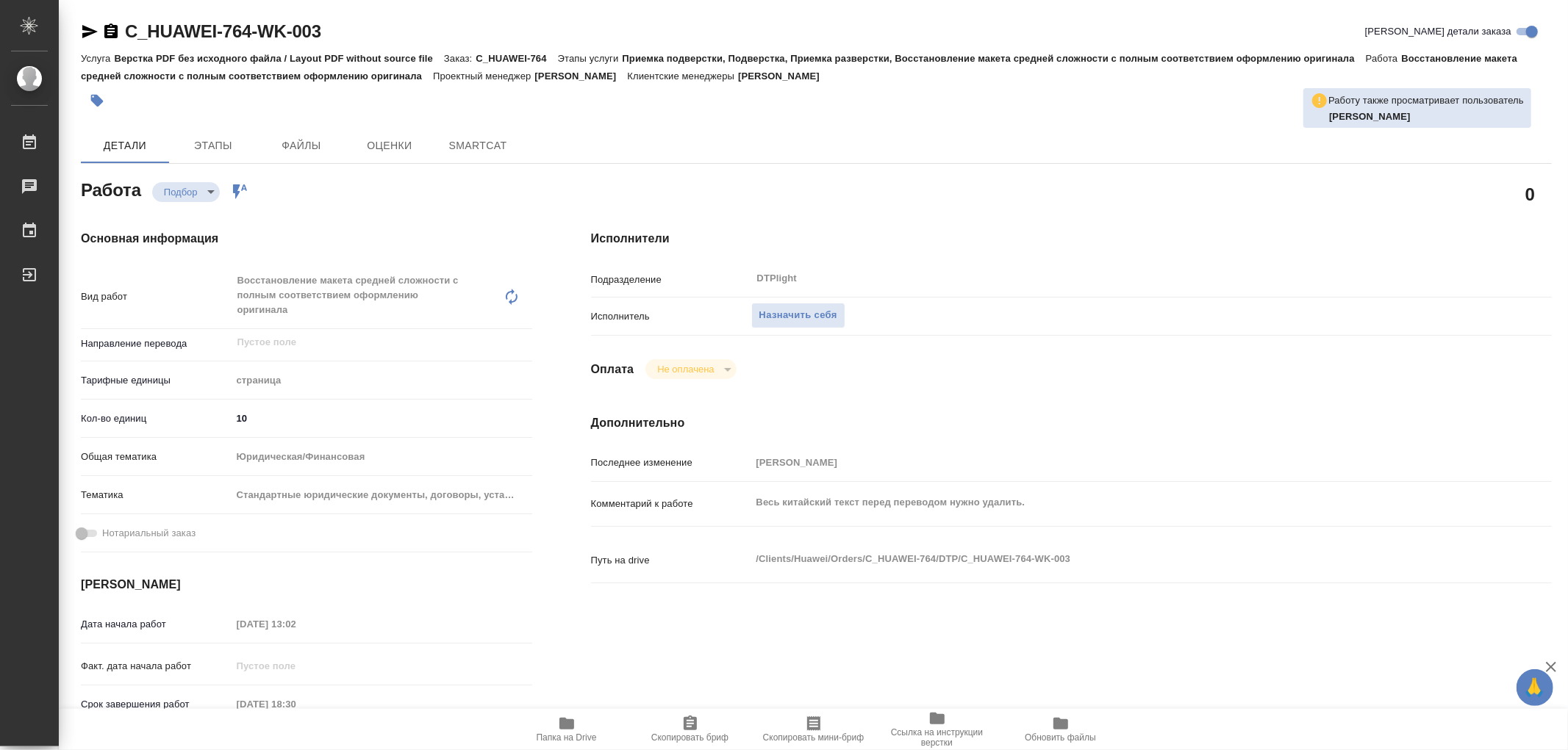
type textarea "x"
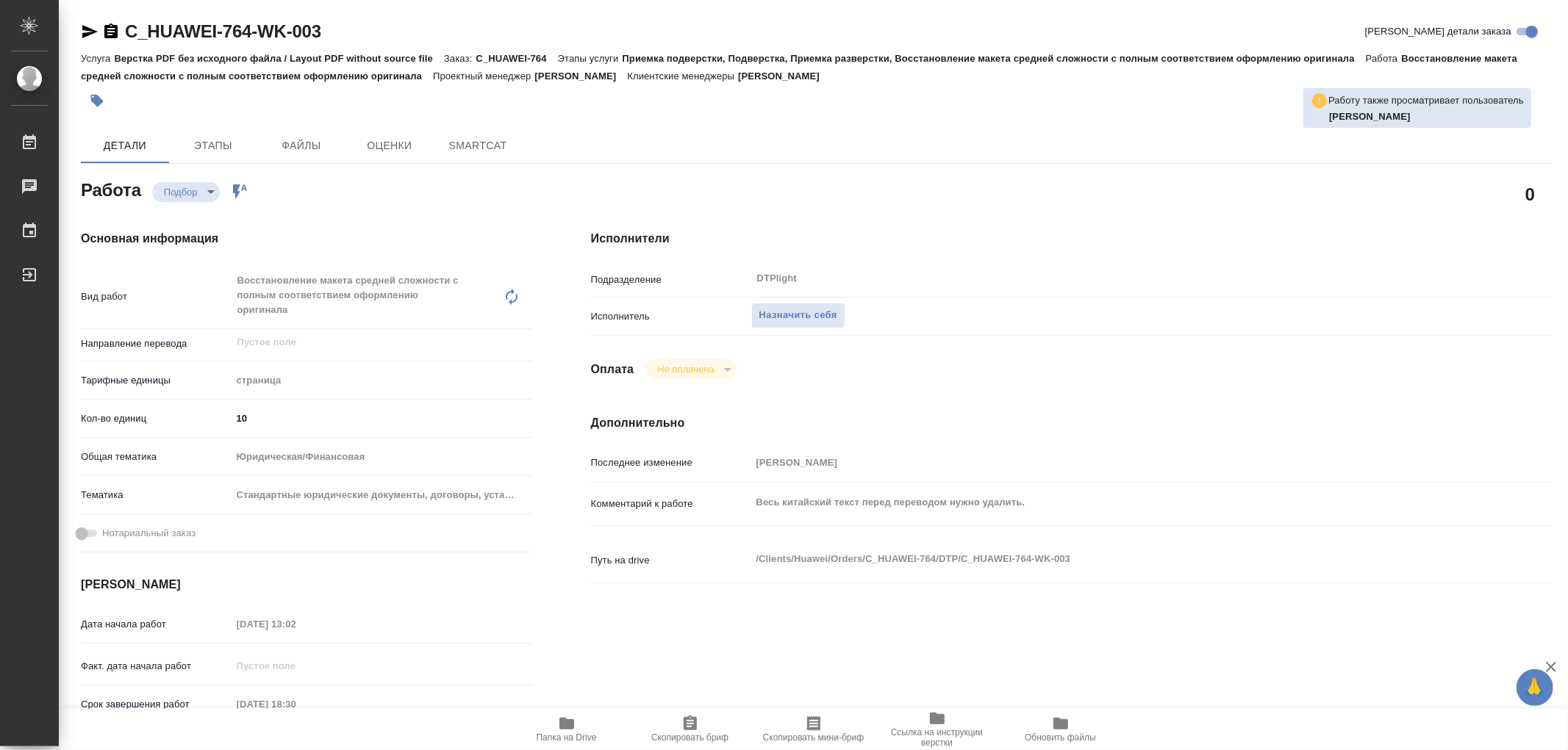
type textarea "x"
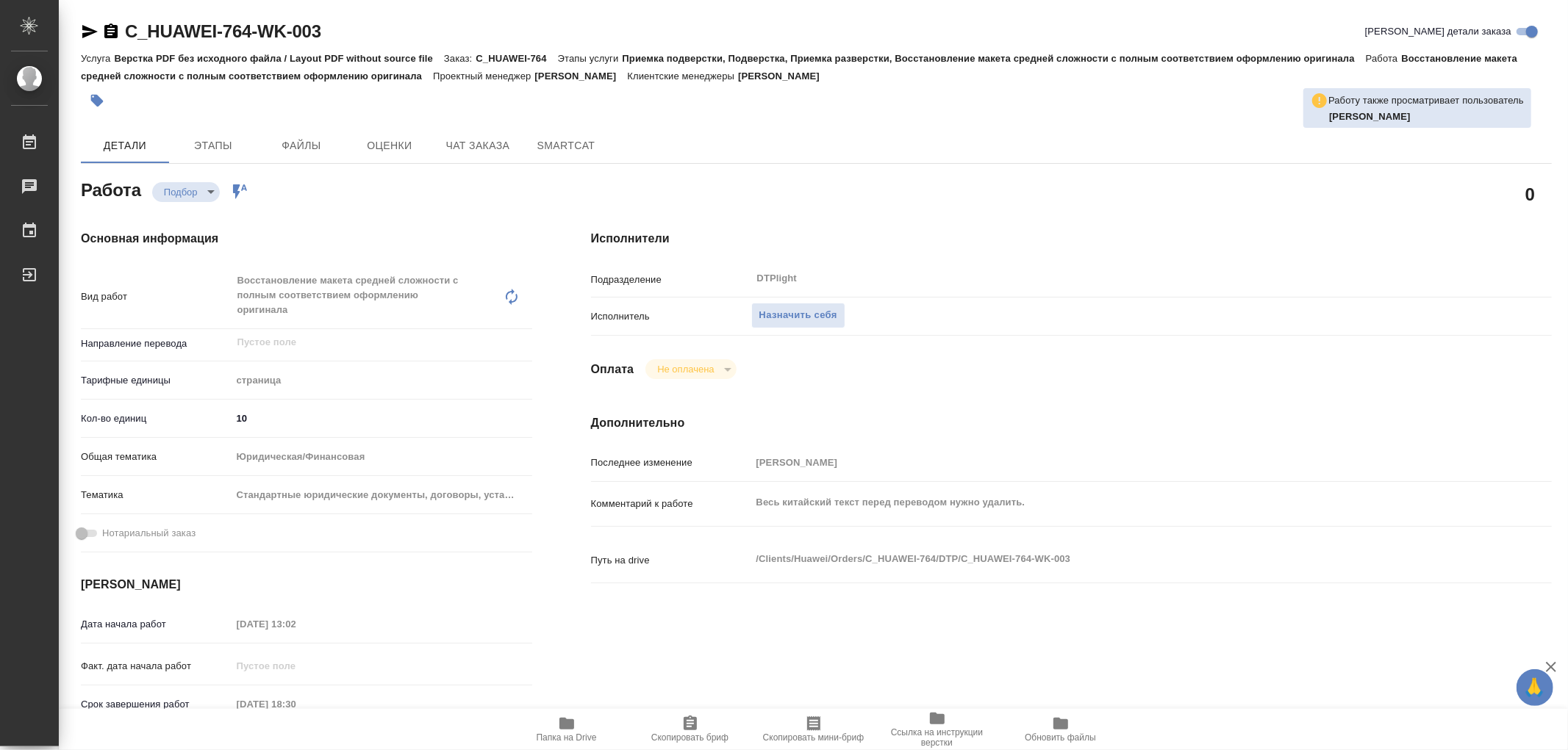
type textarea "x"
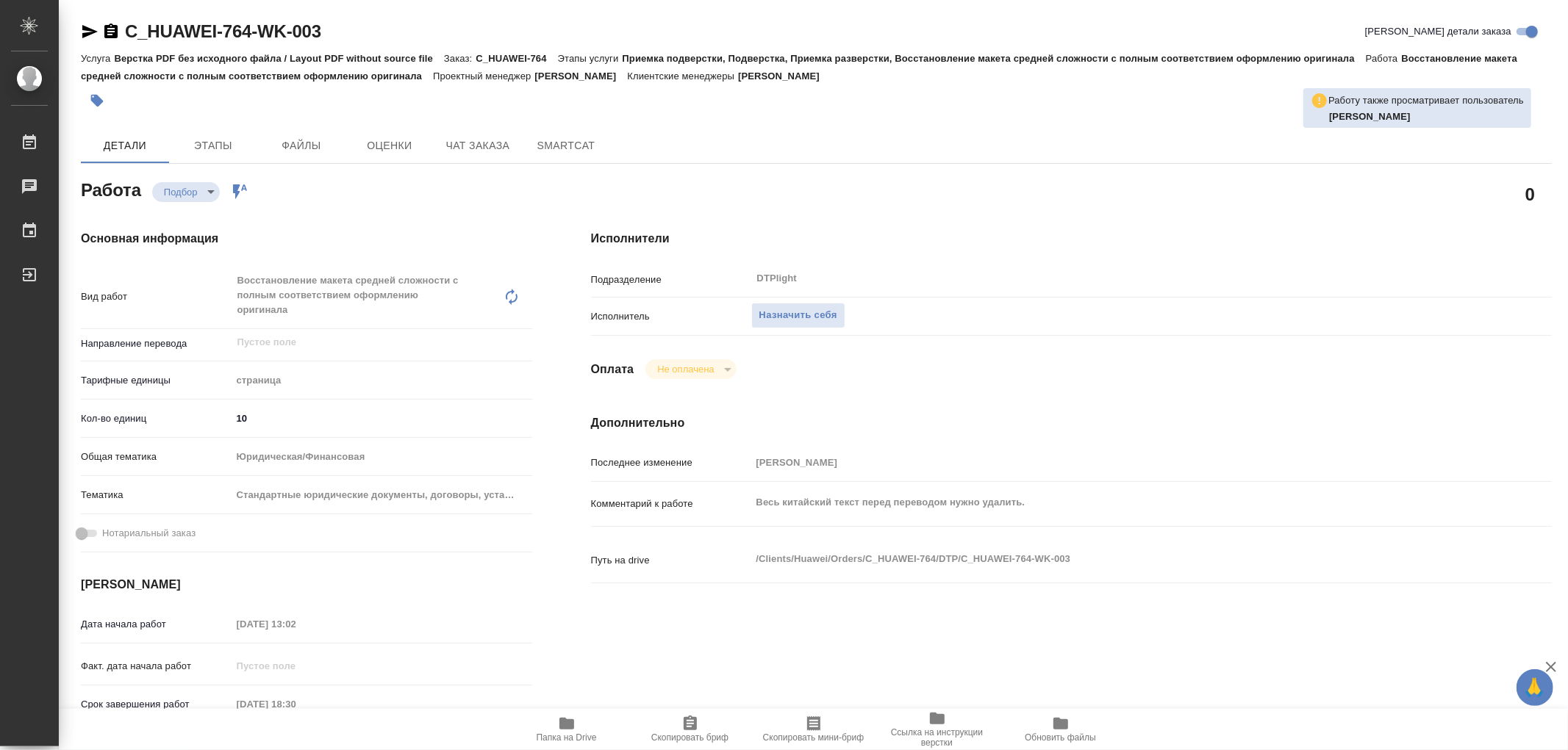
type textarea "x"
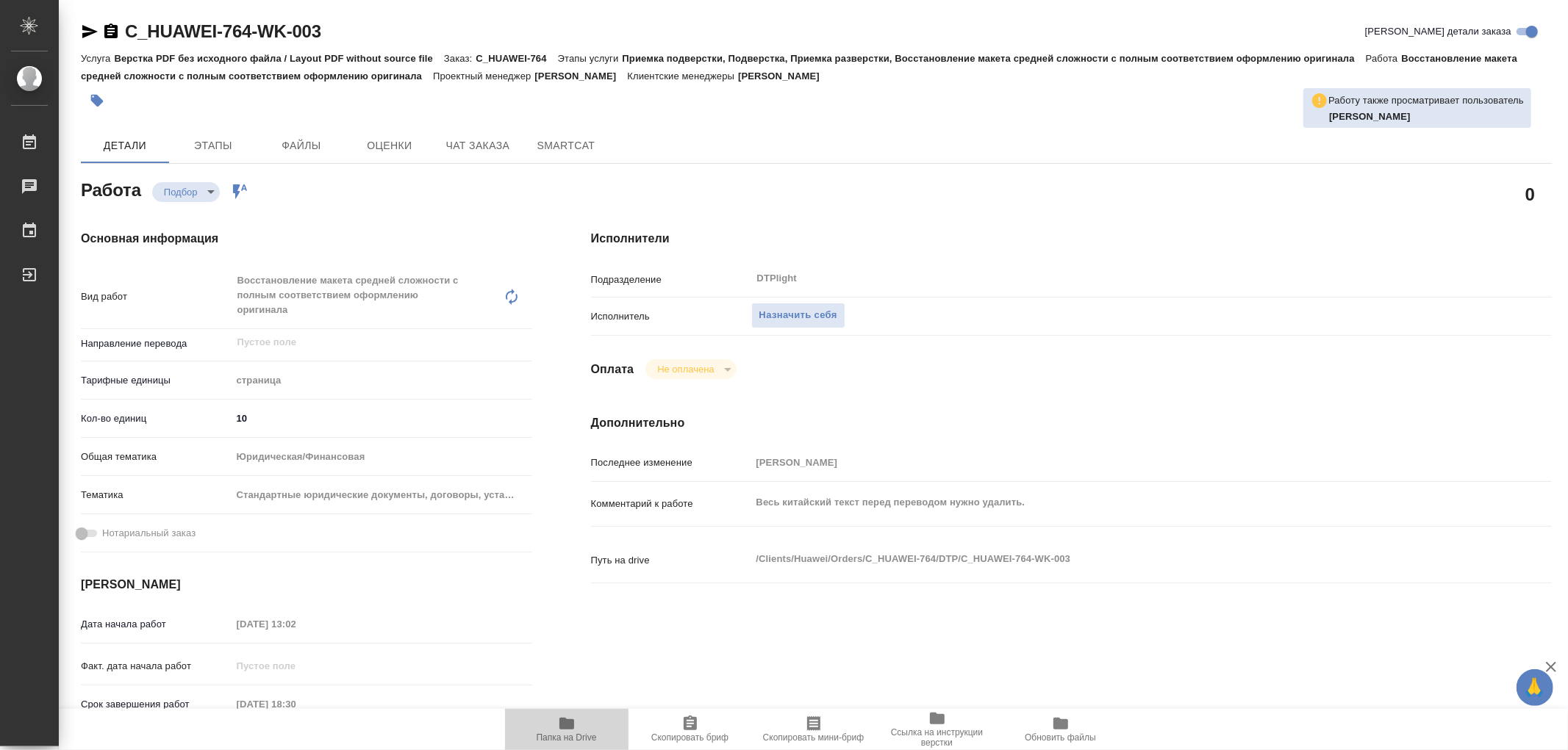
click at [567, 722] on icon "button" at bounding box center [566, 724] width 15 height 12
type textarea "x"
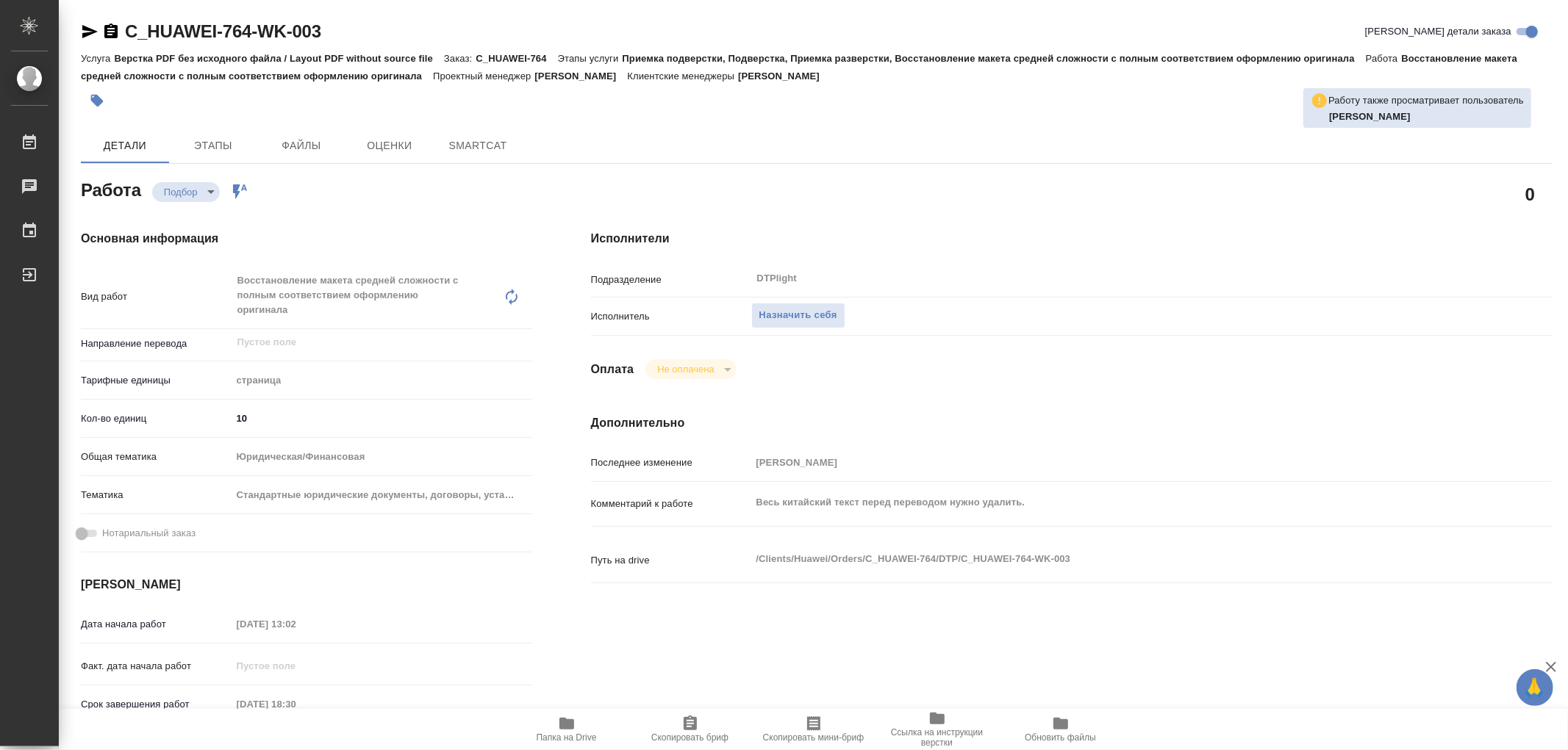
type textarea "x"
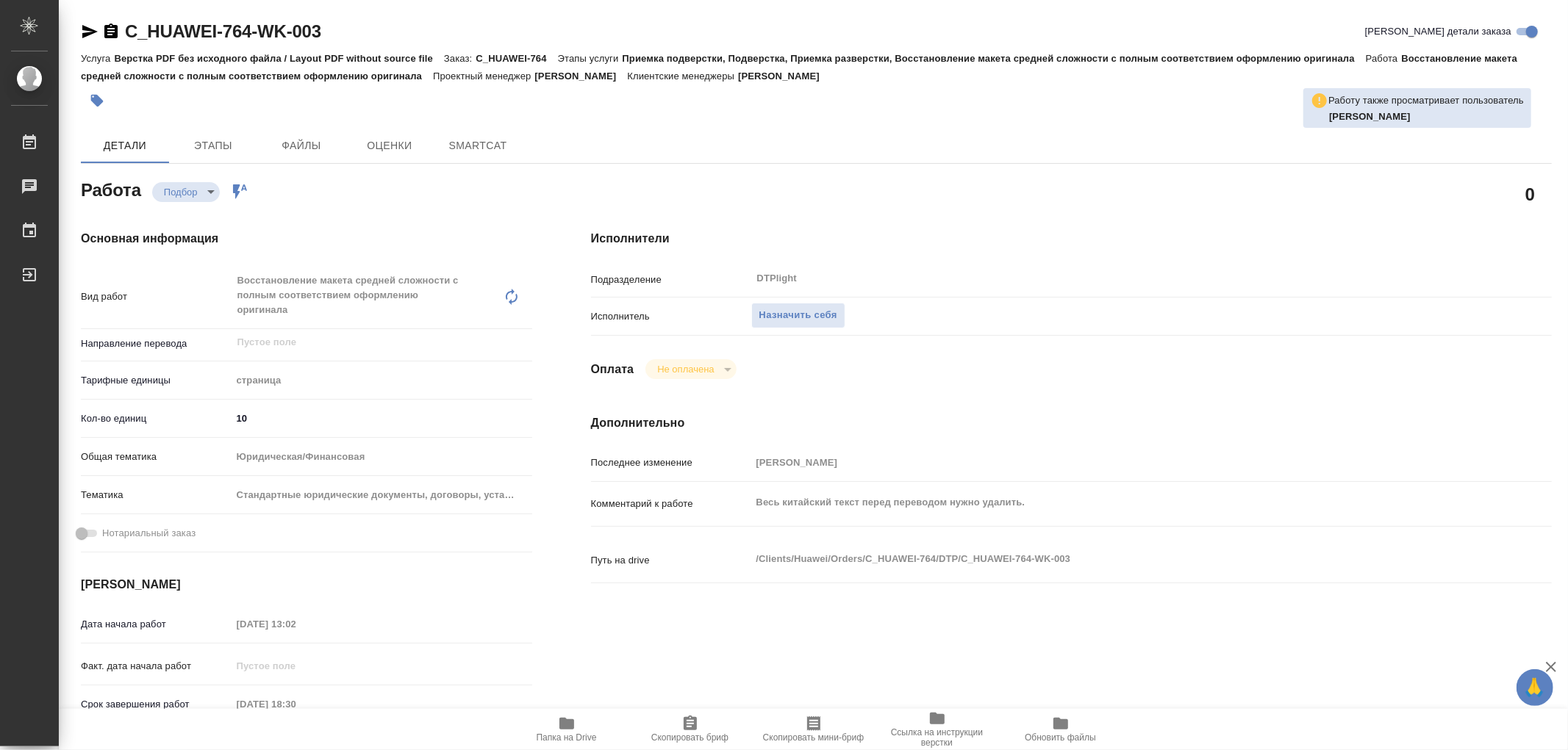
type textarea "x"
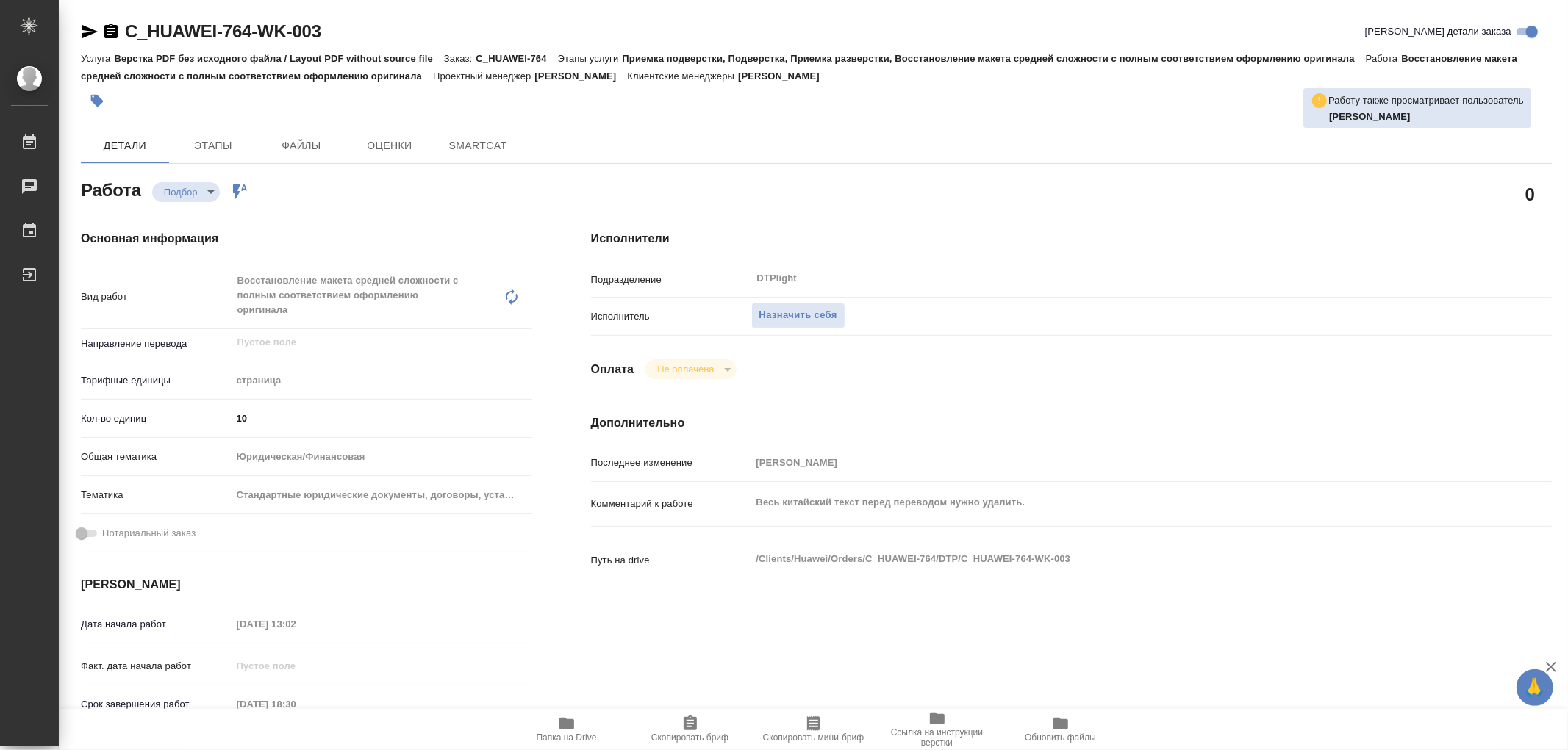
type textarea "x"
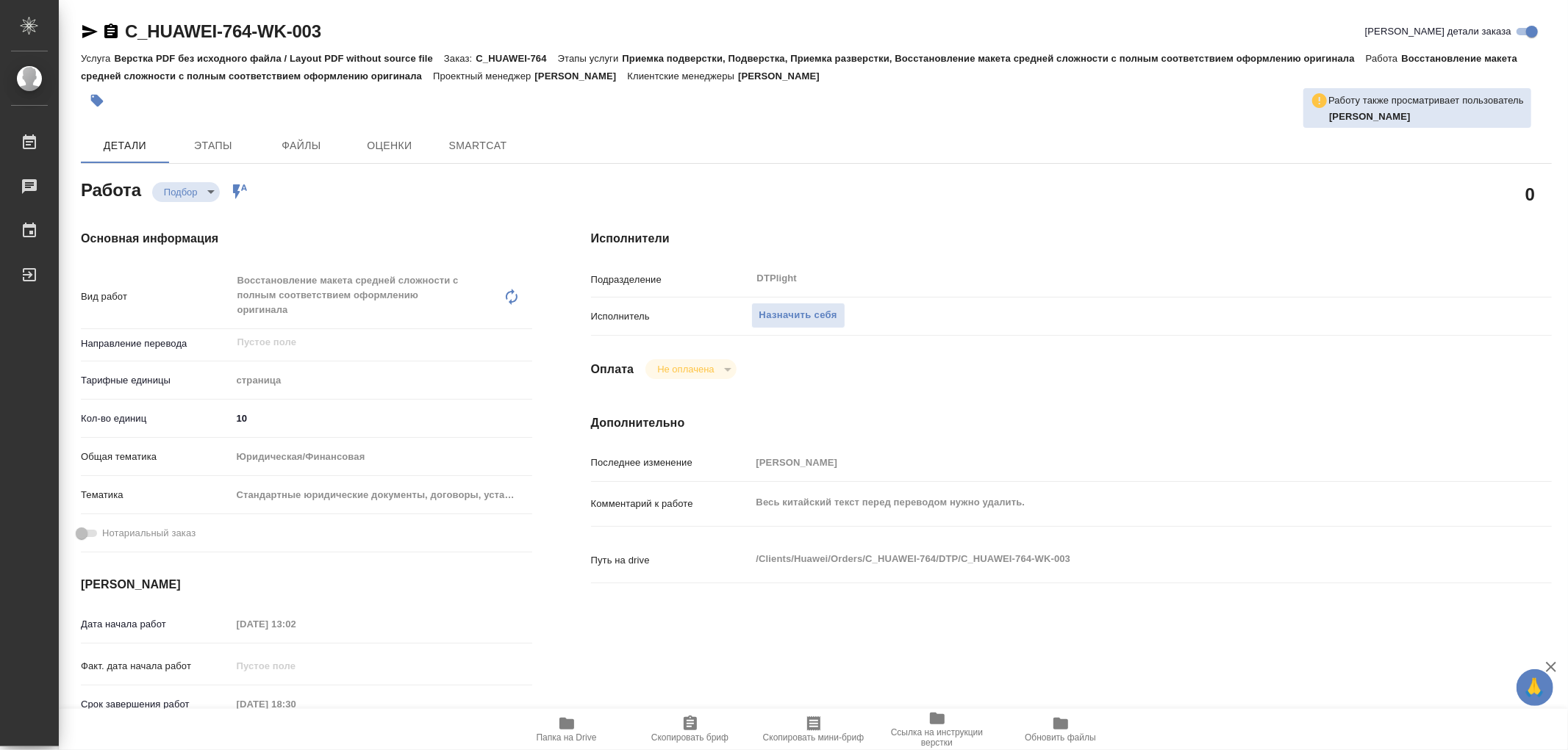
type textarea "x"
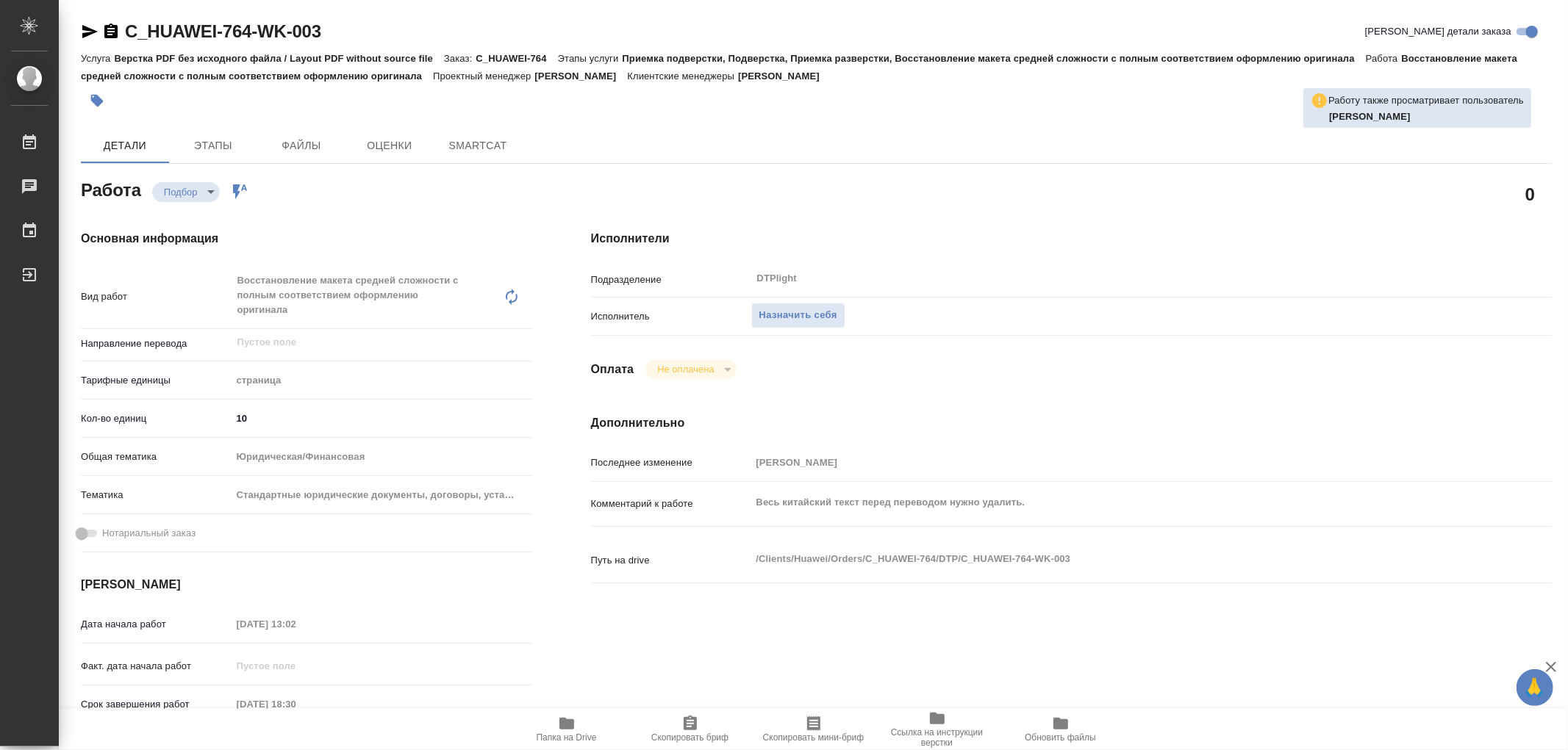
type textarea "x"
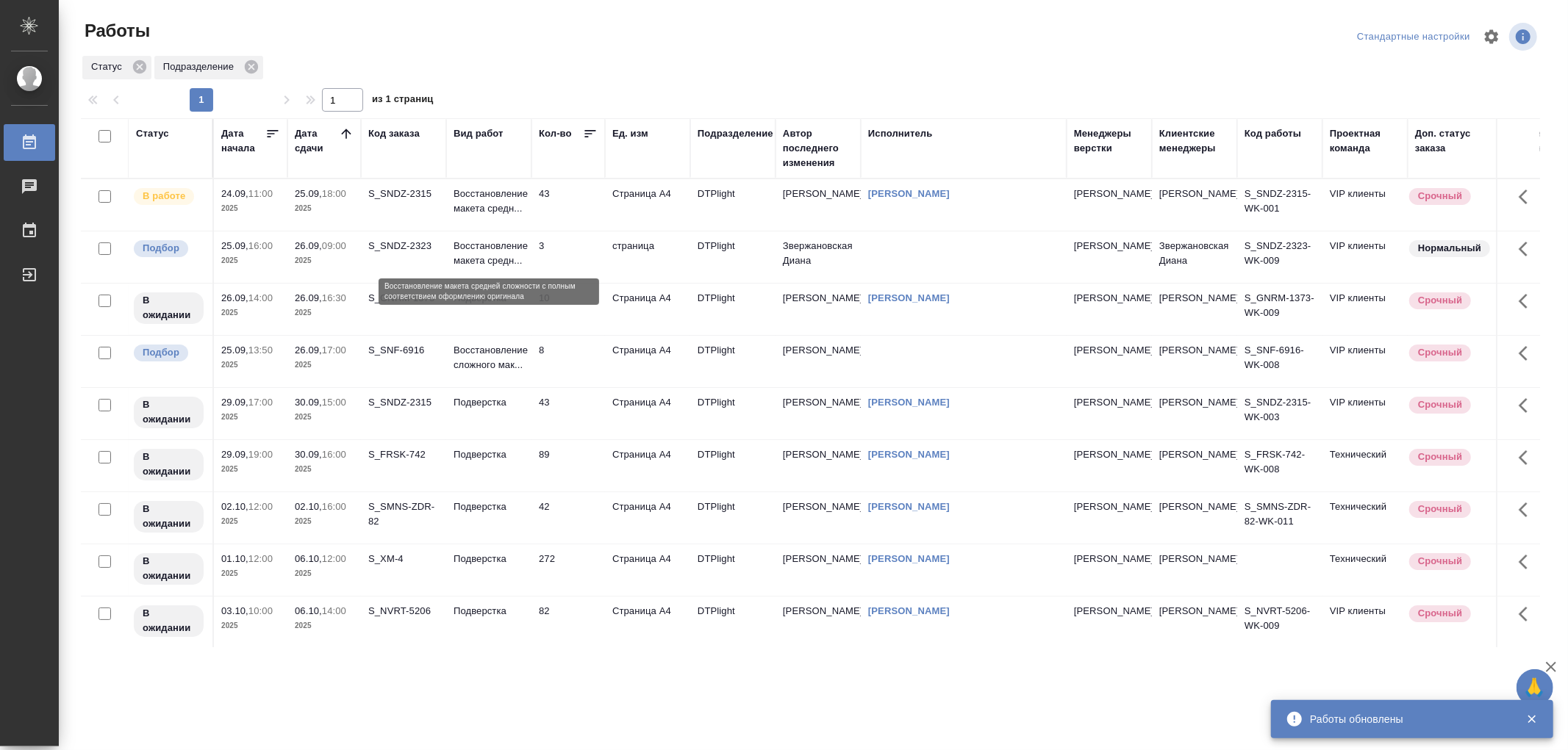
click at [497, 243] on p "Восстановление макета средн..." at bounding box center [489, 254] width 71 height 29
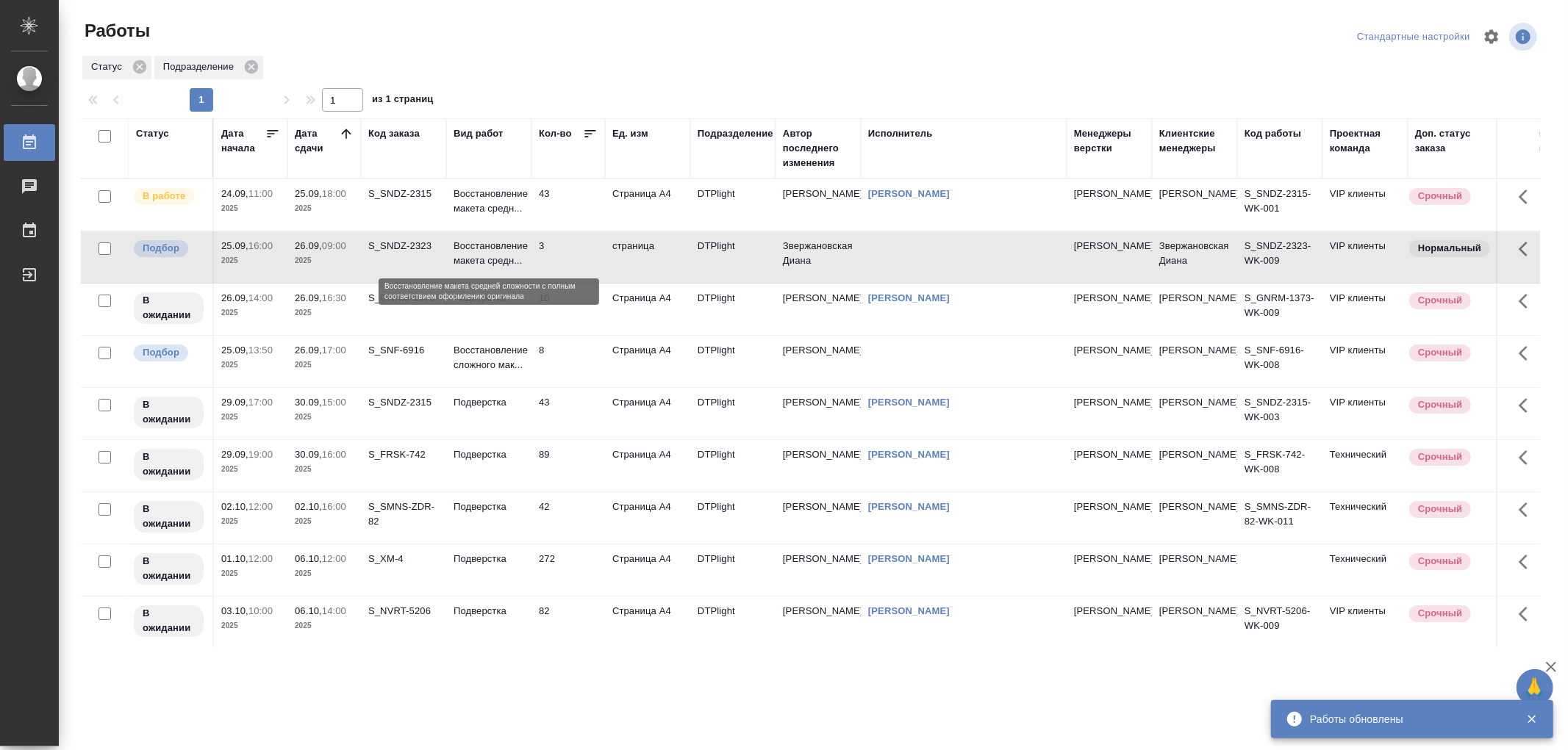
click at [497, 243] on p "Восстановление макета средн..." at bounding box center [489, 254] width 71 height 29
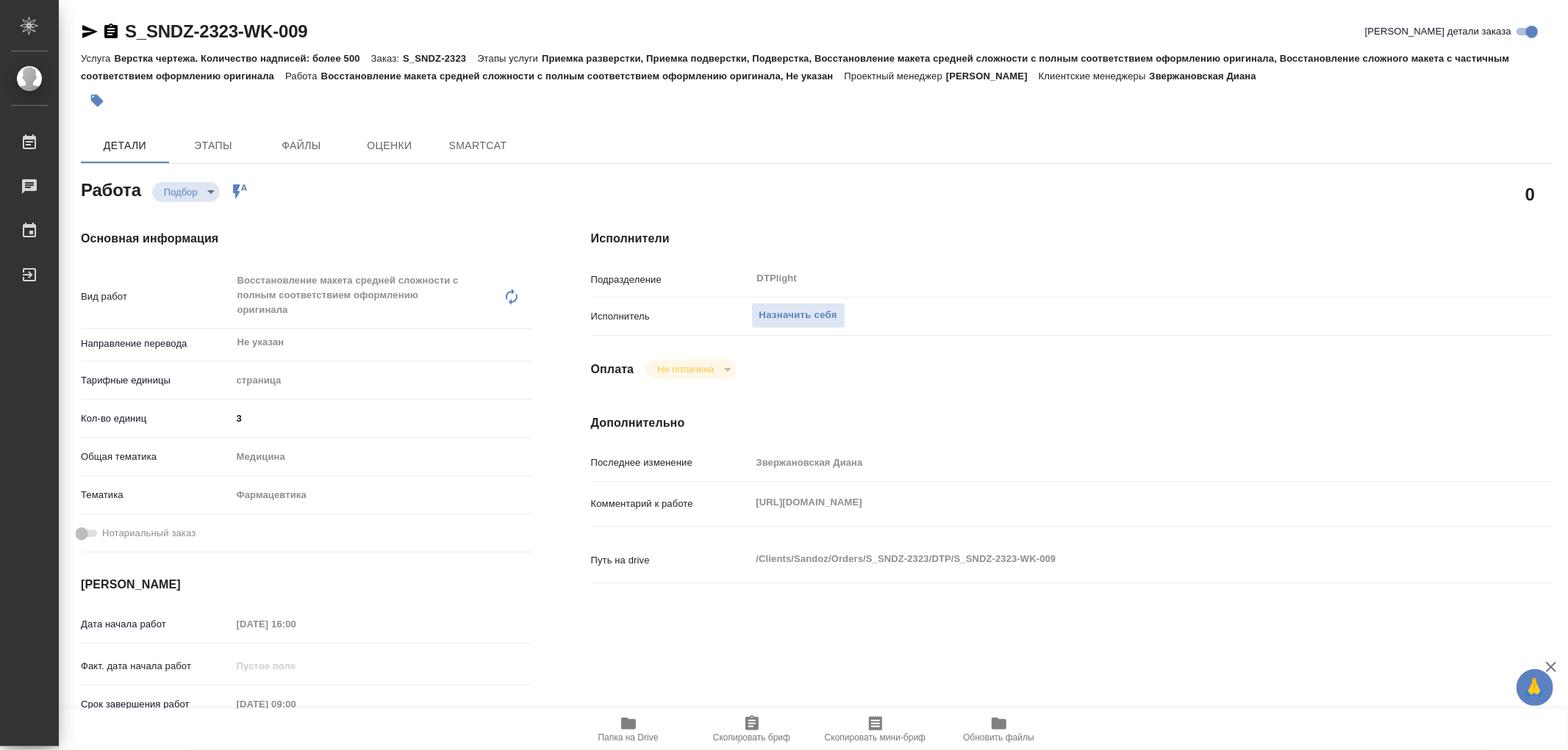
type textarea "x"
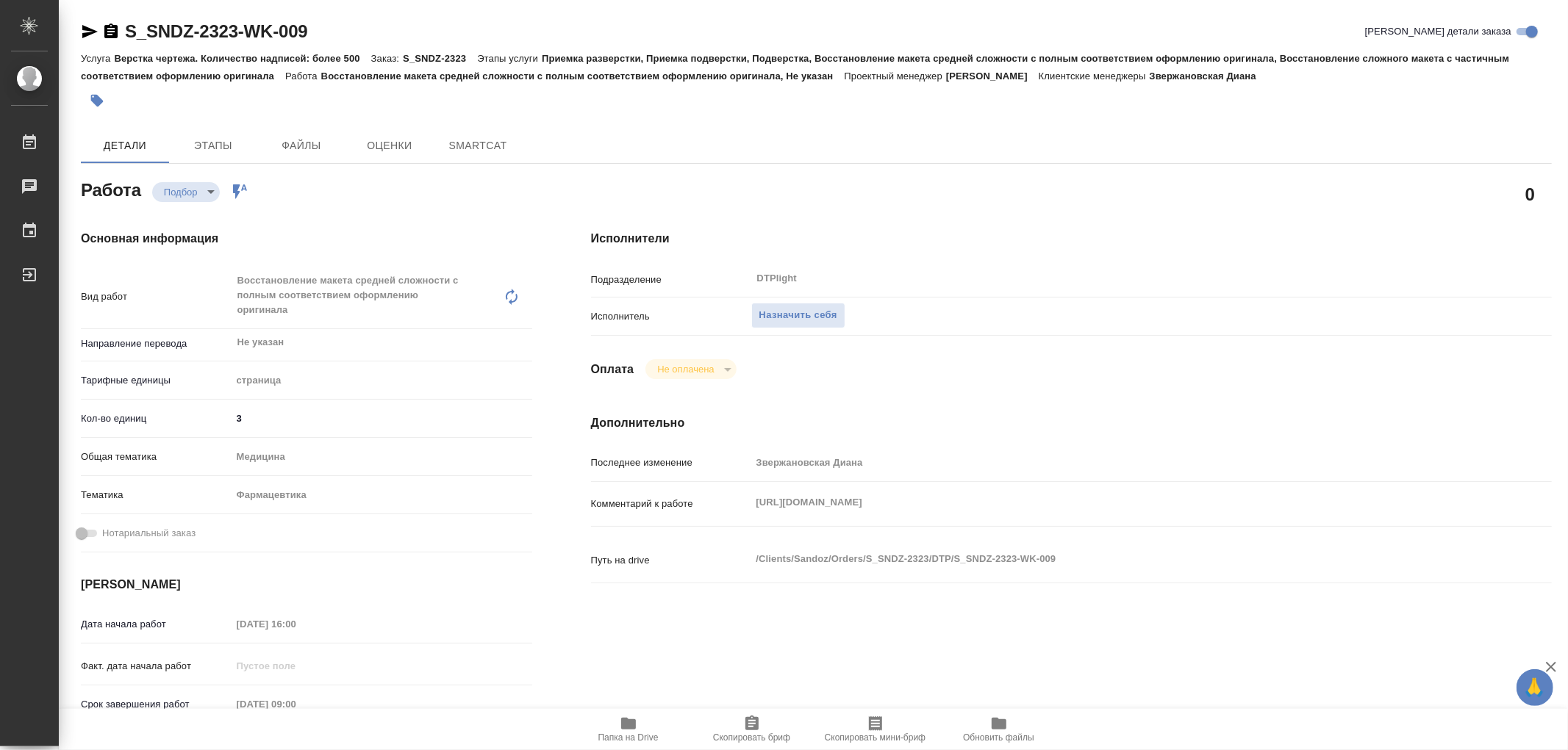
type textarea "x"
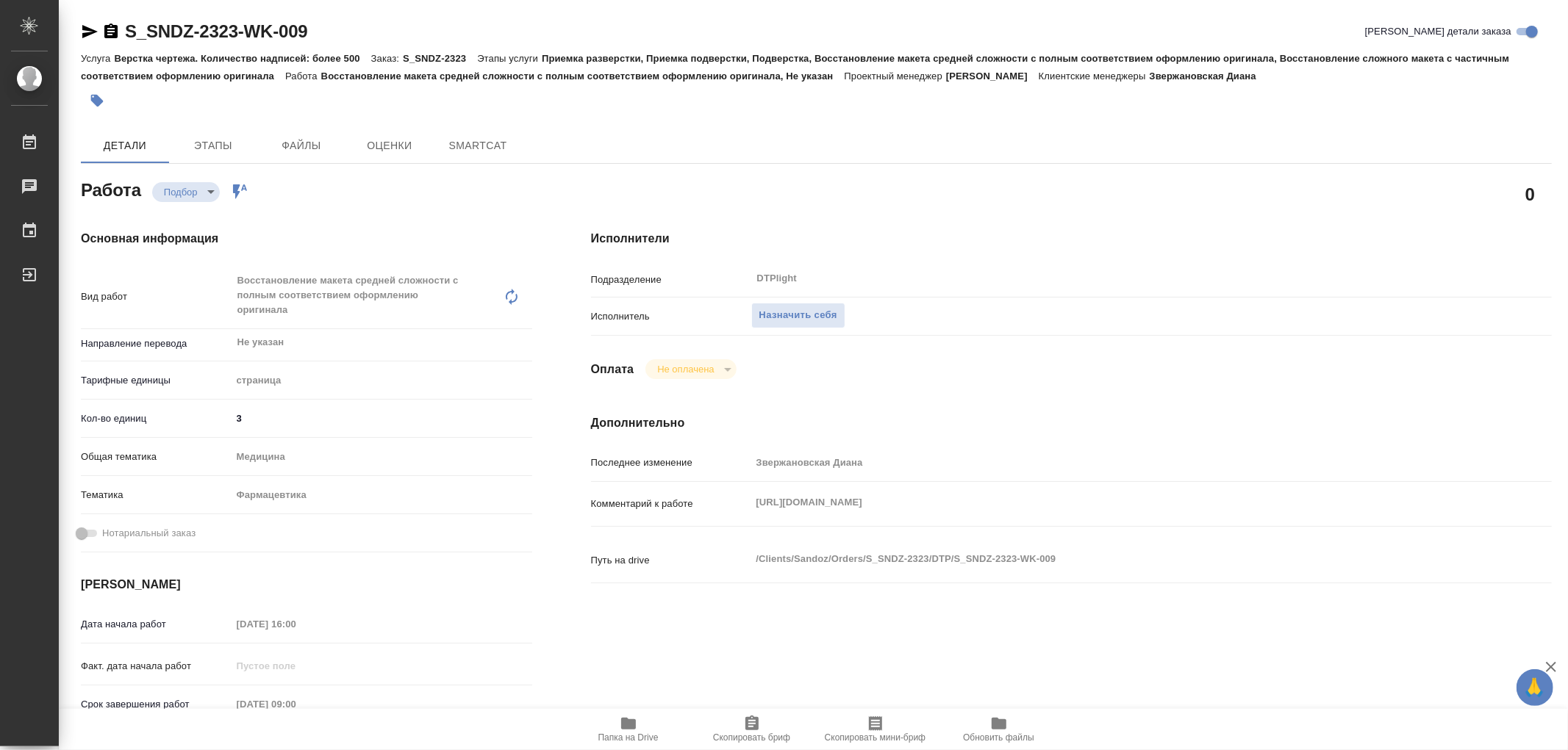
type textarea "x"
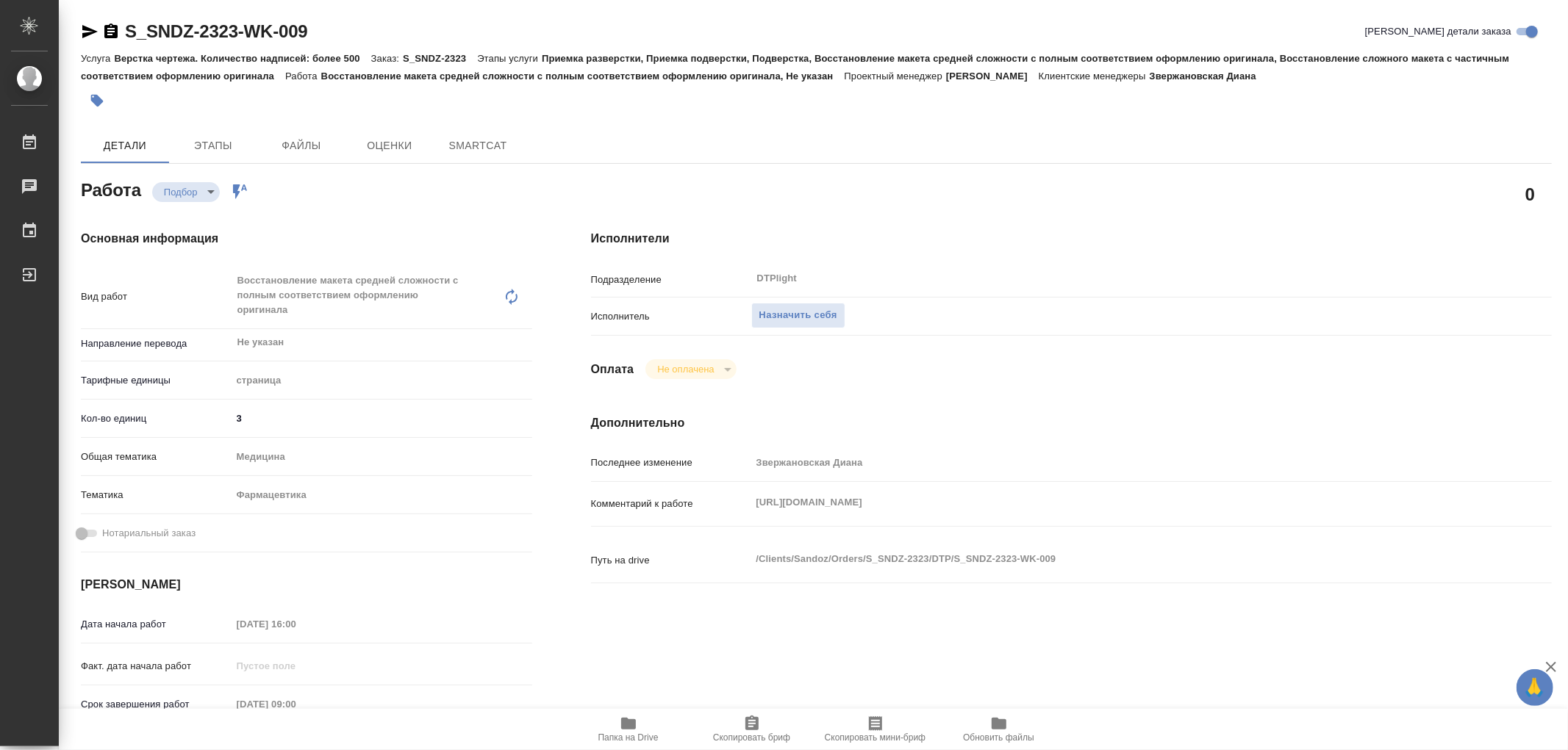
type textarea "x"
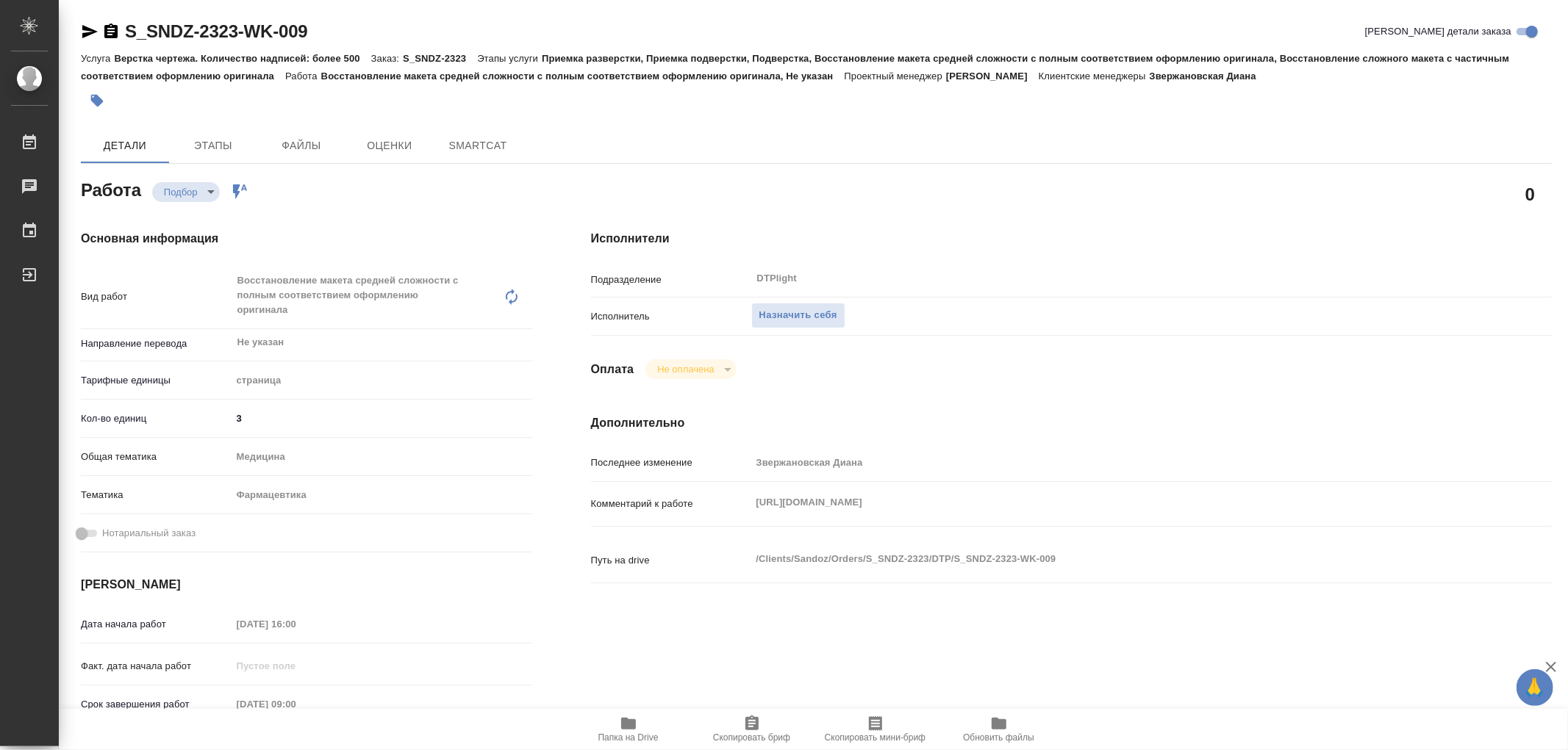
type textarea "x"
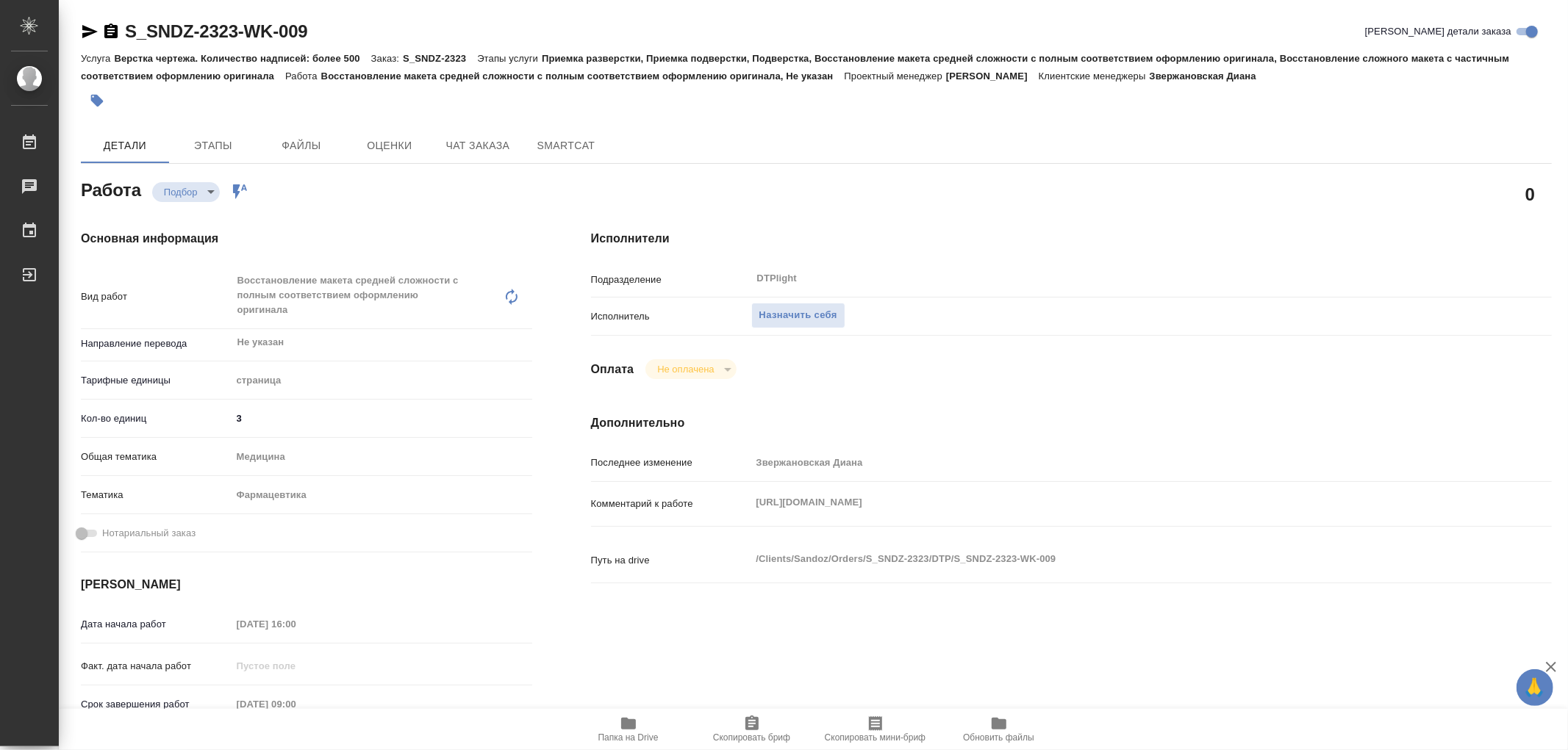
type textarea "x"
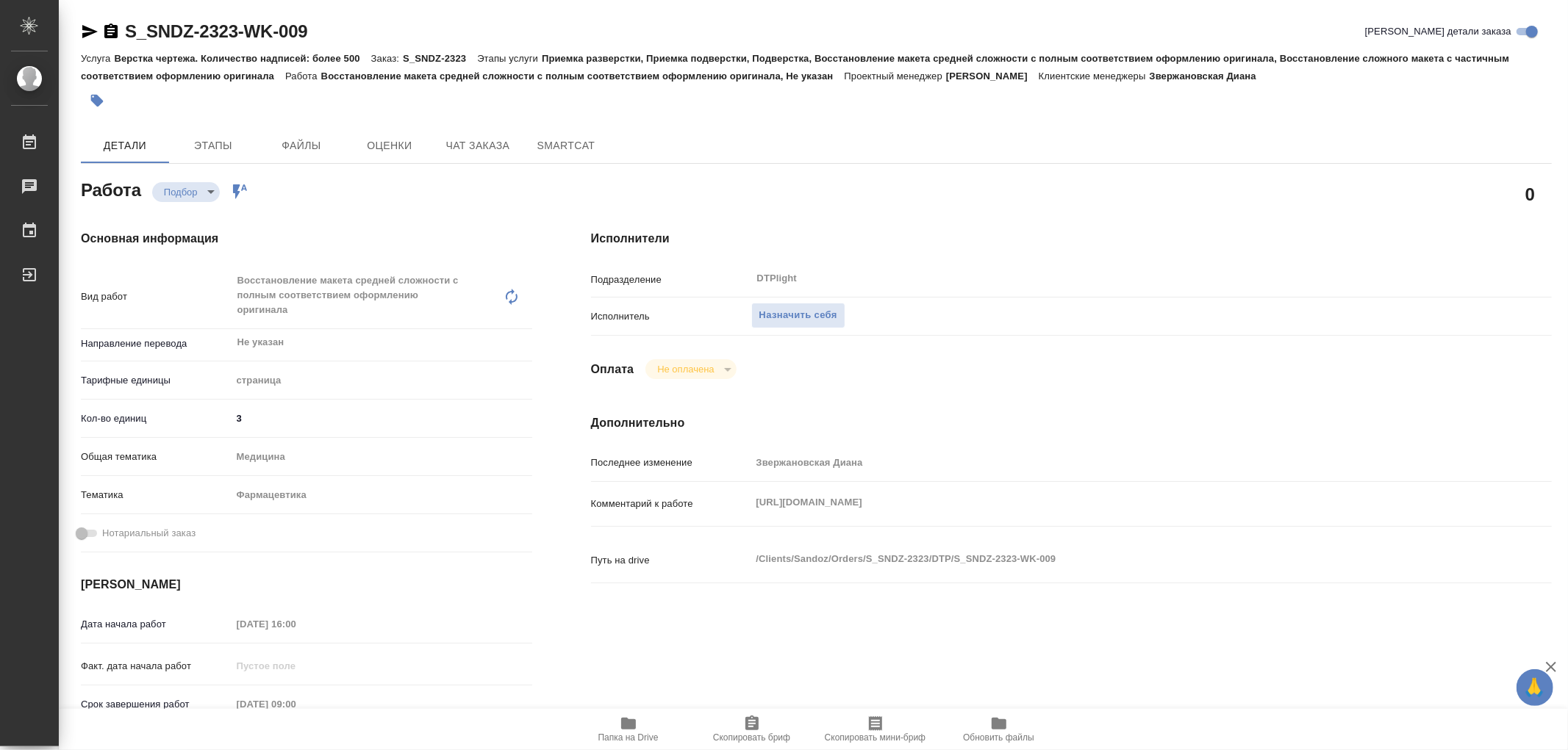
type textarea "x"
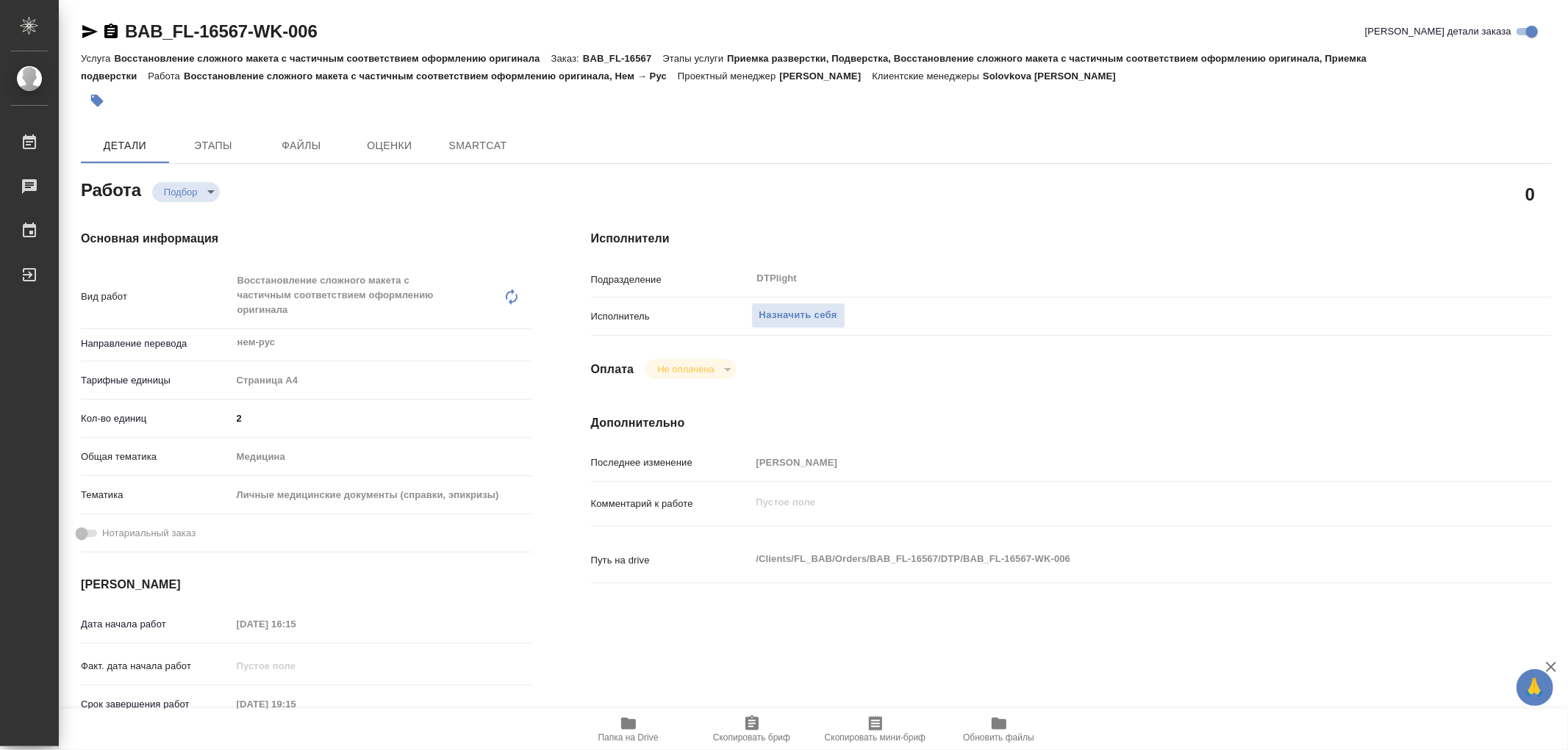
type textarea "x"
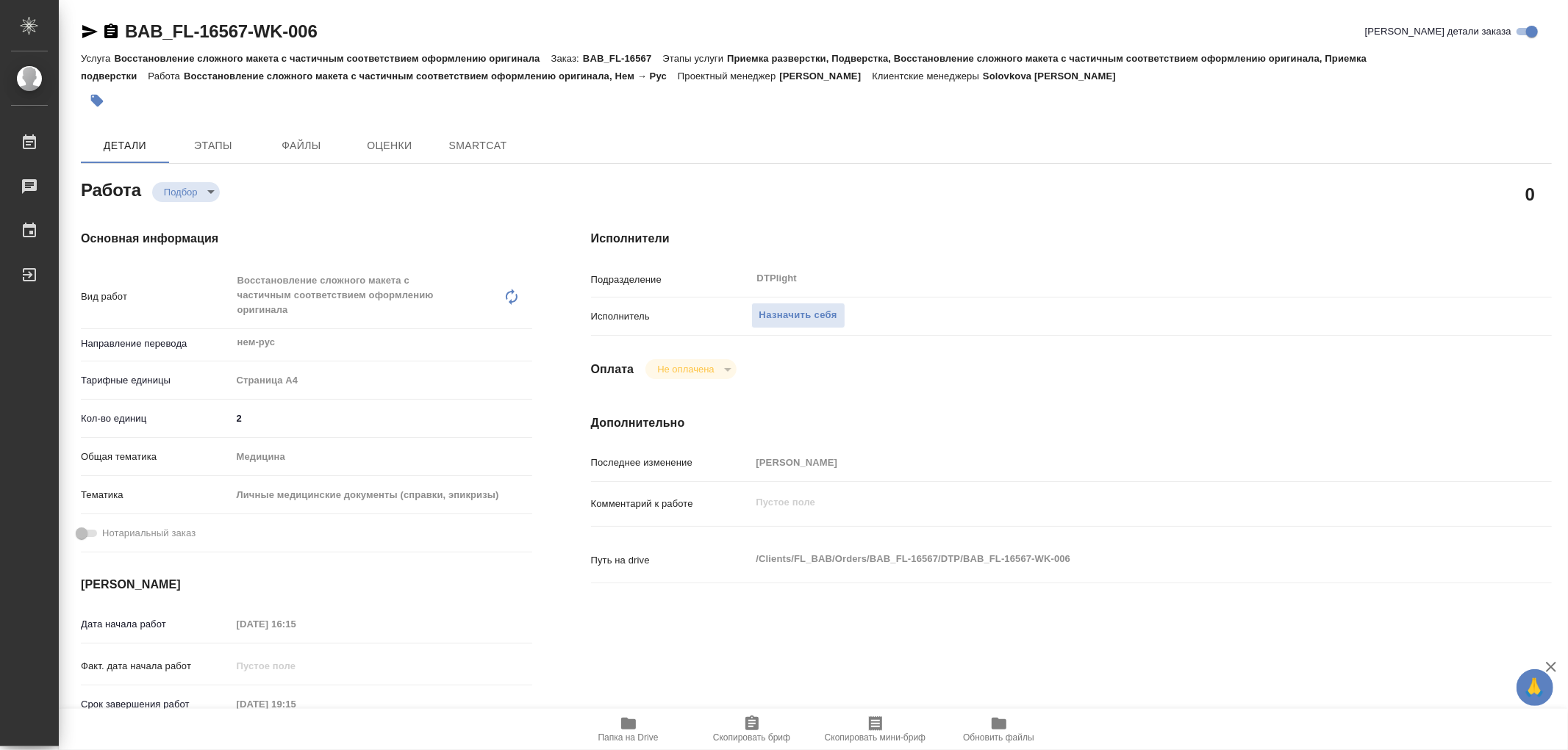
type textarea "x"
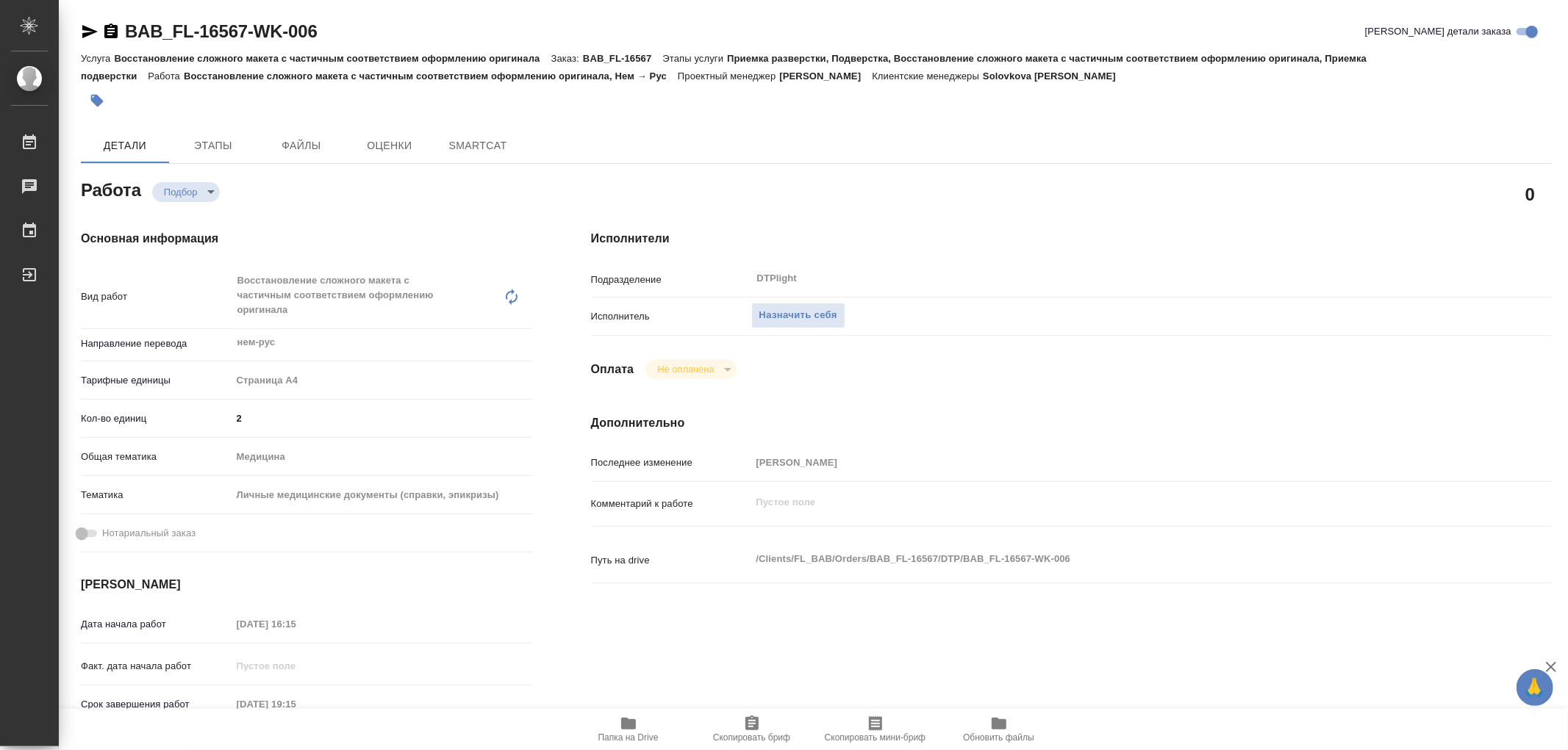
type textarea "x"
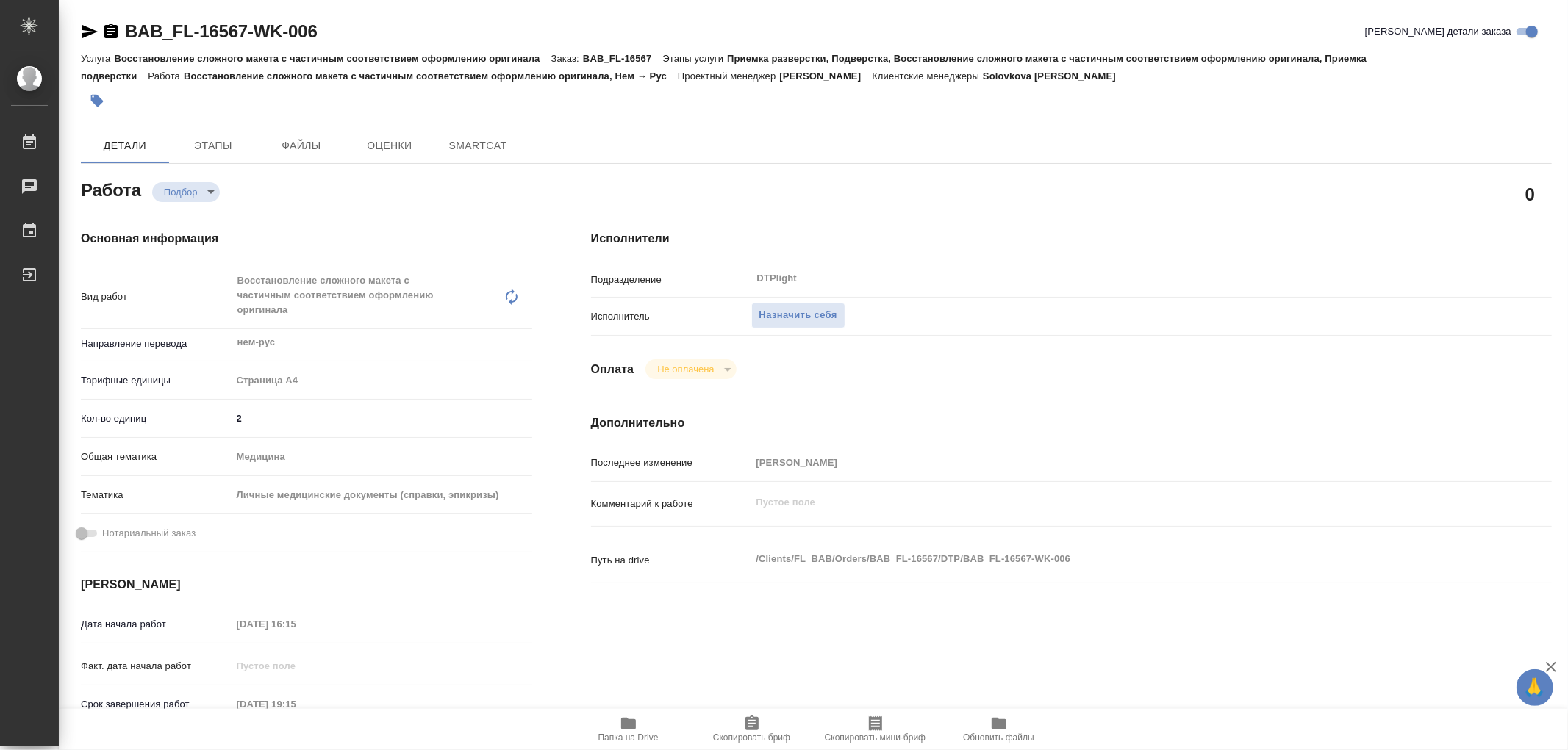
type textarea "x"
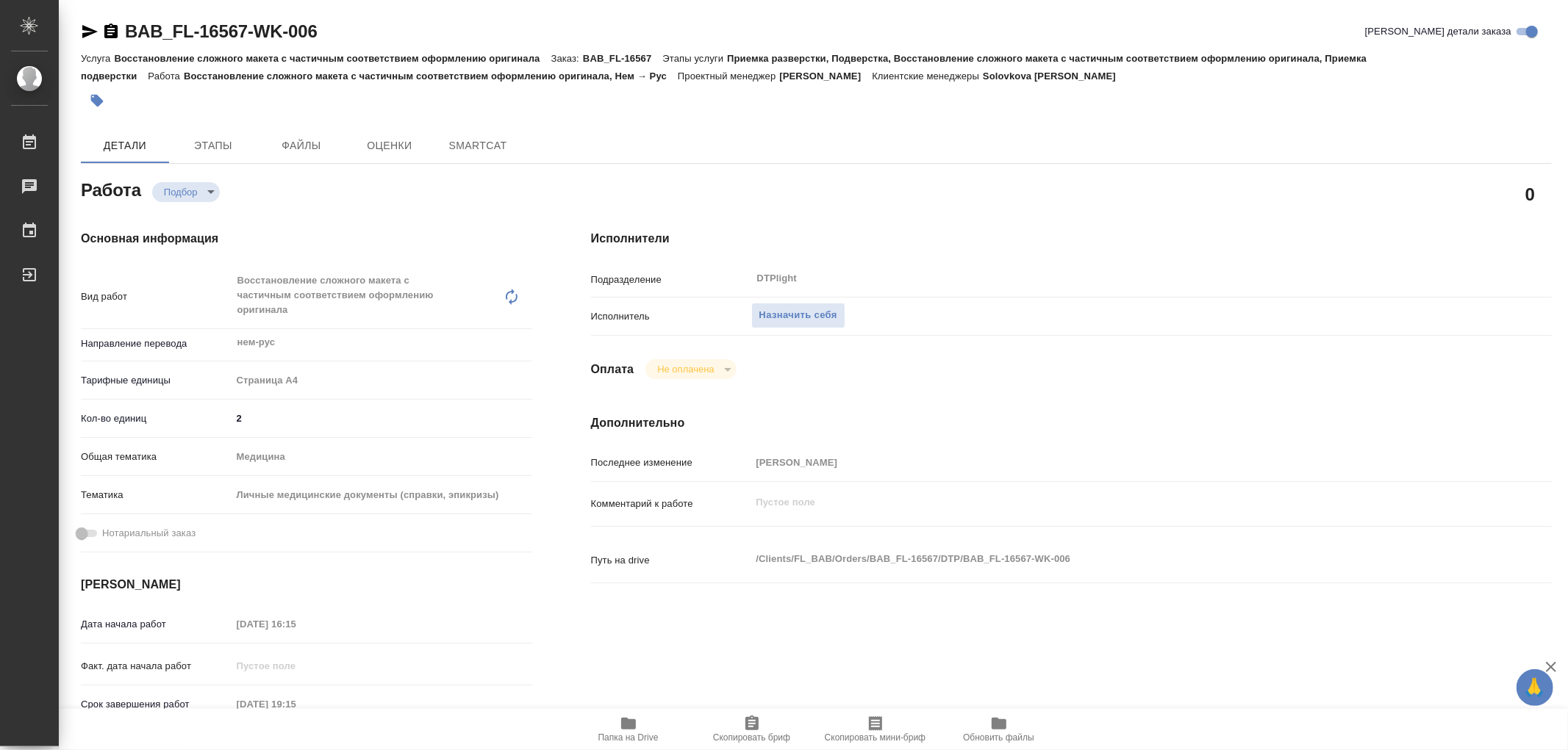
type textarea "x"
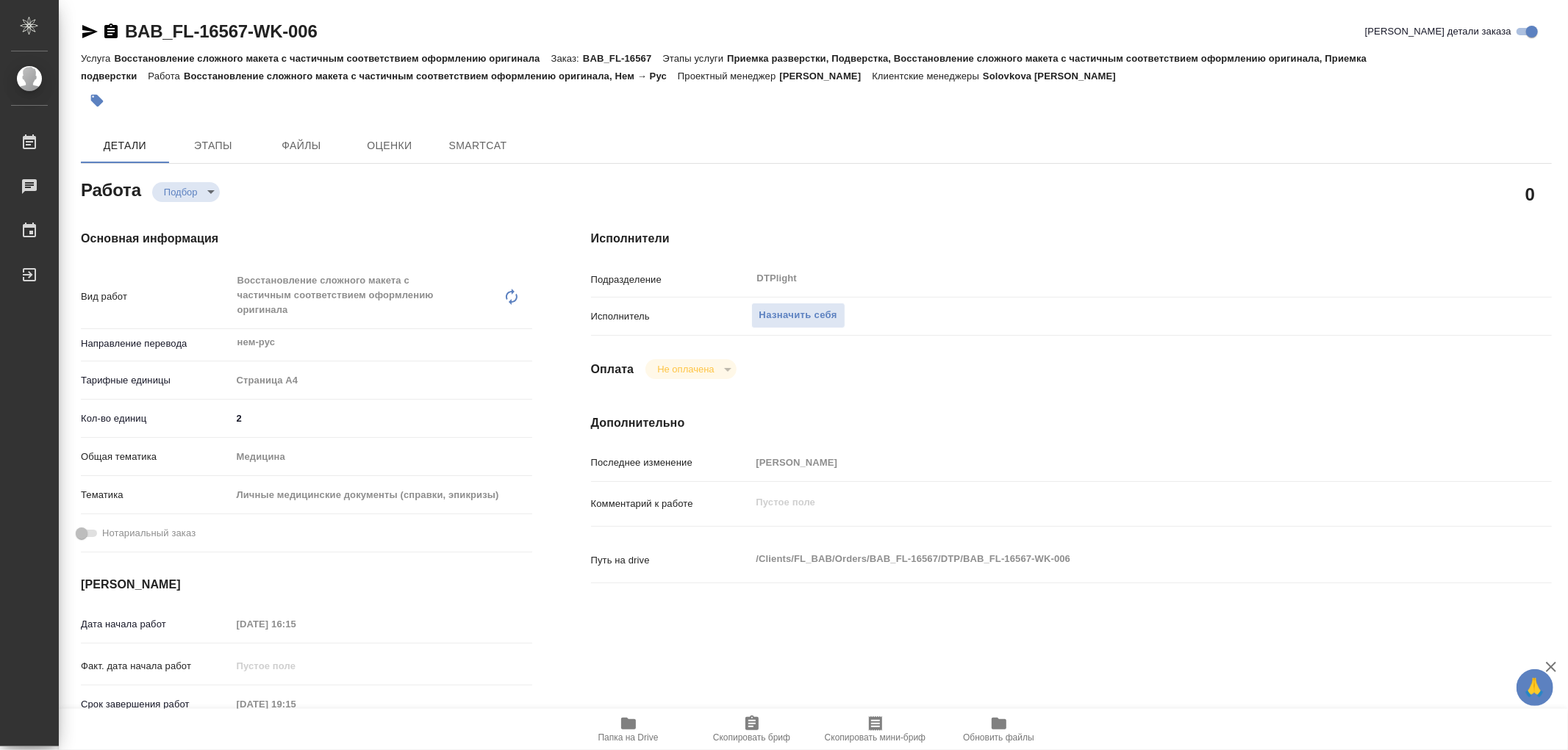
type textarea "x"
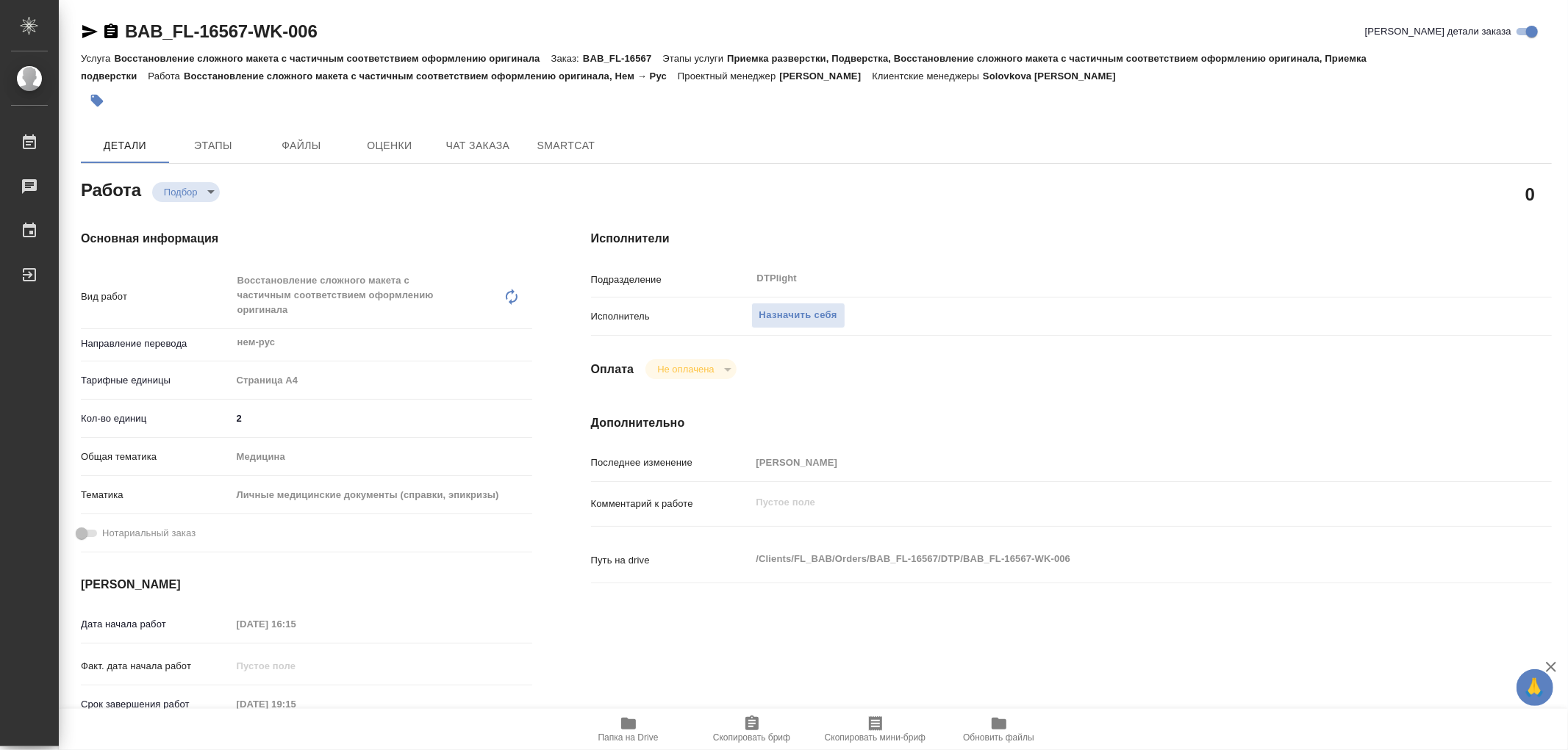
click at [630, 728] on icon "button" at bounding box center [628, 724] width 15 height 12
type textarea "x"
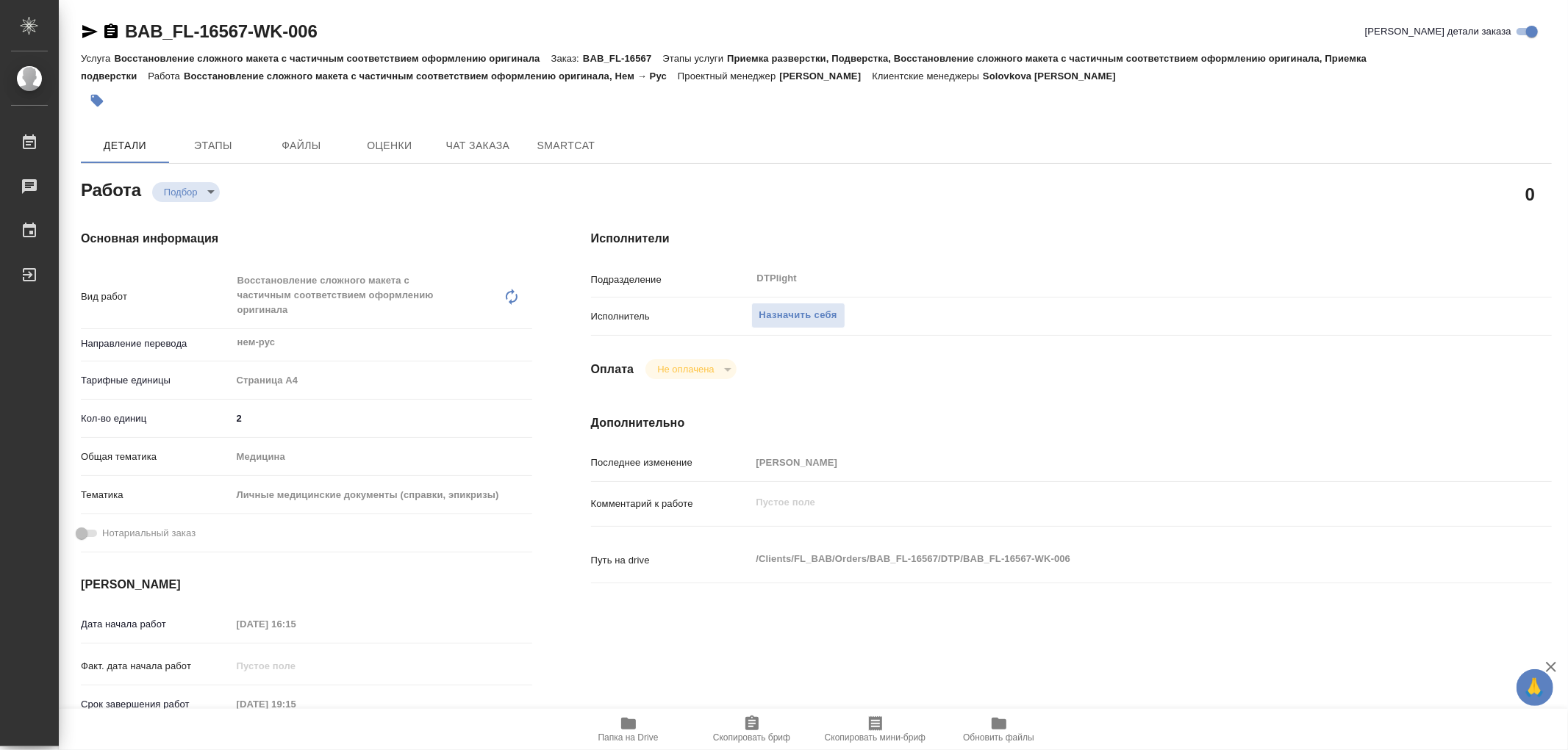
type textarea "x"
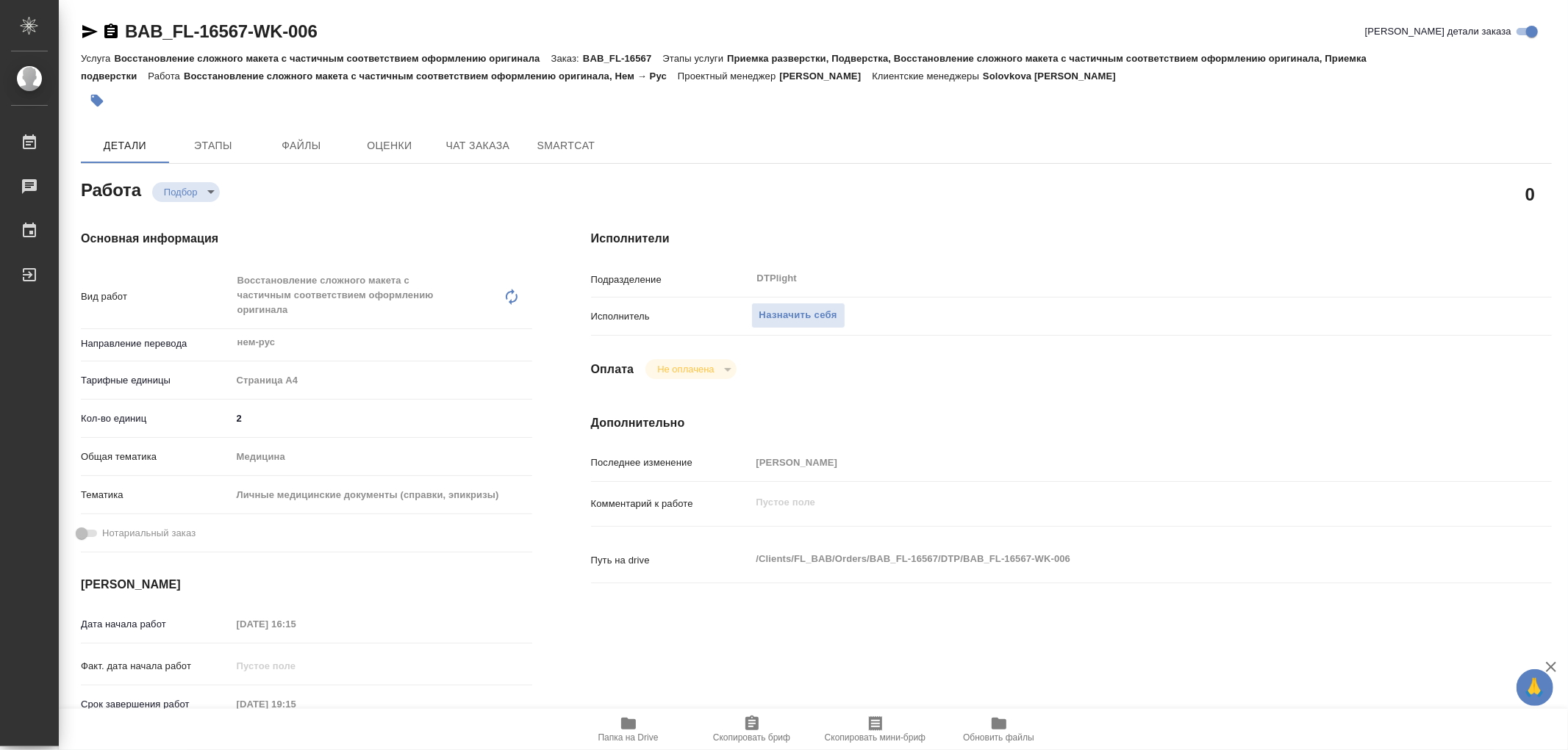
type textarea "x"
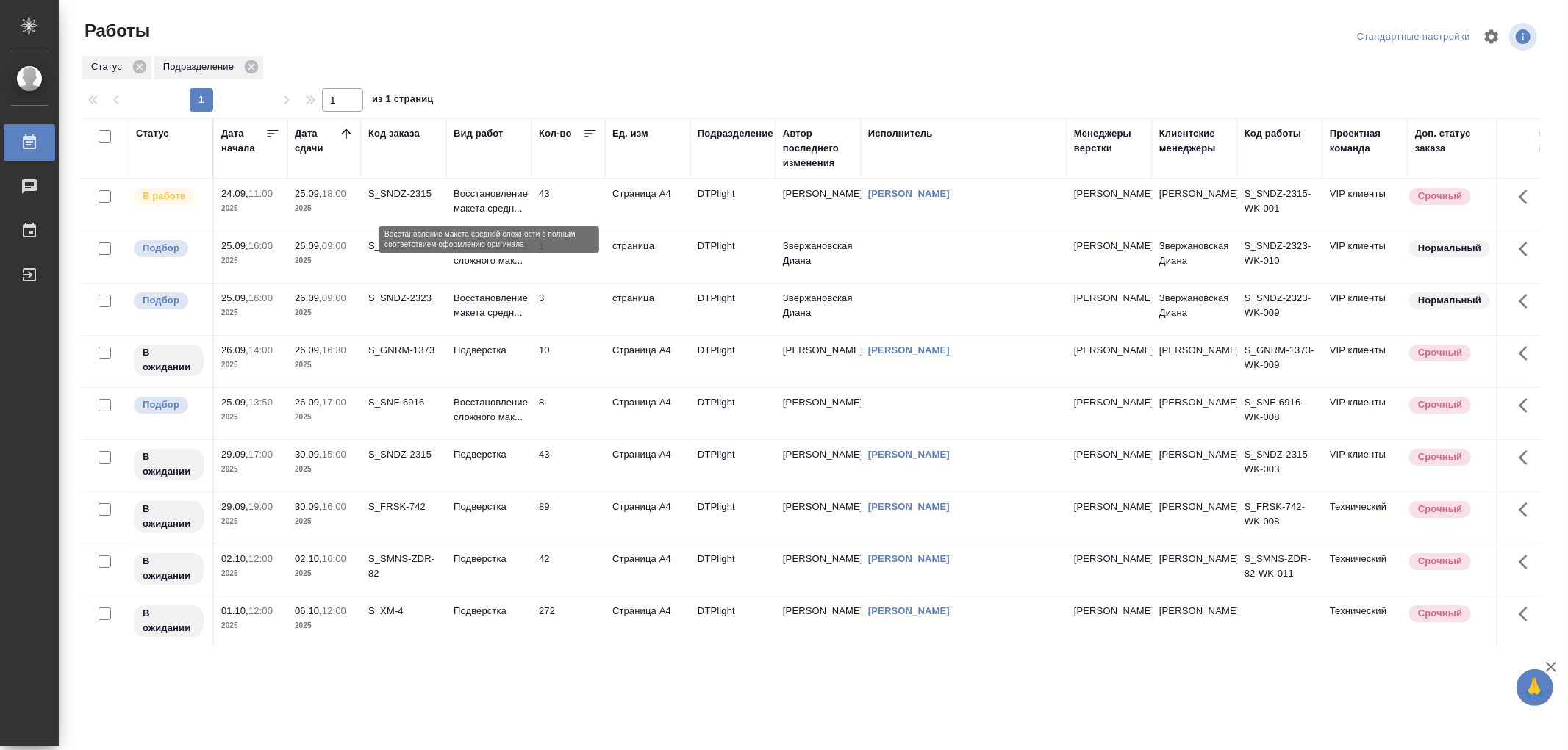
click at [492, 208] on p "Восстановление макета средн..." at bounding box center [489, 201] width 71 height 29
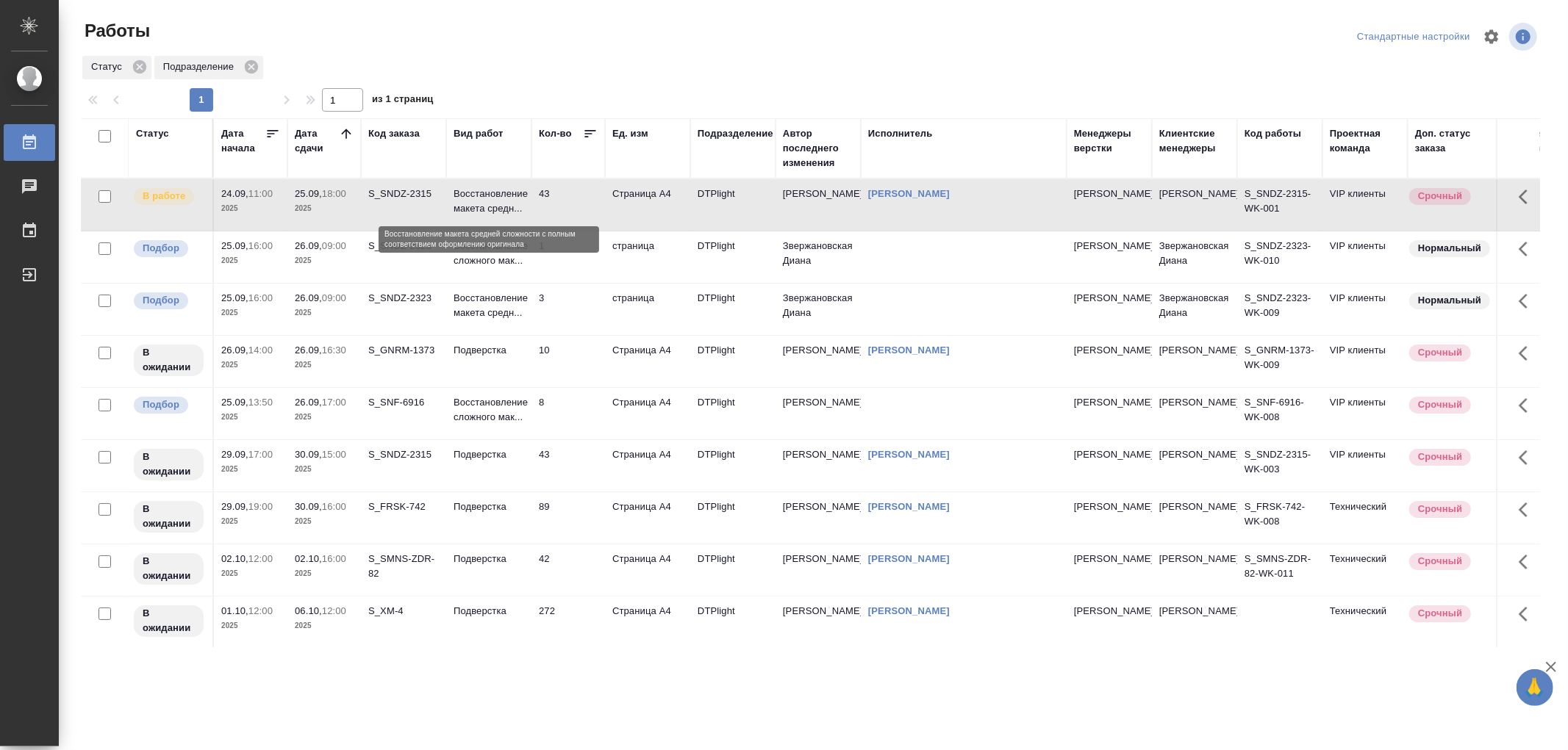
click at [492, 208] on p "Восстановление макета средн..." at bounding box center [489, 201] width 71 height 29
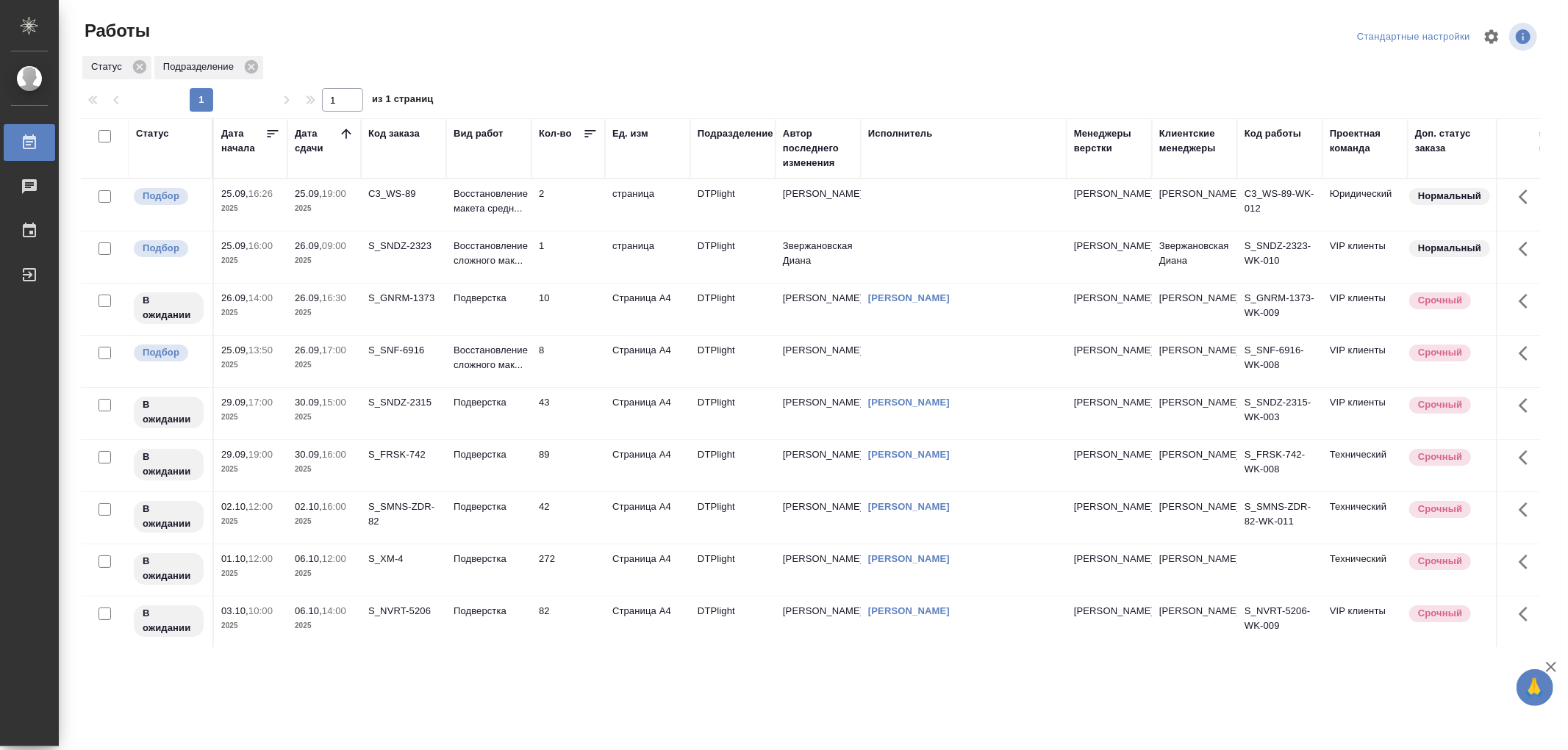
click at [560, 206] on td "2" at bounding box center [567, 205] width 73 height 52
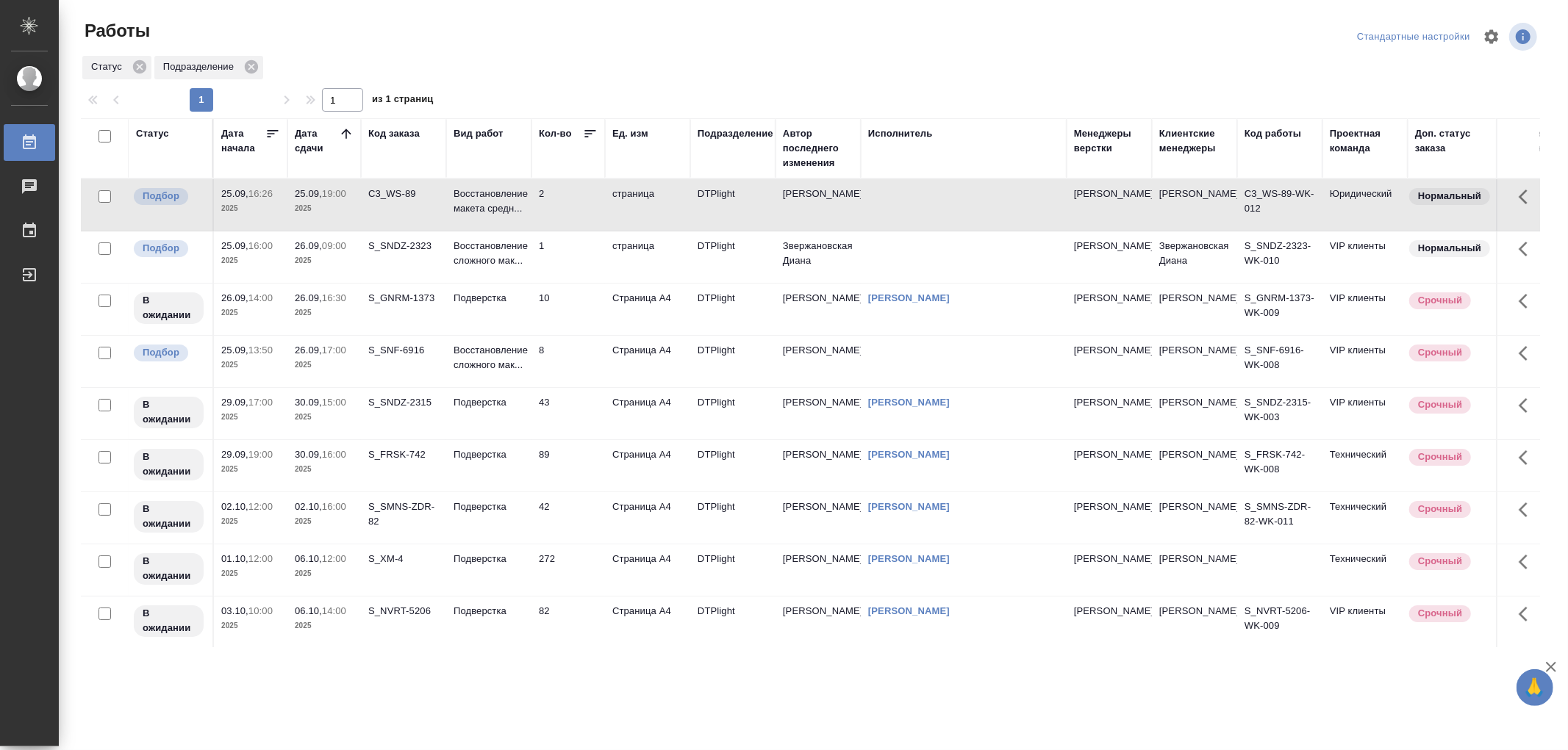
click at [560, 206] on td "2" at bounding box center [567, 205] width 73 height 52
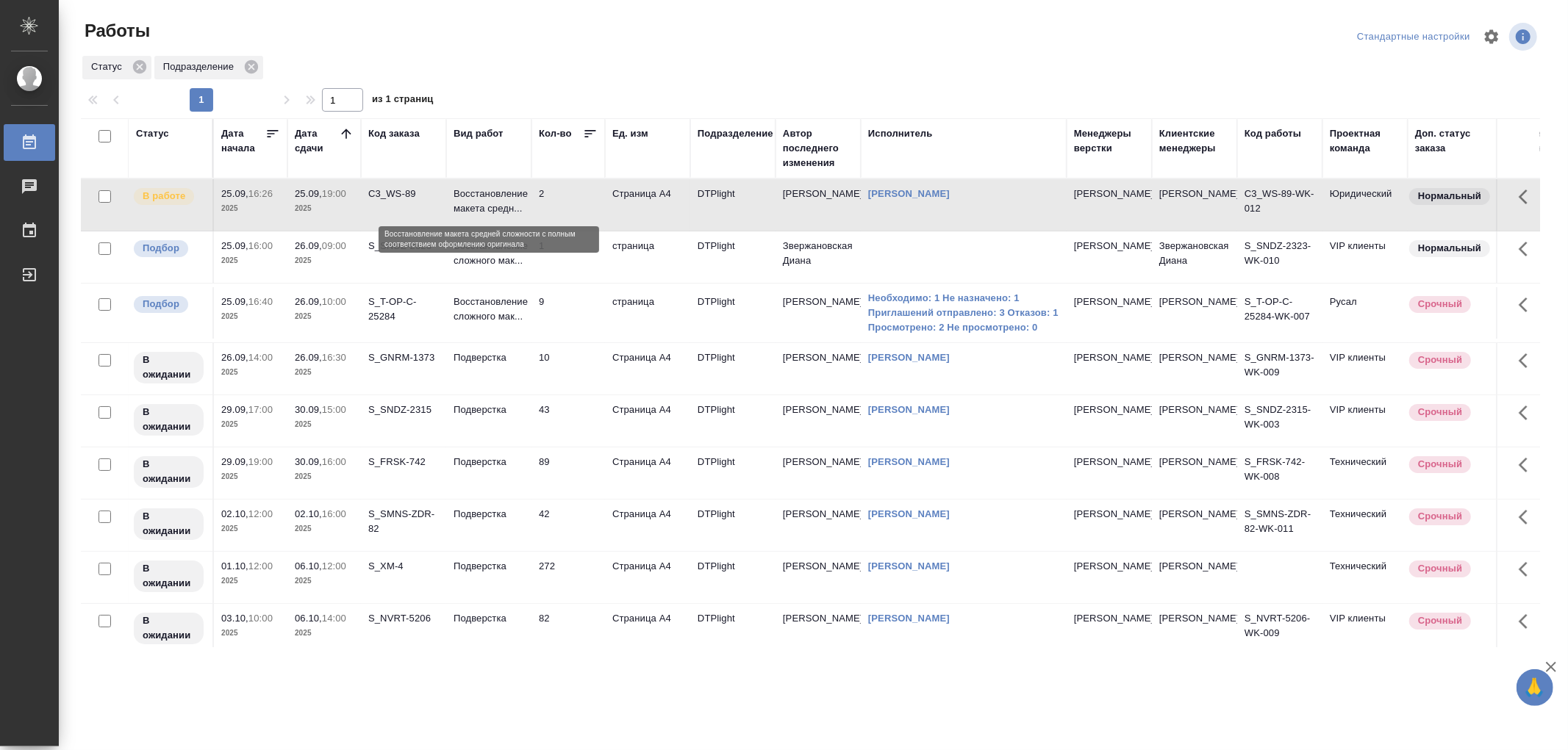
click at [490, 208] on p "Восстановление макета средн..." at bounding box center [489, 201] width 71 height 29
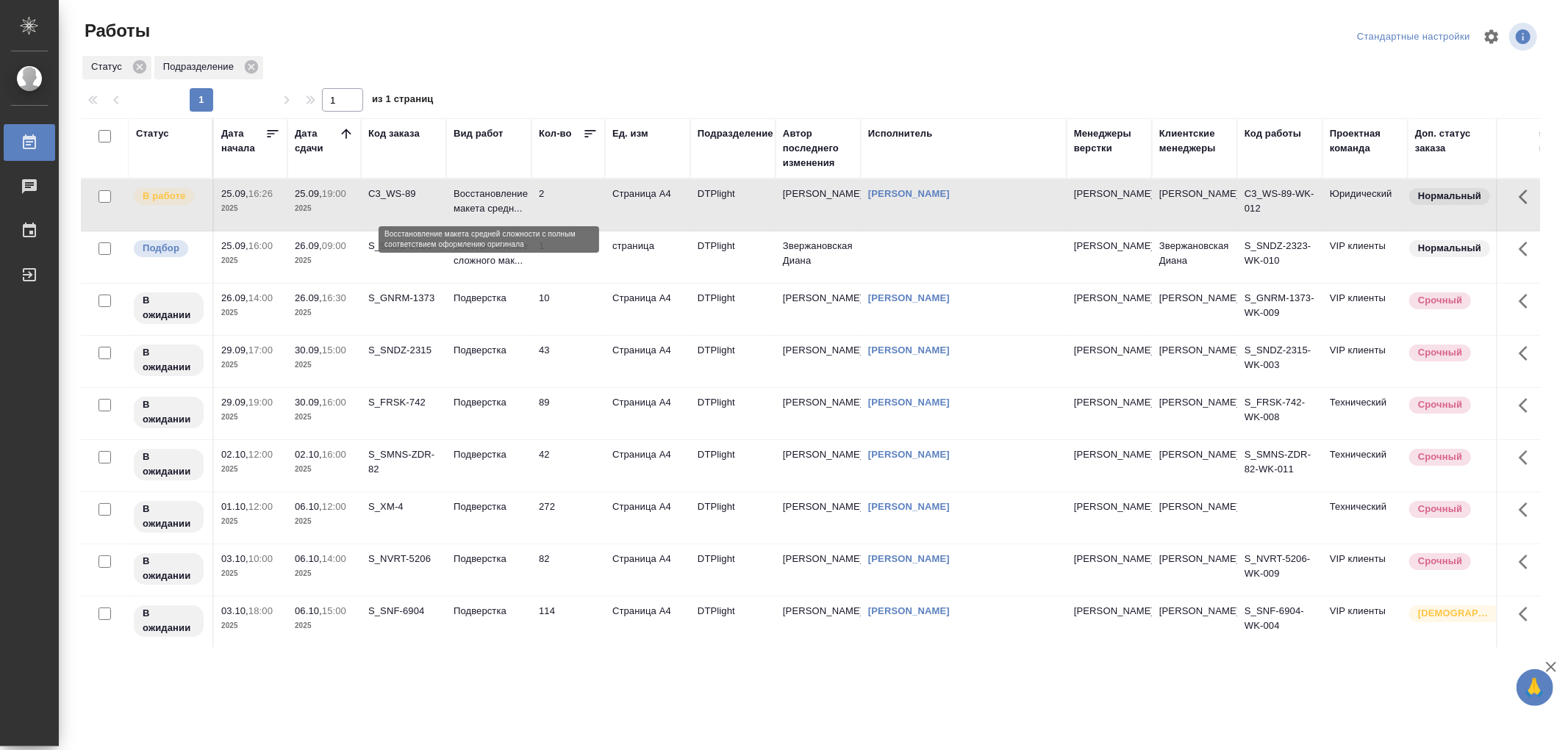
click at [465, 202] on p "Восстановление макета средн..." at bounding box center [489, 201] width 71 height 29
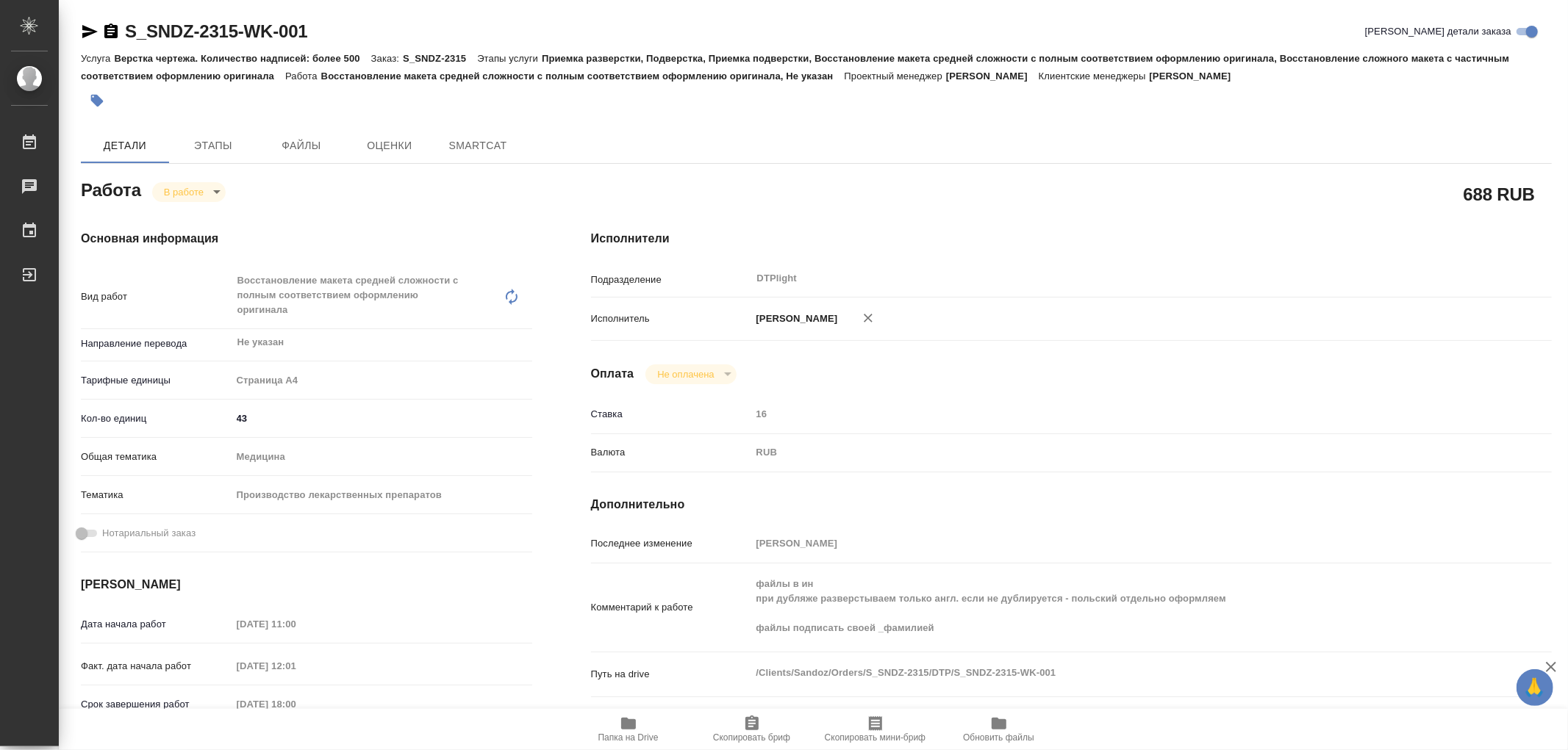
type textarea "x"
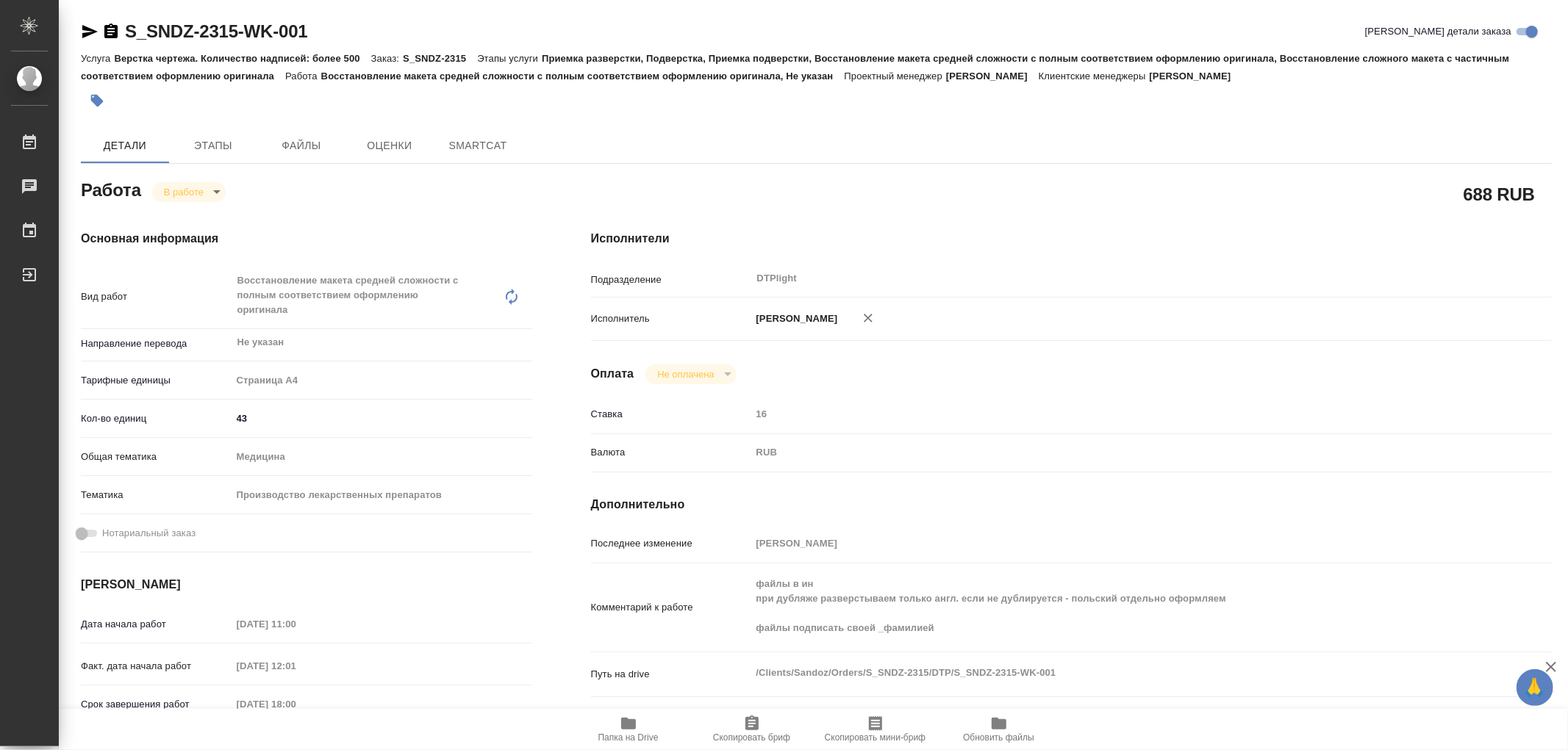
type textarea "x"
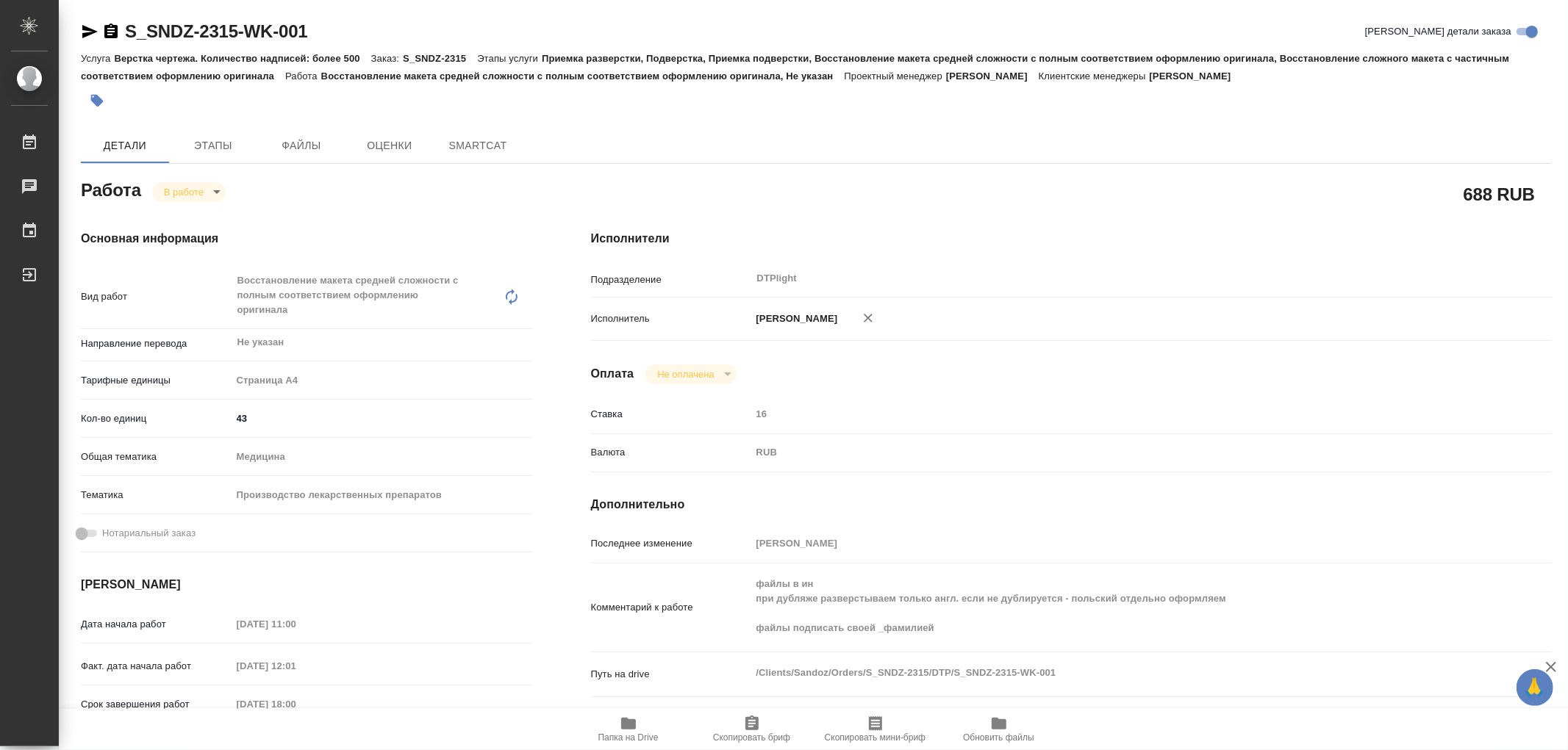
type textarea "x"
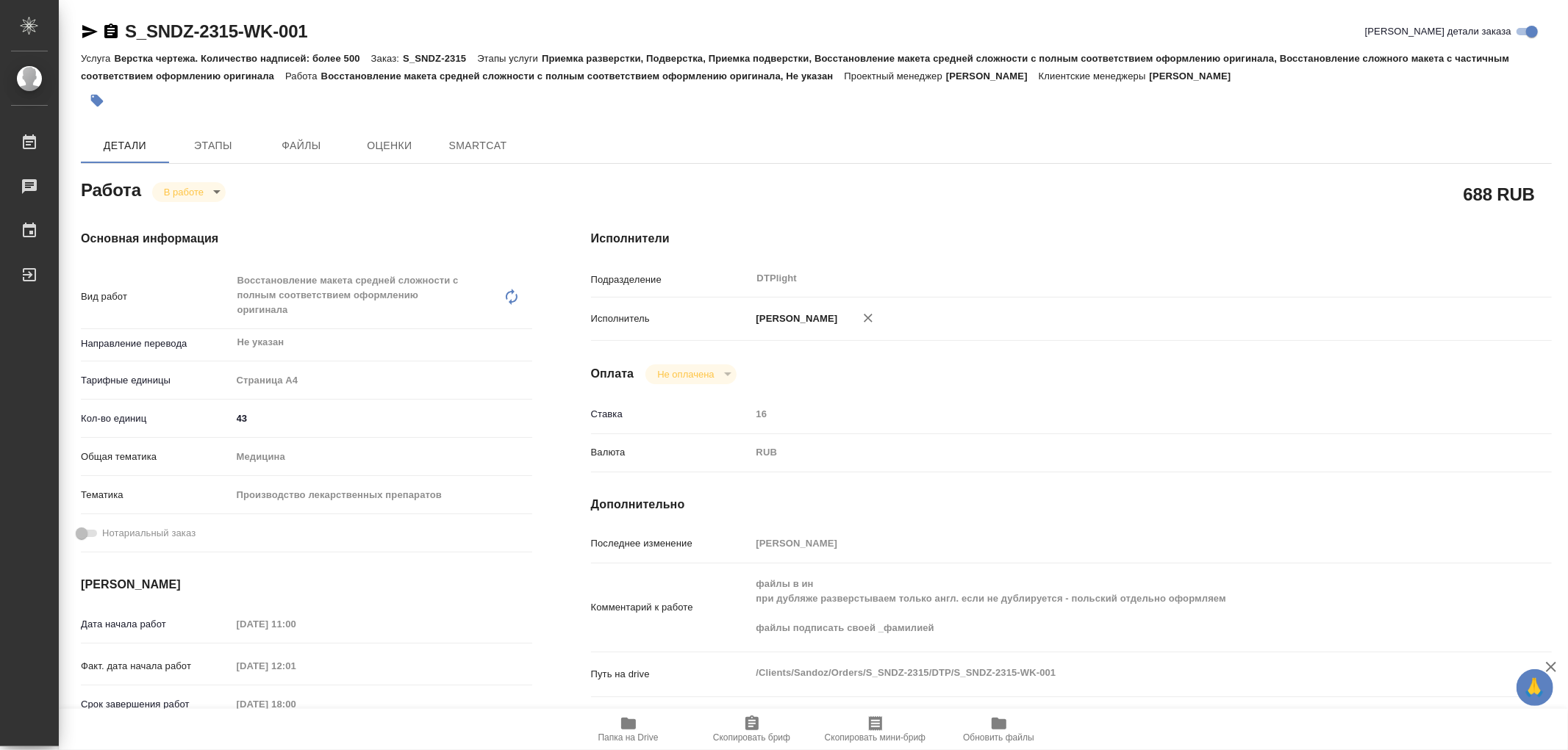
type textarea "x"
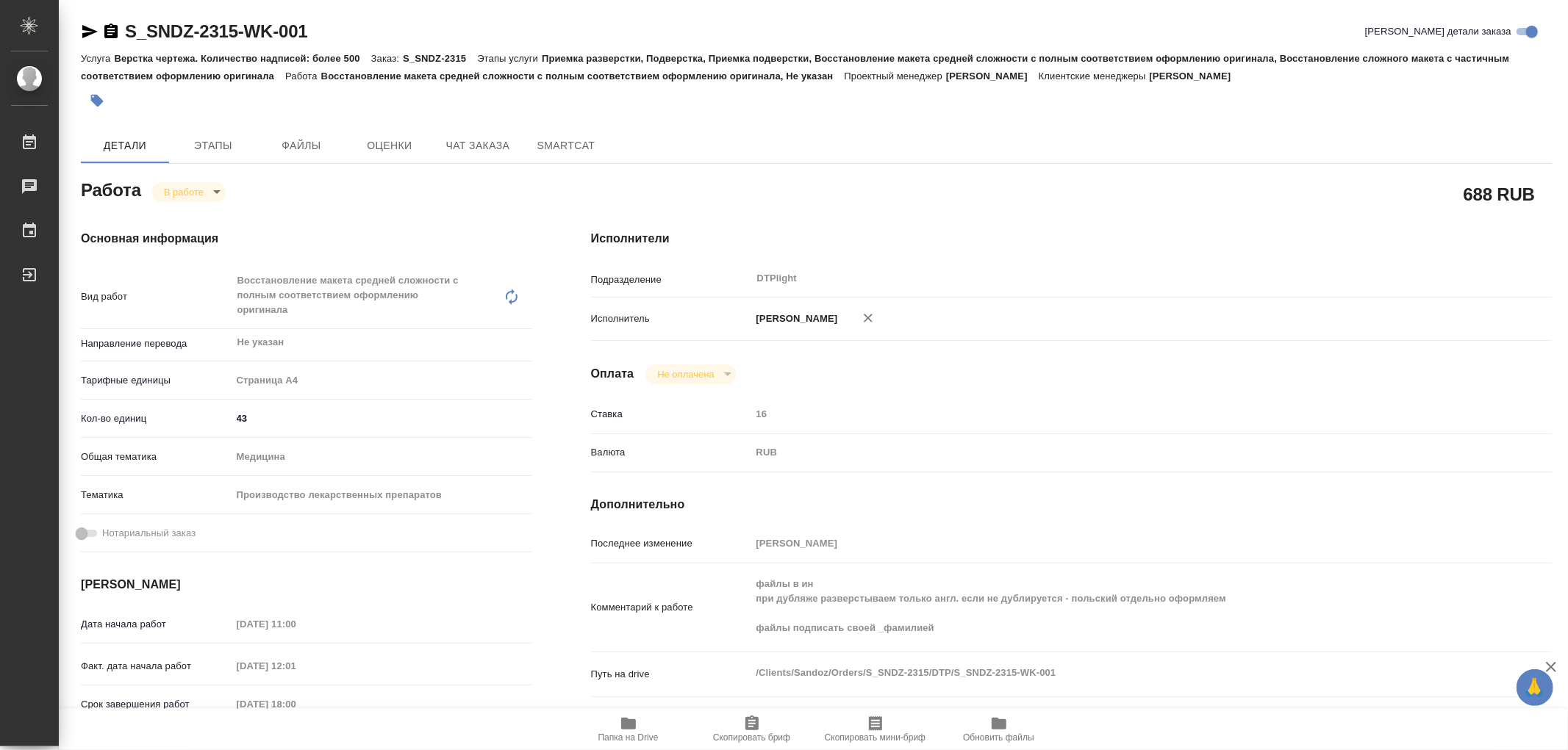
type textarea "x"
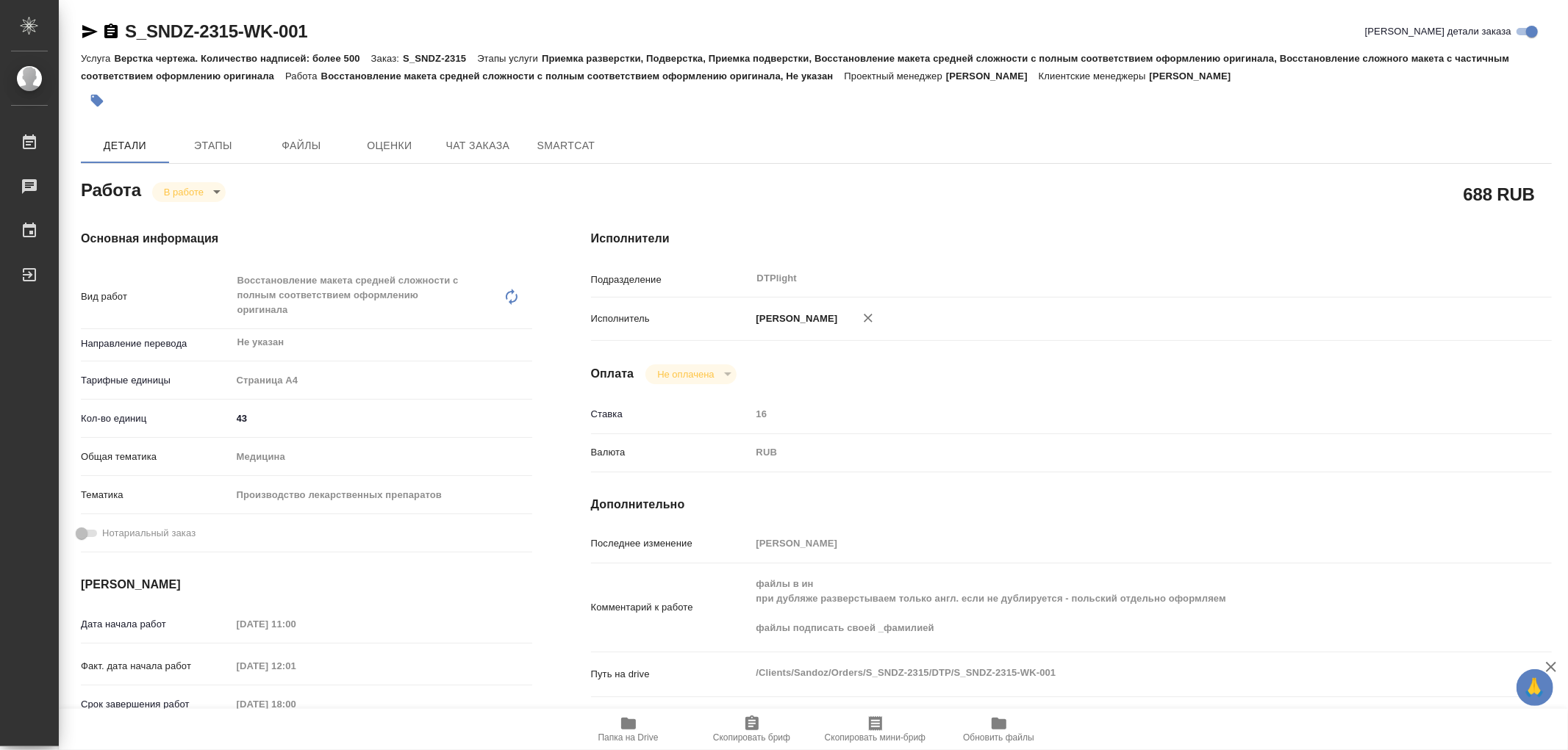
type textarea "x"
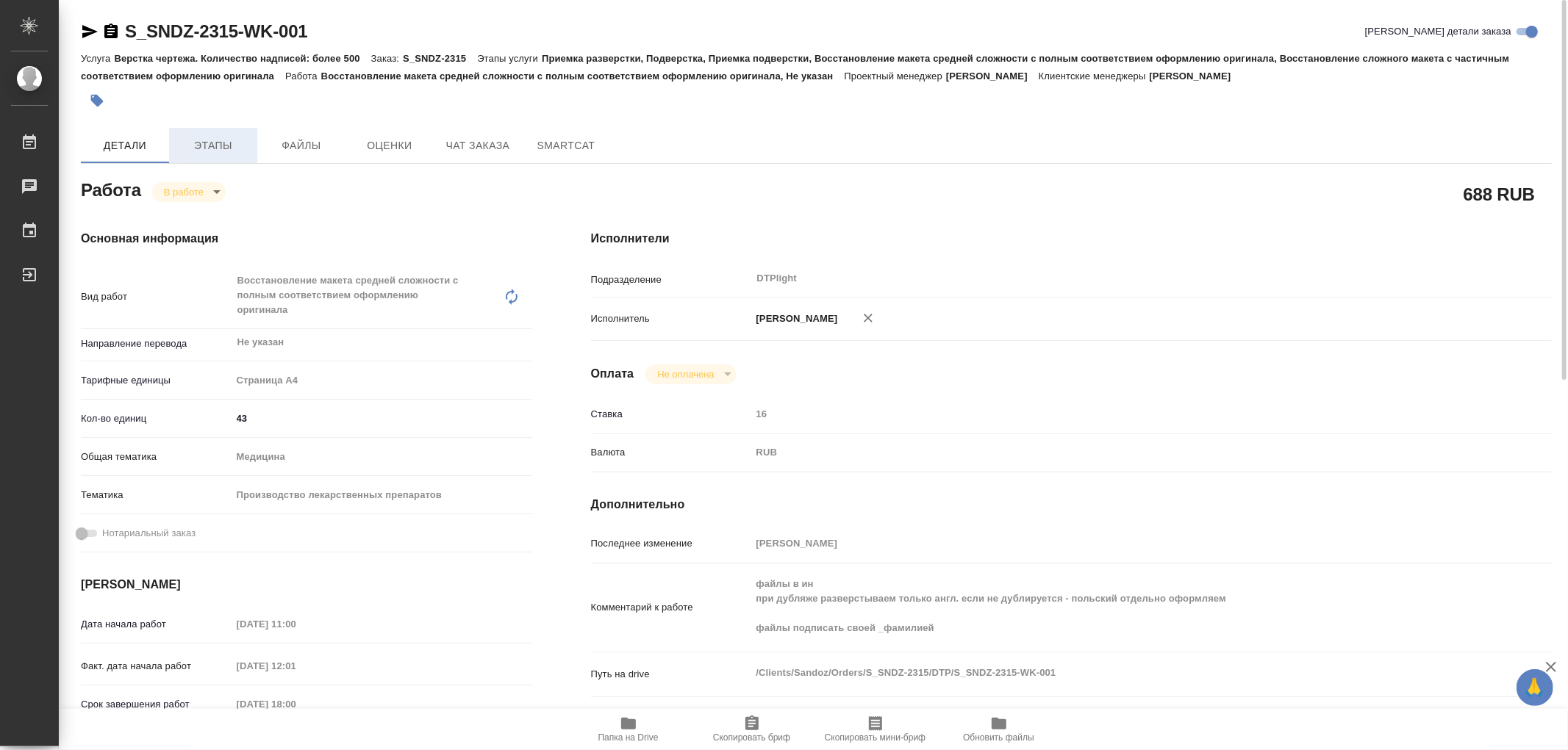
click at [214, 142] on span "Этапы" at bounding box center [213, 145] width 71 height 18
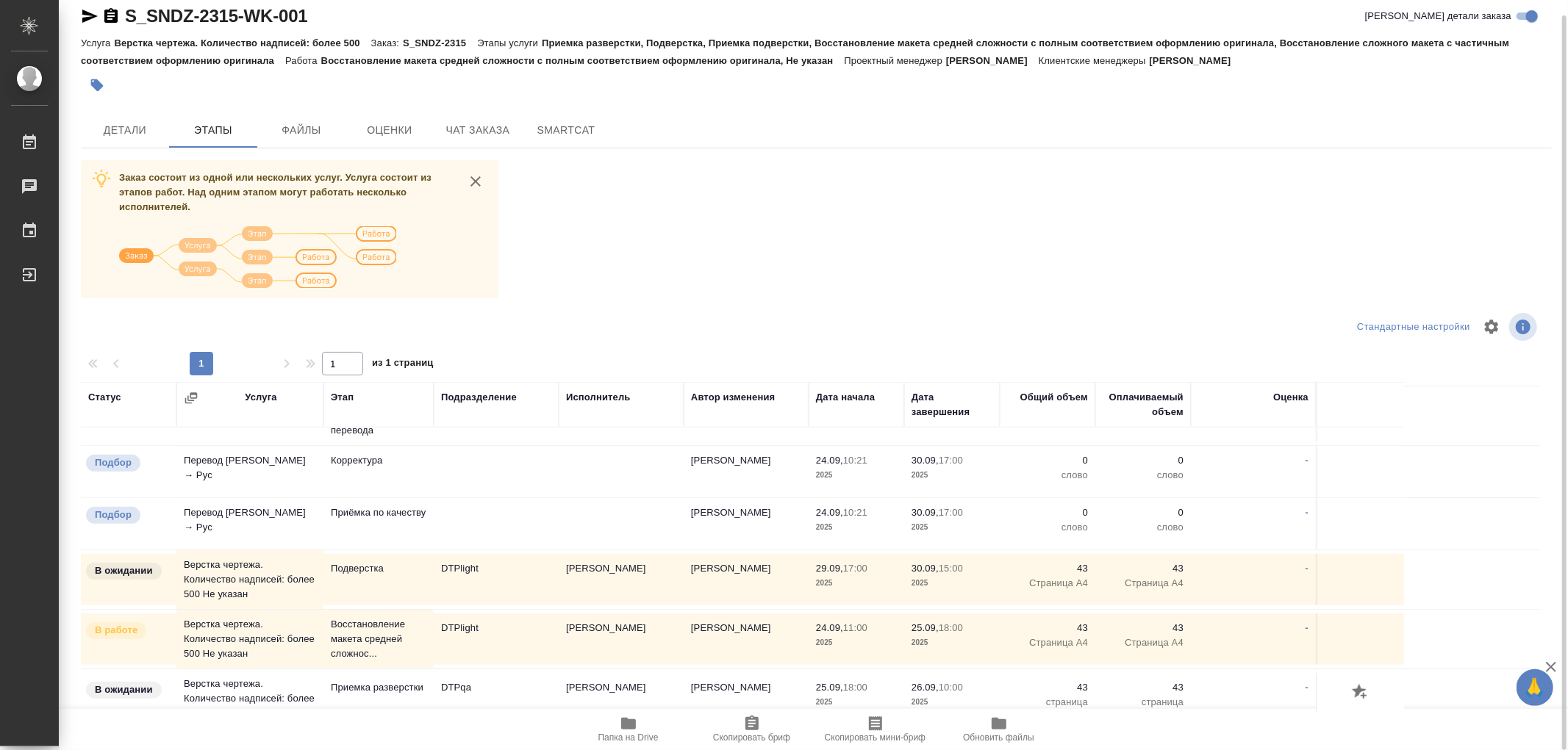
scroll to position [916, 0]
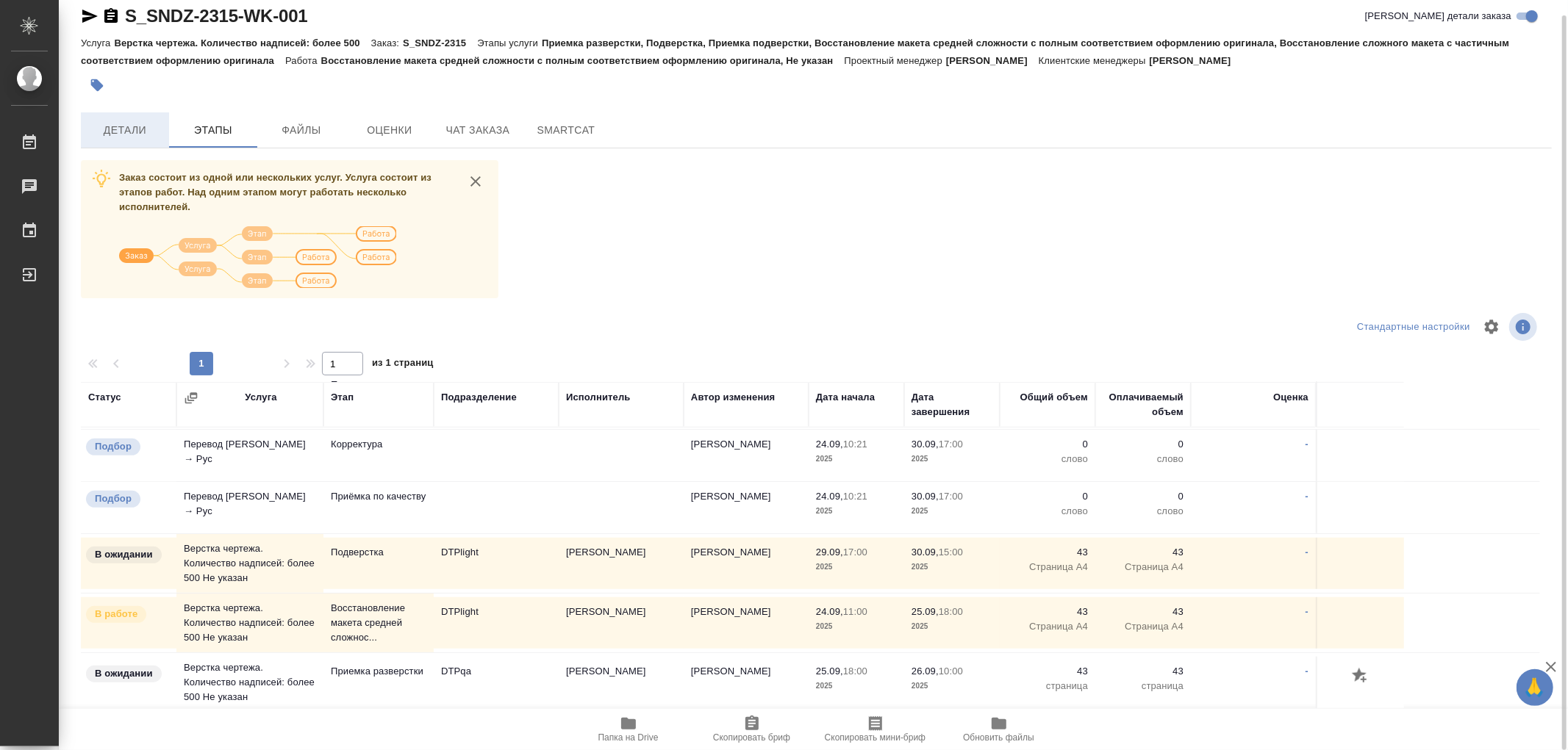
click at [149, 134] on span "Детали" at bounding box center [125, 129] width 71 height 18
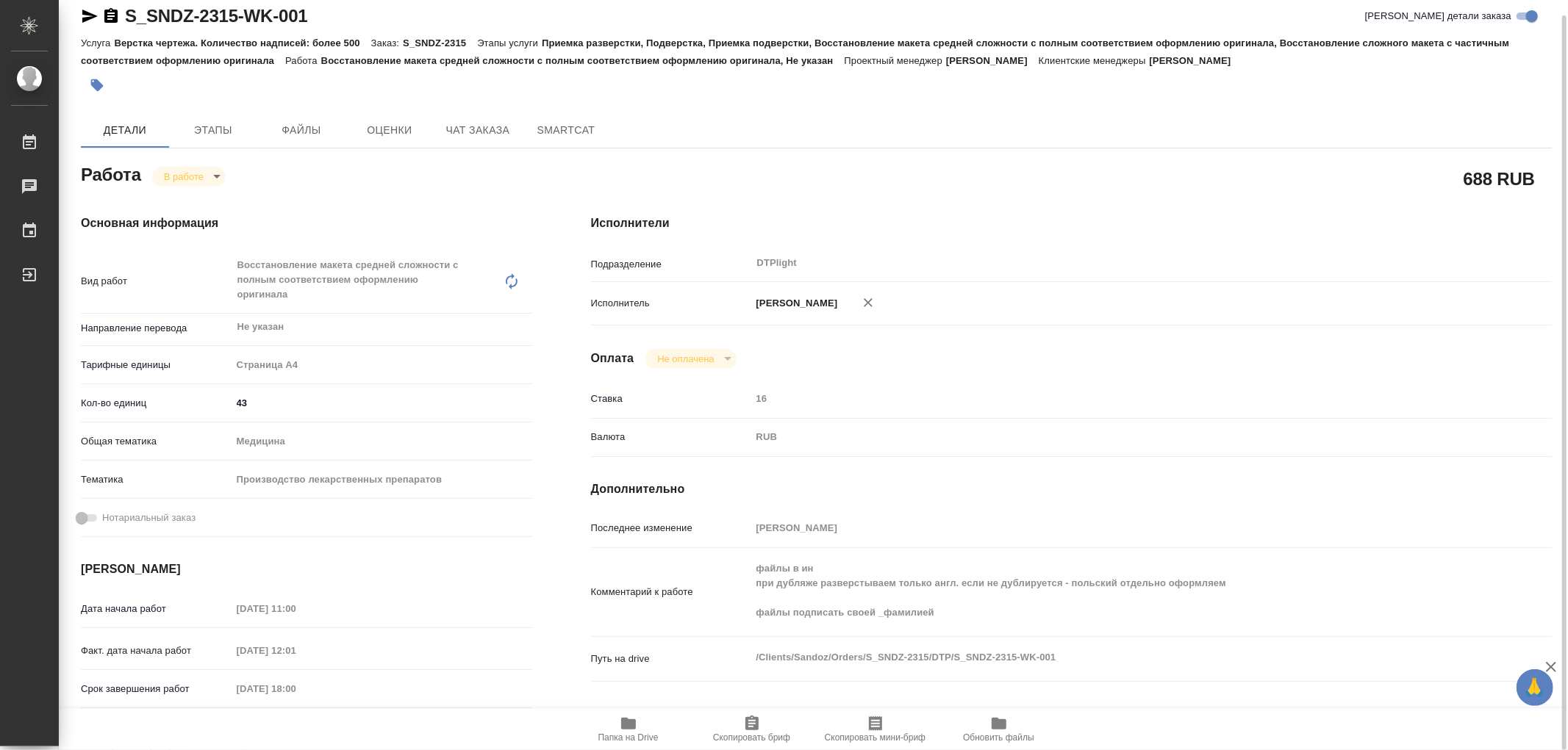
type textarea "x"
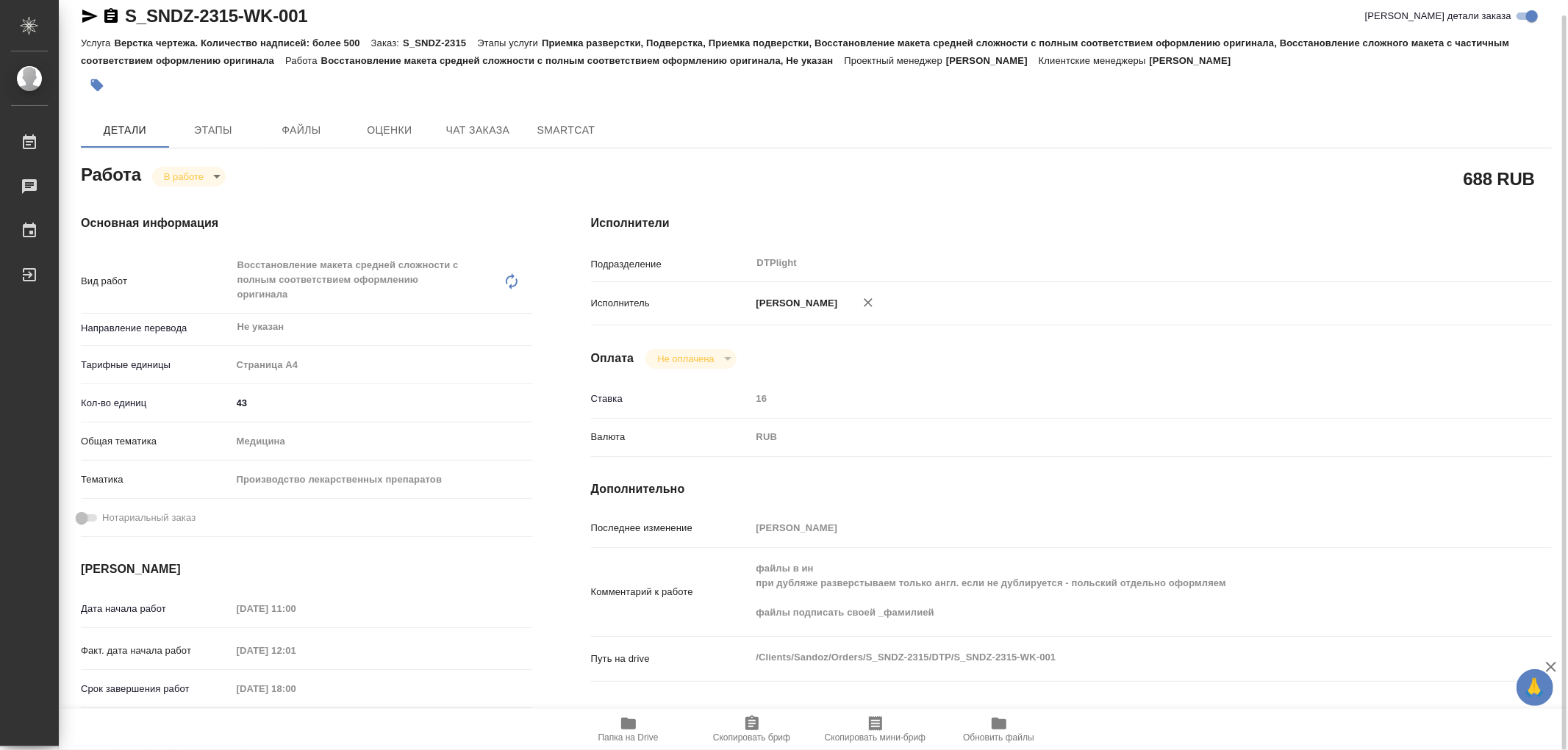
type textarea "x"
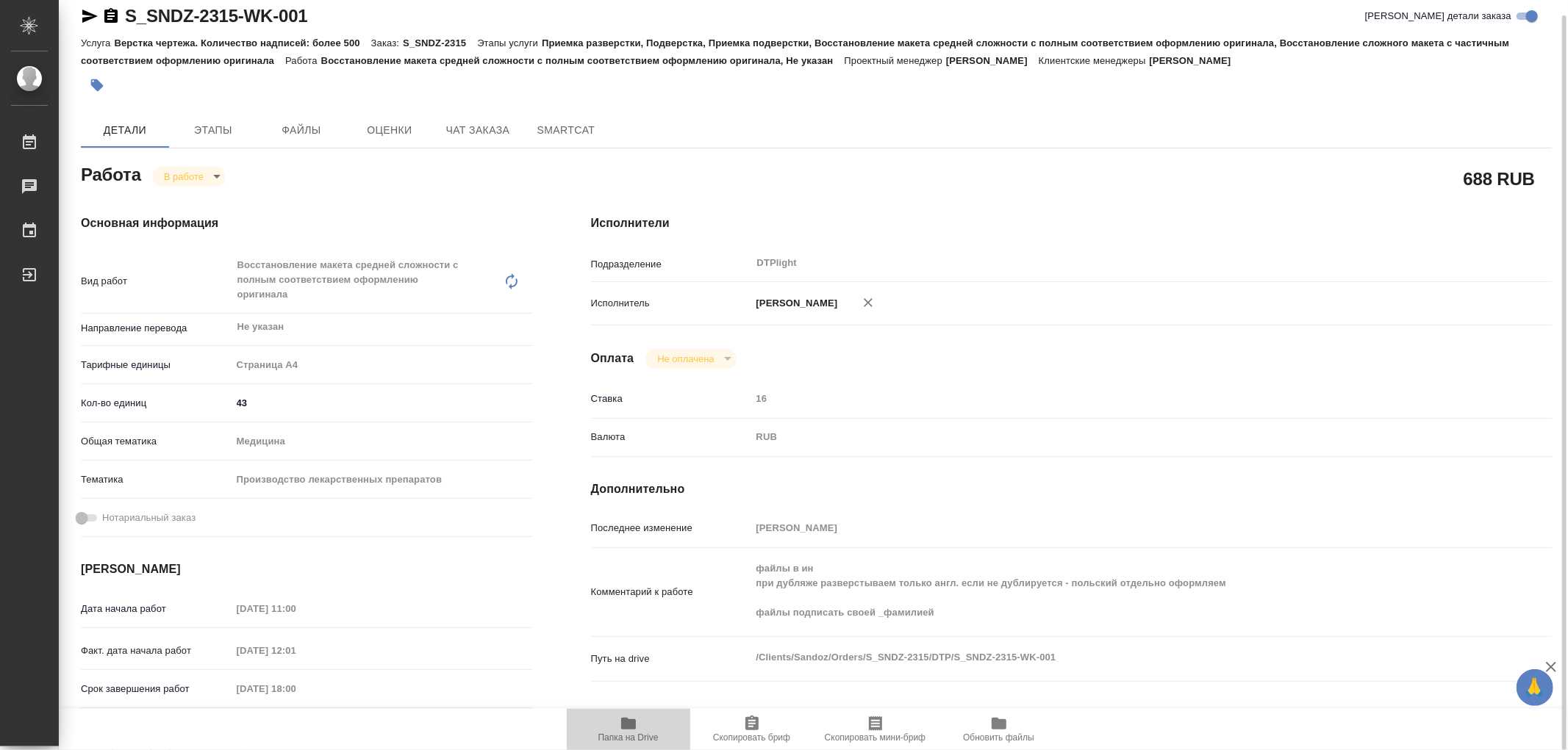
click at [629, 728] on icon "button" at bounding box center [628, 724] width 15 height 12
click at [91, 17] on icon "button" at bounding box center [90, 16] width 16 height 13
click at [85, 17] on icon "button" at bounding box center [90, 16] width 16 height 13
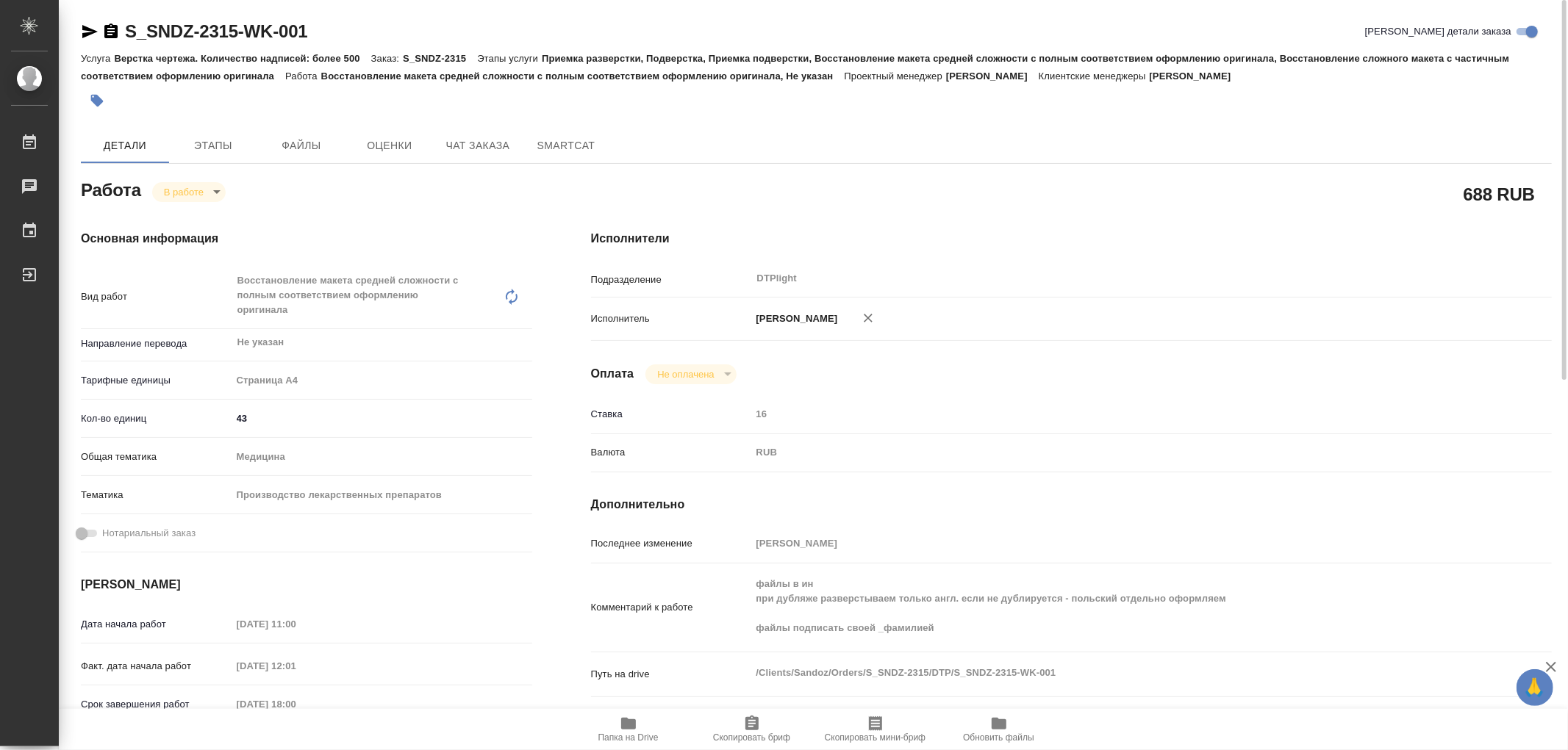
click at [167, 193] on body "🙏 .cls-1 fill:#fff; AWATERA Работы 0 Чаты График Выйти S_SNDZ-2315-WK-001 Кратк…" at bounding box center [784, 375] width 1568 height 750
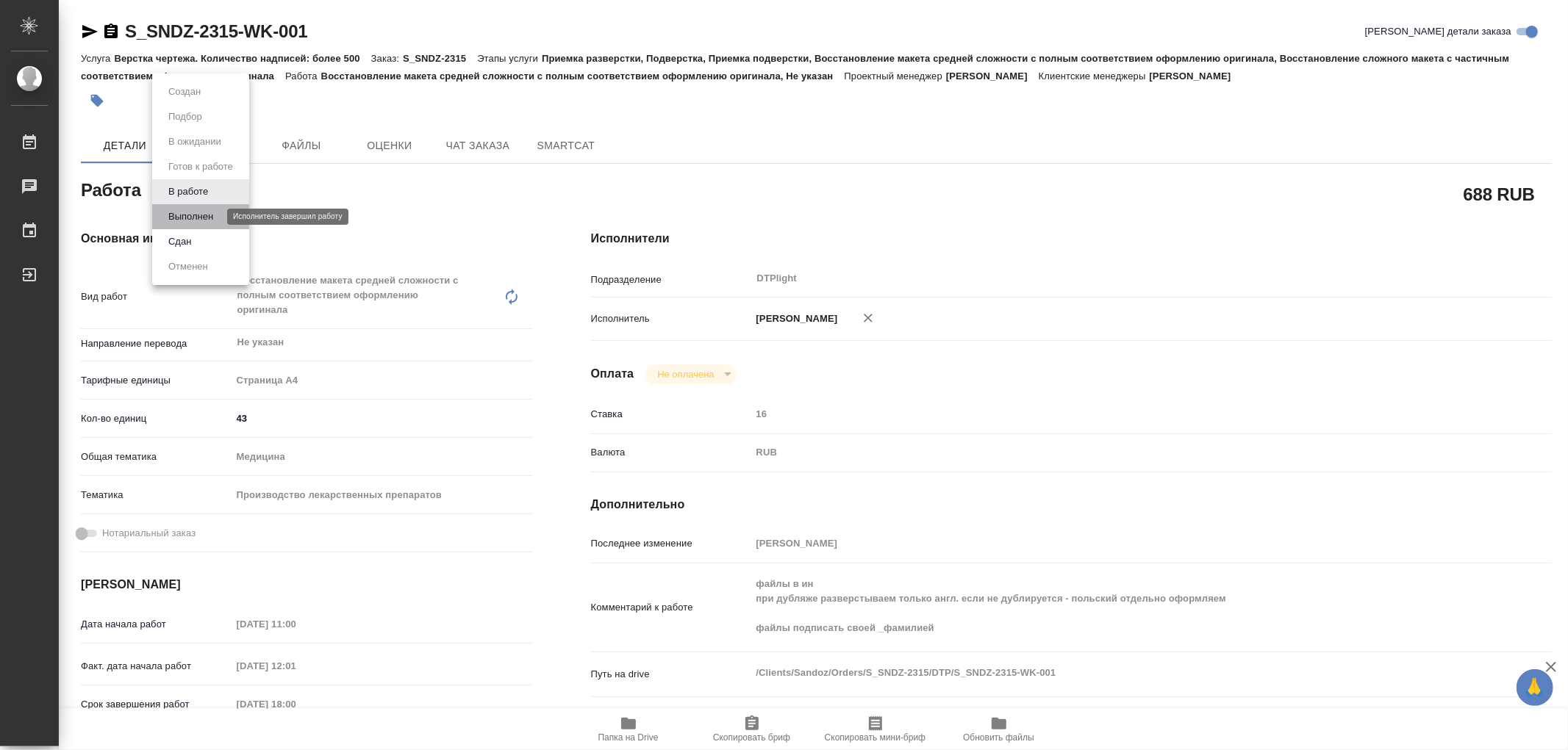
click at [176, 217] on button "Выполнен" at bounding box center [191, 217] width 54 height 16
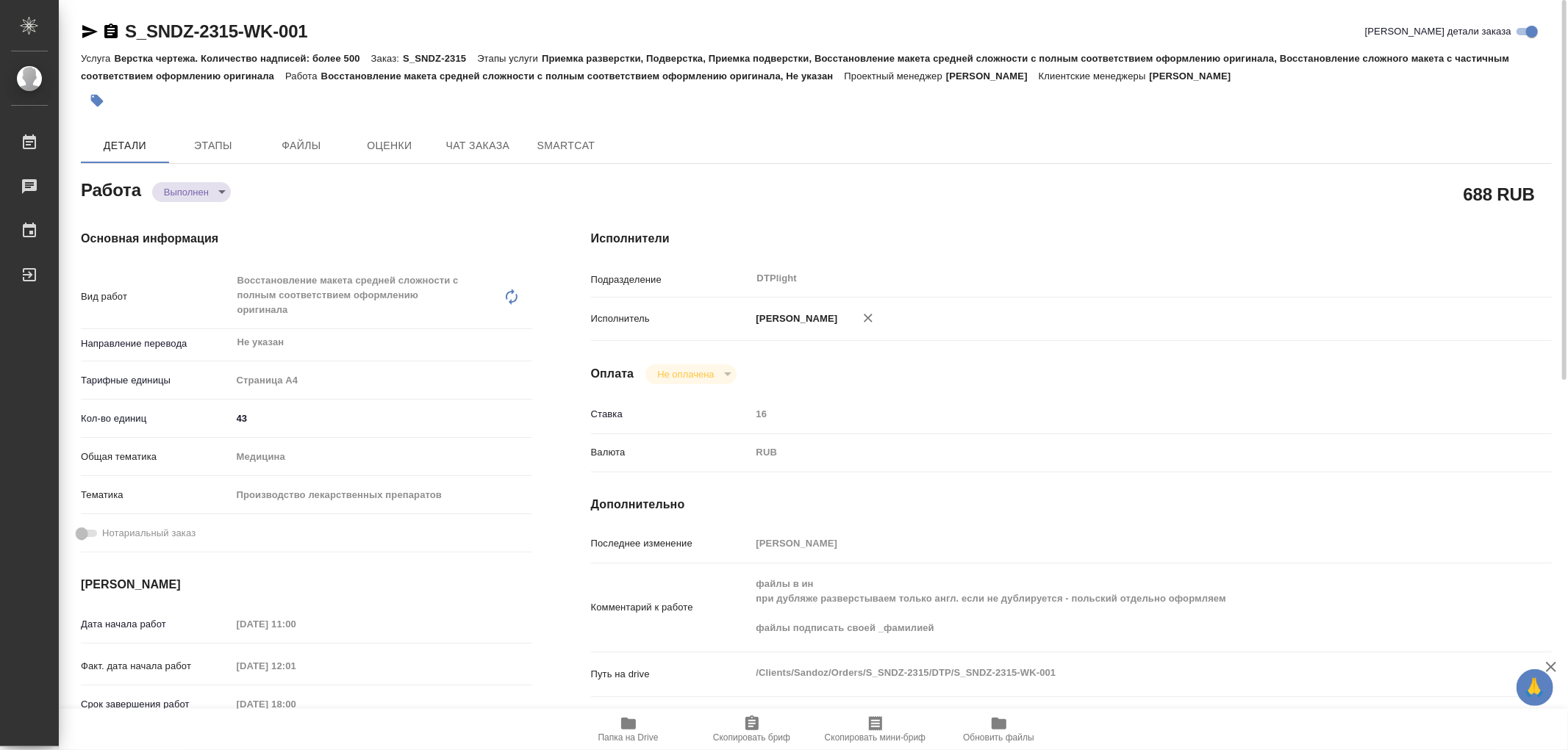
type textarea "x"
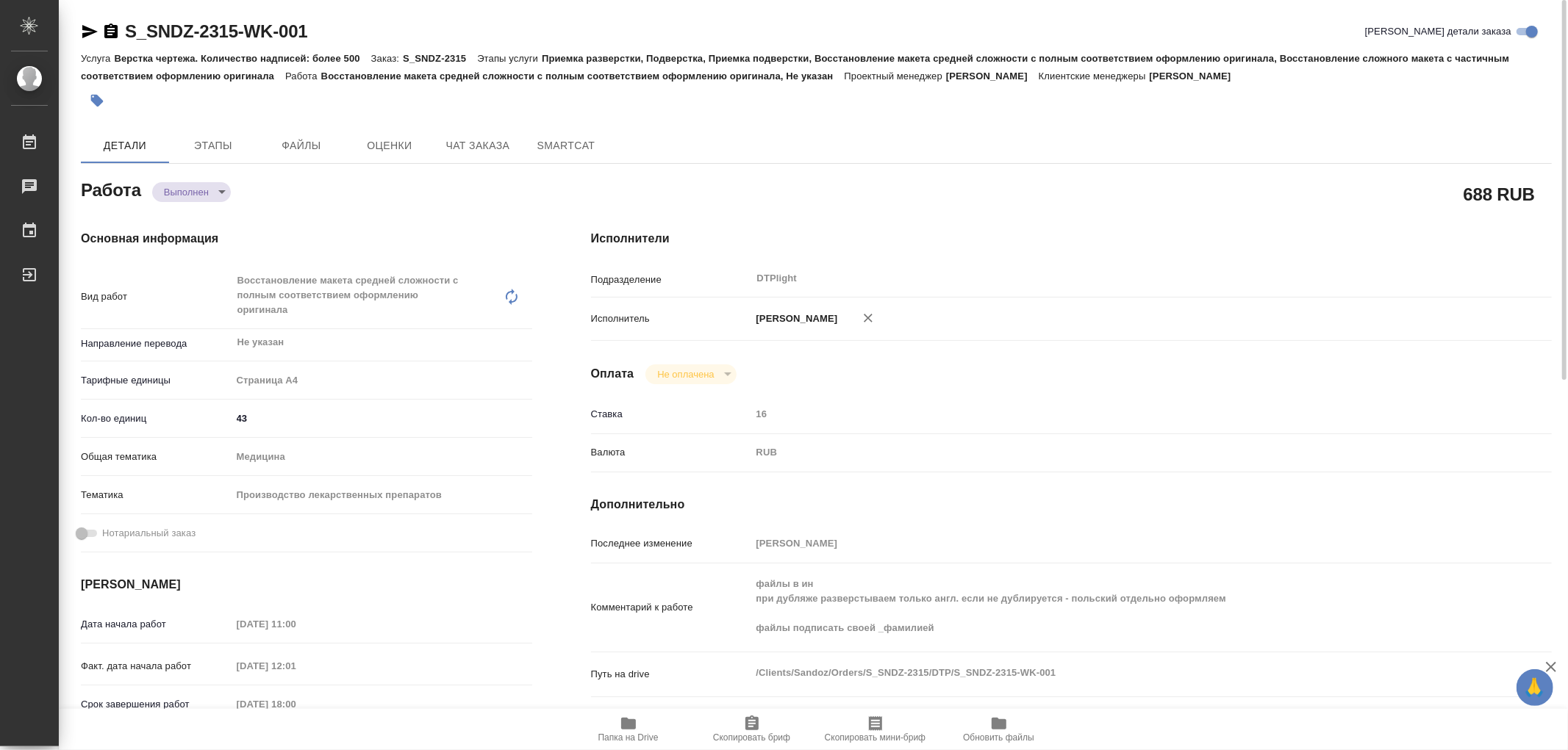
type textarea "x"
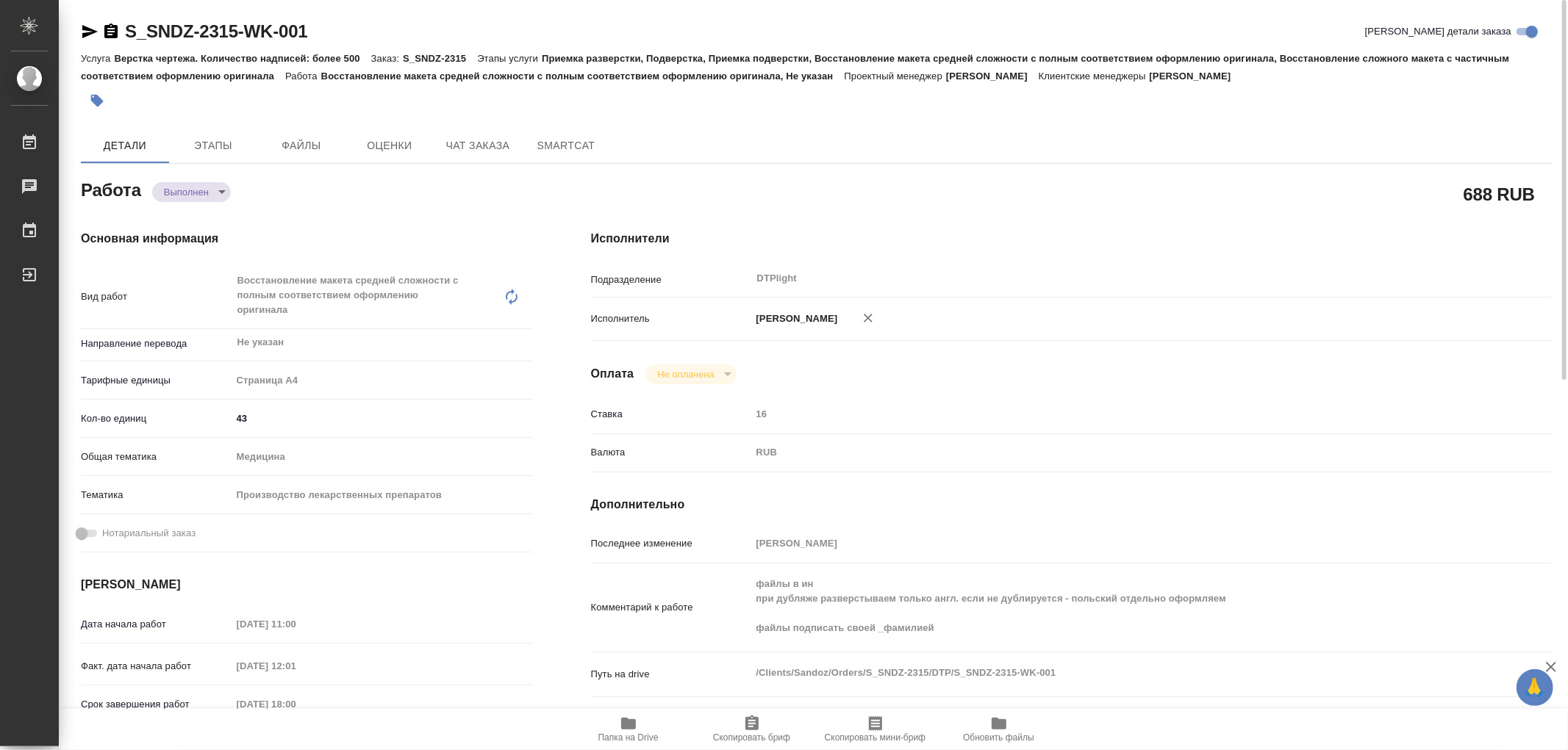
type textarea "x"
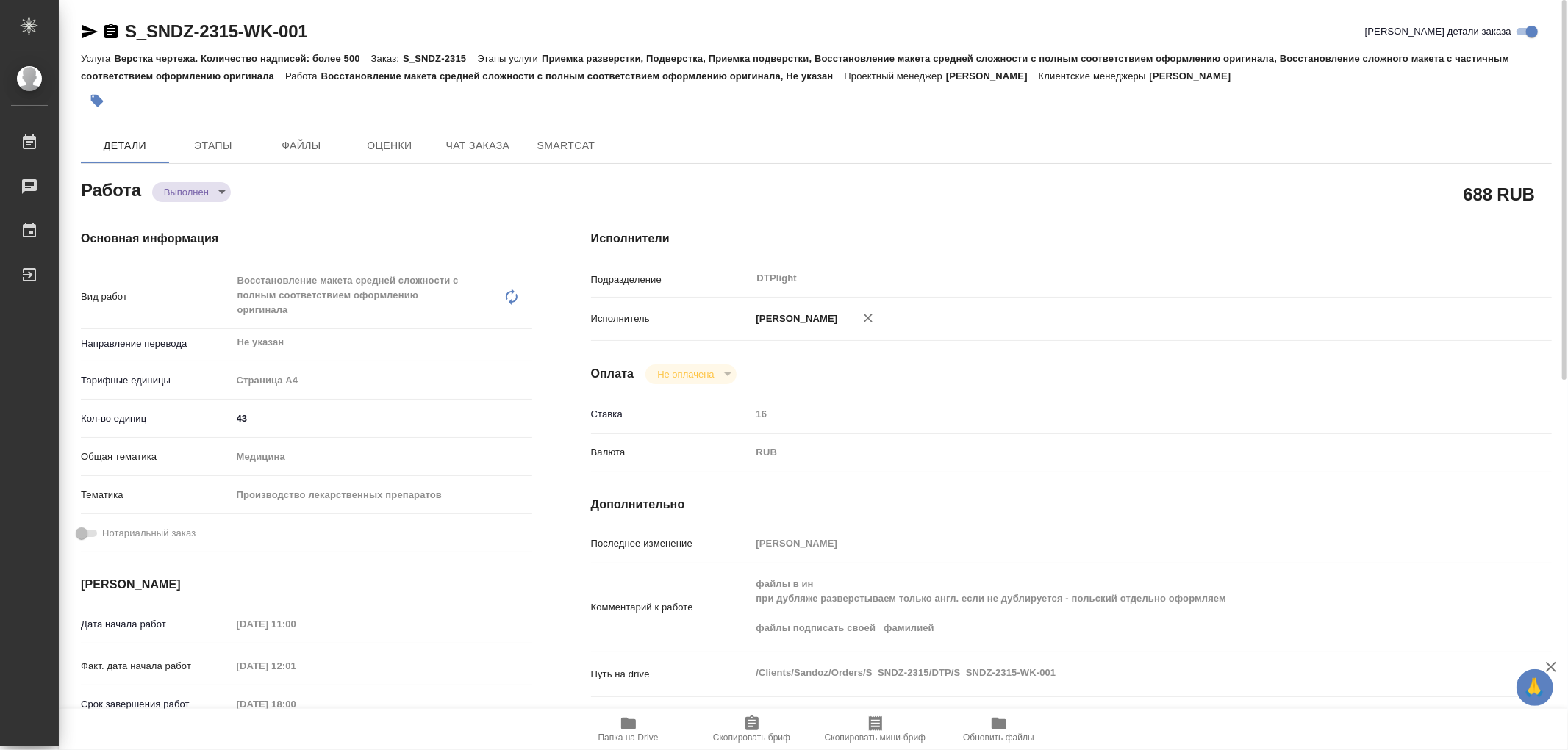
type textarea "x"
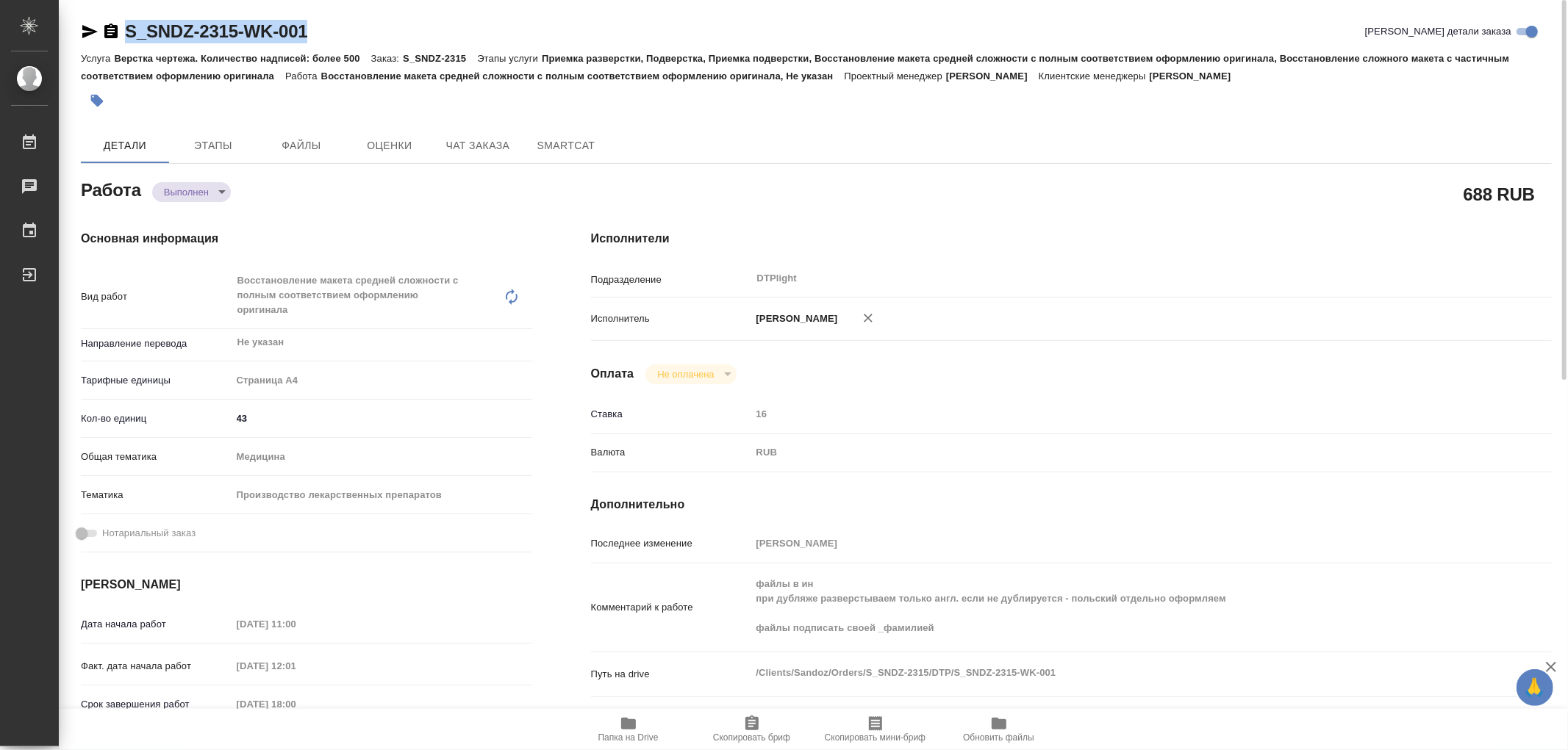
drag, startPoint x: 334, startPoint y: 29, endPoint x: 126, endPoint y: 25, distance: 208.0
click at [126, 25] on div "S_SNDZ-2315-WK-001 Кратко детали заказа" at bounding box center [816, 31] width 1470 height 23
copy link "S_SNDZ-2315-WK-001"
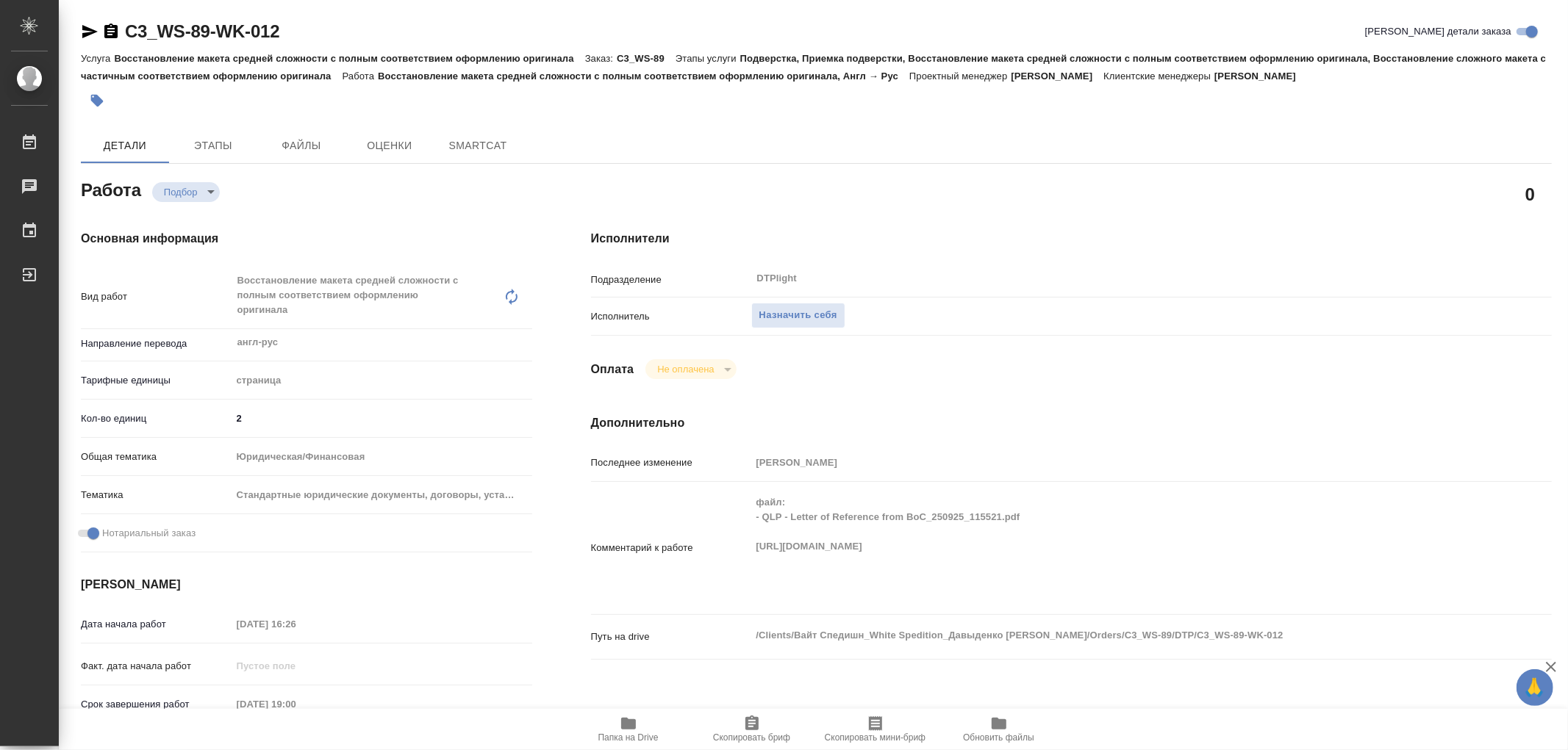
type textarea "x"
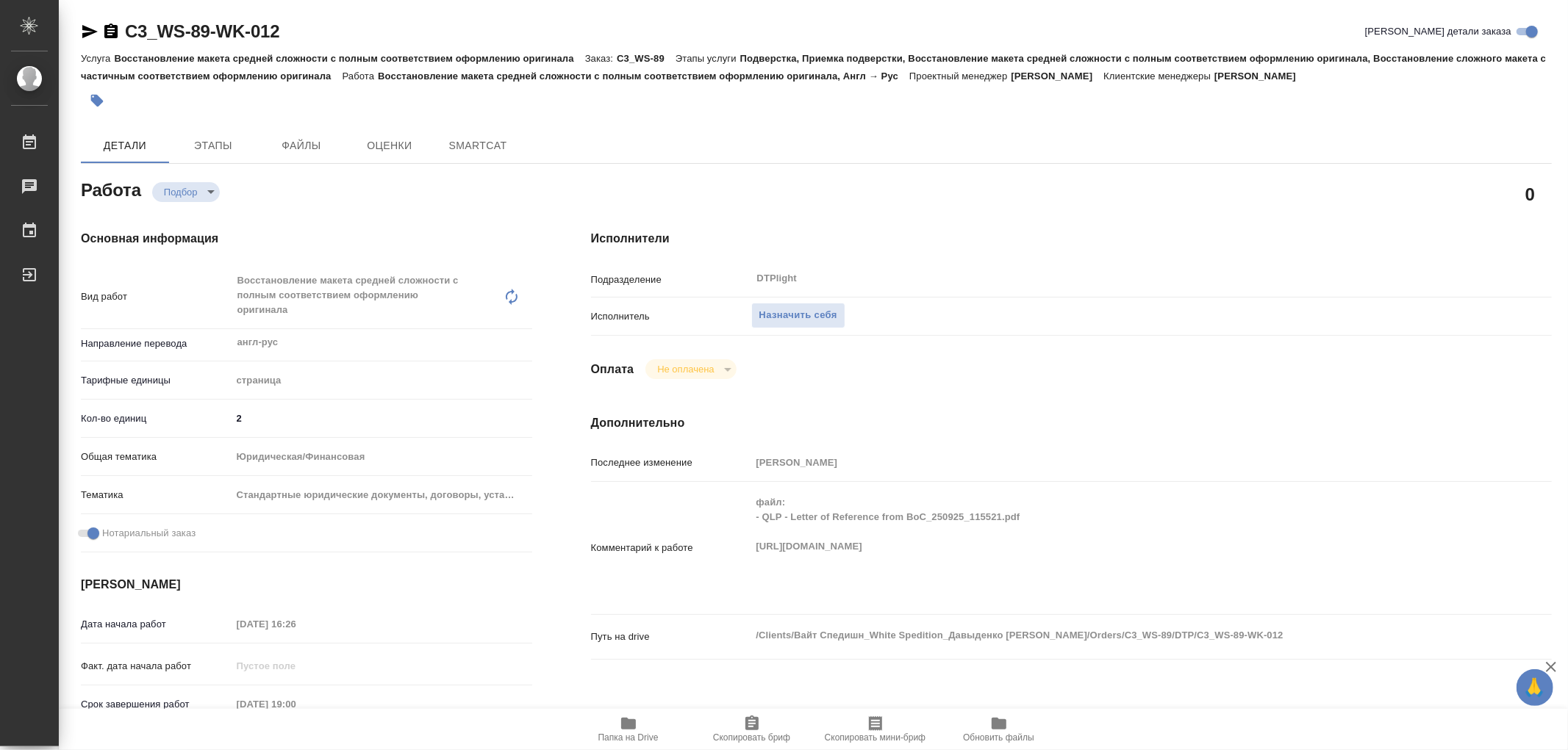
type textarea "x"
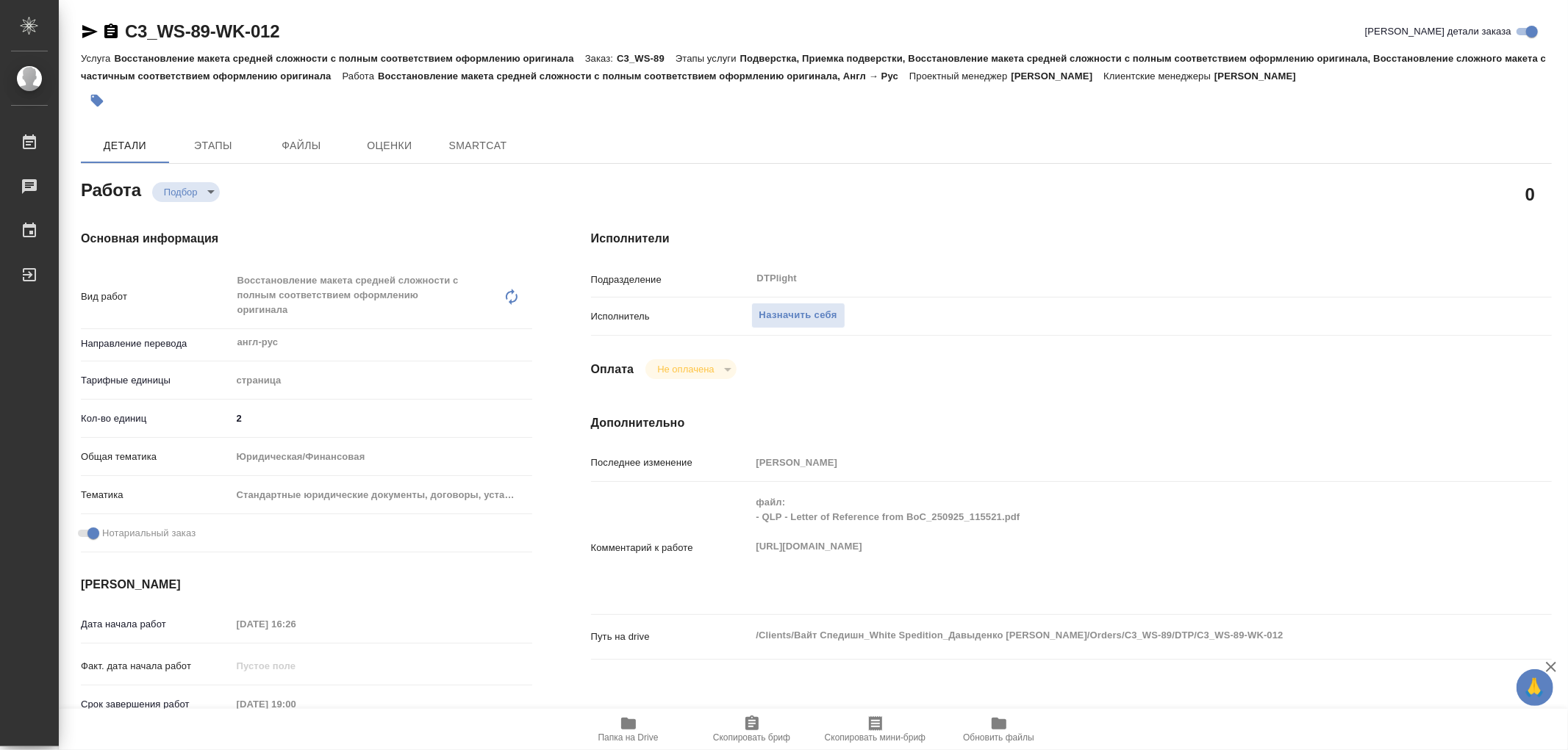
type textarea "x"
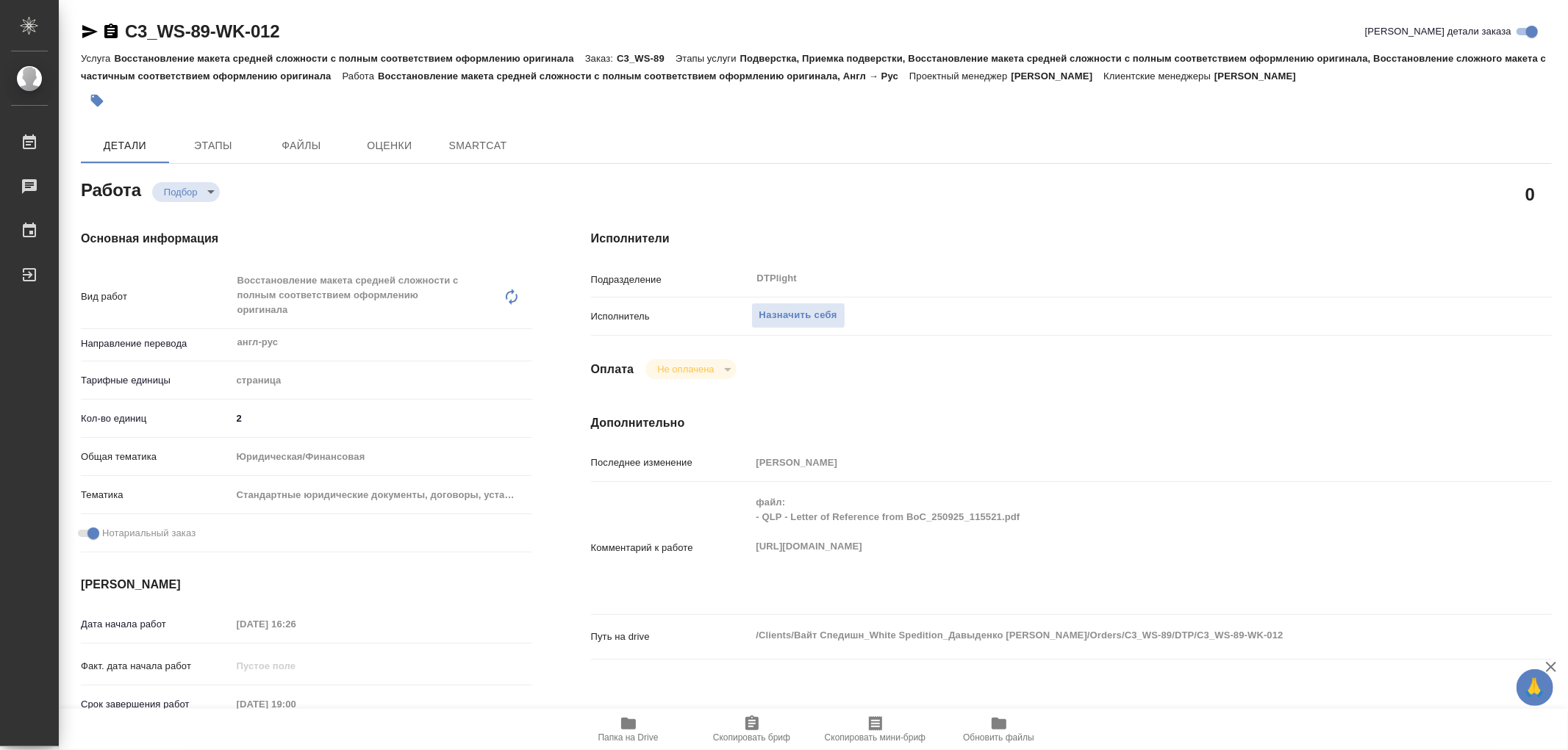
type textarea "x"
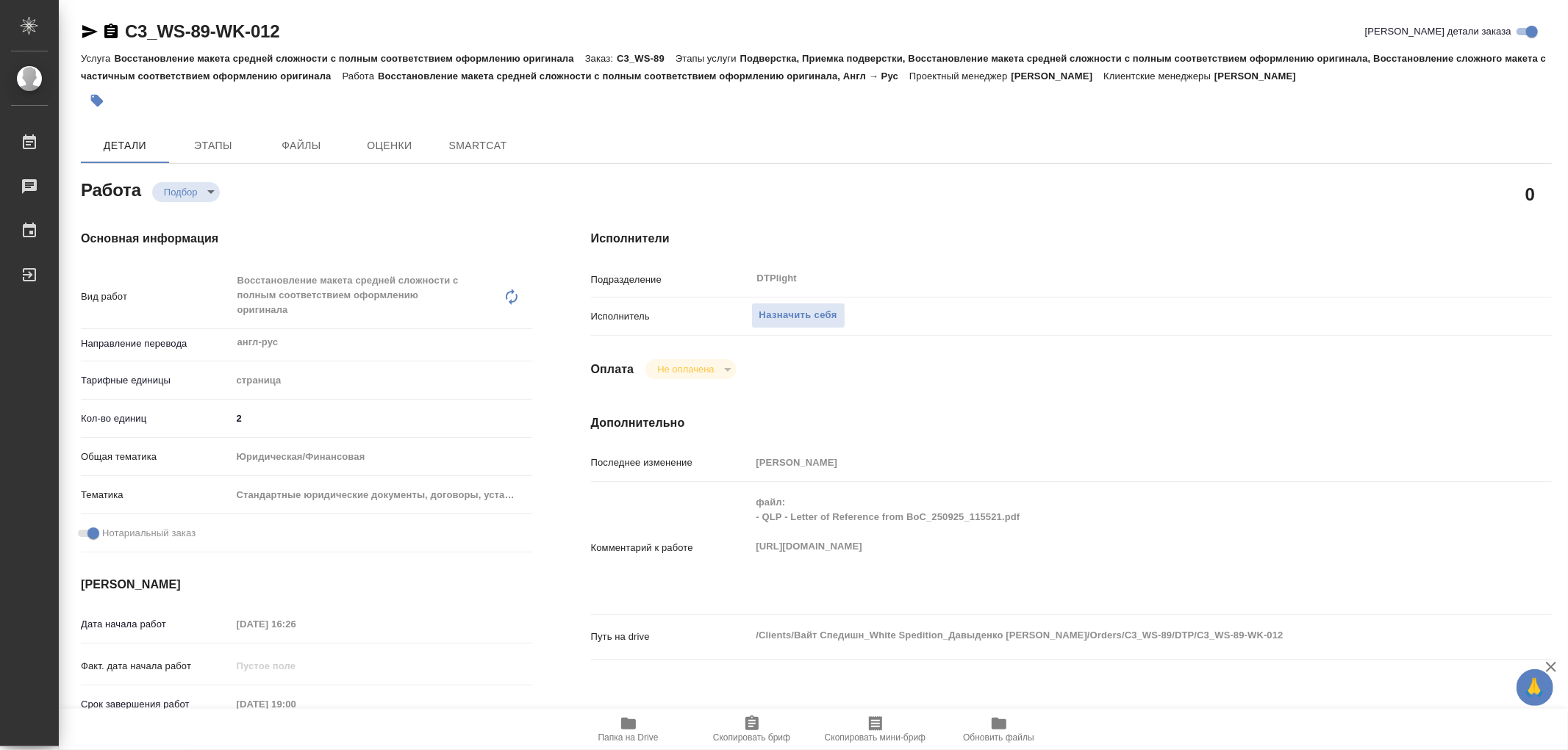
type textarea "x"
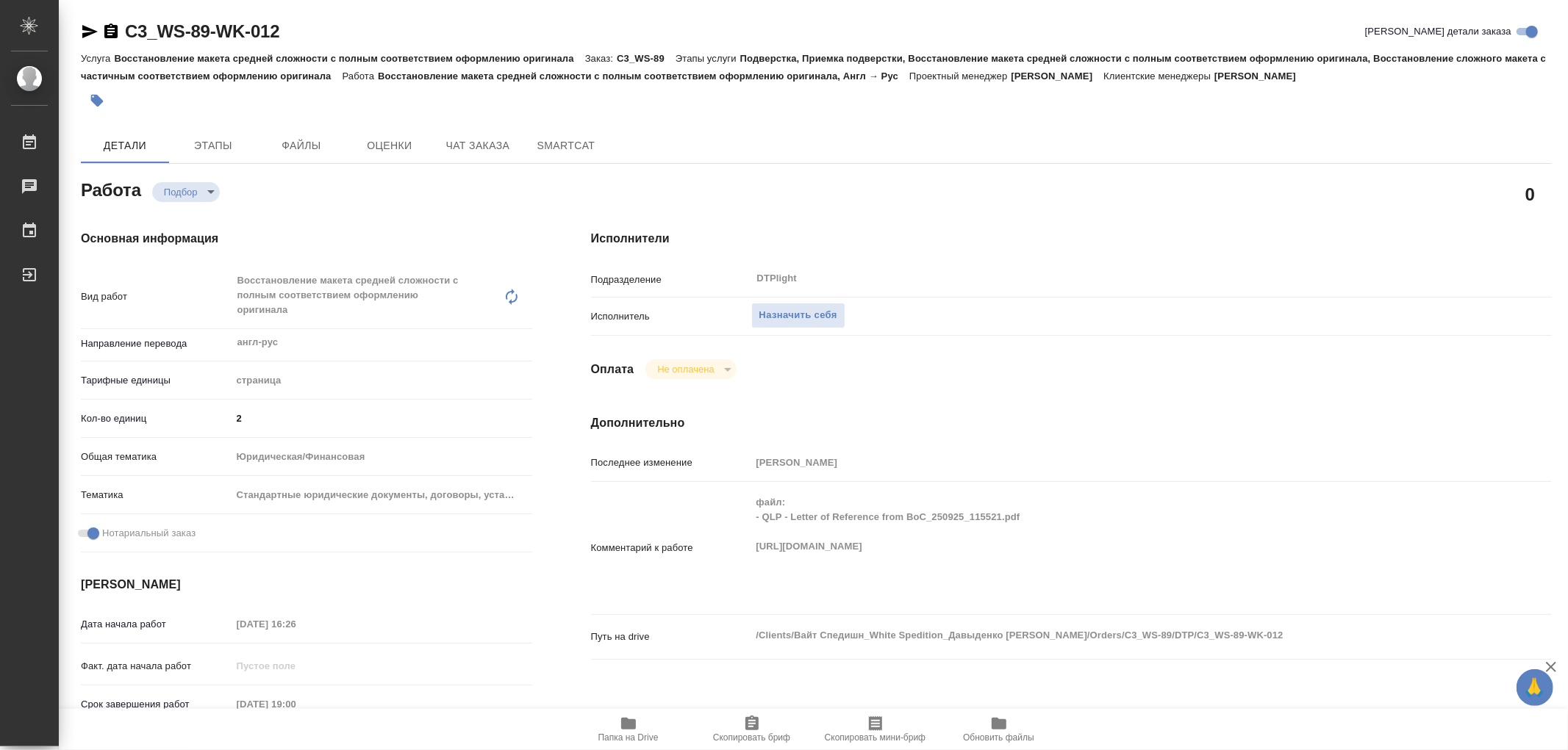
type textarea "x"
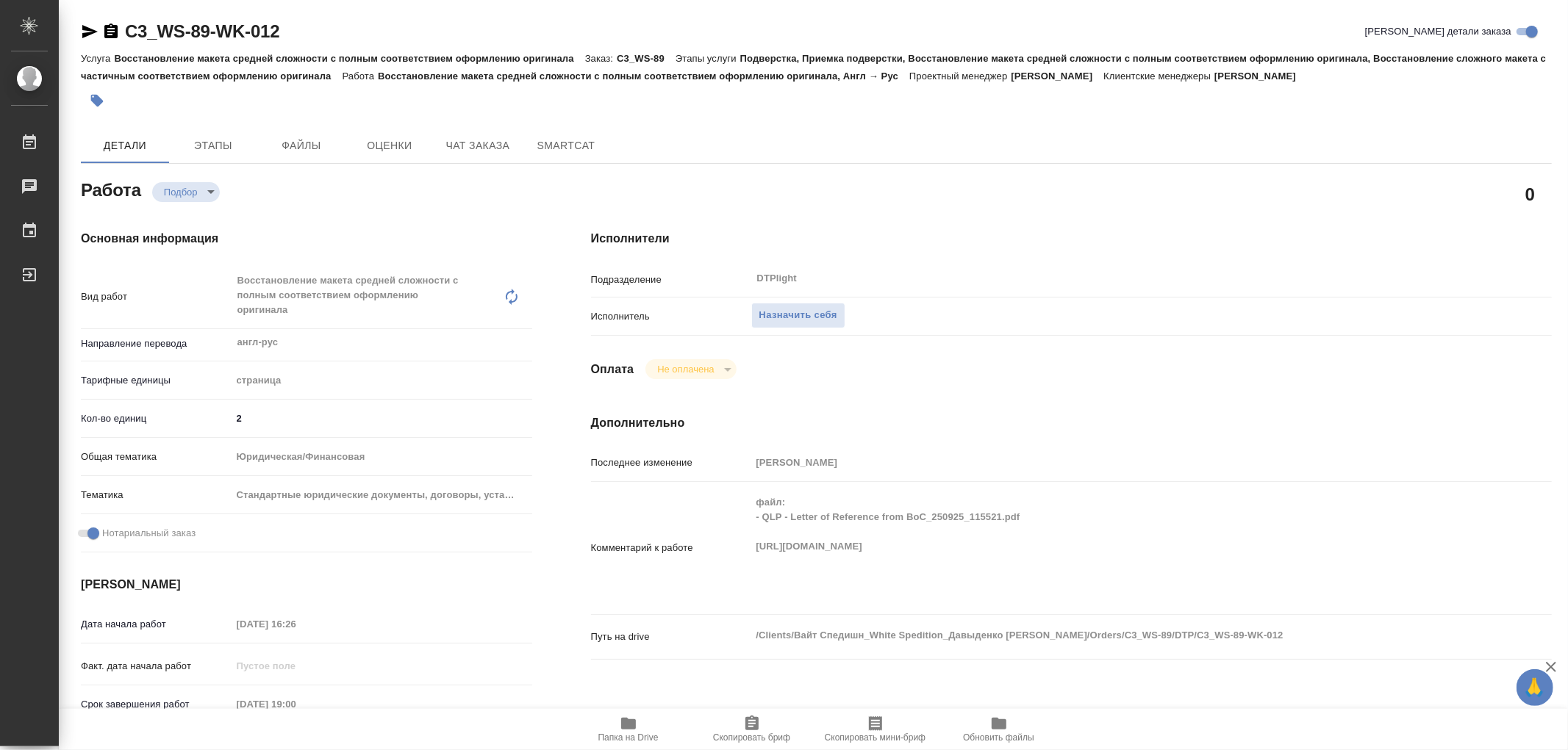
type textarea "x"
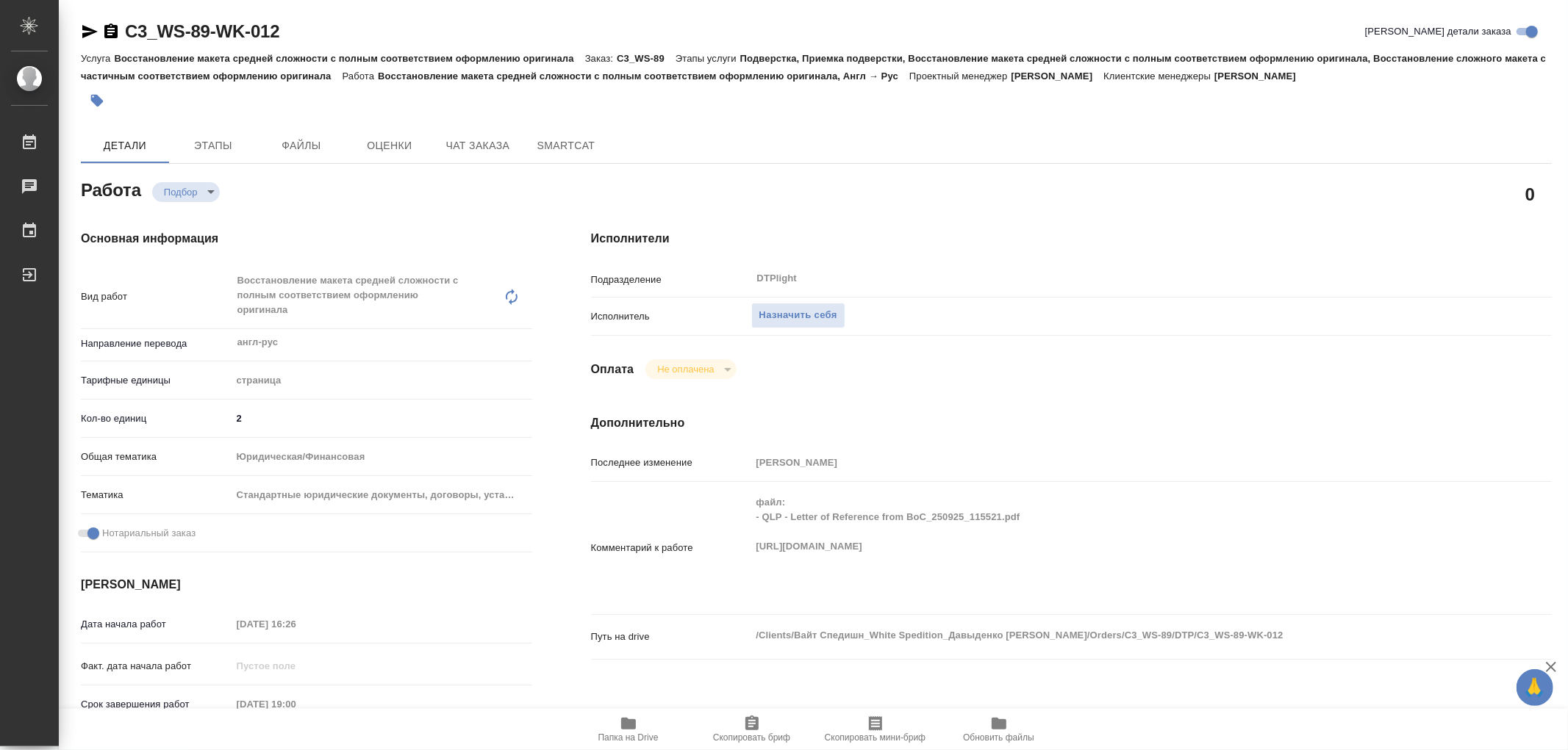
click at [633, 722] on icon "button" at bounding box center [628, 724] width 15 height 12
click at [808, 318] on span "Назначить себя" at bounding box center [798, 316] width 78 height 17
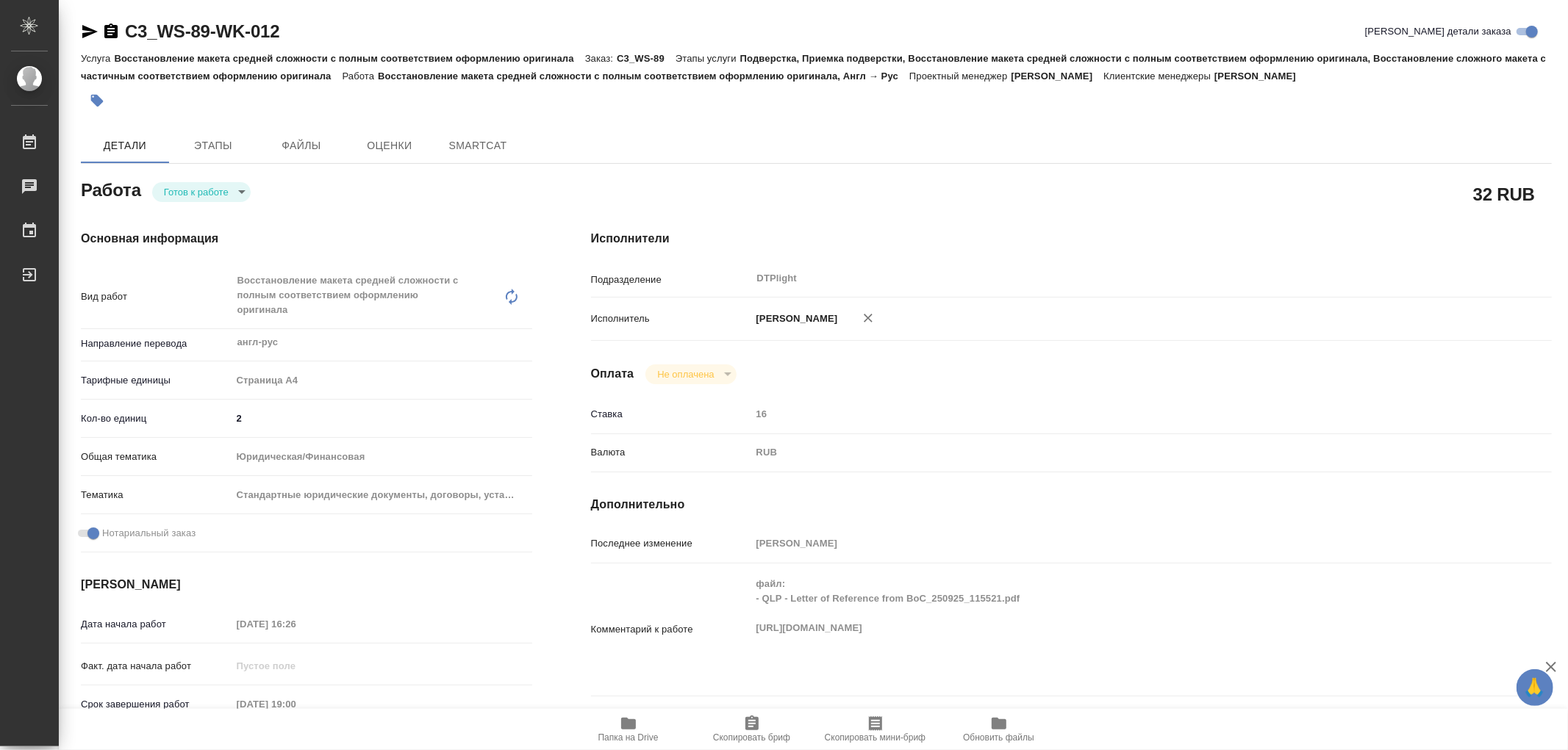
type textarea "x"
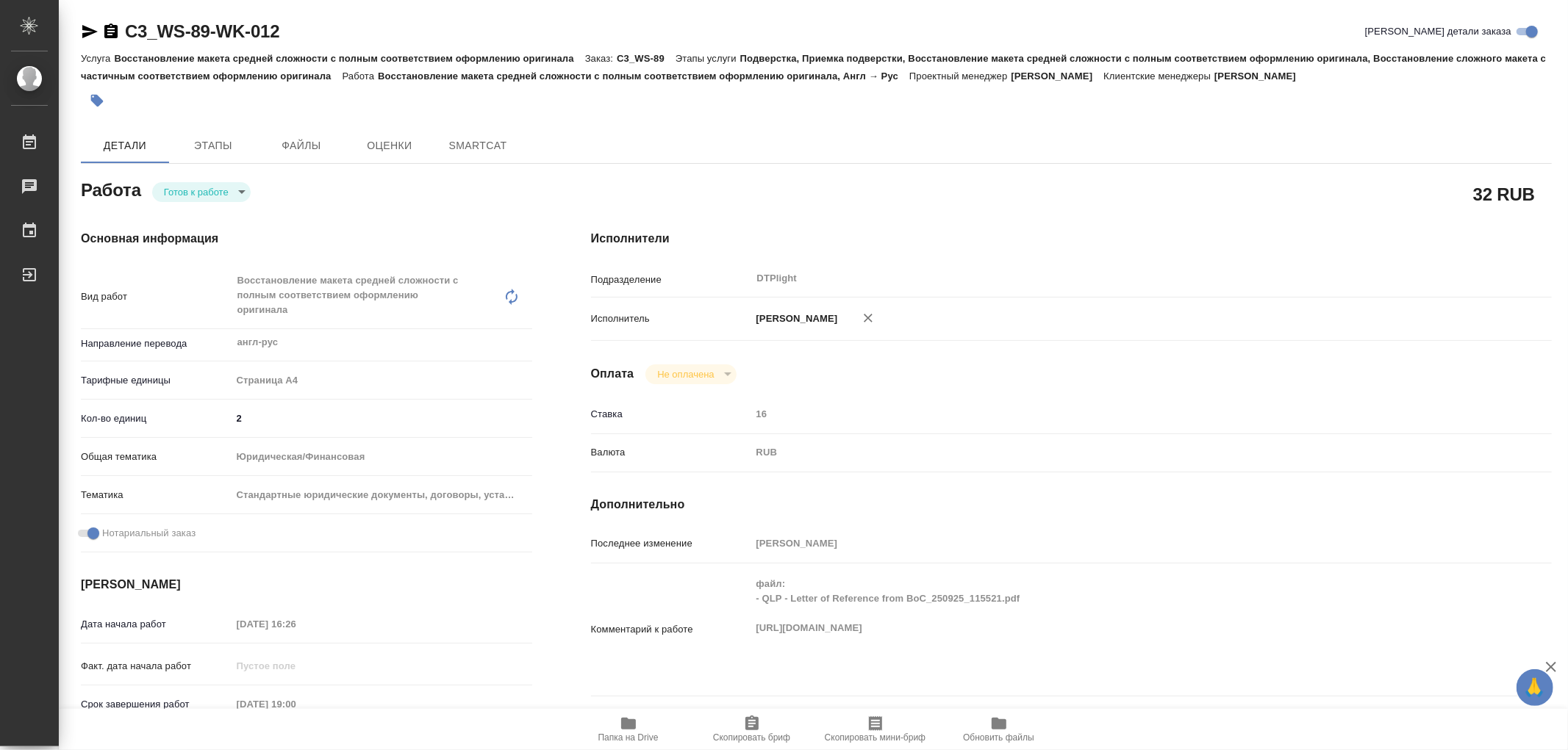
type textarea "x"
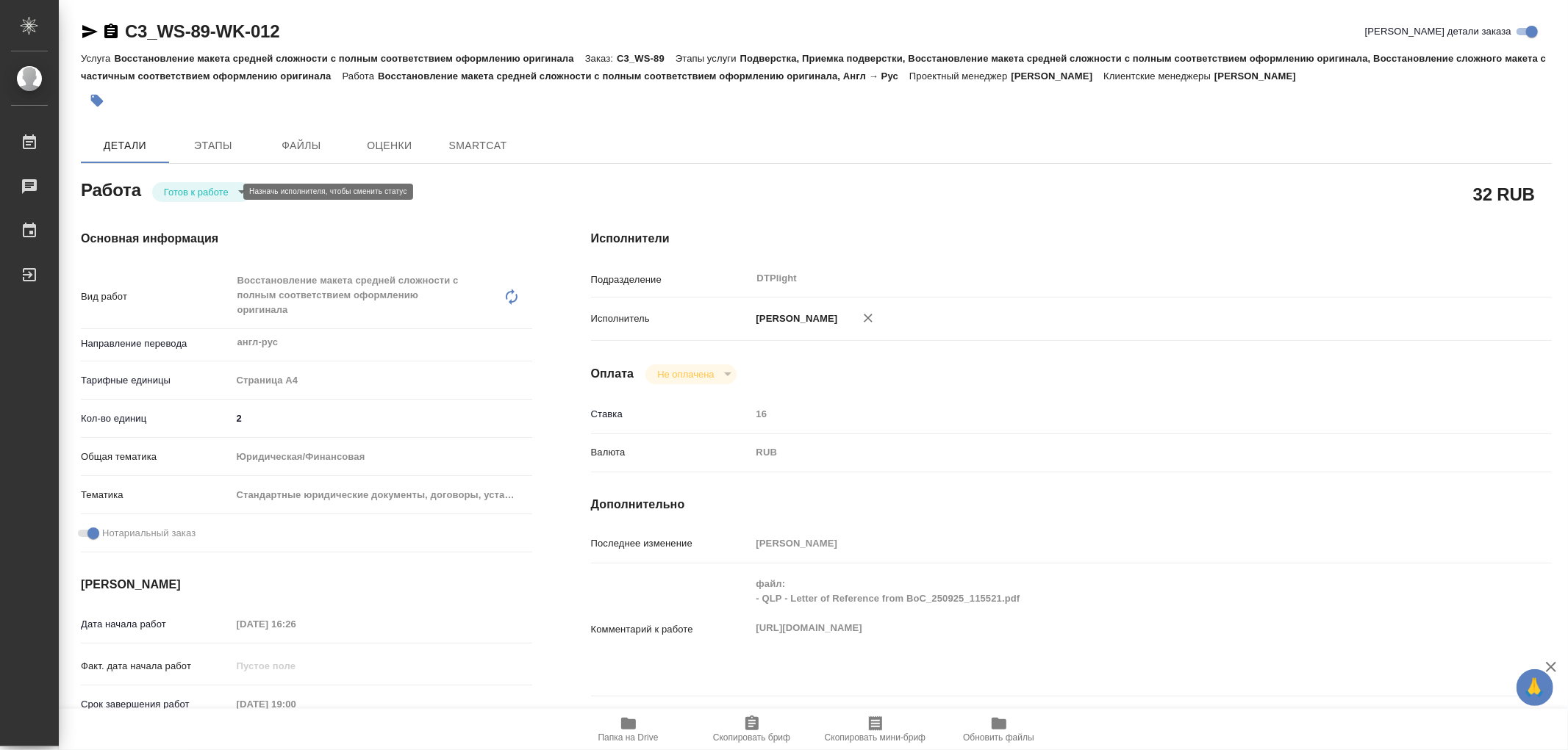
click at [205, 193] on body "🙏 .cls-1 fill:#fff; AWATERA Работы Чаты График Выйти C3_WS-89-WK-012 Кратко дет…" at bounding box center [784, 375] width 1568 height 750
type textarea "x"
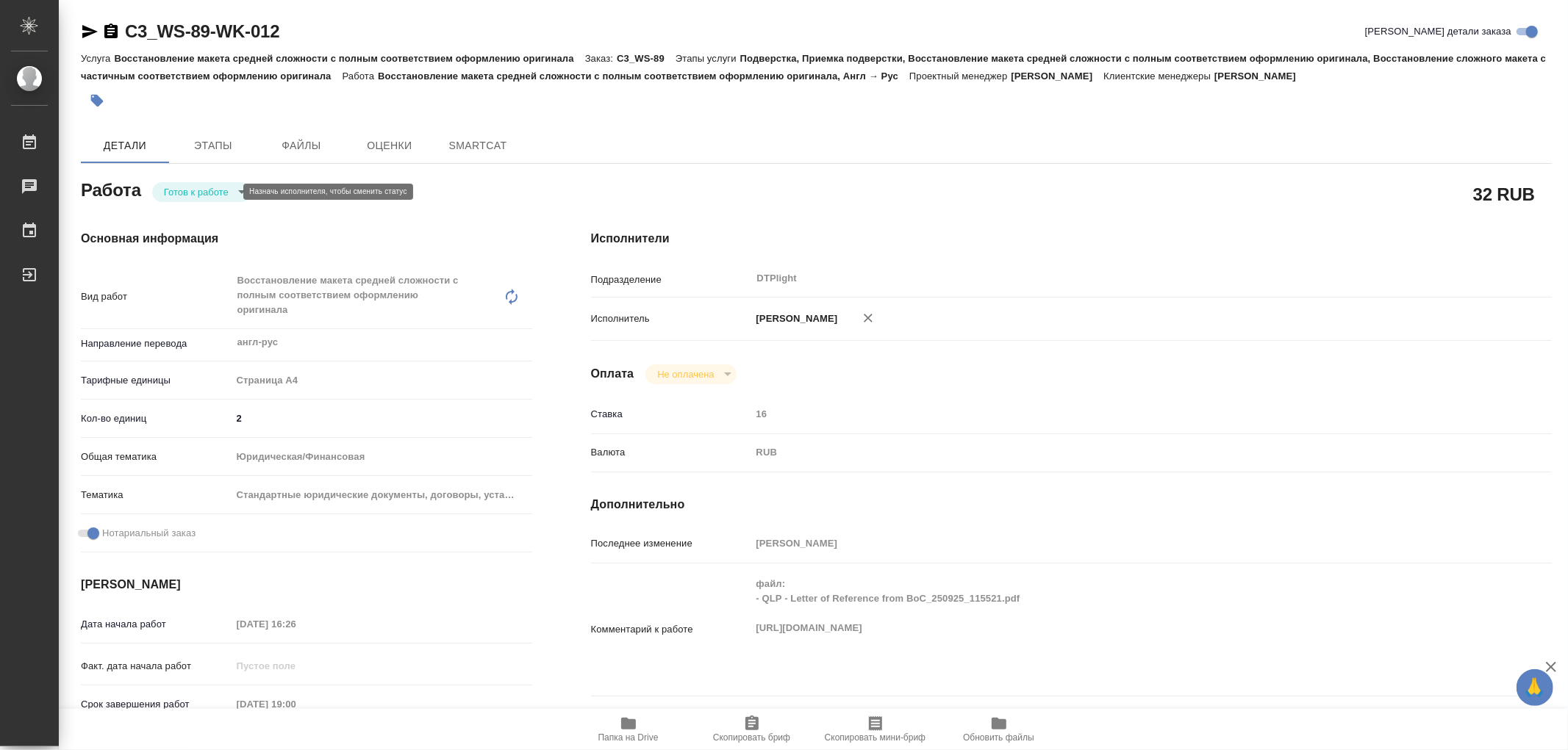
type textarea "x"
click at [205, 193] on button "В работе" at bounding box center [188, 192] width 48 height 16
type textarea "x"
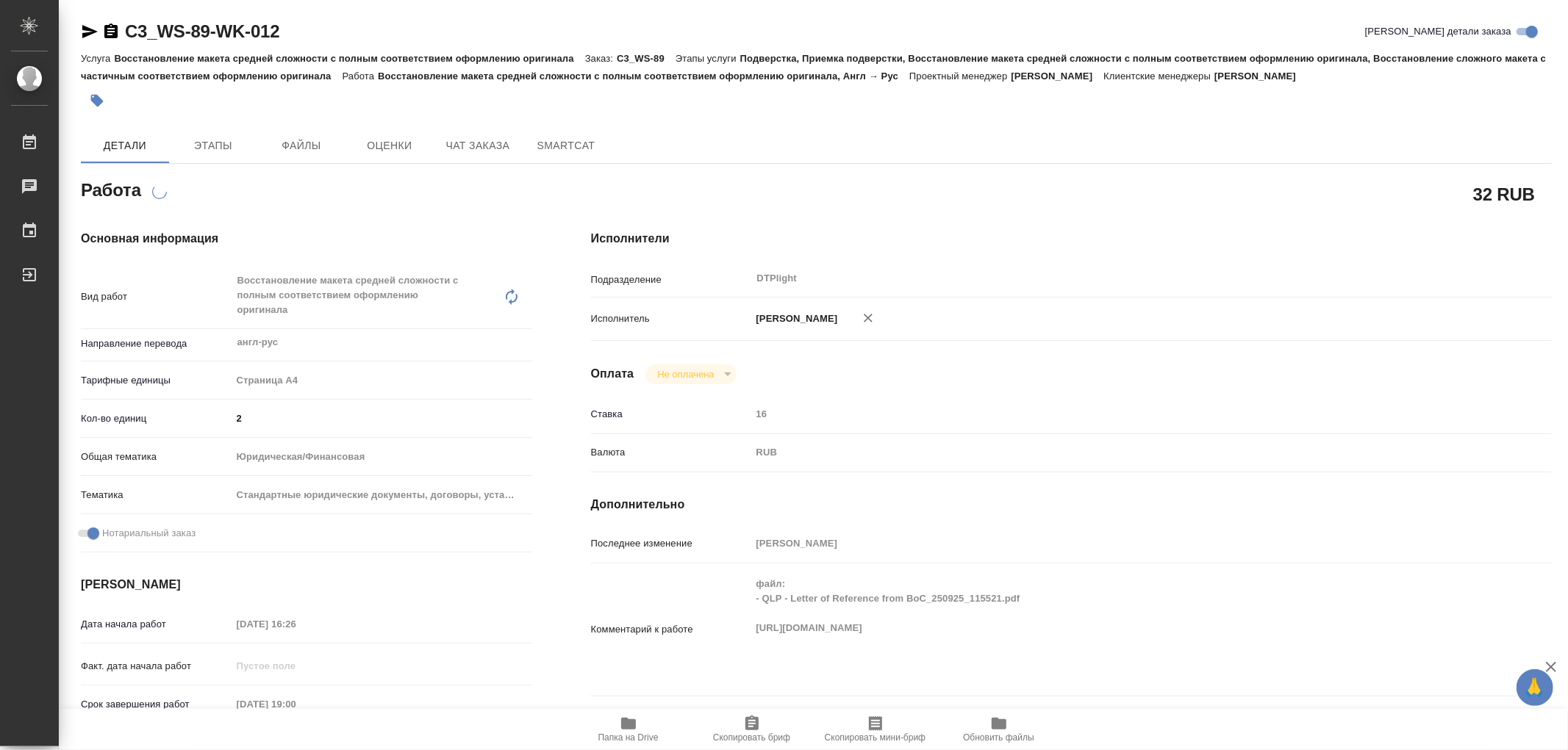
type textarea "x"
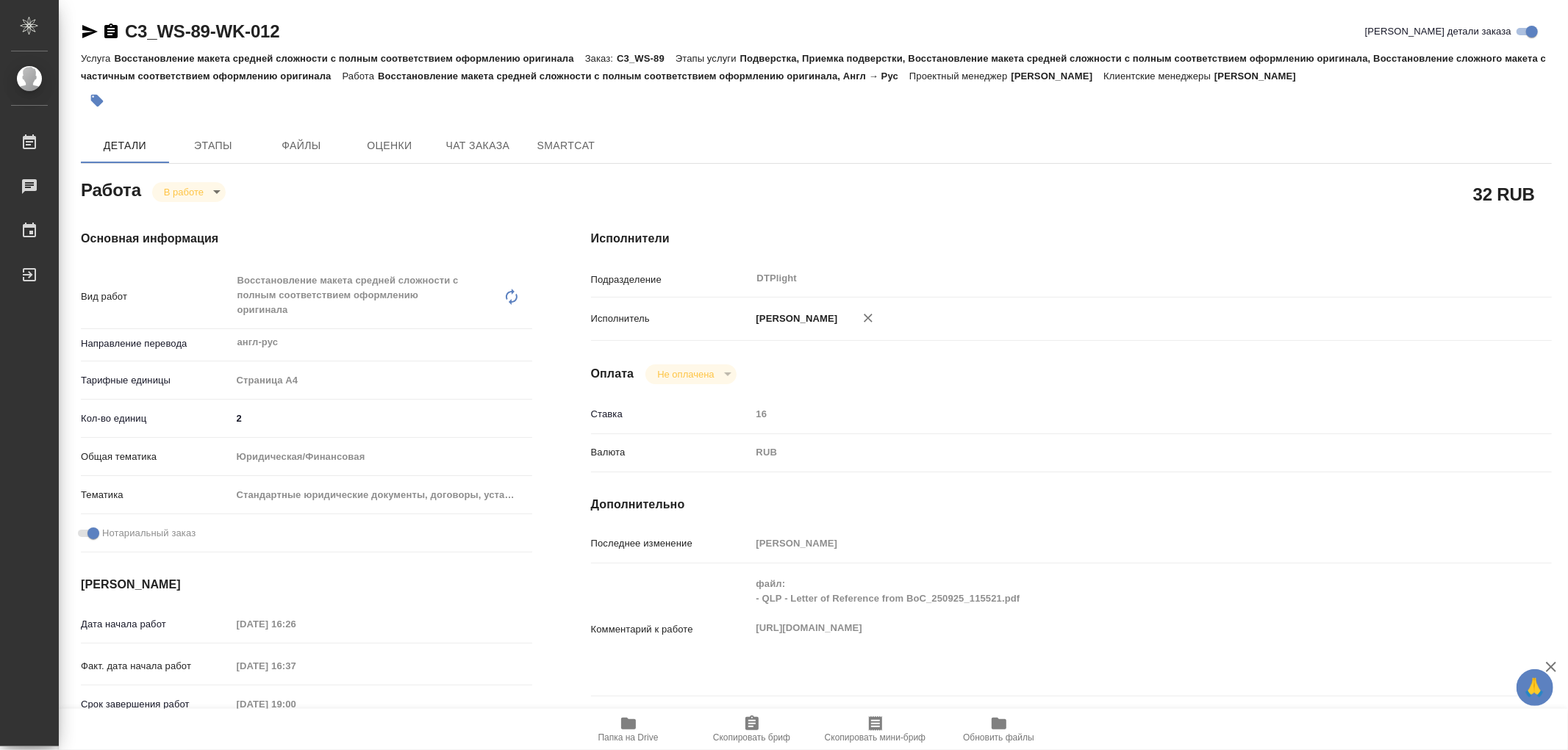
type textarea "x"
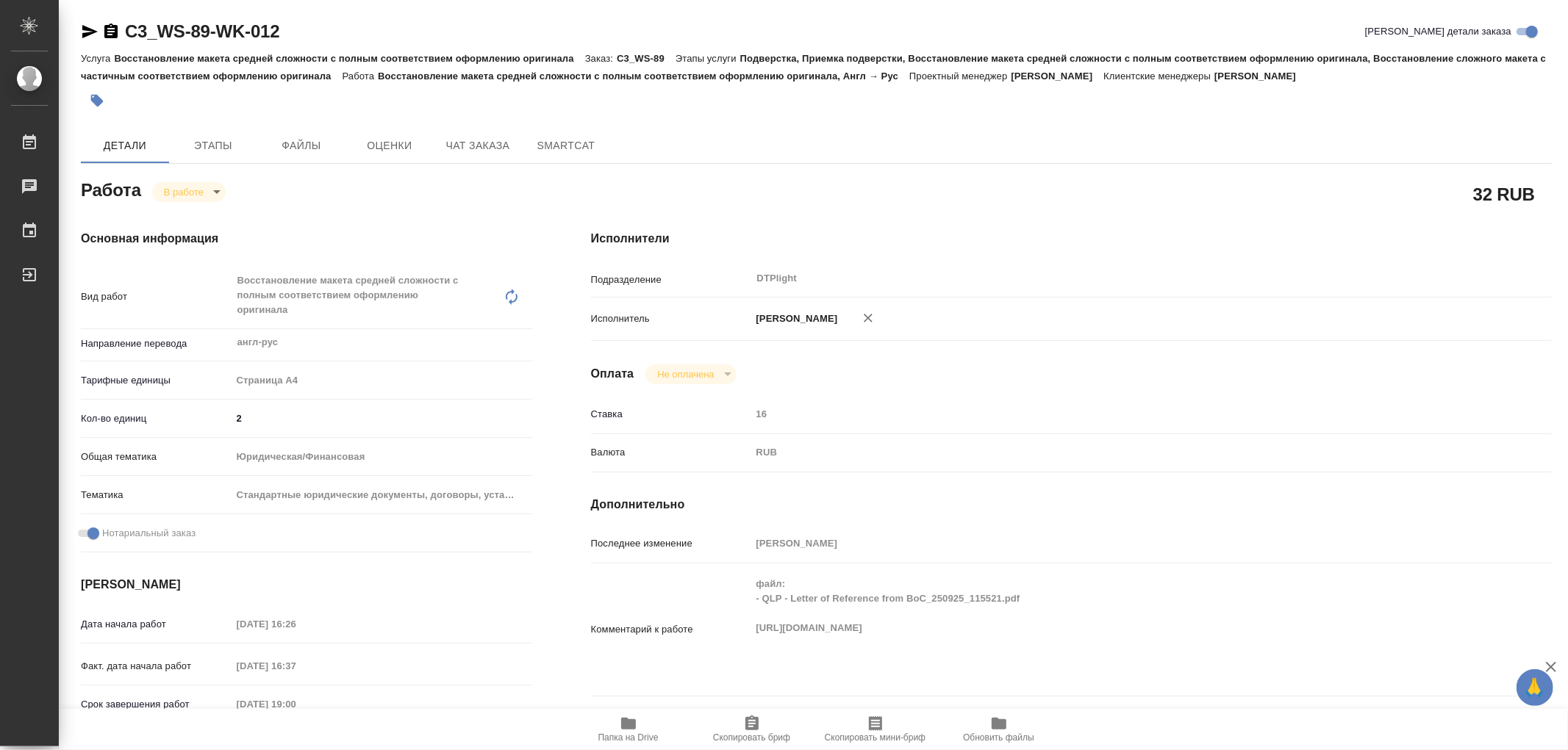
type textarea "x"
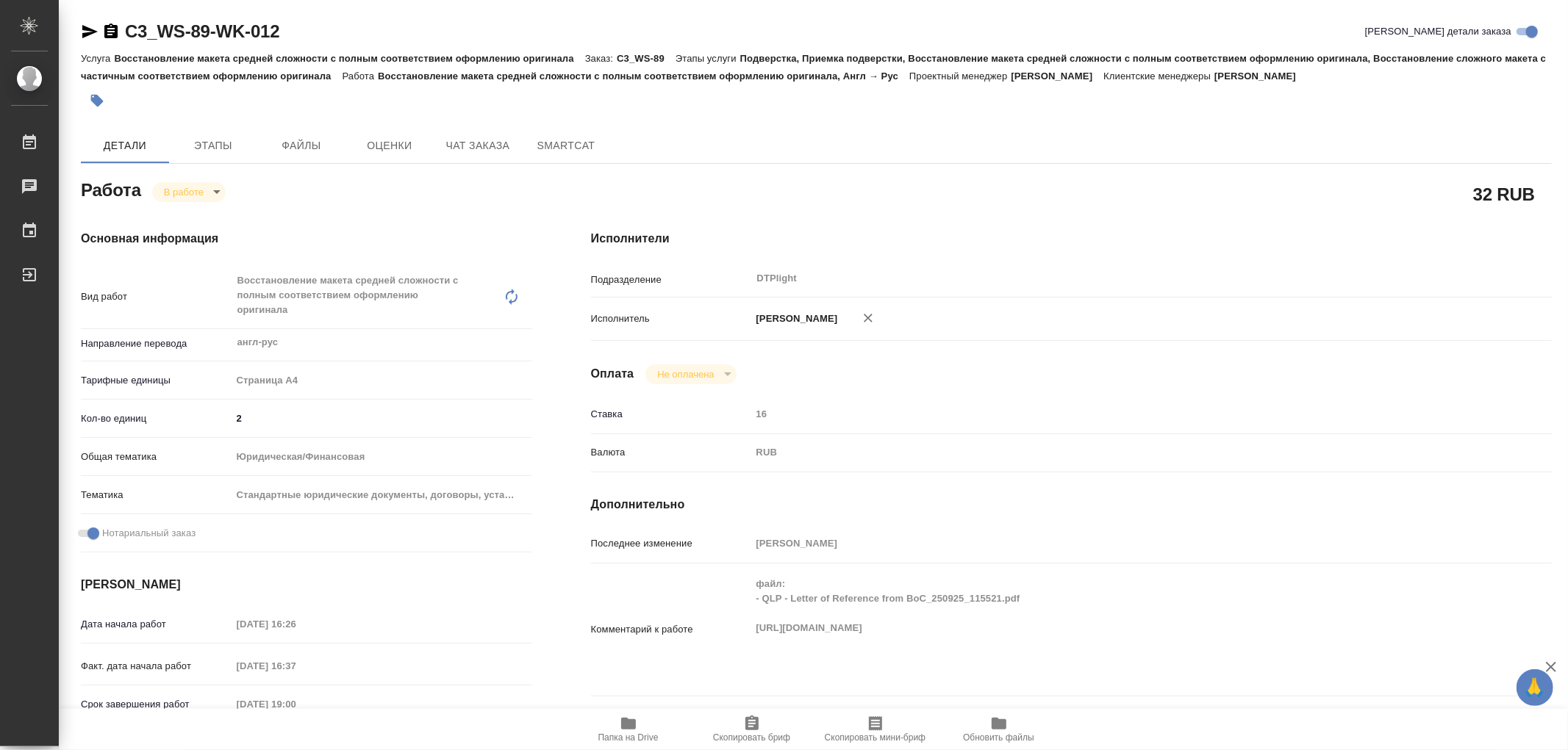
type textarea "x"
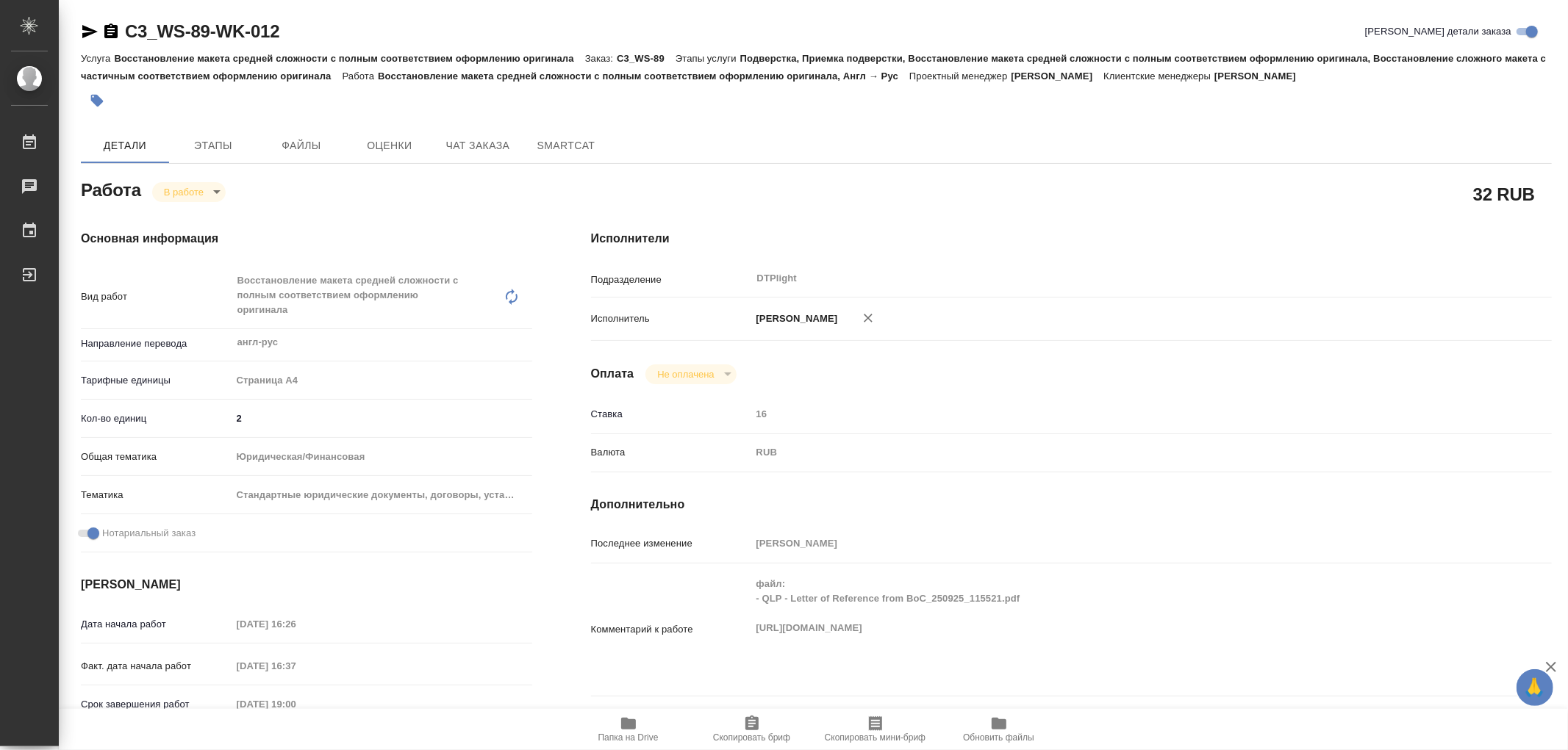
type textarea "x"
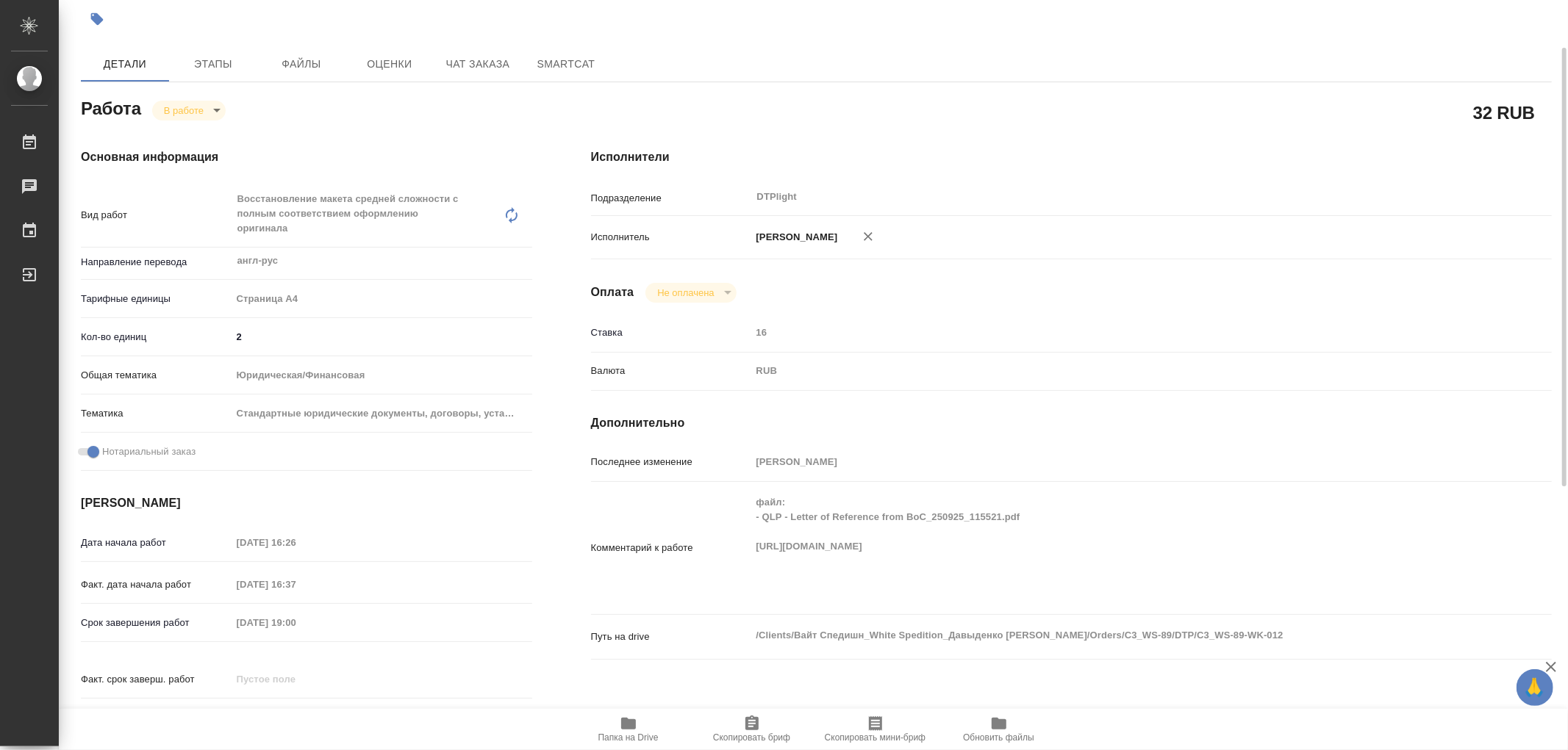
click at [634, 721] on icon "button" at bounding box center [628, 724] width 15 height 12
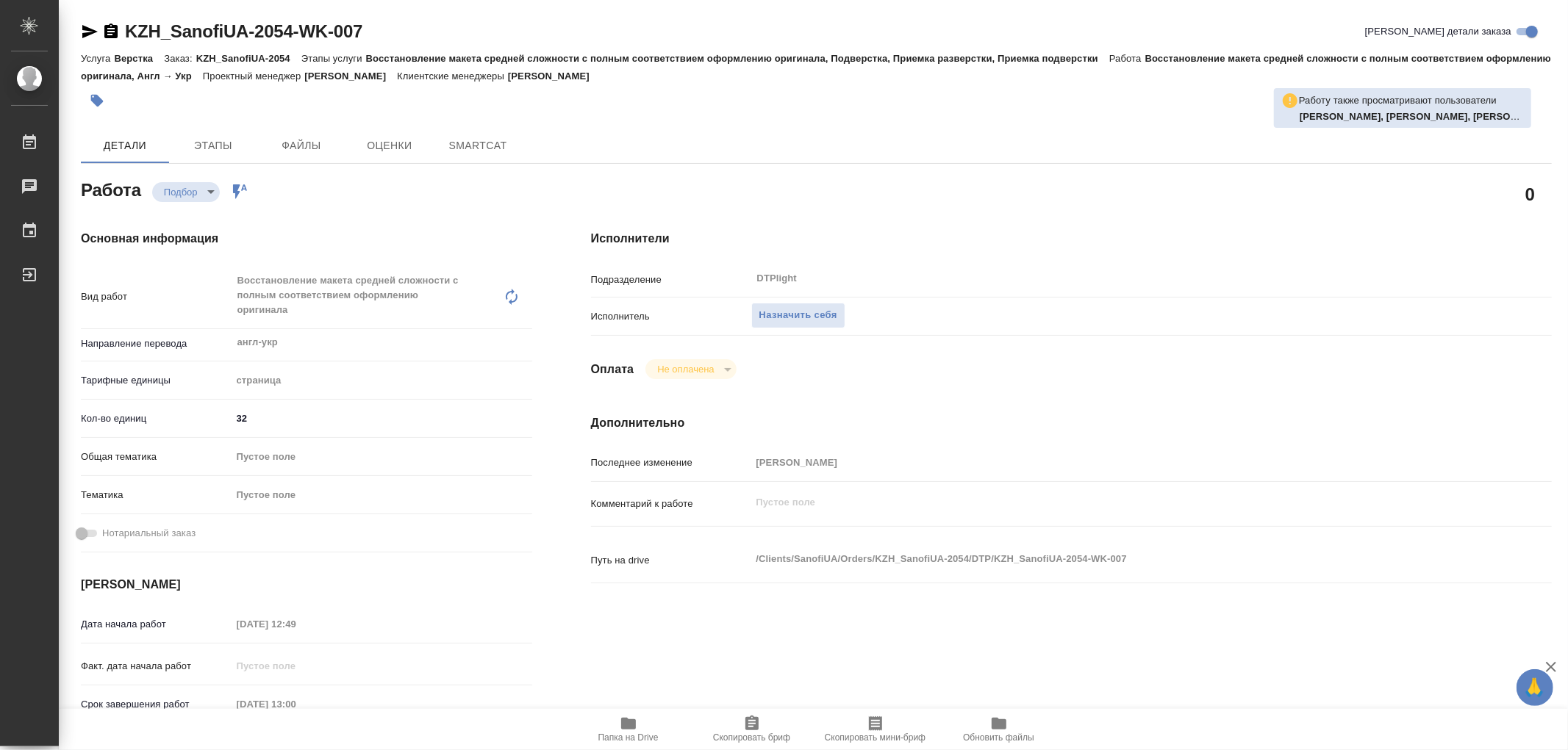
type textarea "x"
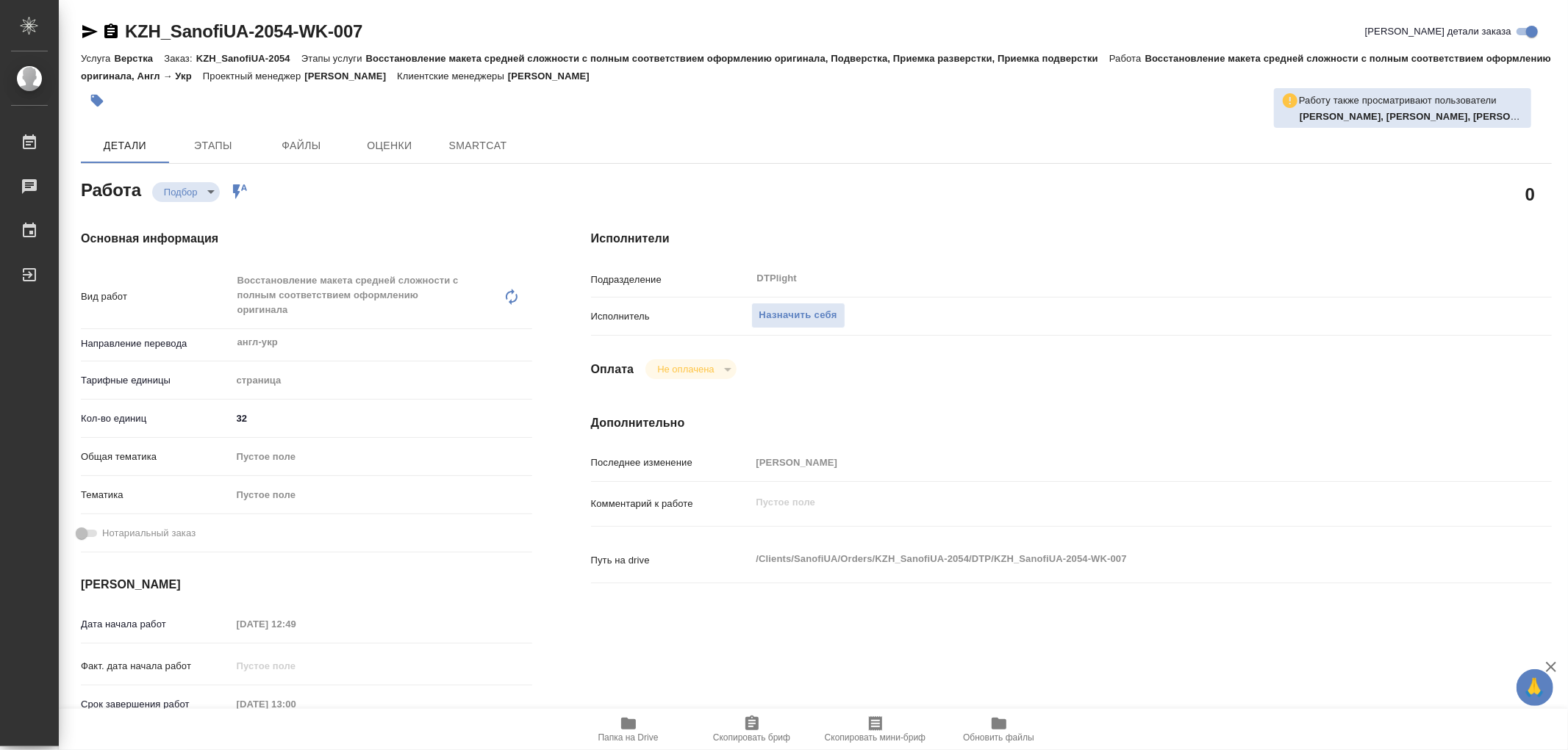
type textarea "x"
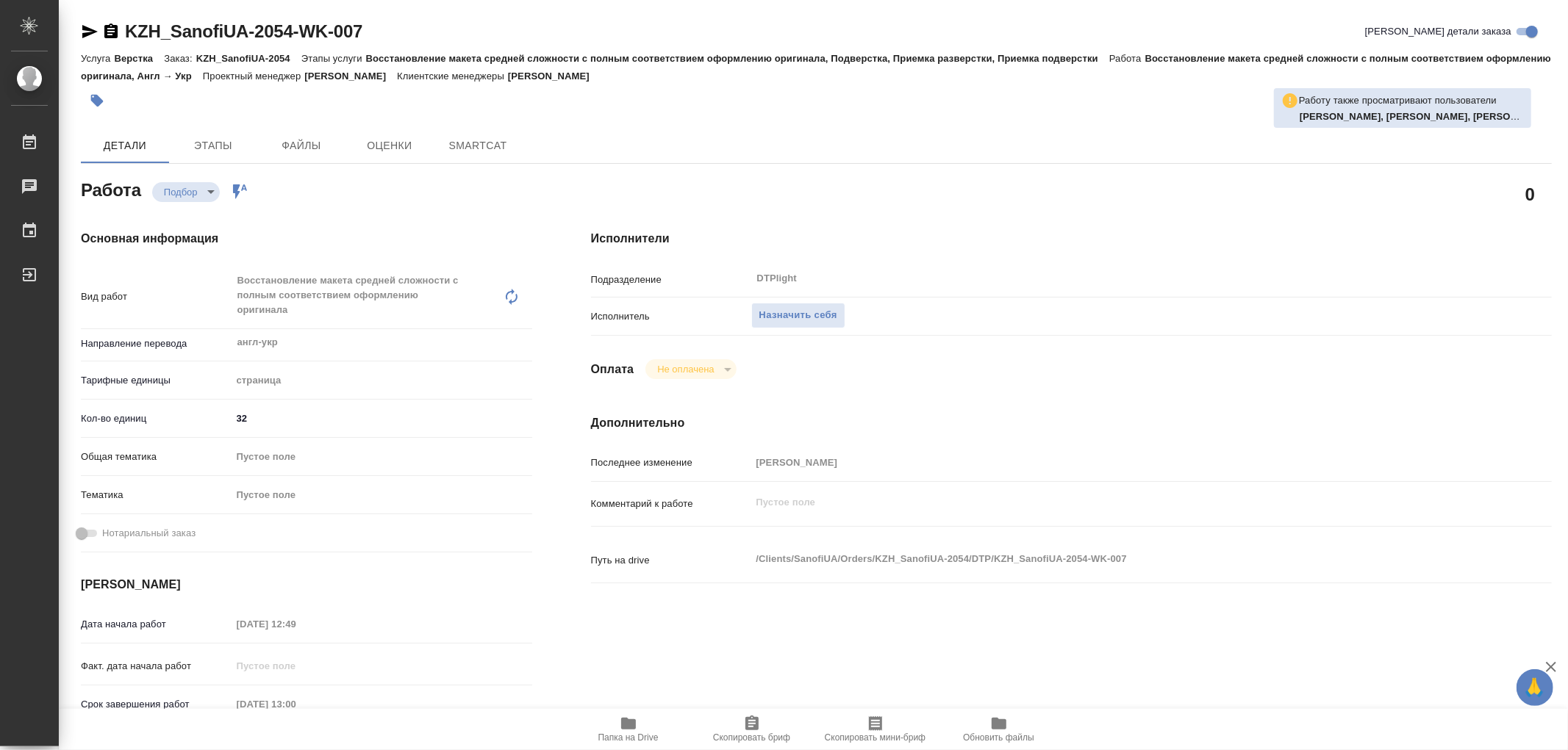
type textarea "x"
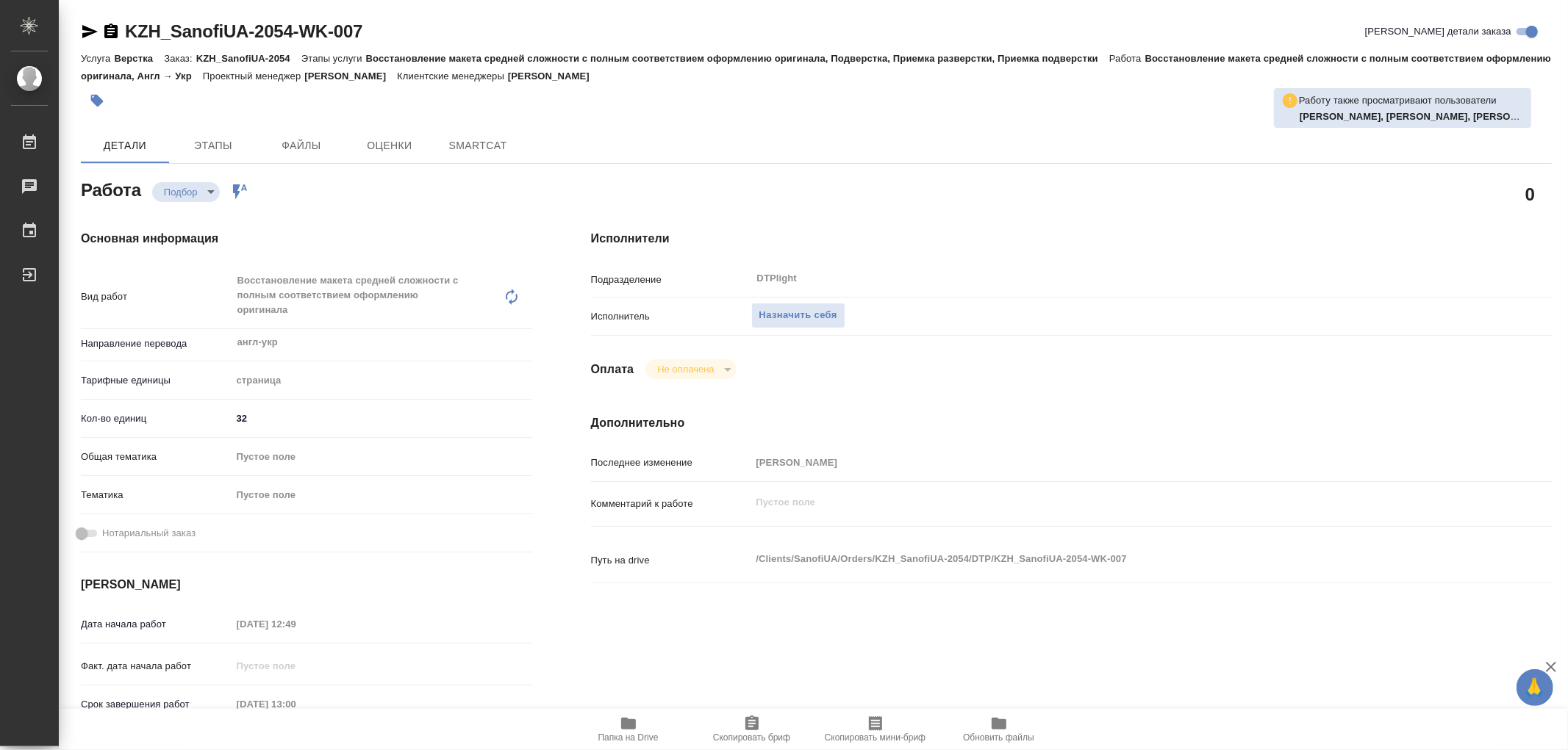
type textarea "x"
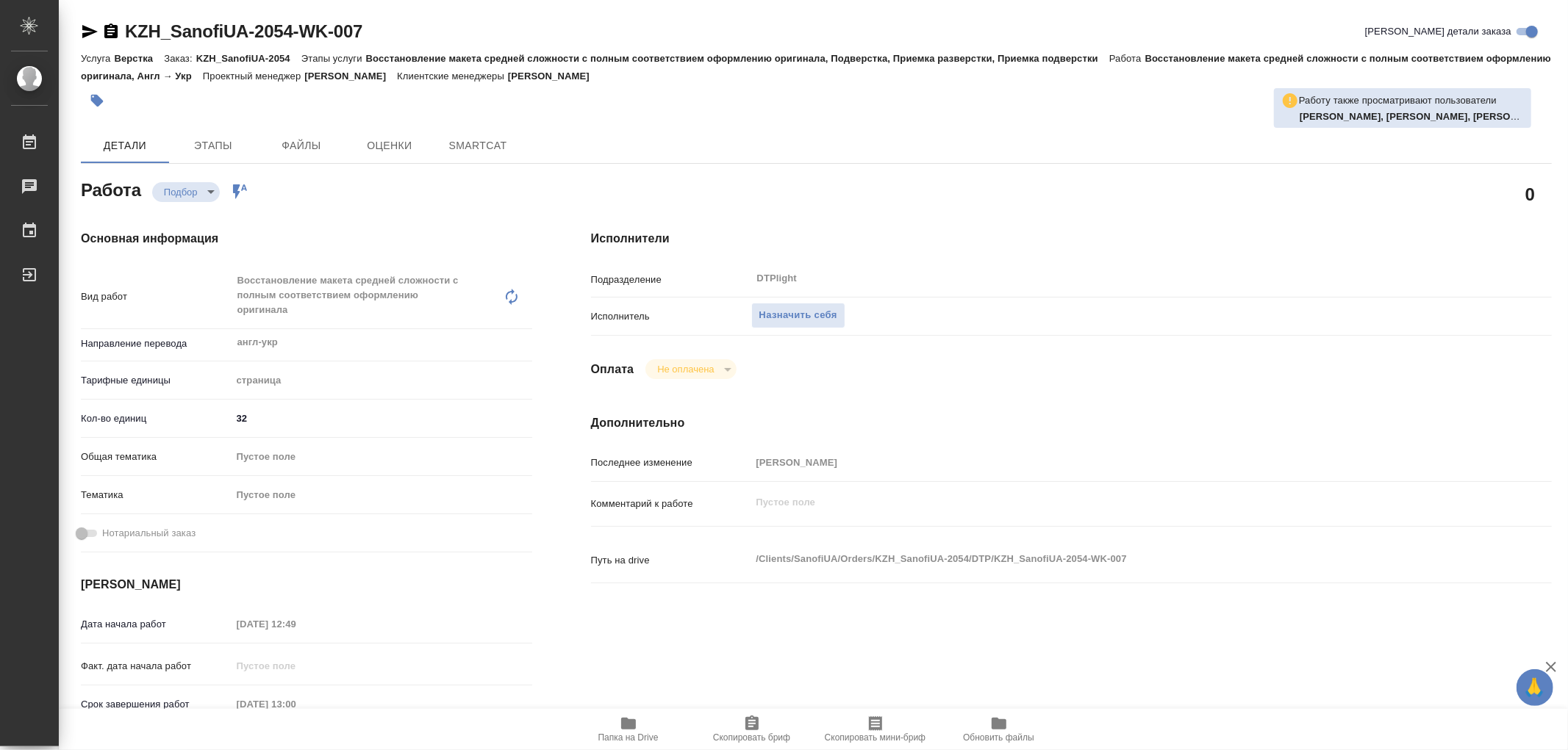
type textarea "x"
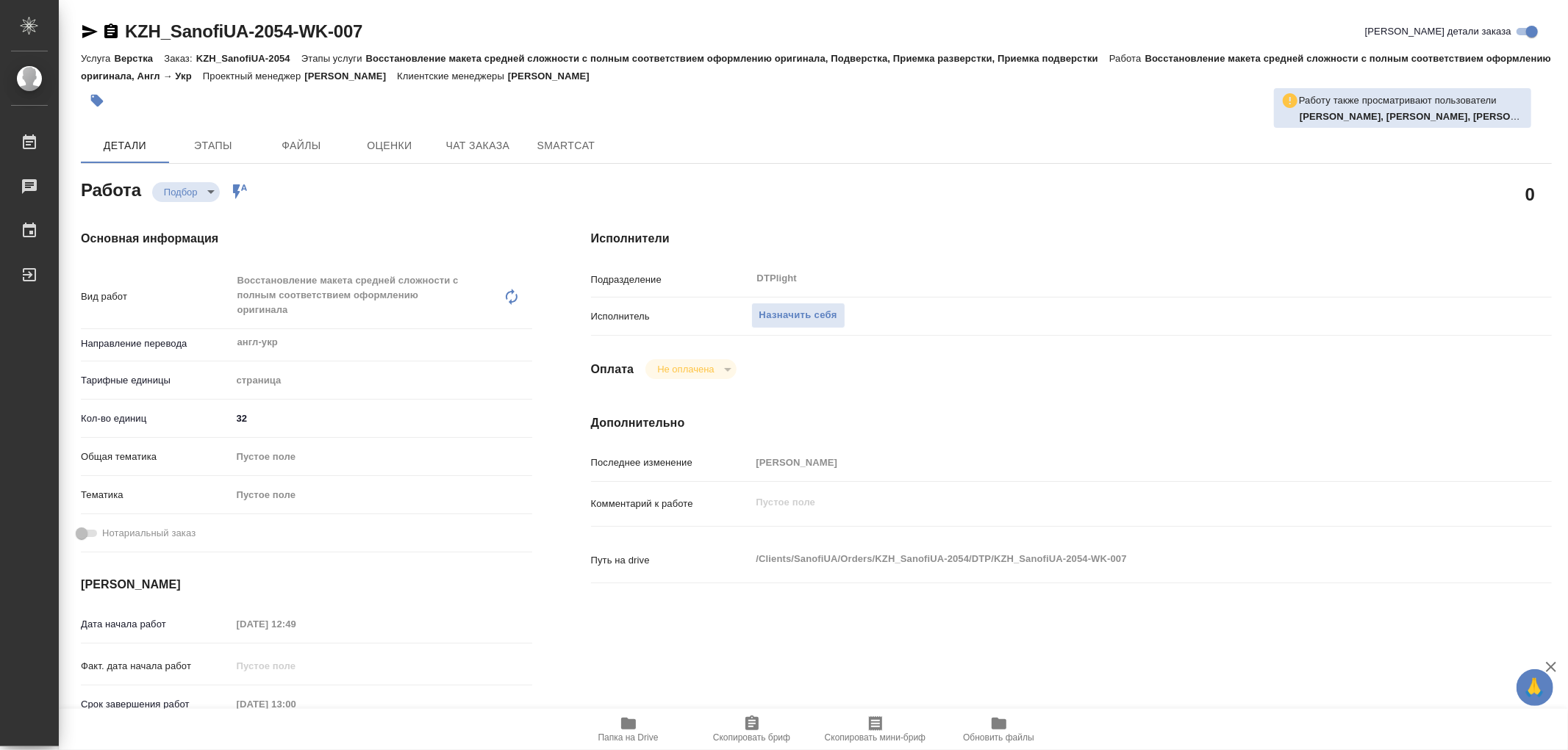
click at [617, 721] on span "Папка на Drive" at bounding box center [628, 728] width 106 height 28
type textarea "x"
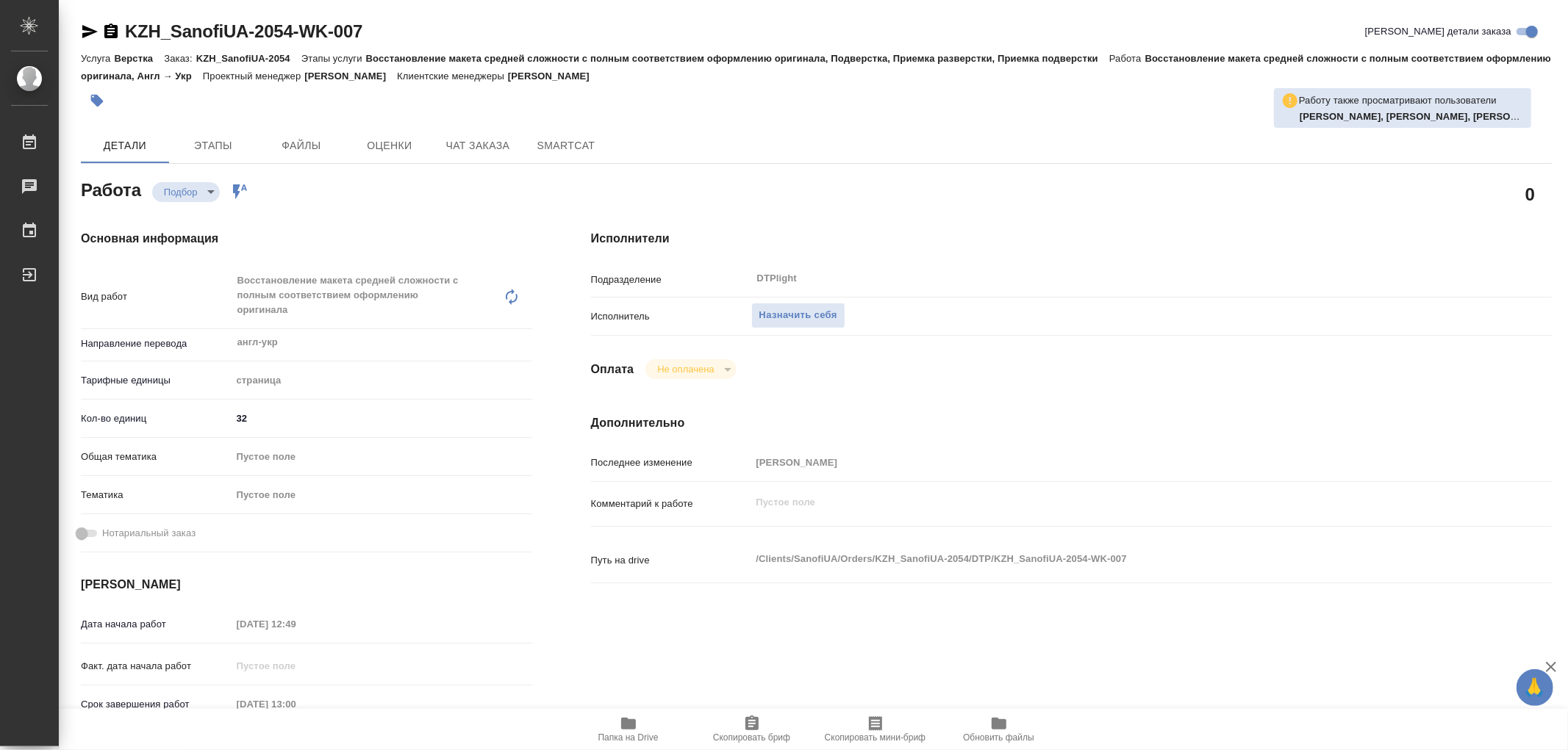
type textarea "x"
click at [625, 723] on icon "button" at bounding box center [628, 724] width 15 height 12
type textarea "x"
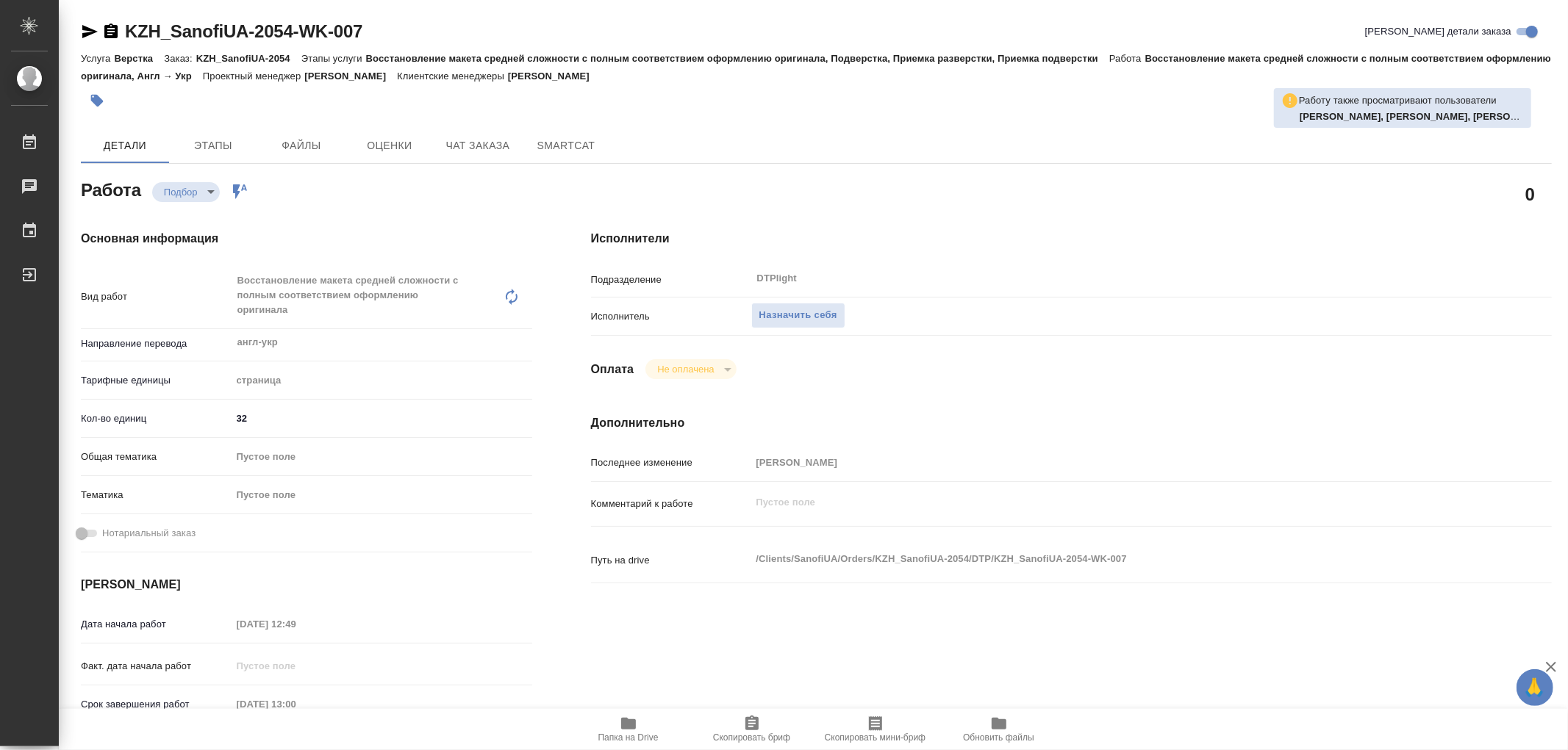
type textarea "x"
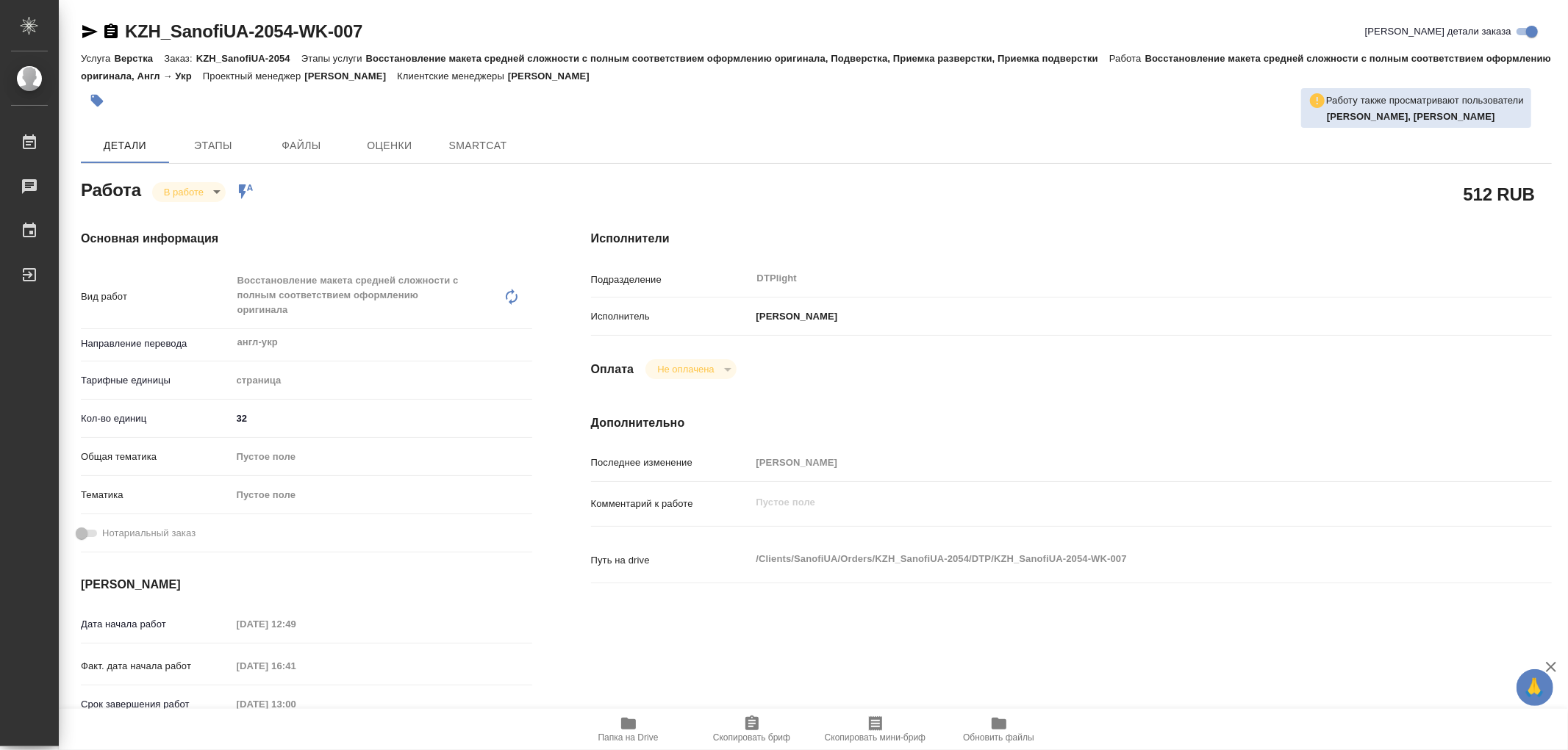
type textarea "x"
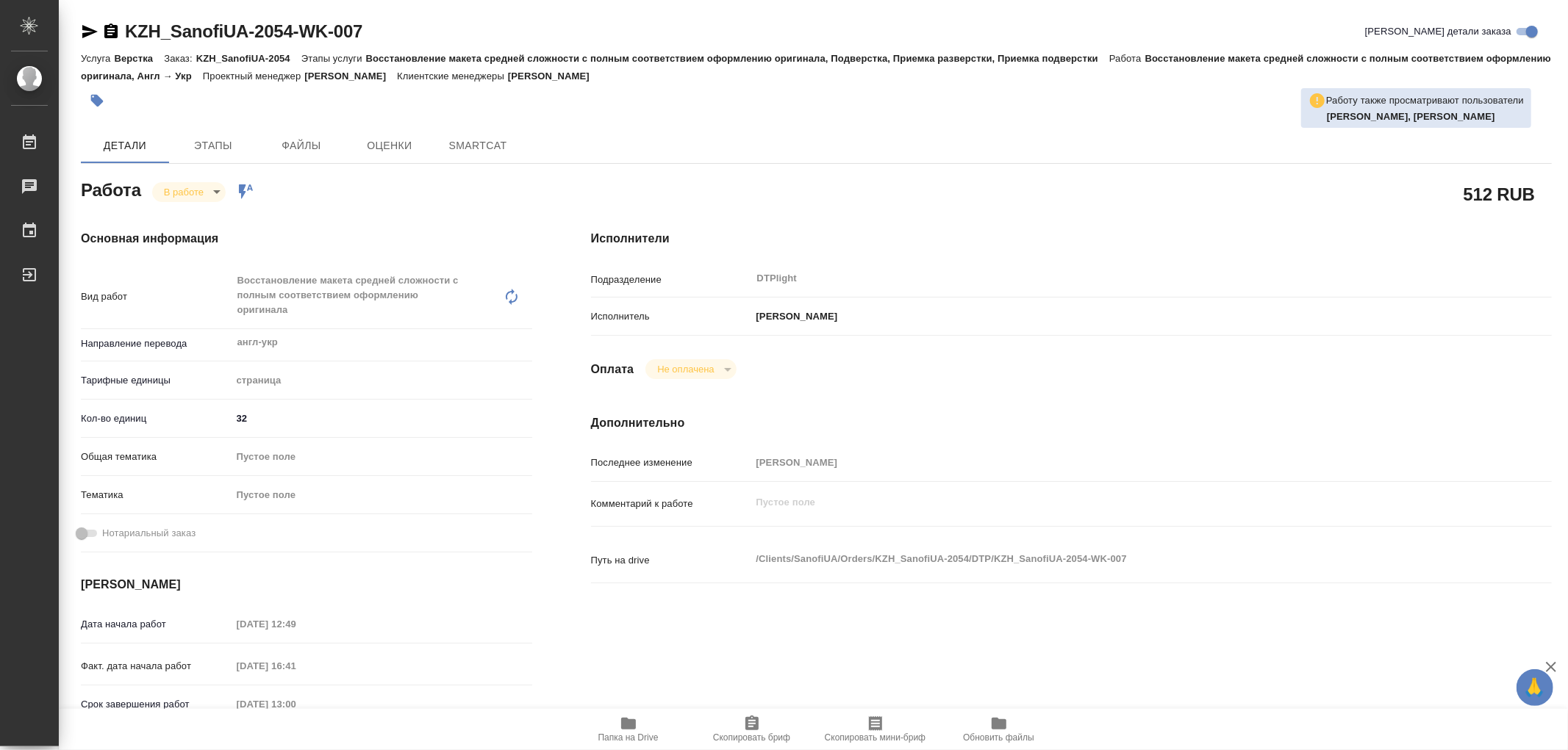
type textarea "x"
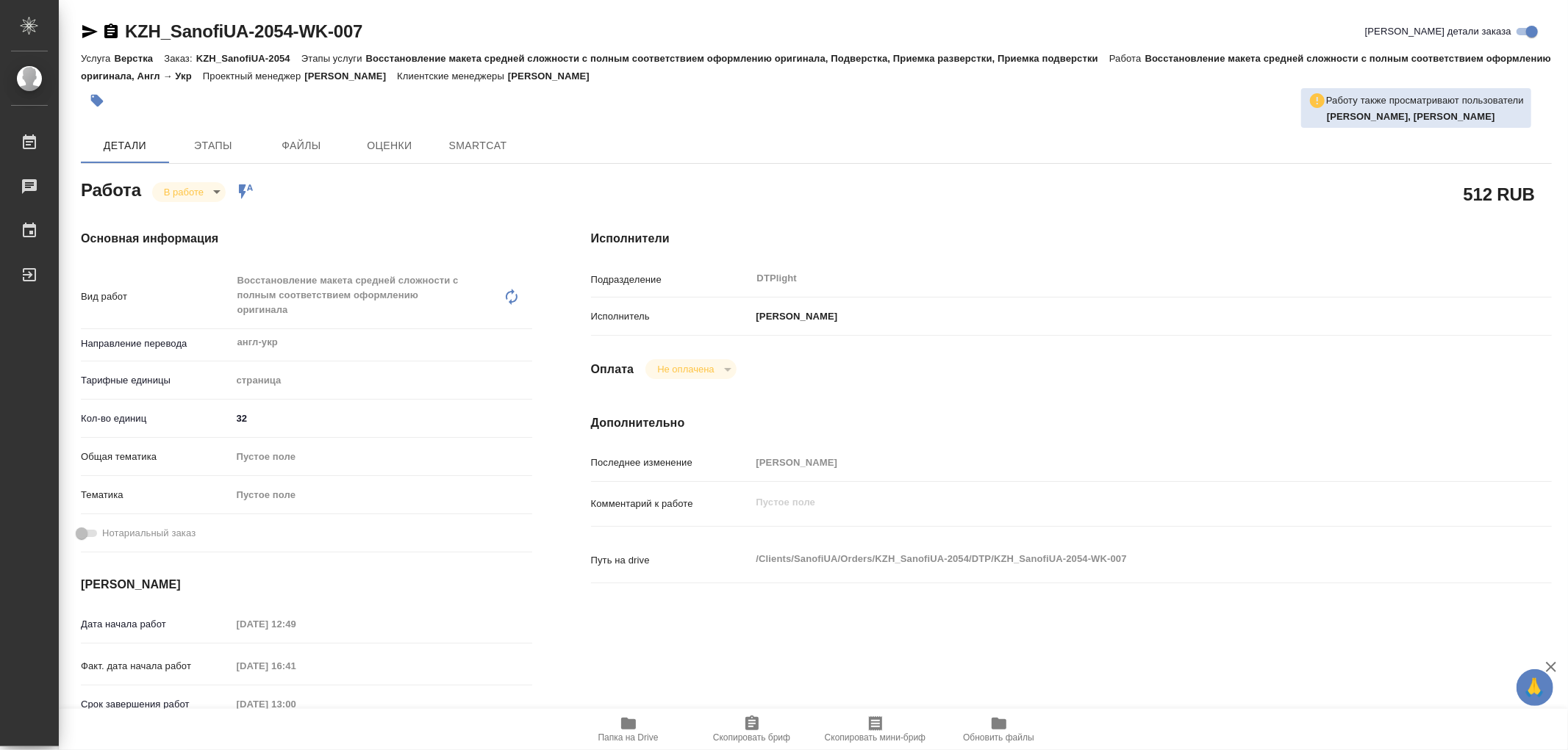
type textarea "x"
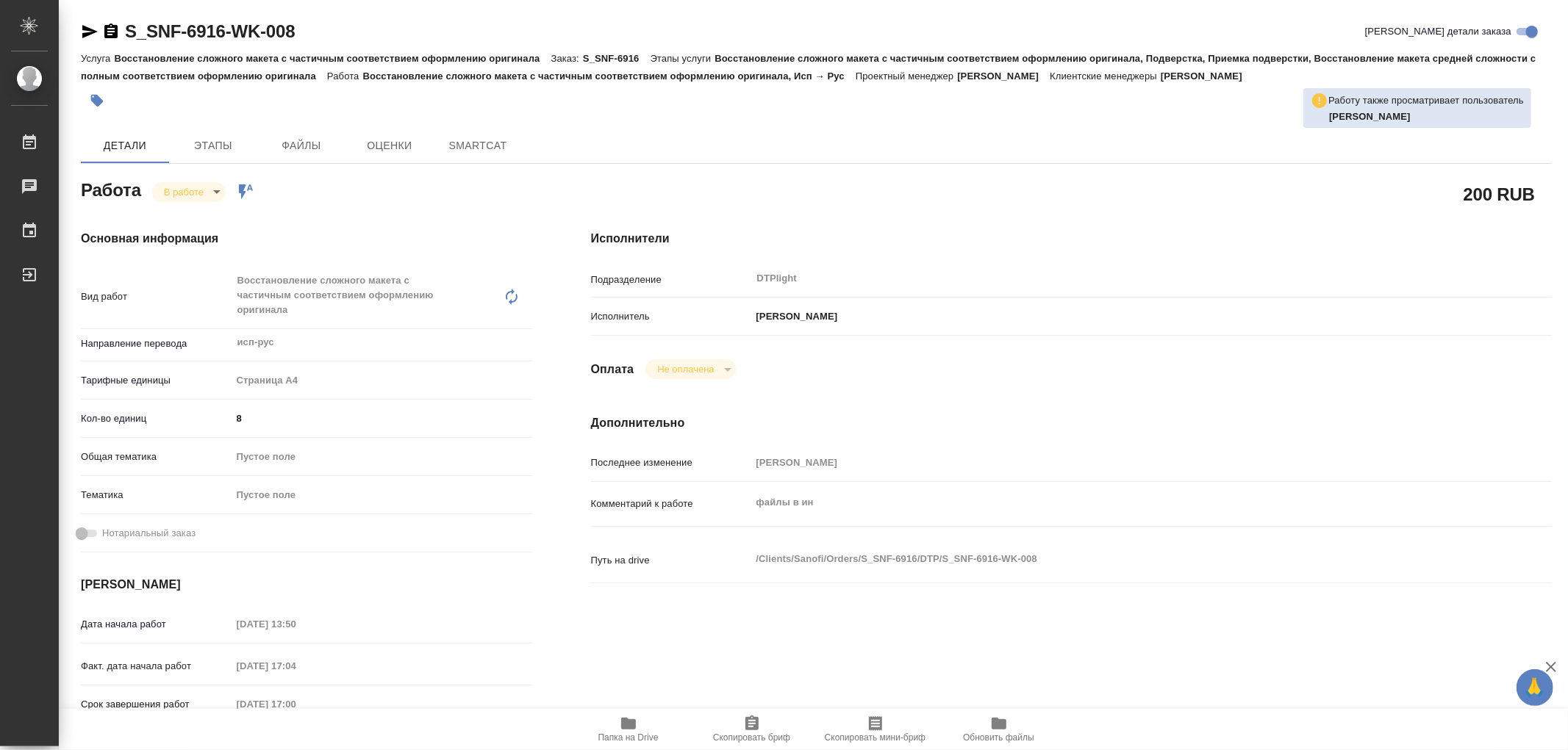
type textarea "x"
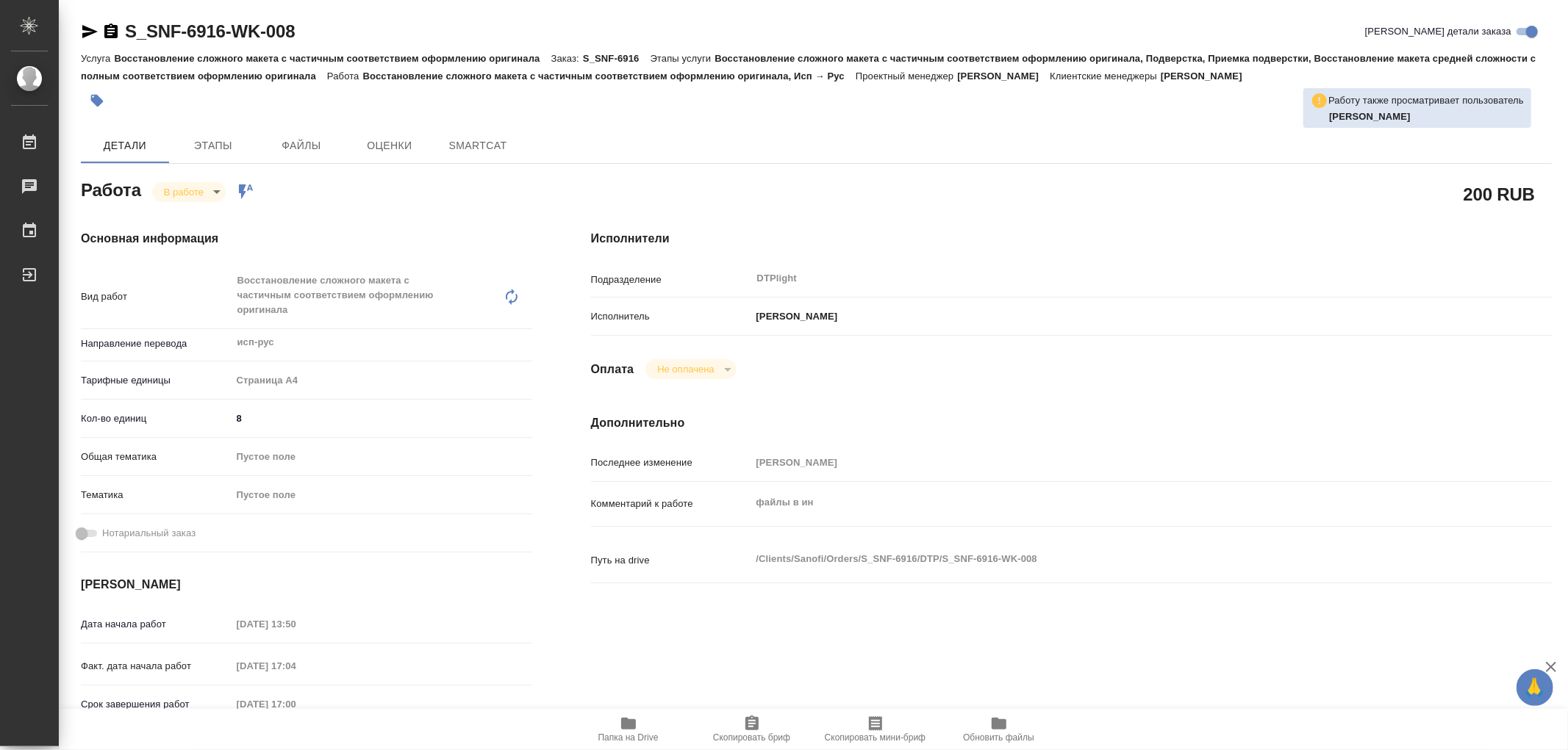
type textarea "x"
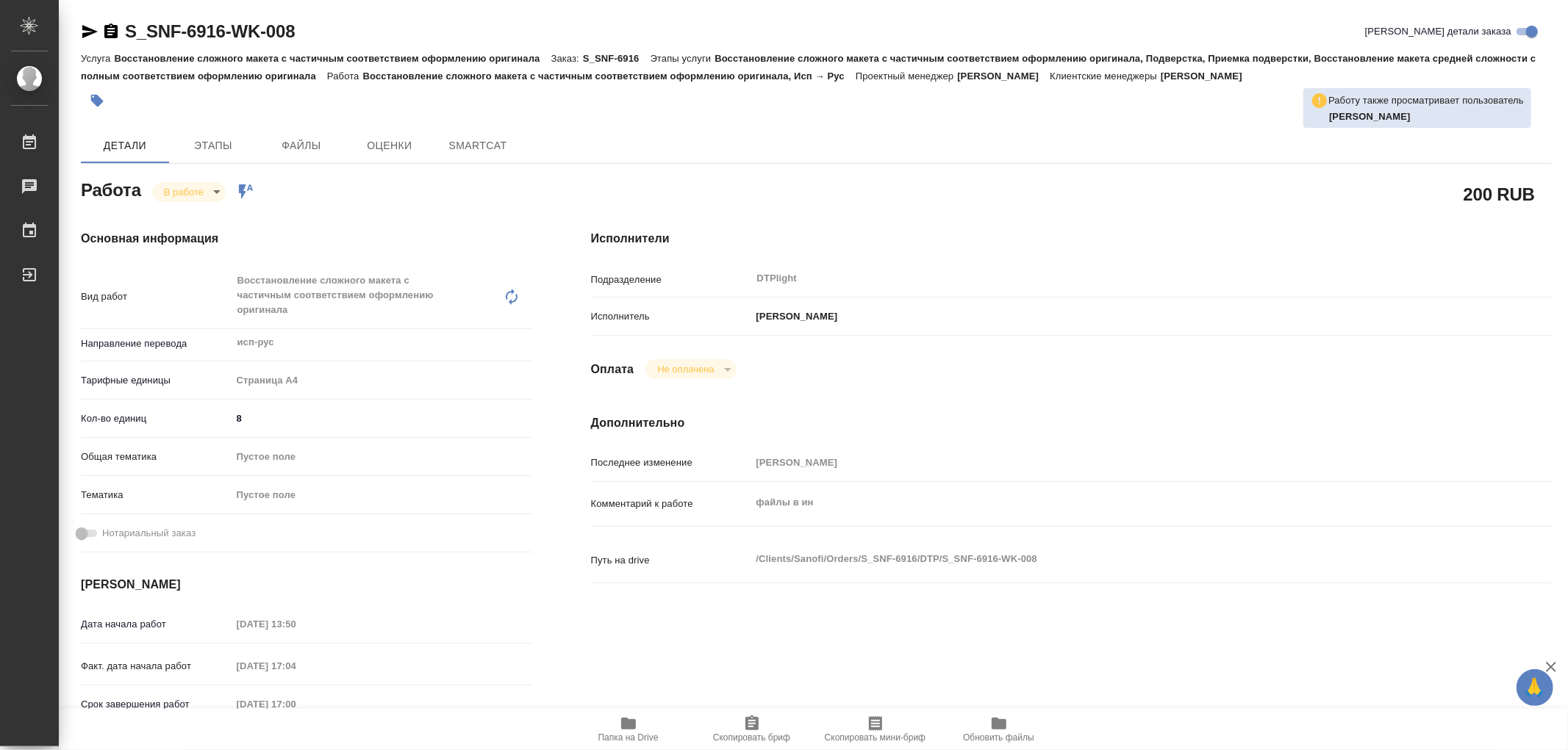
type textarea "x"
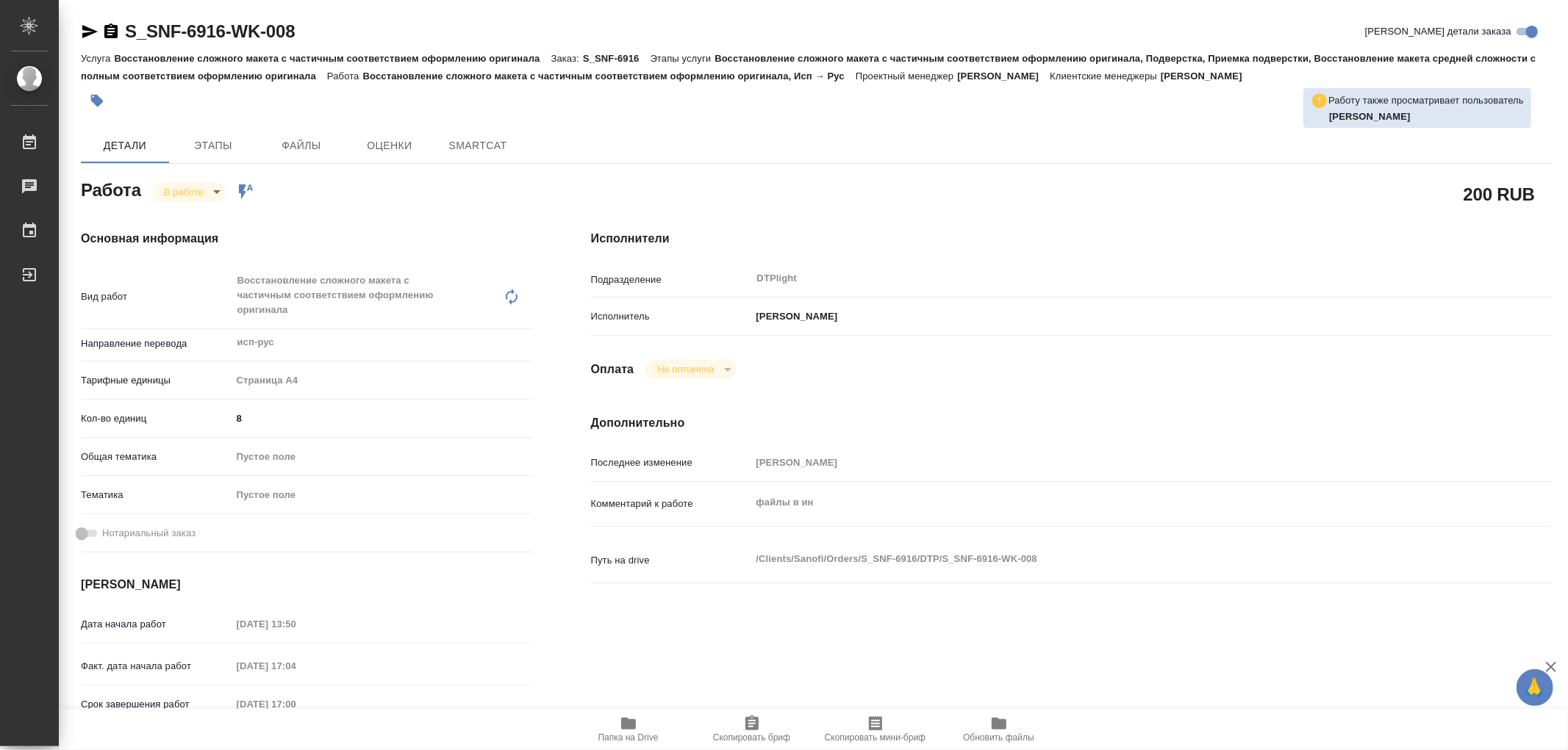
type textarea "x"
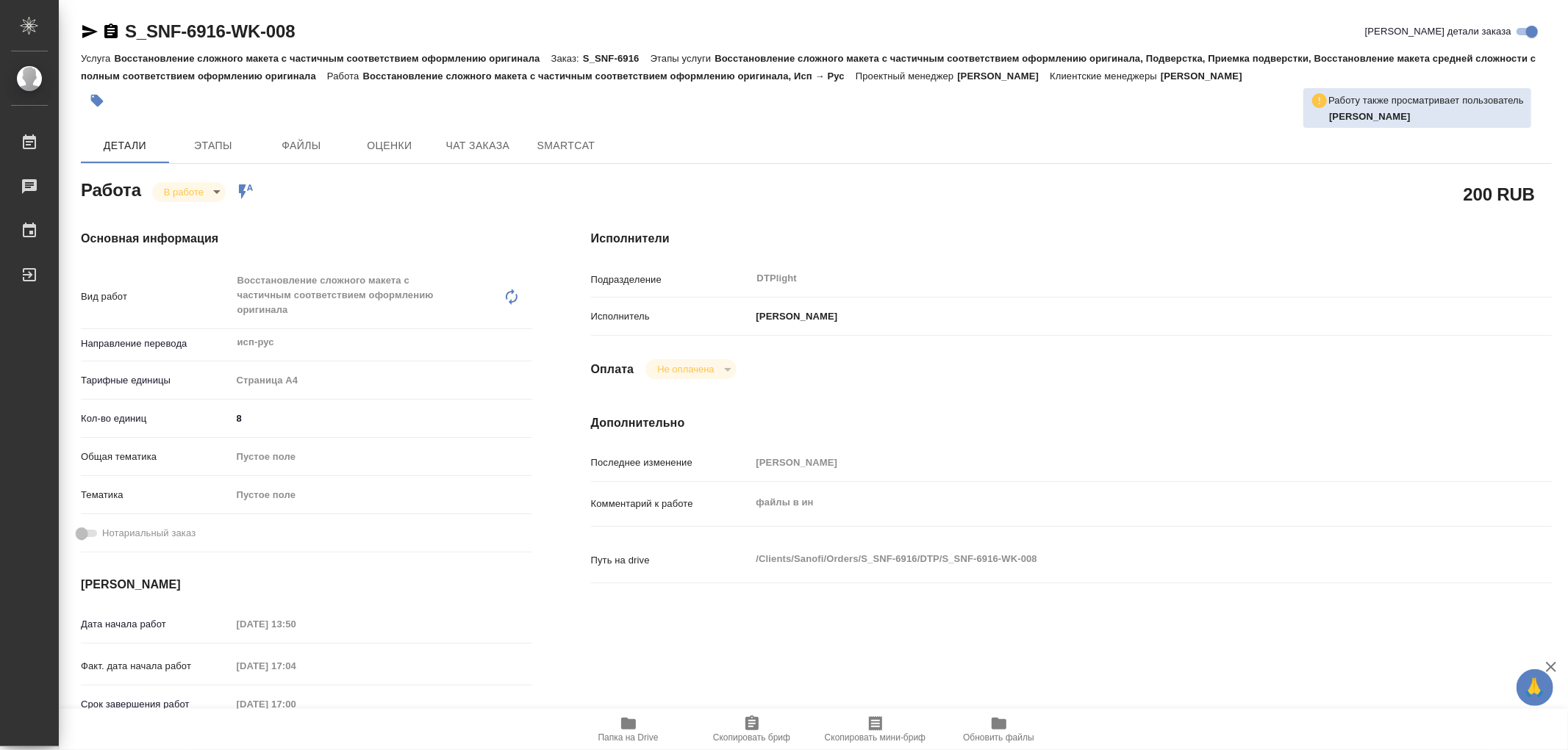
type textarea "x"
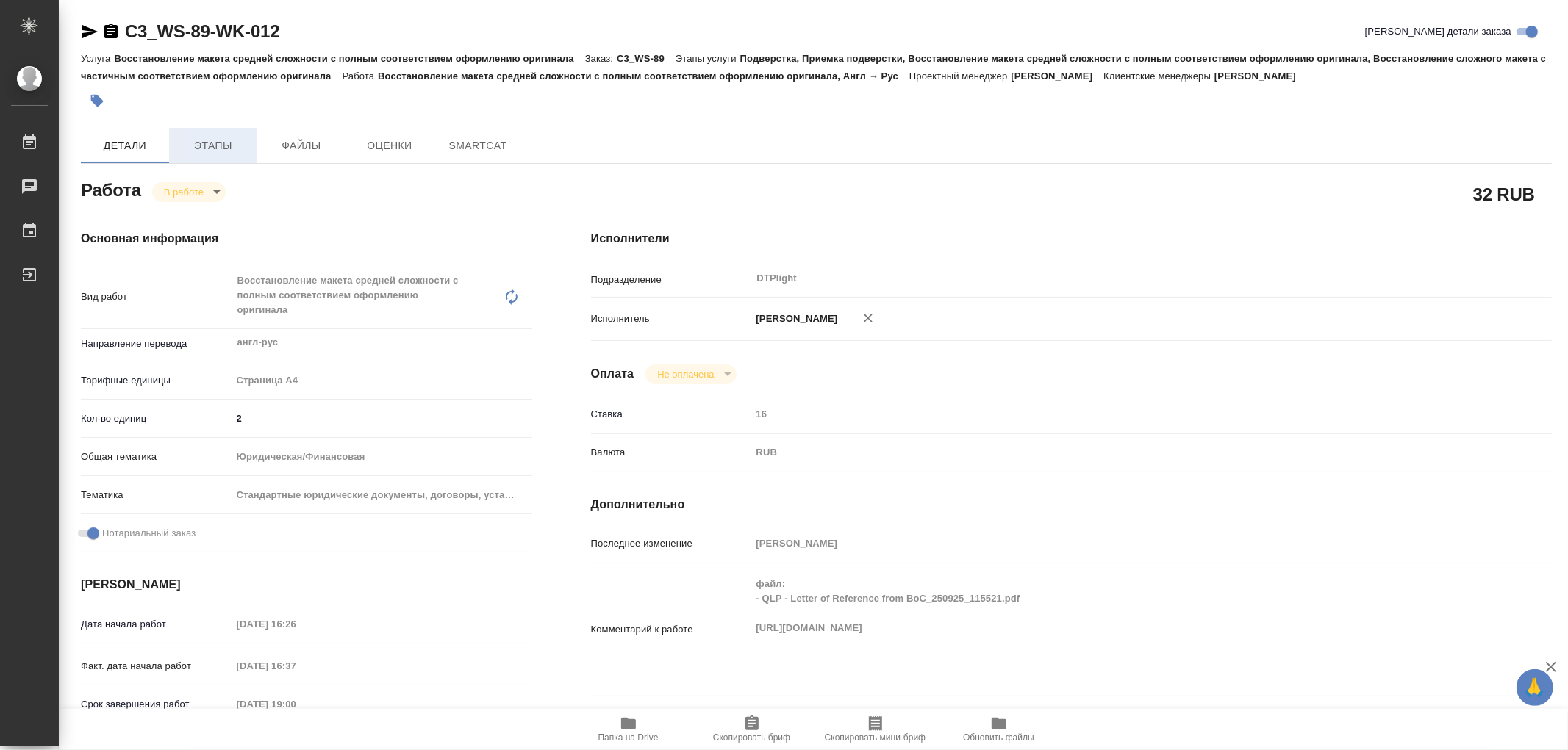
type textarea "x"
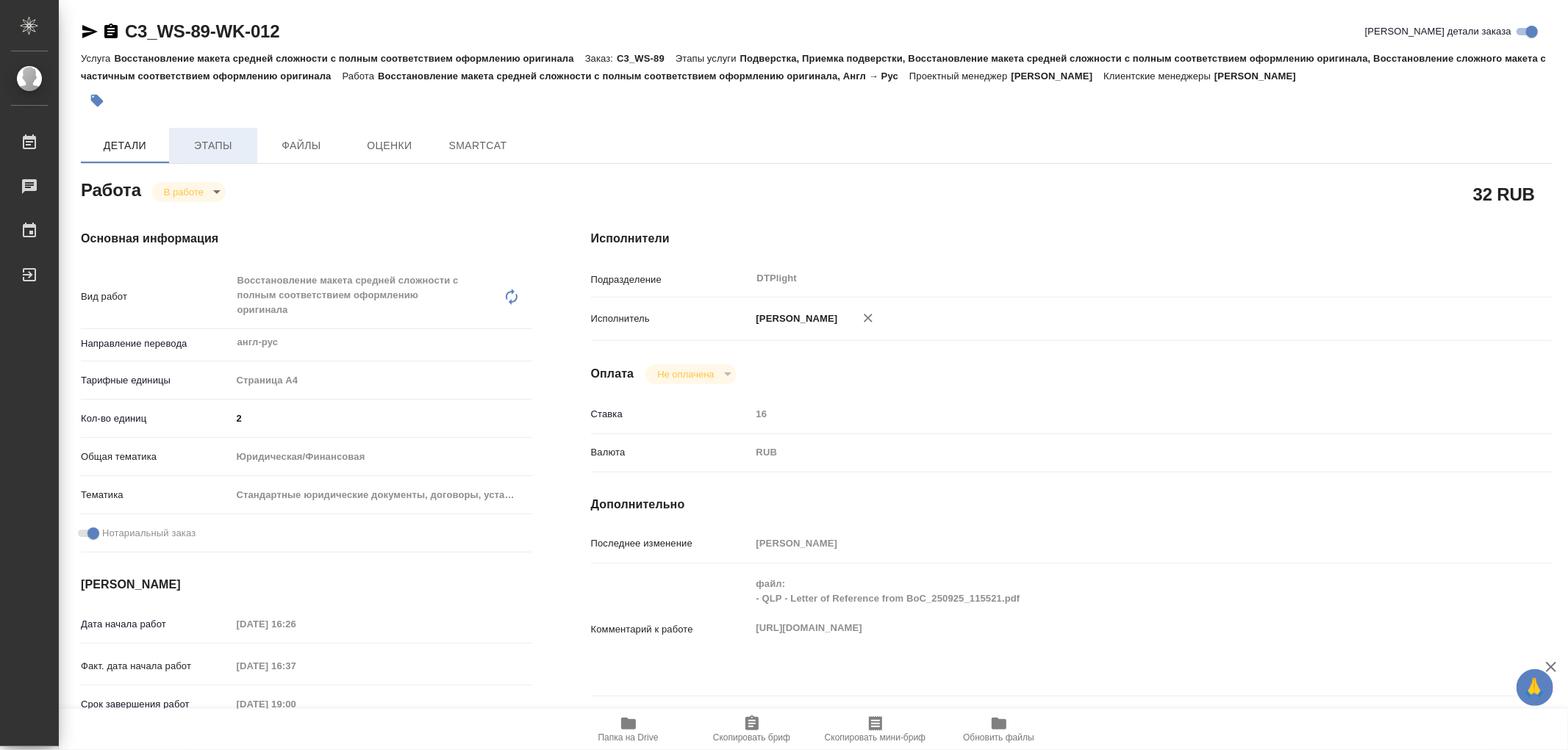
type textarea "x"
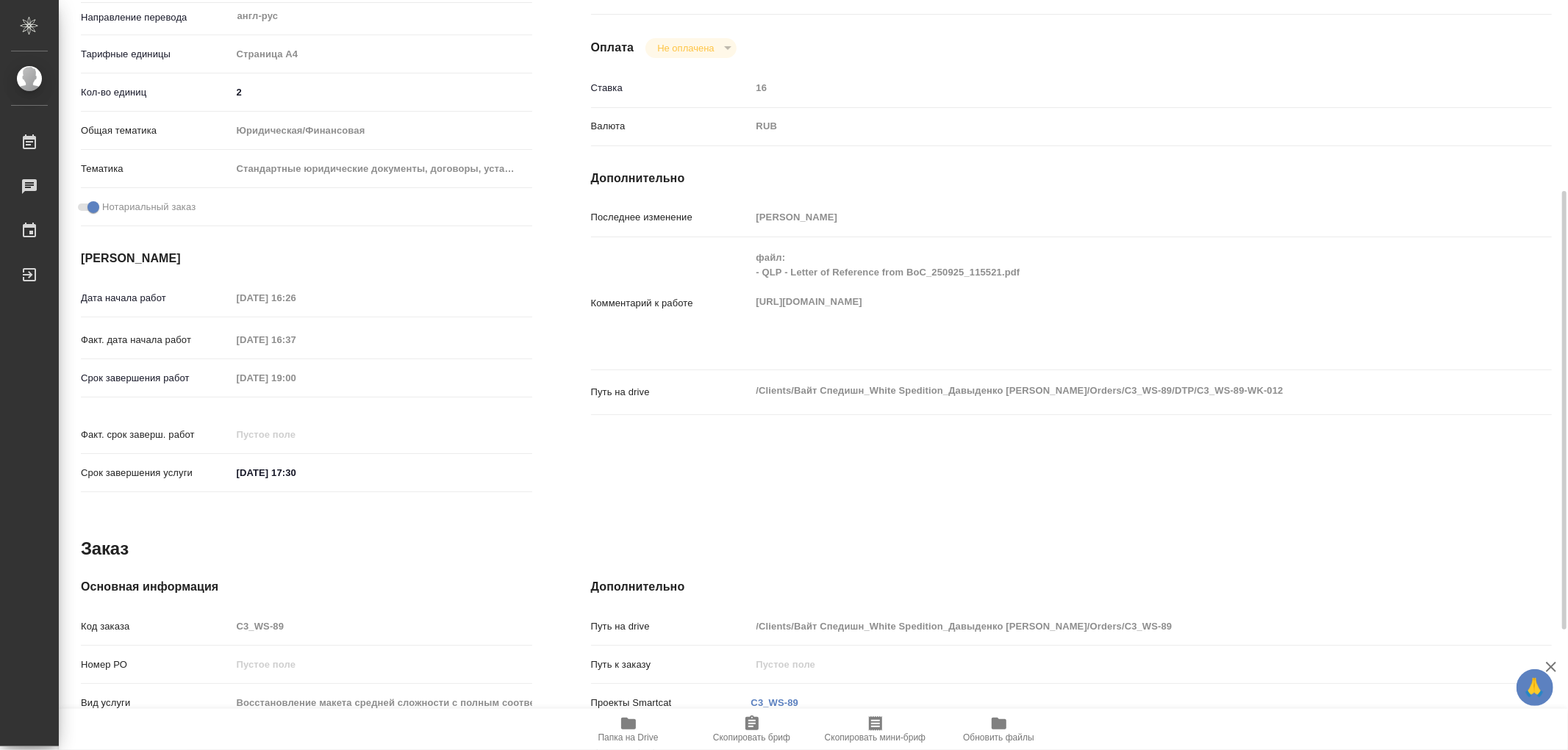
scroll to position [532, 0]
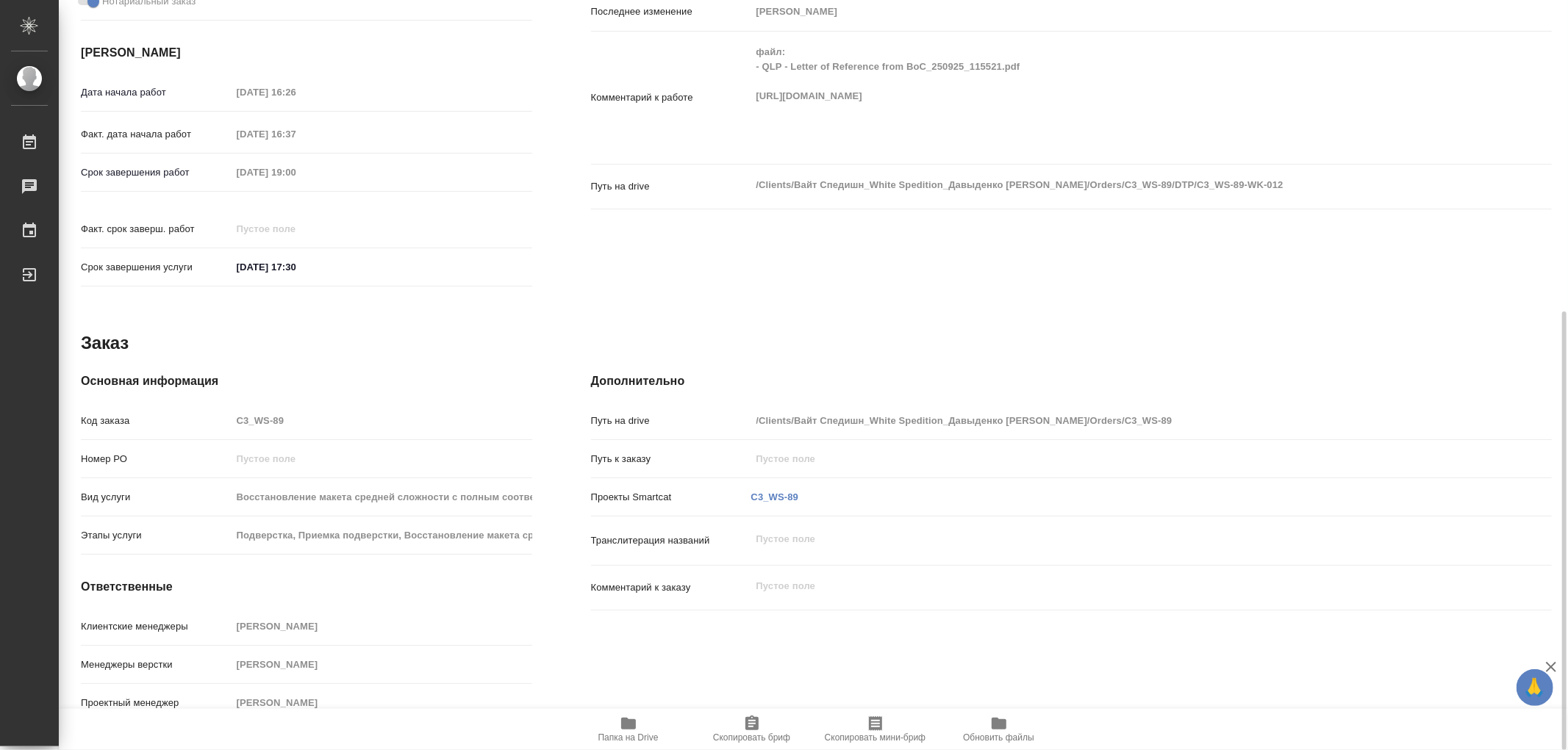
type textarea "x"
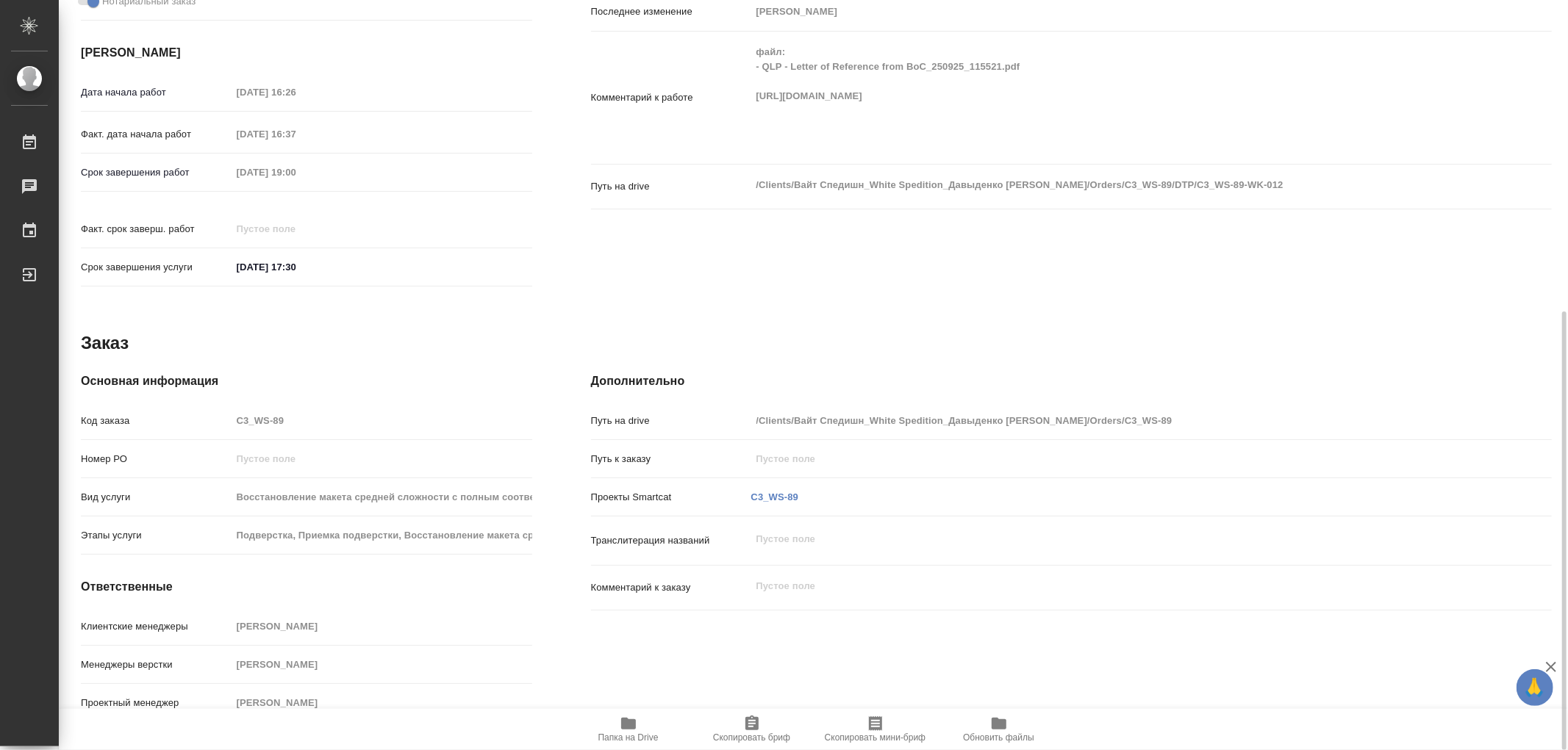
scroll to position [205, 0]
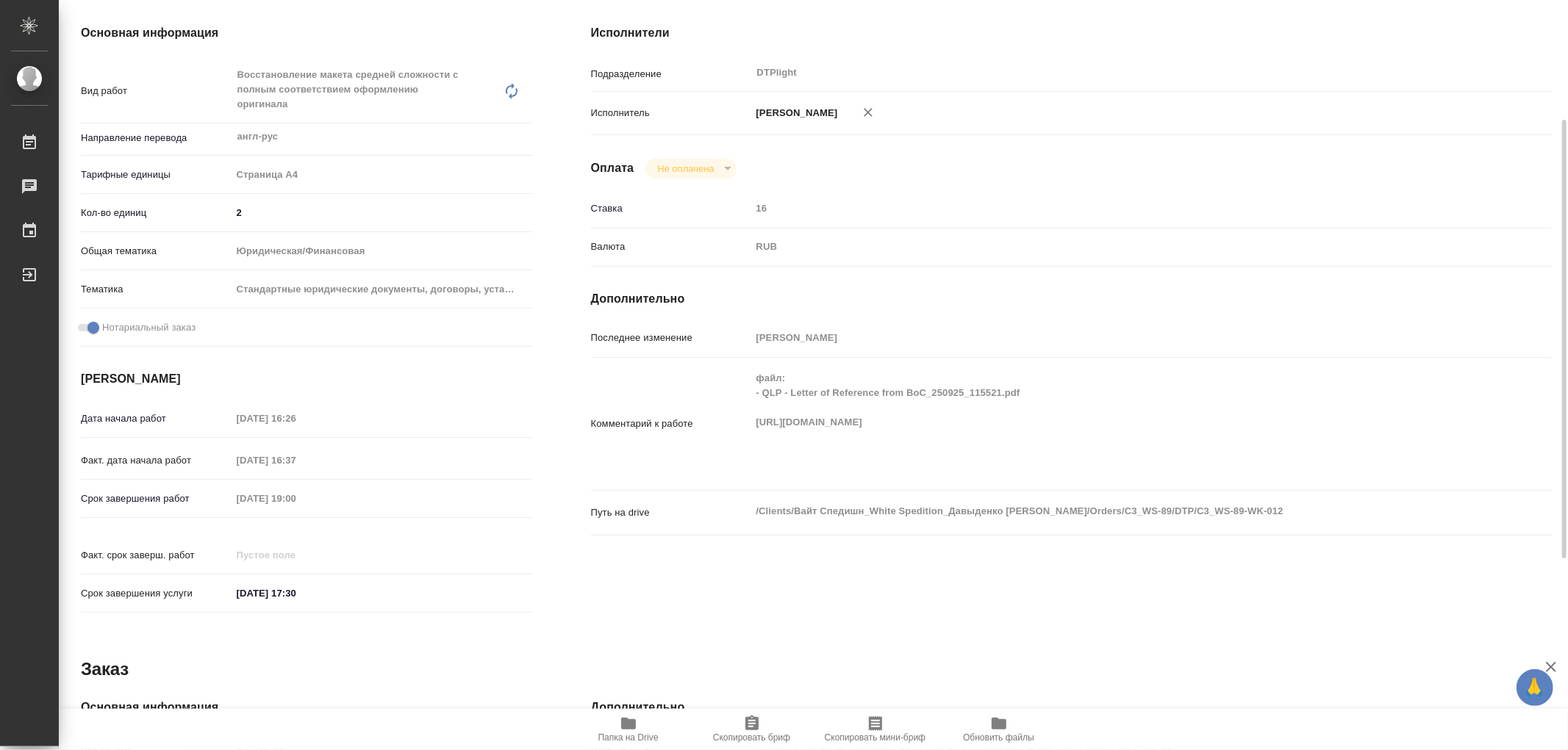
type textarea "x"
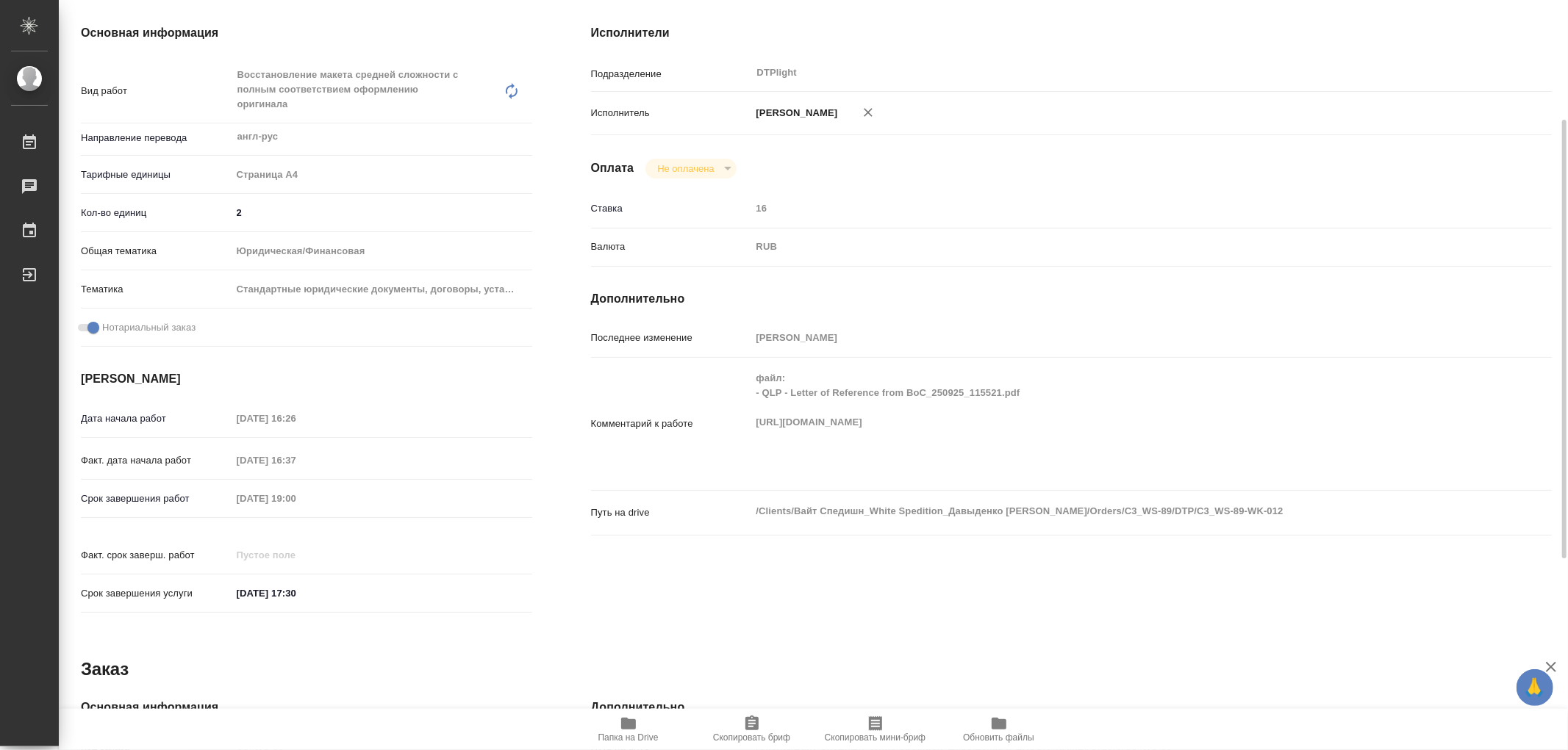
scroll to position [0, 0]
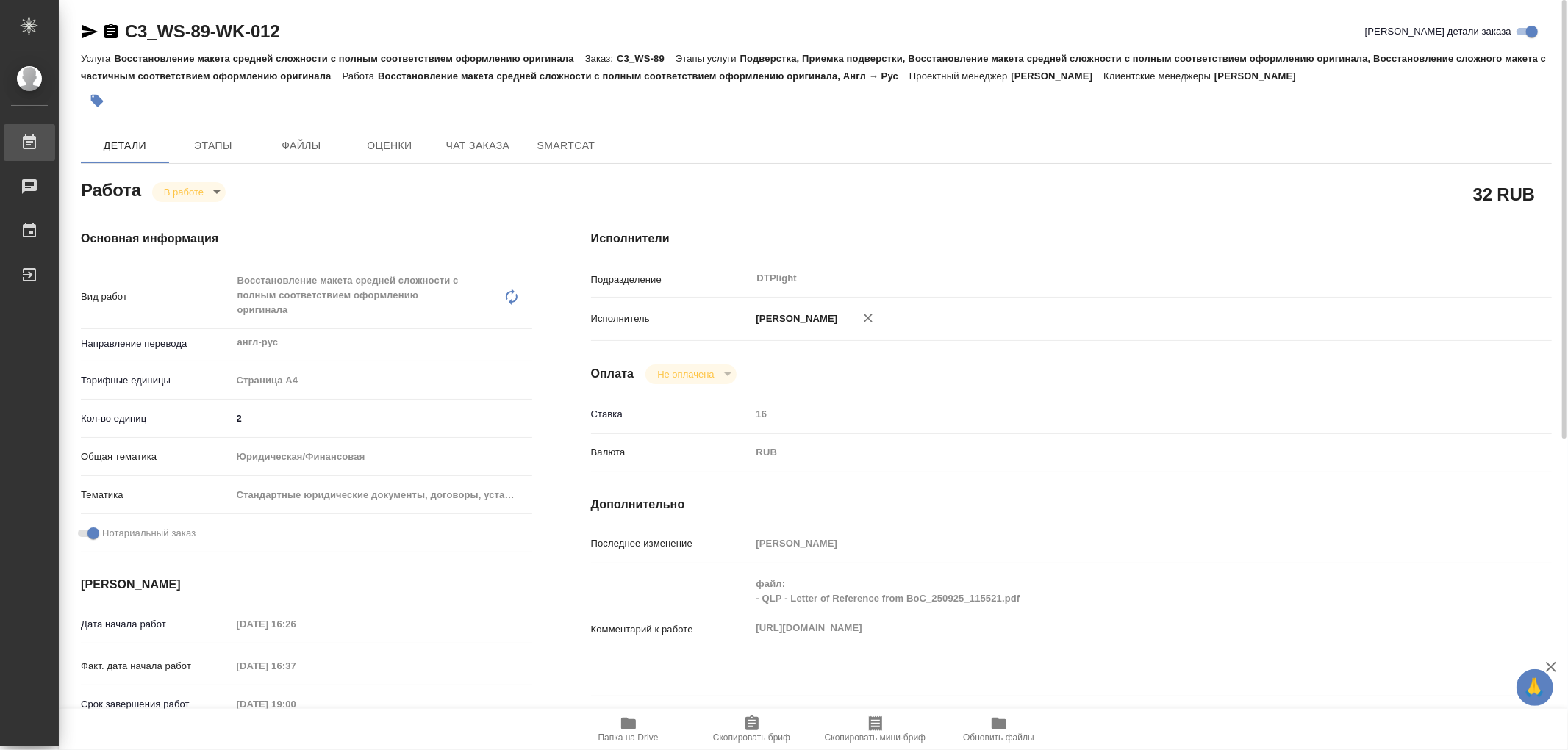
type textarea "x"
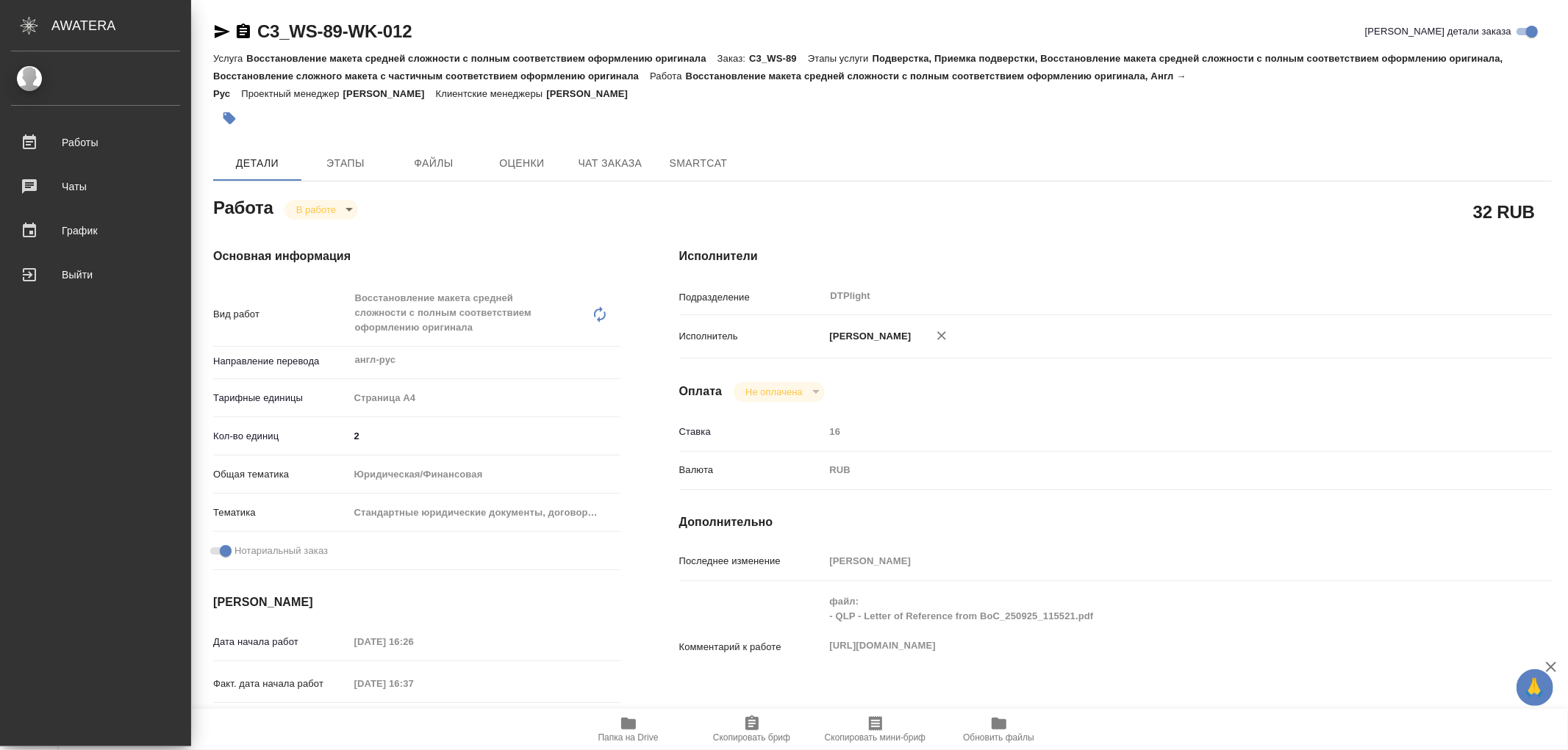
type textarea "x"
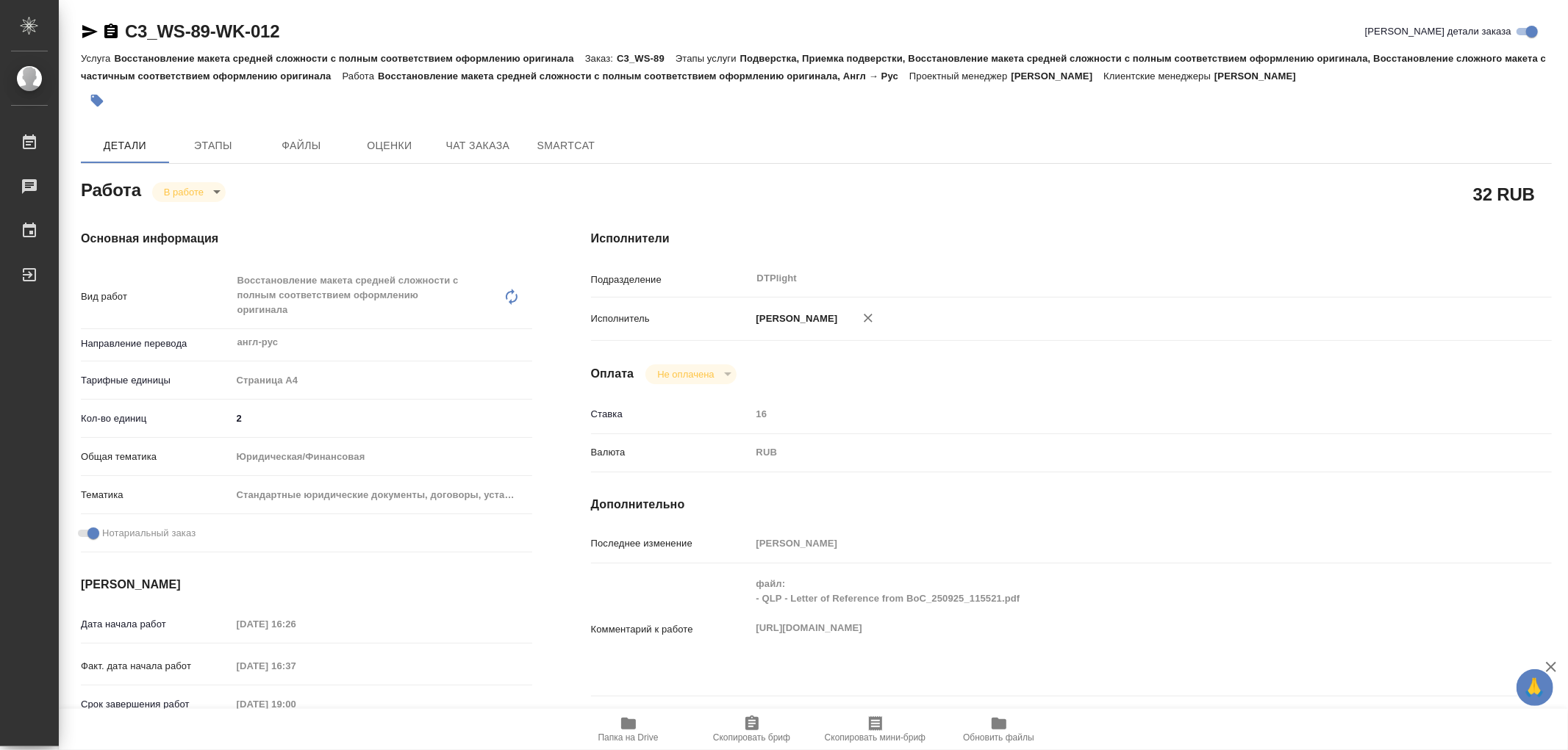
click at [103, 103] on icon "button" at bounding box center [97, 100] width 15 height 15
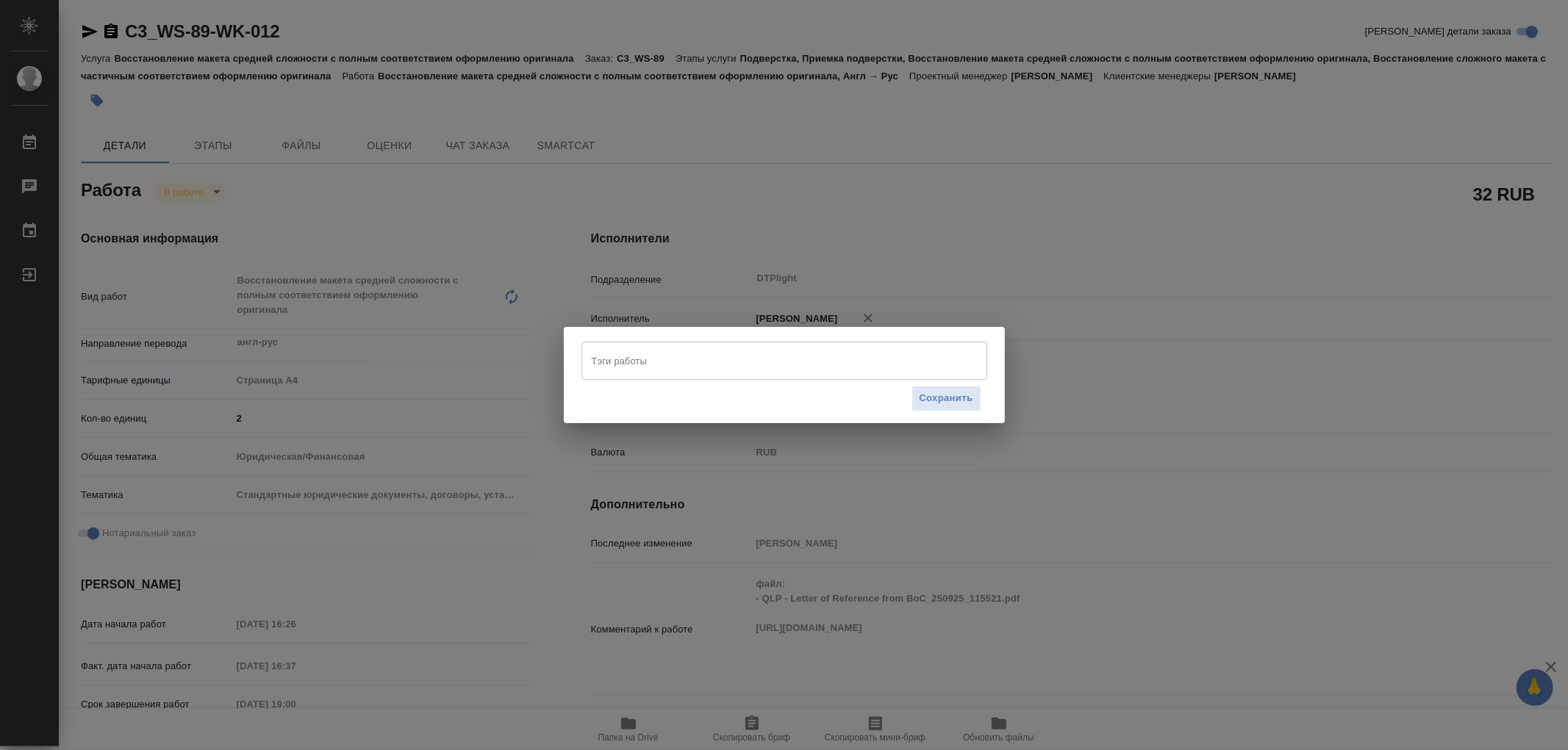
click at [623, 362] on input "Тэги работы" at bounding box center [770, 360] width 364 height 25
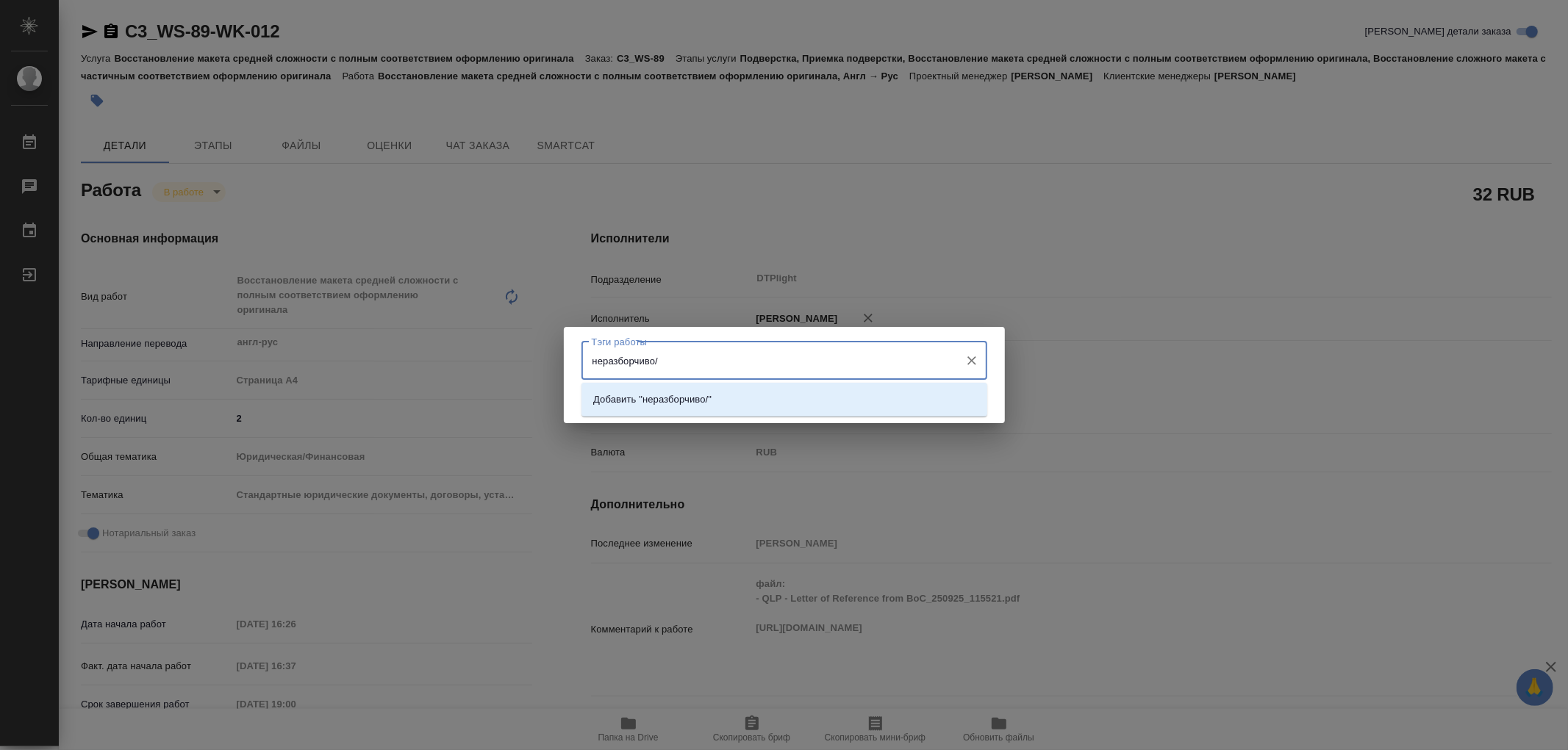
type input "неразборчиво"
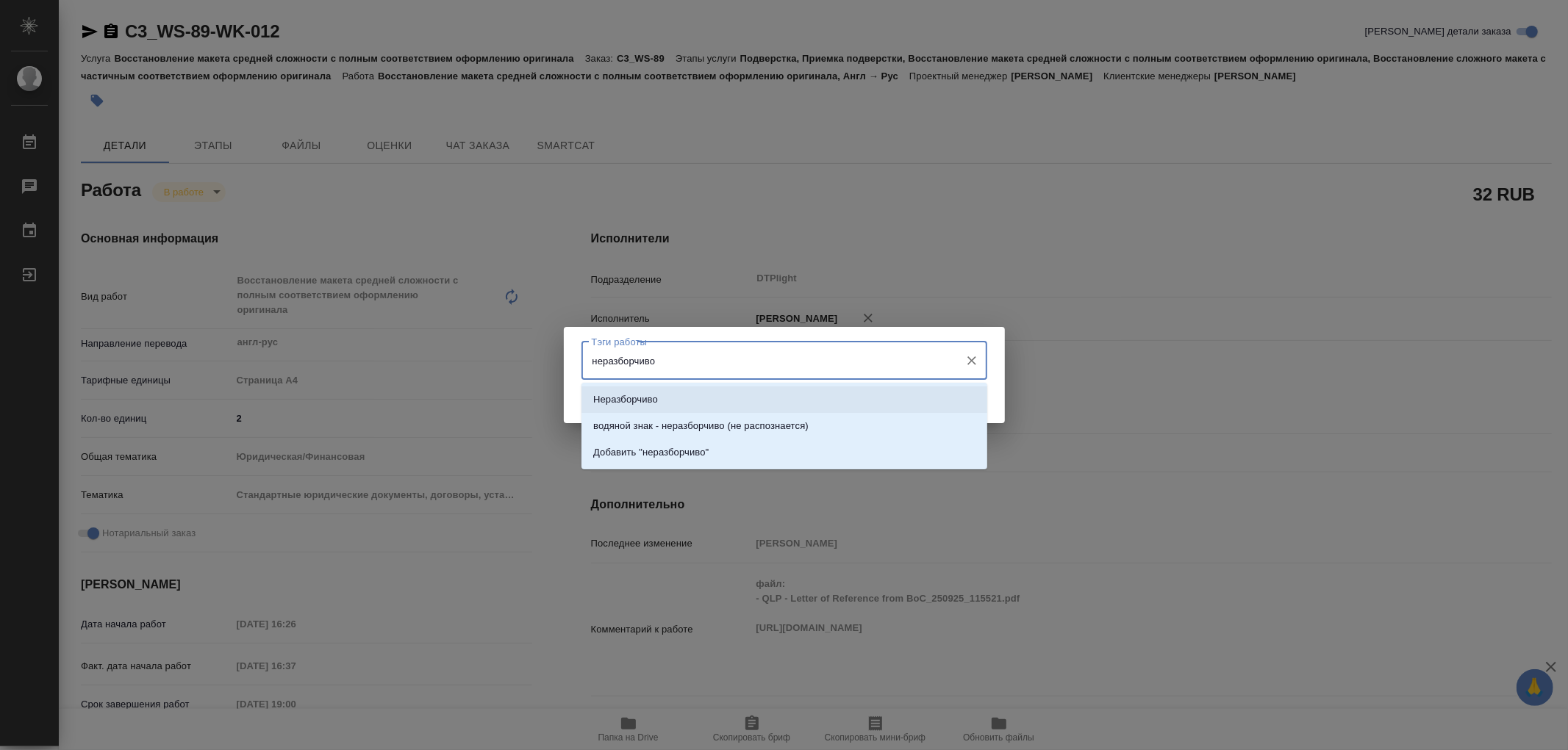
click at [649, 397] on p "Неразборчиво" at bounding box center [625, 400] width 65 height 15
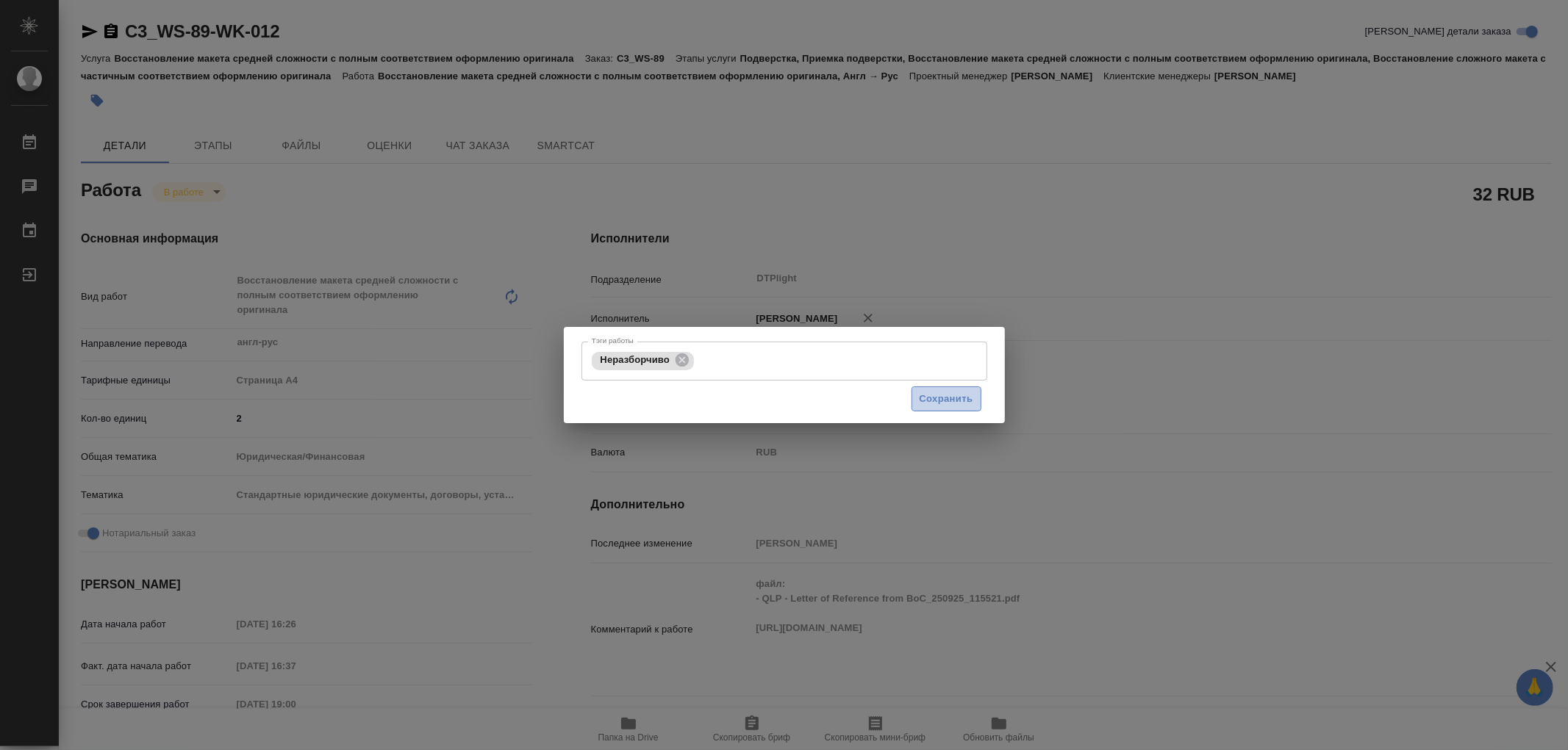
click at [945, 400] on span "Сохранить" at bounding box center [946, 400] width 54 height 17
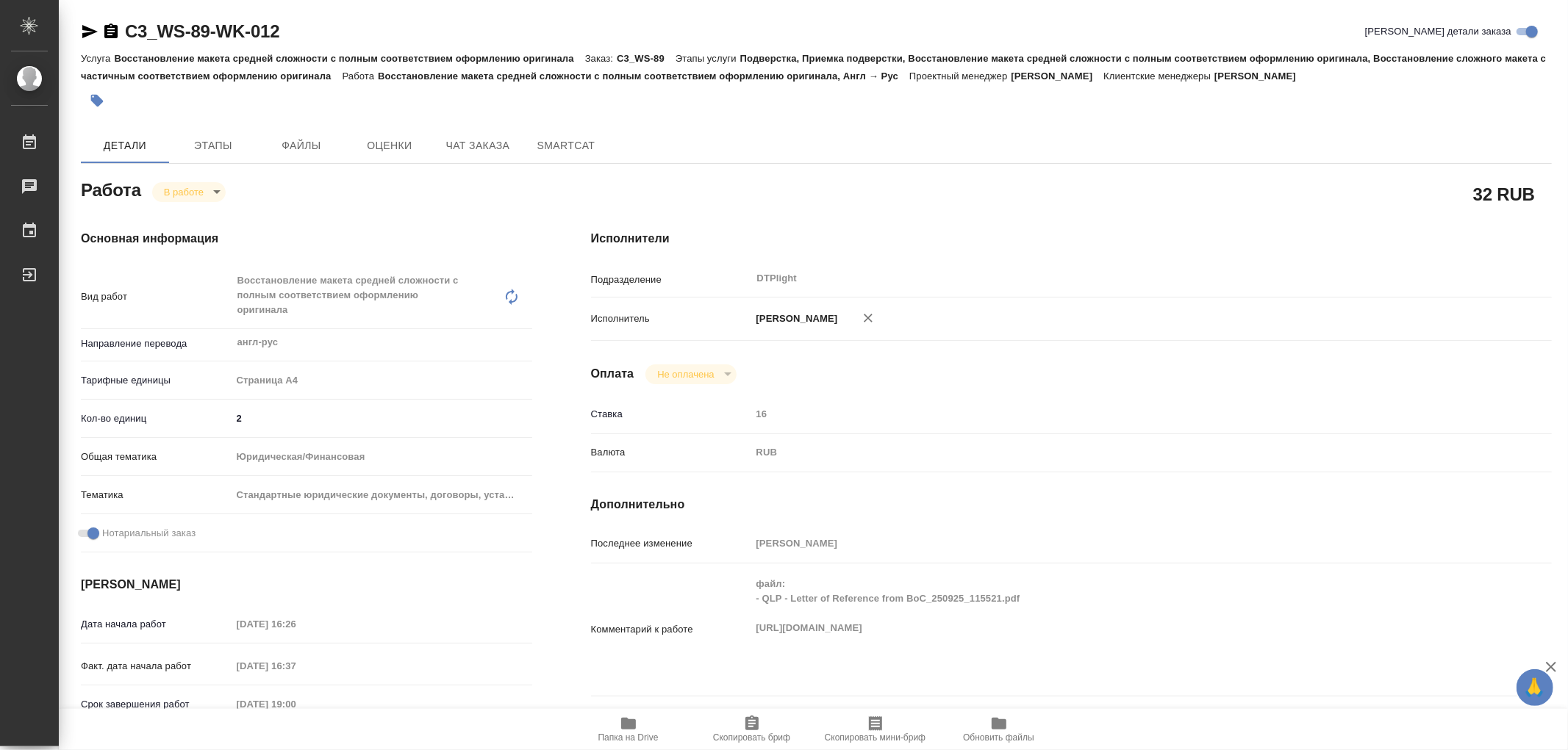
type input "inProgress"
type textarea "Восстановление макета средней сложности с полным соответствием оформлению ориги…"
type textarea "x"
type input "англ-рус"
type input "5f036ec4e16dec2d6b59c8ff"
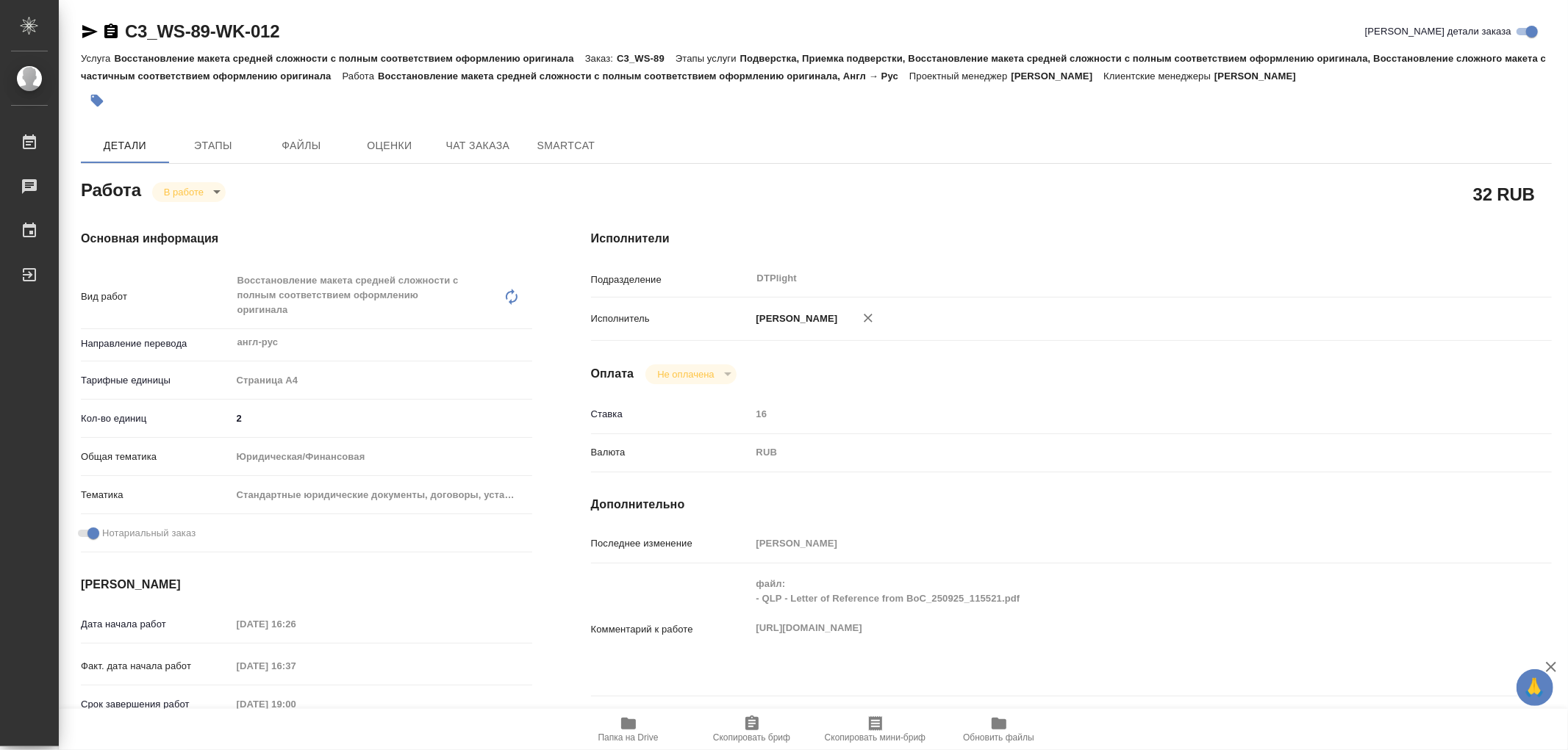
type input "2"
type input "yr-fn"
type input "5f647205b73bc97568ca66bf"
checkbox input "true"
type input "25.09.2025 16:26"
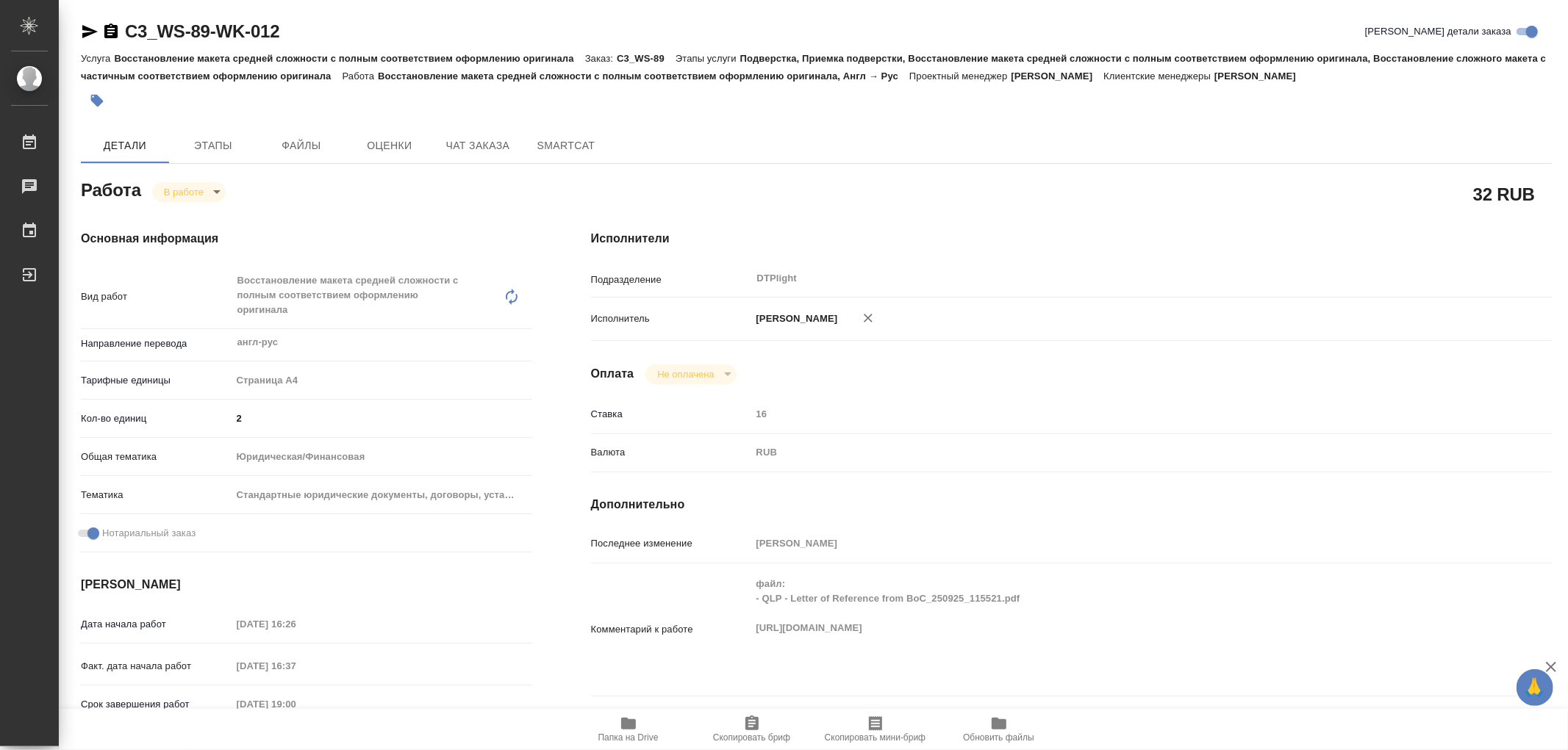
type input "25.09.2025 16:37"
type input "25.09.2025 19:00"
type input "26.09.2025 17:30"
type input "DTPlight"
type input "notPayed"
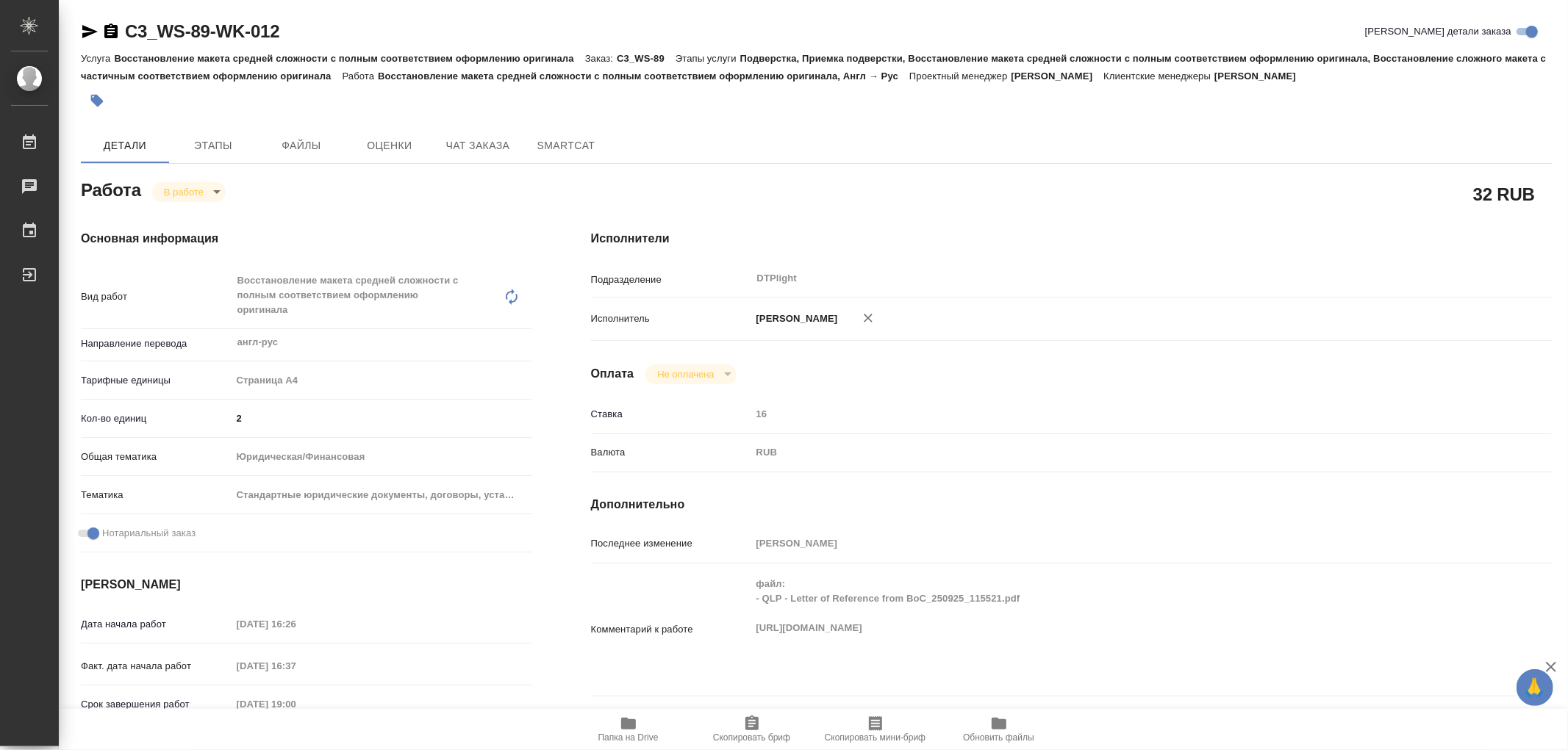
type input "16"
type input "RUB"
type input "Носкова Анна"
type textarea "файл: - QLP - Letter of Reference from BoC_250925_115521.pdf https://drive.awat…"
type textarea "x"
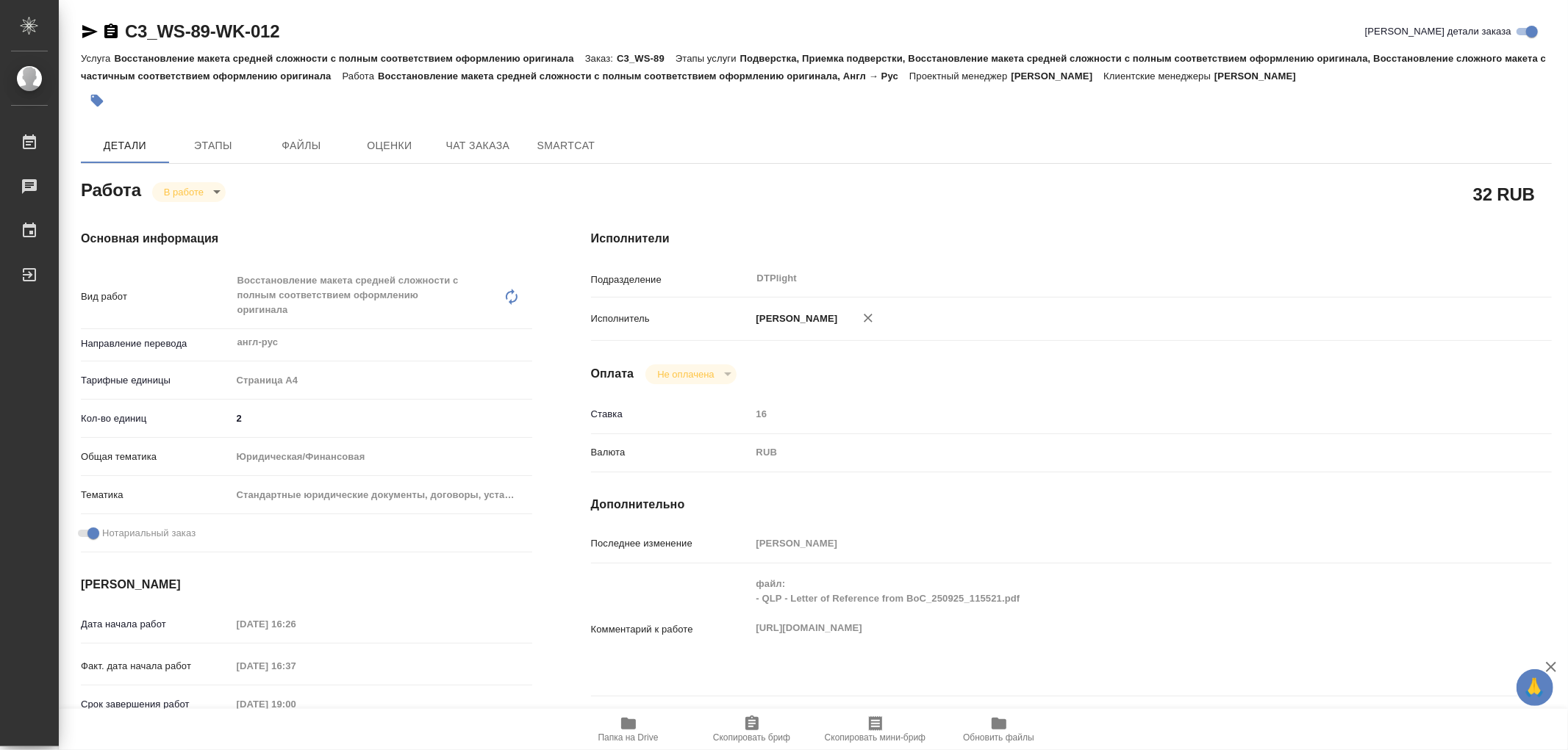
type textarea "/Clients/Вайт Спедишн_White Spedition_Давыденко Оксана/Orders/C3_WS-89/DTP/C3_W…"
type textarea "x"
type input "C3_WS-89"
type input "Восстановление макета средней сложности с полным соответствием оформлению ориги…"
type input "Подверстка, Приемка подверстки, Восстановление макета средней сложности с полны…"
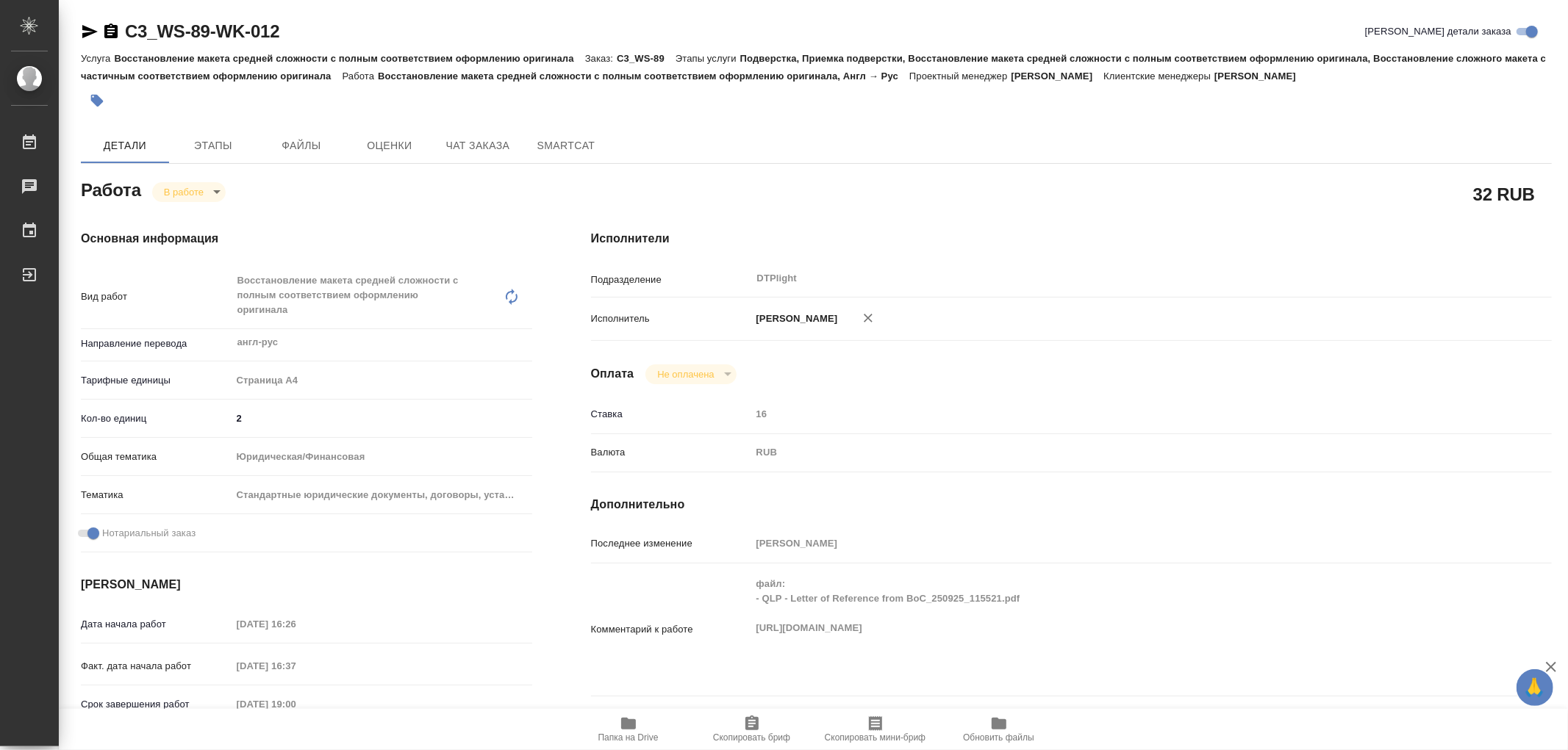
type input "Никитина Татьяна"
type input "Арсеньева Вера"
type input "/Clients/Вайт Спедишн_White Spedition_Давыденко Оксана/Orders/C3_WS-89"
type textarea "x"
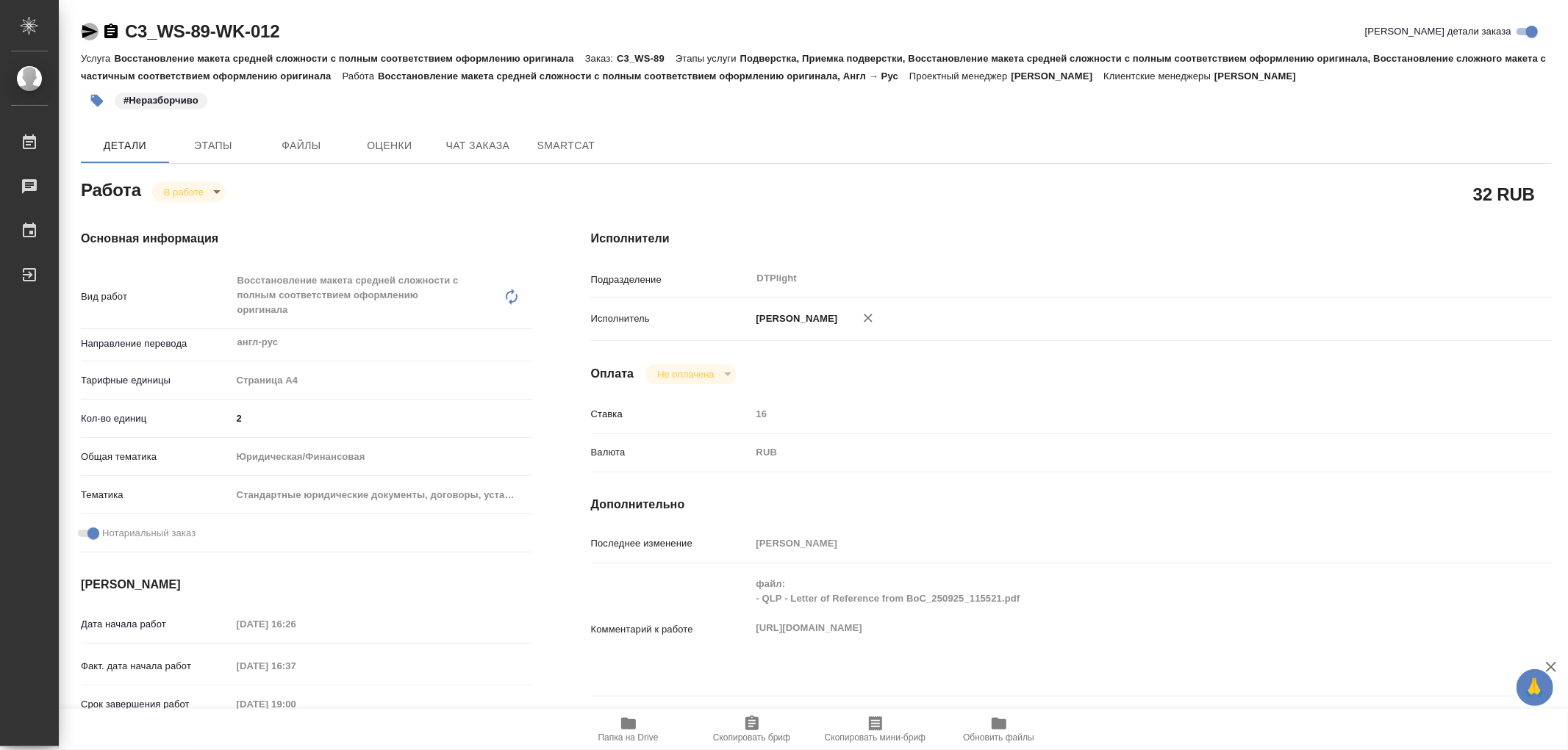
click at [88, 35] on icon "button" at bounding box center [90, 31] width 17 height 17
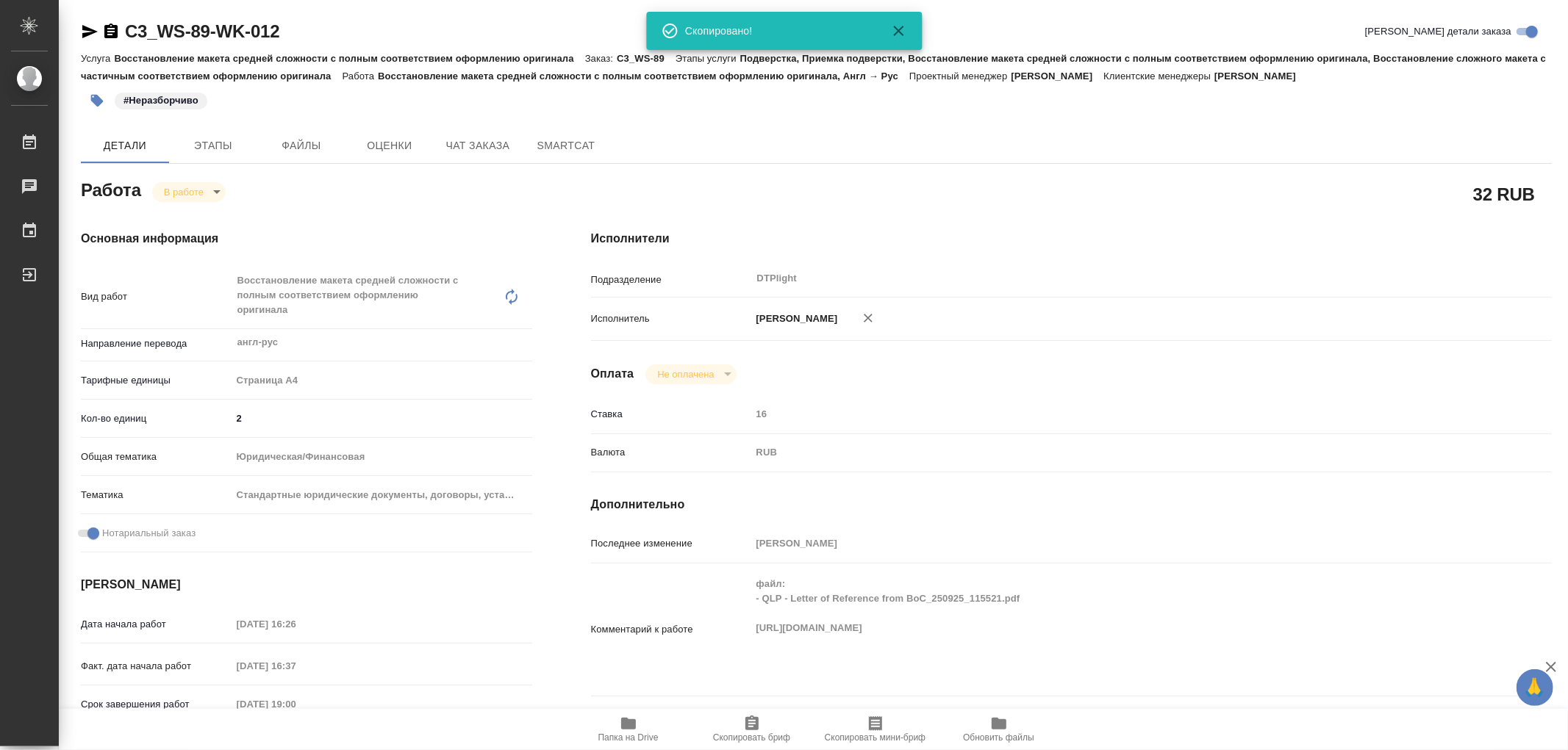
type textarea "x"
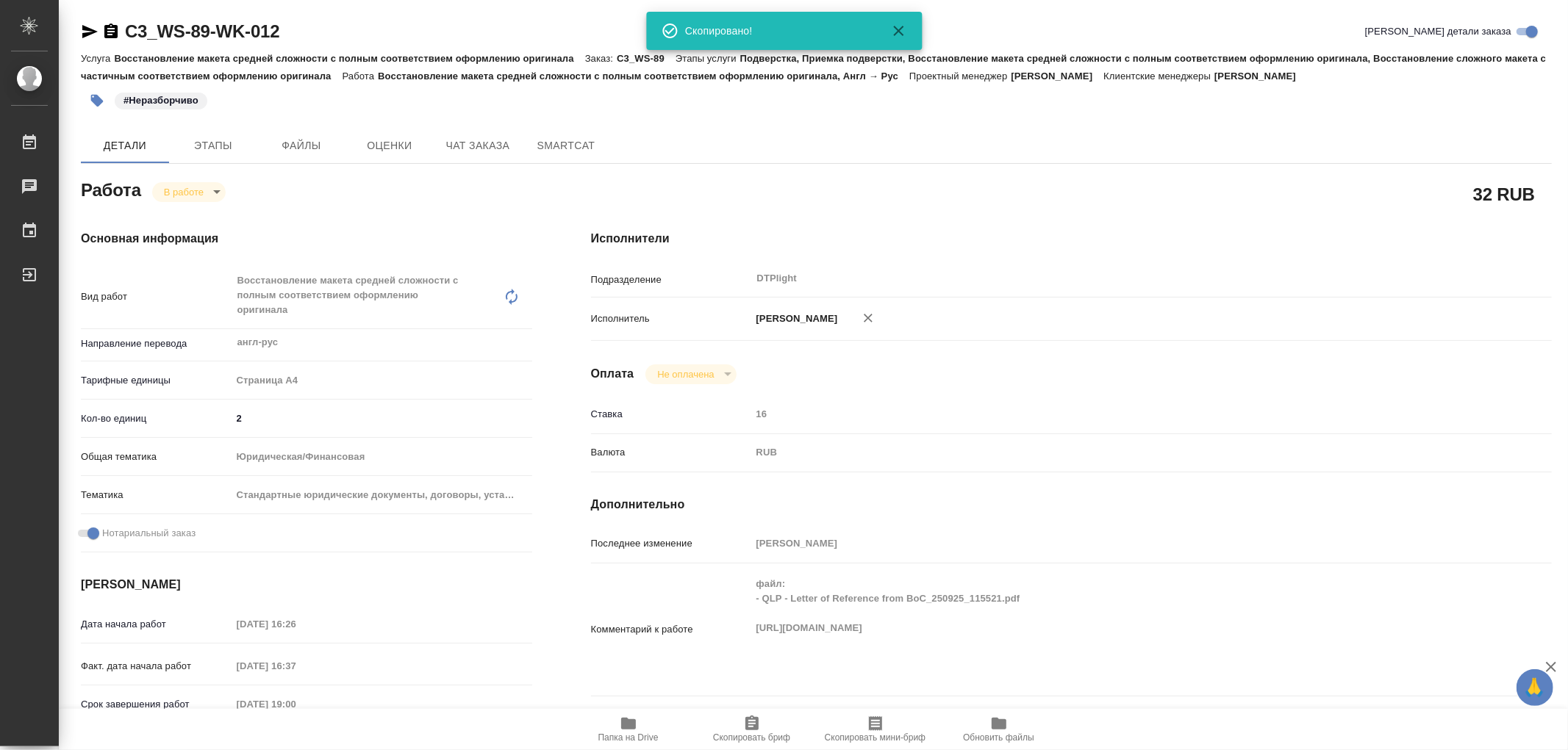
type textarea "x"
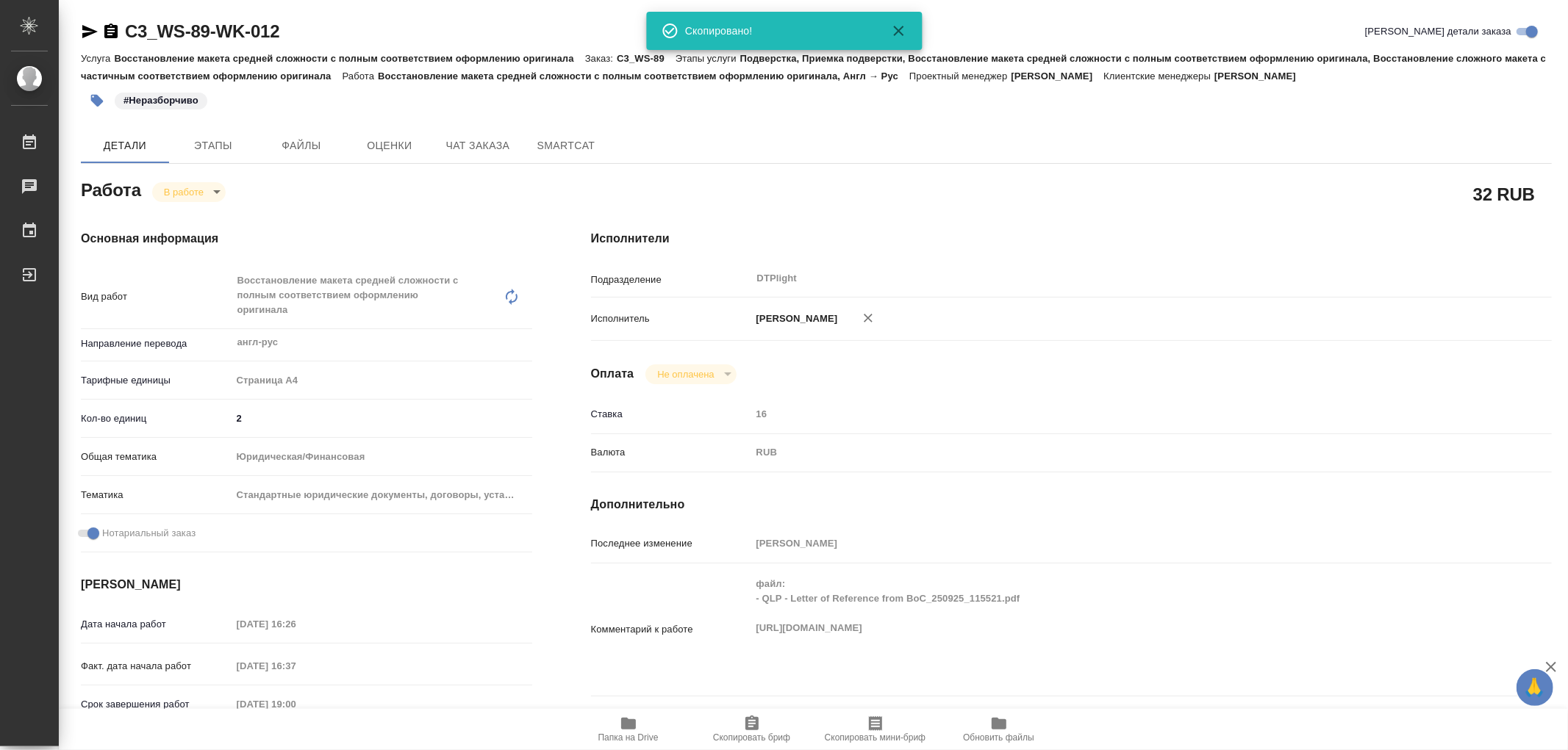
type textarea "x"
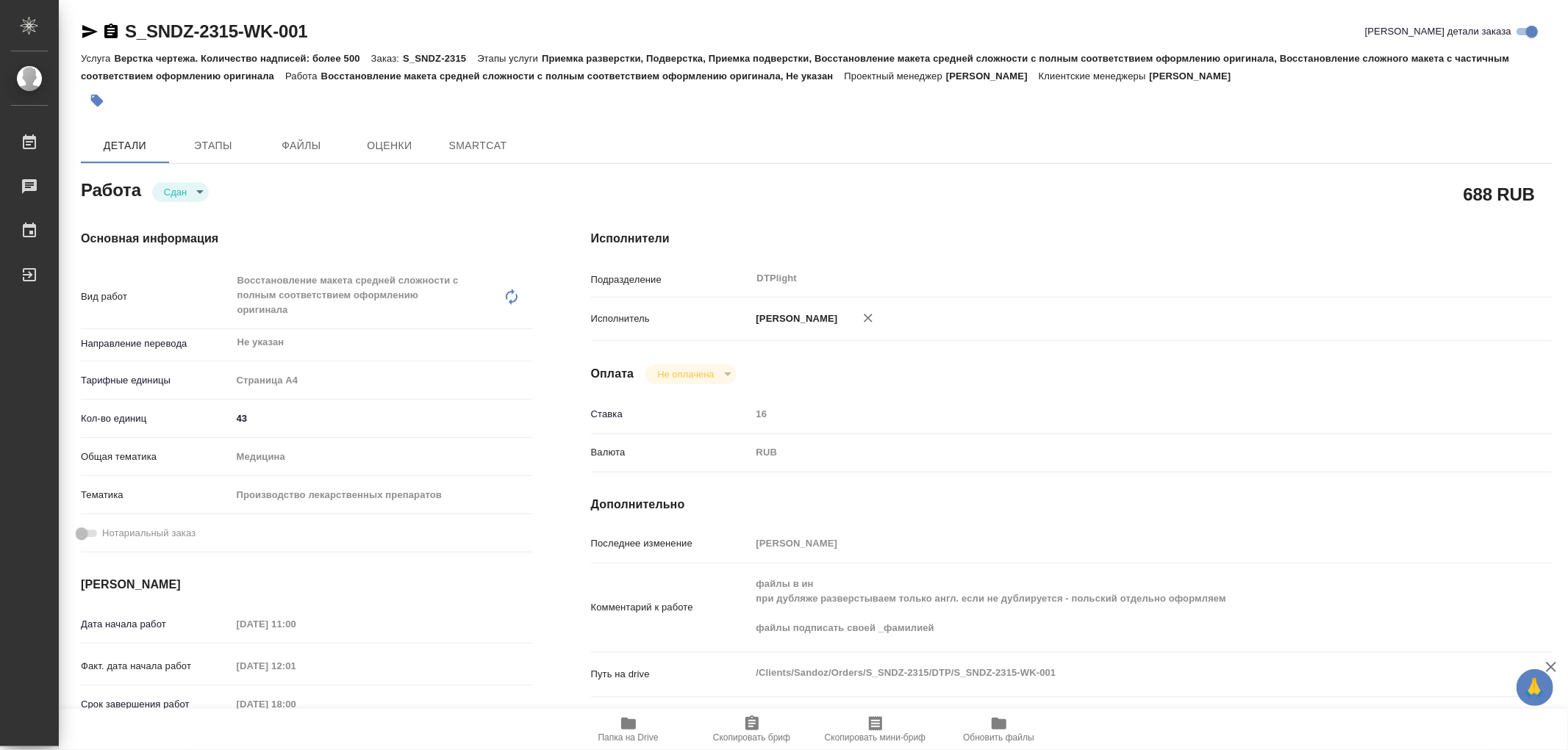
type textarea "x"
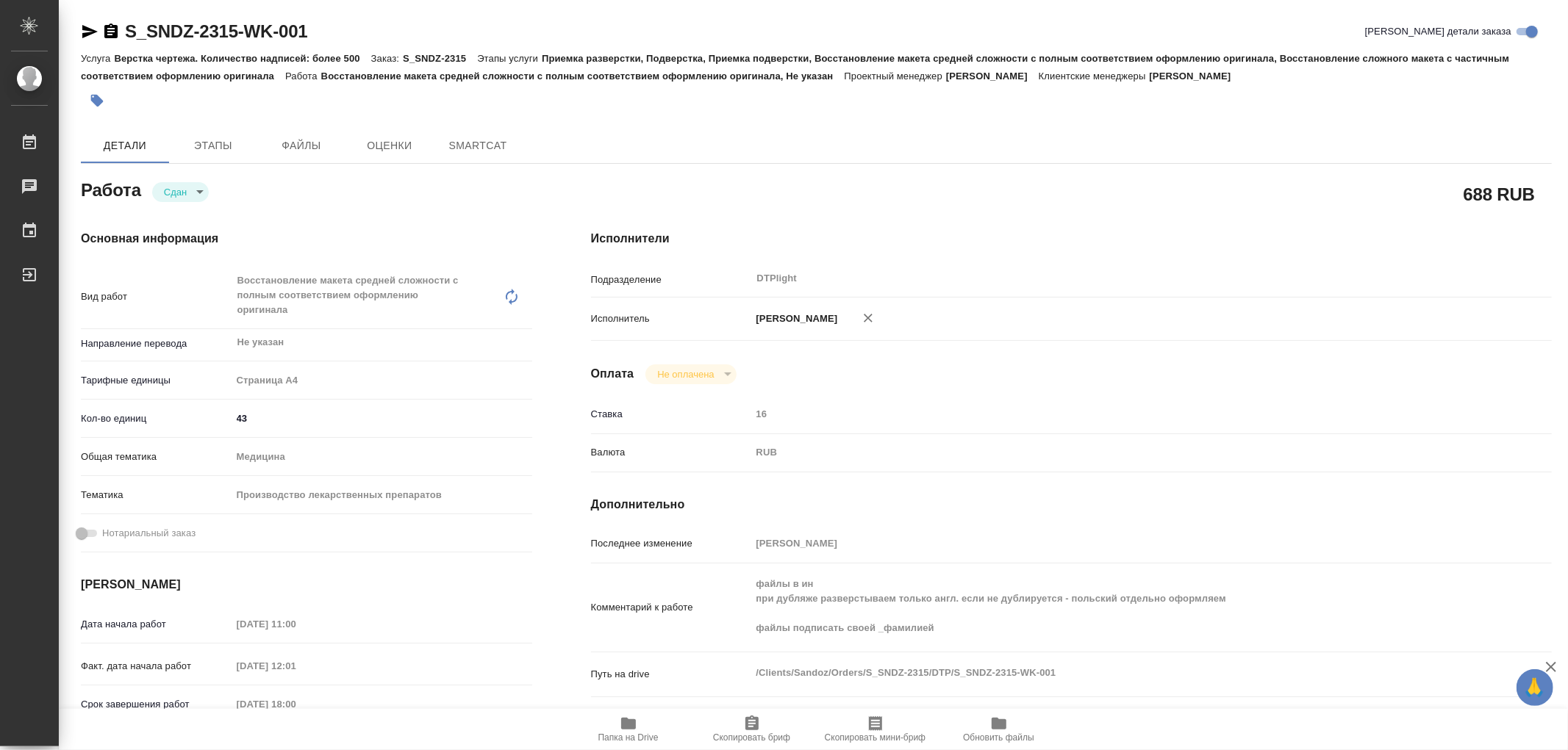
type textarea "x"
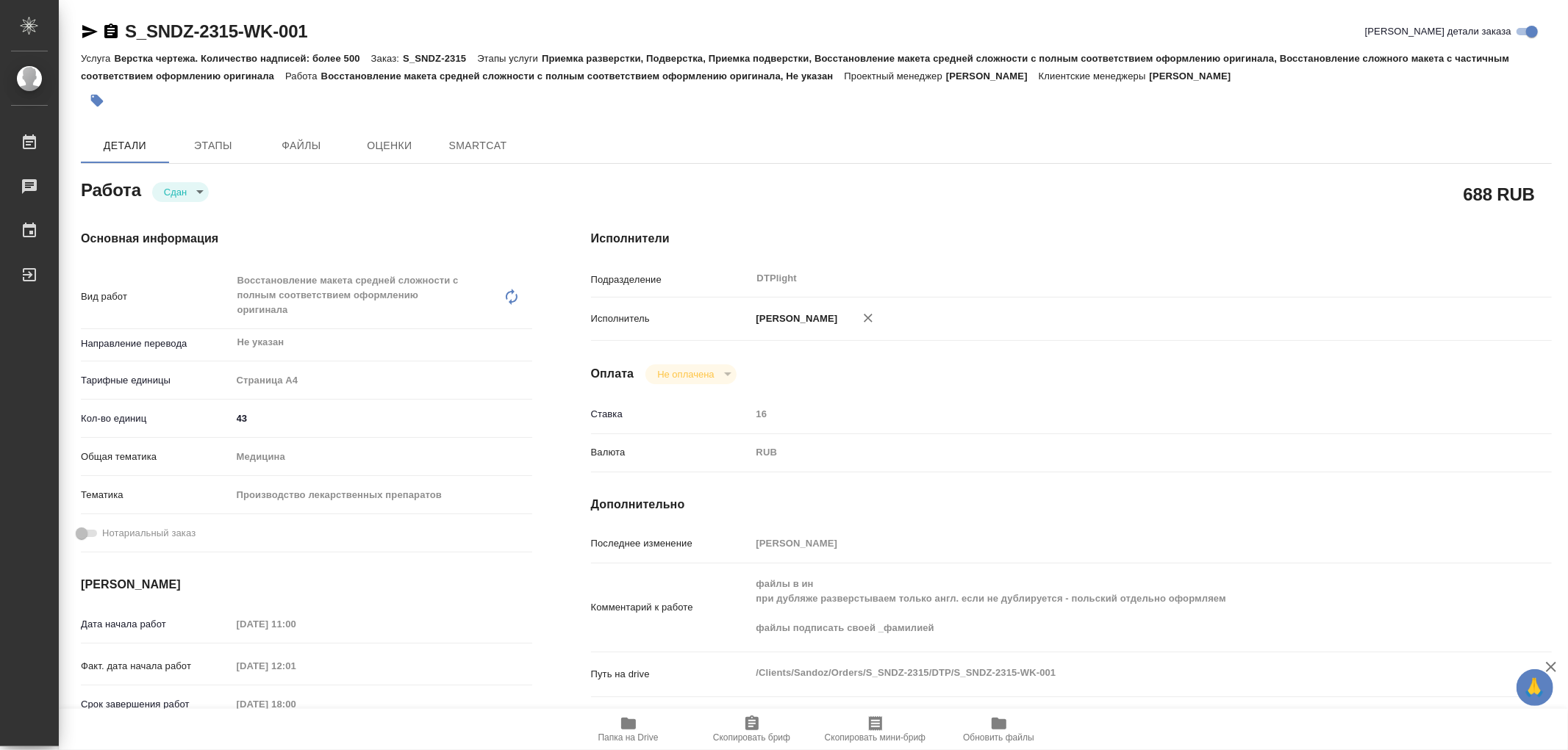
type textarea "x"
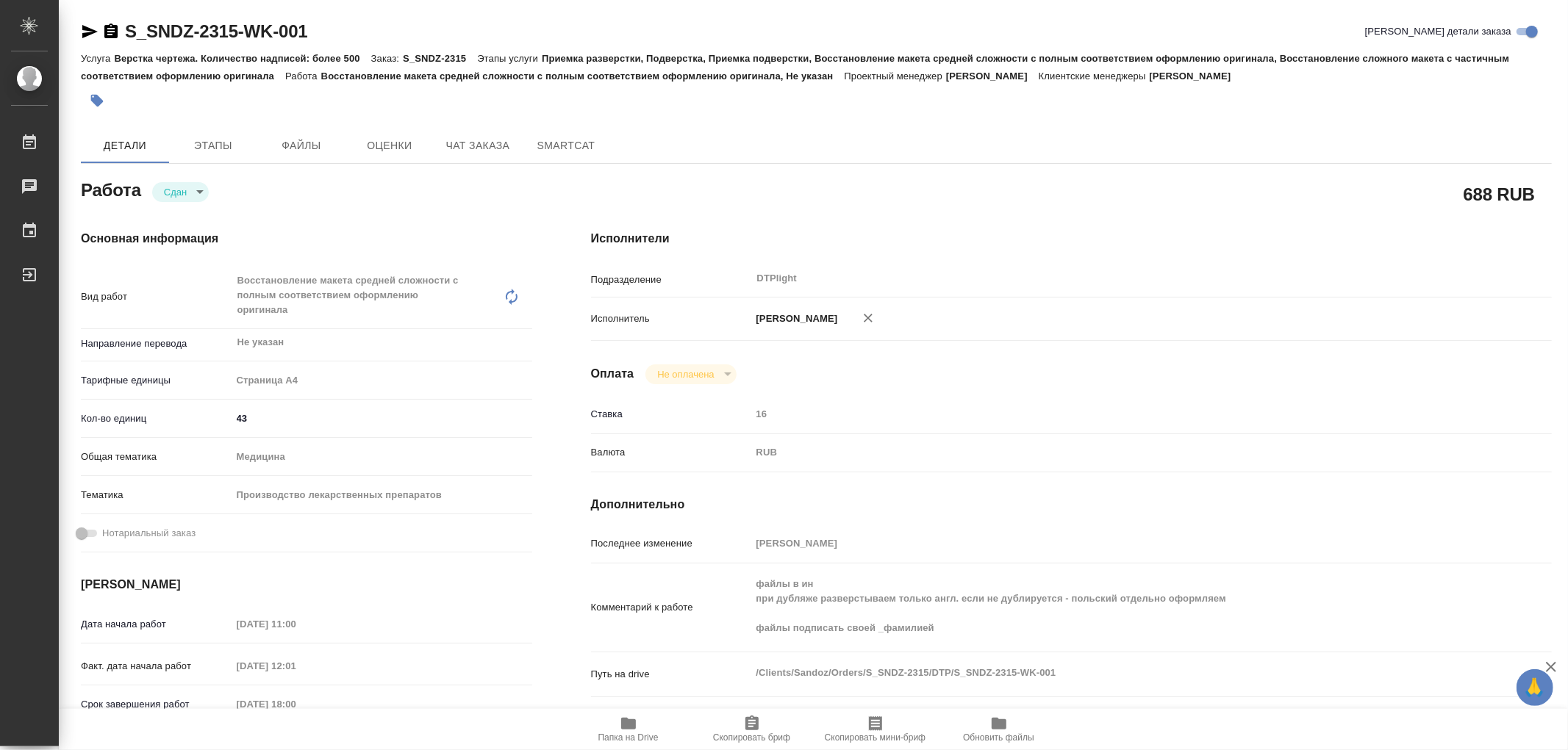
type textarea "x"
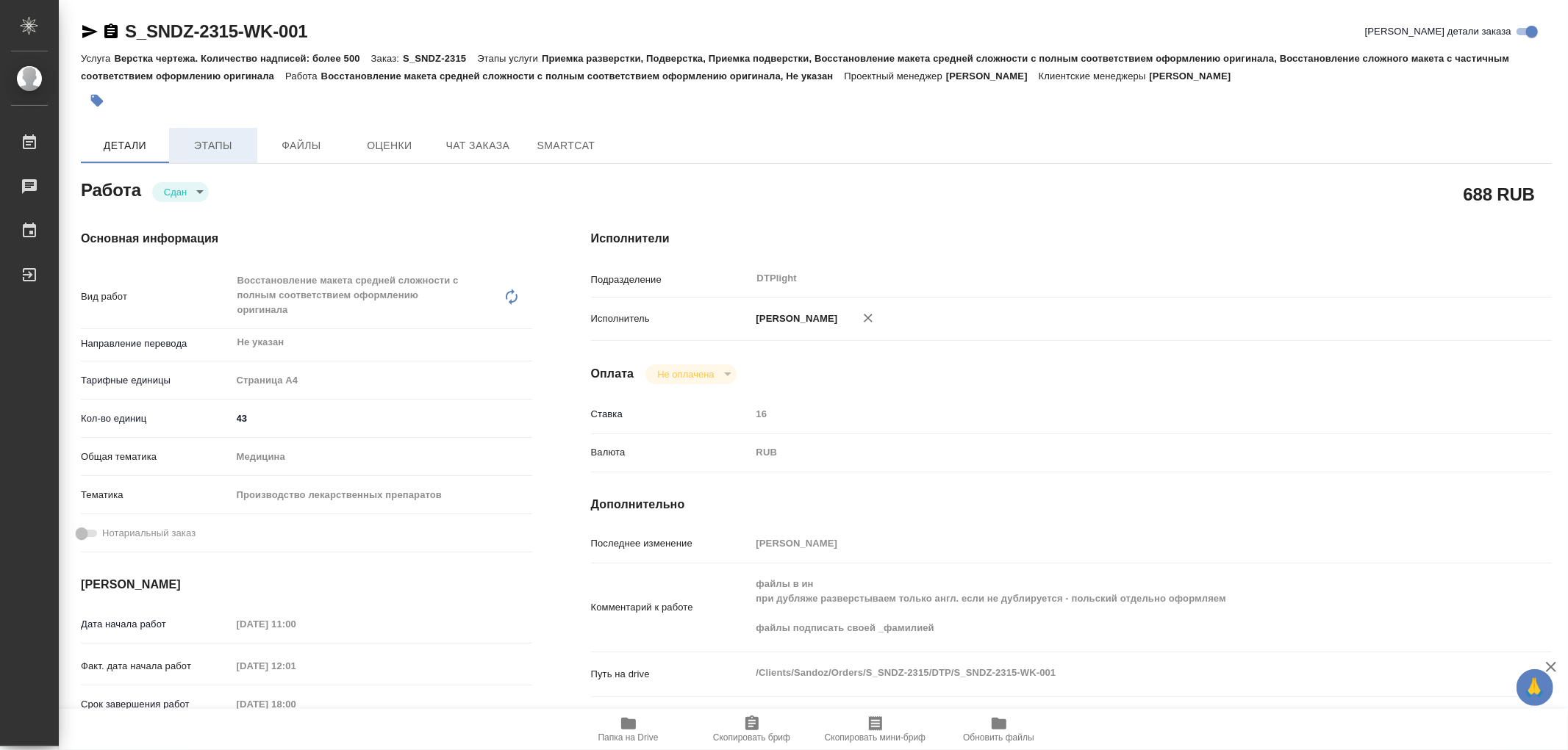
click at [223, 148] on span "Этапы" at bounding box center [213, 145] width 71 height 18
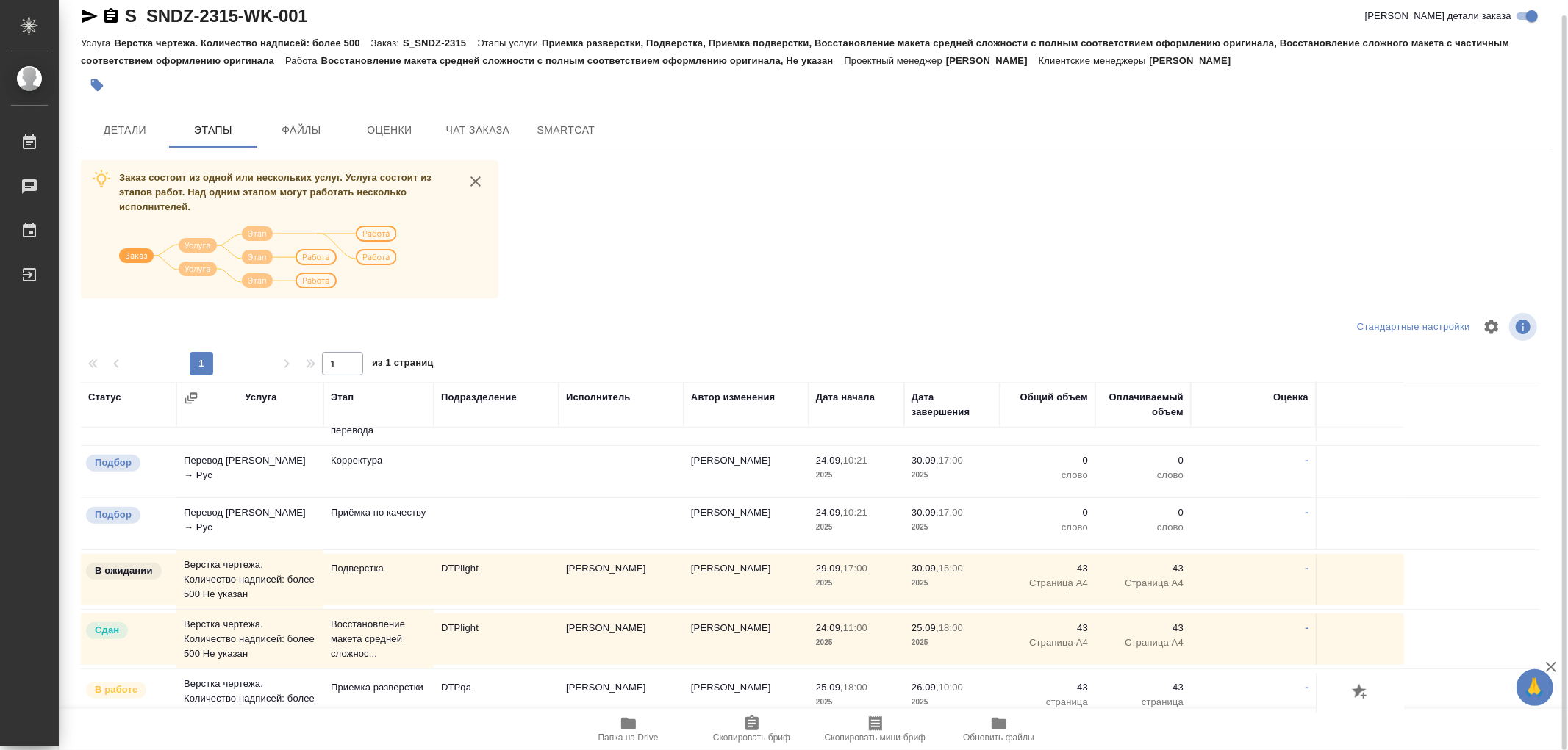
scroll to position [916, 0]
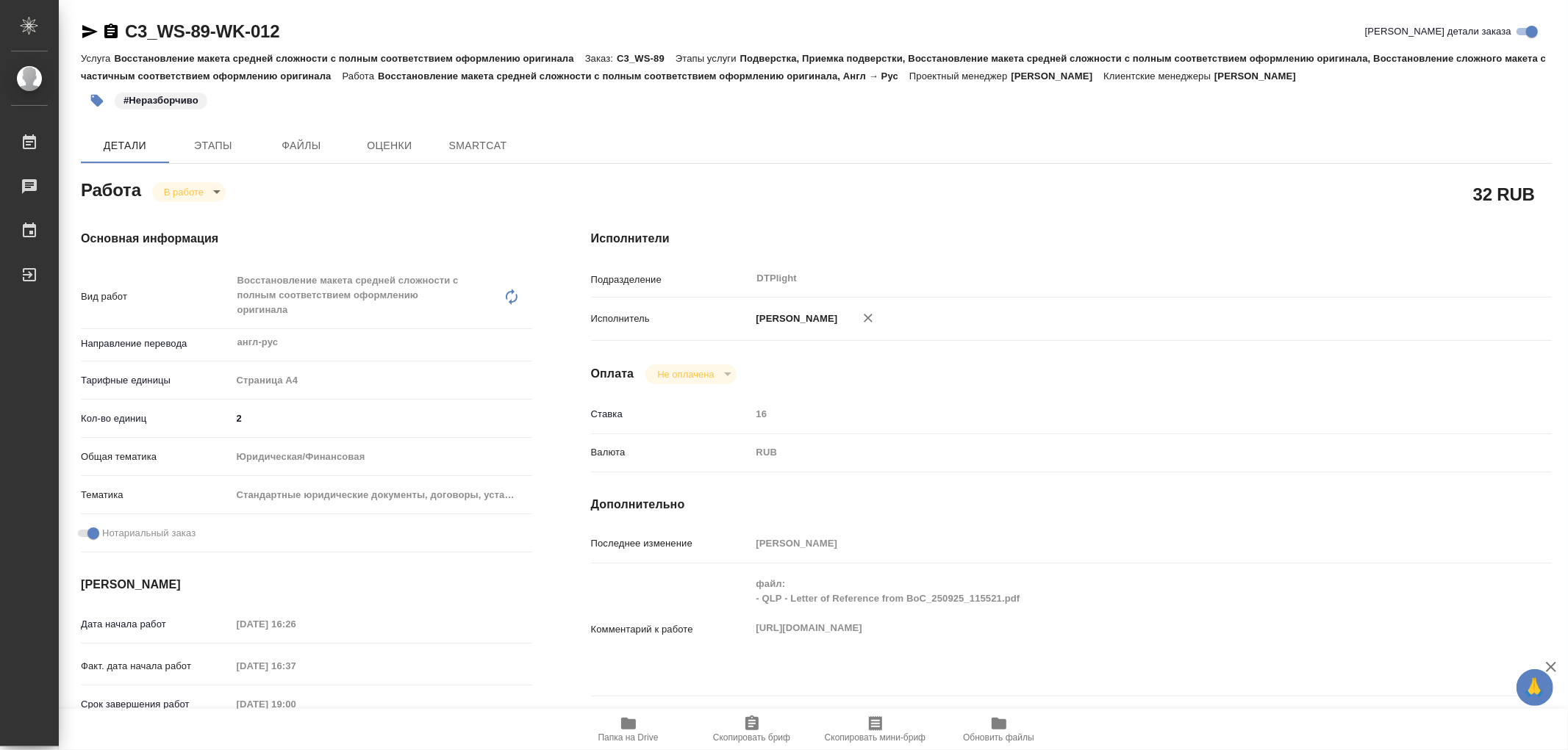
type textarea "x"
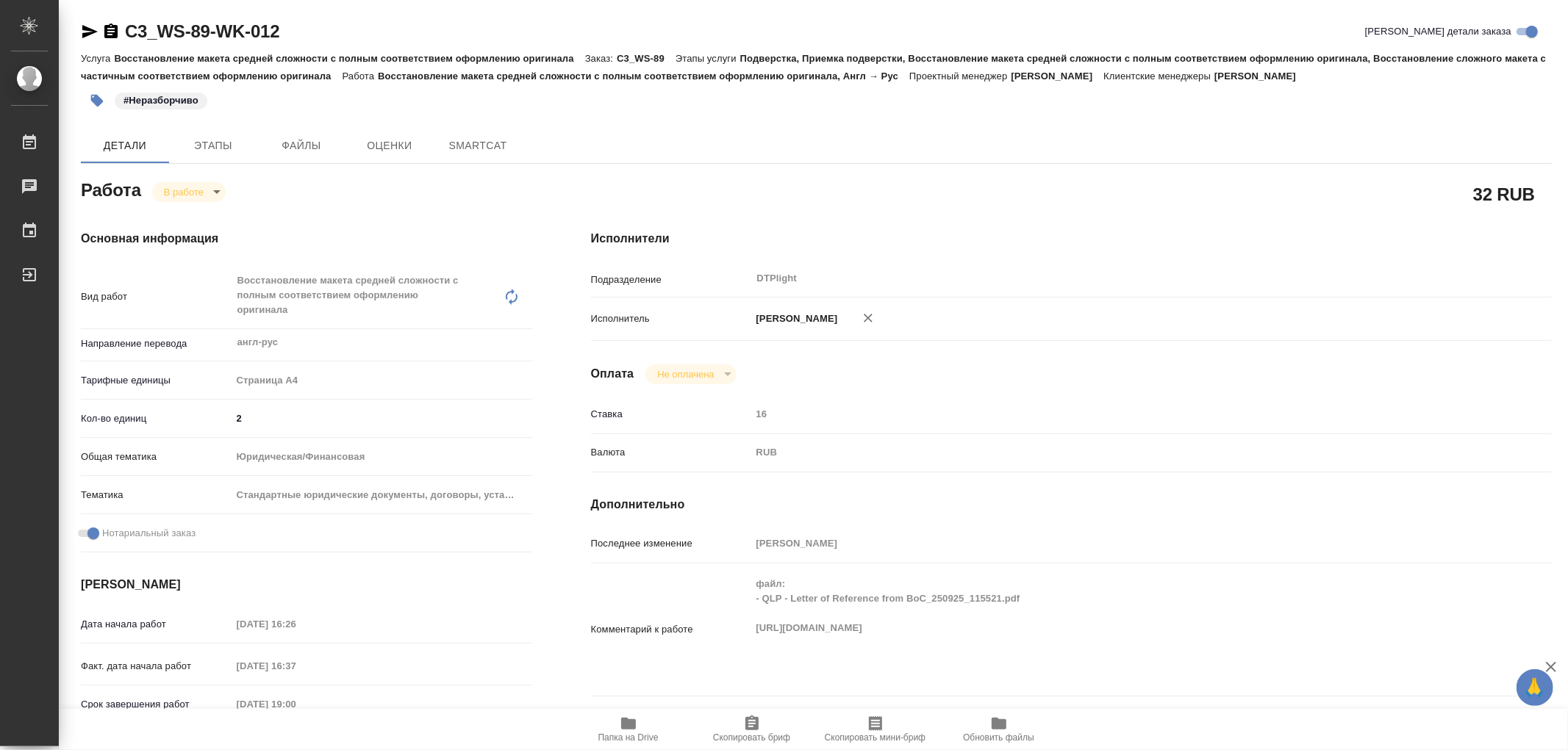
type textarea "x"
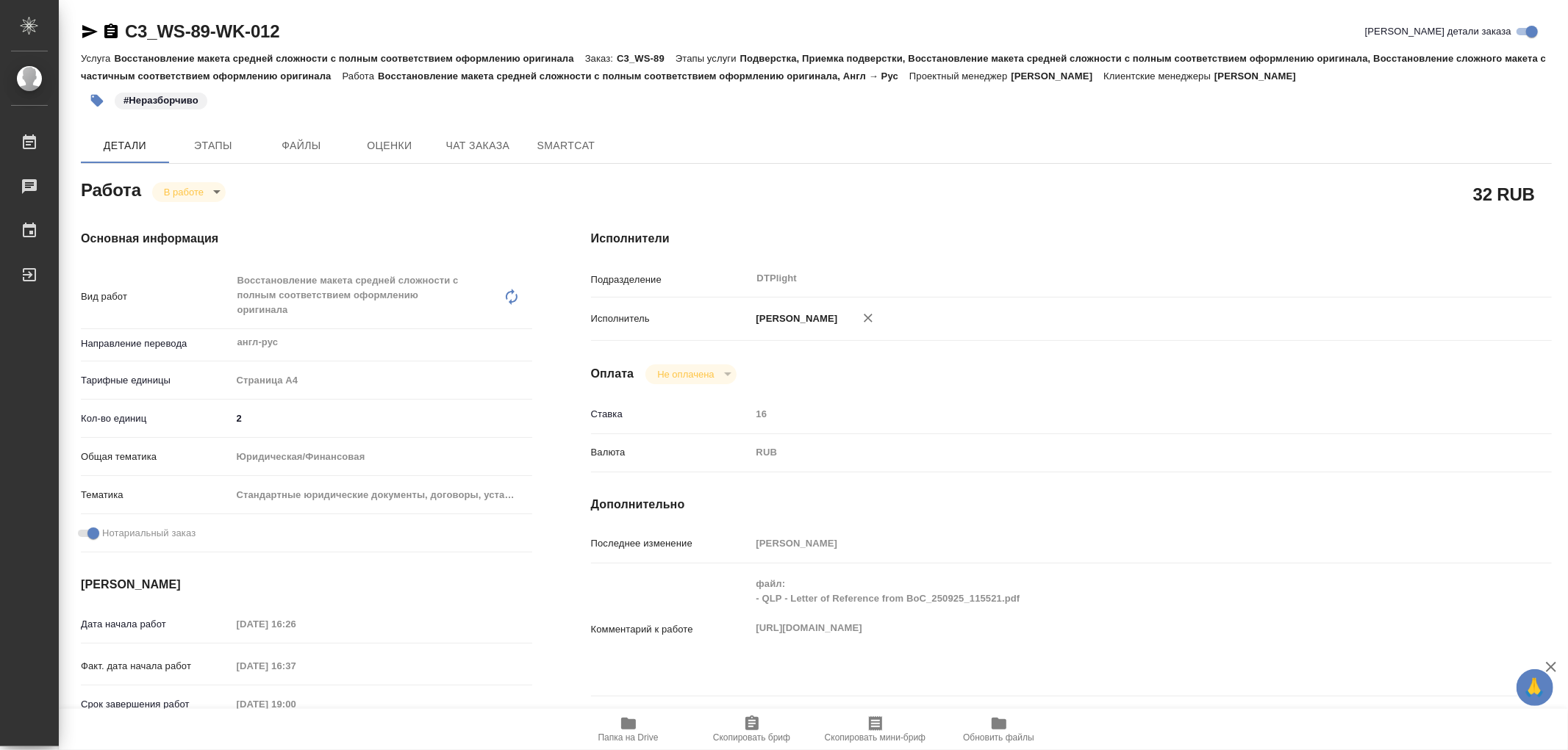
type textarea "x"
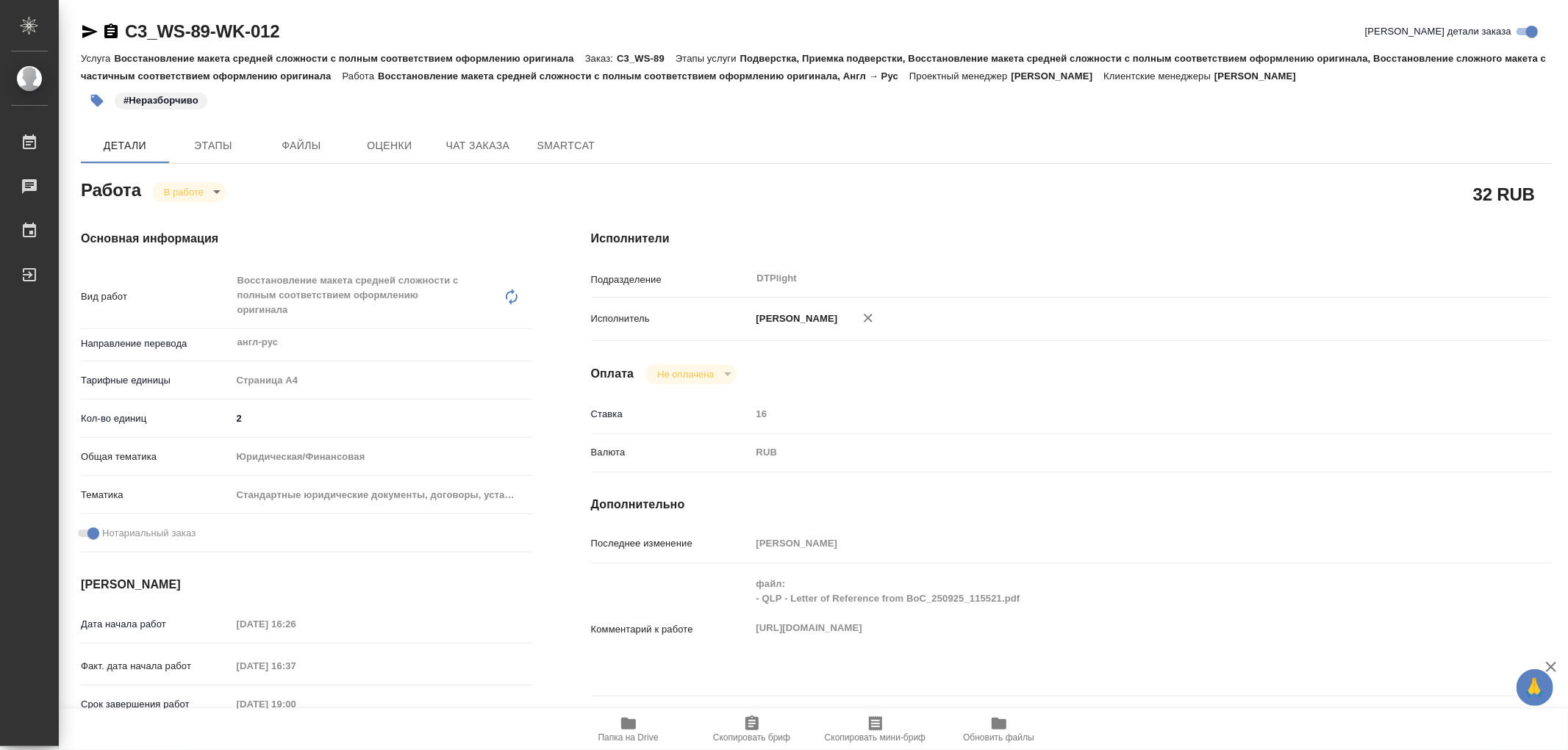
type textarea "x"
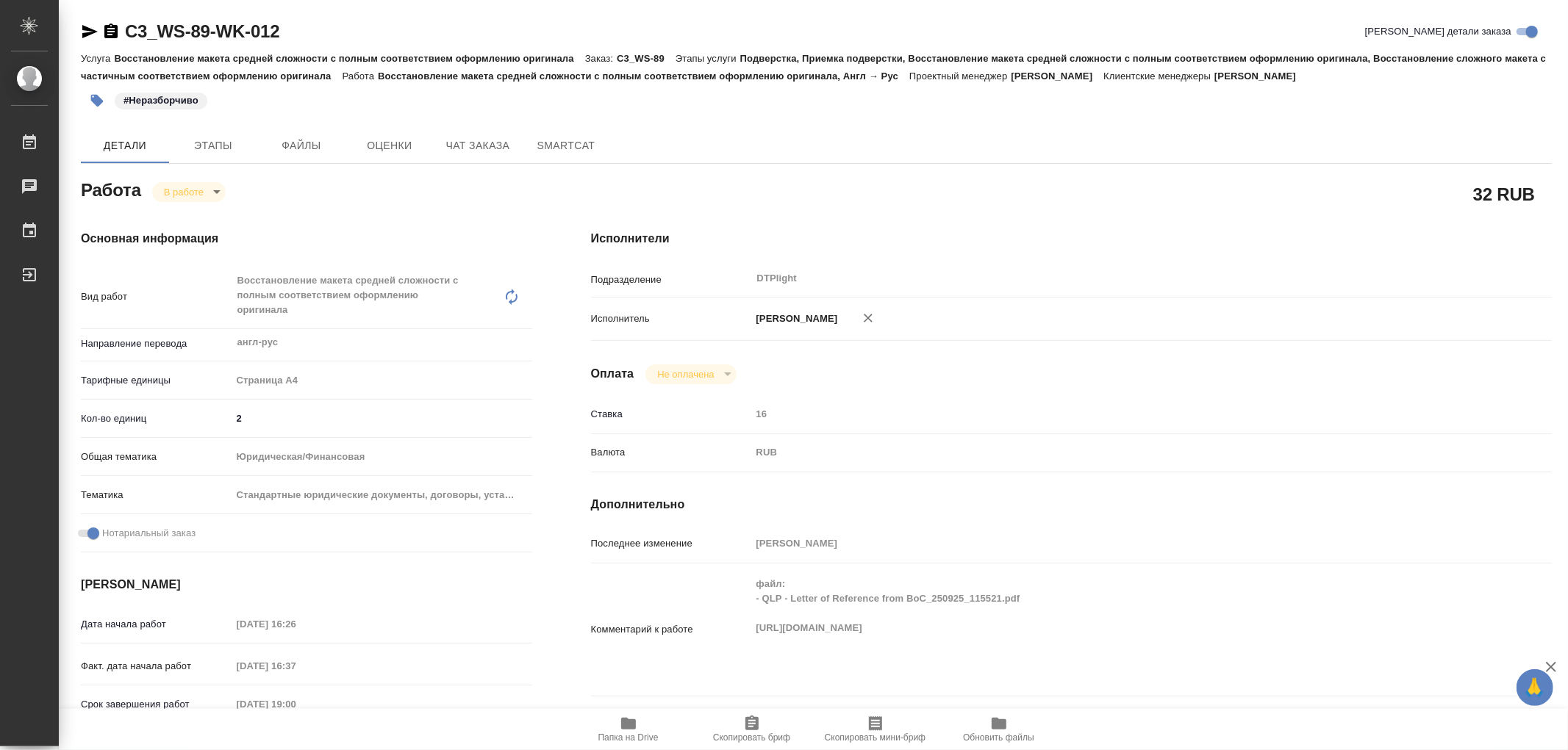
click at [629, 729] on icon "button" at bounding box center [628, 724] width 15 height 12
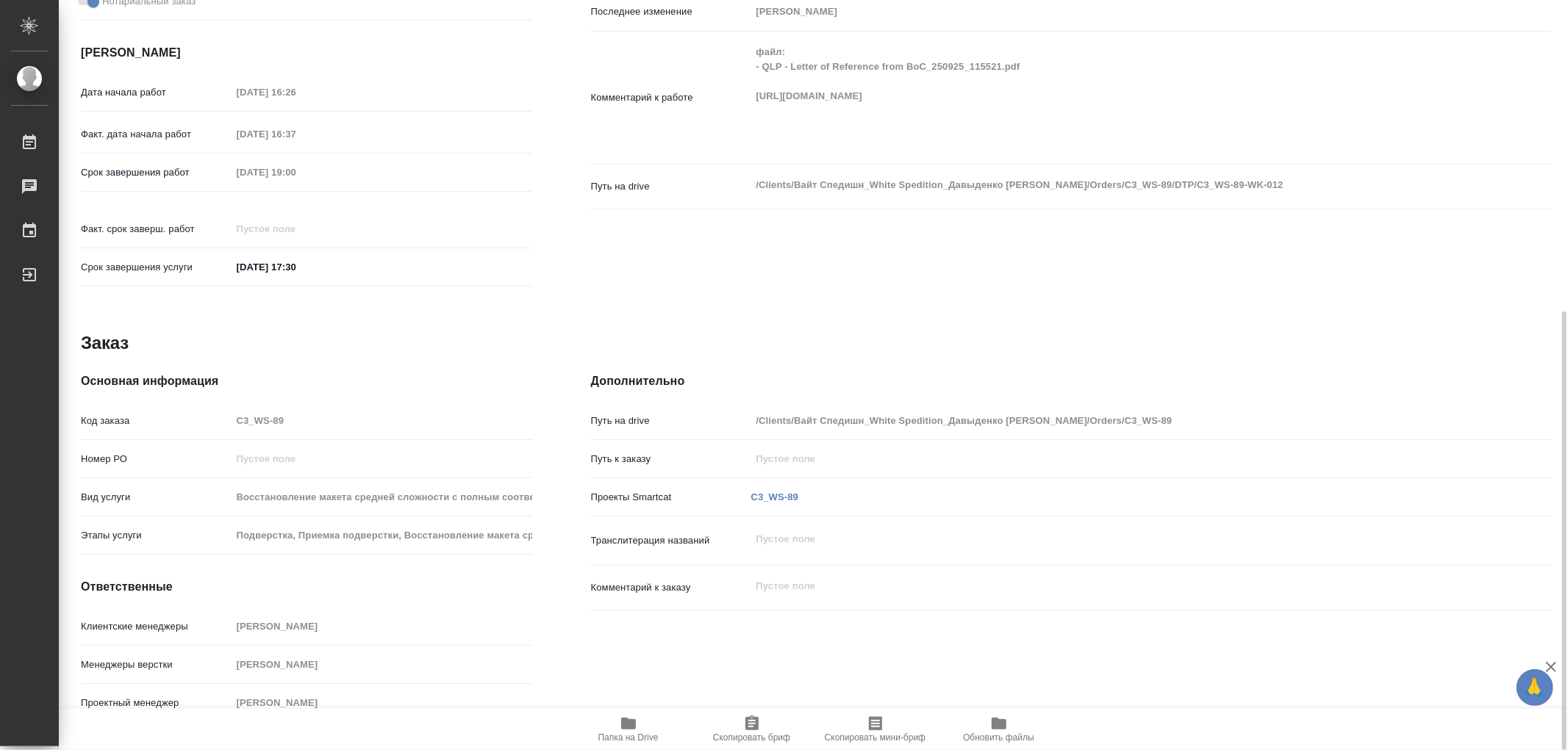
scroll to position [123, 0]
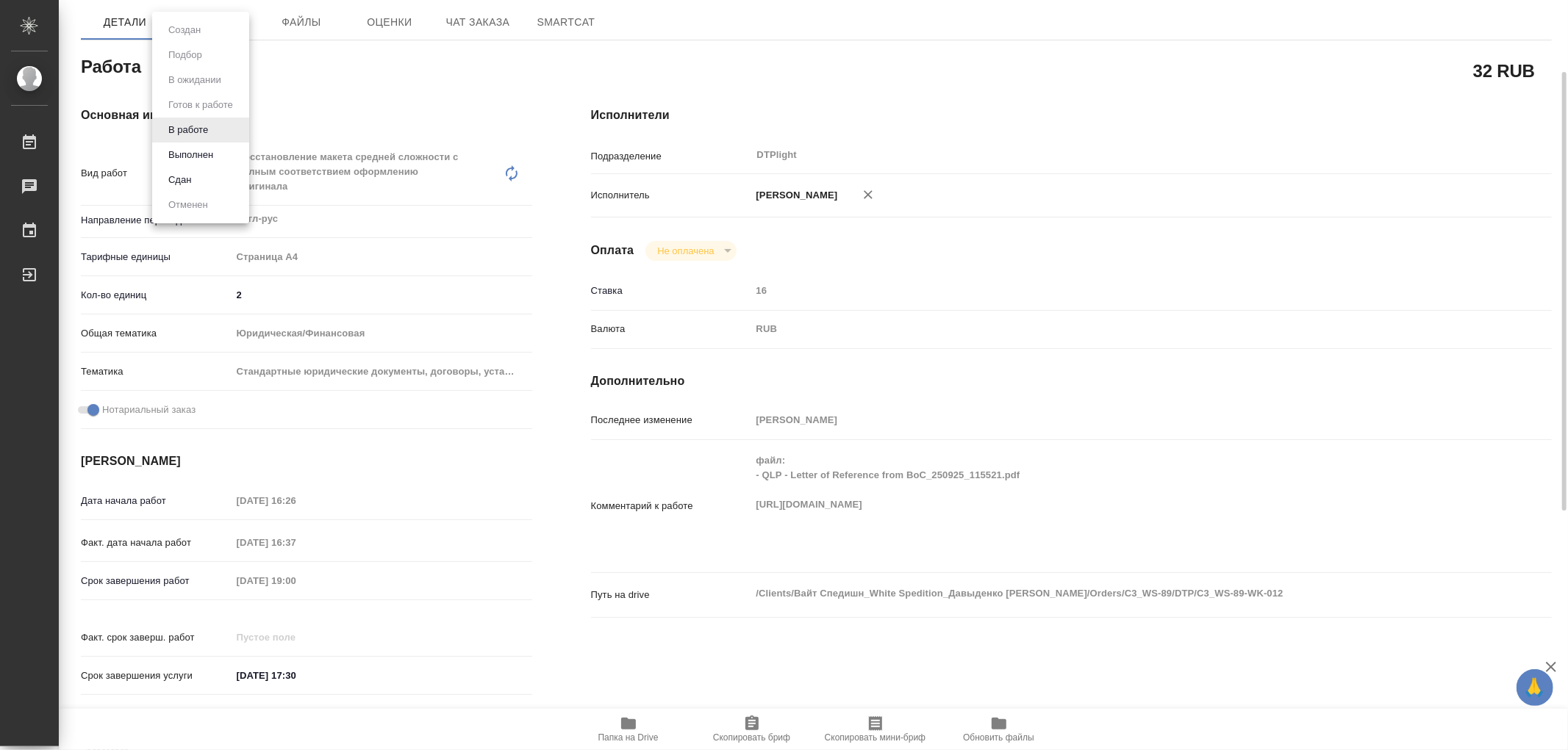
click at [203, 66] on body "🙏 .cls-1 fill:#fff; AWATERA Работы 0 Чаты График Выйти C3_WS-89-WK-012 Кратко д…" at bounding box center [784, 375] width 1568 height 750
click at [194, 145] on li "Выполнен" at bounding box center [200, 154] width 97 height 25
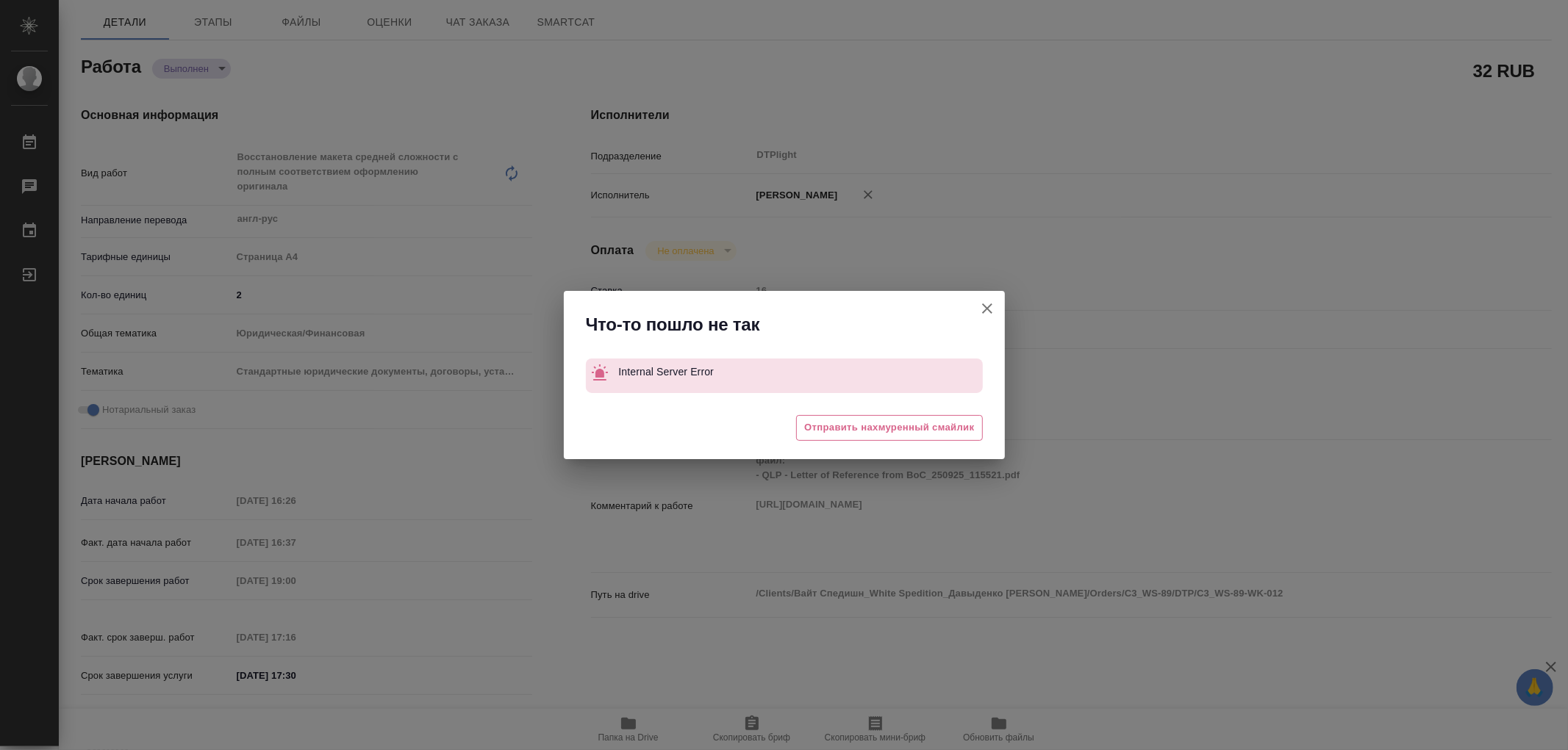
type textarea "x"
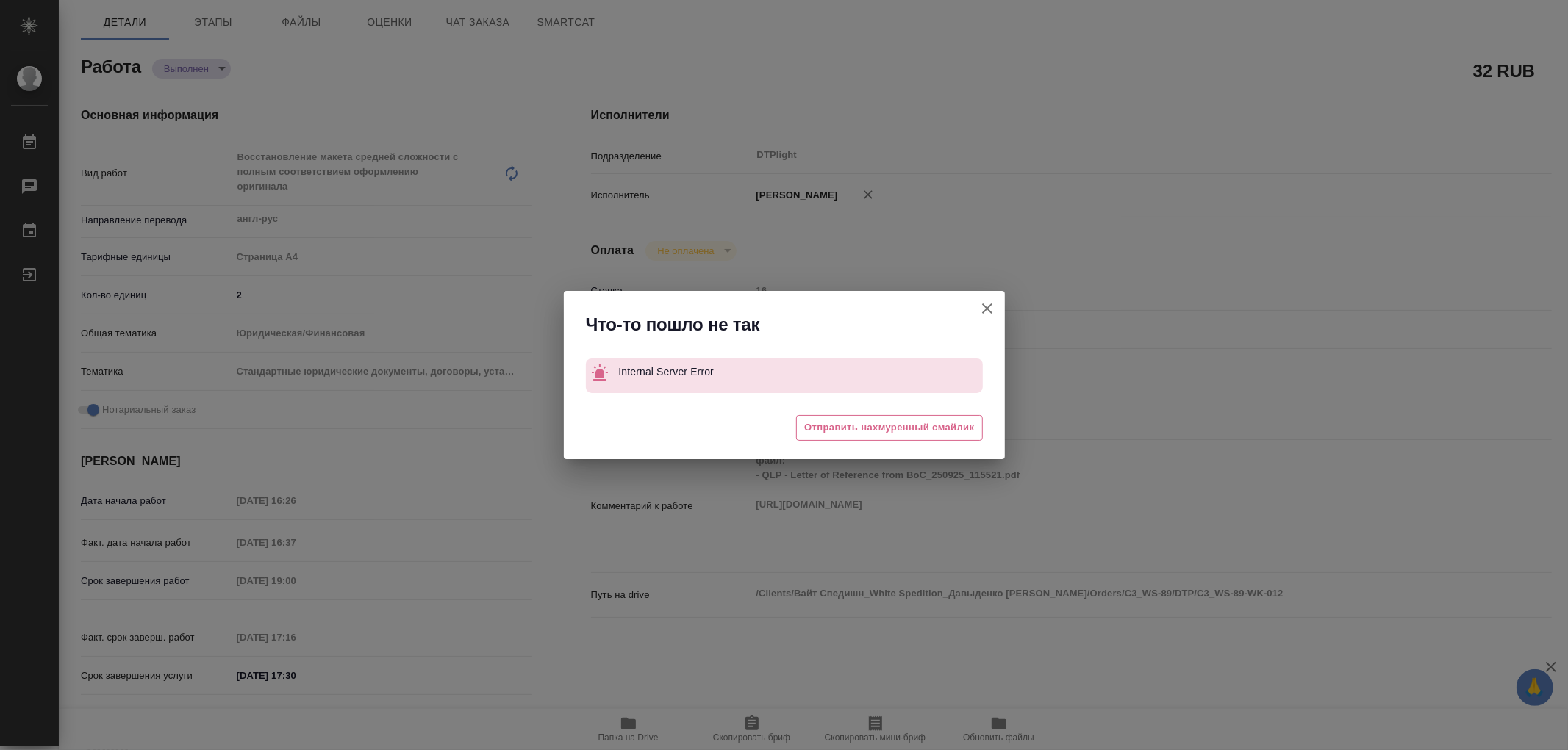
type textarea "x"
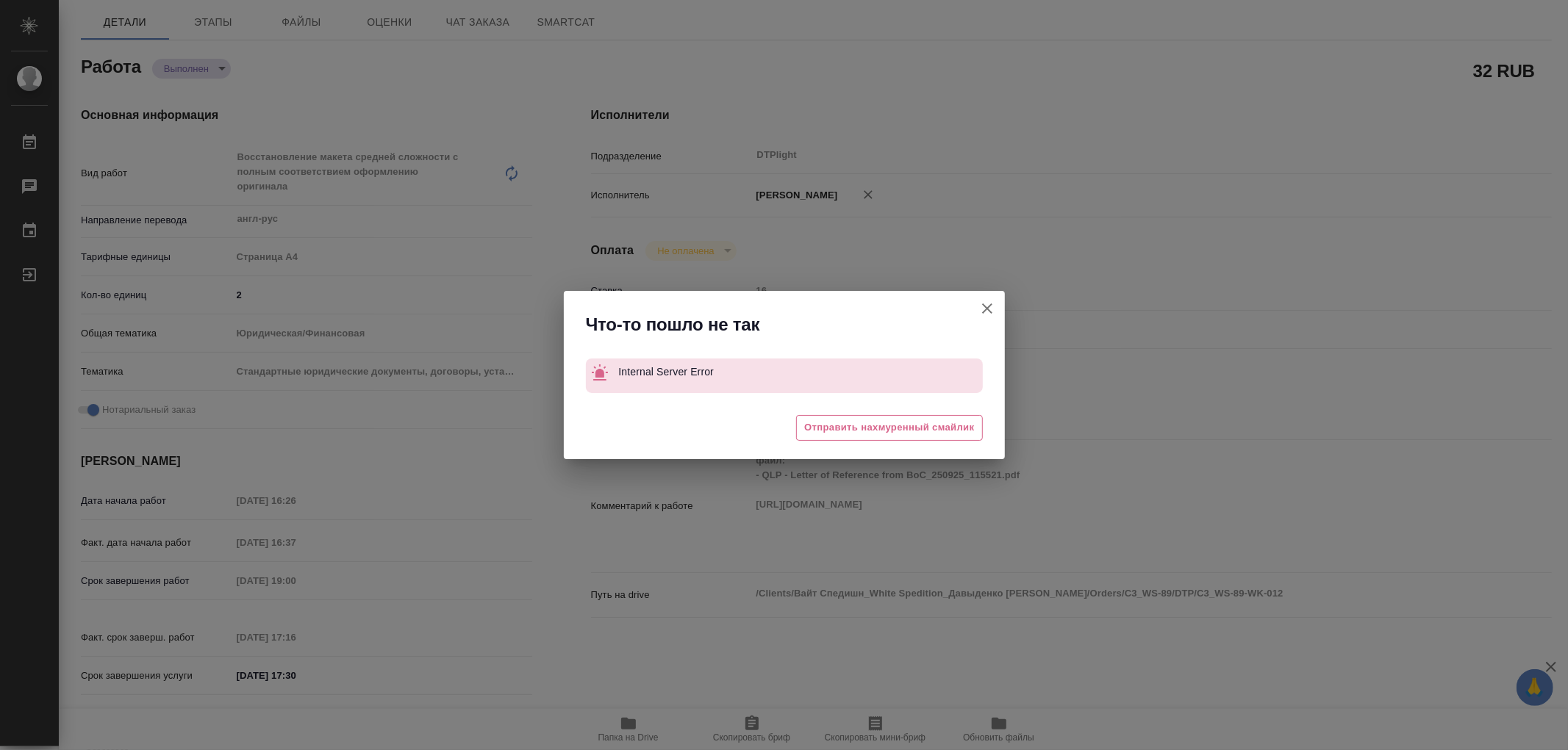
type textarea "x"
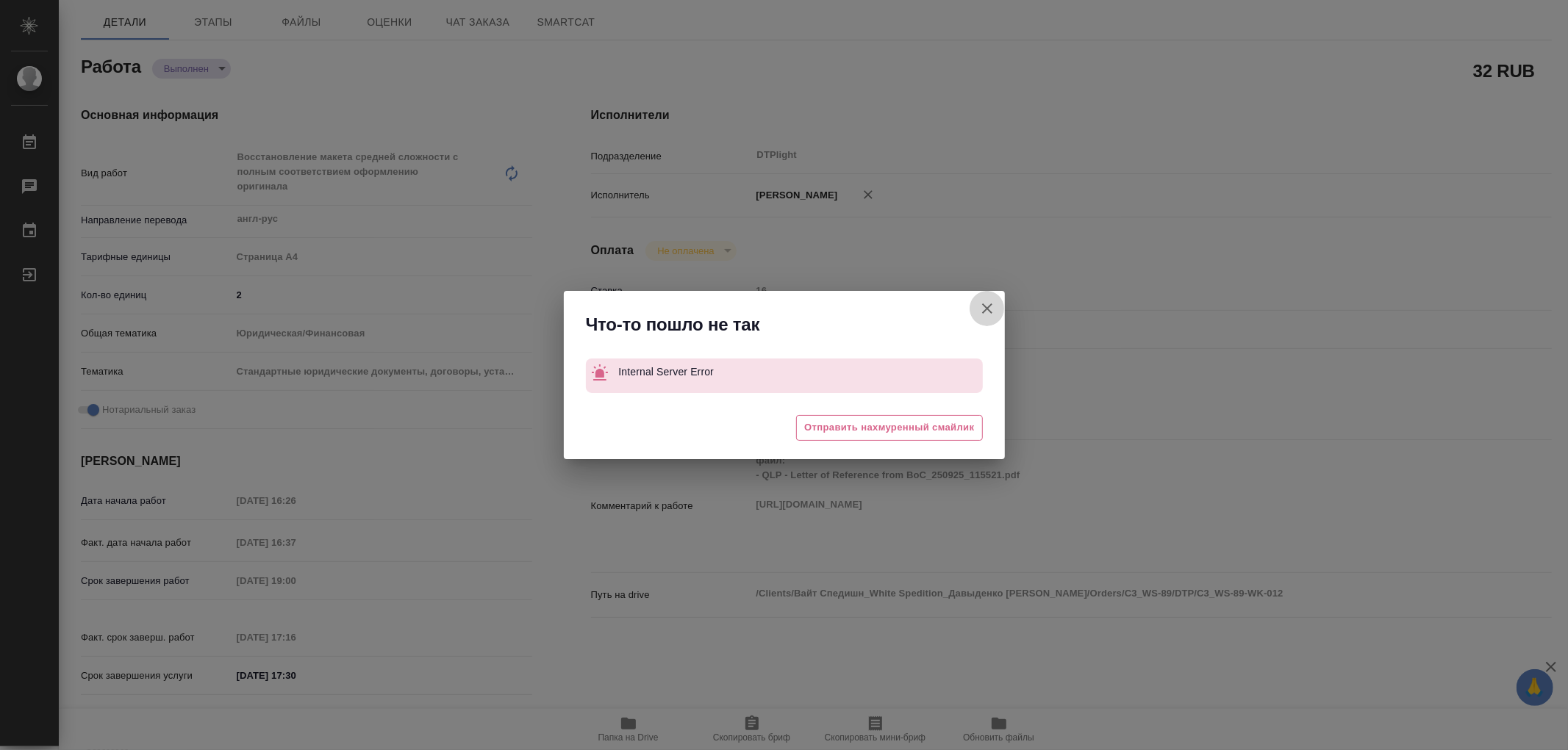
click at [995, 309] on icon "button" at bounding box center [987, 308] width 17 height 17
type textarea "x"
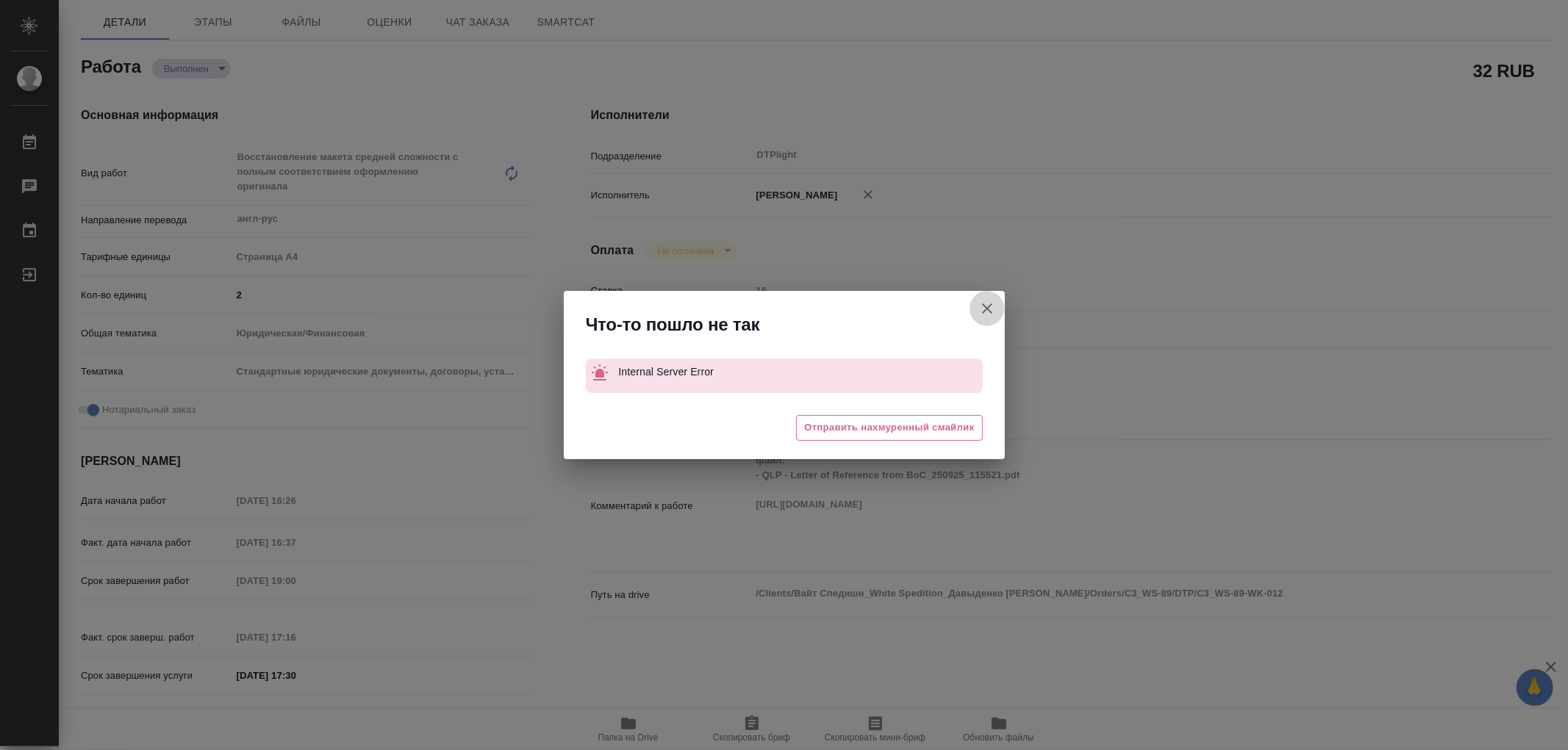
type textarea "x"
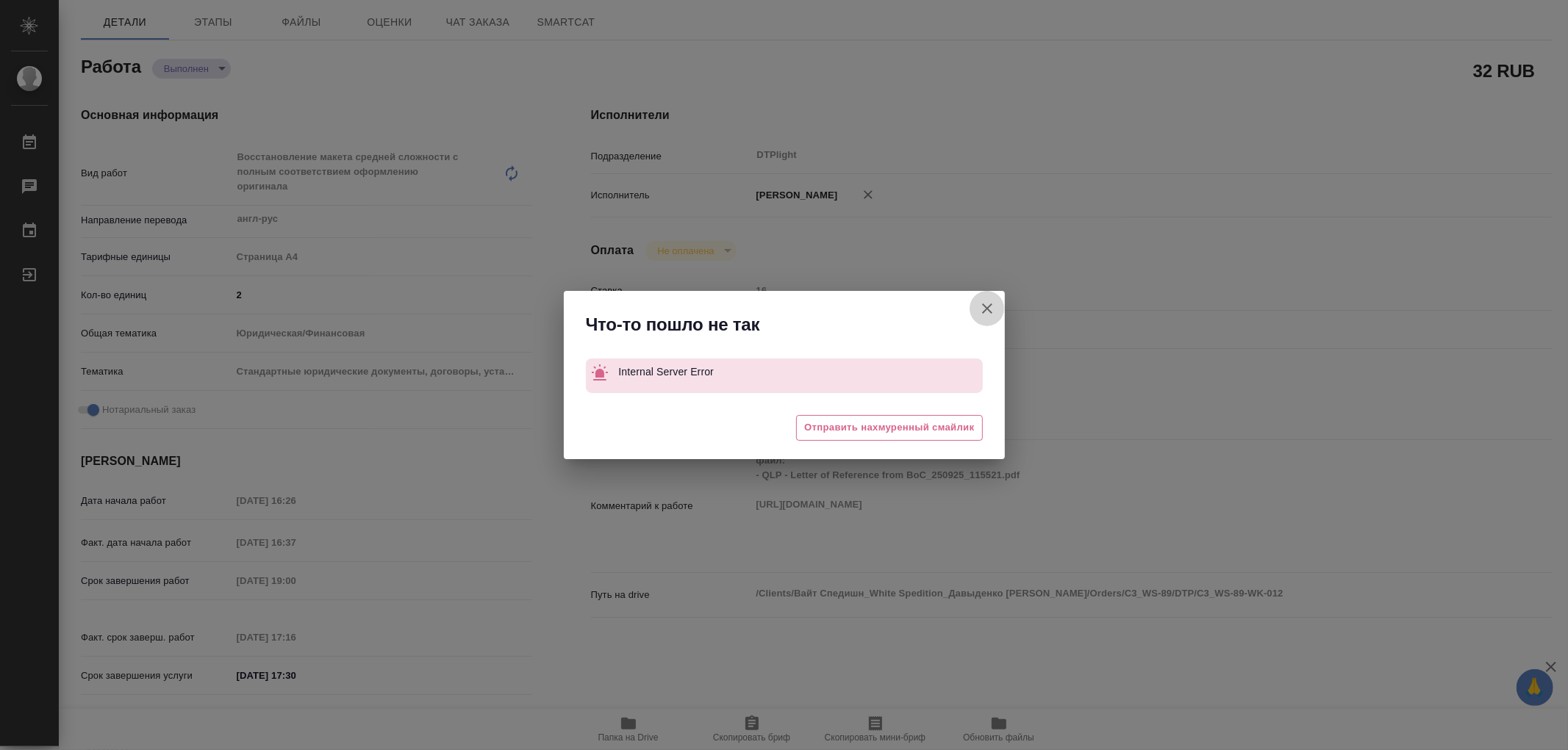
type textarea "x"
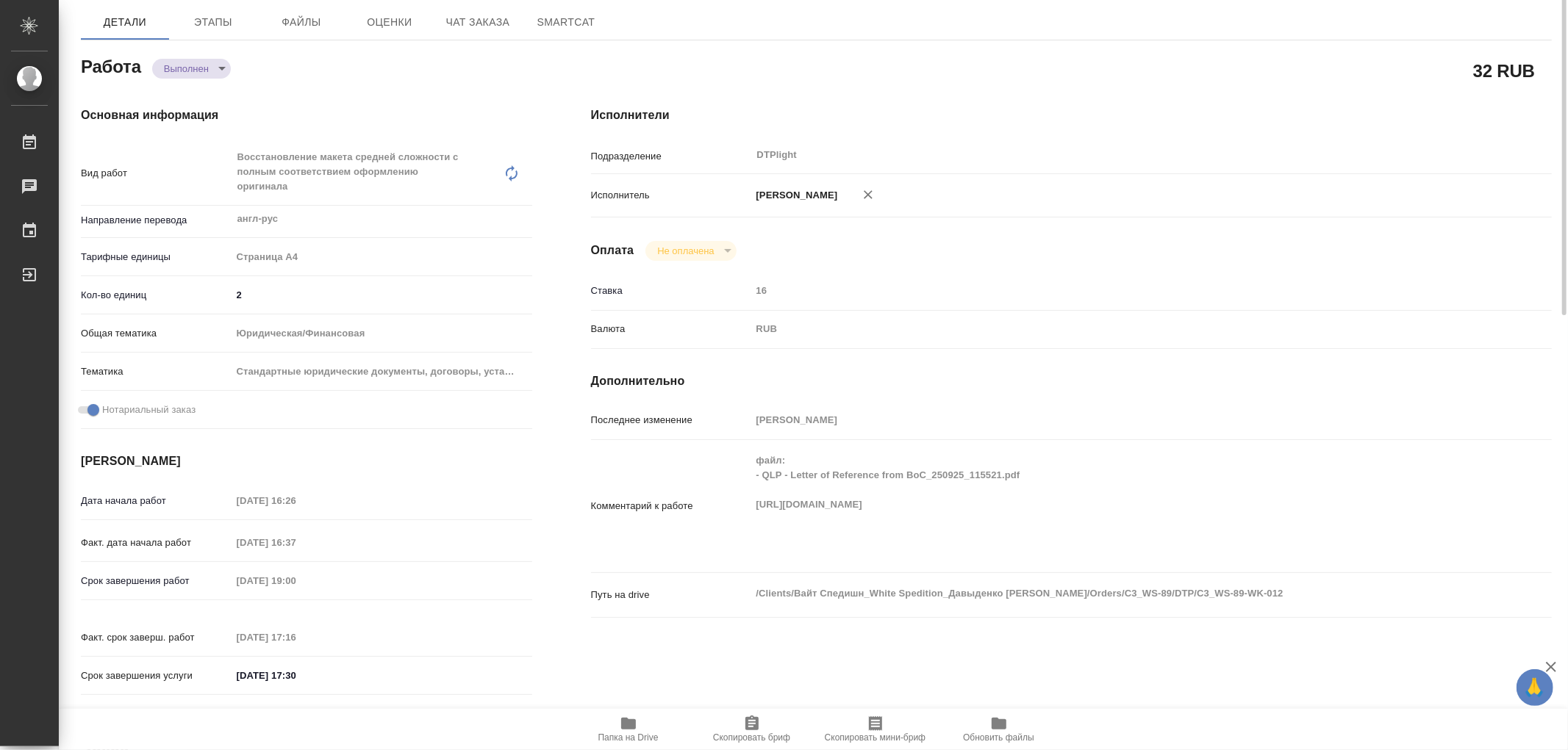
scroll to position [0, 0]
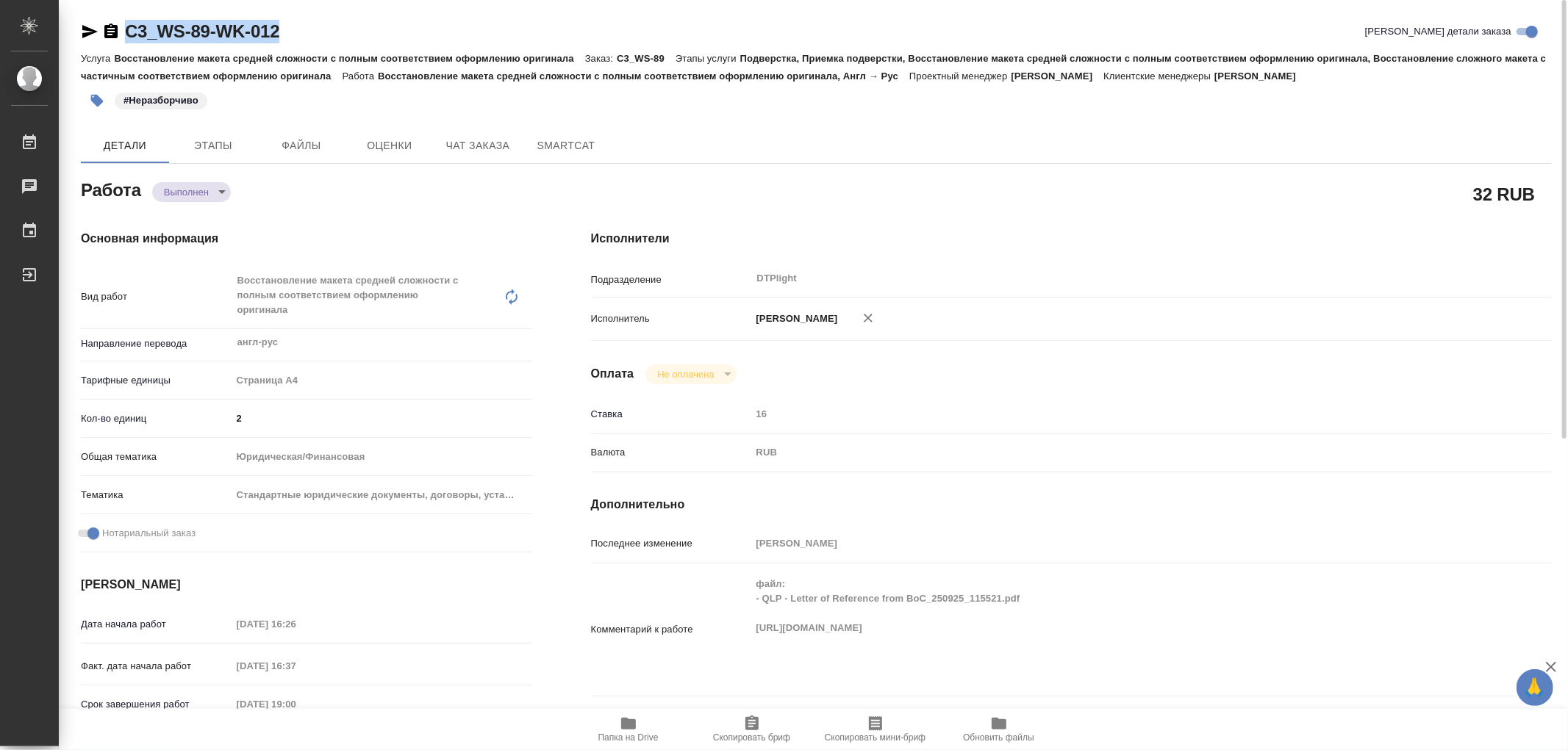
drag, startPoint x: 300, startPoint y: 37, endPoint x: 130, endPoint y: 26, distance: 170.4
click at [130, 26] on div "C3_WS-89-WK-012 Кратко детали заказа" at bounding box center [816, 31] width 1470 height 23
copy link "C3_WS-89-WK-012"
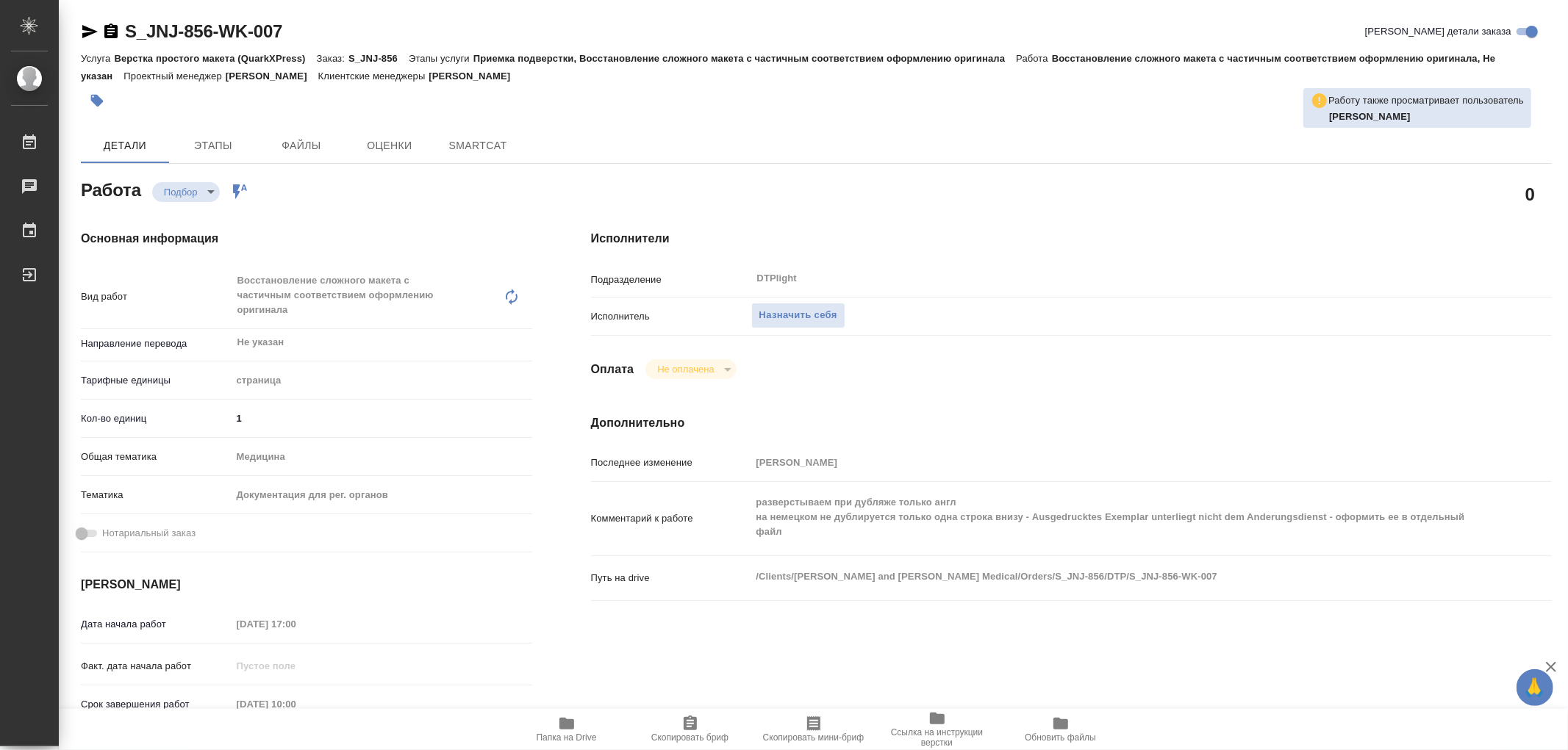
type textarea "x"
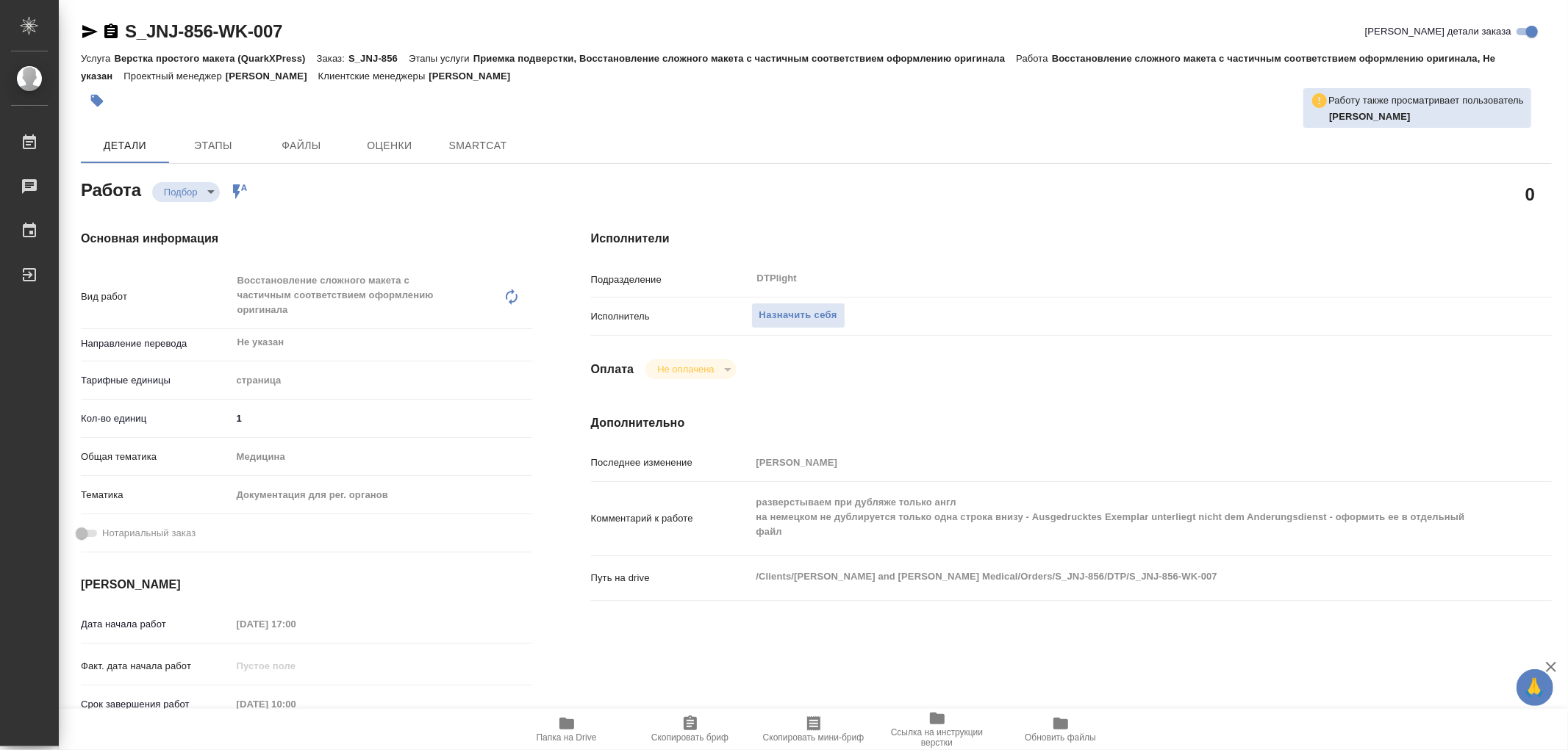
type textarea "x"
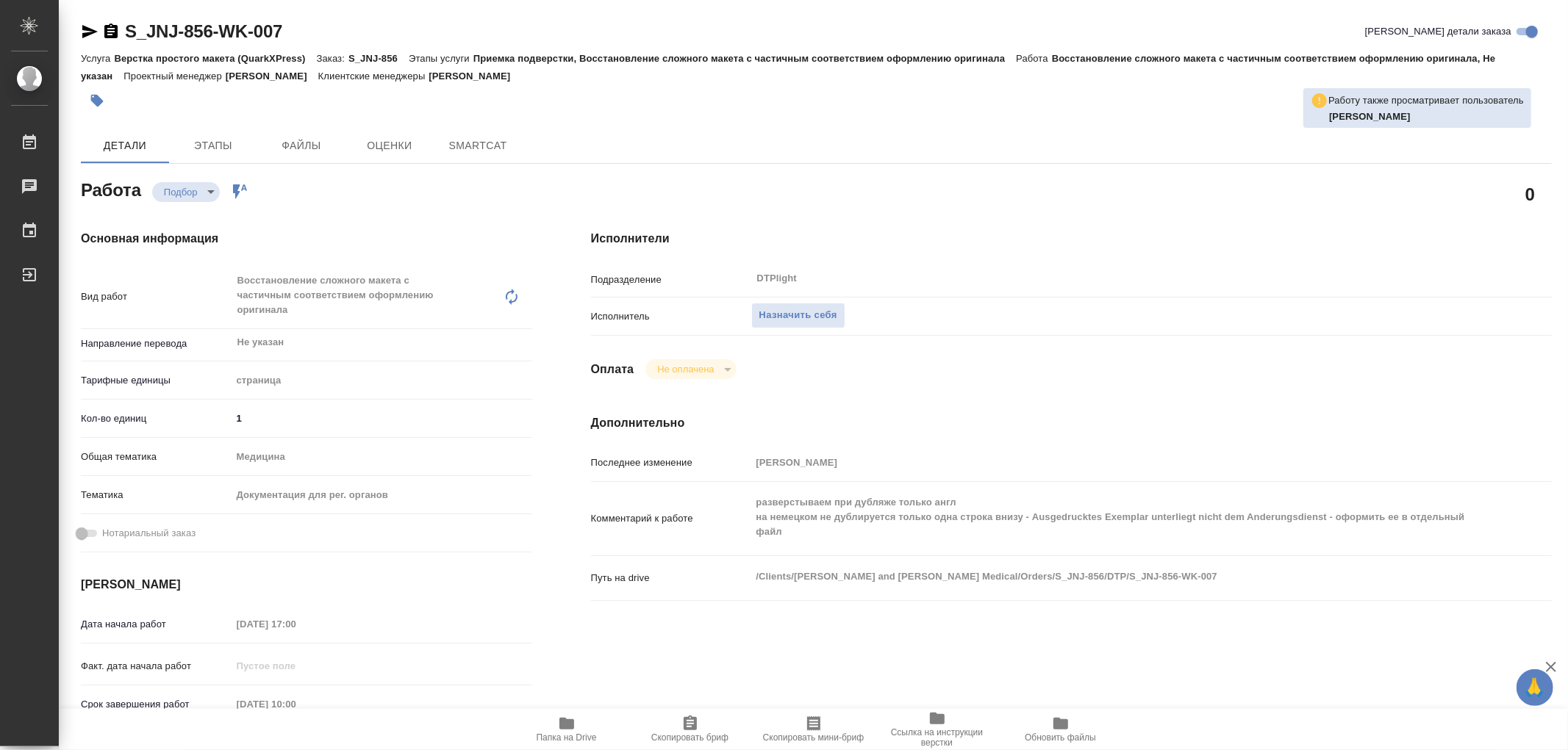
type textarea "x"
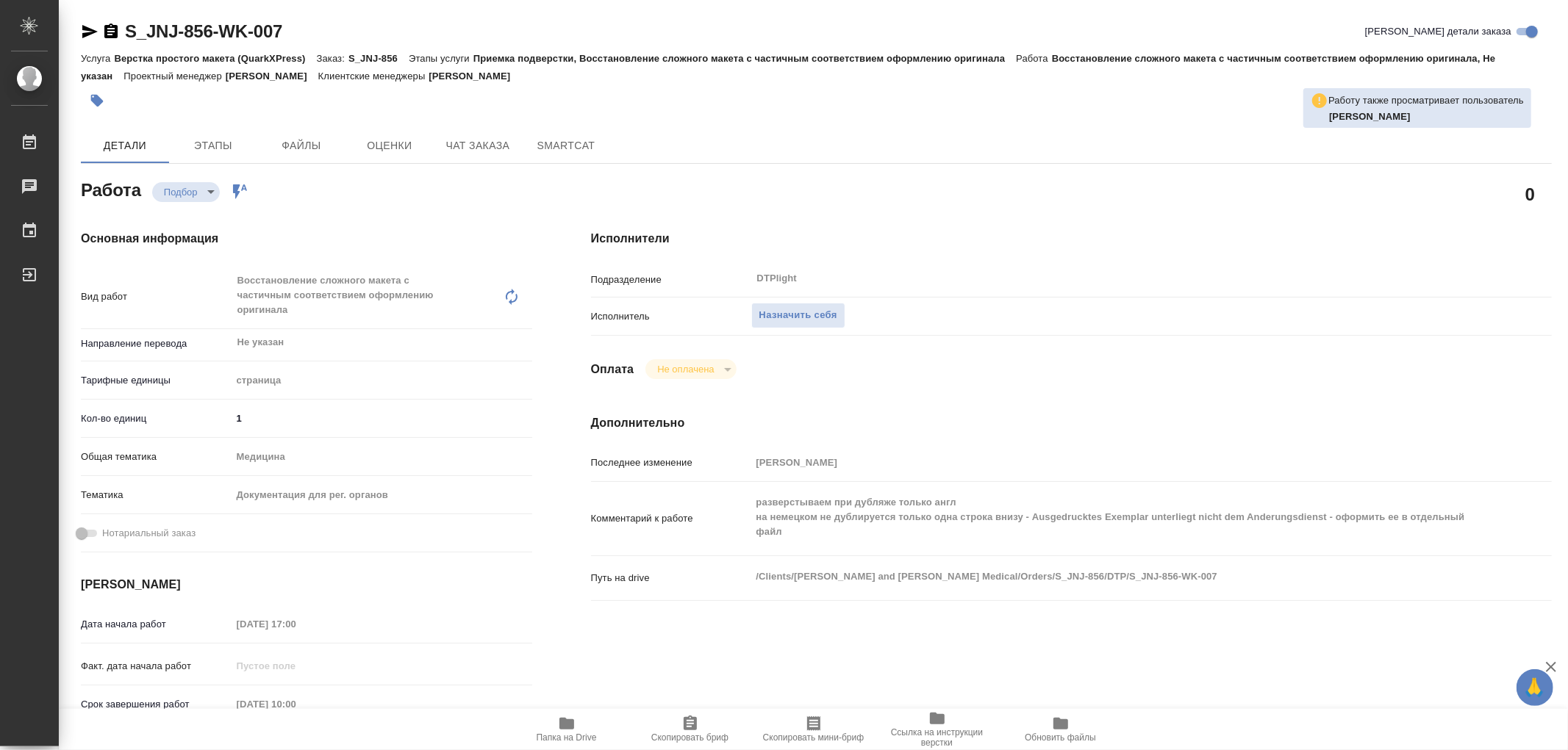
type textarea "x"
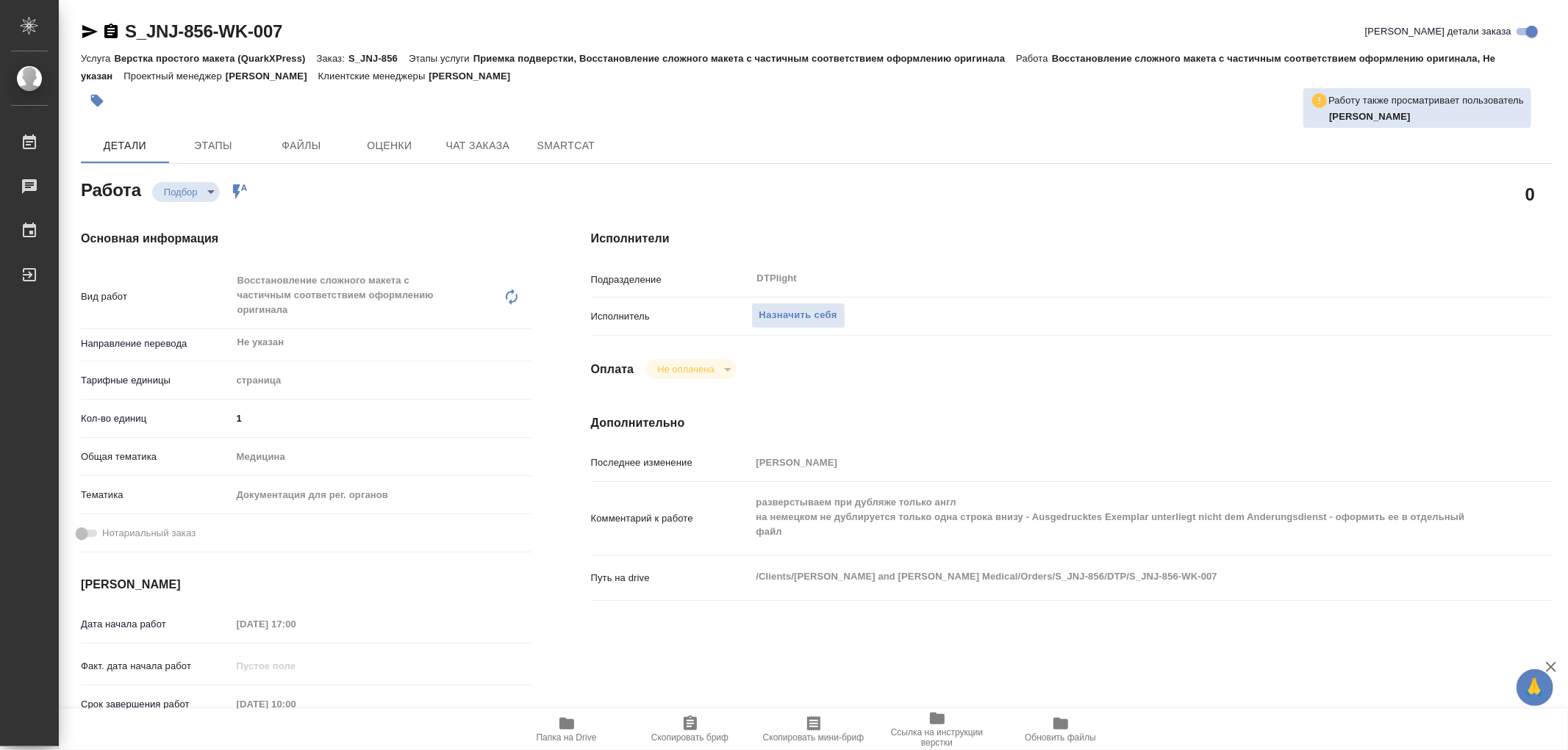
type textarea "x"
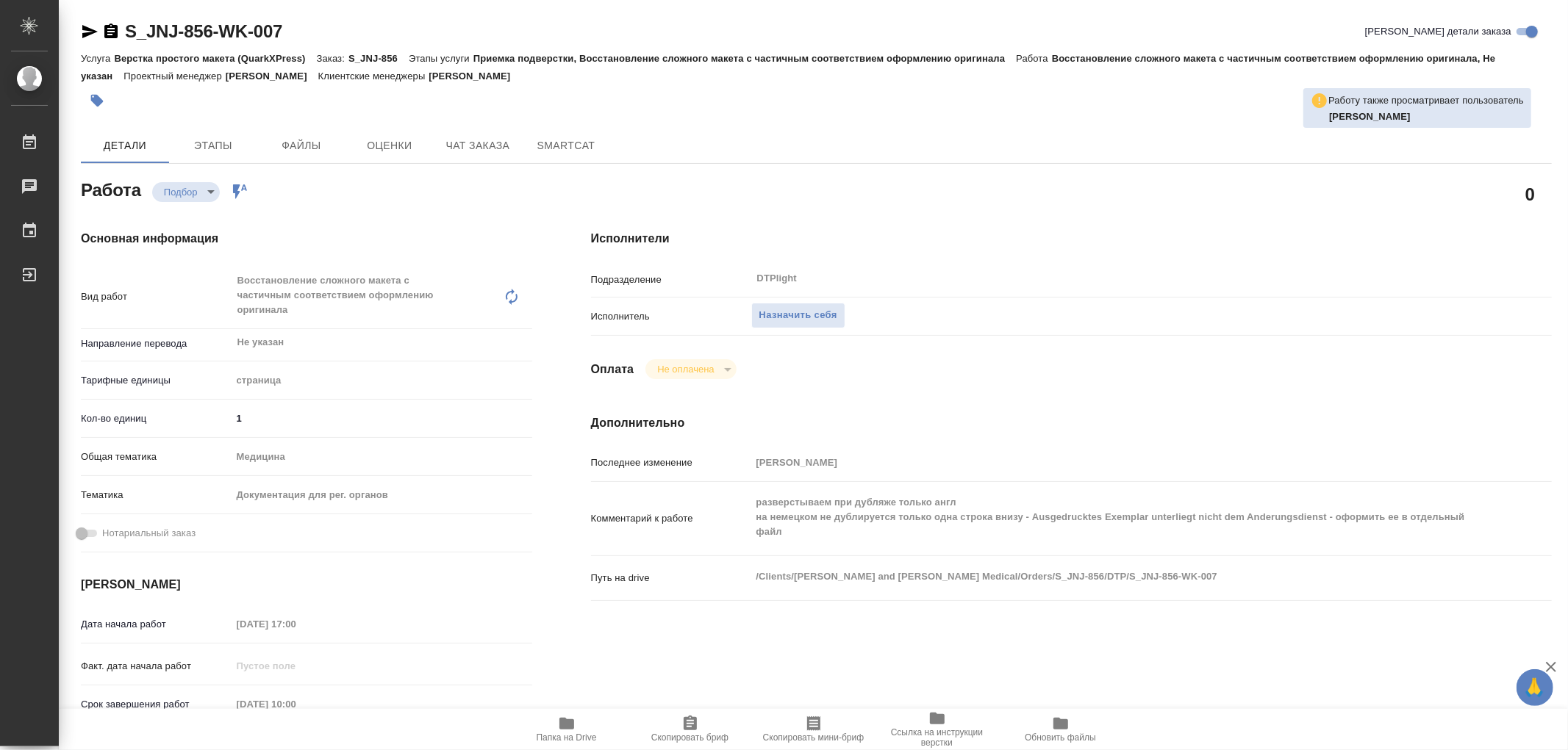
click at [572, 721] on icon "button" at bounding box center [566, 724] width 15 height 12
click at [566, 724] on icon "button" at bounding box center [566, 724] width 15 height 12
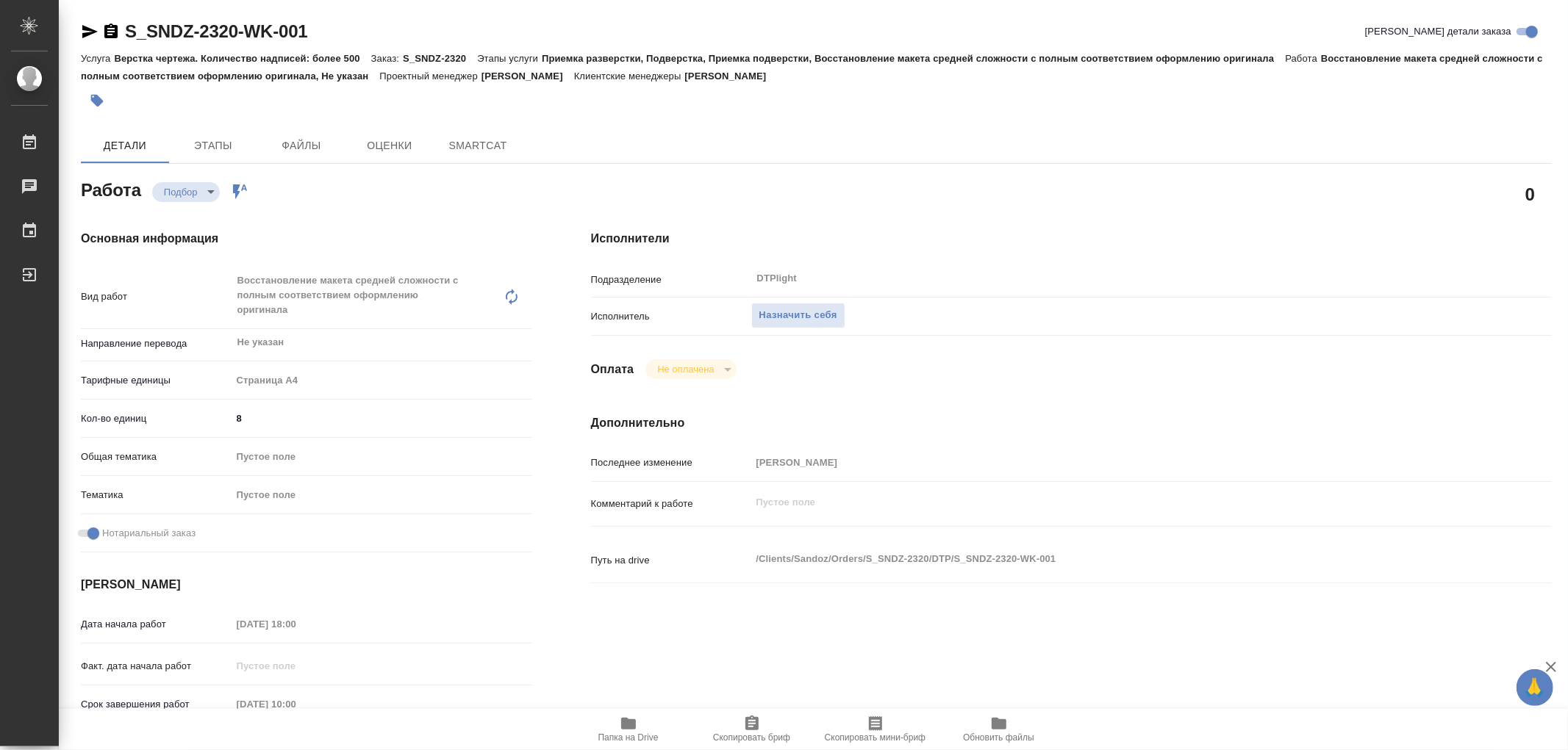
type textarea "x"
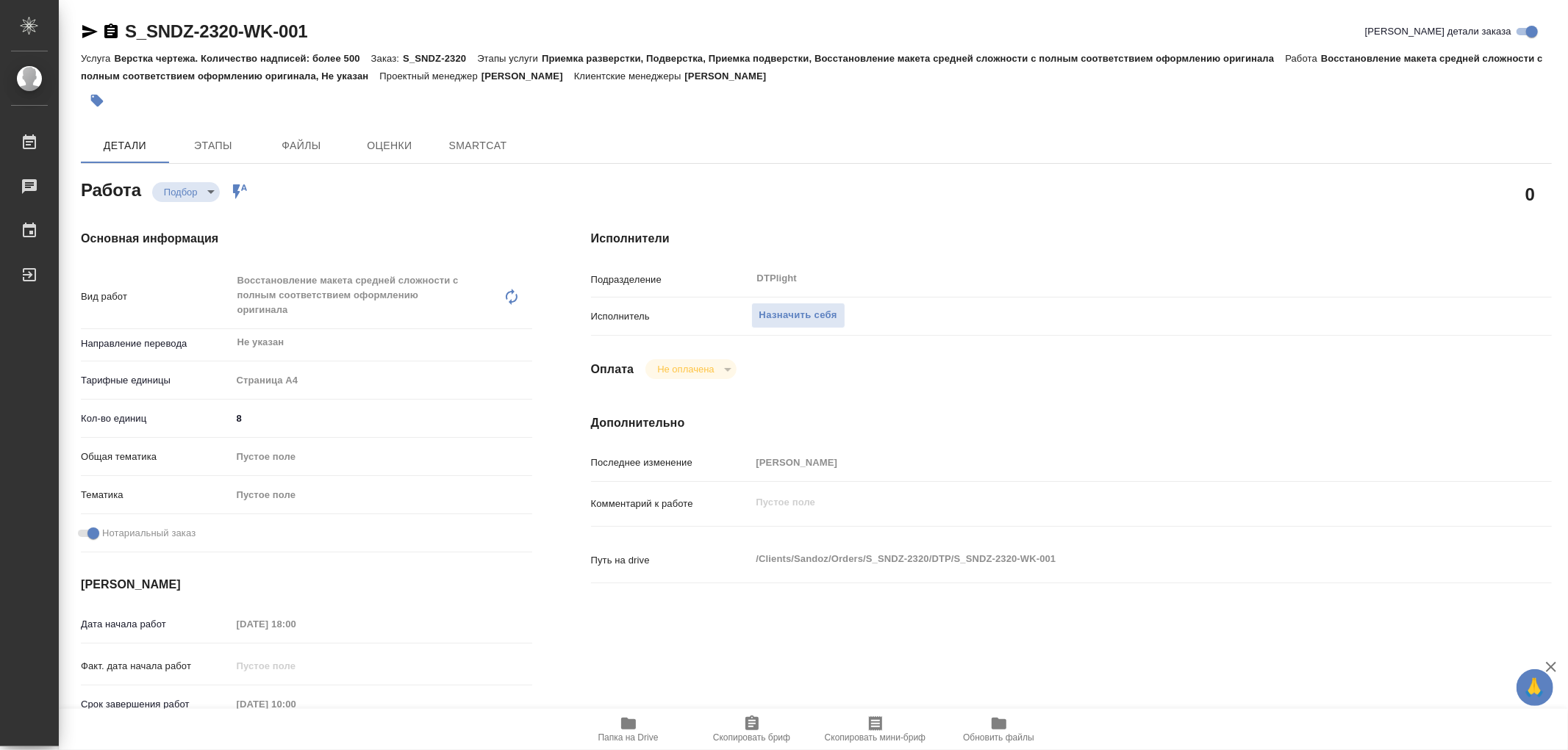
type textarea "x"
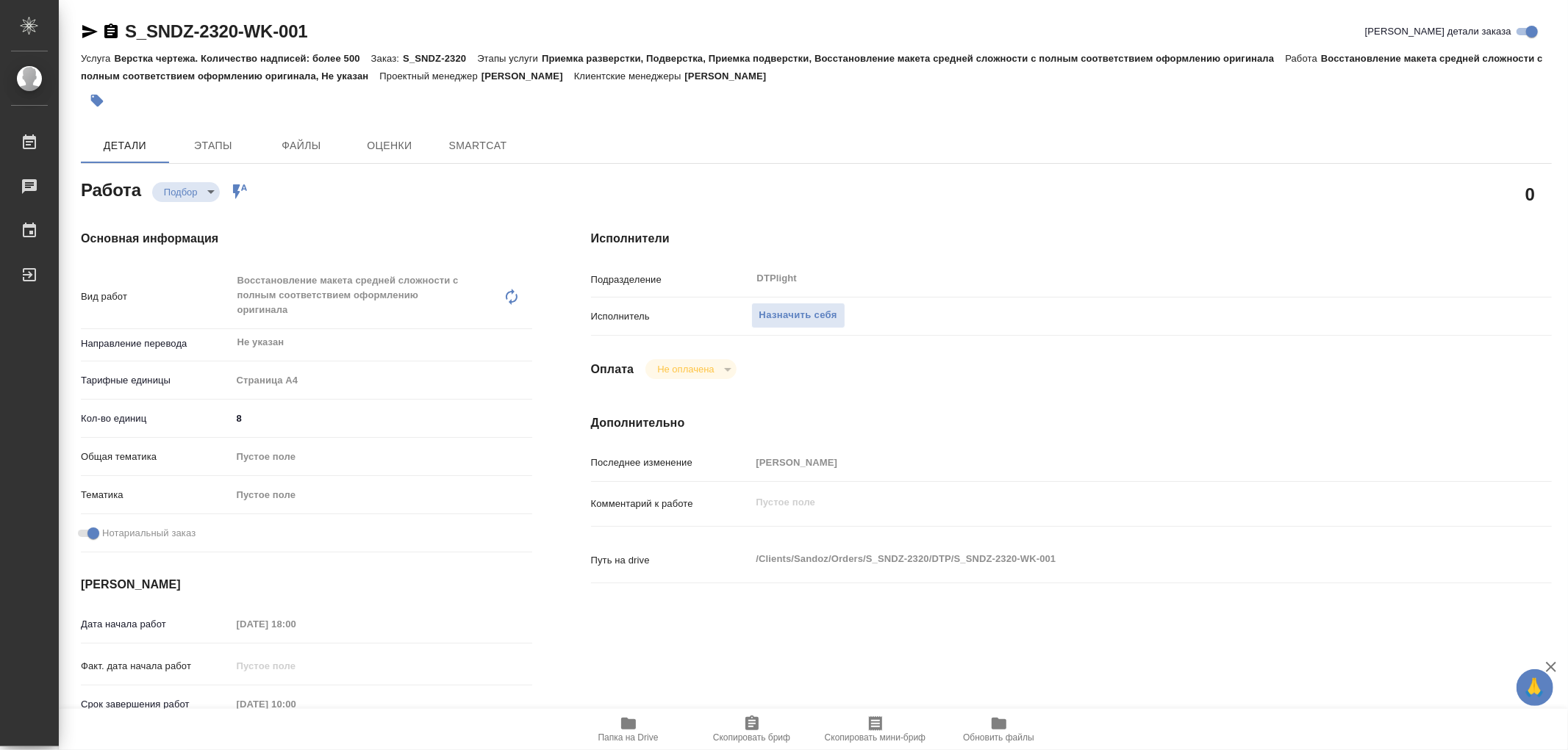
type textarea "x"
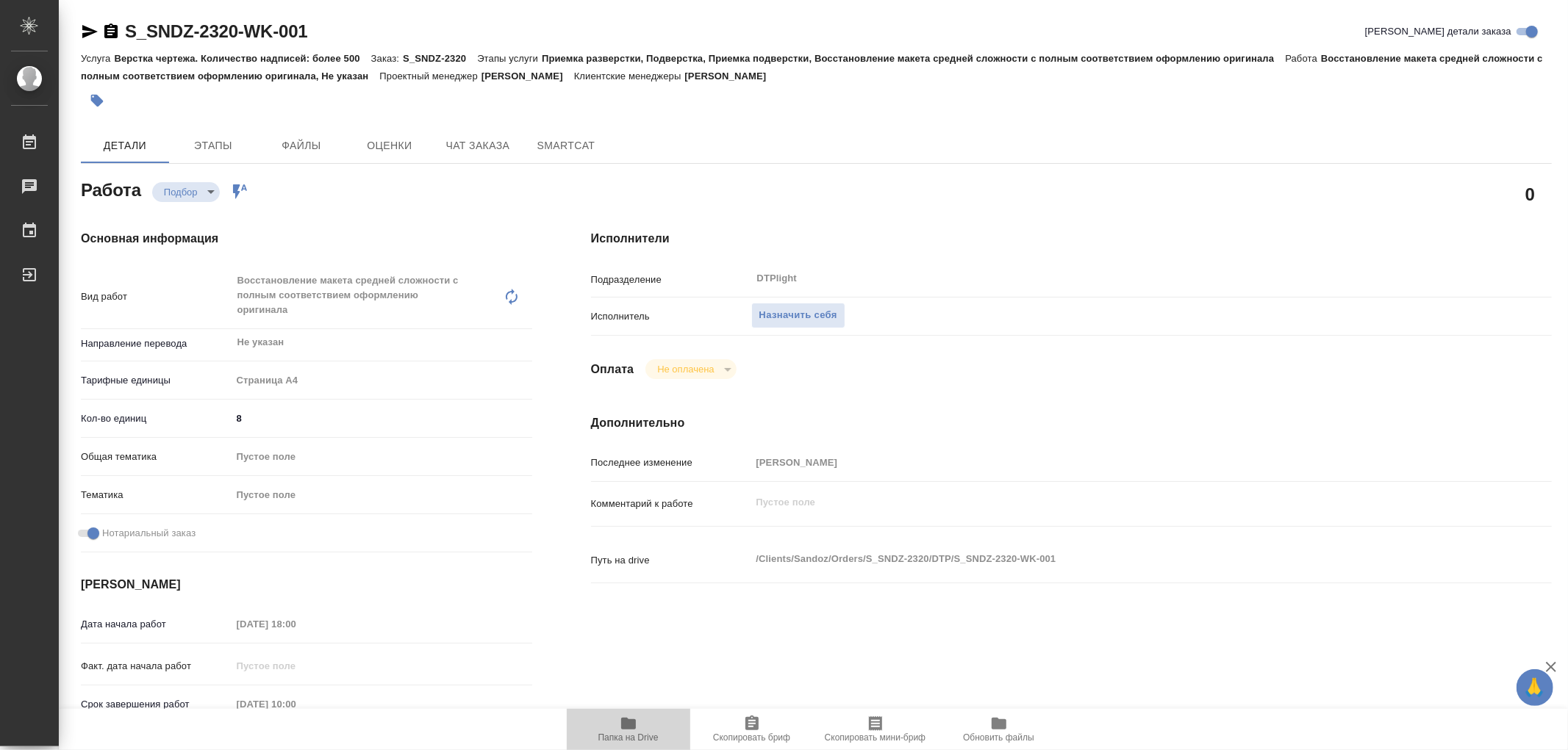
click at [629, 718] on icon "button" at bounding box center [629, 723] width 17 height 17
type textarea "x"
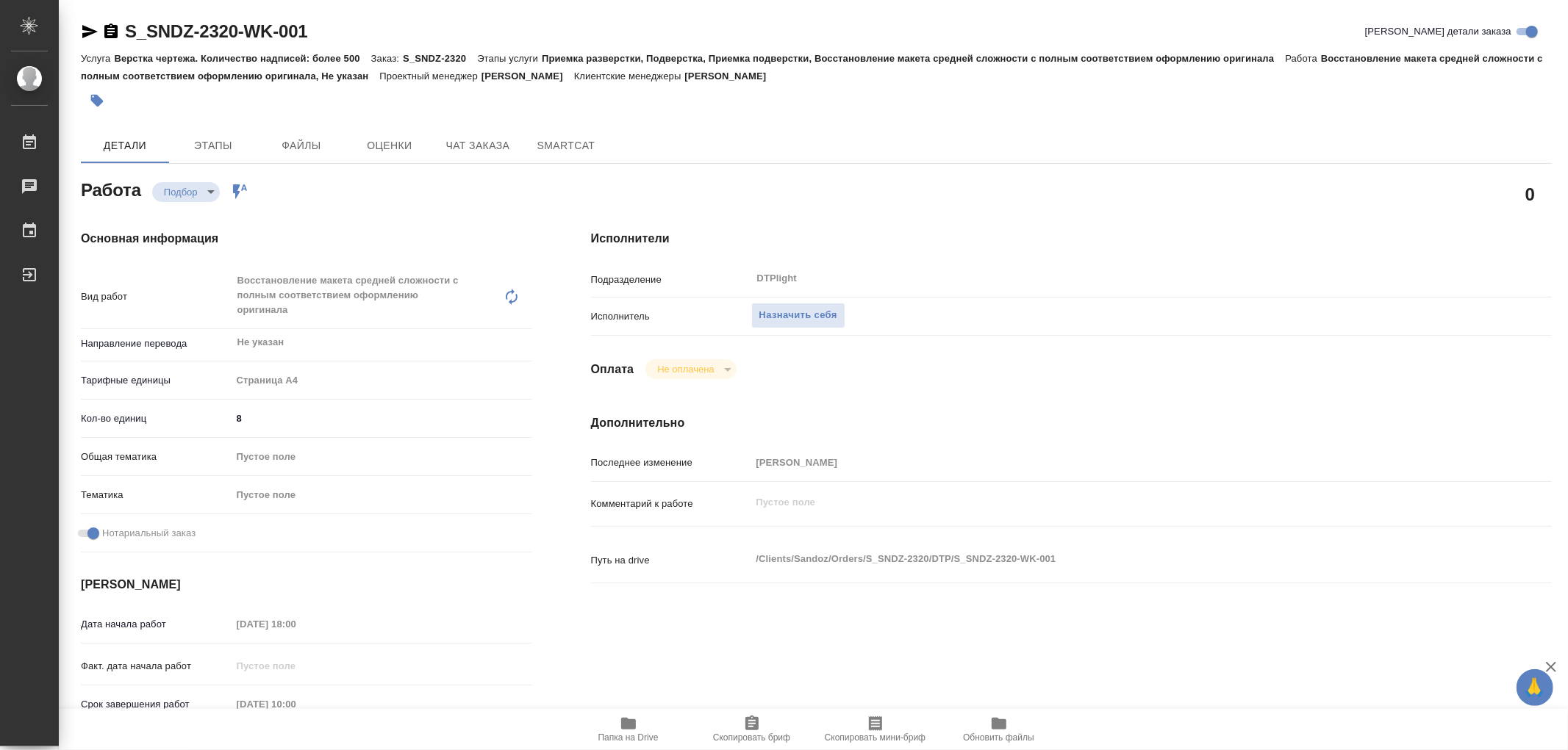
type textarea "x"
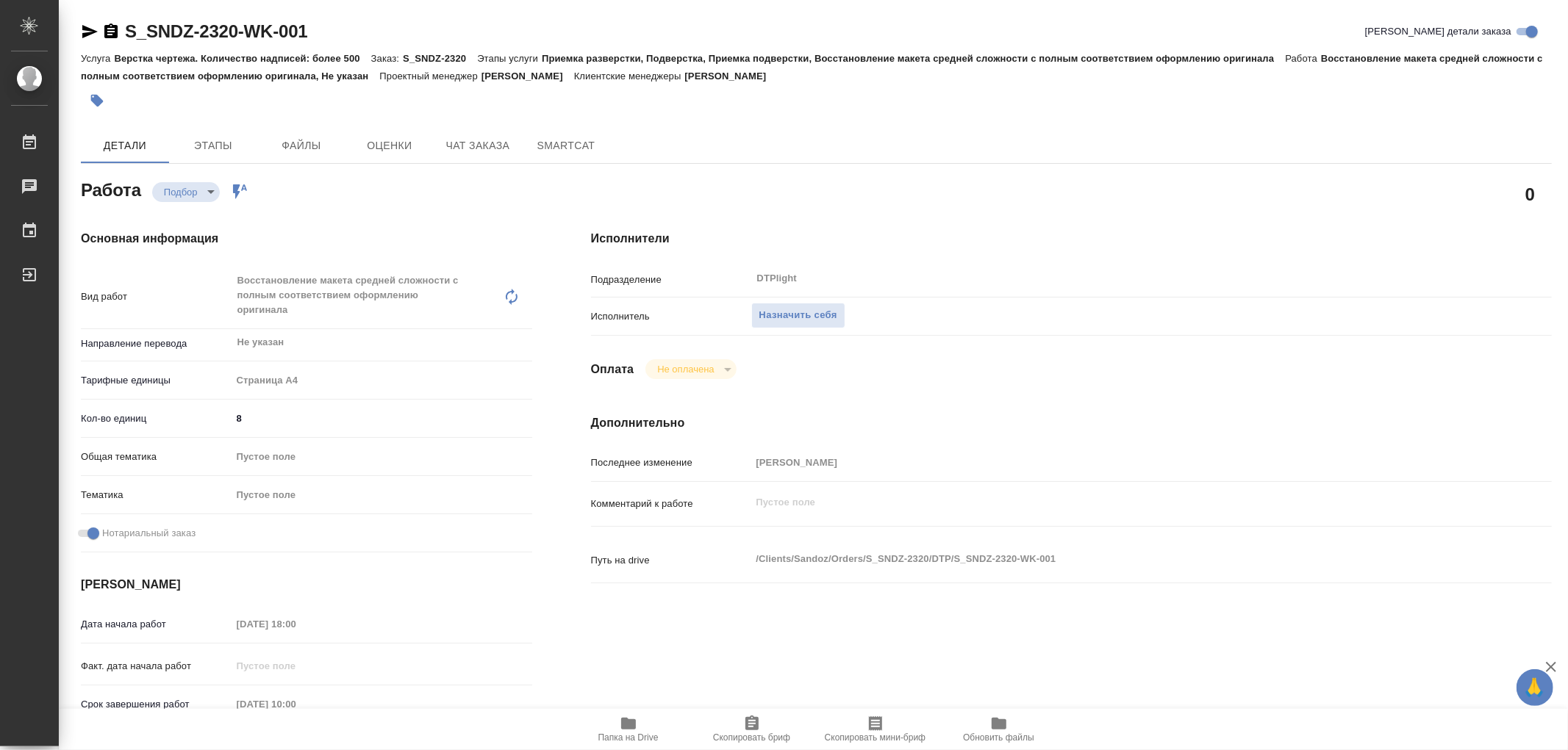
type textarea "x"
click at [806, 304] on button "Назначить себя" at bounding box center [798, 316] width 94 height 26
type textarea "x"
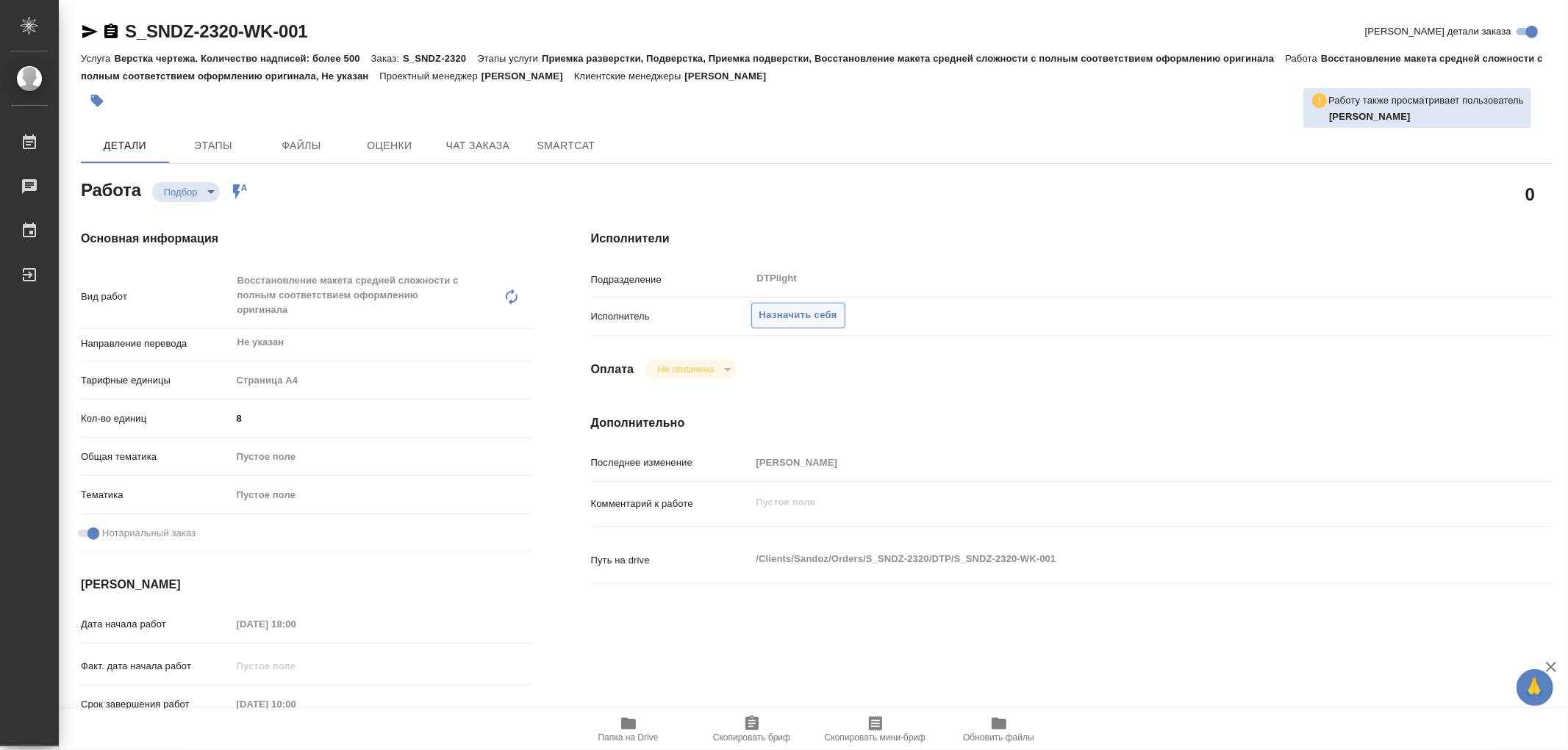
type textarea "x"
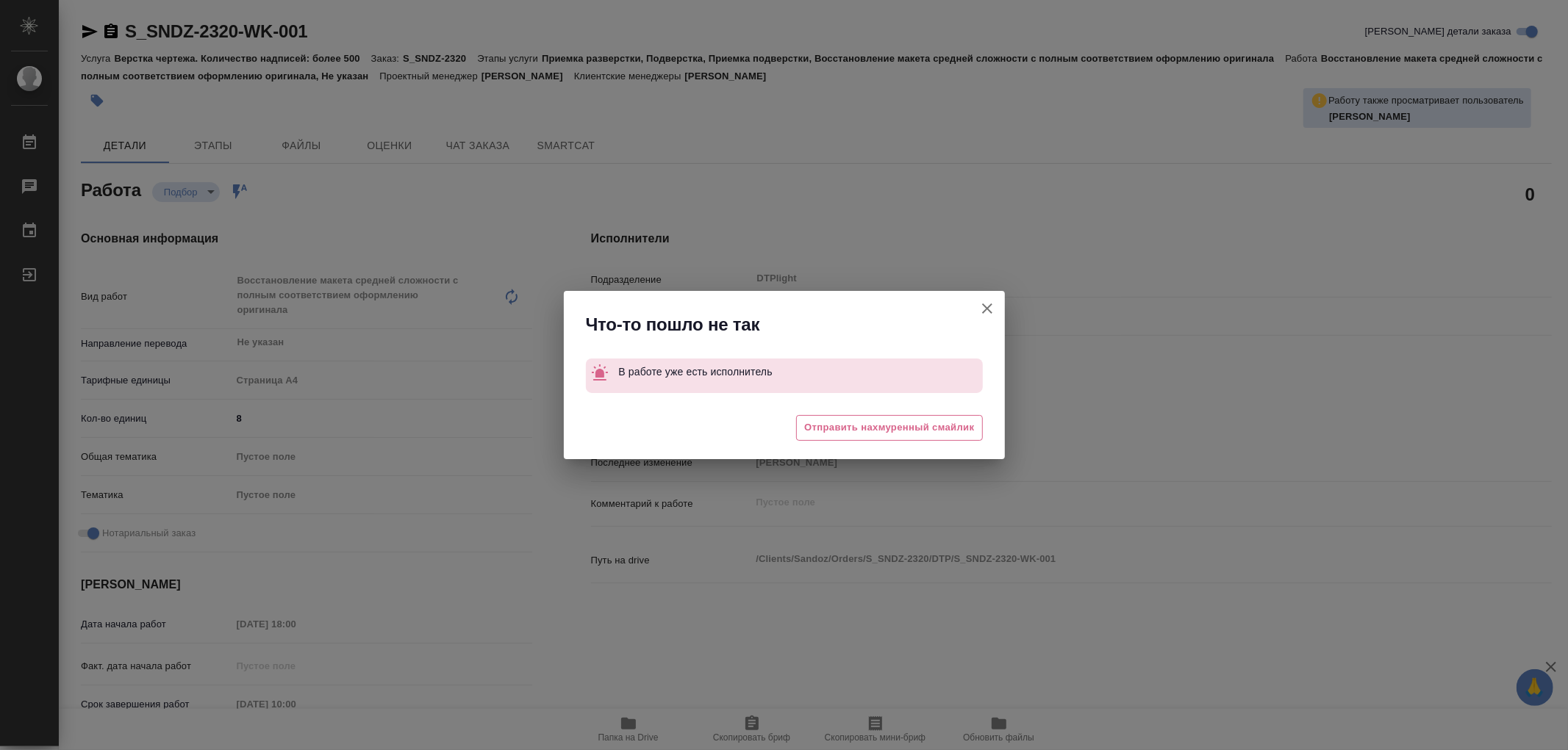
click at [986, 308] on icon "button" at bounding box center [987, 309] width 10 height 10
type textarea "x"
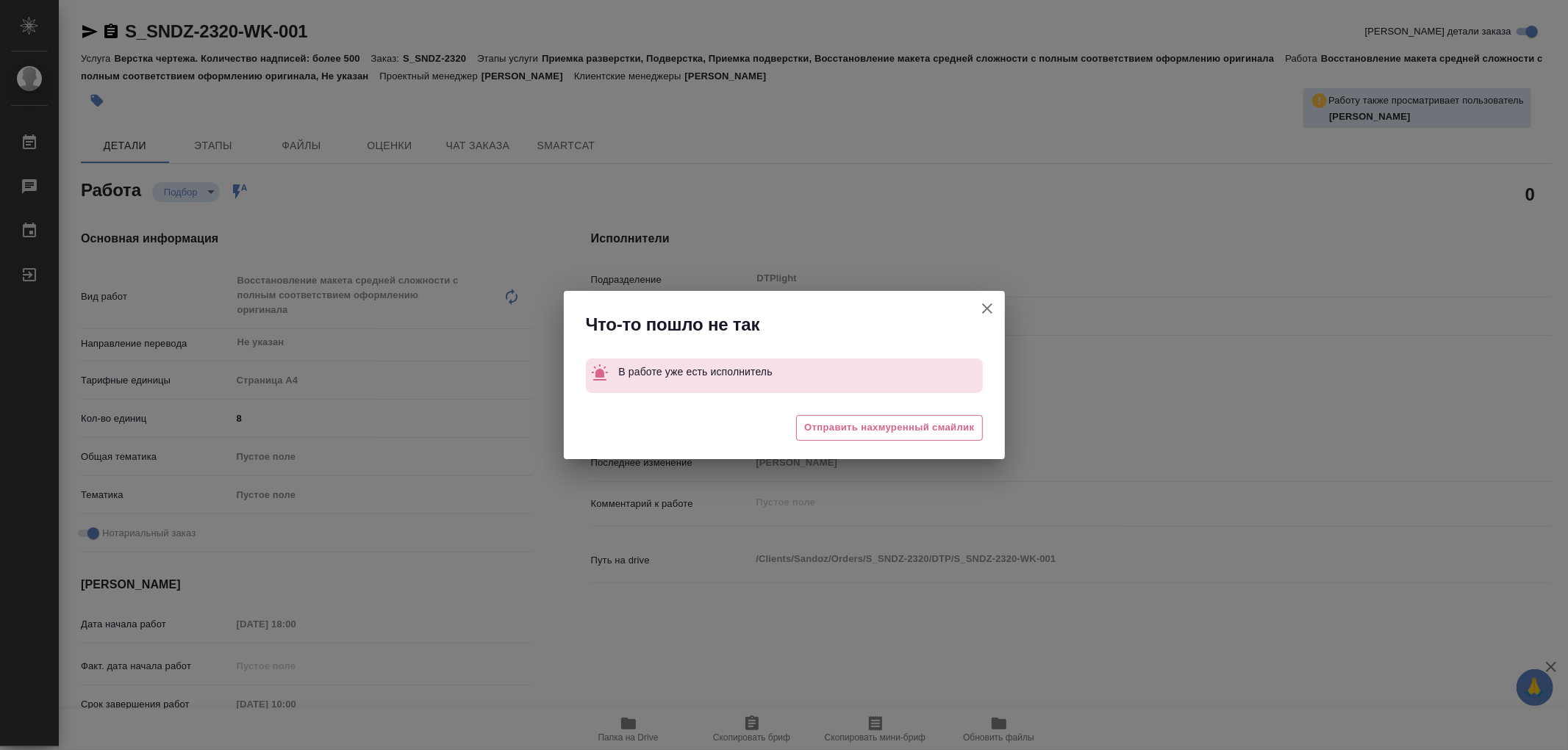
type textarea "x"
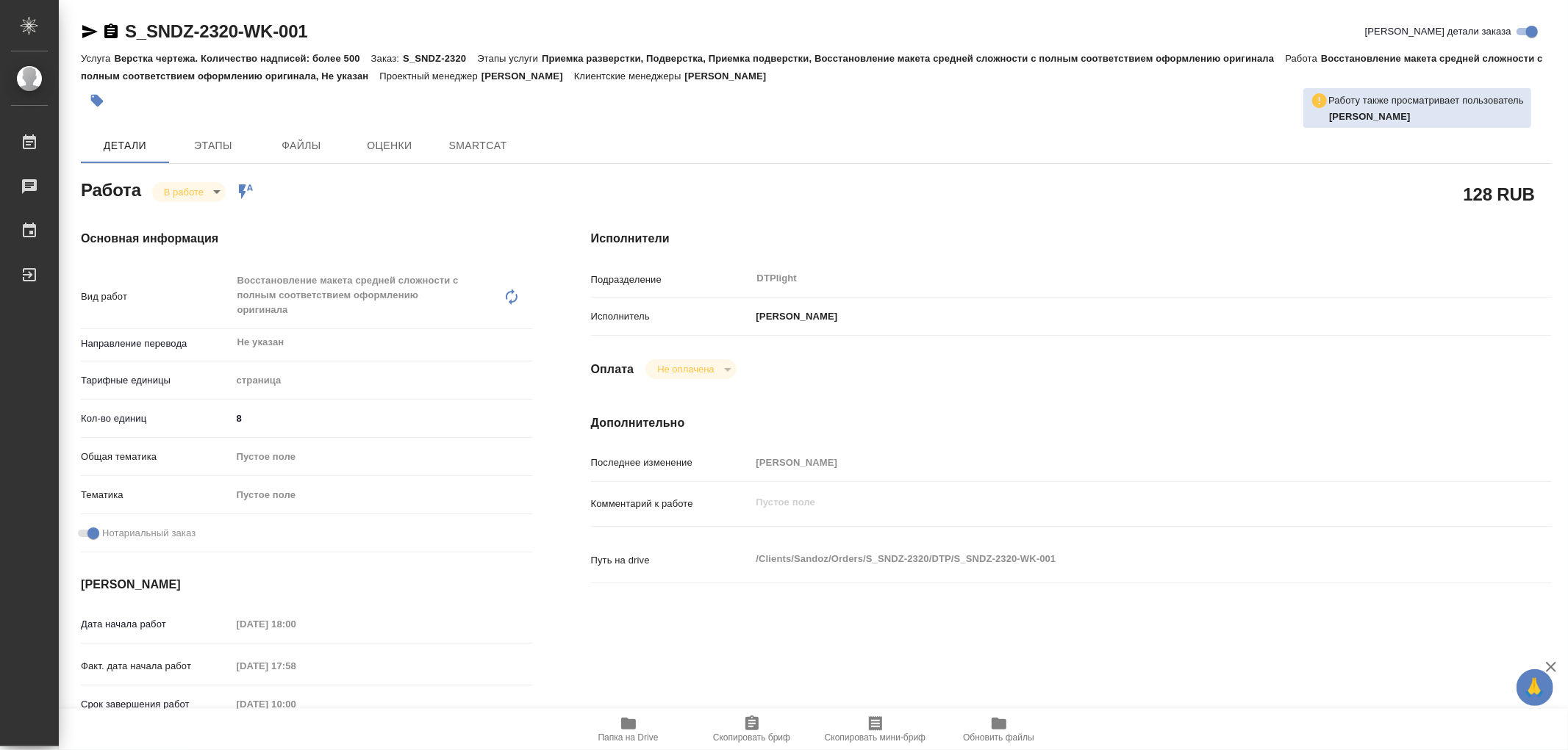
type textarea "x"
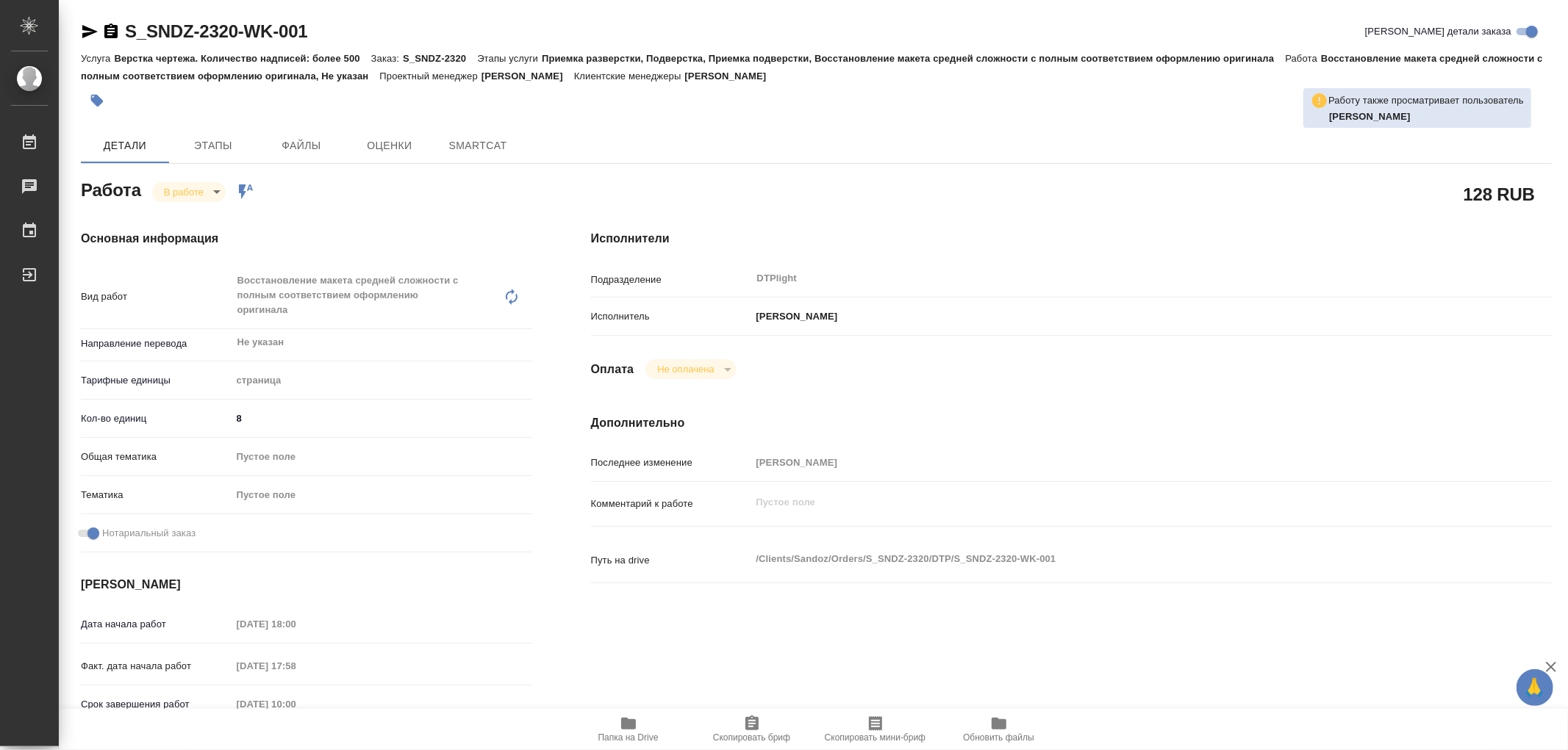
type textarea "x"
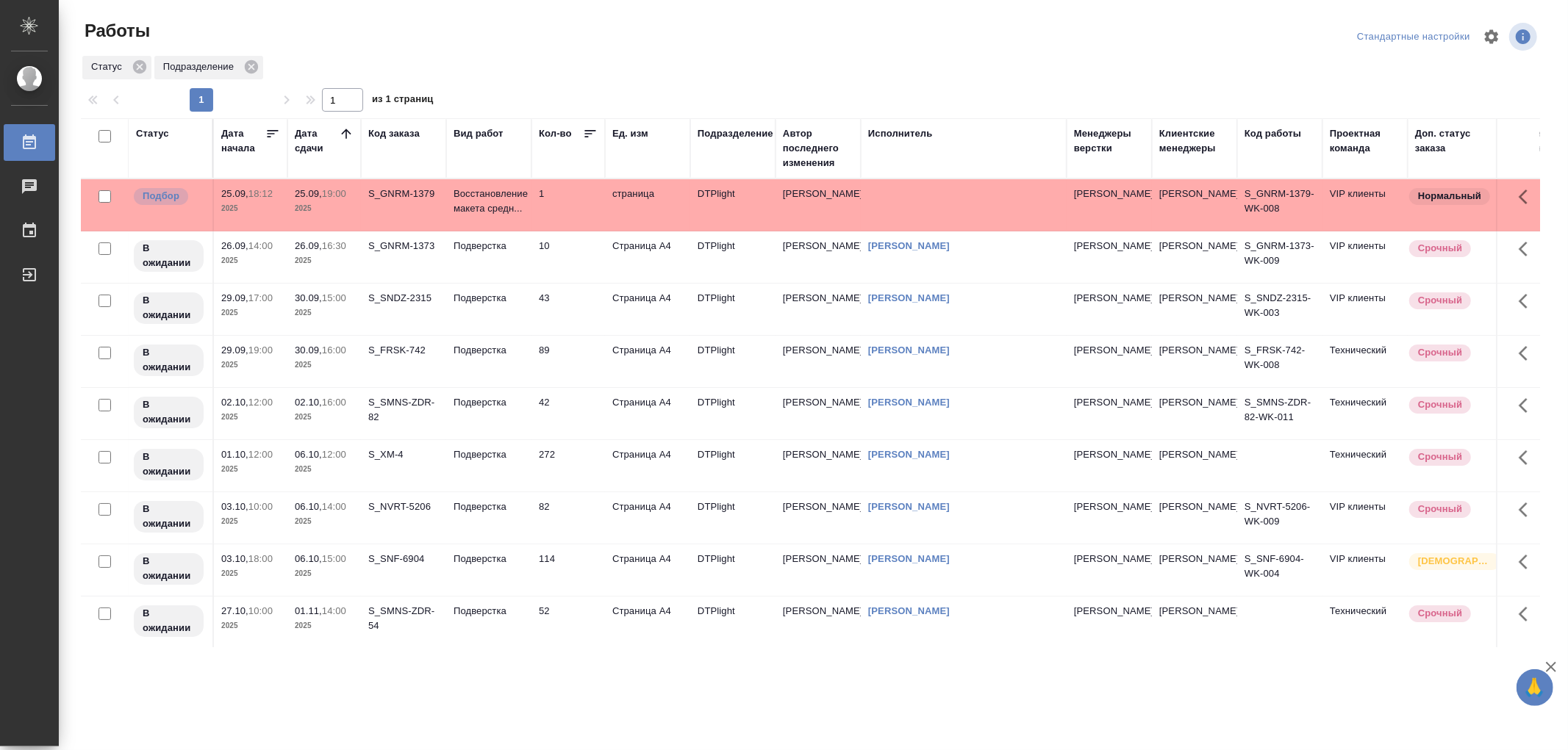
click at [467, 221] on td "Восстановление макета средн..." at bounding box center [489, 205] width 85 height 52
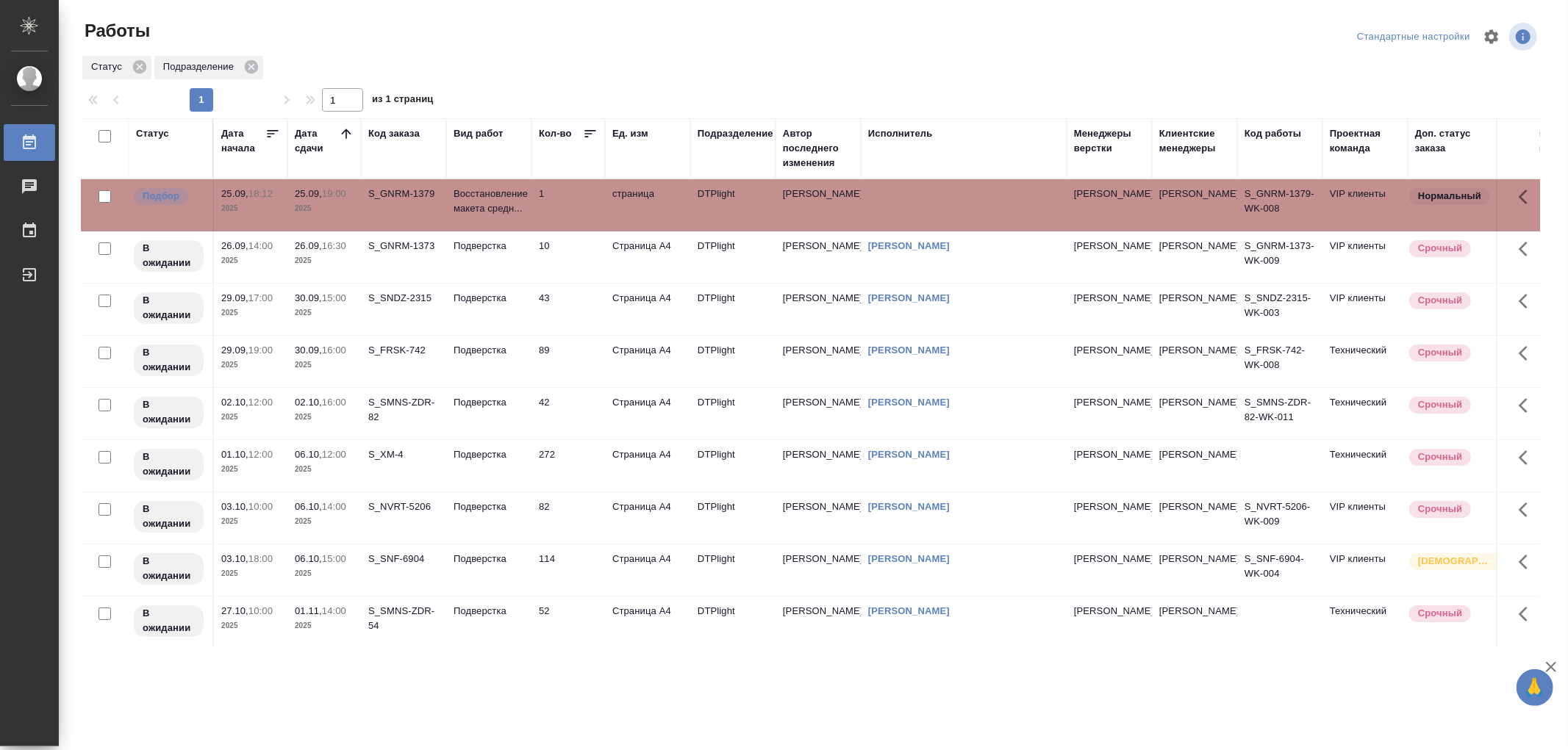
click at [467, 221] on td "Восстановление макета средн..." at bounding box center [489, 205] width 85 height 52
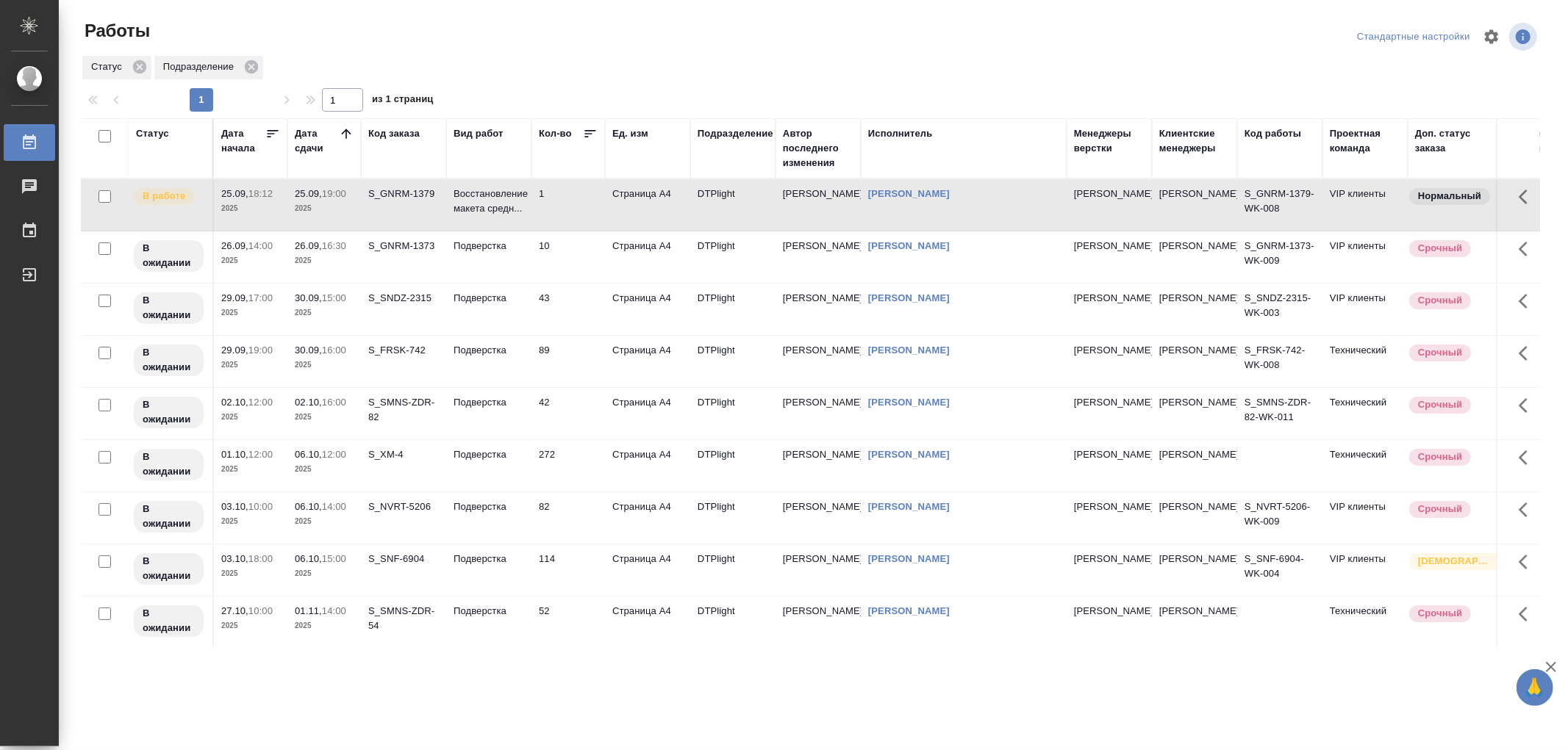
click at [479, 211] on p "Восстановление макета средн..." at bounding box center [489, 201] width 71 height 29
click at [479, 210] on p "Восстановление макета средн..." at bounding box center [489, 201] width 71 height 29
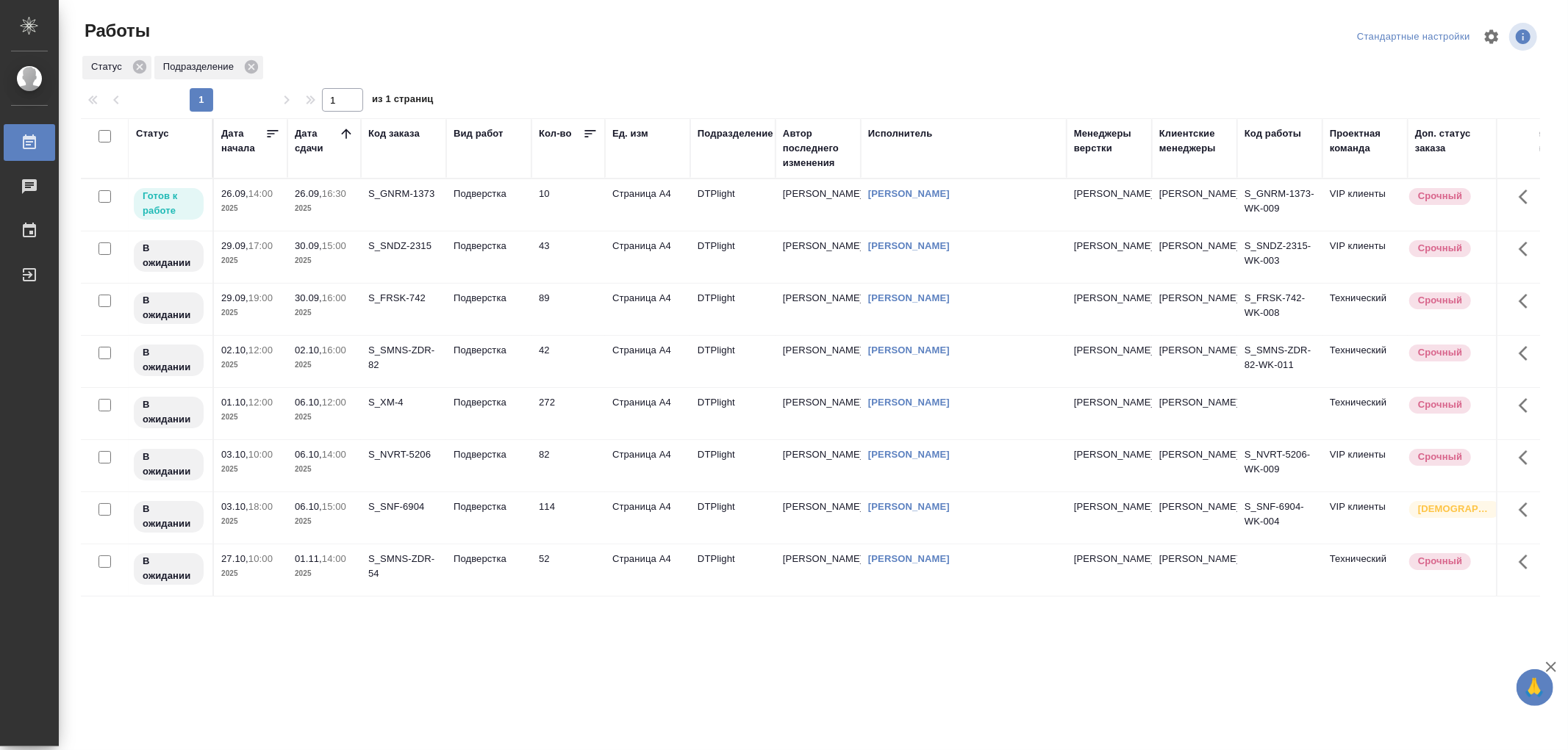
click at [469, 220] on td "Подверстка" at bounding box center [489, 205] width 85 height 52
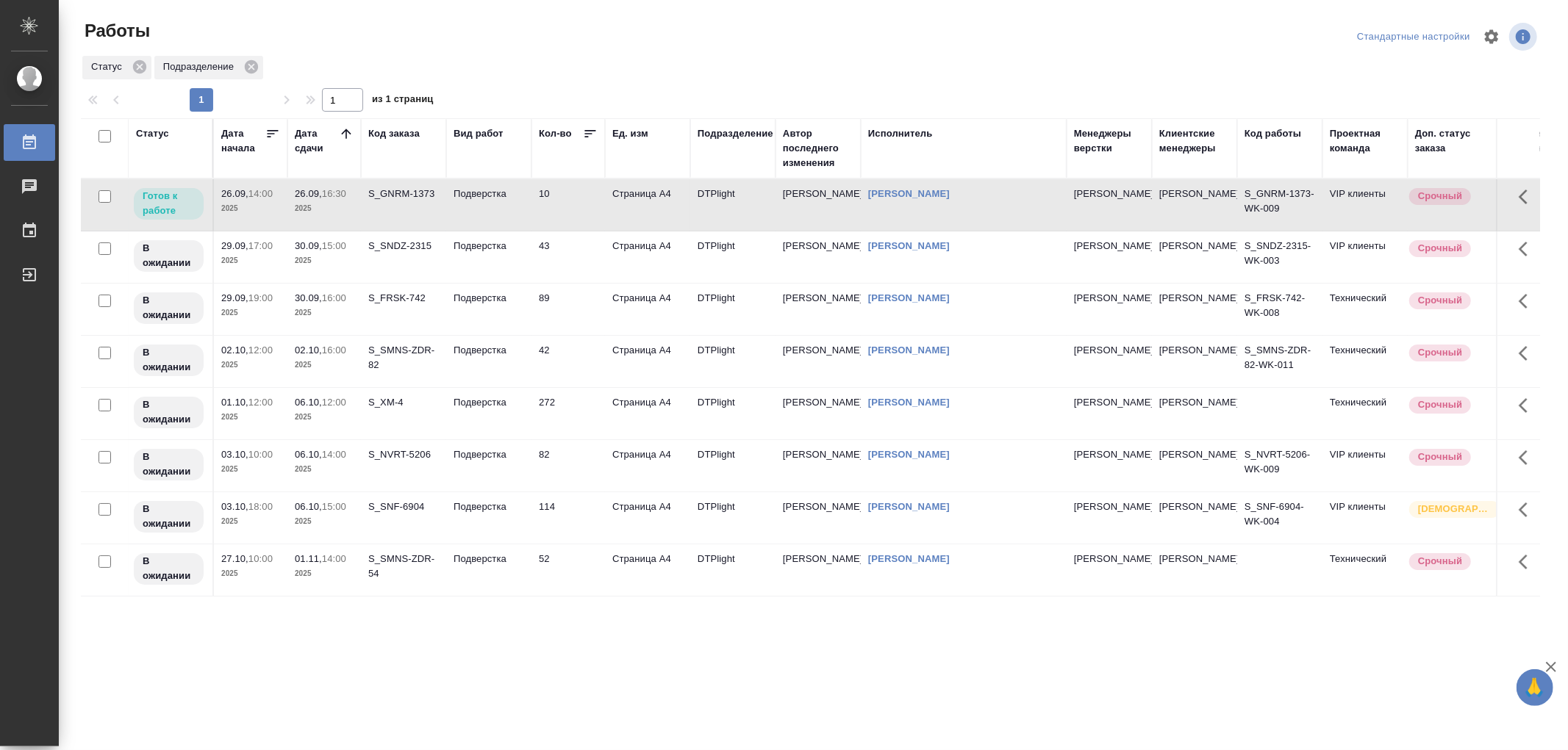
click at [469, 220] on td "Подверстка" at bounding box center [489, 205] width 85 height 52
click at [456, 207] on td "Подверстка" at bounding box center [489, 205] width 85 height 52
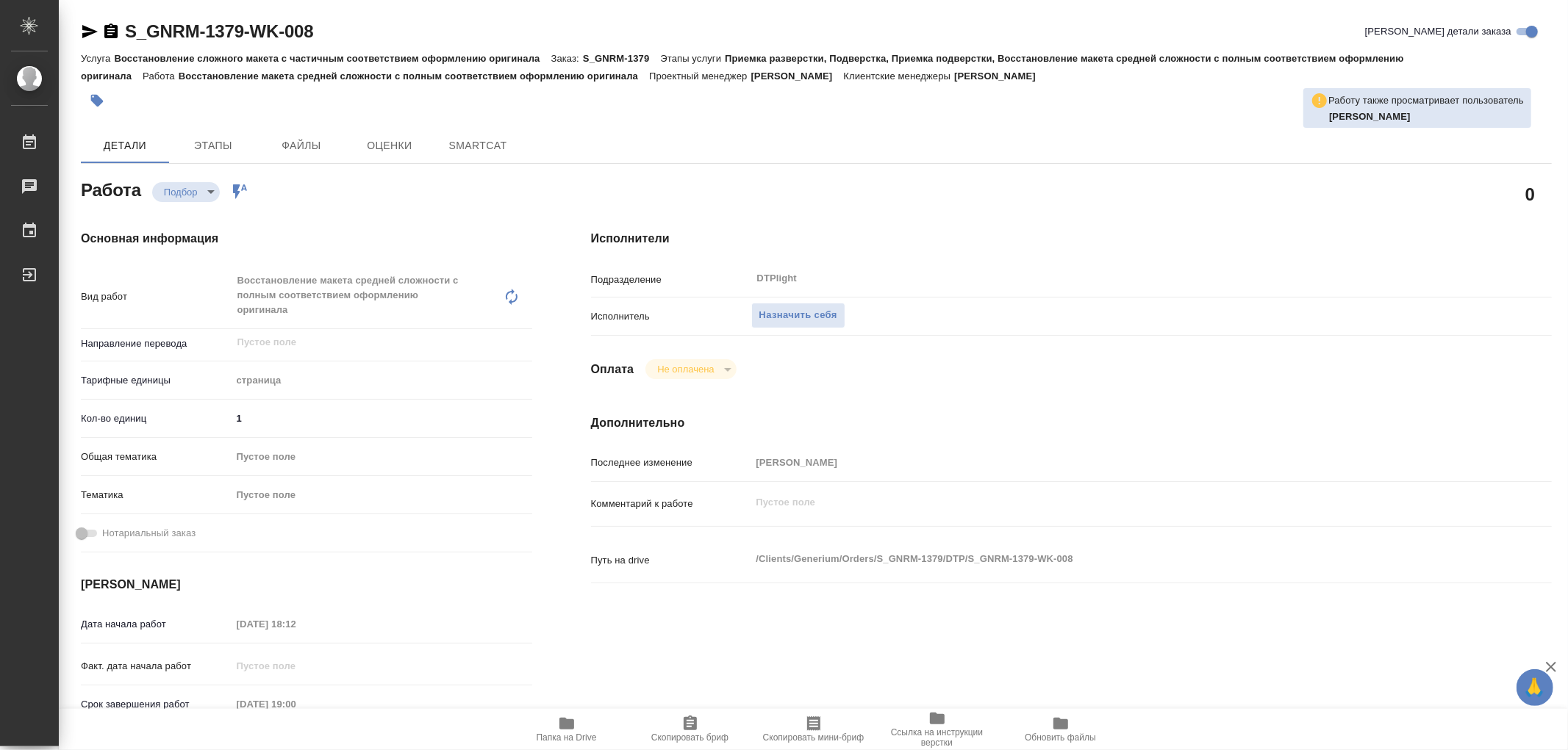
type textarea "x"
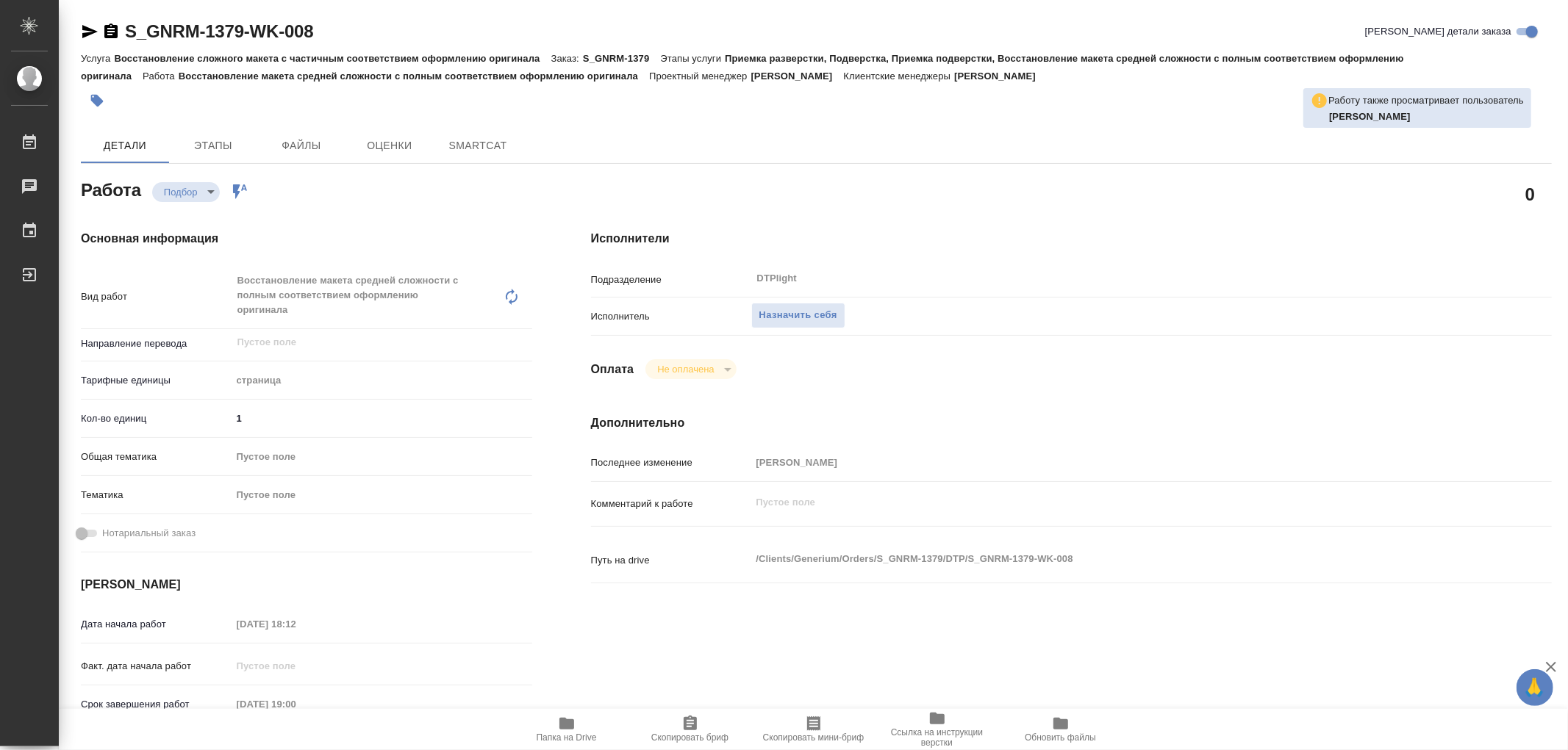
type textarea "x"
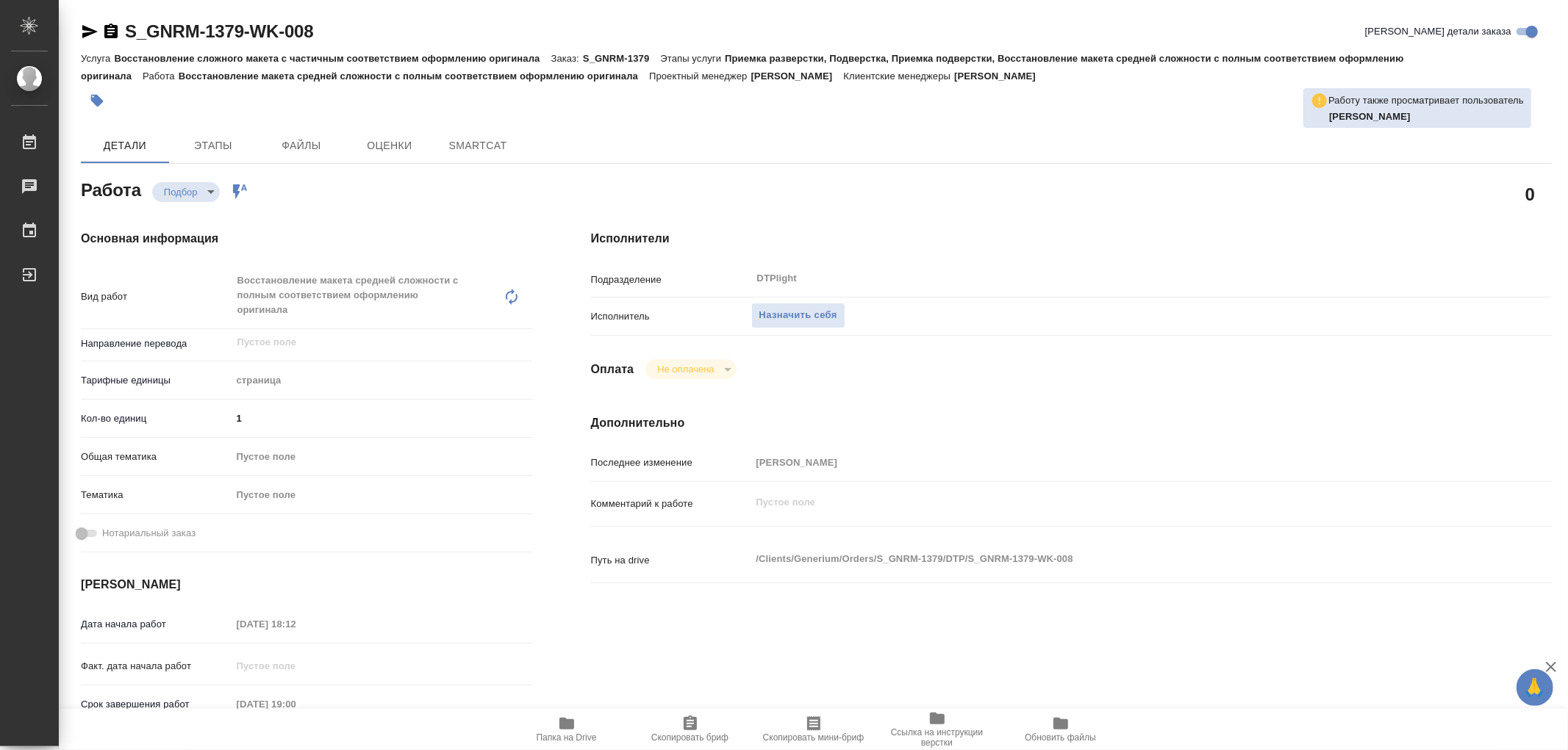
type textarea "x"
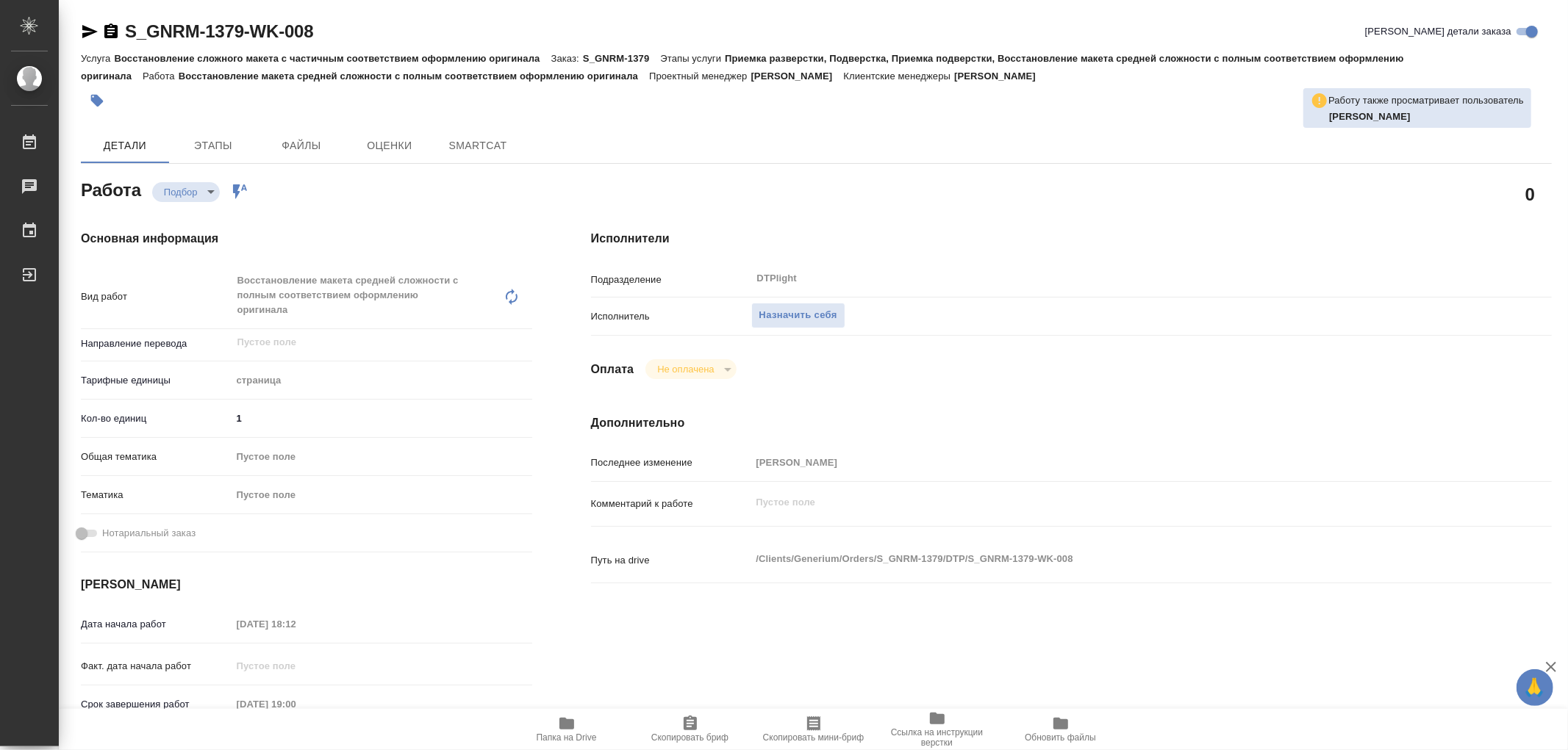
type textarea "x"
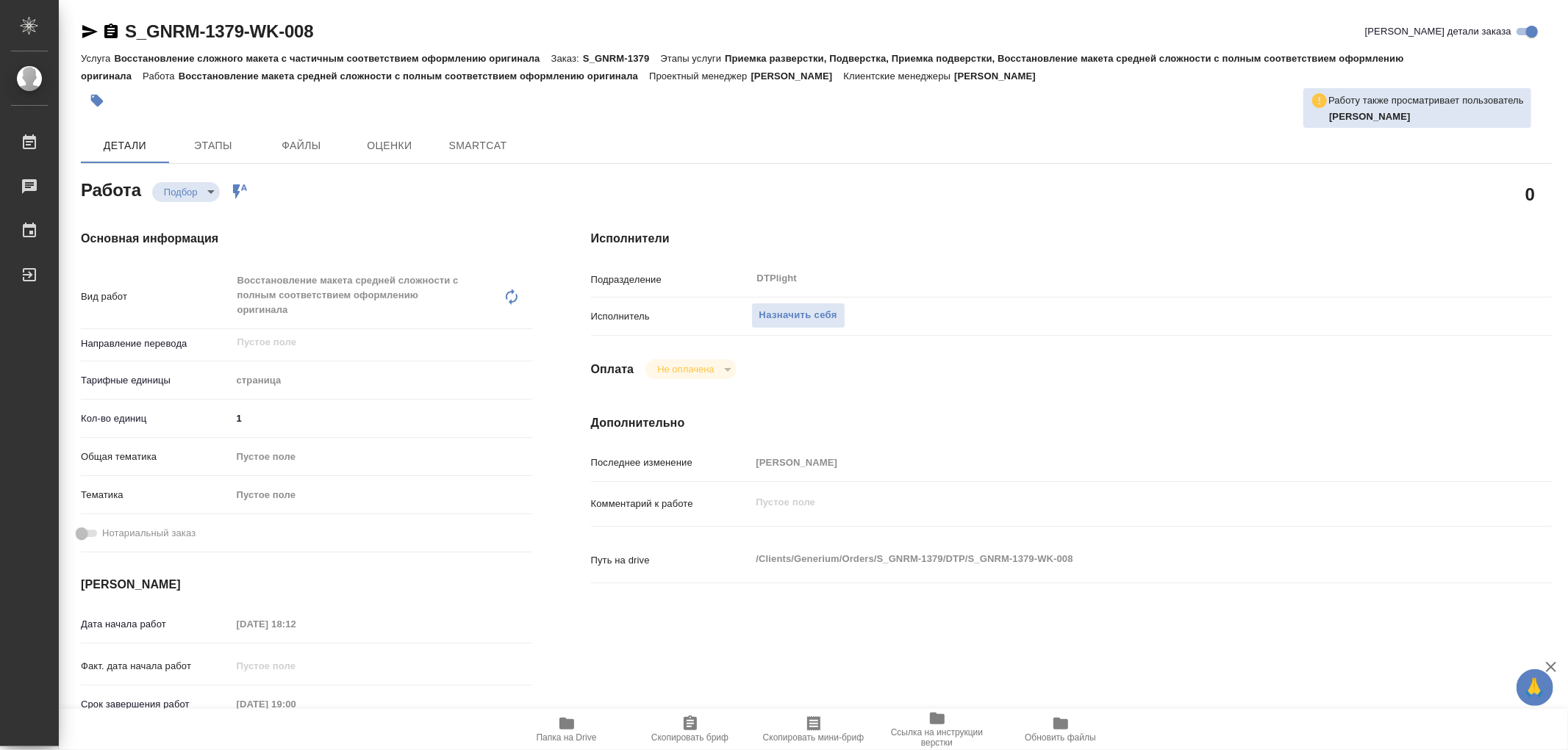
type textarea "x"
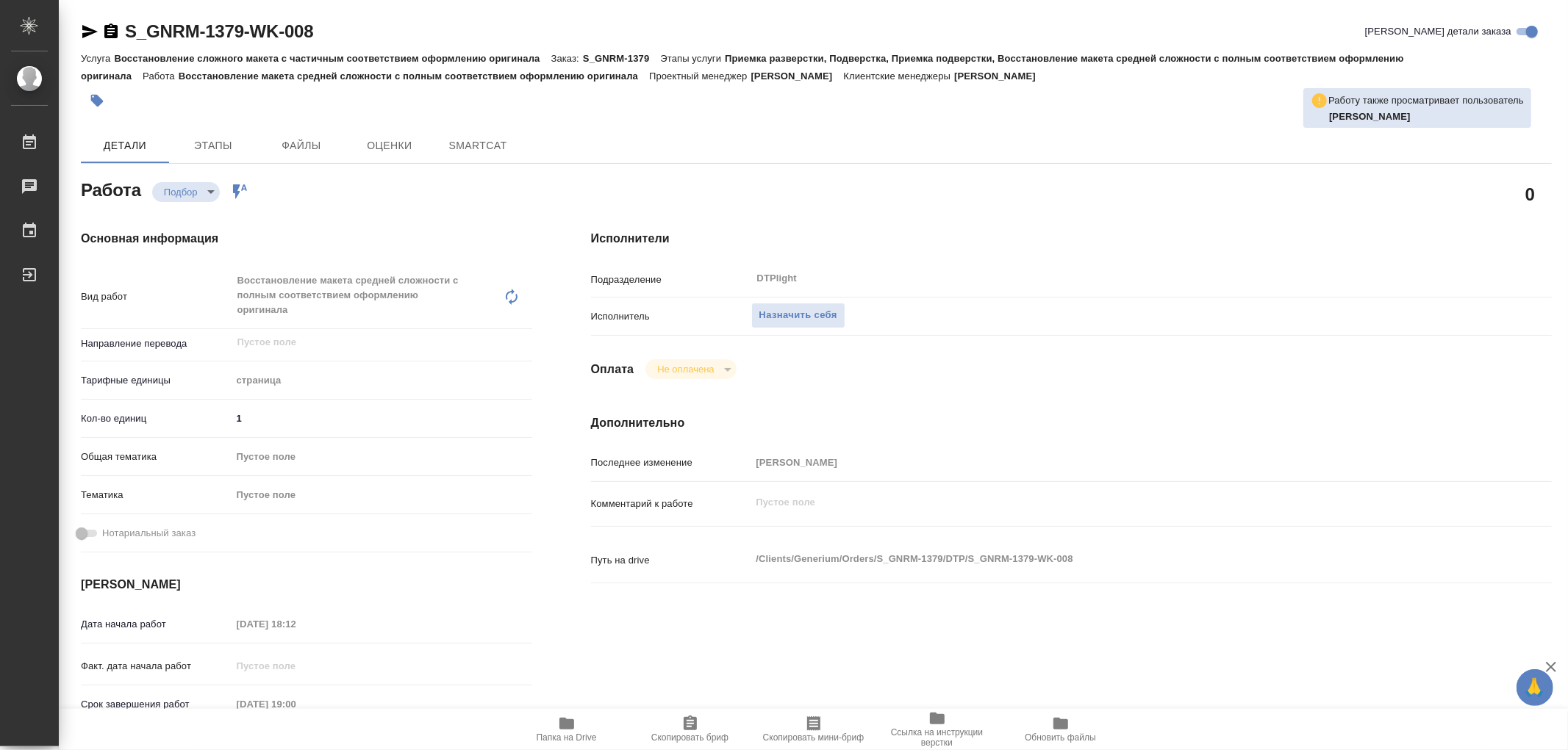
type textarea "x"
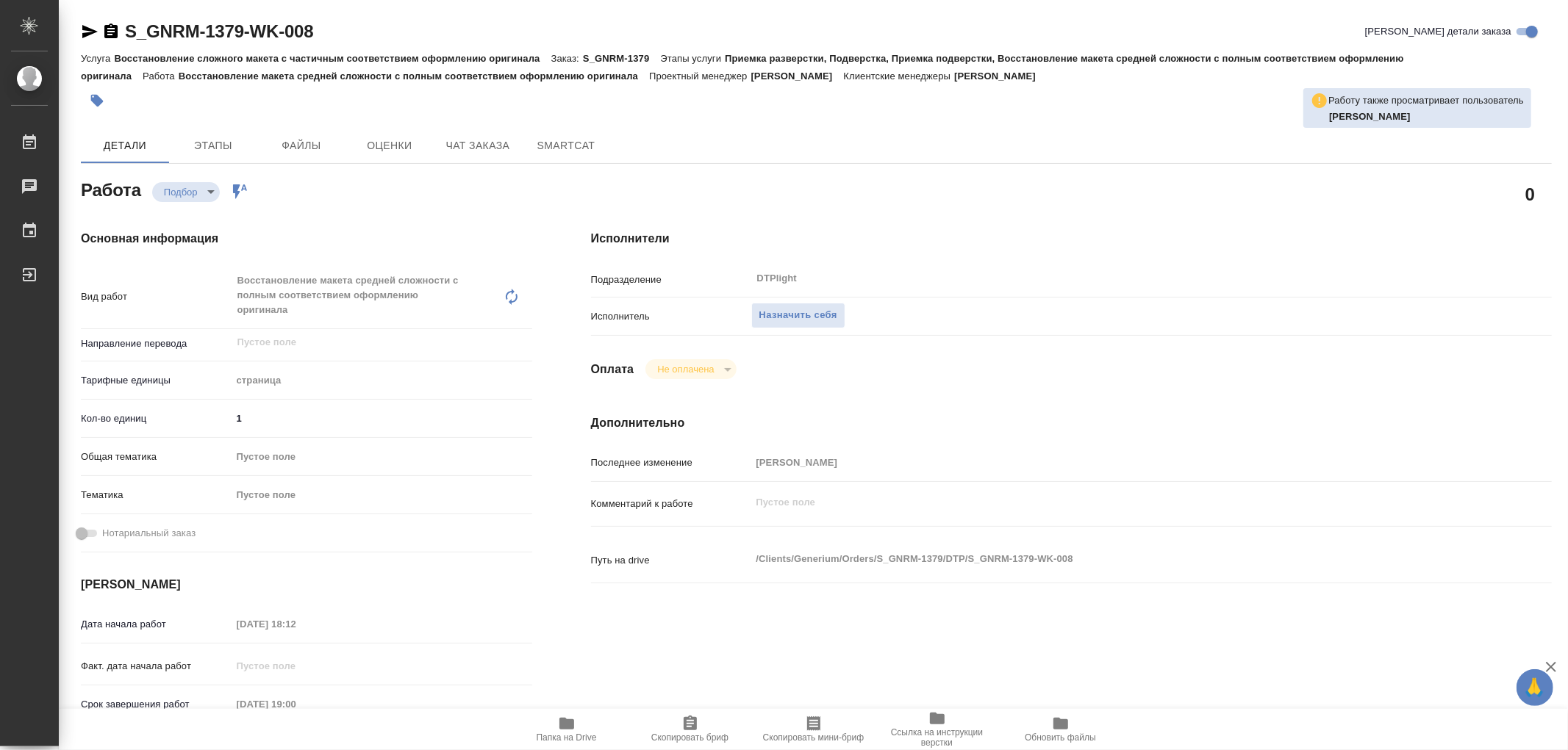
click at [541, 738] on span "Папка на Drive" at bounding box center [566, 738] width 60 height 10
type textarea "x"
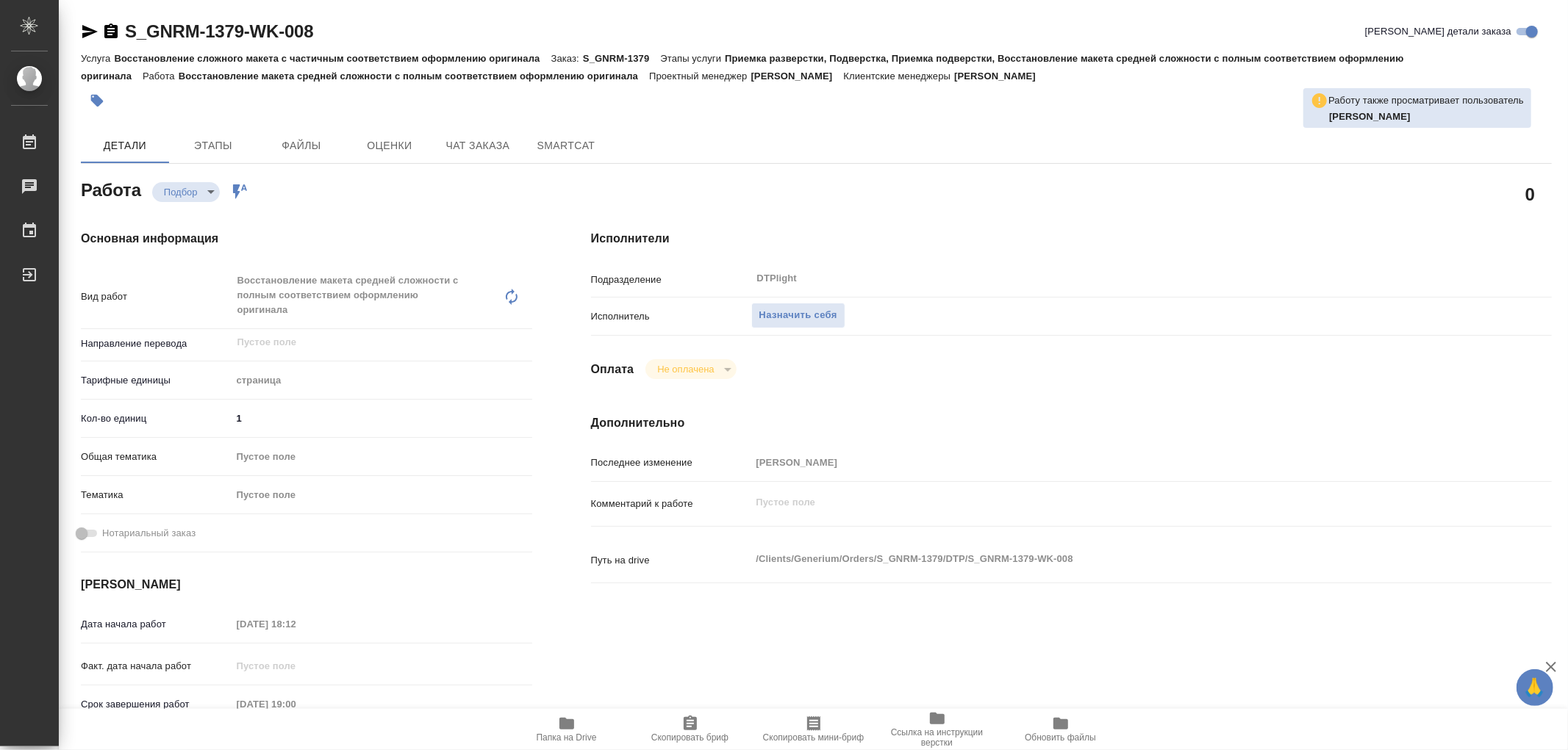
type textarea "x"
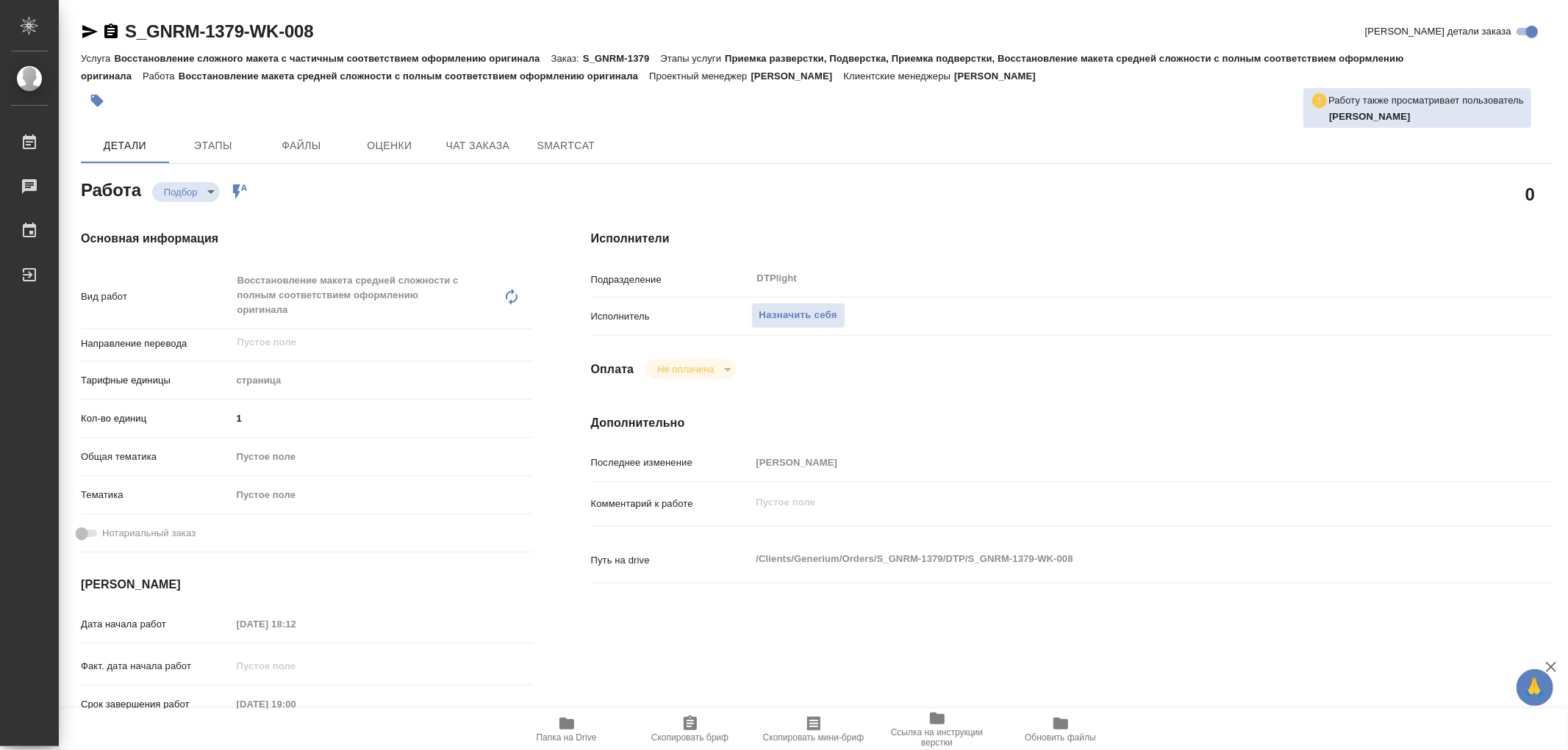
type textarea "x"
click at [797, 321] on span "Назначить себя" at bounding box center [798, 316] width 78 height 17
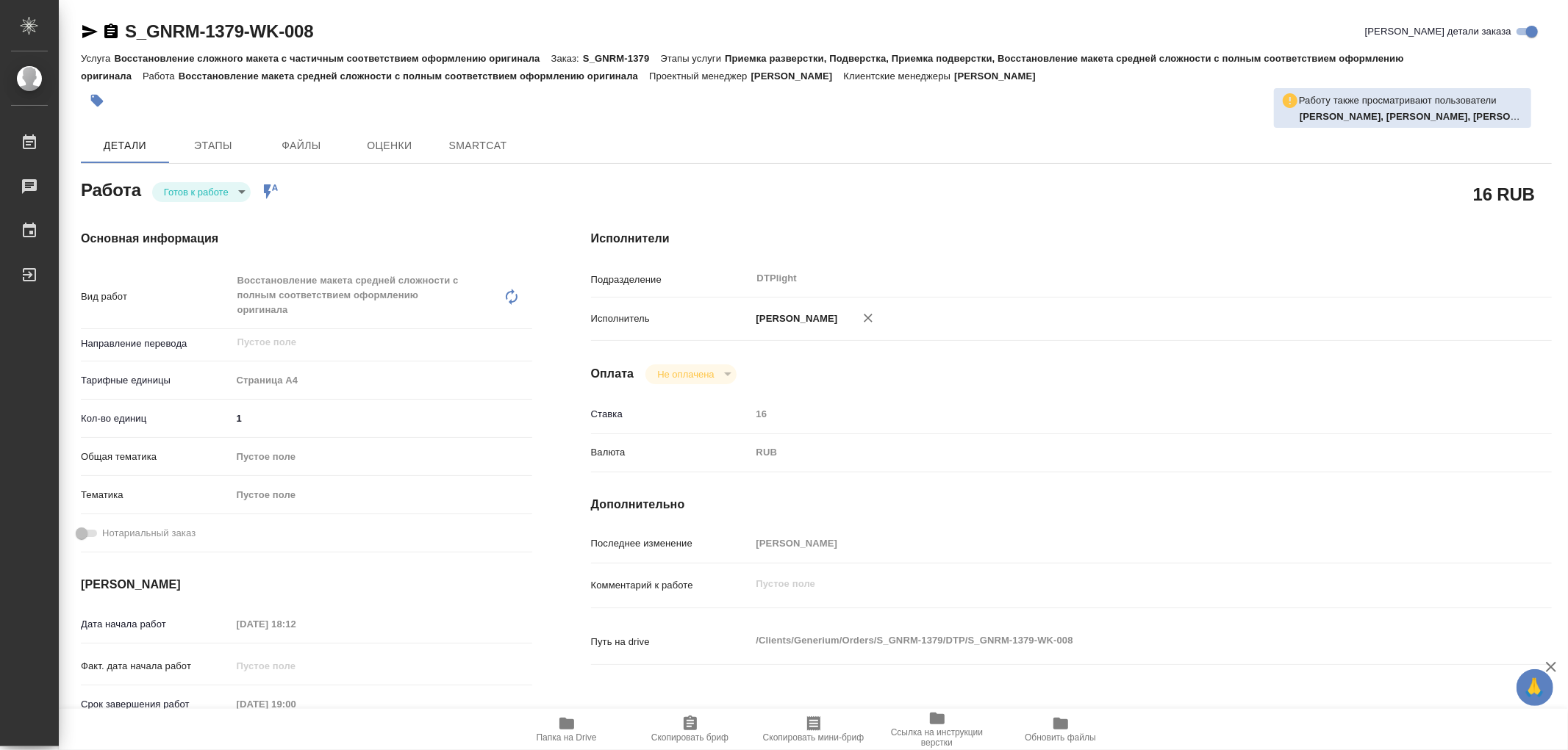
type textarea "x"
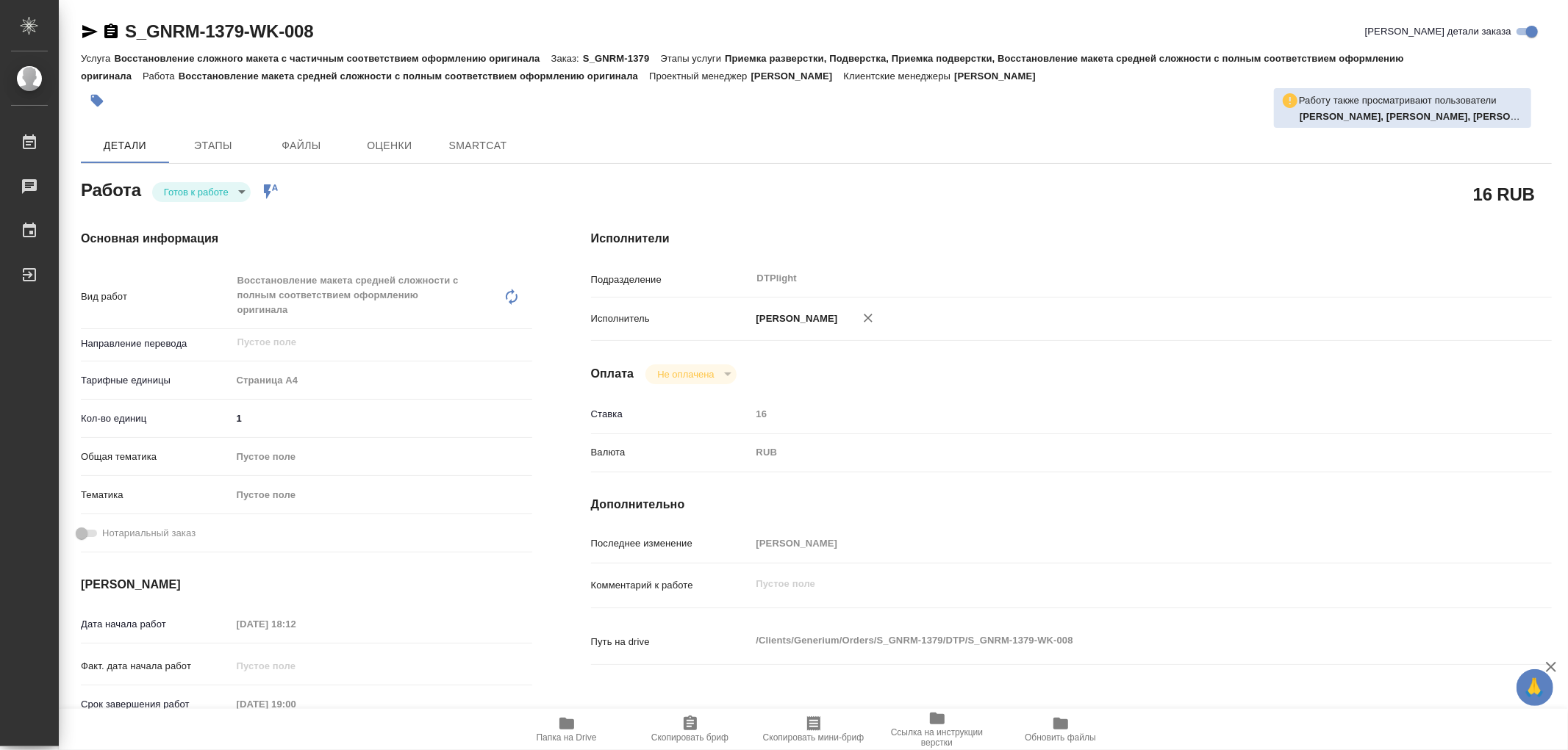
type textarea "x"
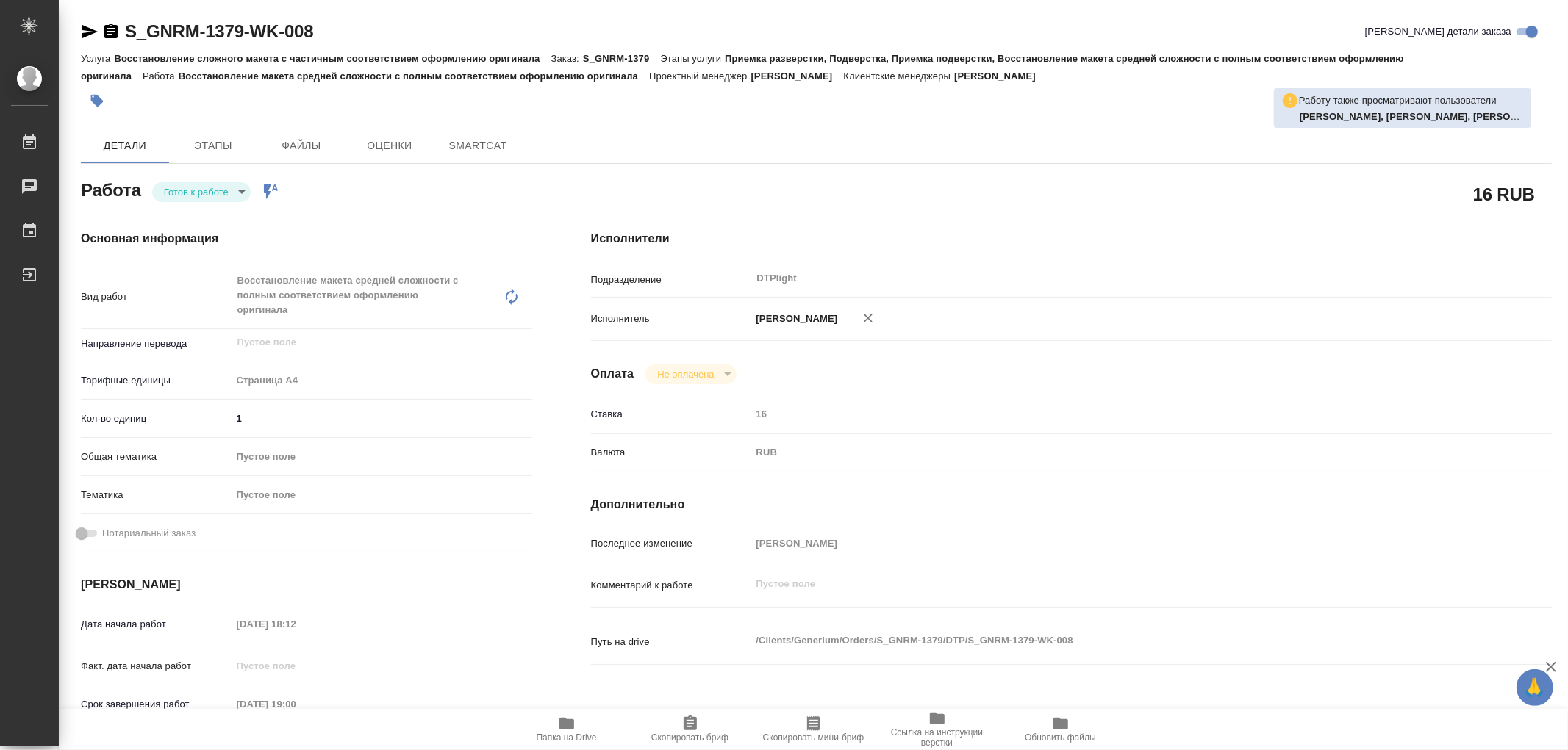
type textarea "x"
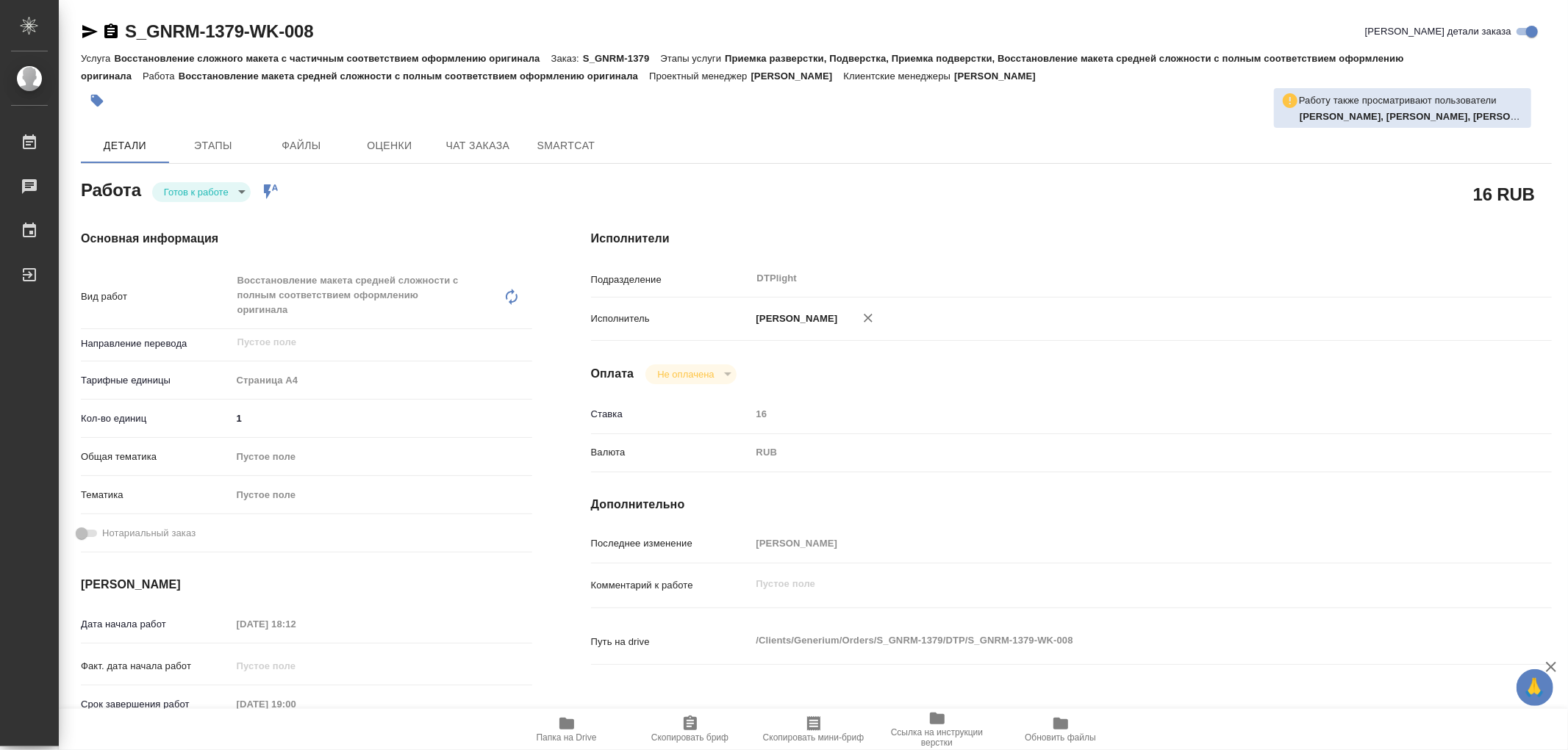
click at [205, 177] on div "Работа Готов к работе readyForWork Работа включена в последовательность" at bounding box center [307, 188] width 452 height 27
click at [208, 181] on body "🙏 .cls-1 fill:#fff; AWATERA Работы Чаты График Выйти S_GNRM-1379-WK-008 Кратко …" at bounding box center [784, 375] width 1568 height 750
type textarea "x"
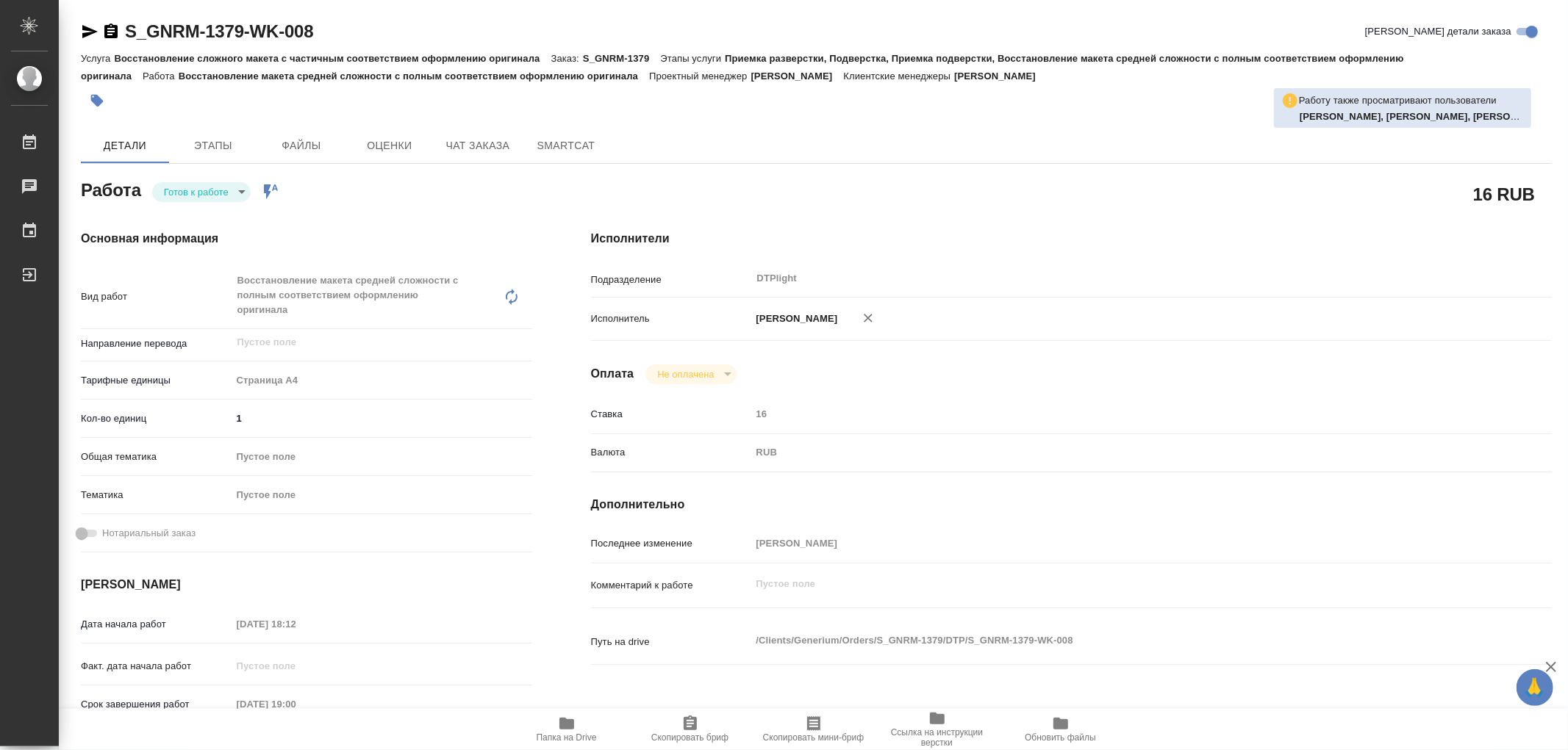
type textarea "x"
click at [208, 194] on button "В работе" at bounding box center [188, 192] width 48 height 16
type textarea "x"
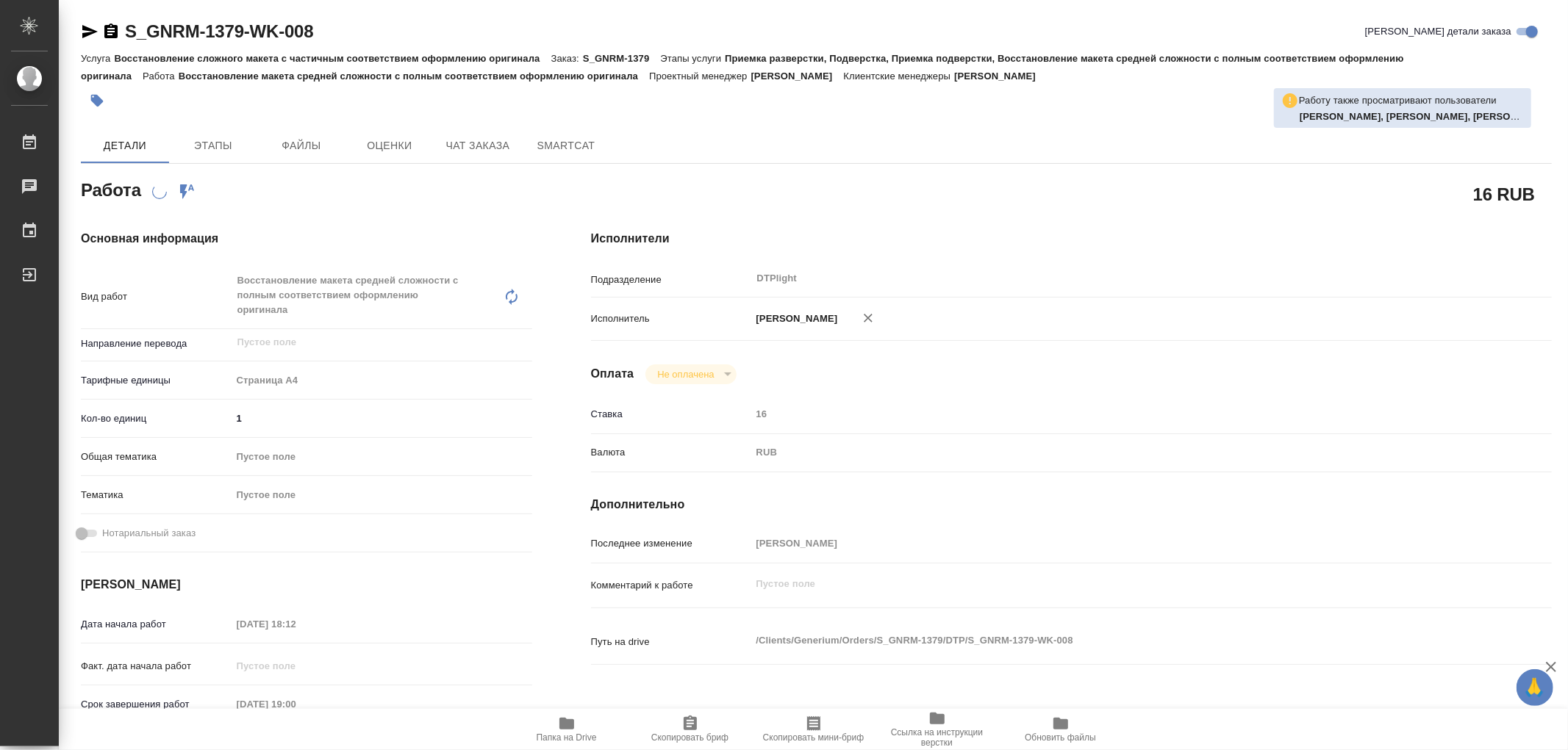
type textarea "x"
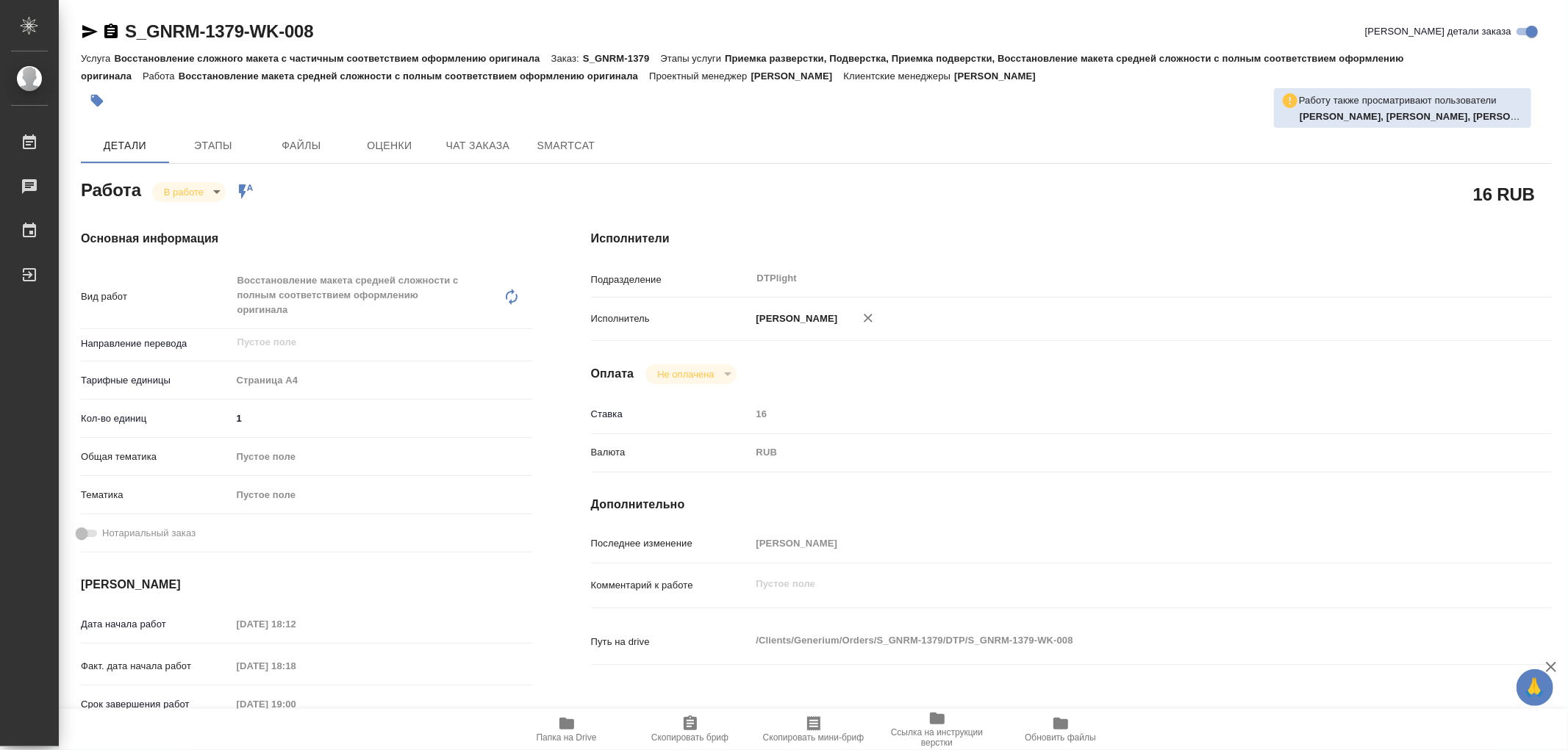
type textarea "x"
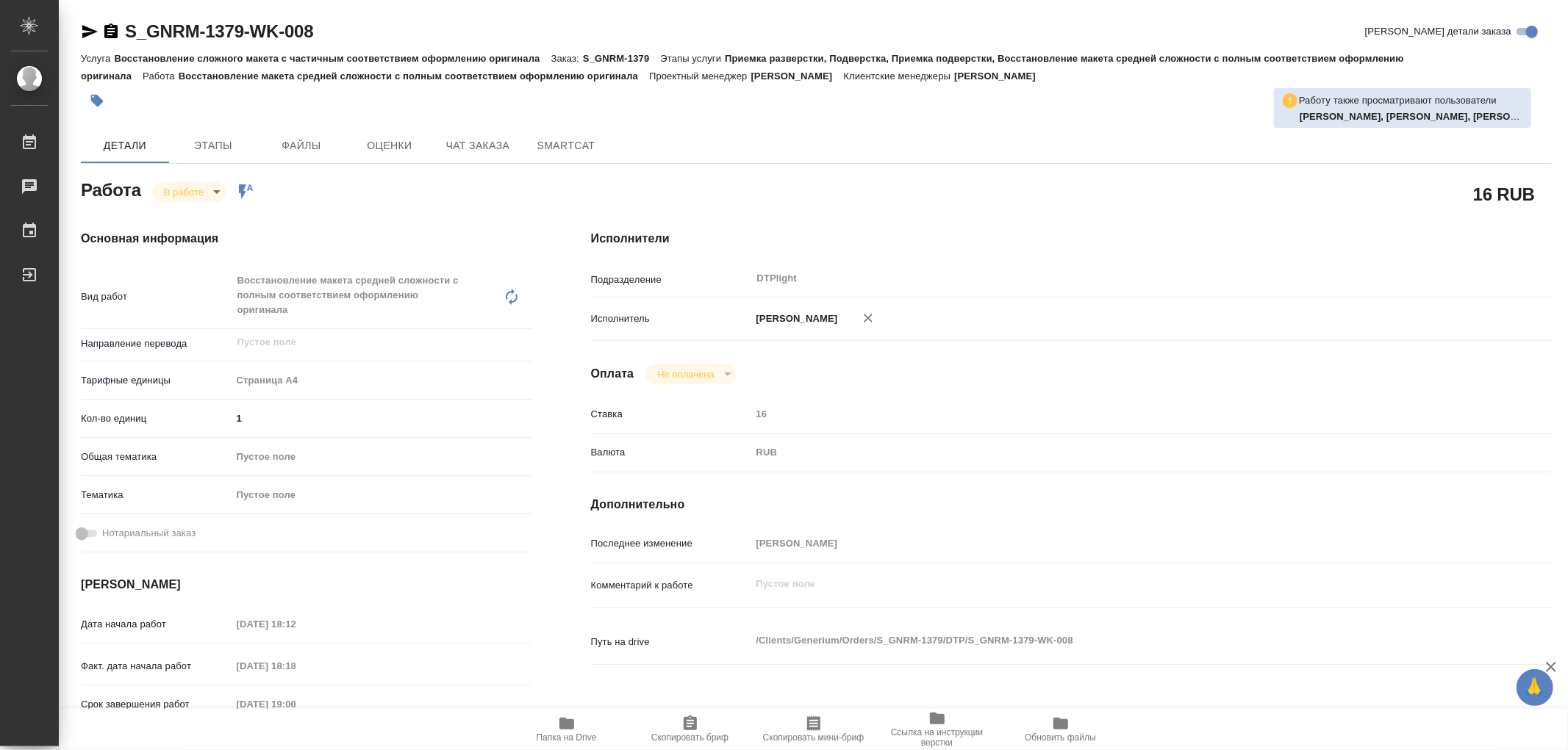
type textarea "x"
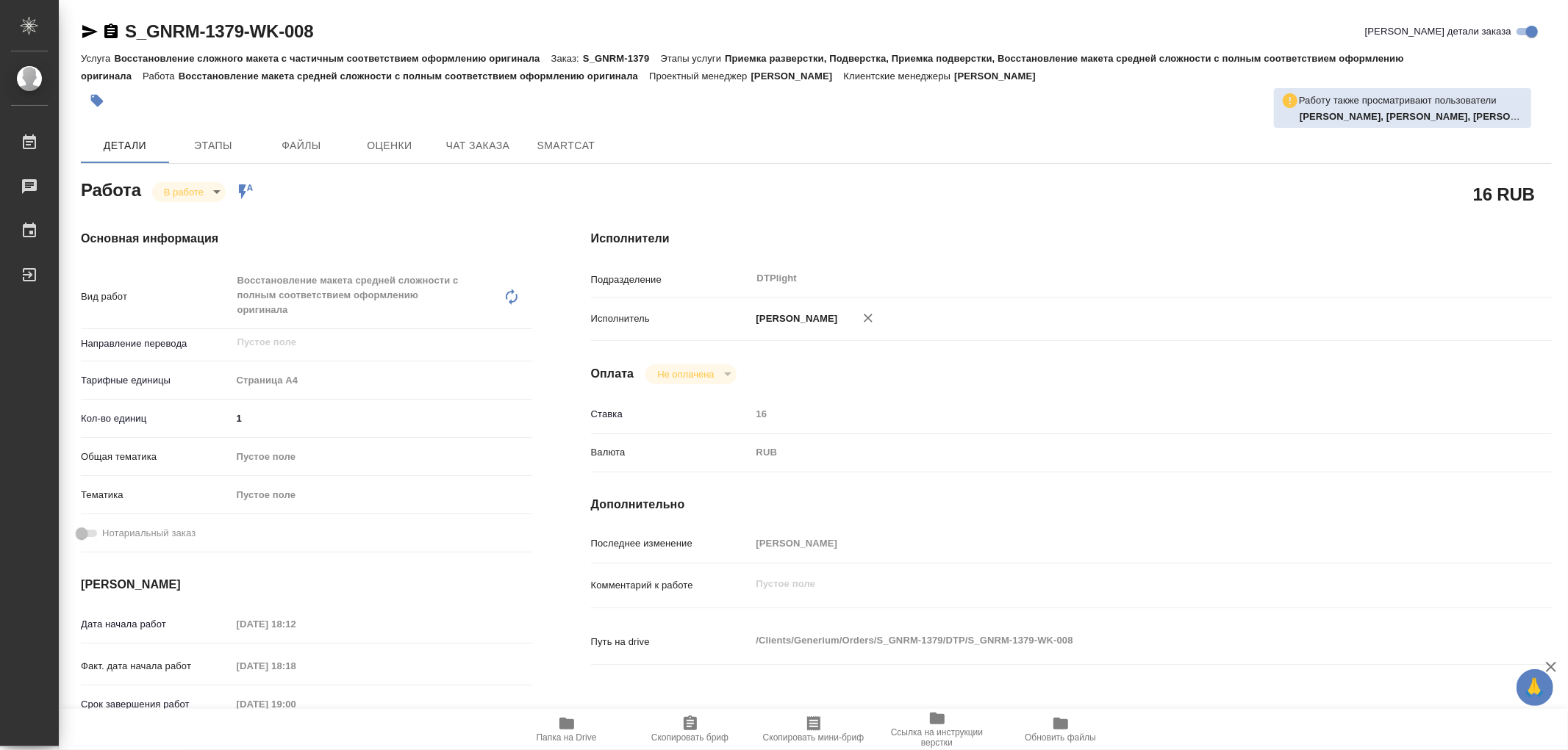
type textarea "x"
click at [571, 726] on icon "button" at bounding box center [566, 724] width 15 height 12
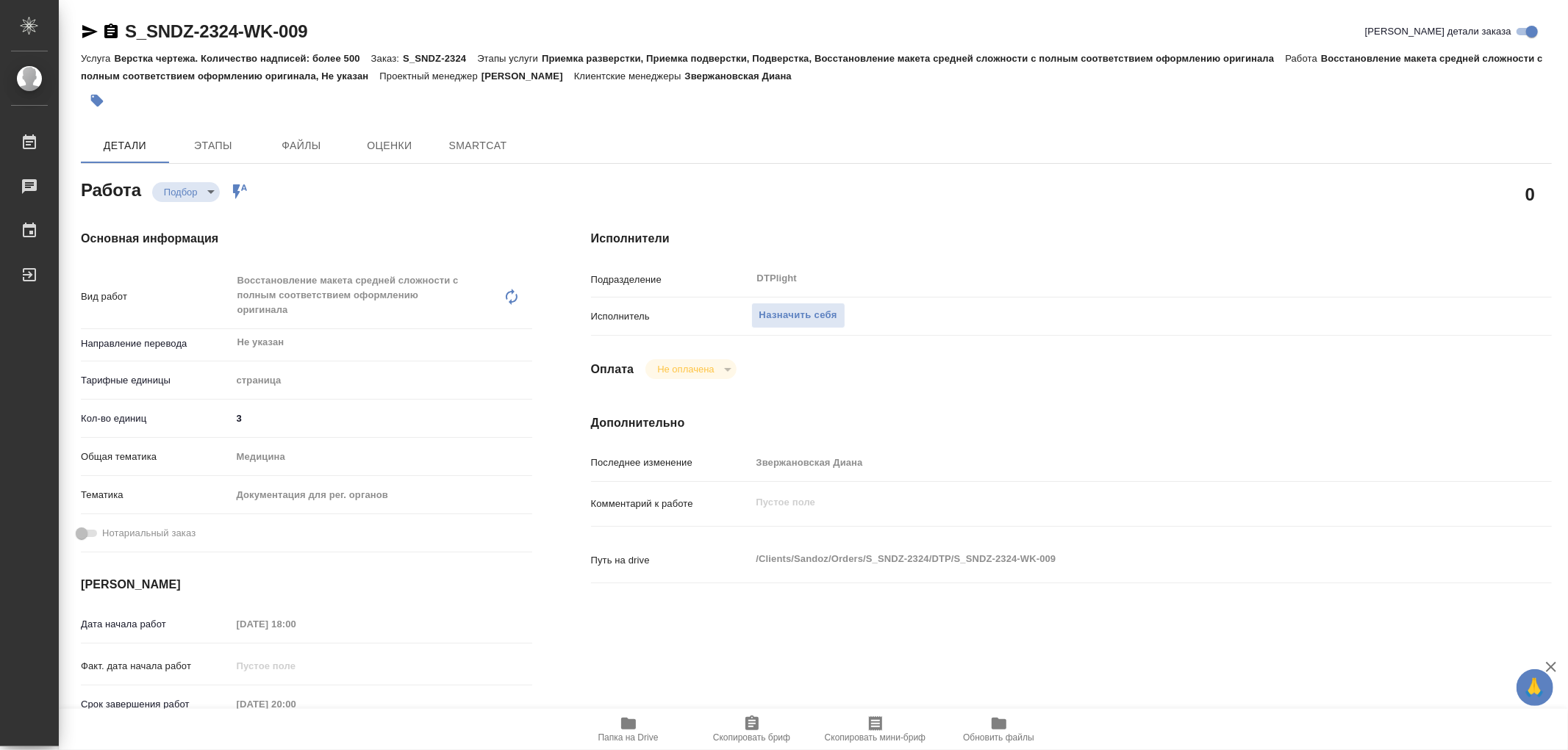
type textarea "x"
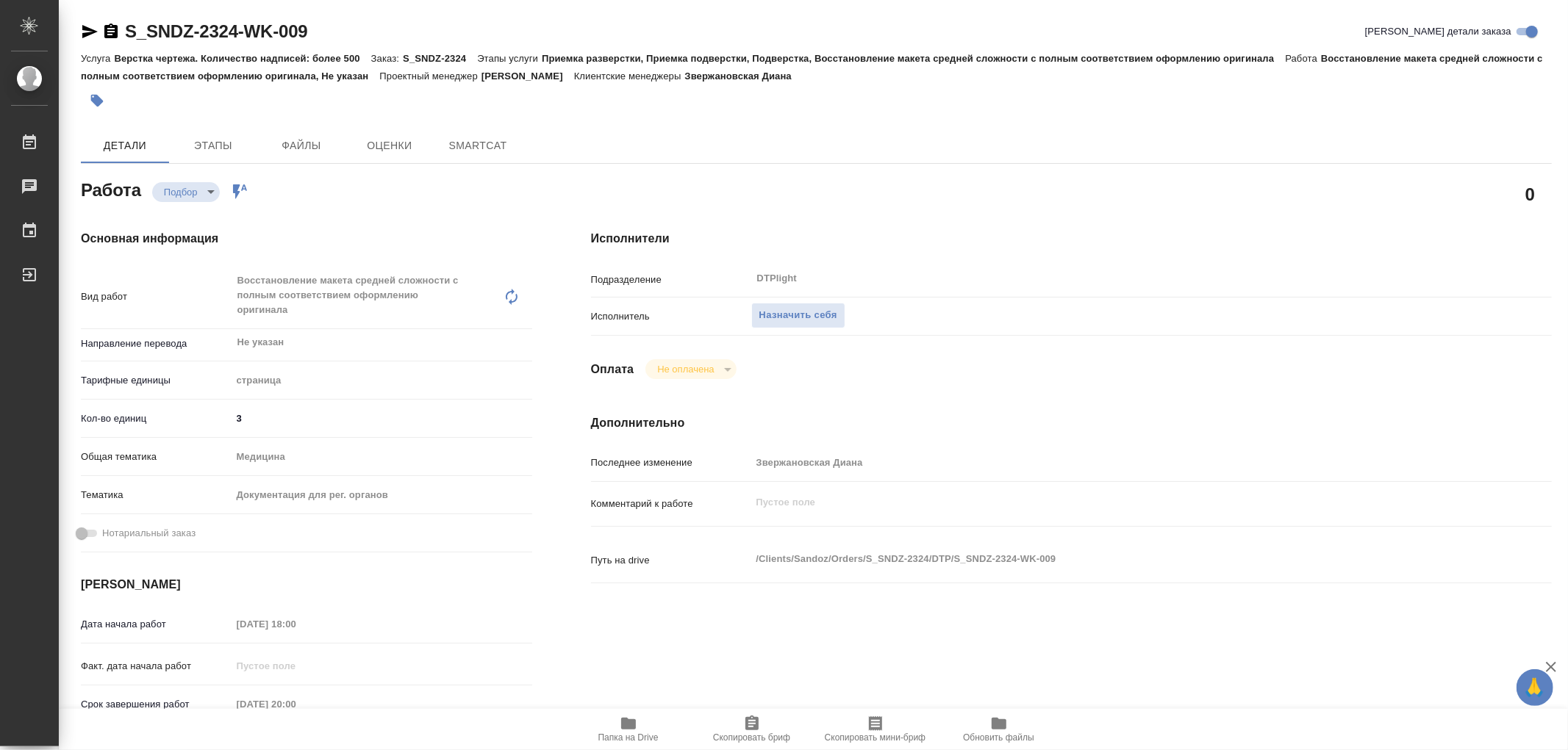
type textarea "x"
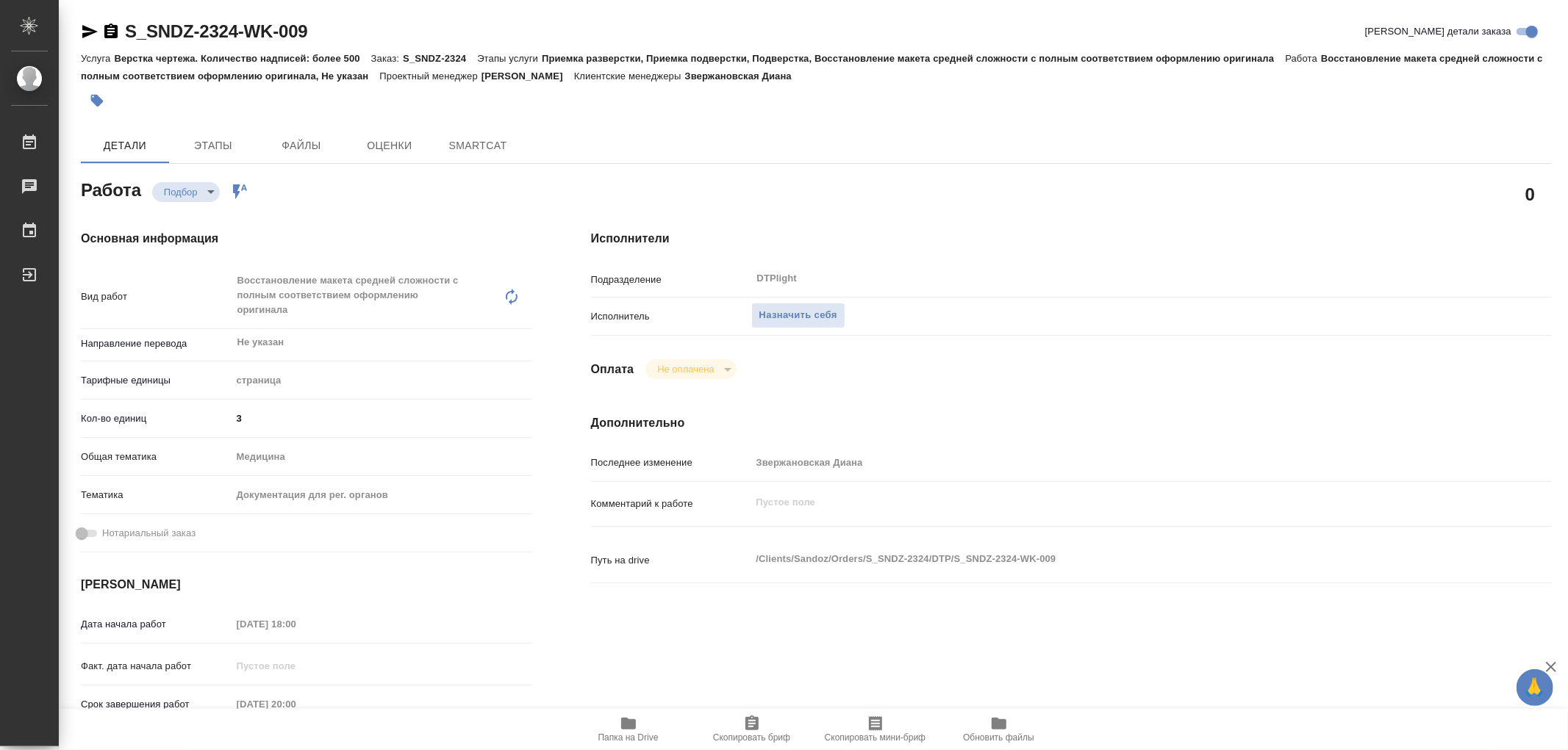
type textarea "x"
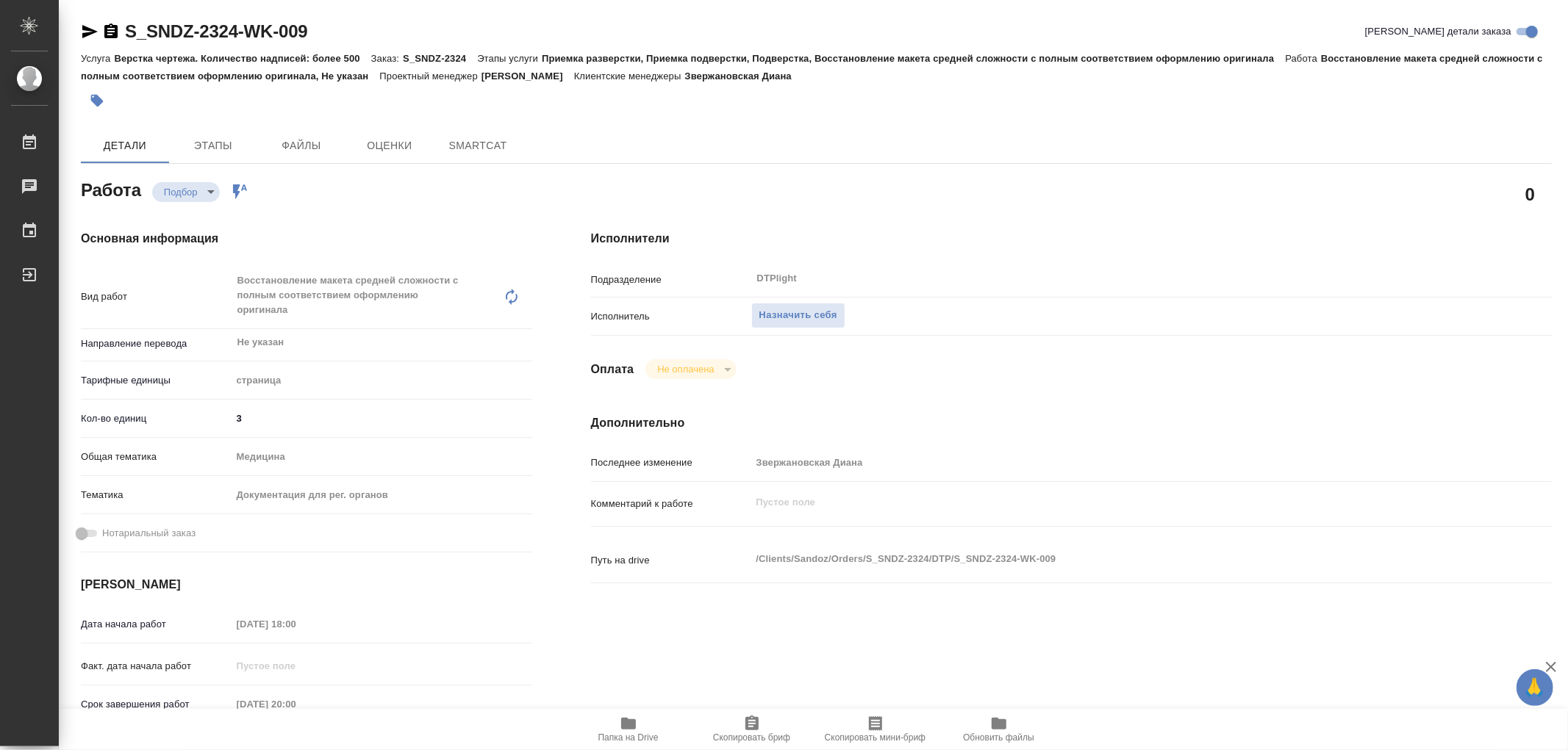
type textarea "x"
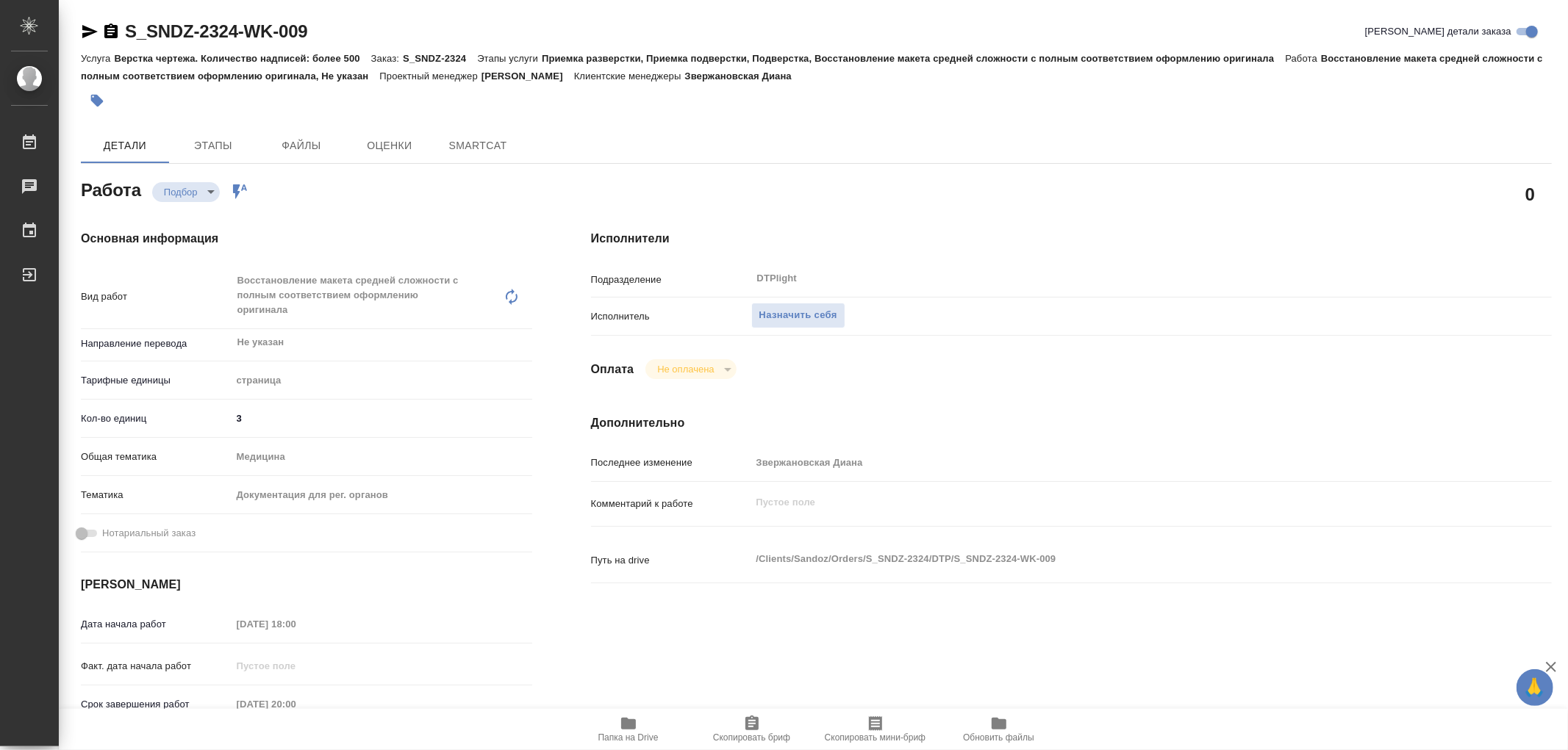
type textarea "x"
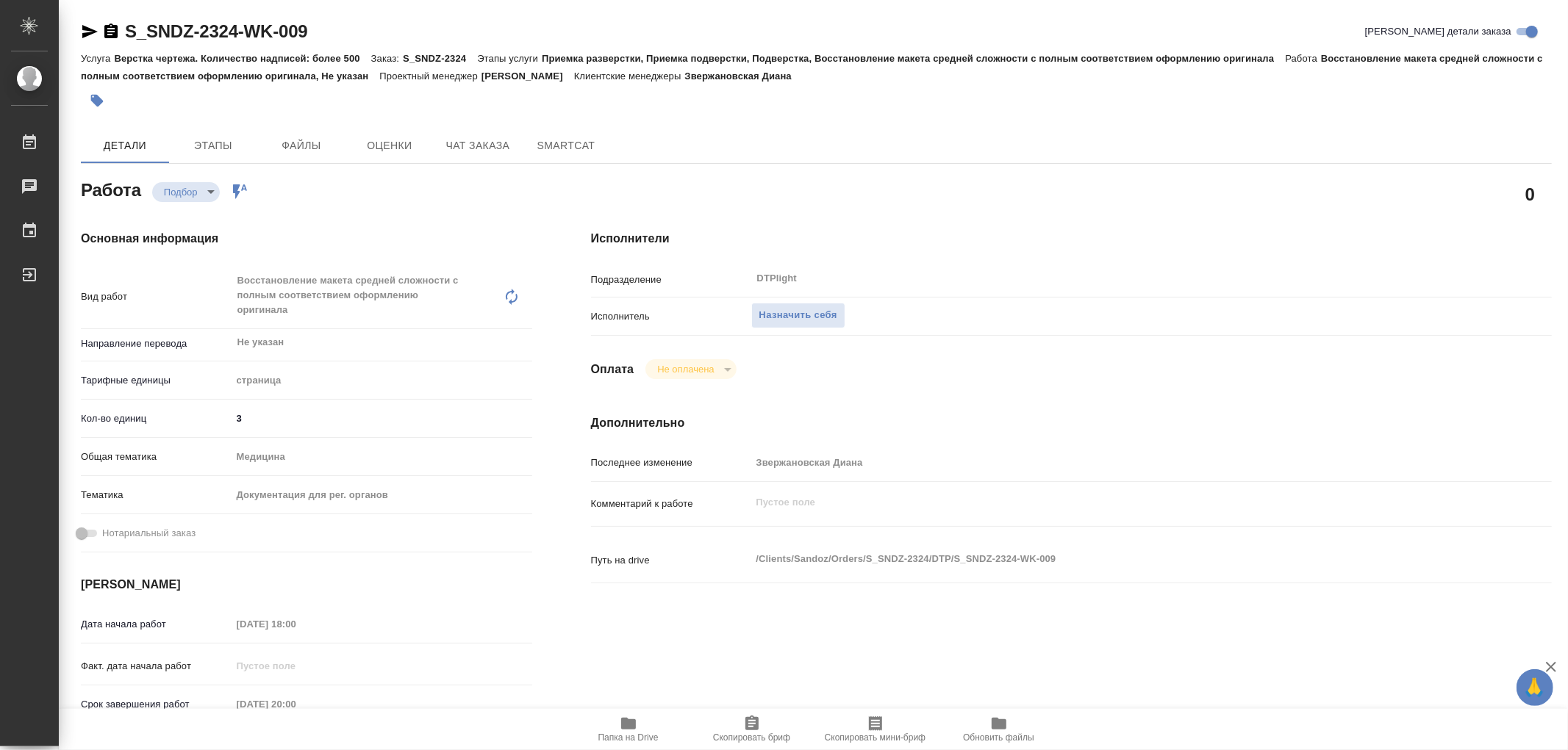
click at [623, 722] on icon "button" at bounding box center [628, 724] width 15 height 12
type textarea "x"
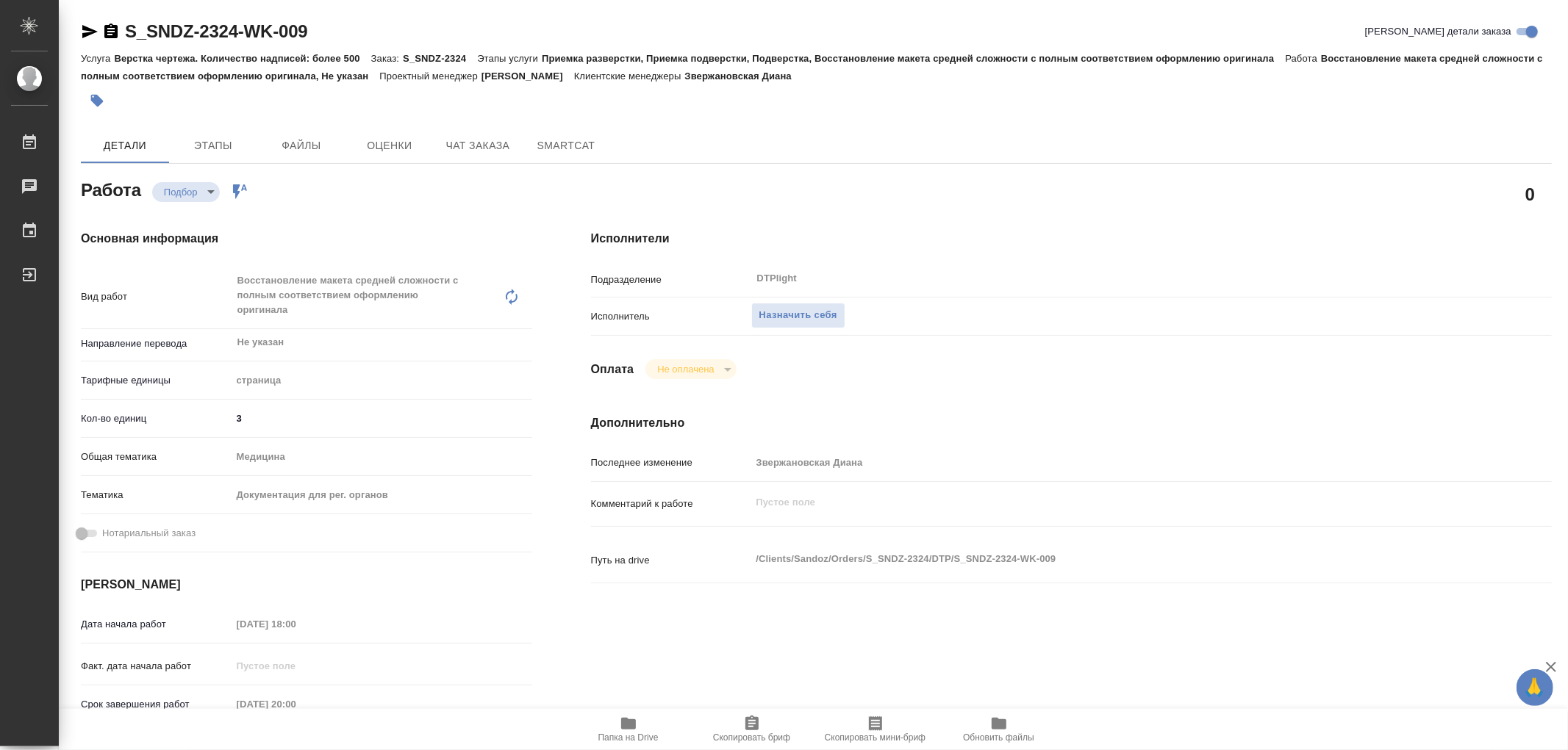
type textarea "x"
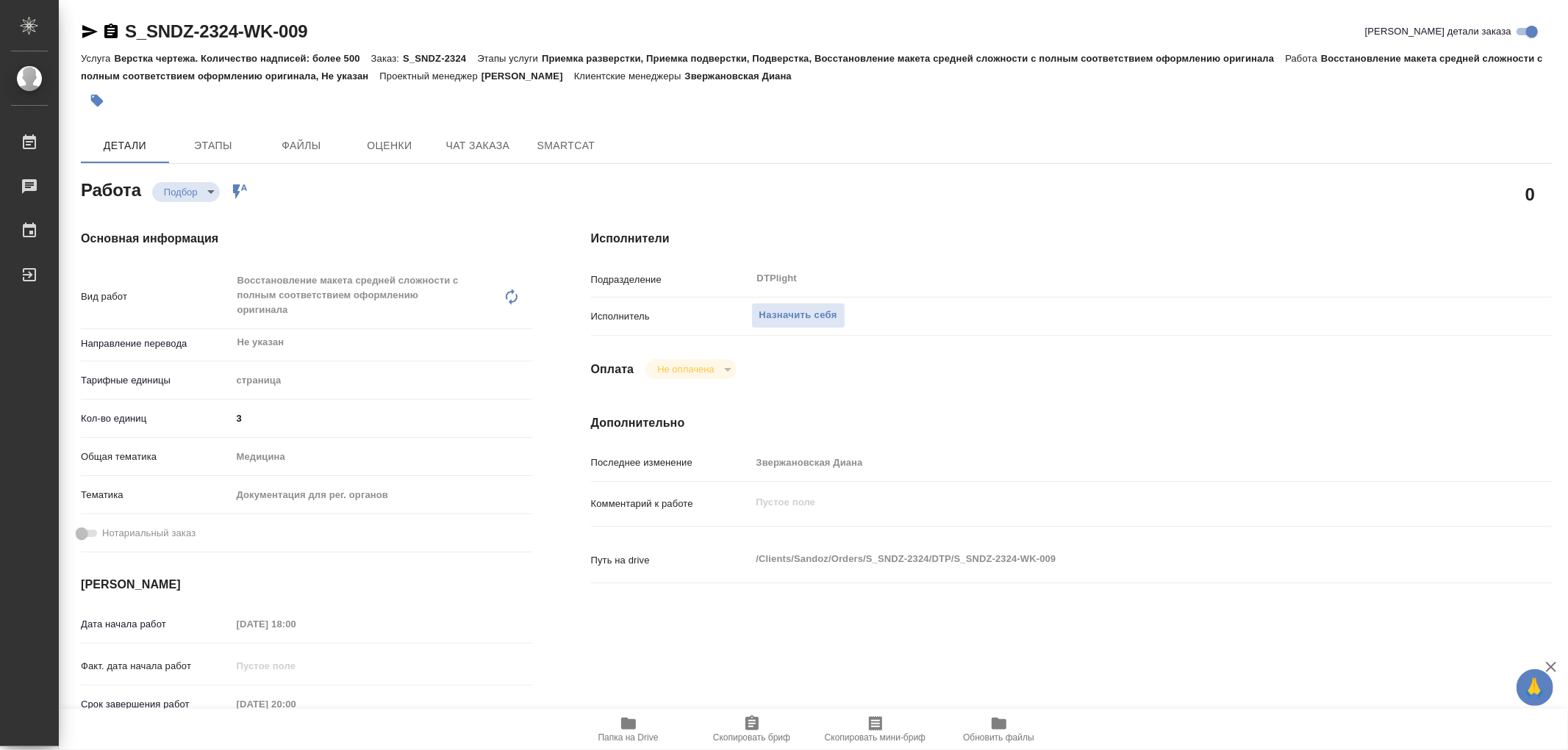
type textarea "x"
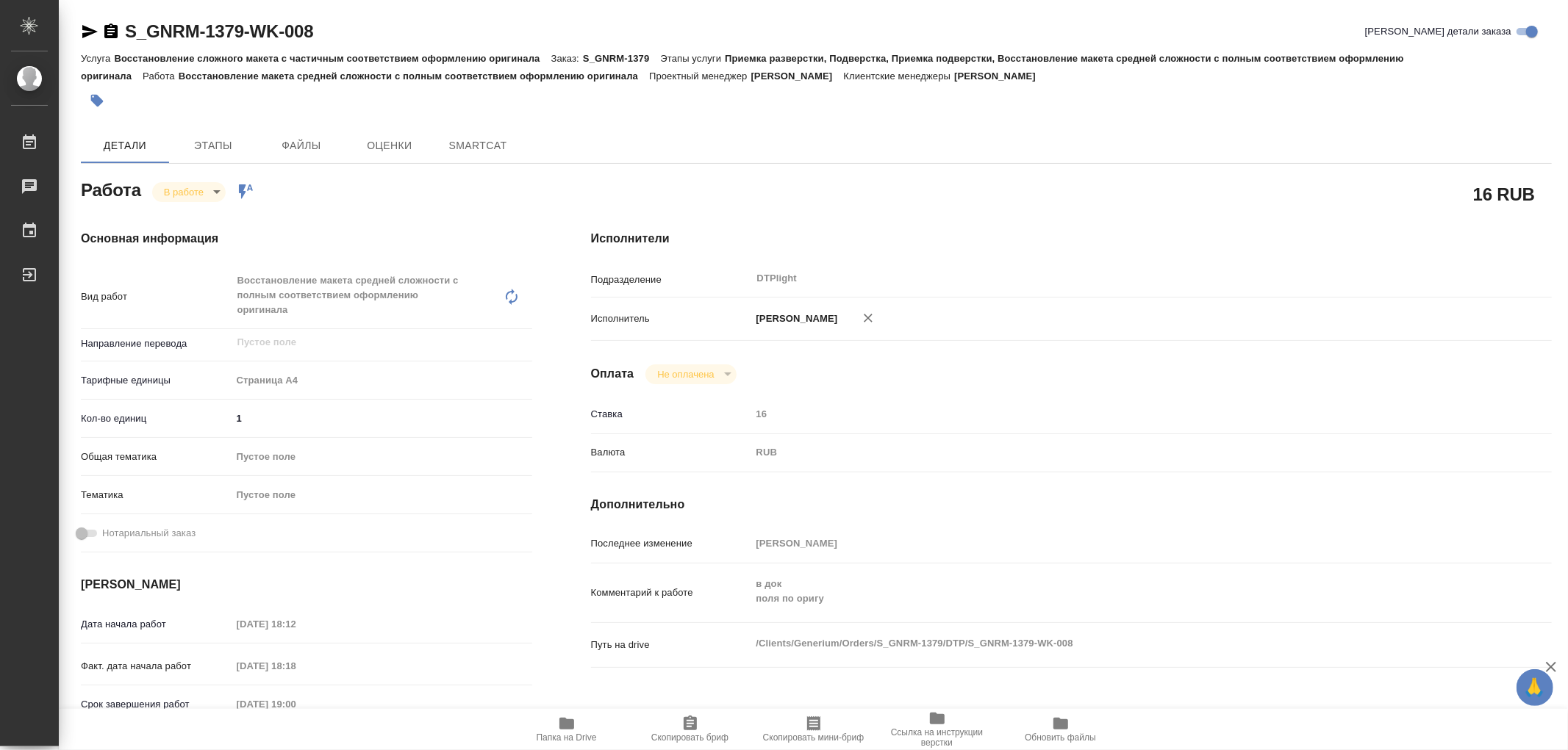
type textarea "x"
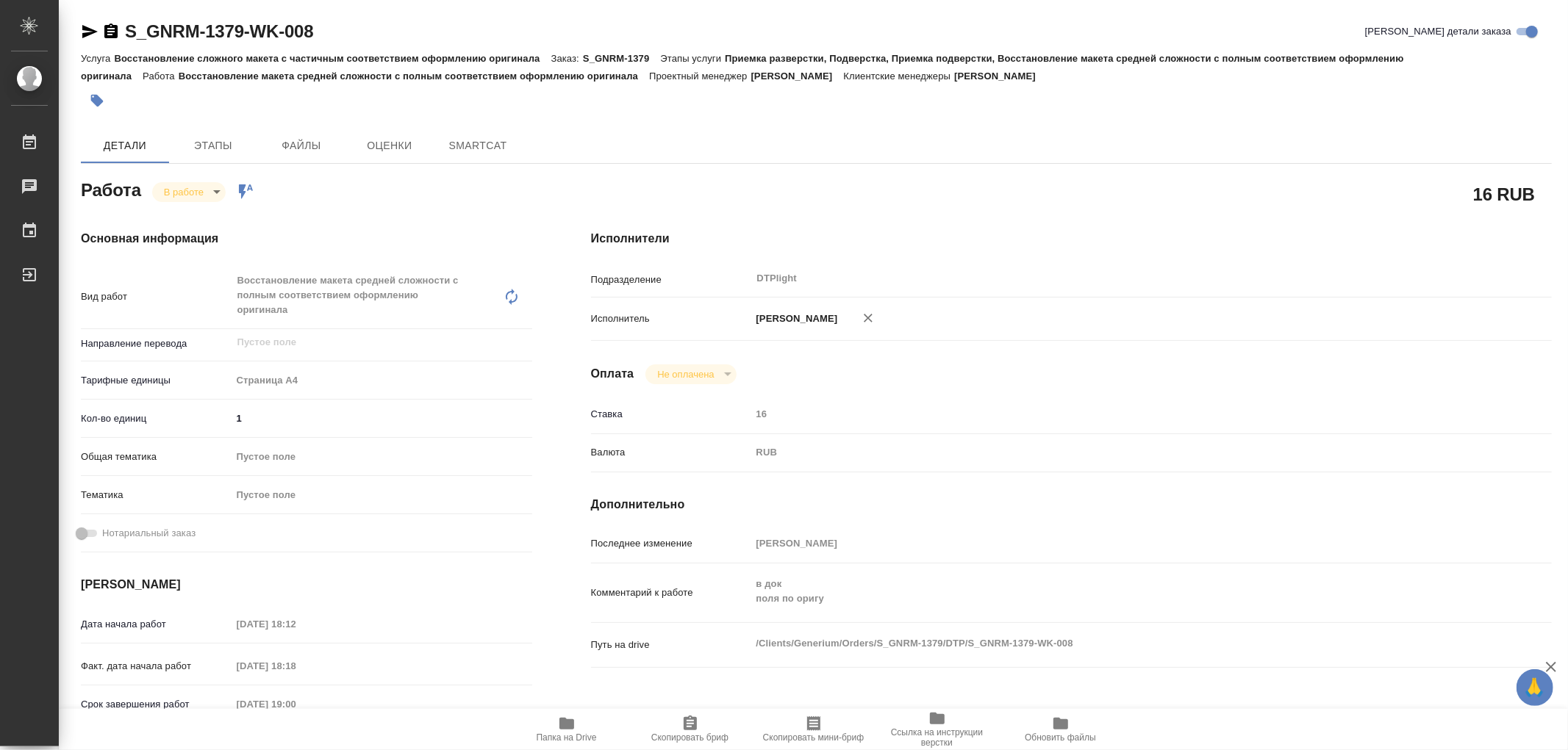
type textarea "x"
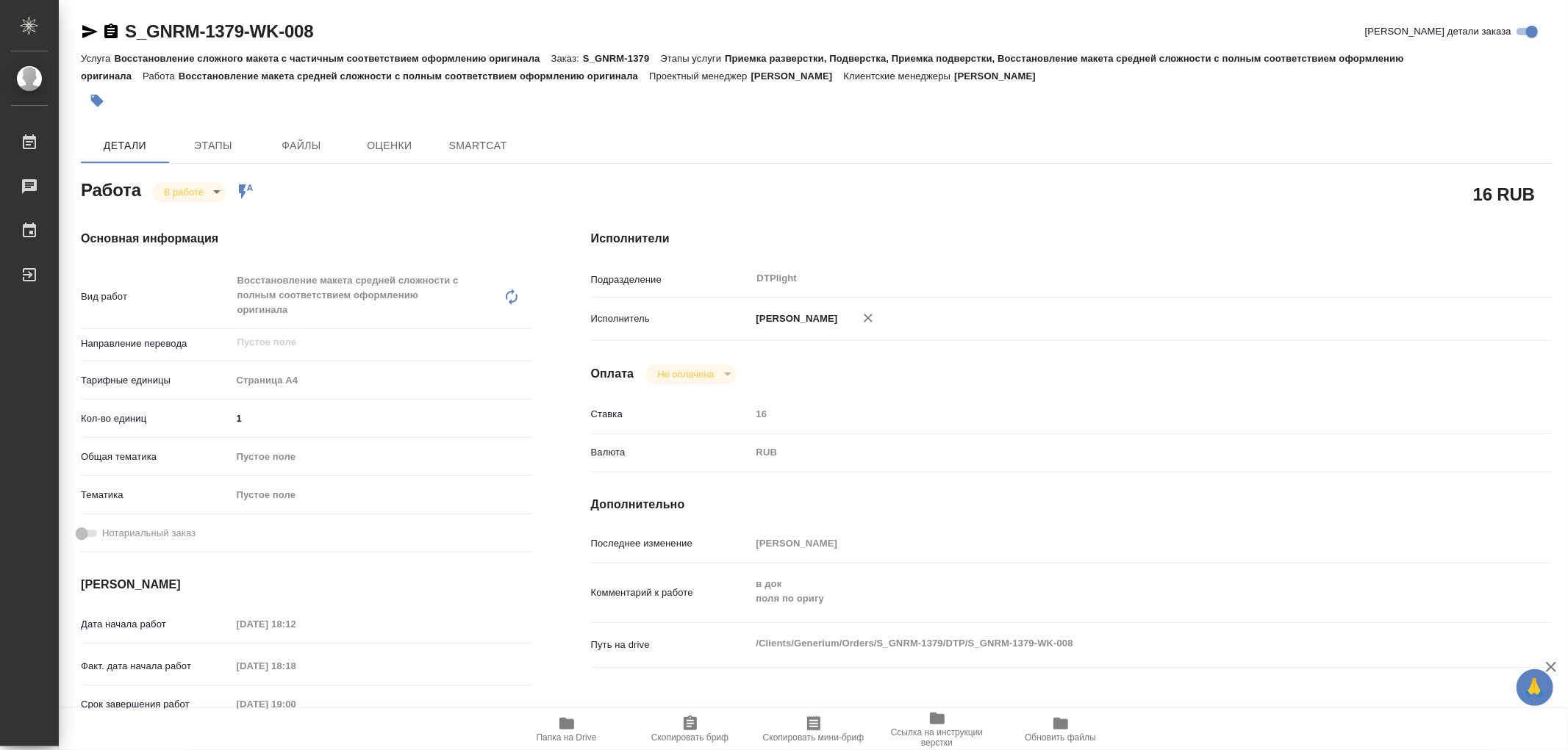
type textarea "x"
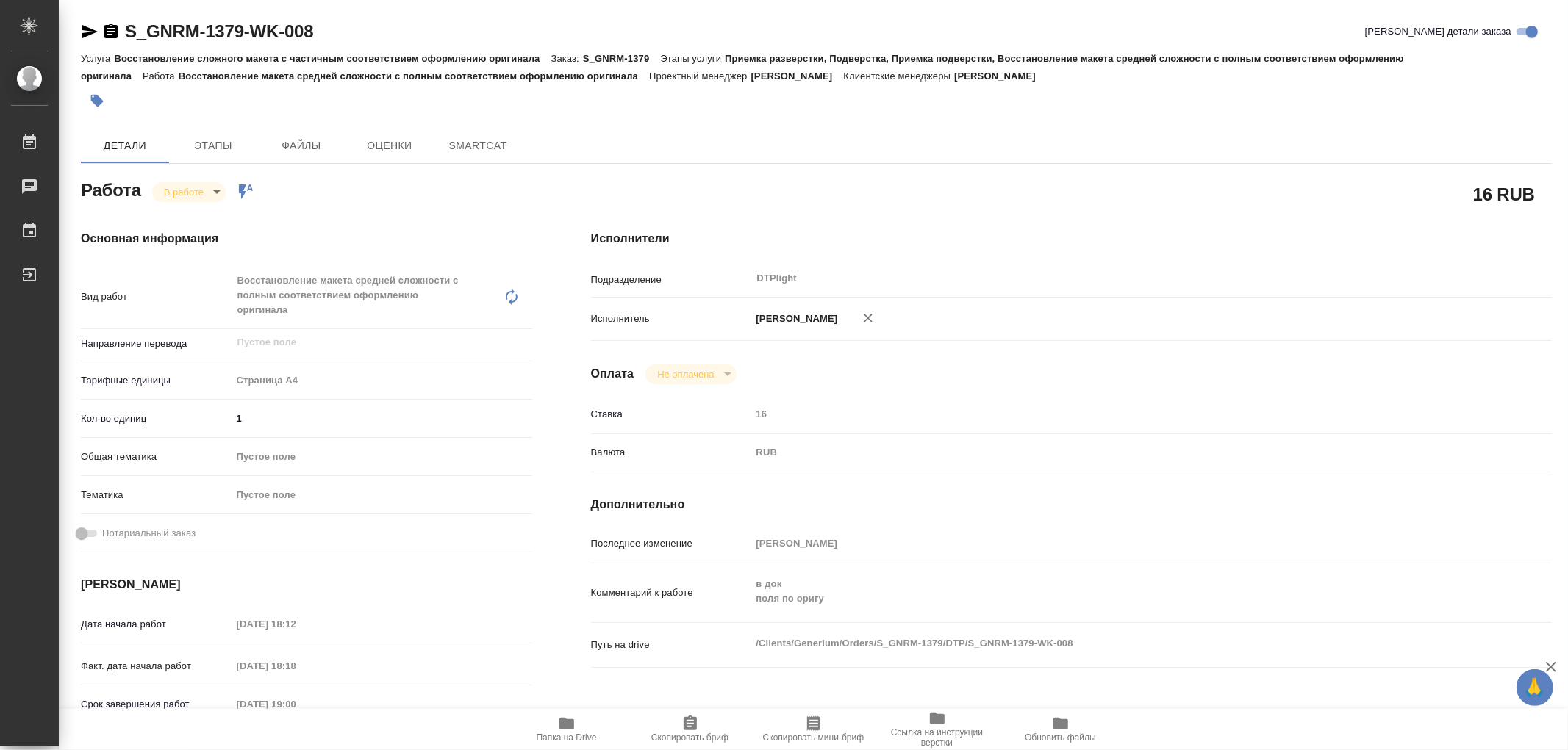
type textarea "x"
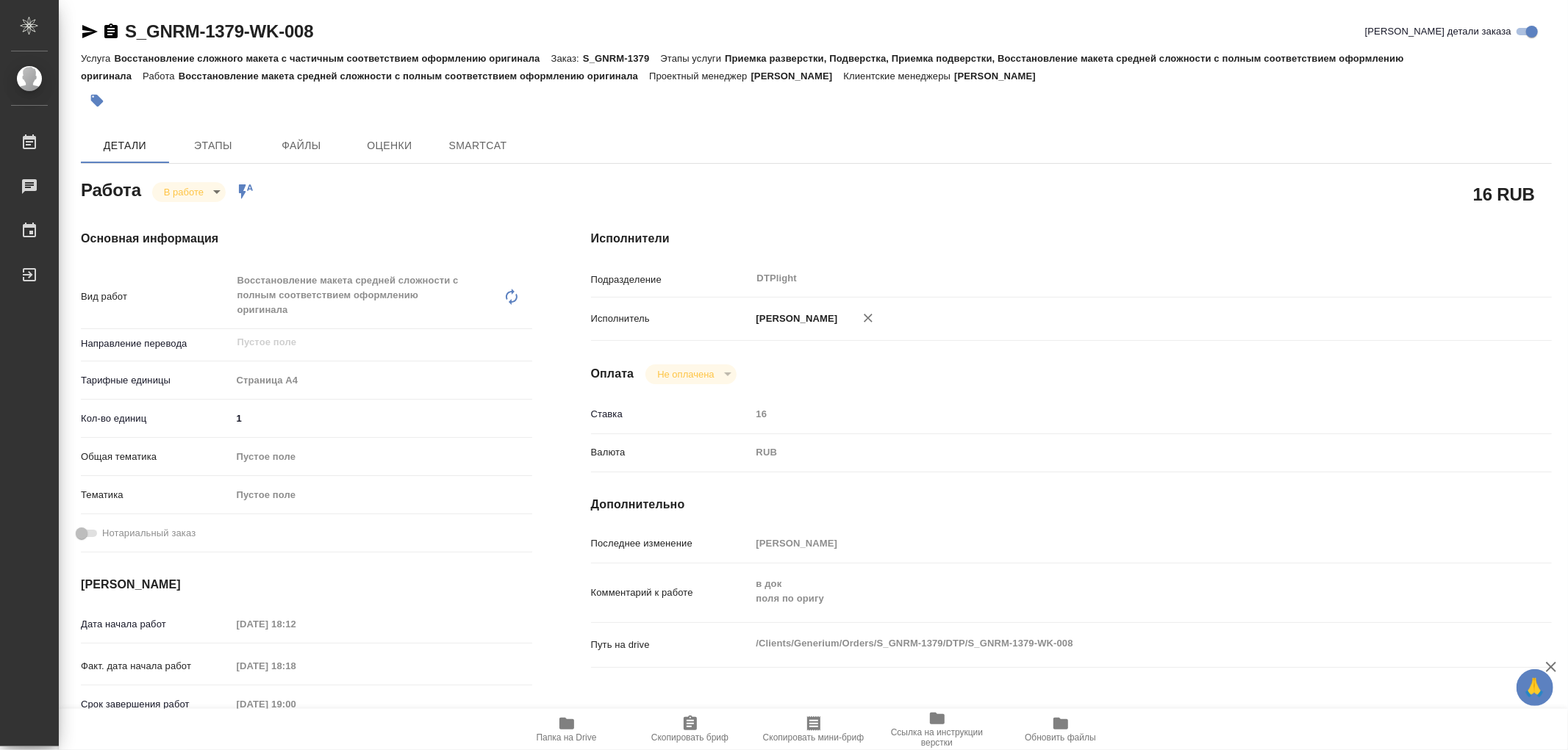
type textarea "x"
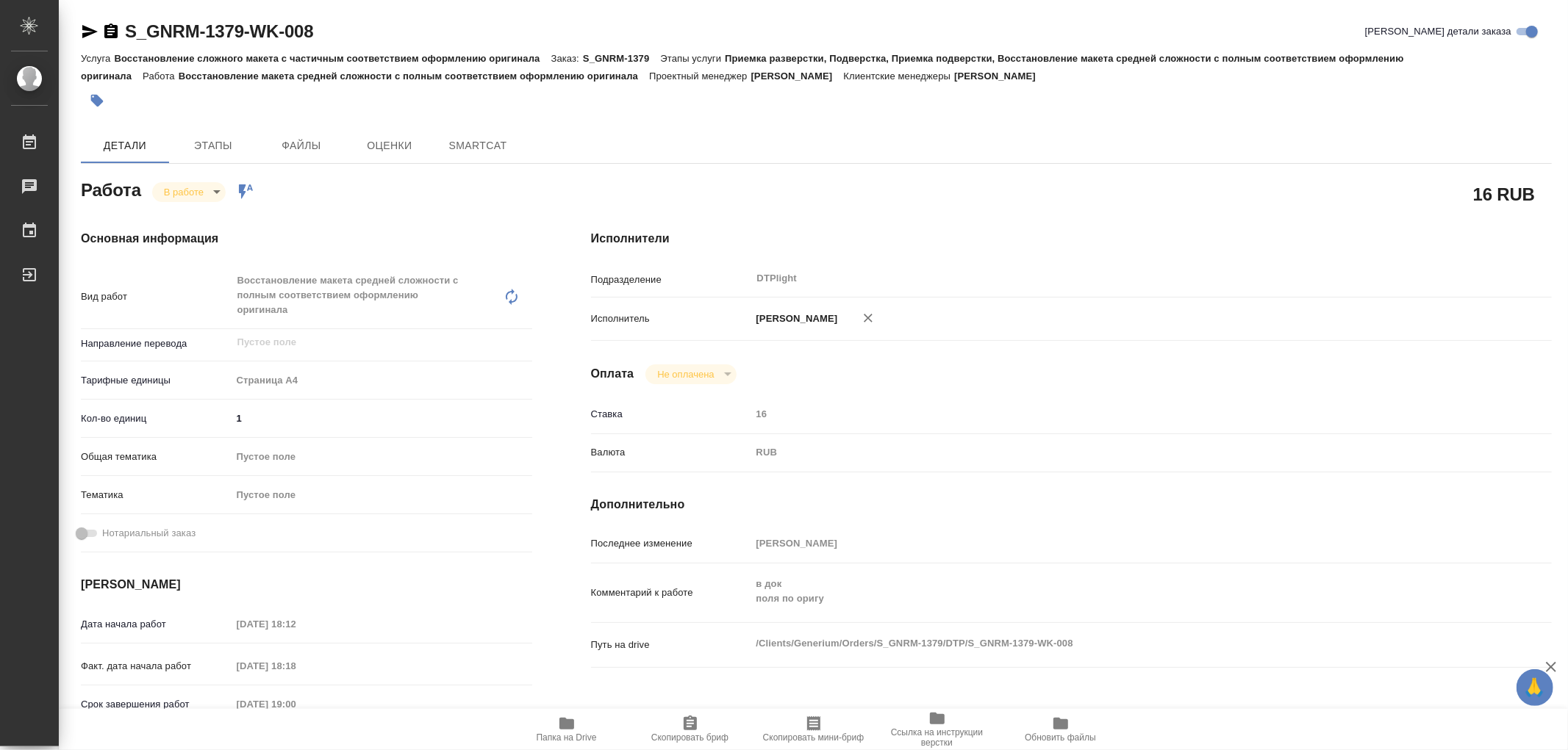
type textarea "x"
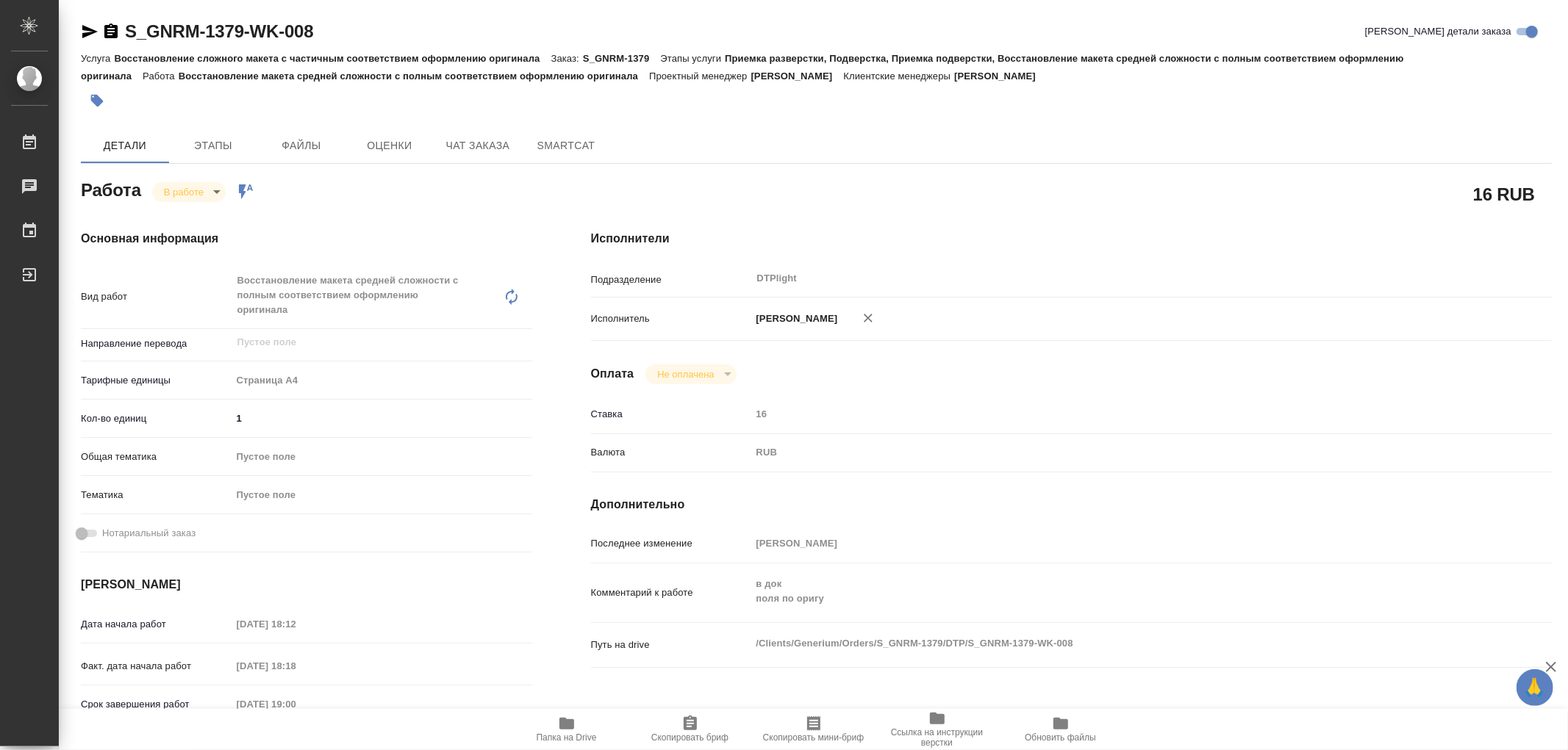
click at [555, 722] on span "Папка на Drive" at bounding box center [566, 728] width 106 height 28
type textarea "x"
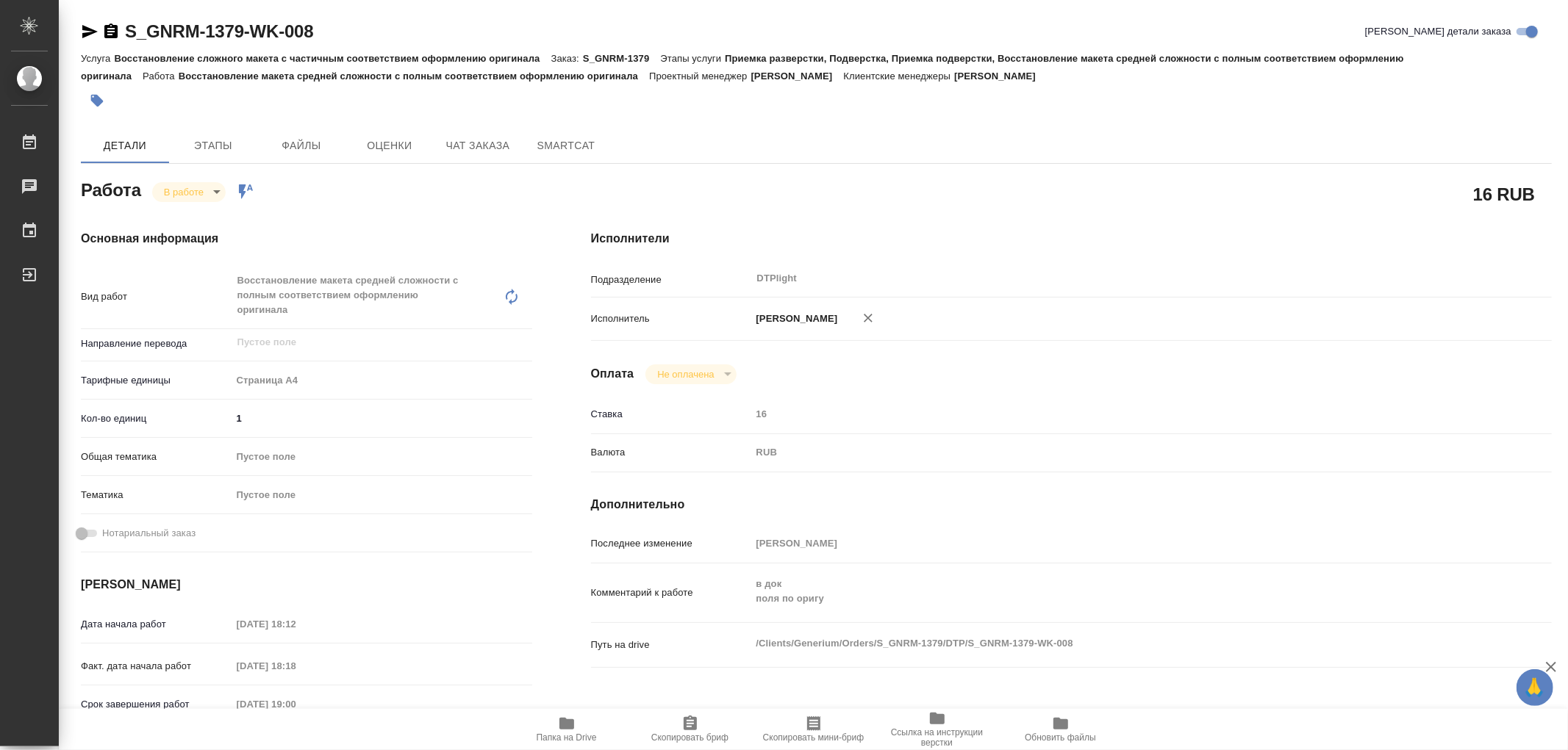
type textarea "x"
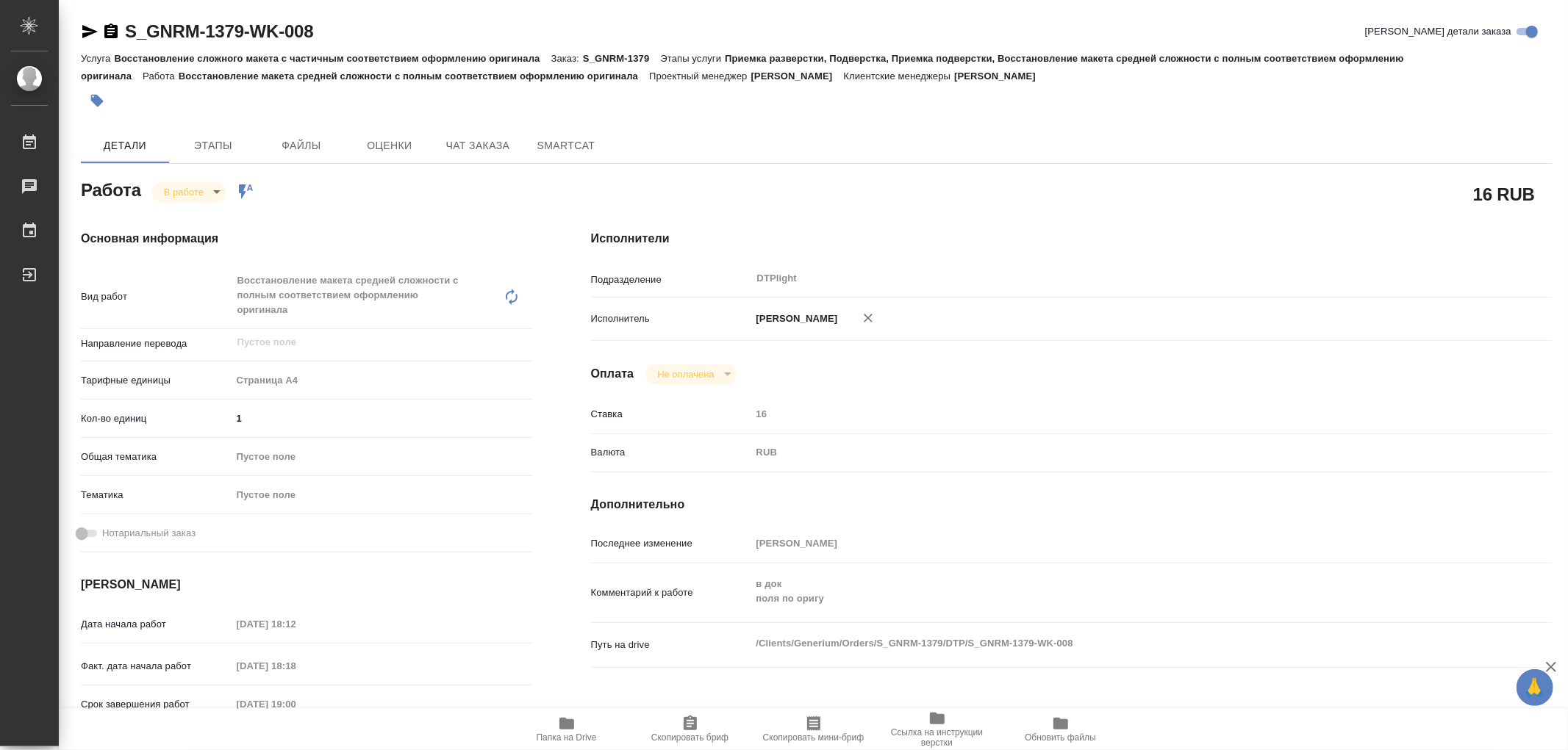
type textarea "x"
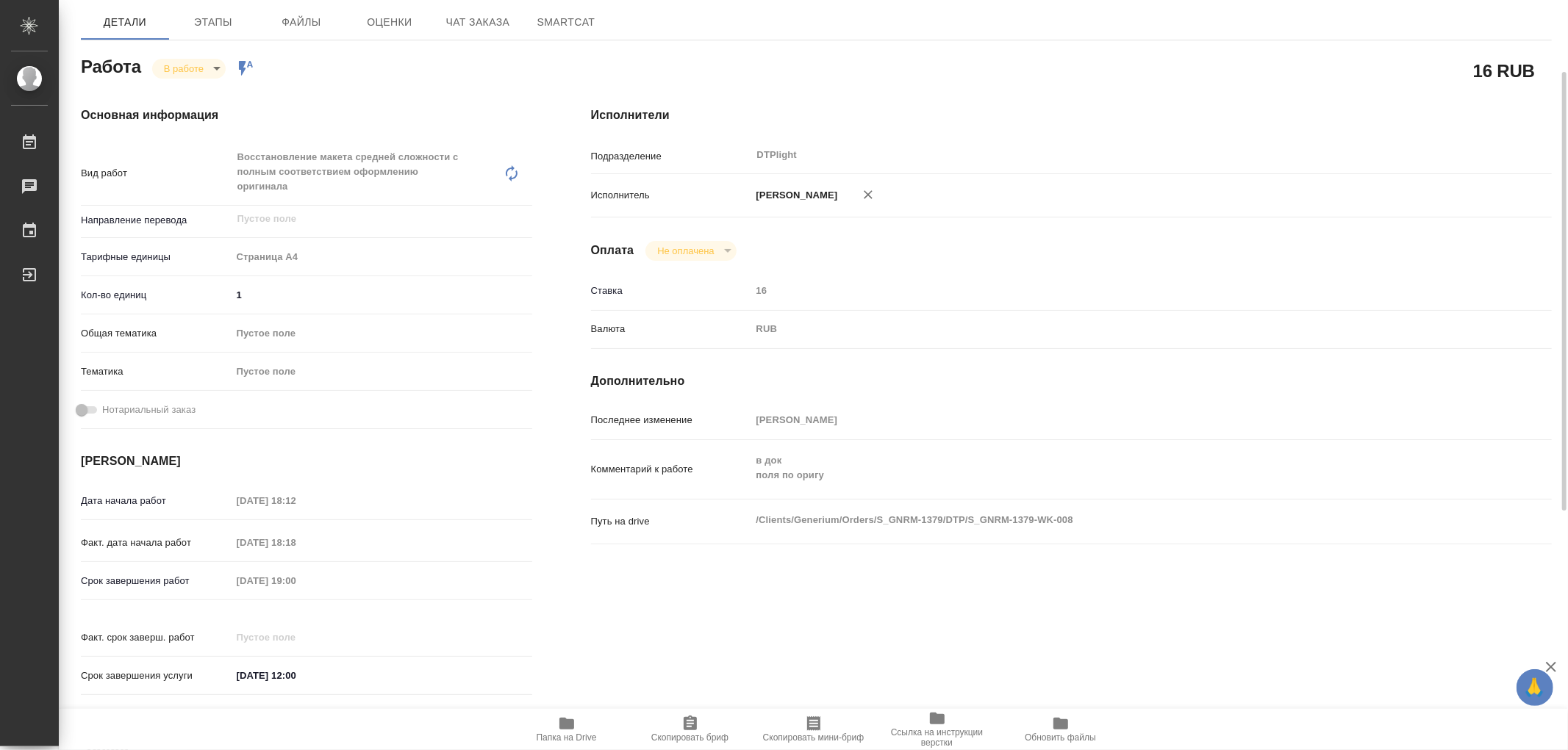
scroll to position [42, 0]
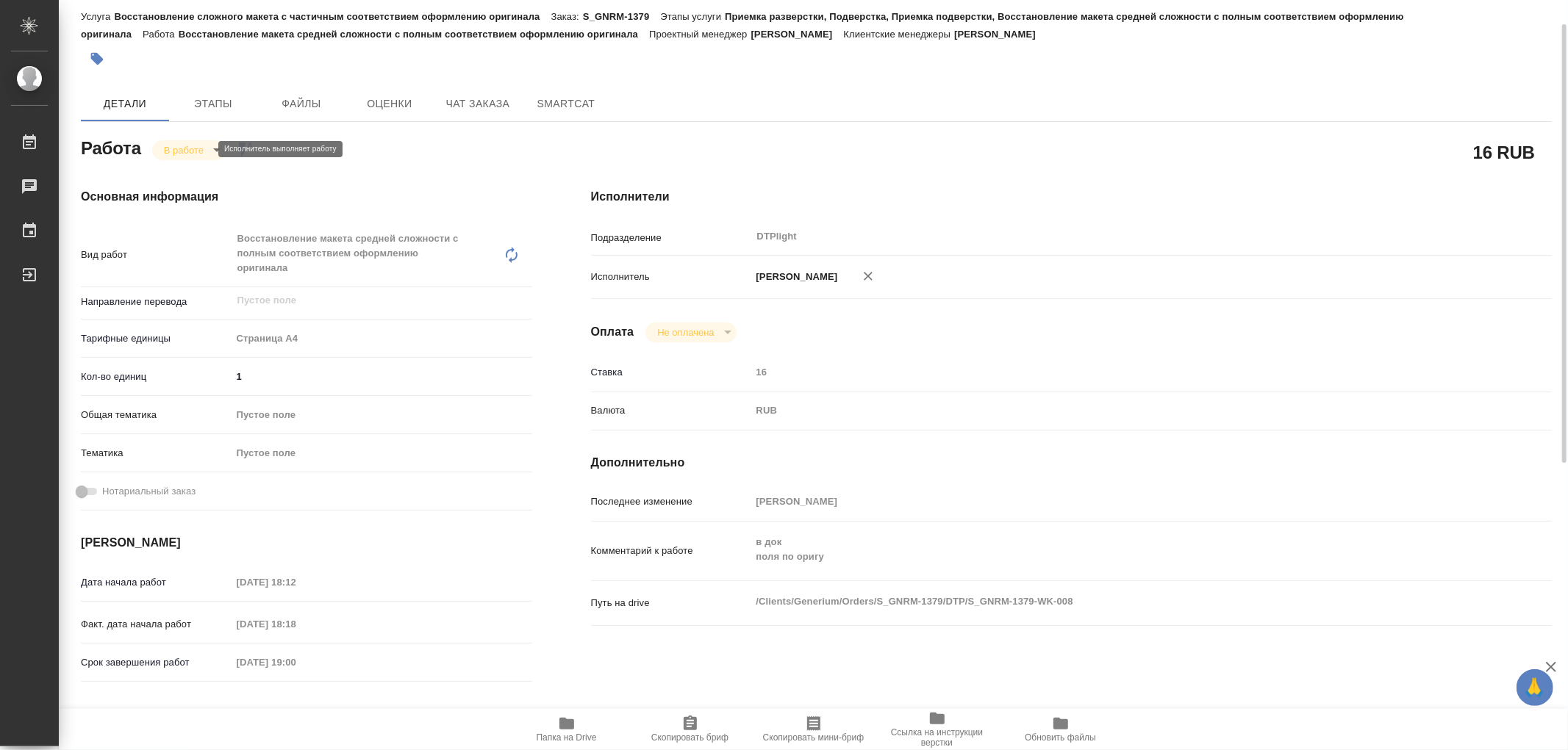
click at [193, 150] on body "🙏 .cls-1 fill:#fff; AWATERA Работы 0 Чаты График Выйти S_GNRM-1379-WK-008 Кратк…" at bounding box center [784, 375] width 1568 height 750
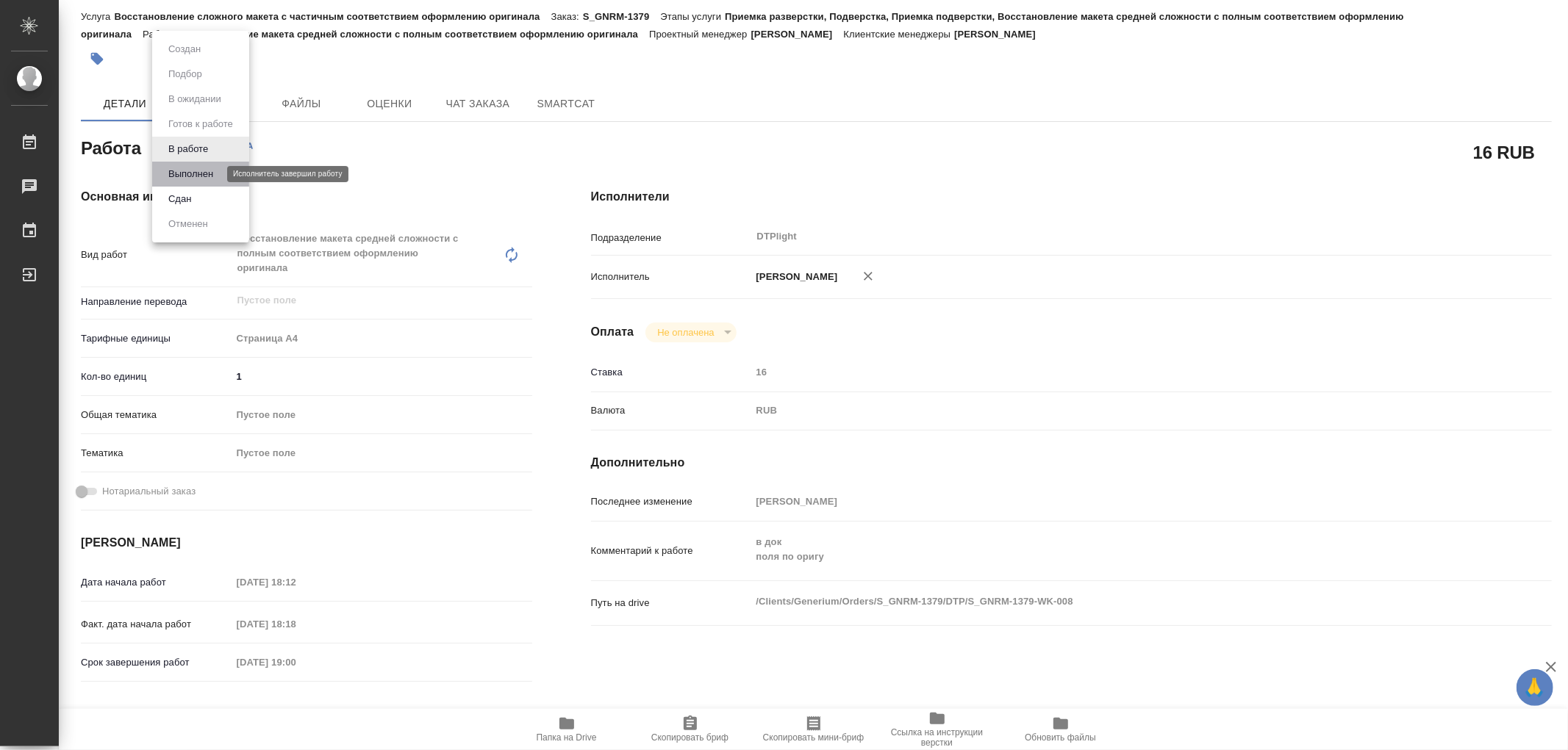
click at [195, 173] on button "Выполнен" at bounding box center [191, 173] width 54 height 16
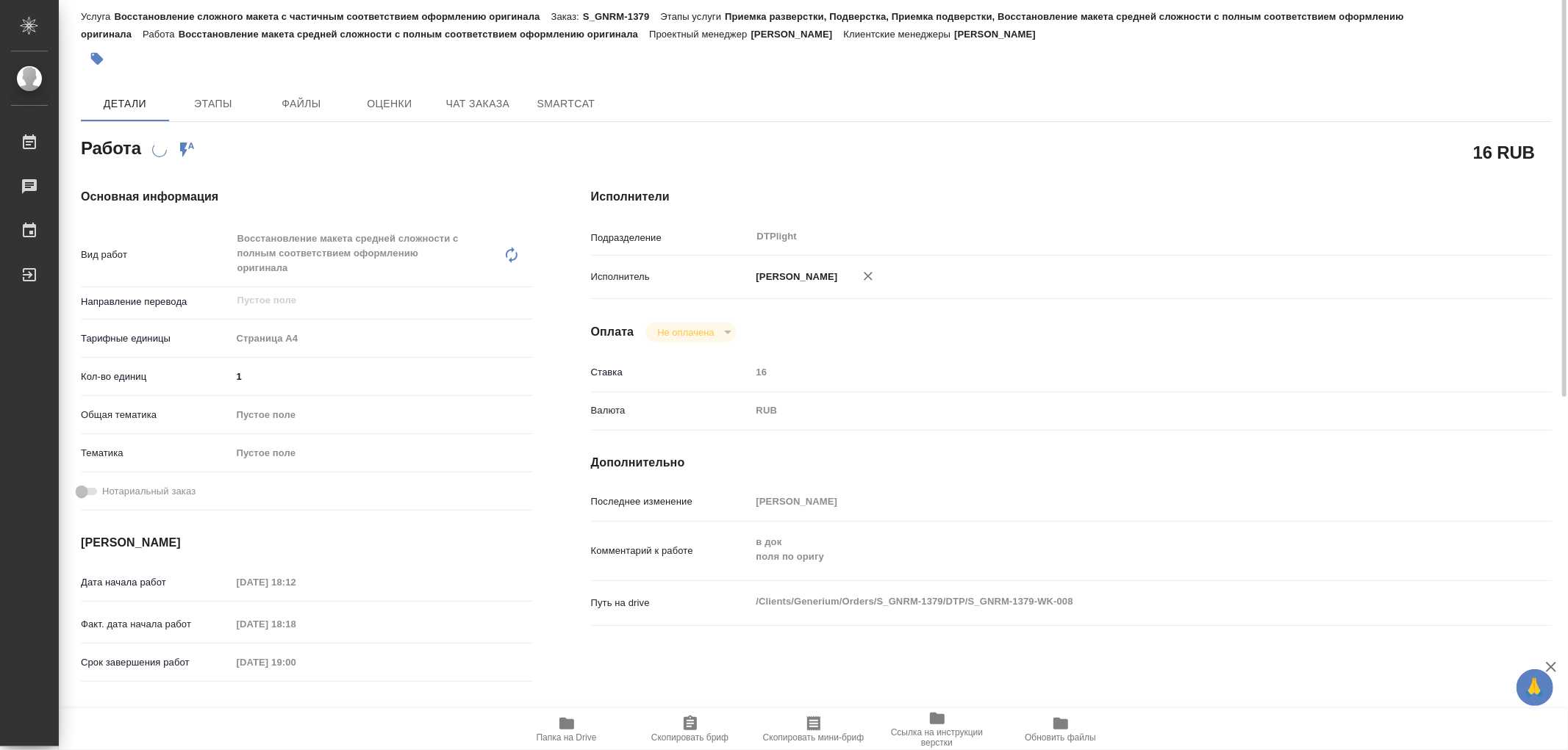
scroll to position [0, 0]
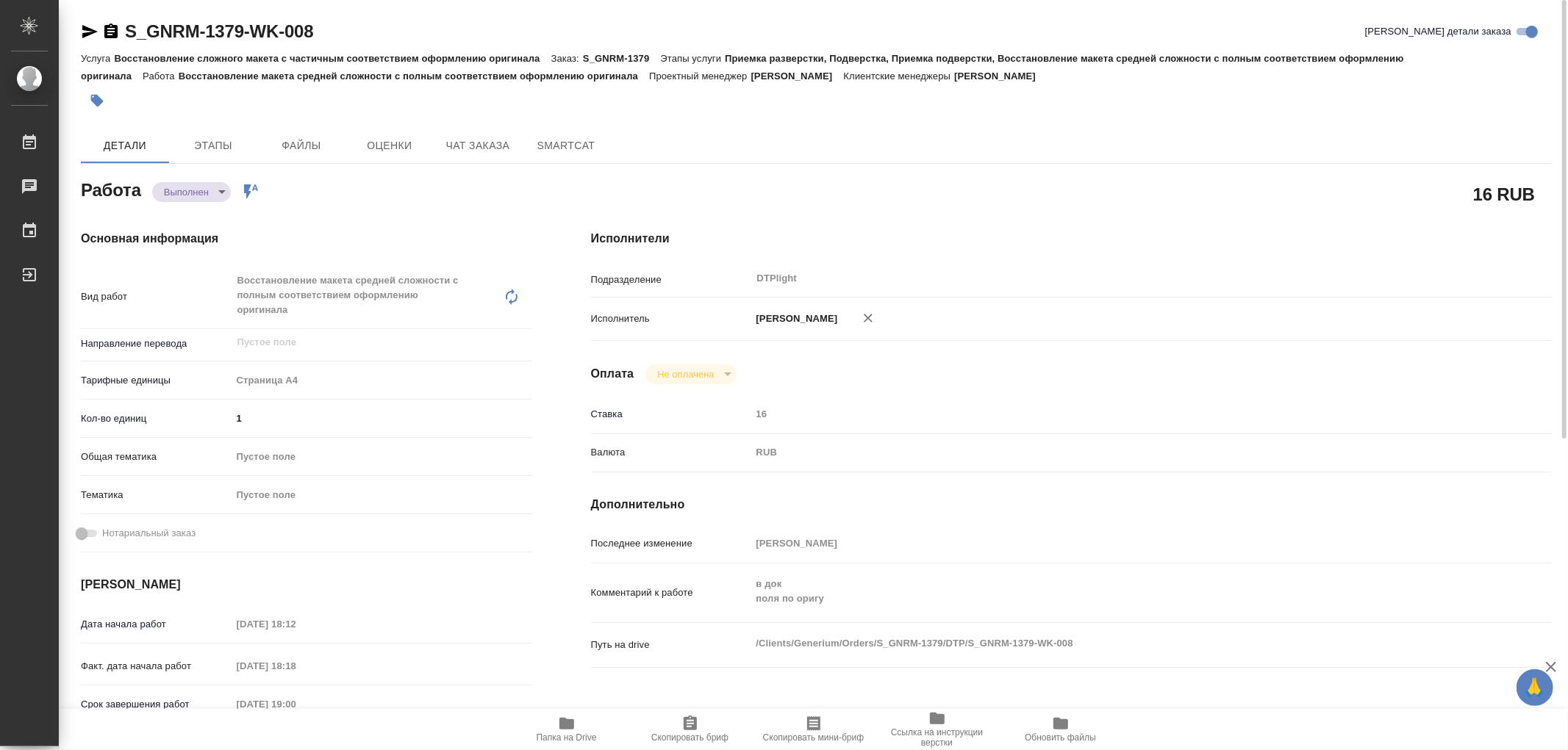
type textarea "x"
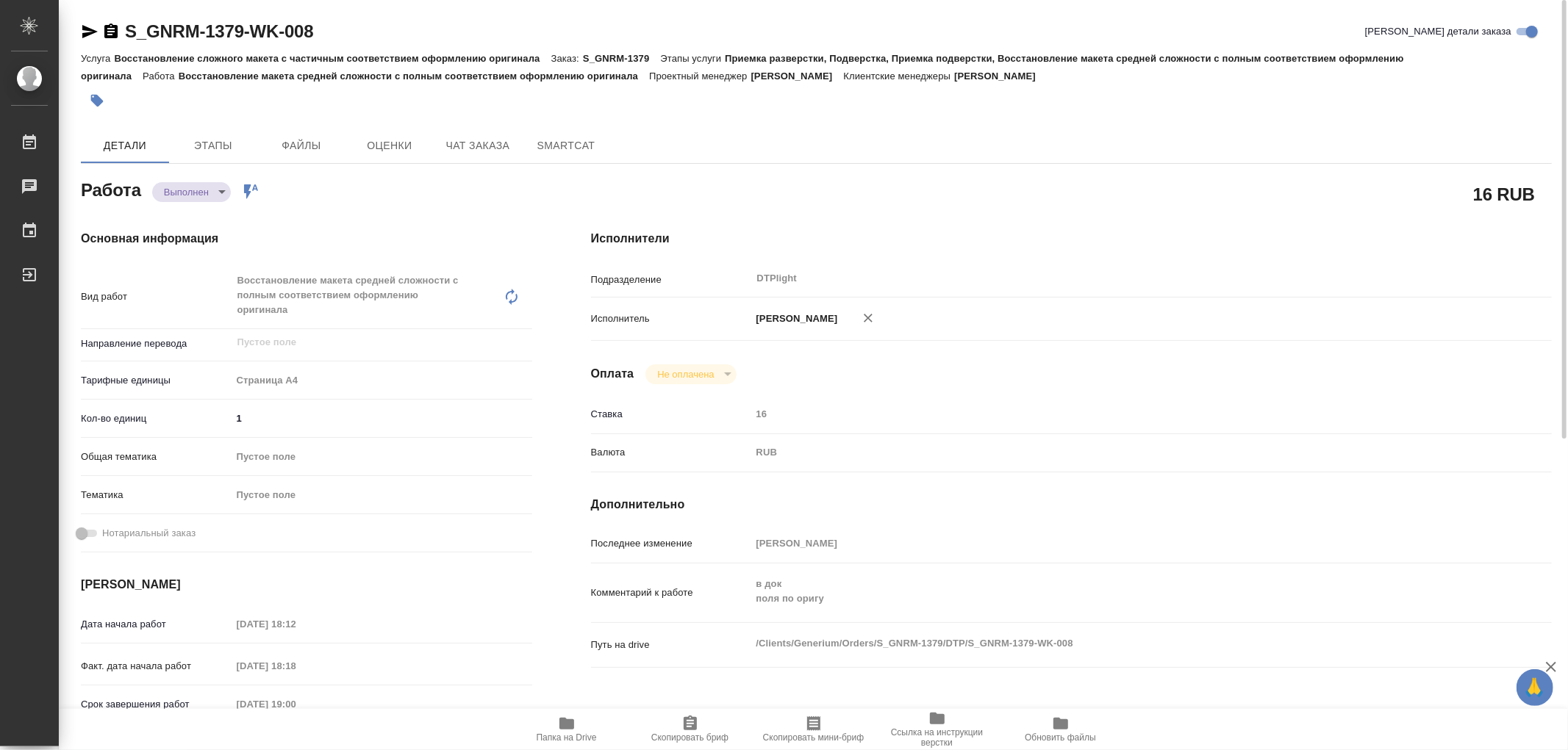
type textarea "x"
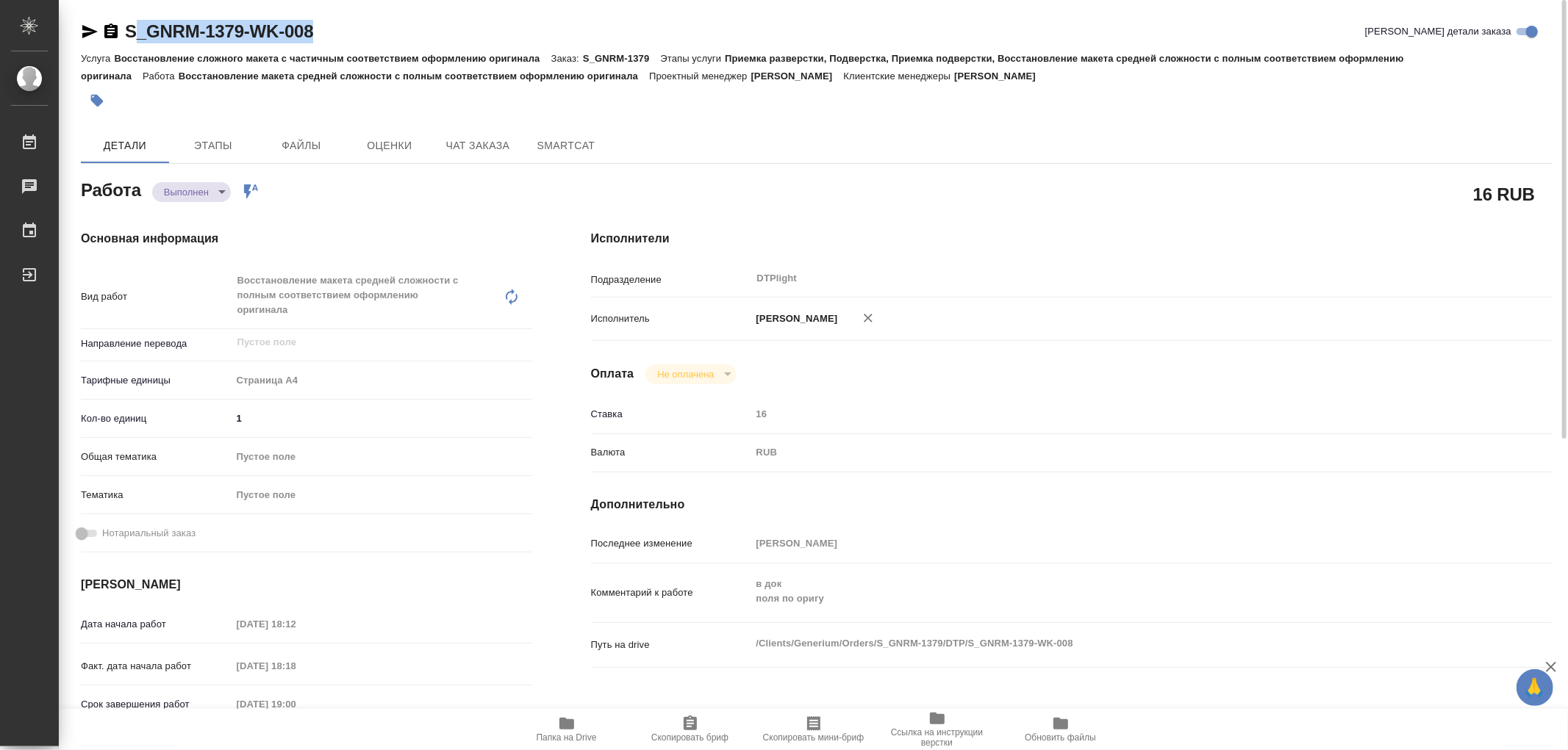
type textarea "x"
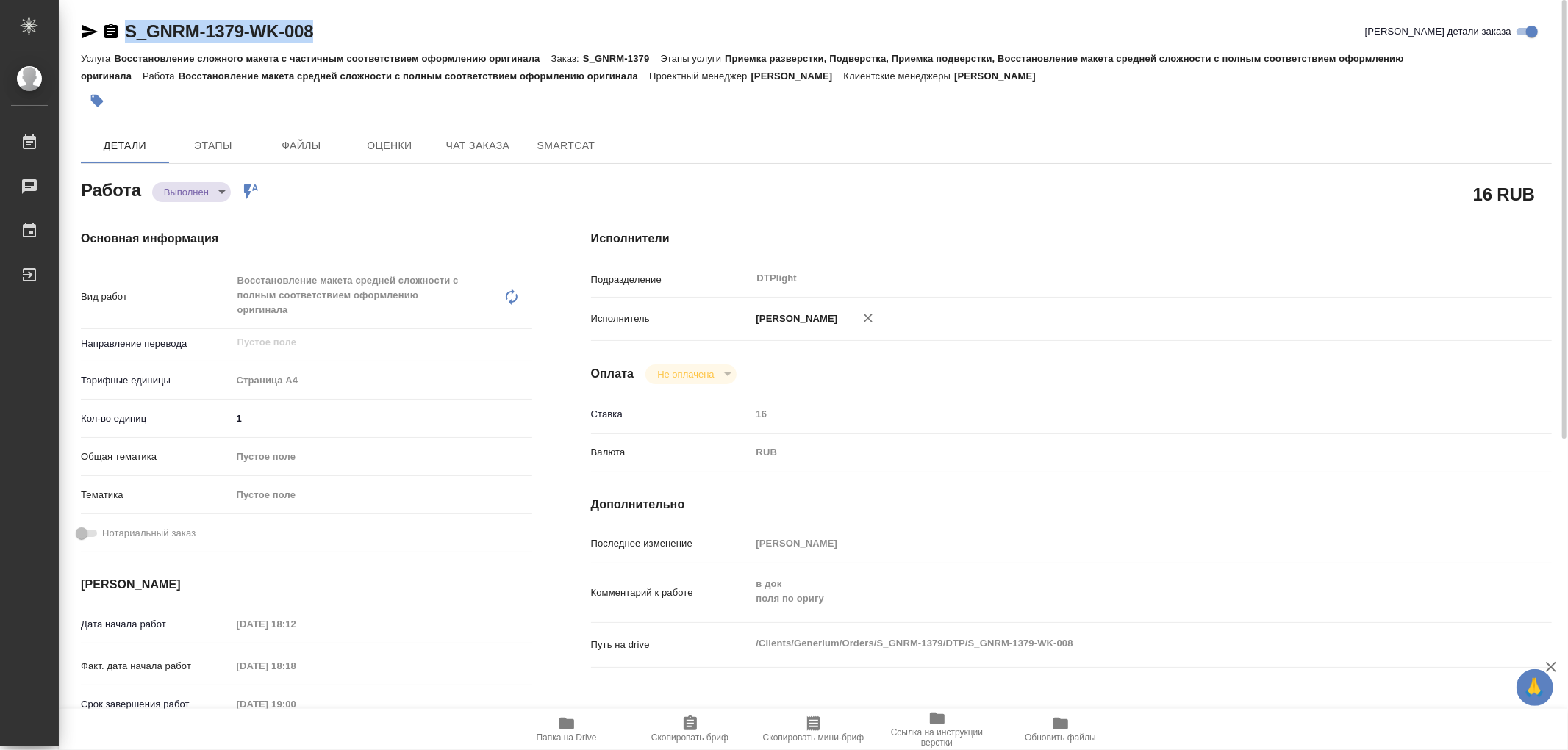
drag, startPoint x: 332, startPoint y: 35, endPoint x: 126, endPoint y: 30, distance: 206.1
click at [126, 30] on div "S_GNRM-1379-WK-008 Кратко детали заказа" at bounding box center [816, 31] width 1470 height 23
copy link "S_GNRM-1379-WK-008"
type textarea "x"
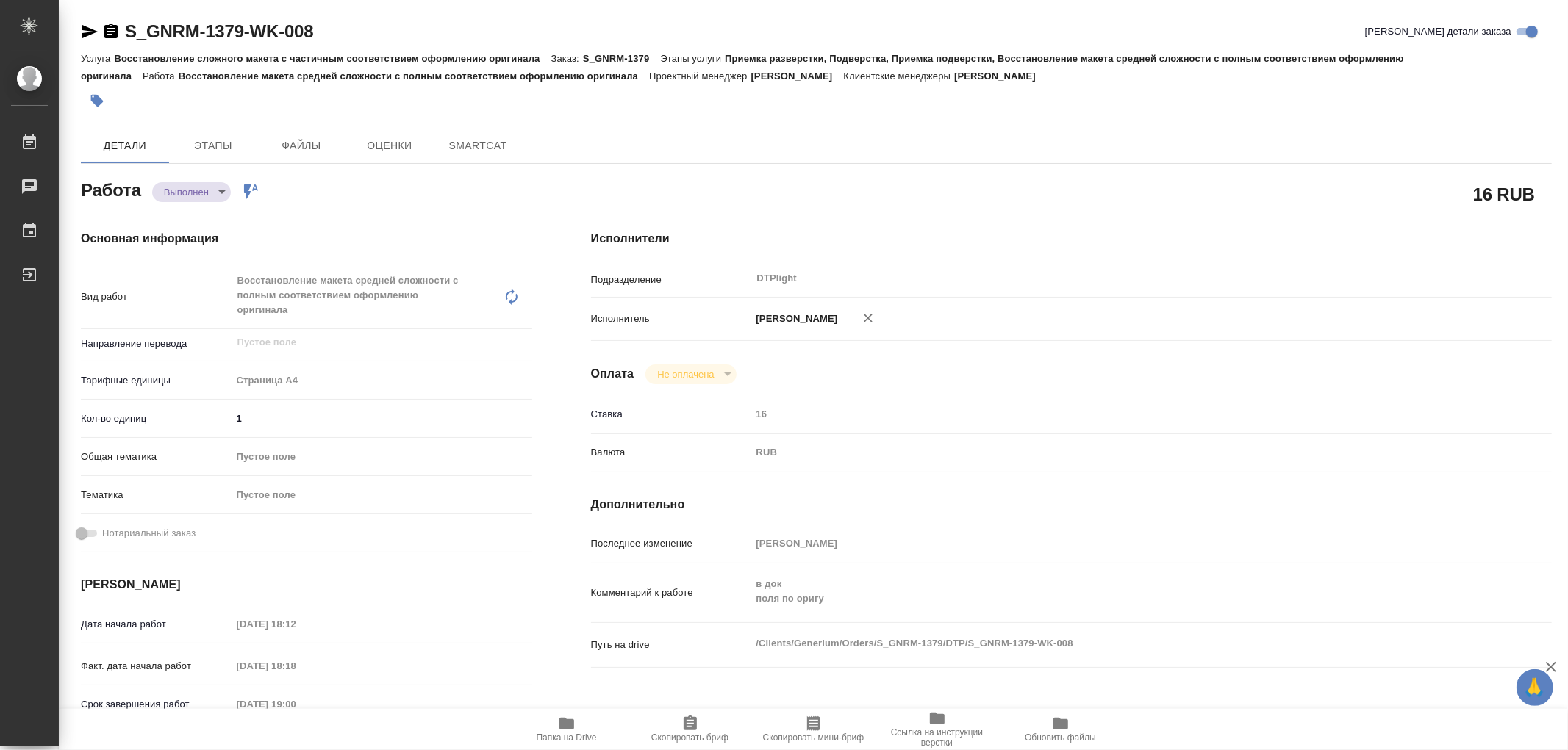
type textarea "x"
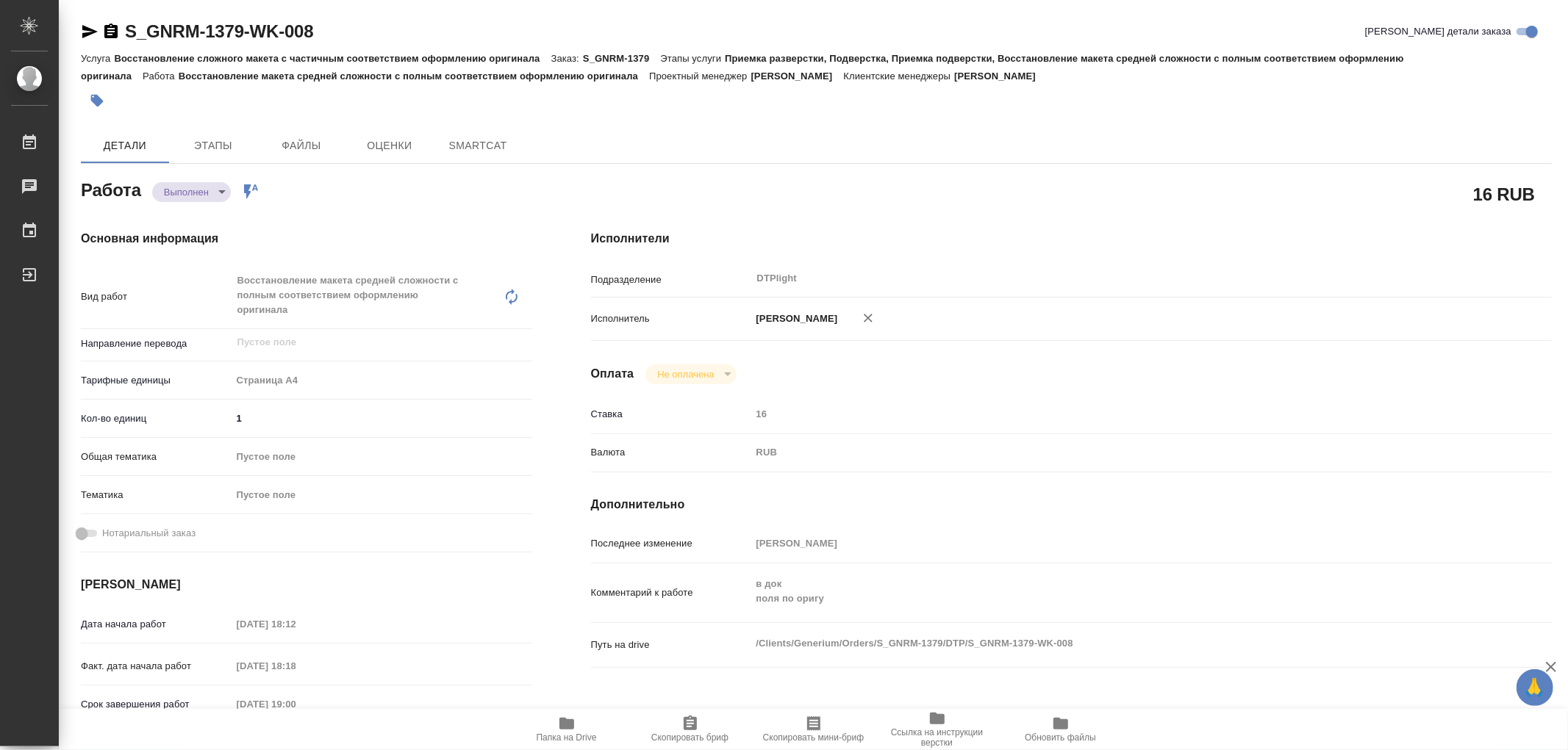
type textarea "x"
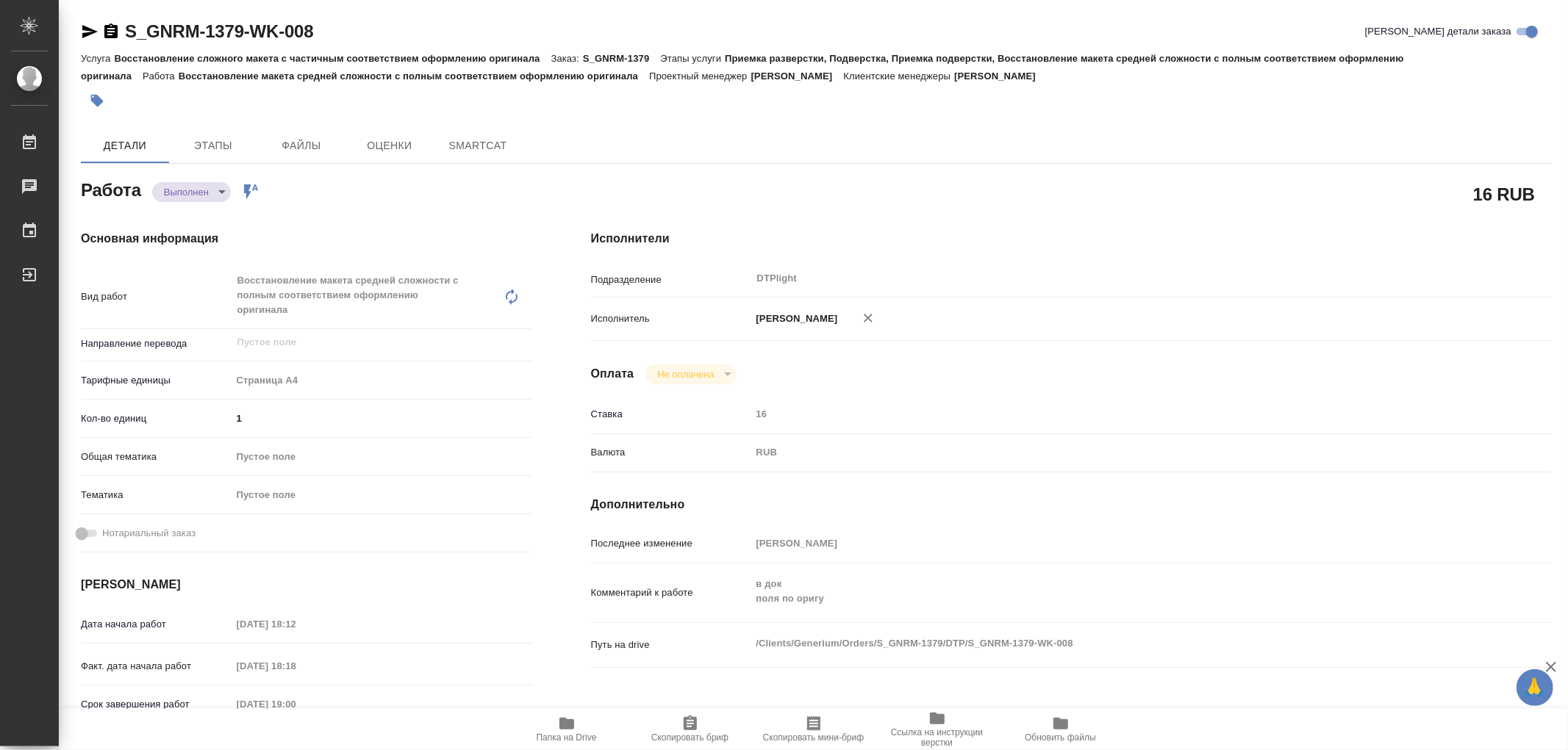
type textarea "x"
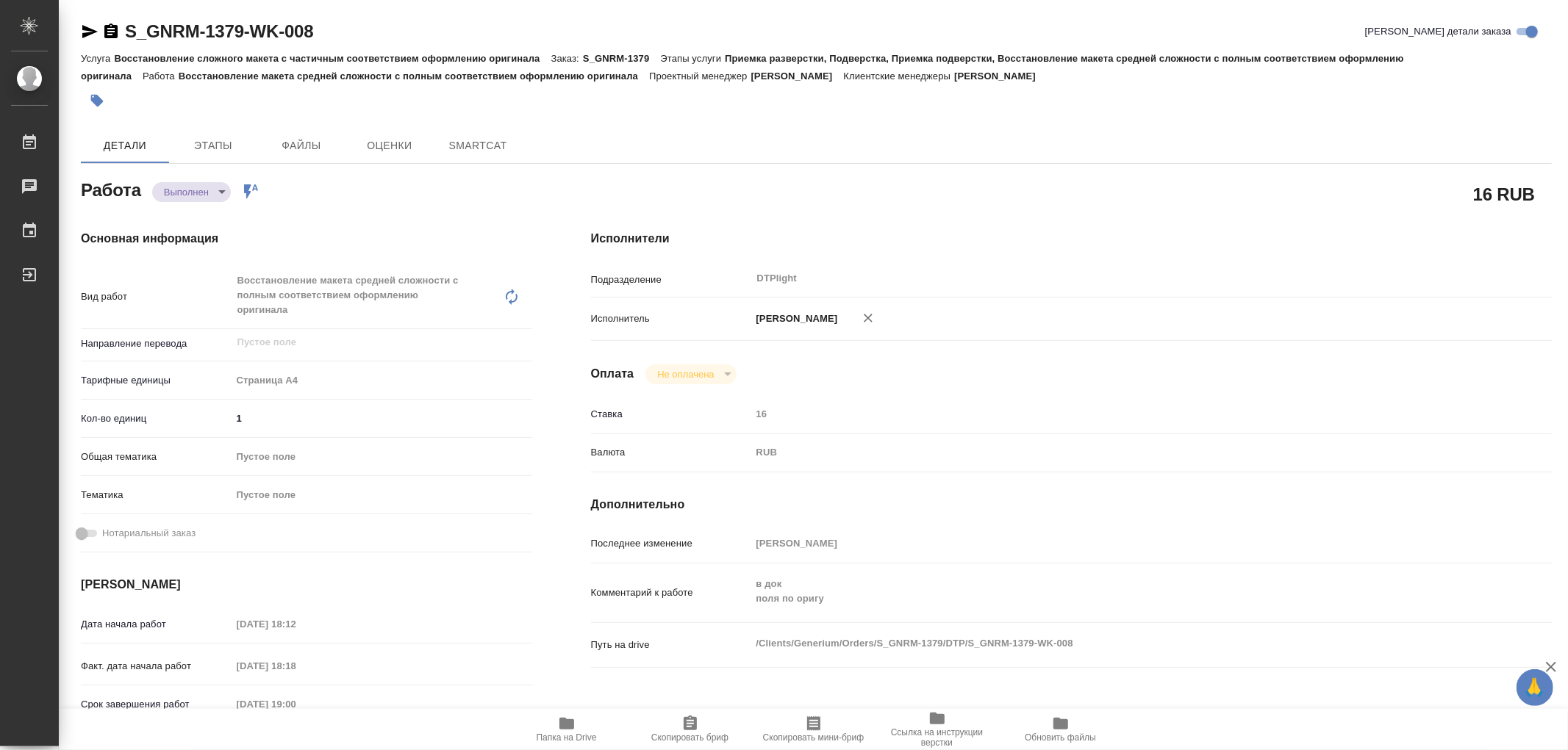
type textarea "x"
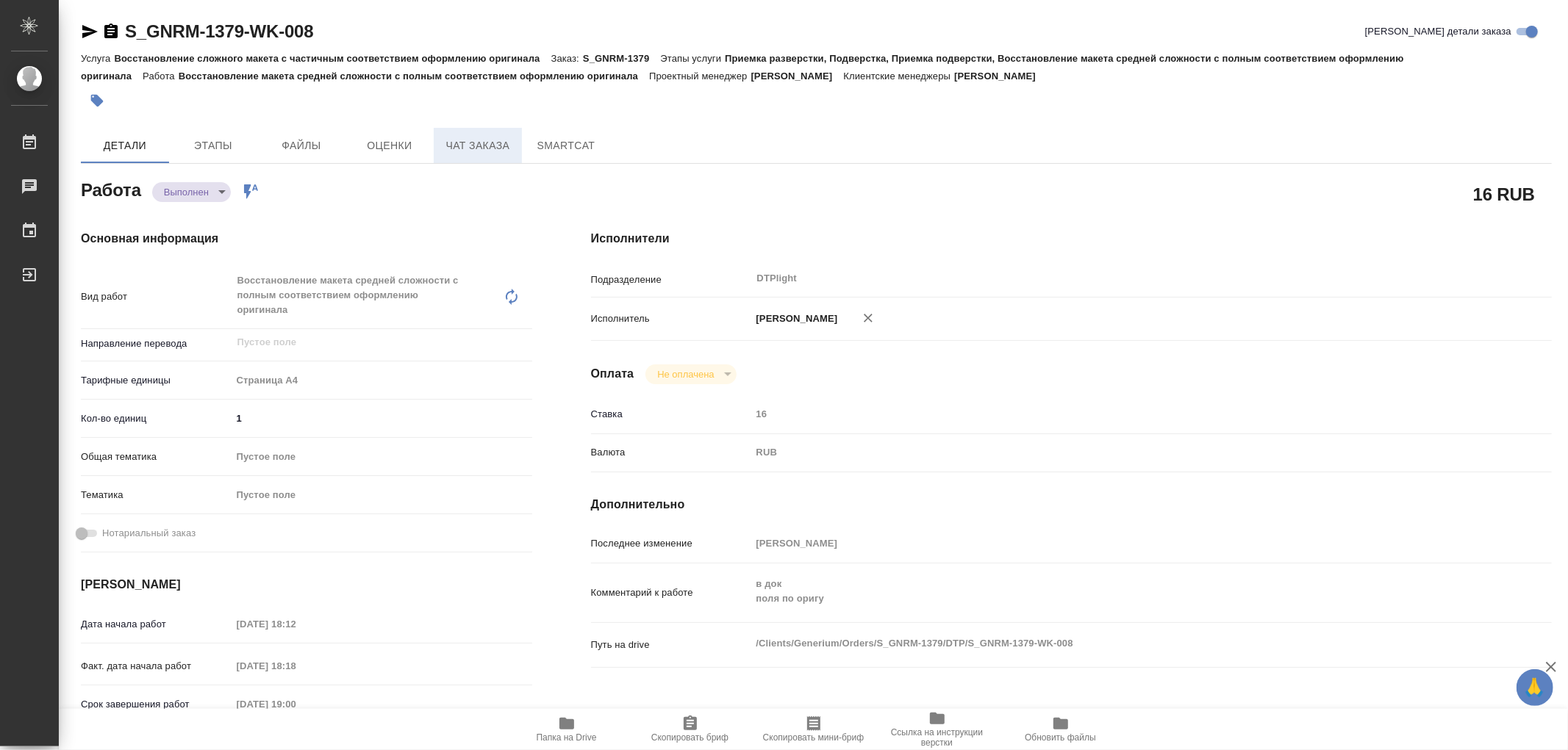
type textarea "x"
click at [212, 137] on span "Этапы" at bounding box center [213, 145] width 71 height 18
type textarea "x"
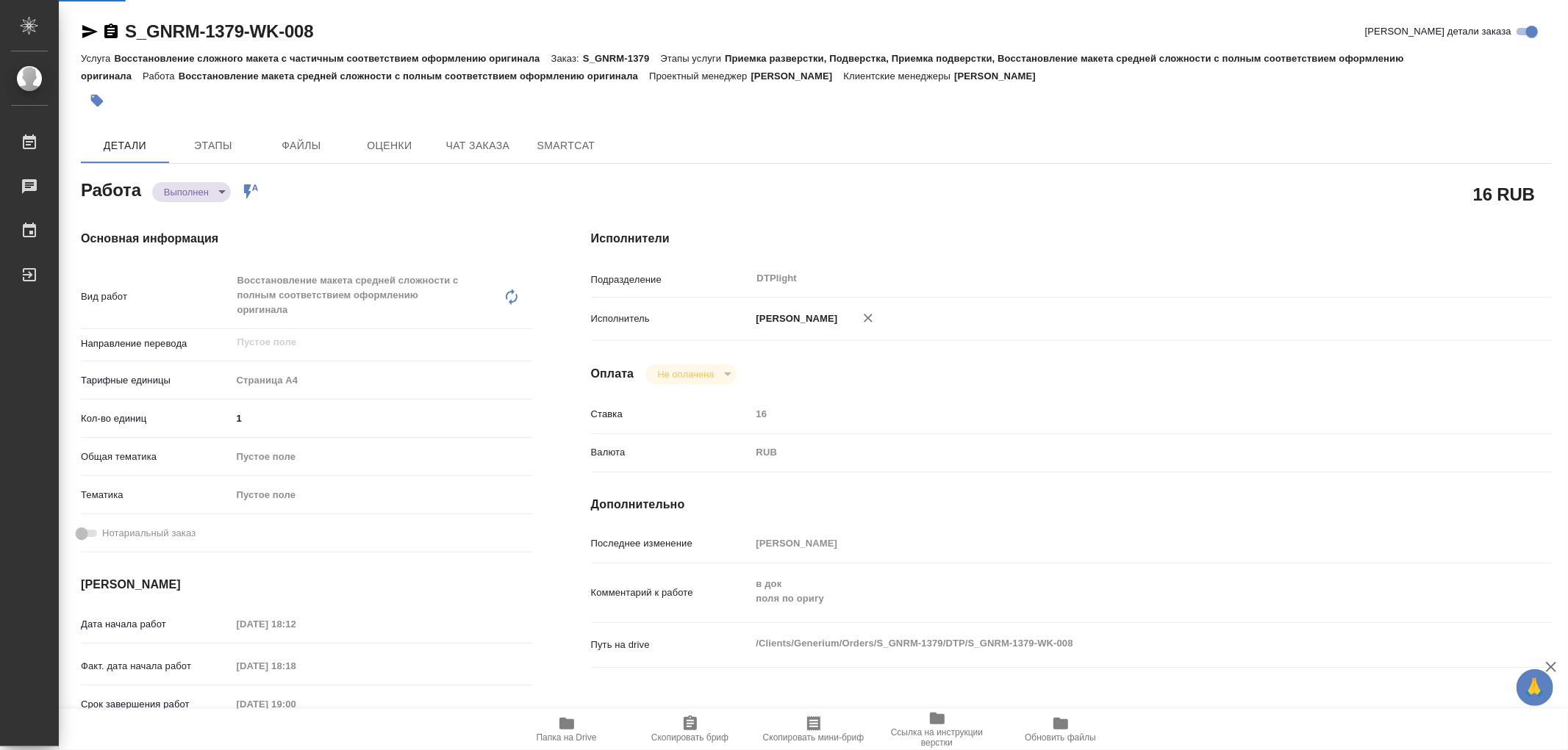
type textarea "x"
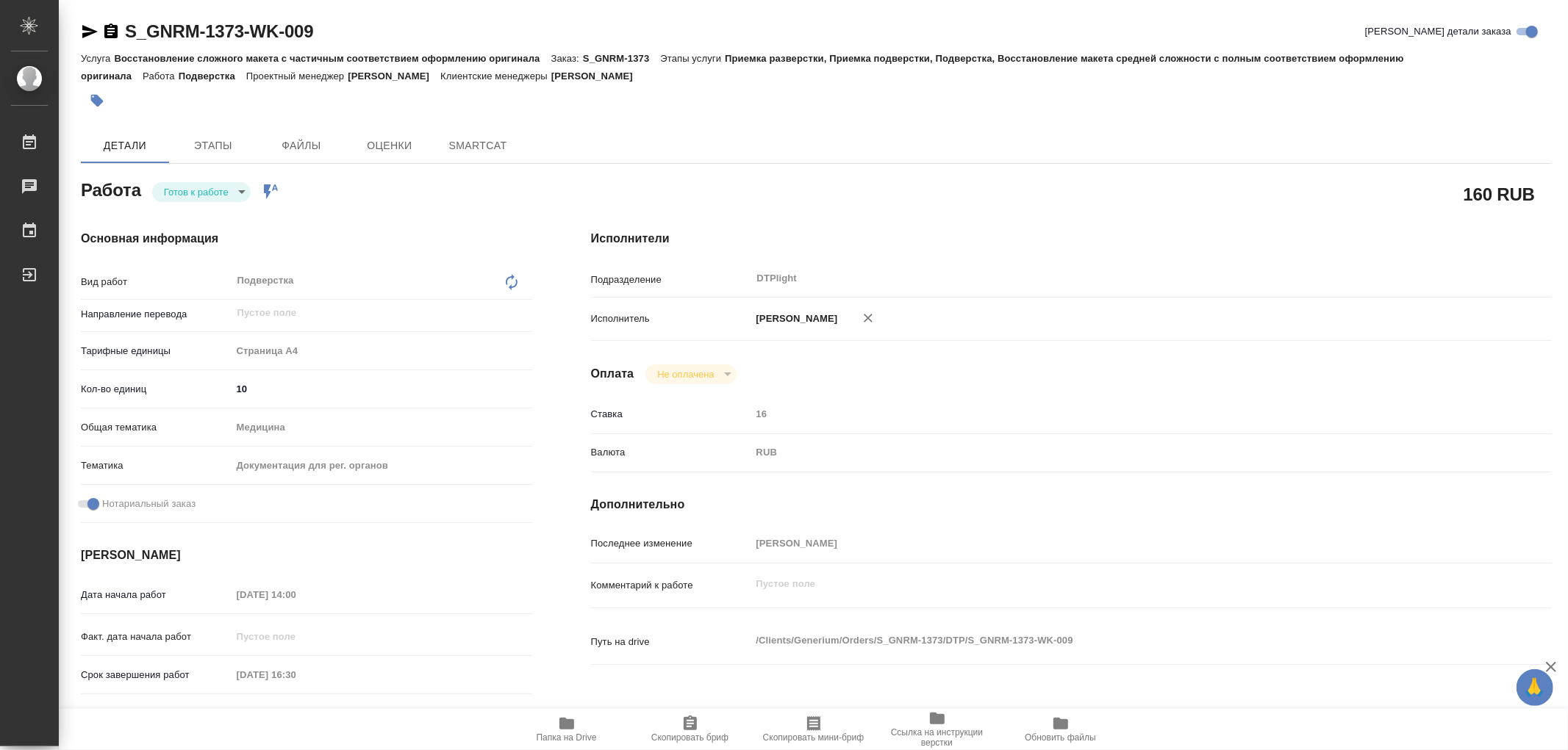
type textarea "x"
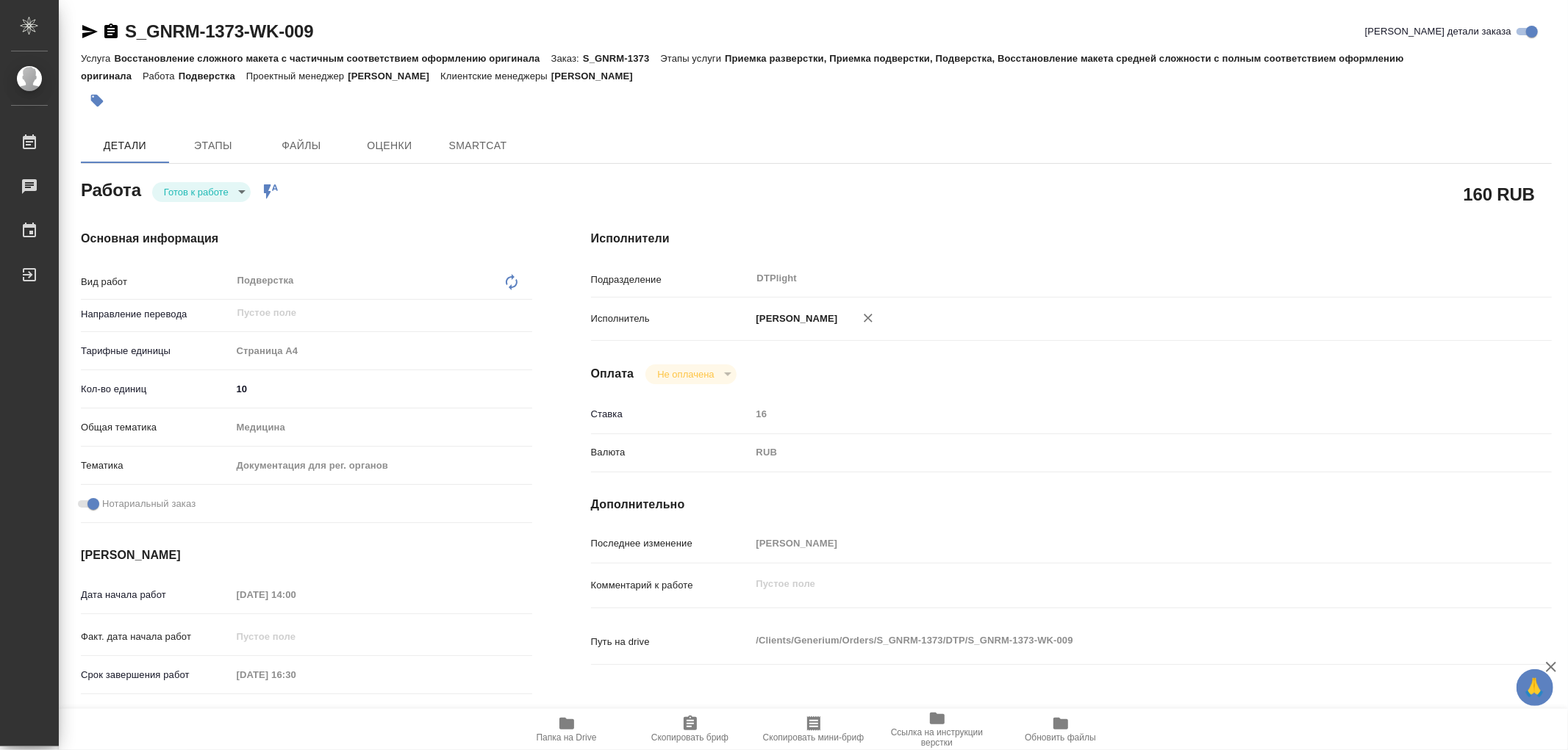
type textarea "x"
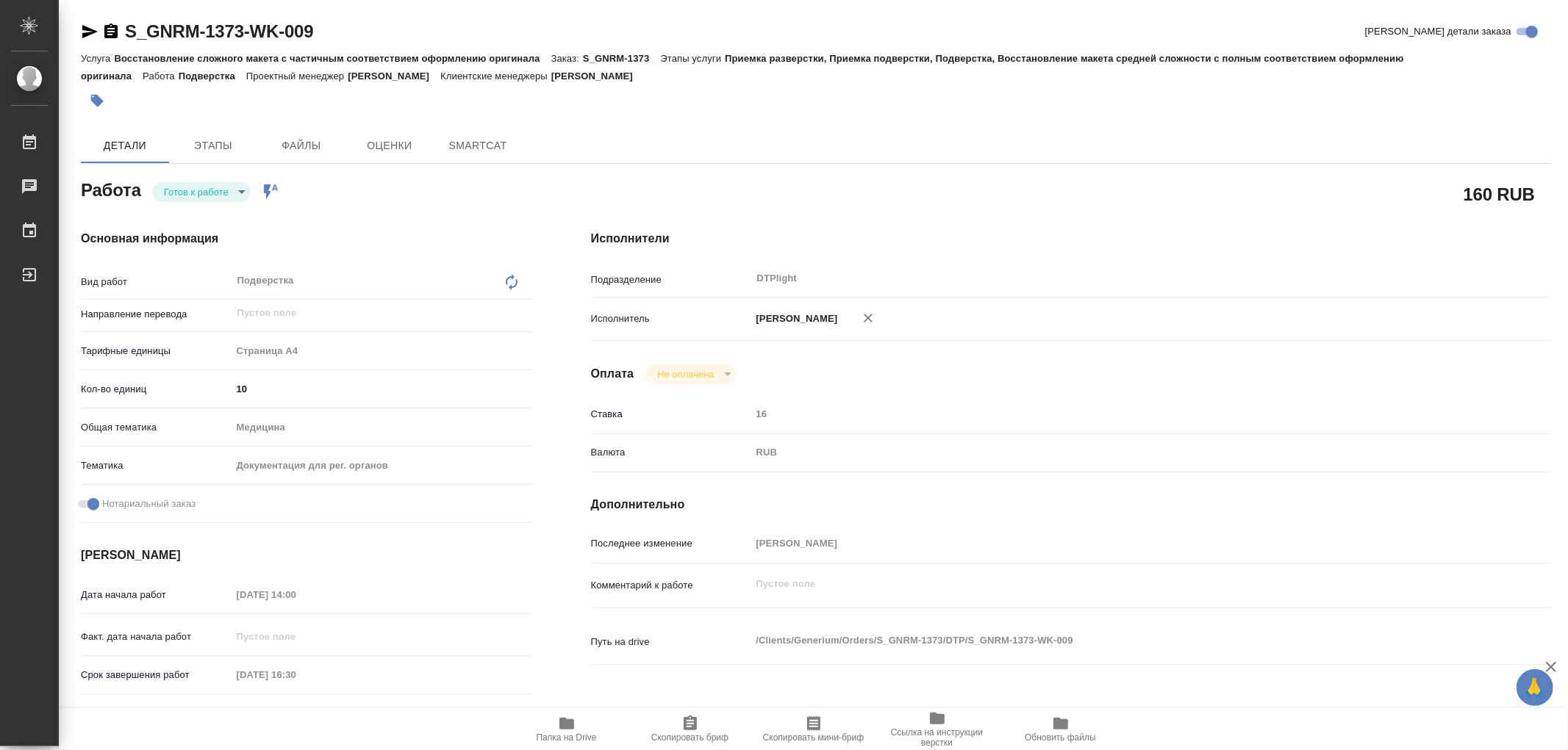
type textarea "x"
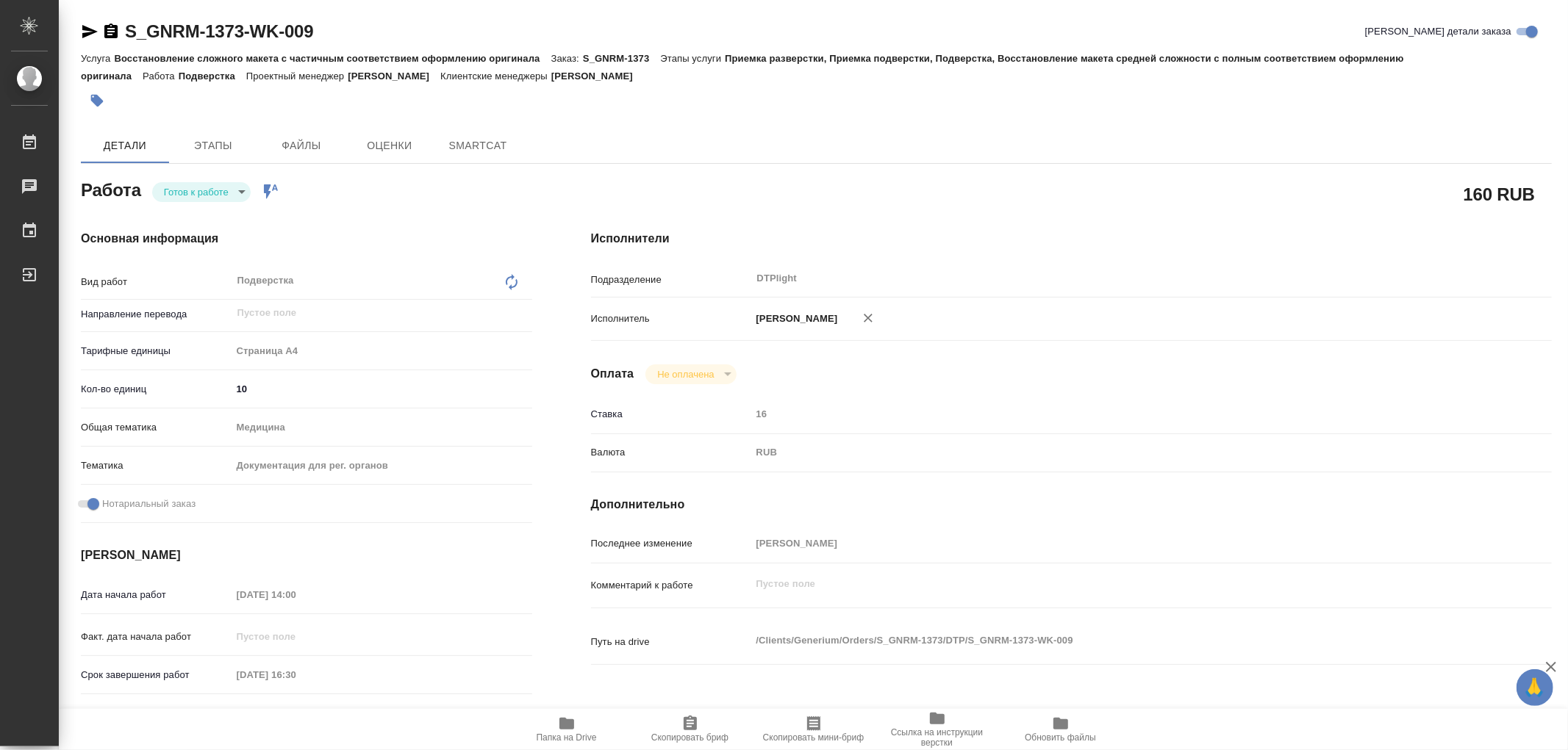
type textarea "x"
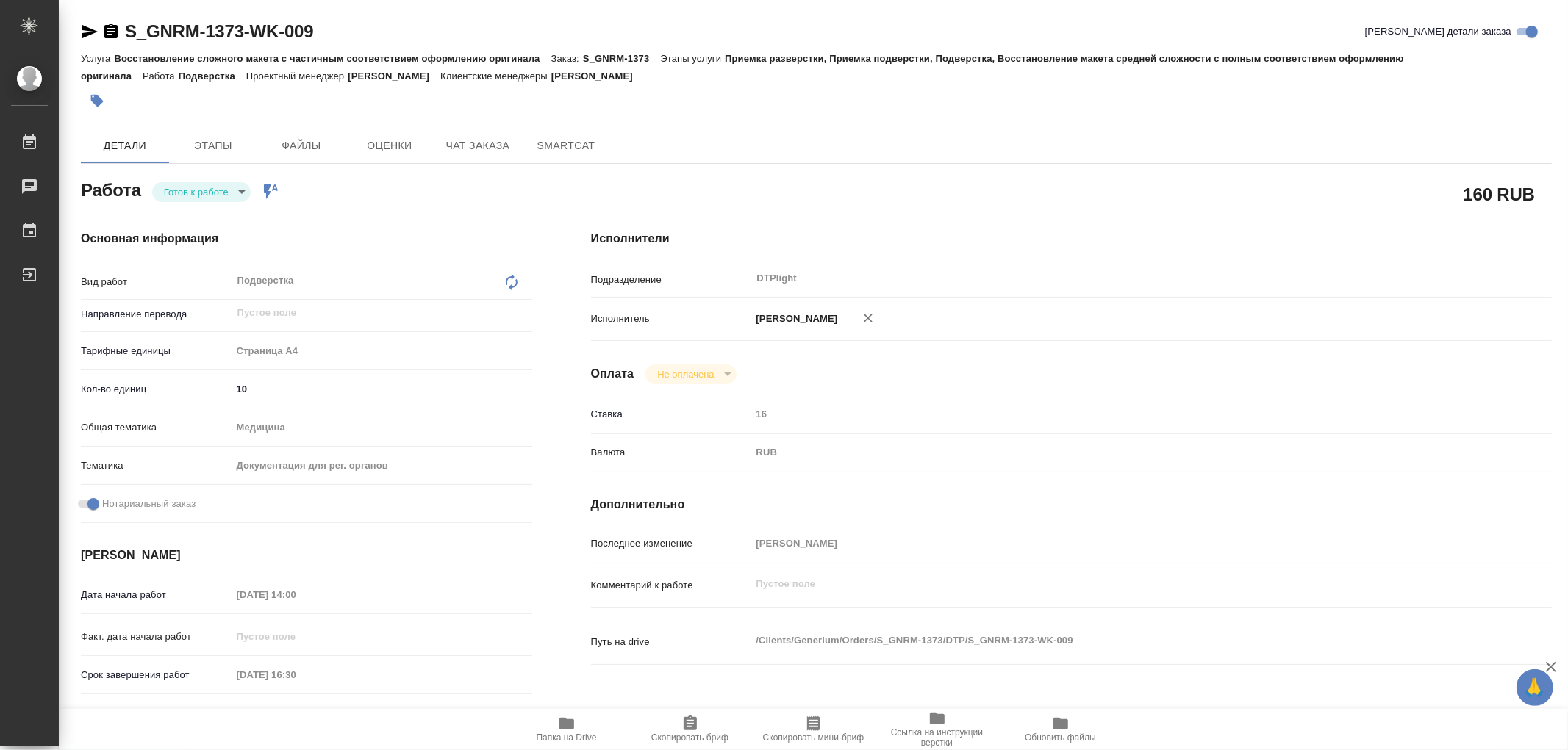
type textarea "x"
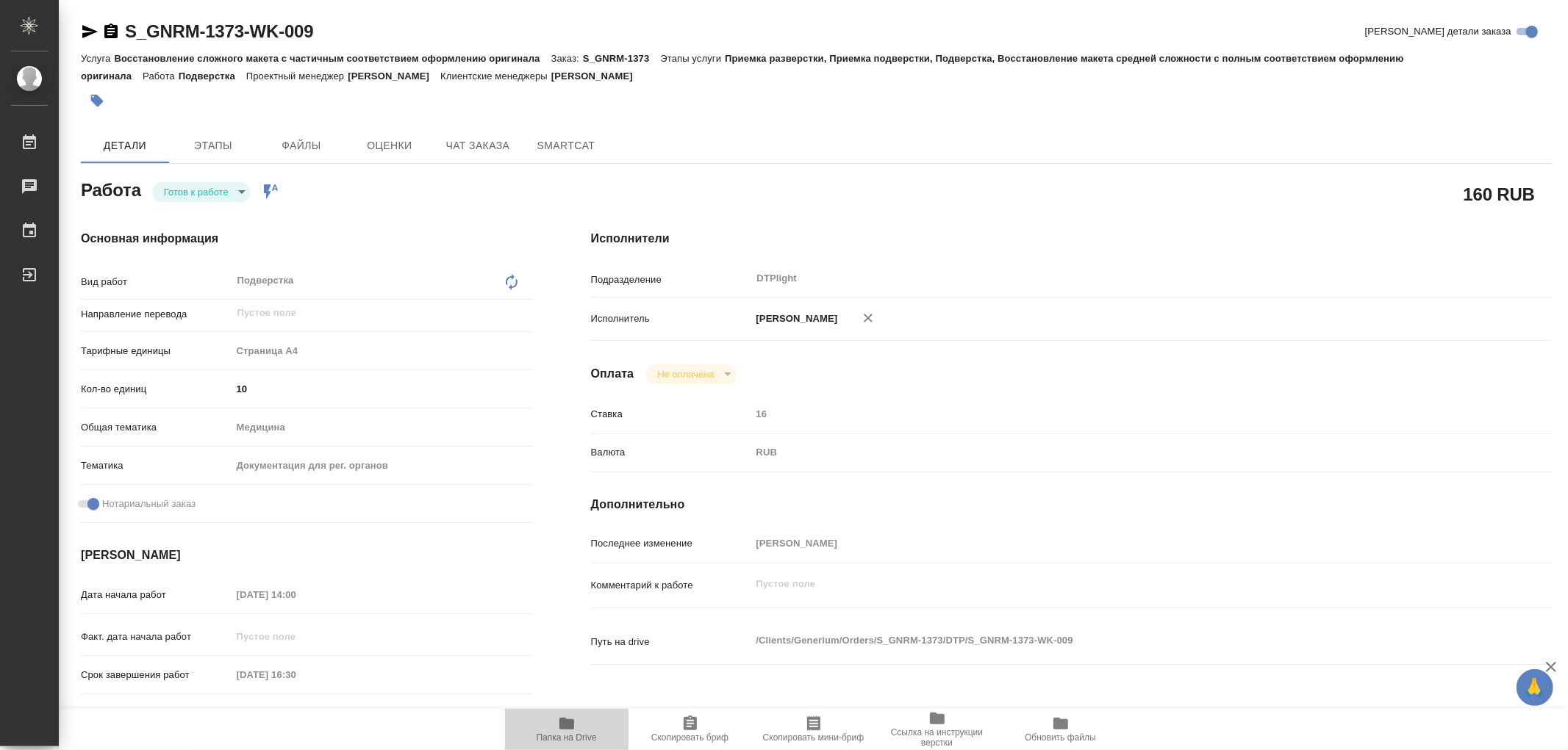
click at [581, 730] on span "Папка на Drive" at bounding box center [566, 728] width 106 height 28
type textarea "x"
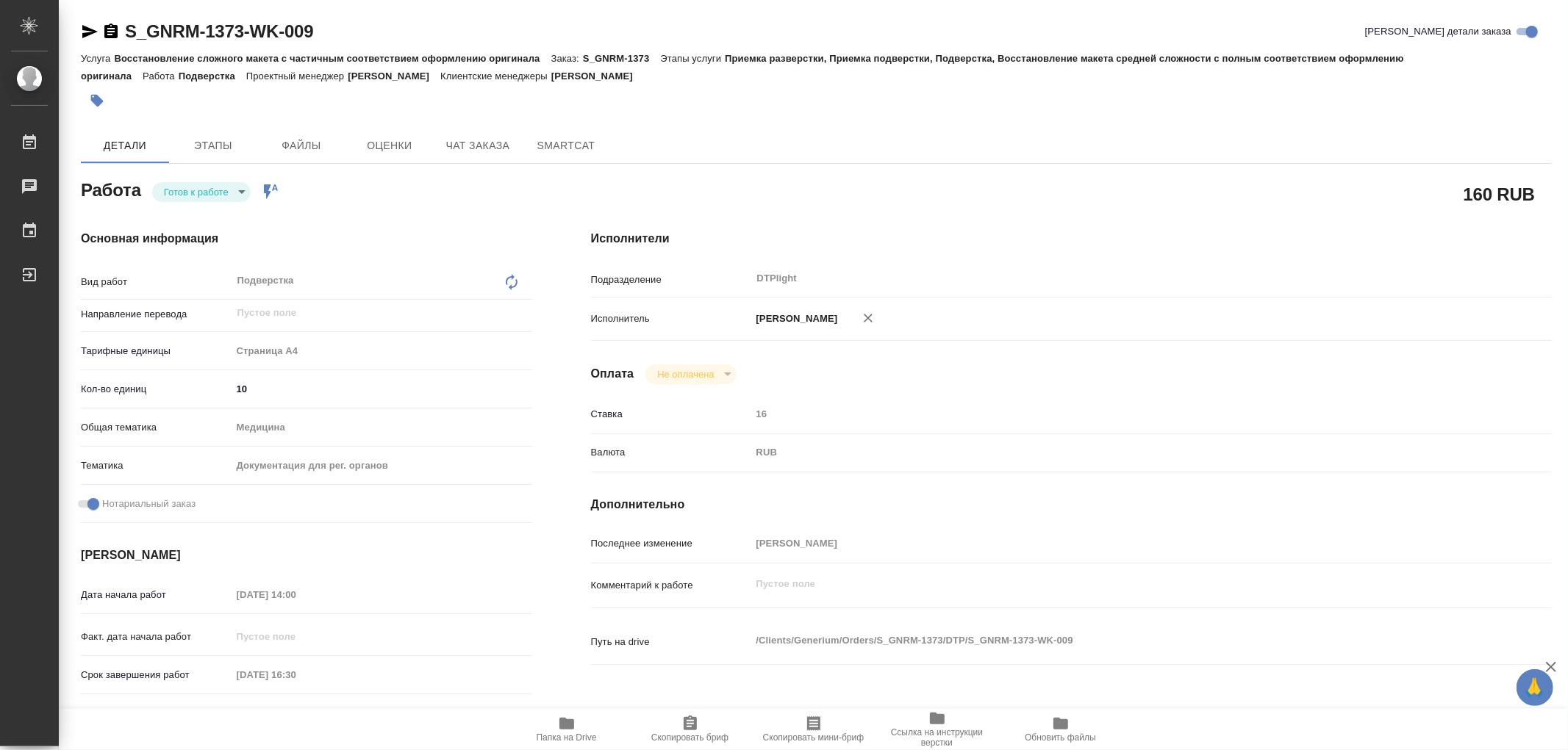
type textarea "x"
click at [208, 190] on body "🙏 .cls-1 fill:#fff; AWATERA Работы 0 Чаты График Выйти S_GNRM-1373-WK-009 Кратк…" at bounding box center [784, 375] width 1568 height 750
click at [208, 190] on button "В работе" at bounding box center [188, 192] width 48 height 16
type textarea "x"
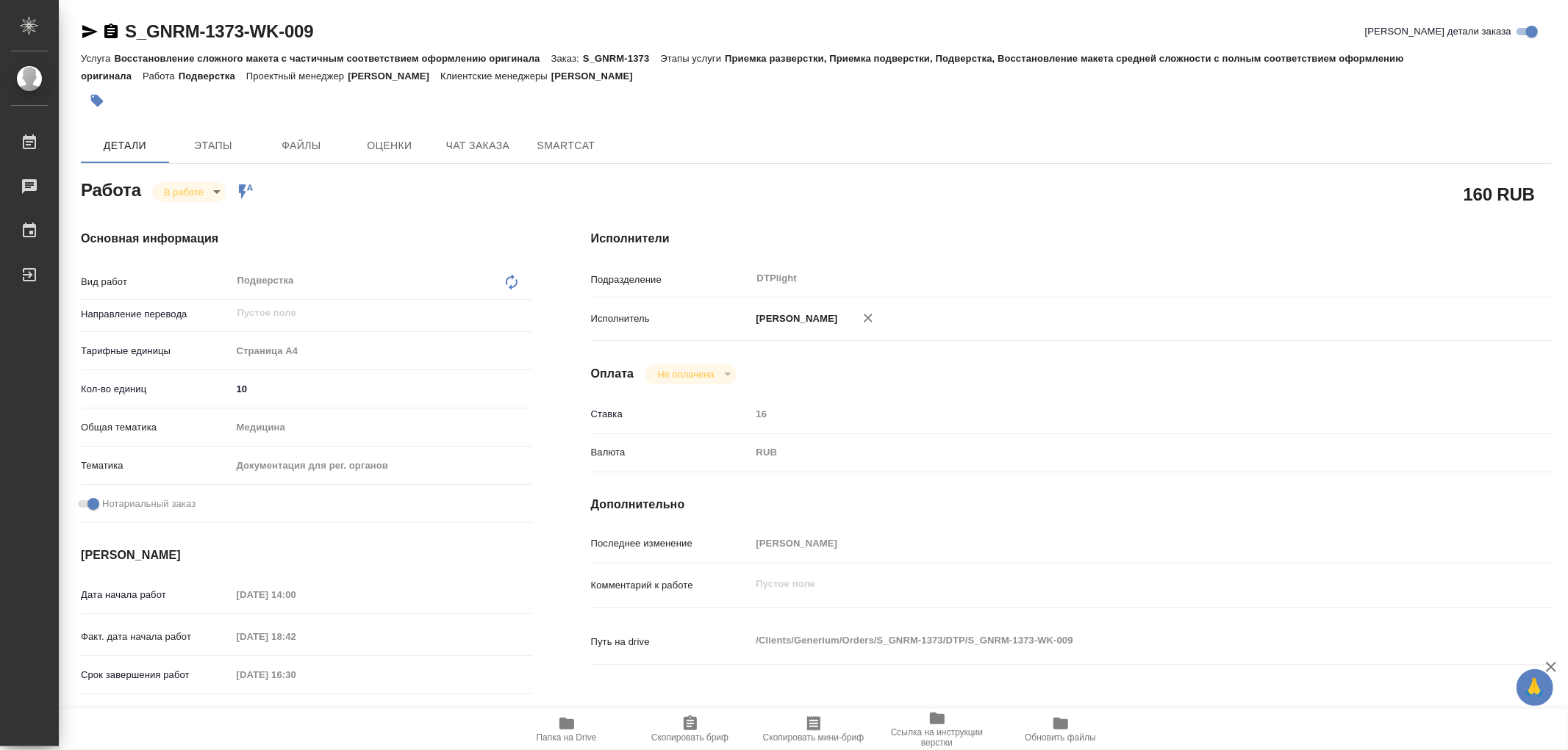
type textarea "x"
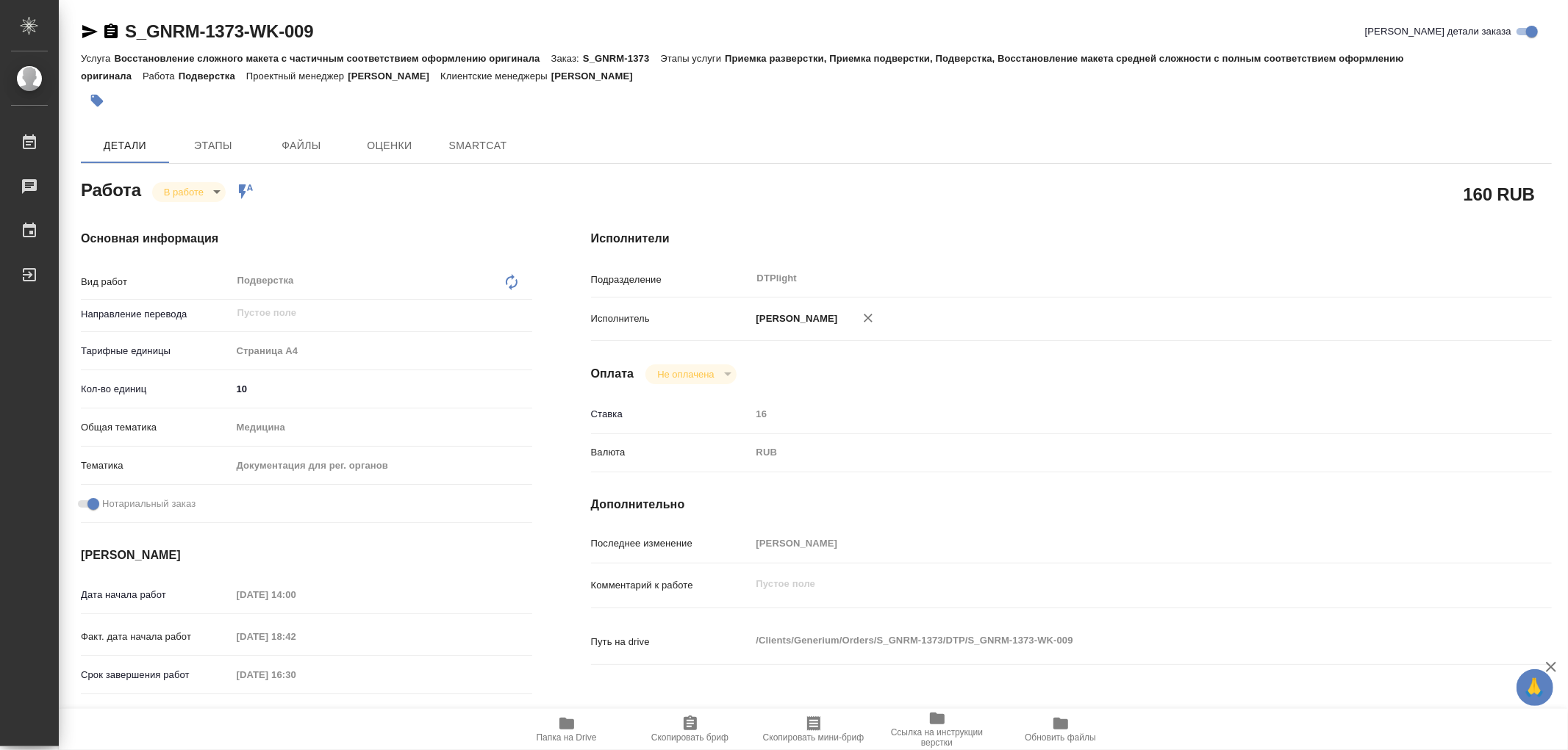
type textarea "x"
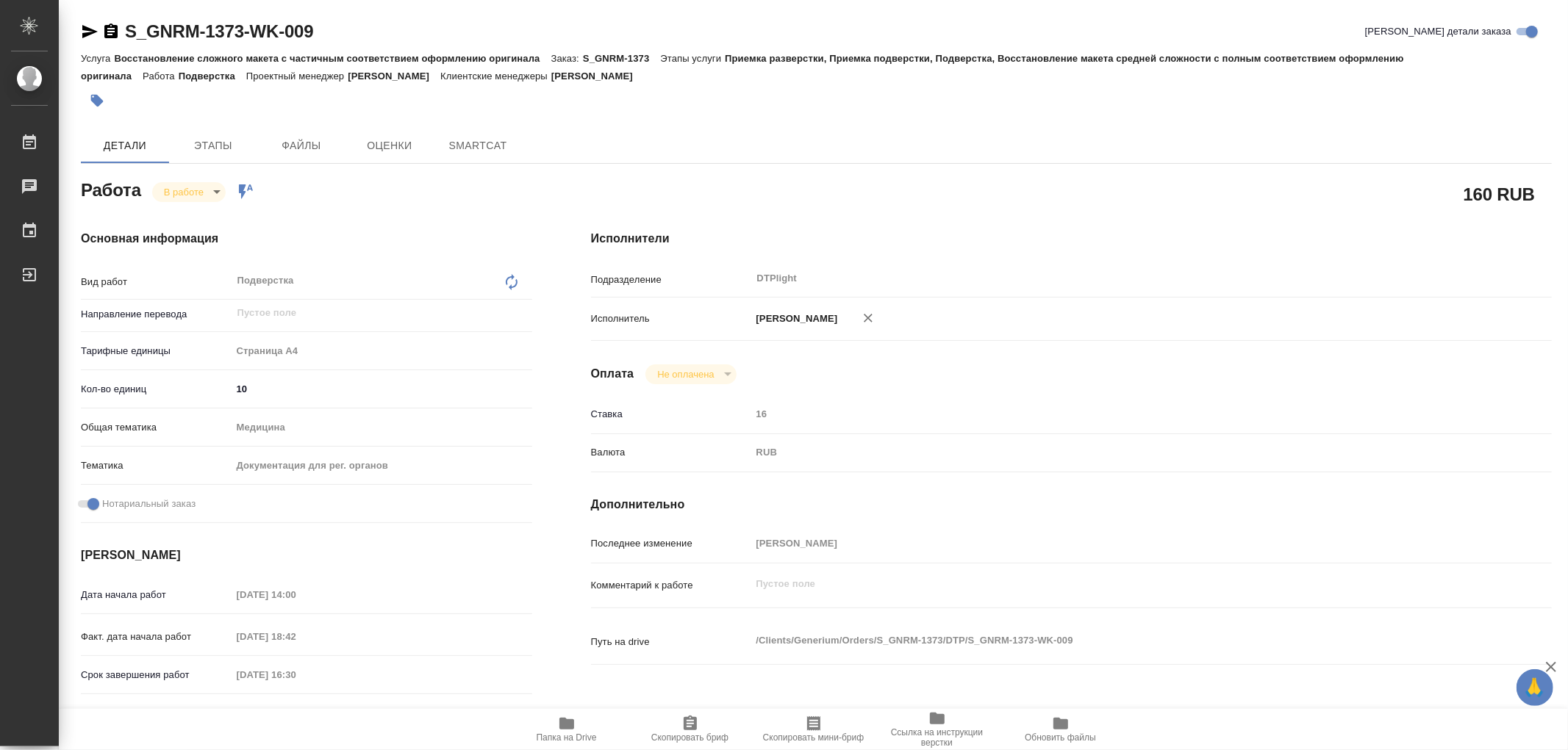
type textarea "x"
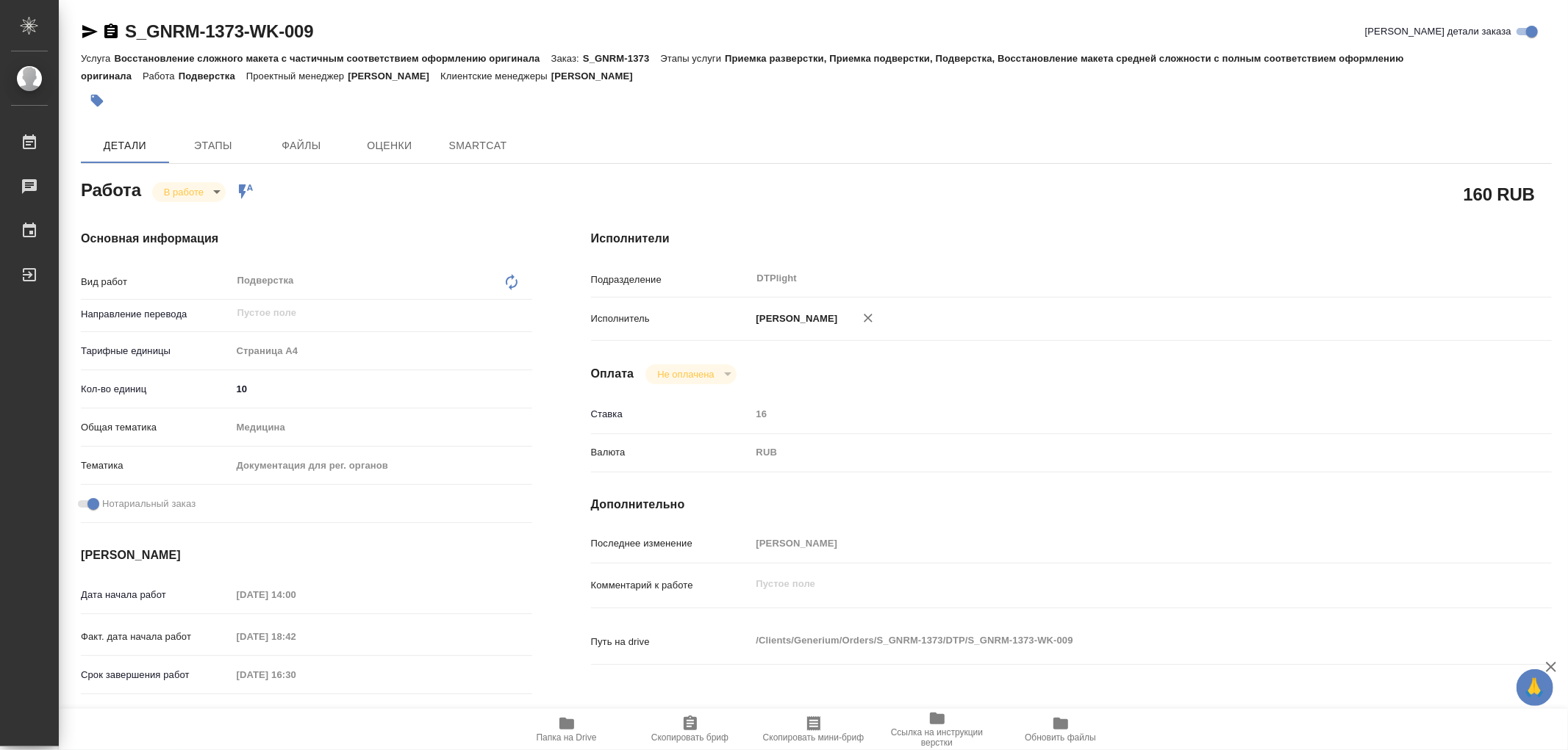
type textarea "x"
click at [84, 32] on icon "button" at bounding box center [90, 31] width 17 height 17
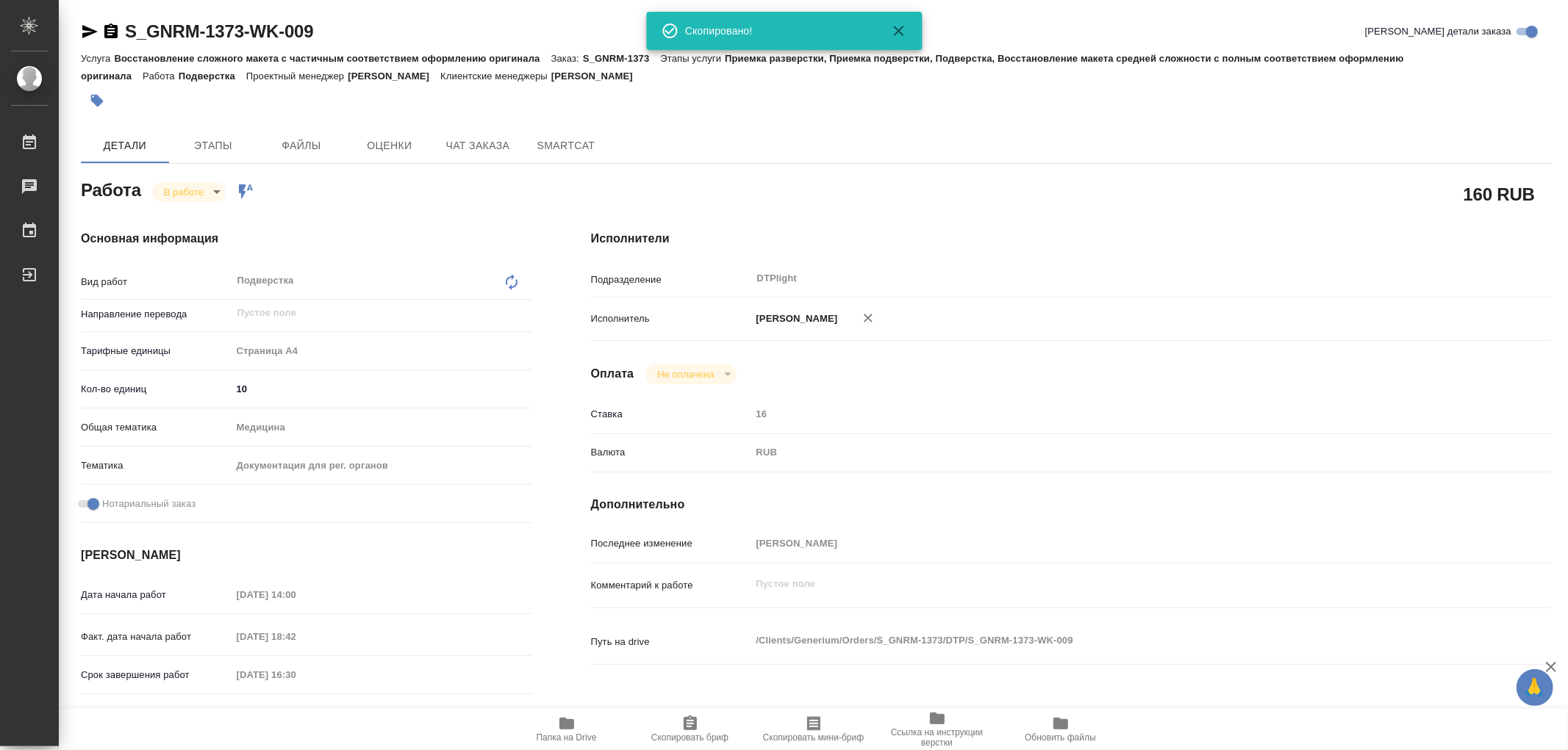
type textarea "x"
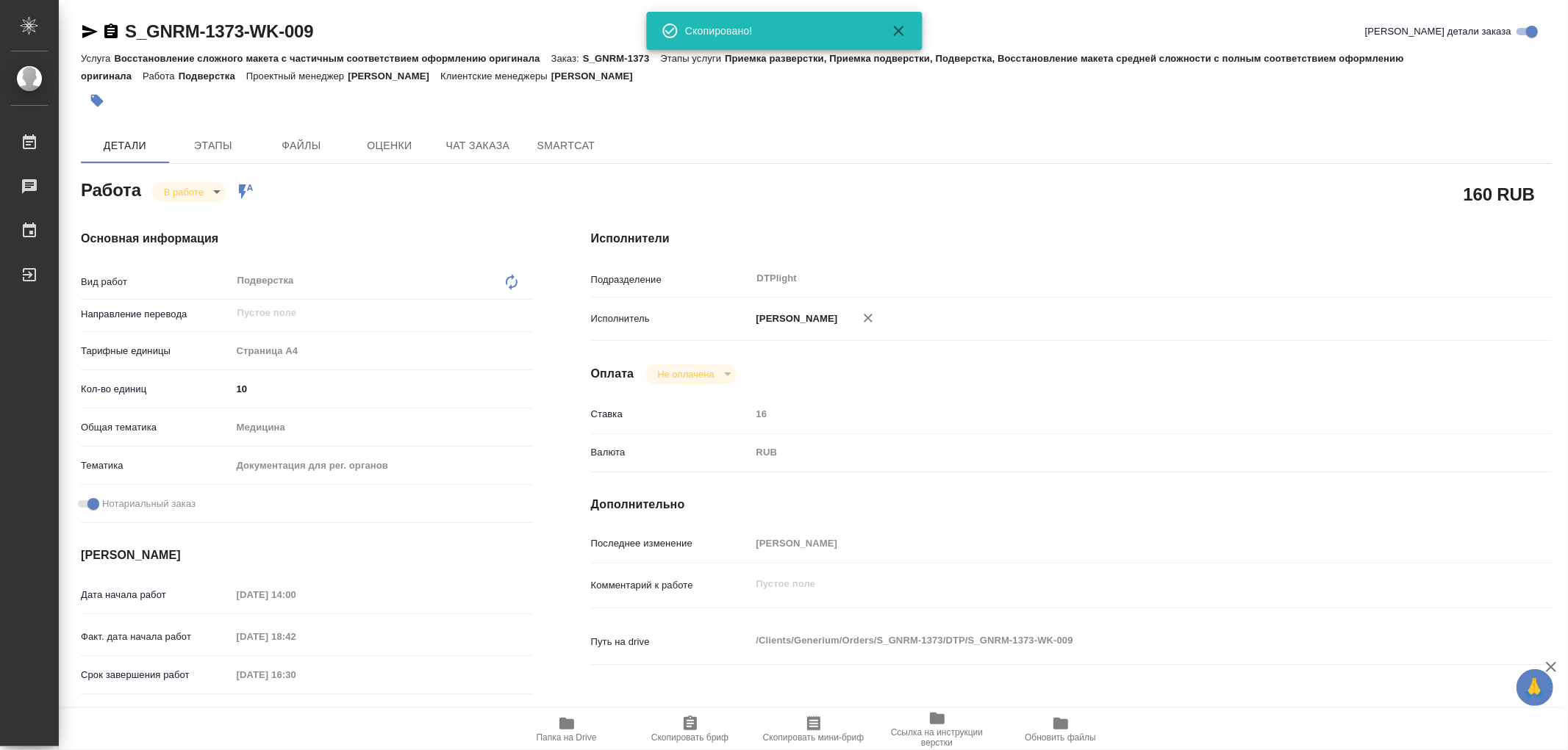
type textarea "x"
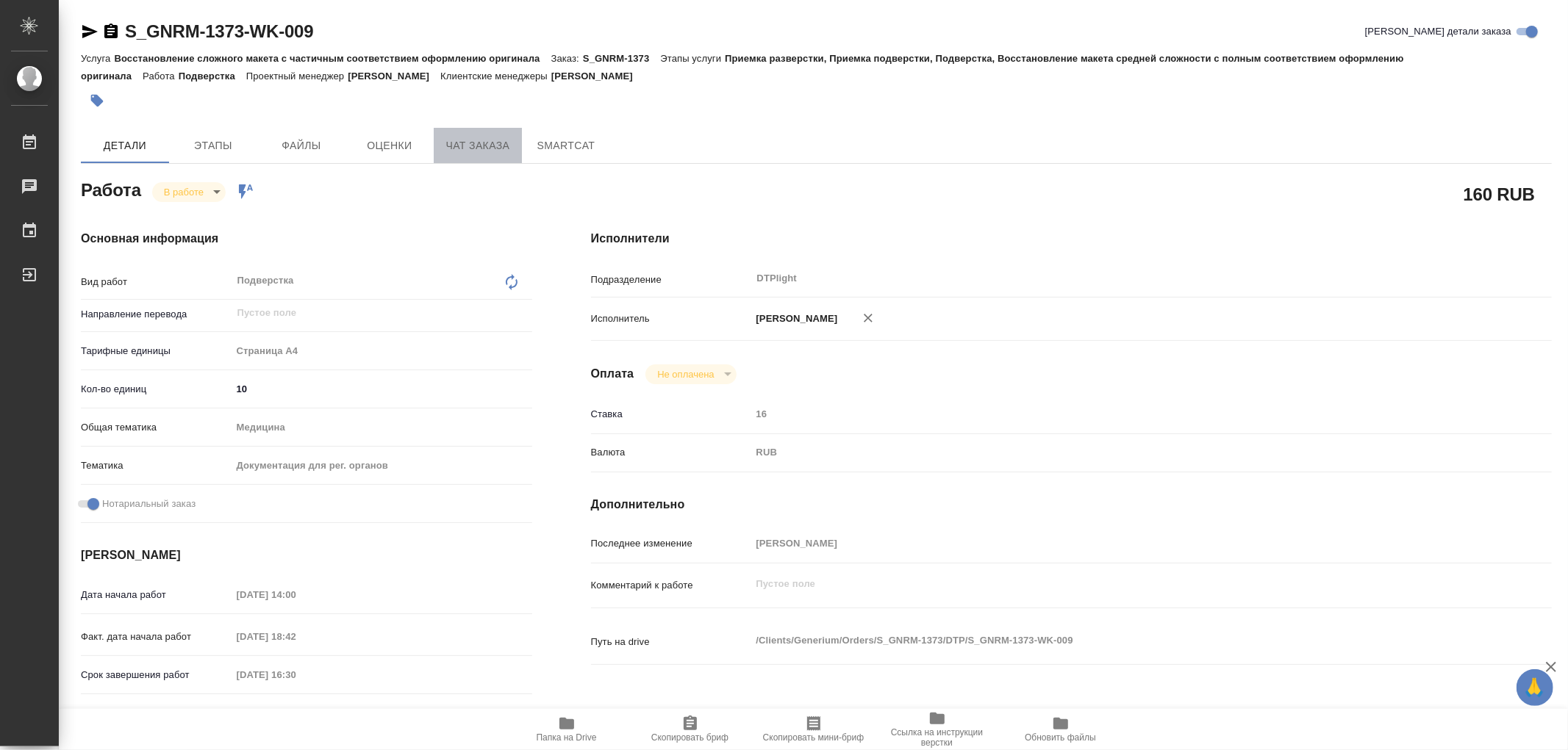
click at [482, 143] on span "Чат заказа" at bounding box center [477, 145] width 71 height 18
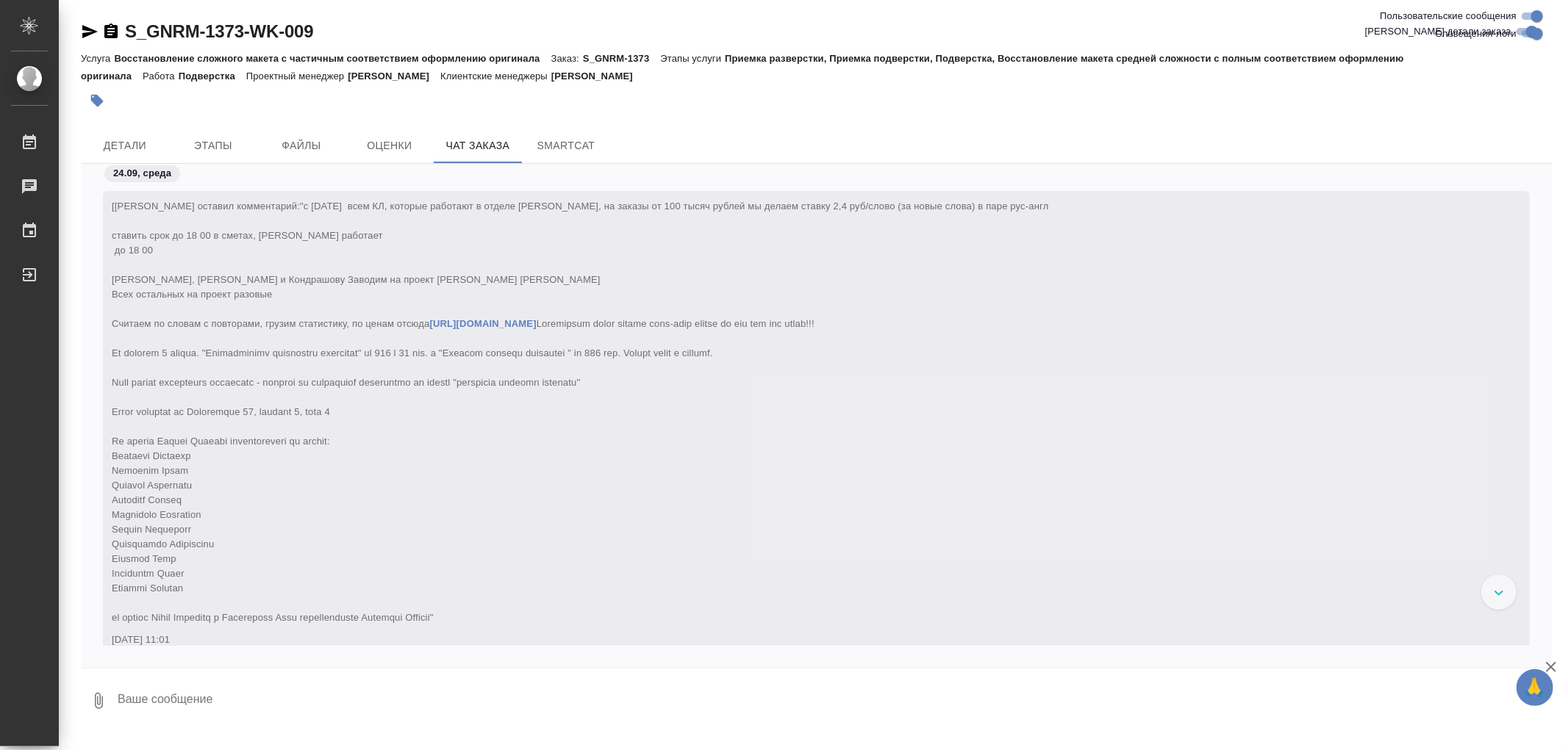
scroll to position [31446, 0]
